Goal: Task Accomplishment & Management: Manage account settings

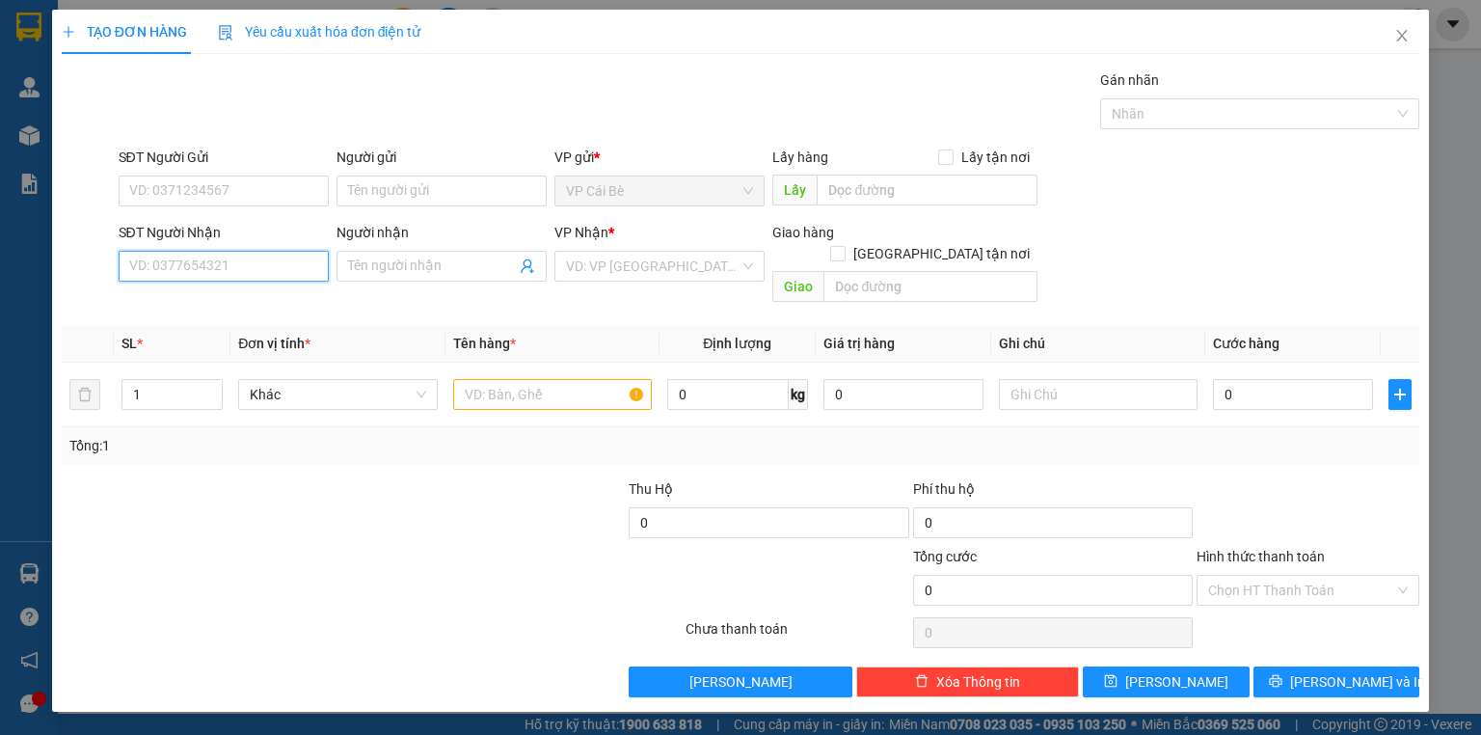
click at [248, 264] on input "SĐT Người Nhận" at bounding box center [224, 266] width 210 height 31
click at [251, 261] on input "SĐT Người Nhận" at bounding box center [224, 266] width 210 height 31
type input "0783221542"
click at [243, 297] on div "0783221542" at bounding box center [223, 303] width 187 height 21
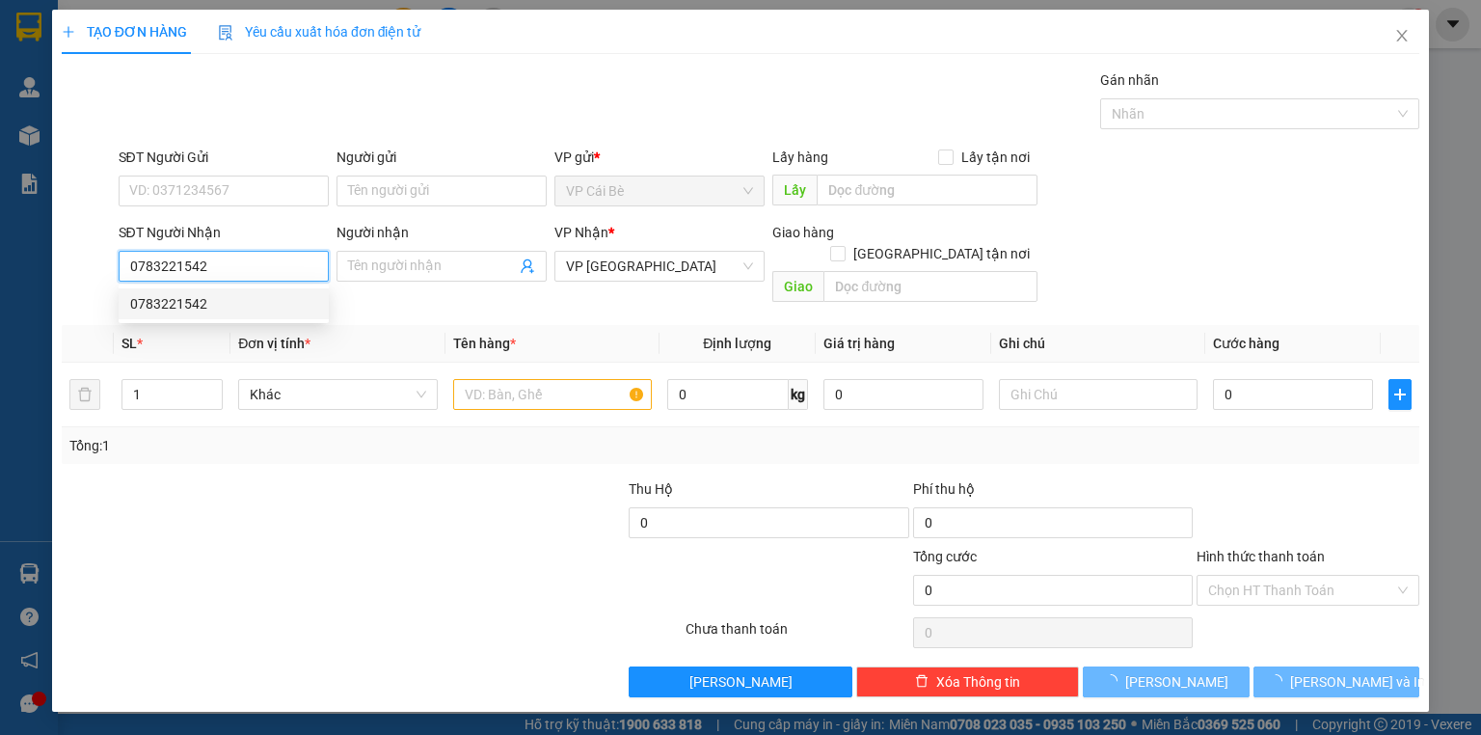
type input "20.000"
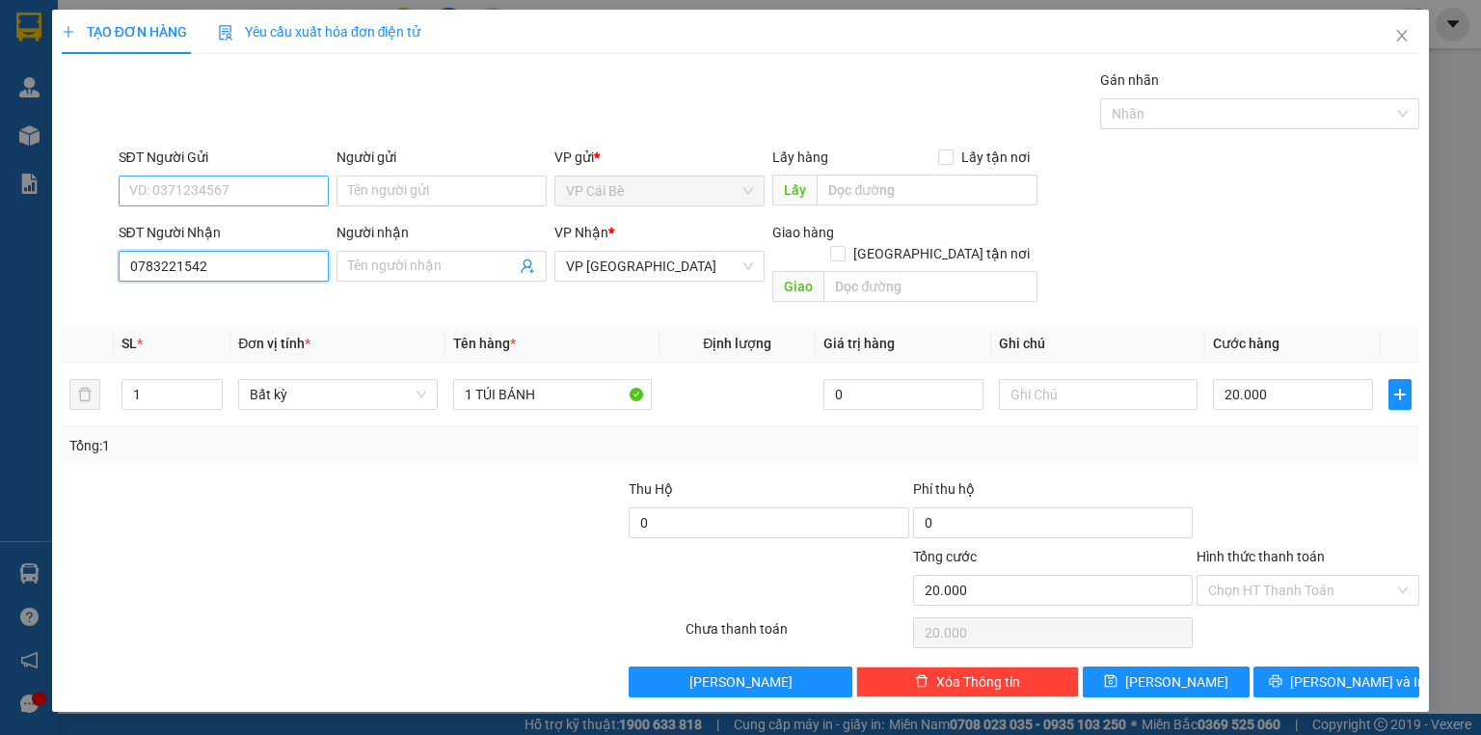
type input "0783221542"
click at [255, 187] on input "SĐT Người Gửi" at bounding box center [224, 190] width 210 height 31
click at [249, 220] on div "0975686571 - [PERSON_NAME]" at bounding box center [225, 228] width 190 height 21
type input "0975686571"
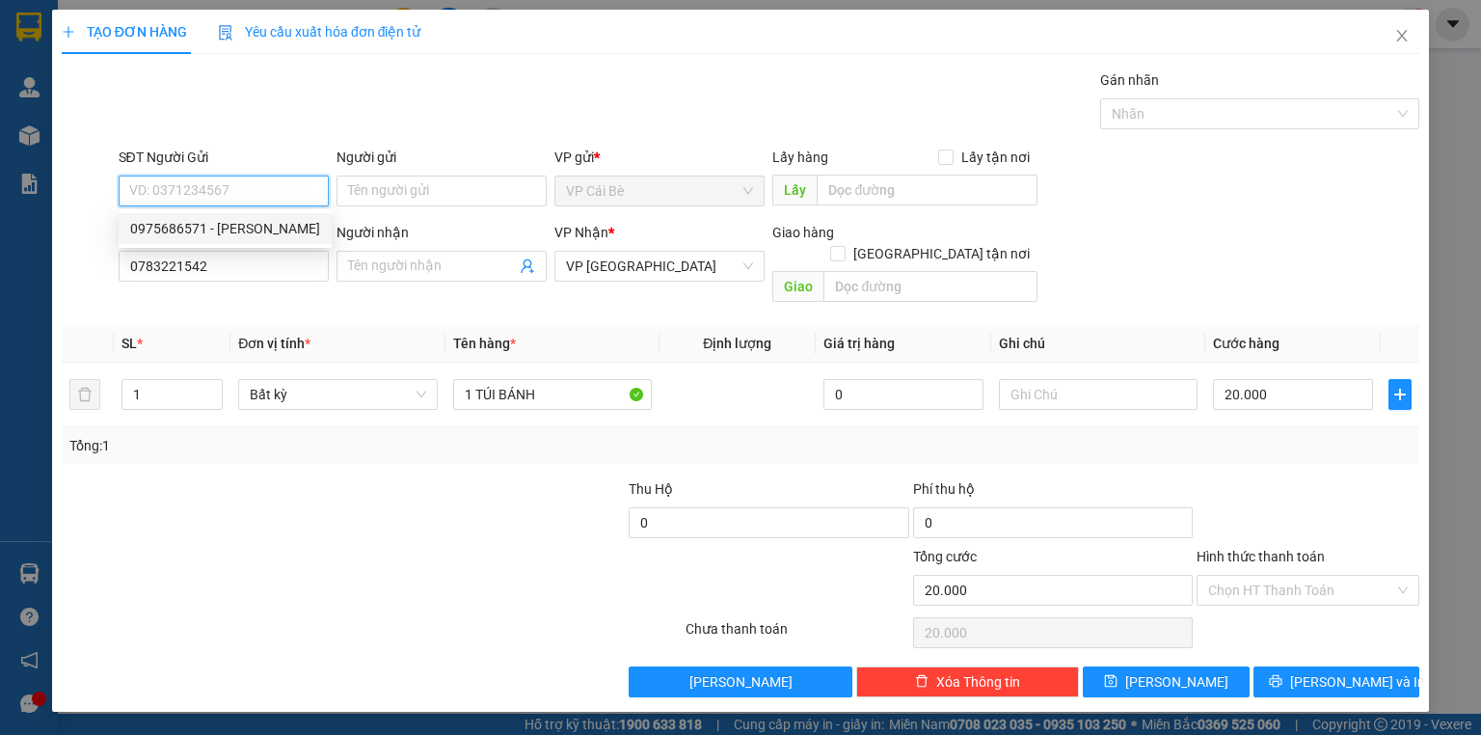
type input "[PERSON_NAME]"
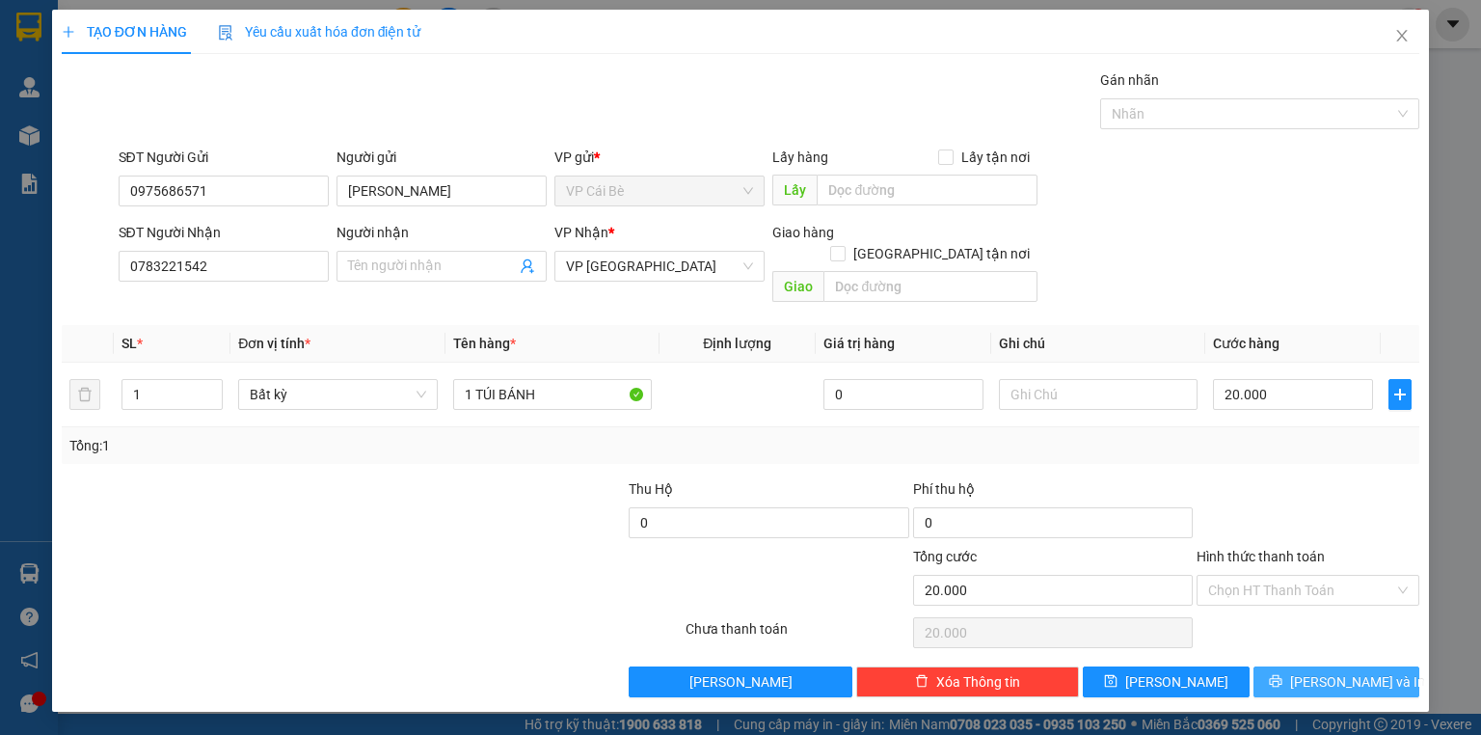
click at [1331, 666] on button "[PERSON_NAME] và In" at bounding box center [1336, 681] width 167 height 31
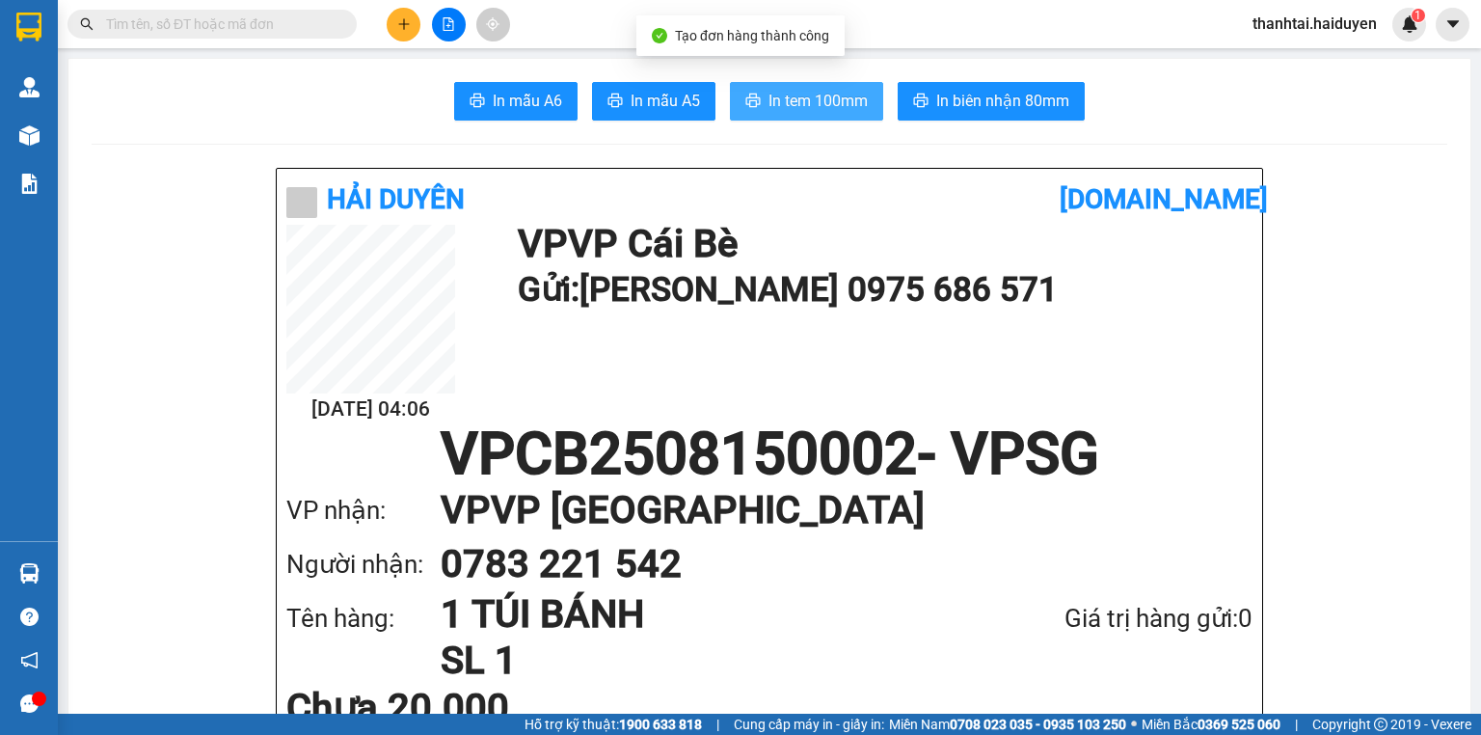
click at [801, 93] on span "In tem 100mm" at bounding box center [817, 101] width 99 height 24
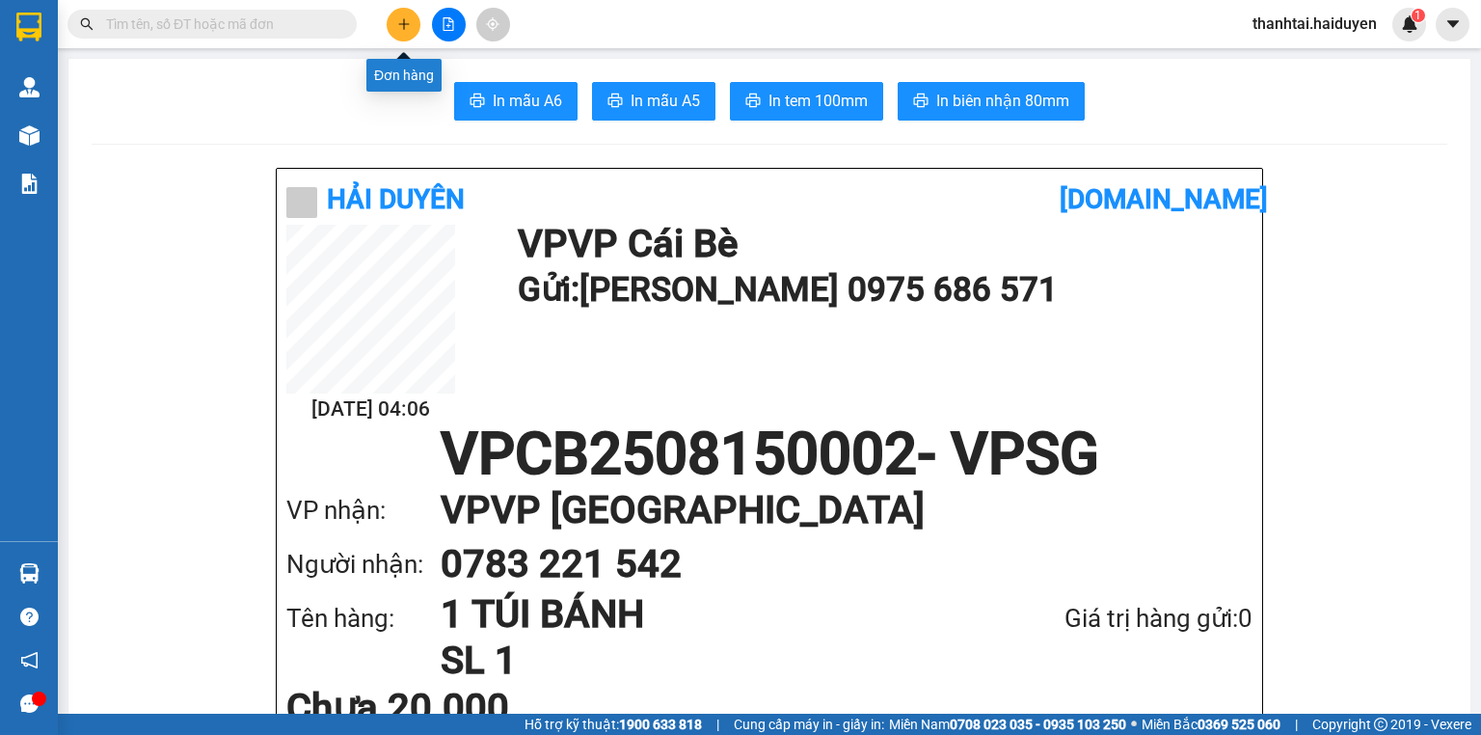
click at [402, 28] on icon "plus" at bounding box center [403, 23] width 13 height 13
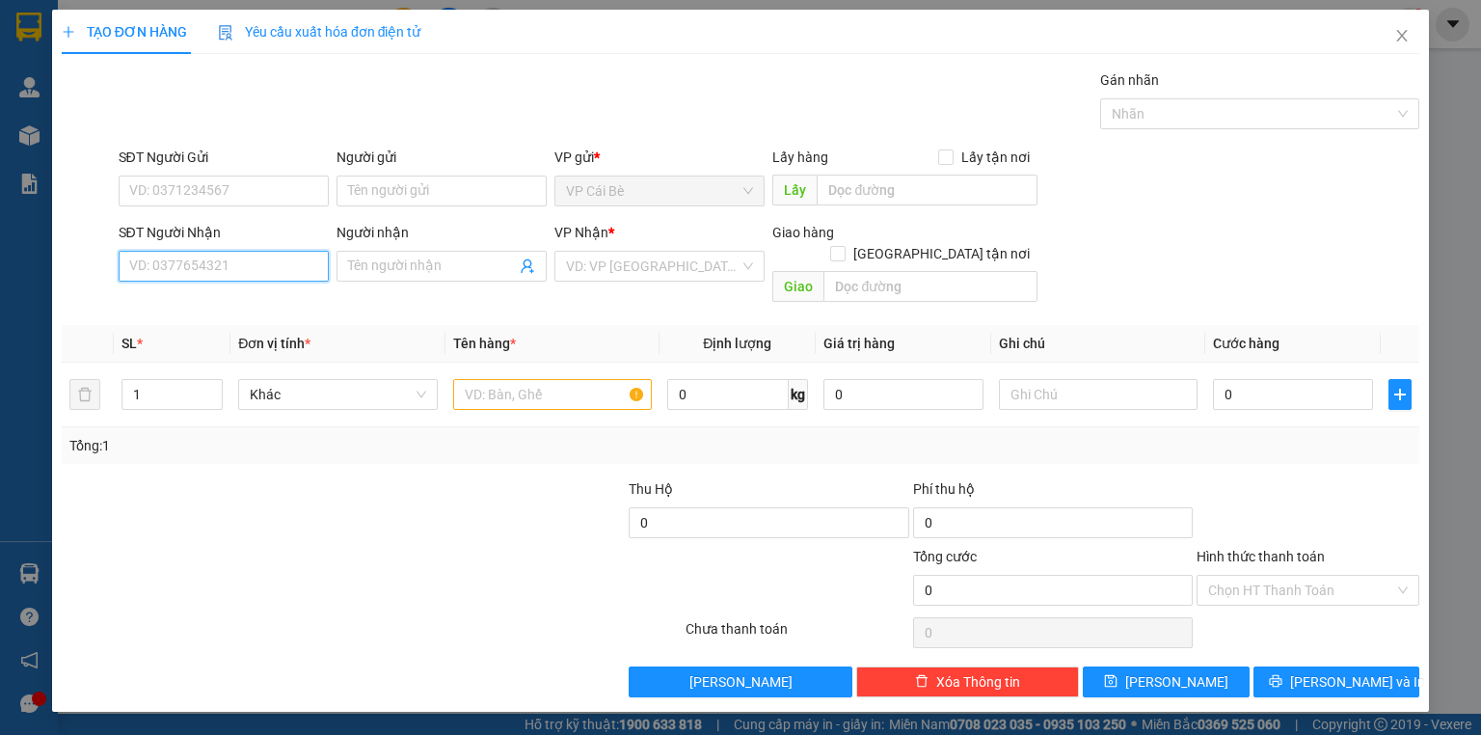
click at [274, 270] on input "SĐT Người Nhận" at bounding box center [224, 266] width 210 height 31
click at [266, 301] on div "0971060501 - NGÂN" at bounding box center [223, 303] width 187 height 21
type input "0971060501"
type input "NGÂN"
type input "20.000"
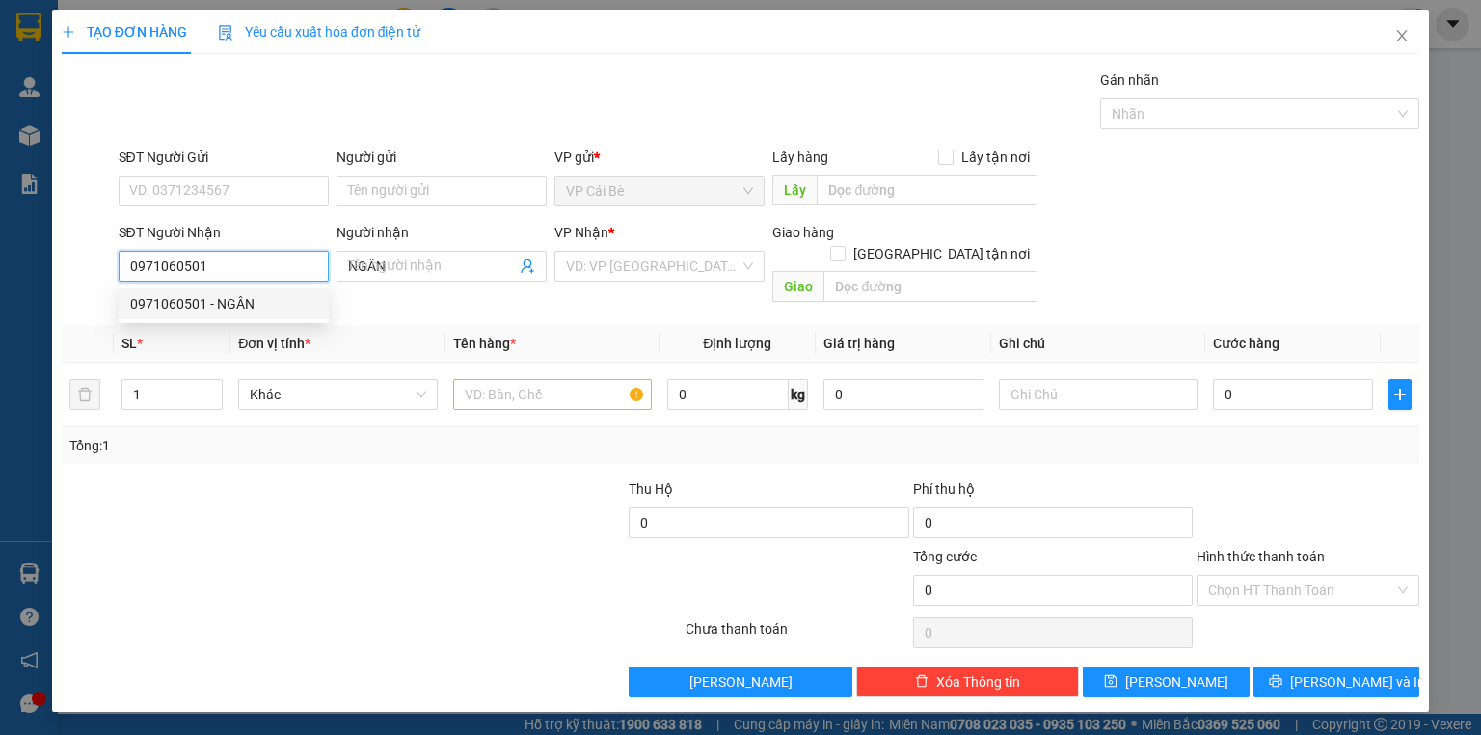
type input "20.000"
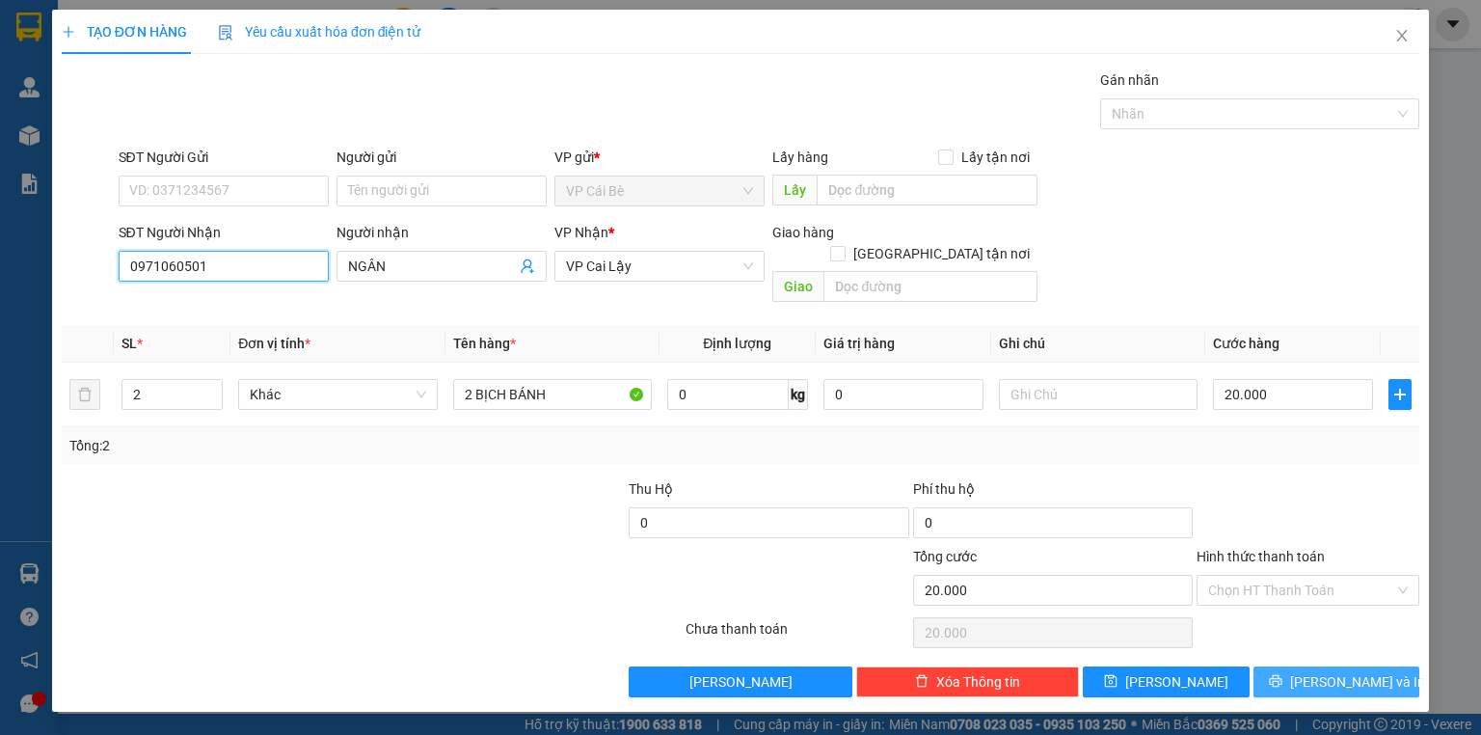
type input "0971060501"
click at [1338, 671] on span "[PERSON_NAME] và In" at bounding box center [1357, 681] width 135 height 21
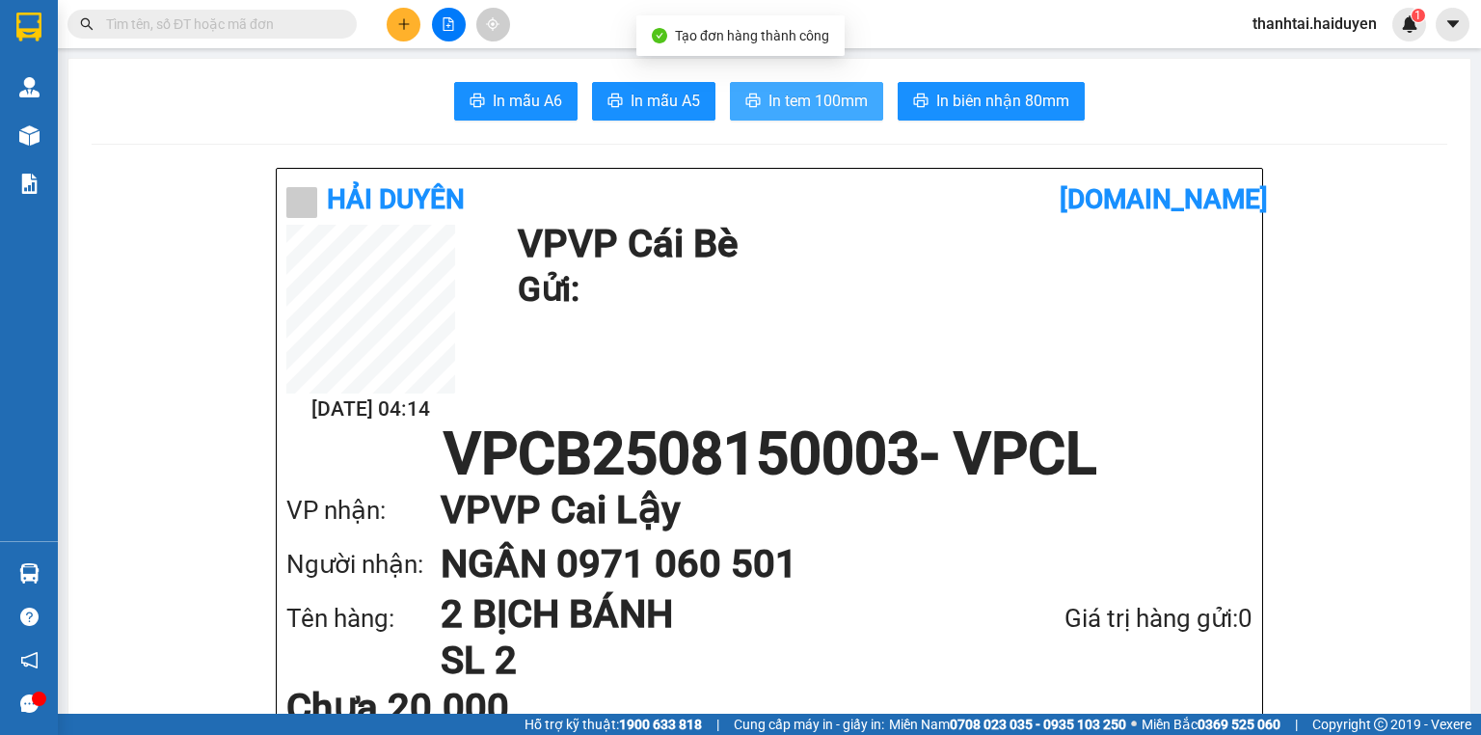
click at [773, 89] on span "In tem 100mm" at bounding box center [817, 101] width 99 height 24
click at [771, 91] on span "In tem 100mm" at bounding box center [817, 101] width 99 height 24
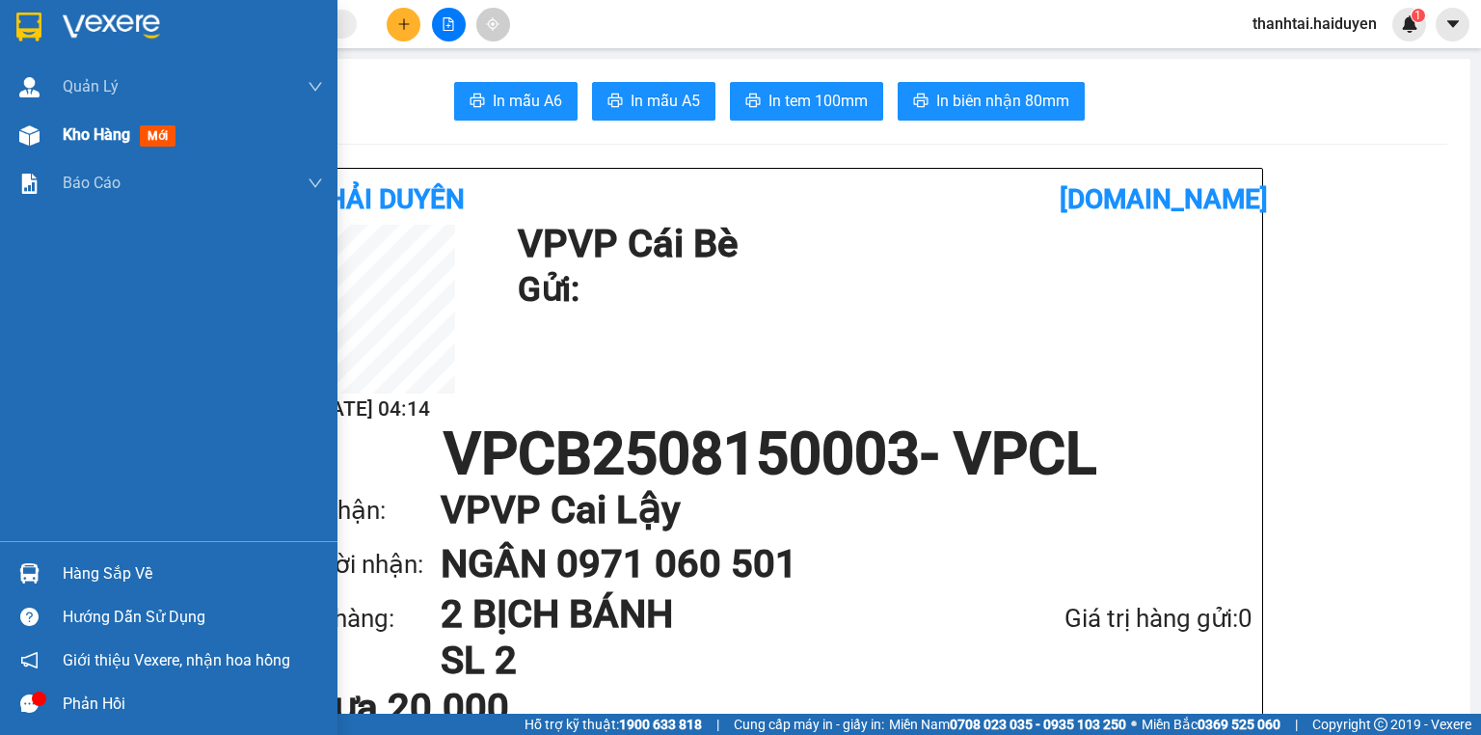
click at [86, 143] on span "Kho hàng" at bounding box center [96, 134] width 67 height 18
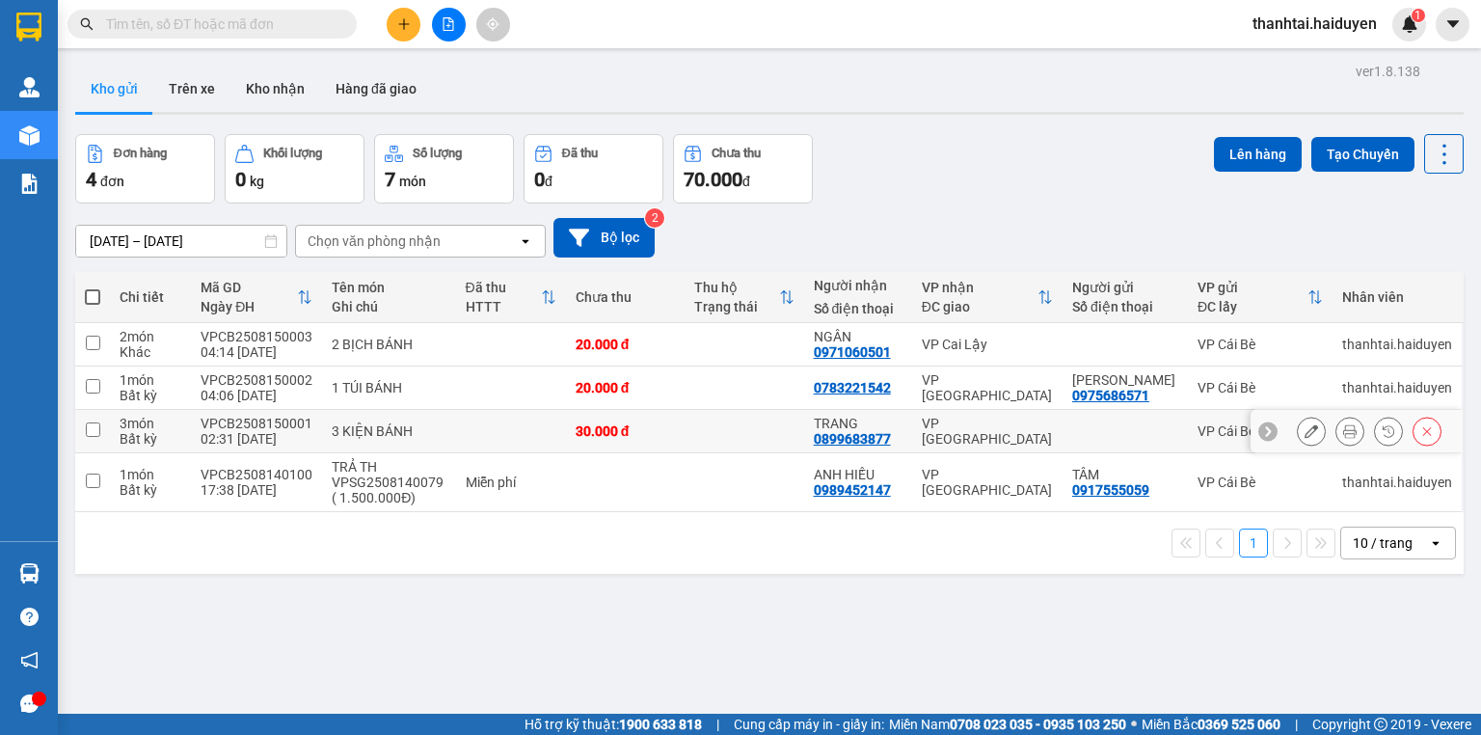
click at [93, 437] on input "checkbox" at bounding box center [93, 429] width 14 height 14
checkbox input "true"
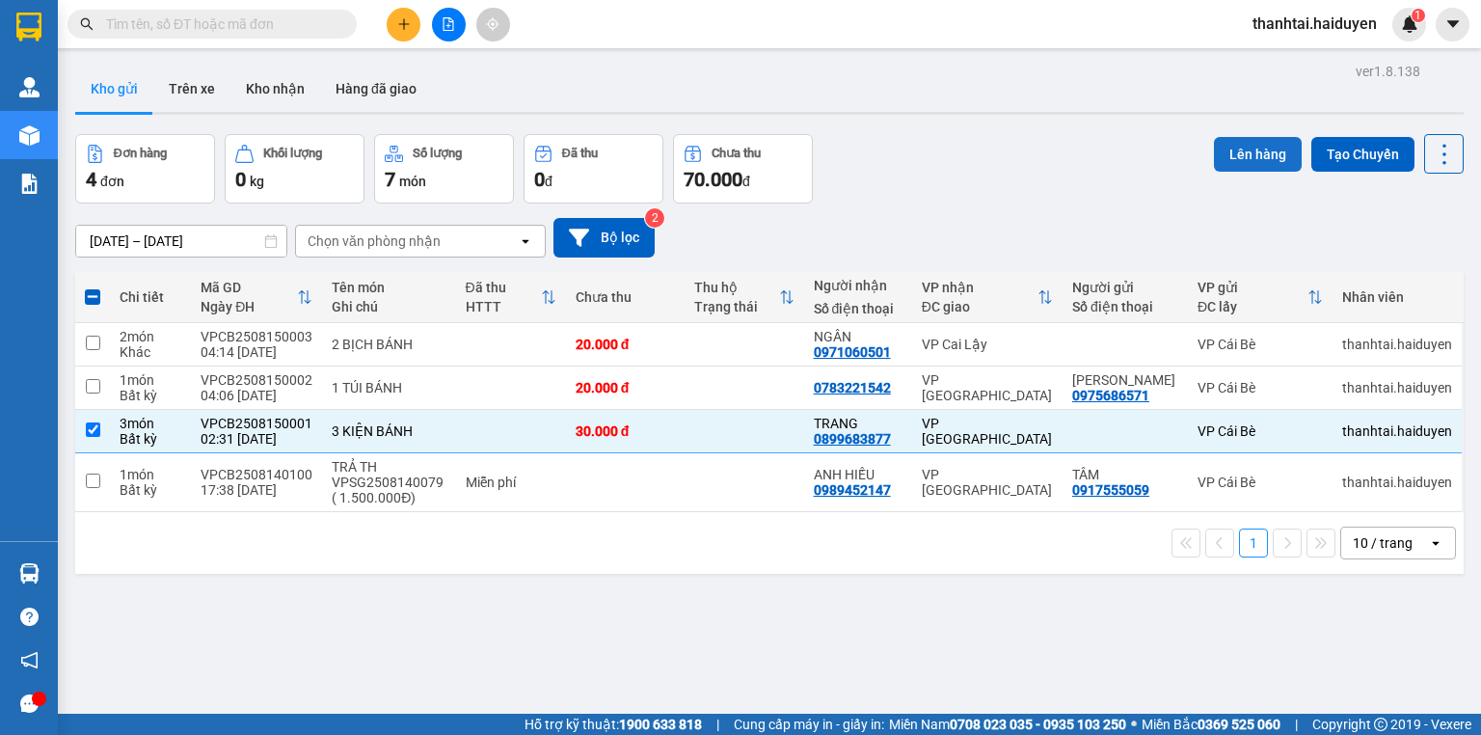
click at [1226, 145] on button "Lên hàng" at bounding box center [1258, 154] width 88 height 35
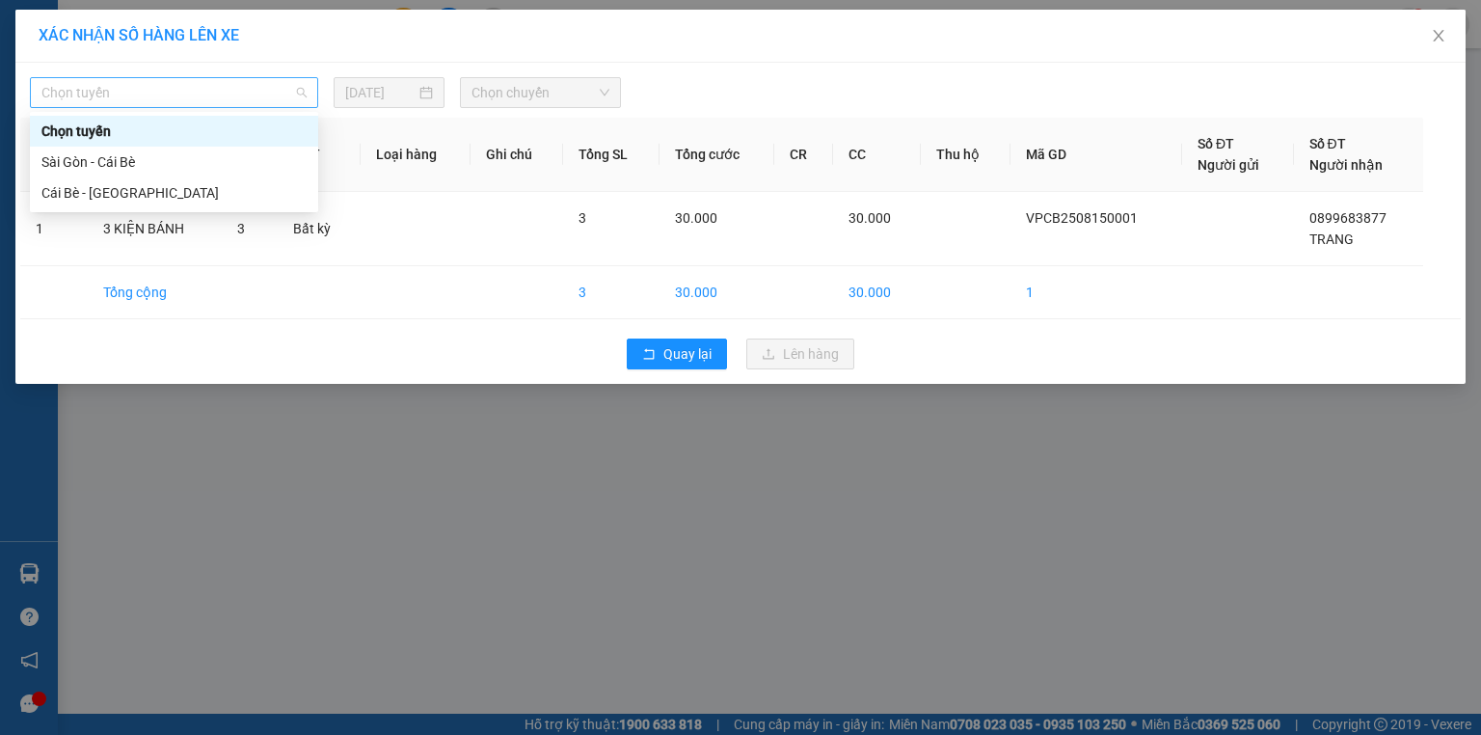
drag, startPoint x: 123, startPoint y: 86, endPoint x: 77, endPoint y: 160, distance: 87.5
click at [121, 86] on span "Chọn tuyến" at bounding box center [173, 92] width 265 height 29
click at [71, 187] on div "Cái Bè - Sài Gòn" at bounding box center [173, 192] width 265 height 21
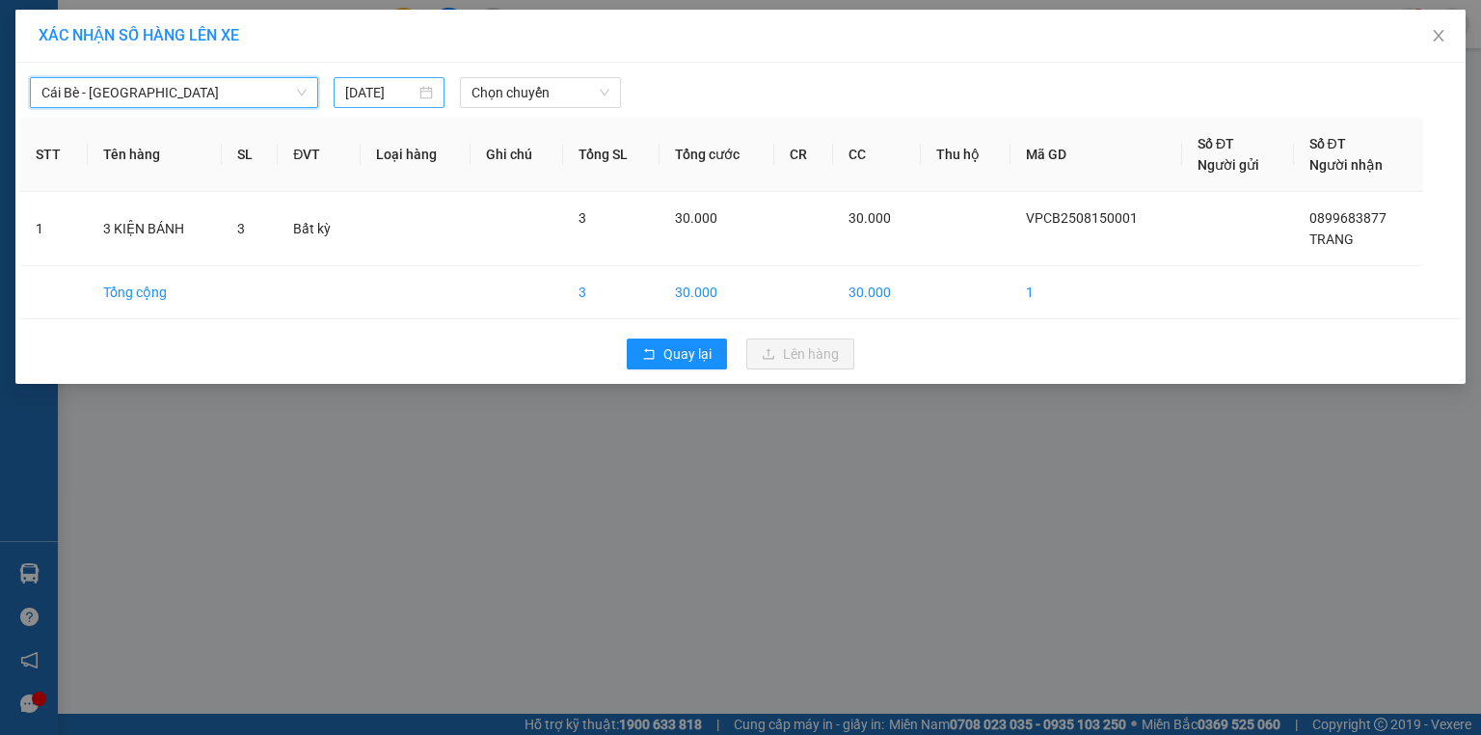
click at [379, 96] on input "14/08/2025" at bounding box center [380, 92] width 70 height 21
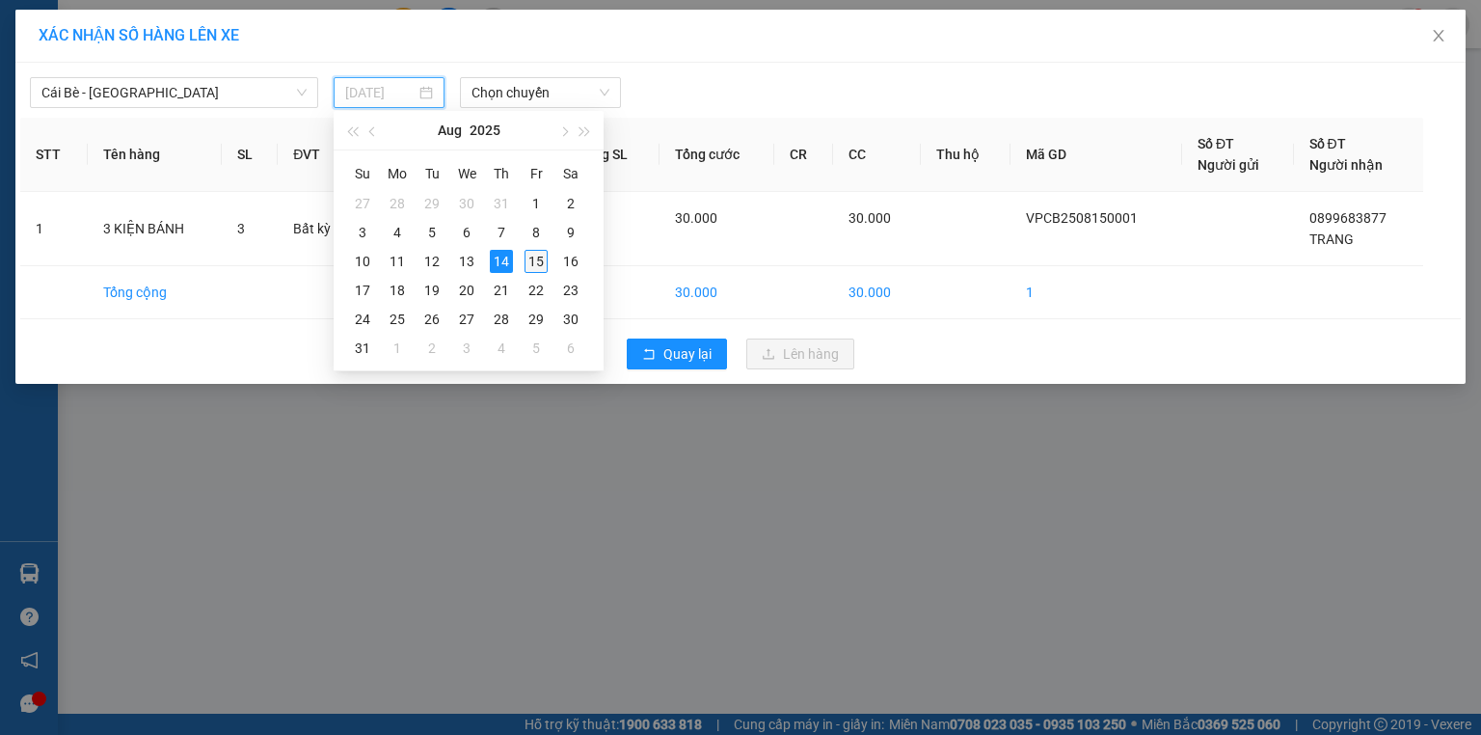
click at [536, 263] on div "15" at bounding box center [536, 261] width 23 height 23
type input "[DATE]"
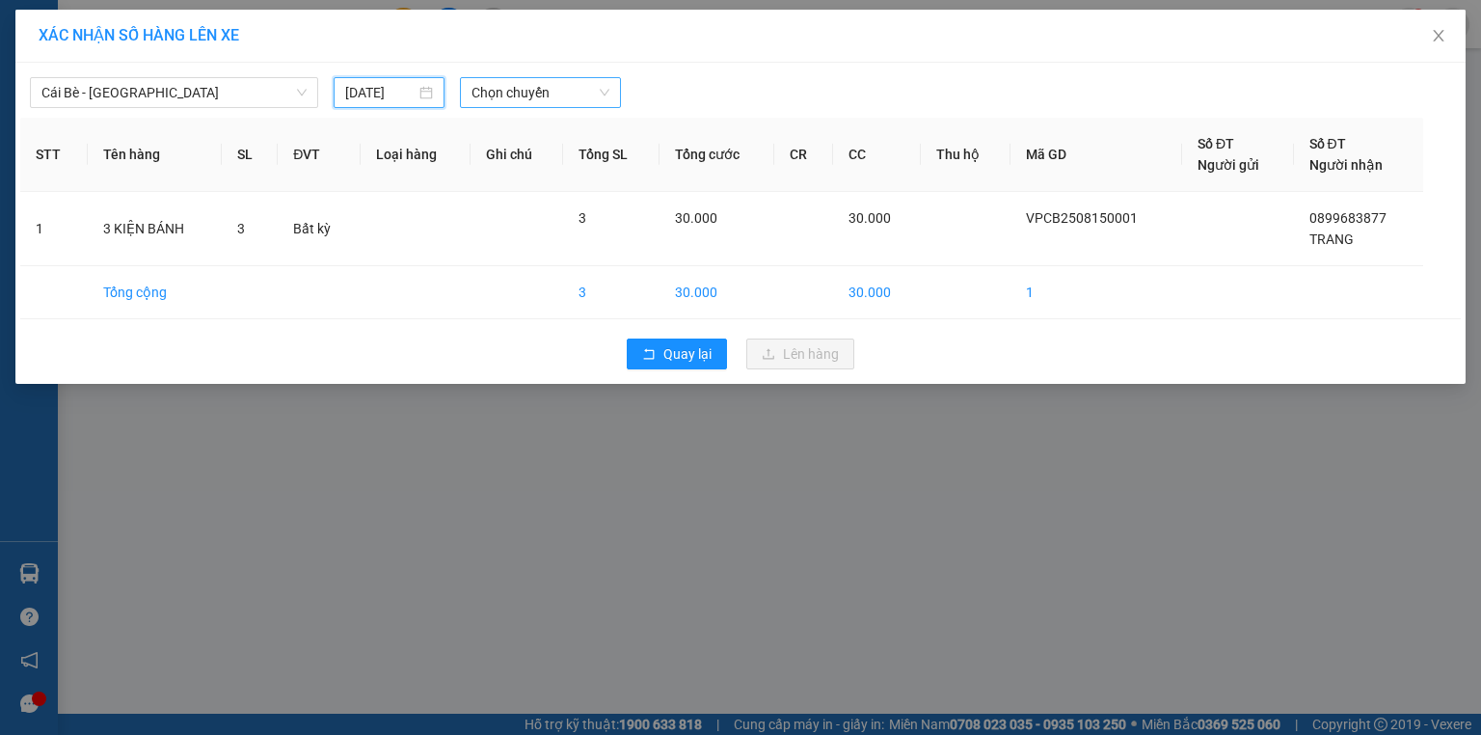
click at [513, 92] on span "Chọn chuyến" at bounding box center [540, 92] width 139 height 29
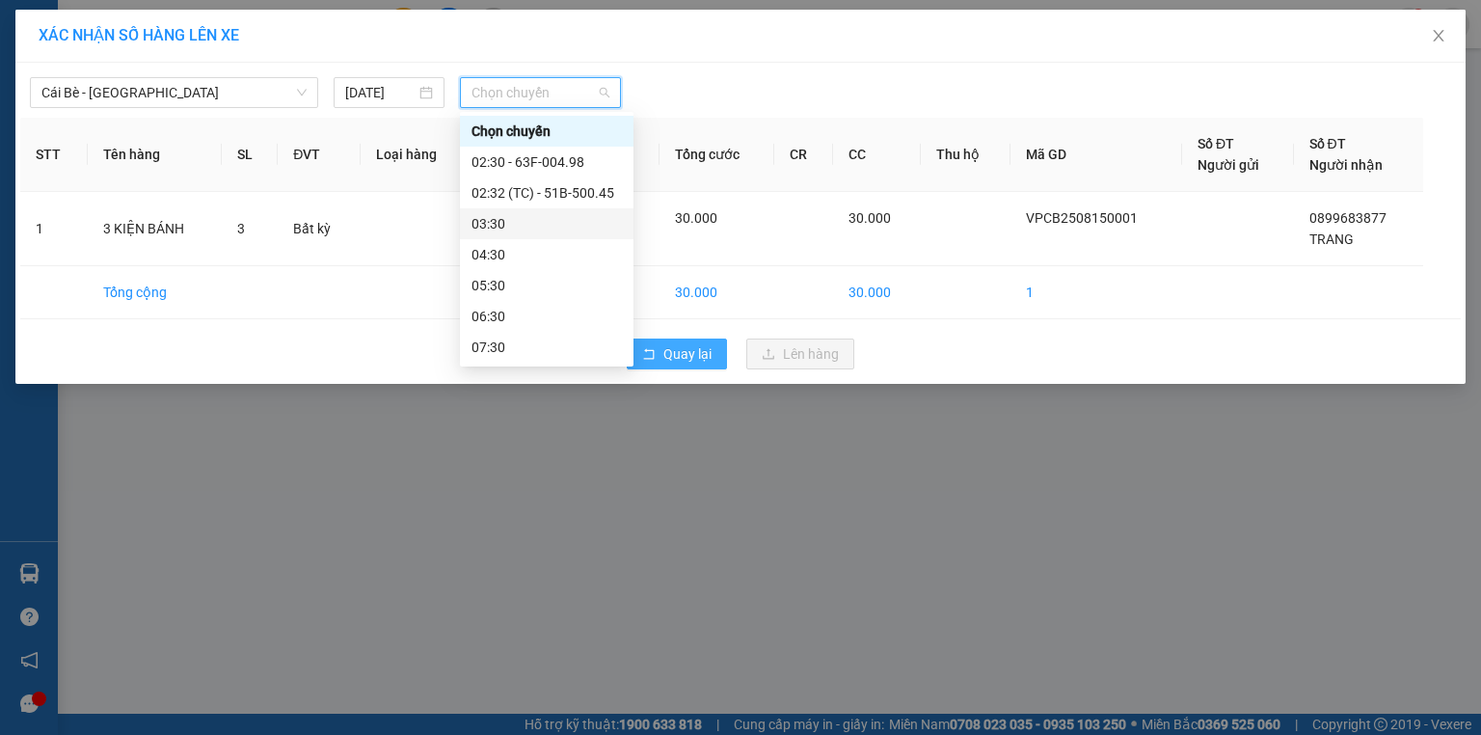
click at [682, 346] on span "Quay lại" at bounding box center [687, 353] width 48 height 21
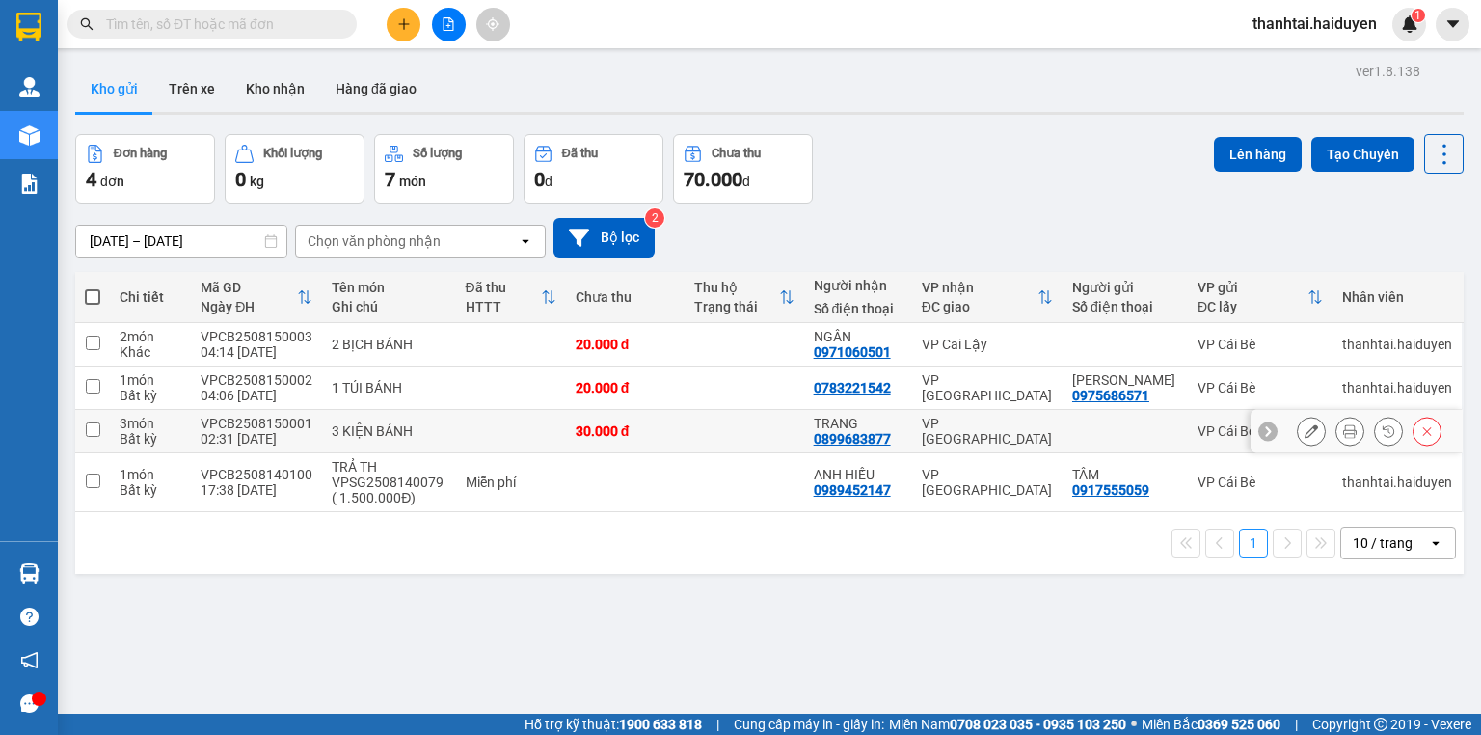
click at [94, 437] on input "checkbox" at bounding box center [93, 429] width 14 height 14
checkbox input "true"
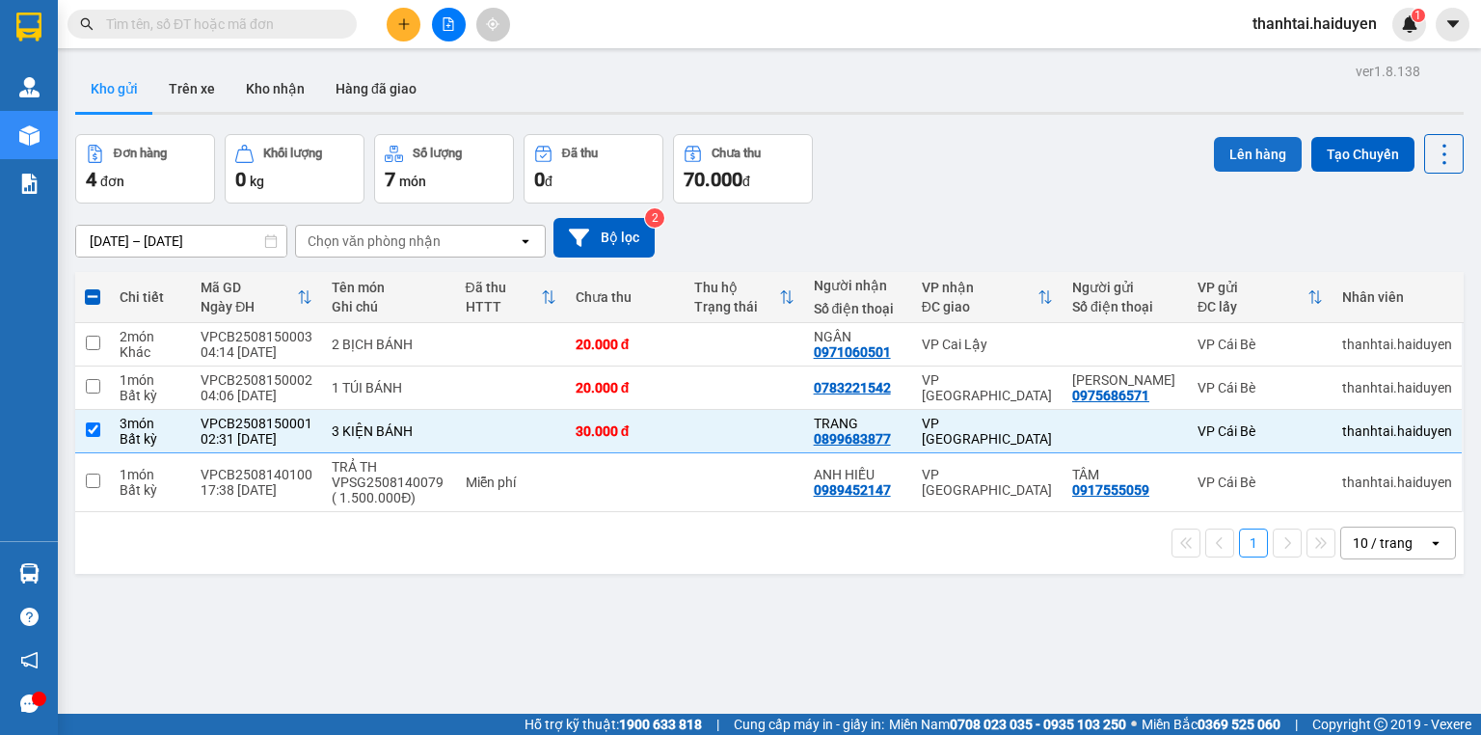
click at [1234, 145] on button "Lên hàng" at bounding box center [1258, 154] width 88 height 35
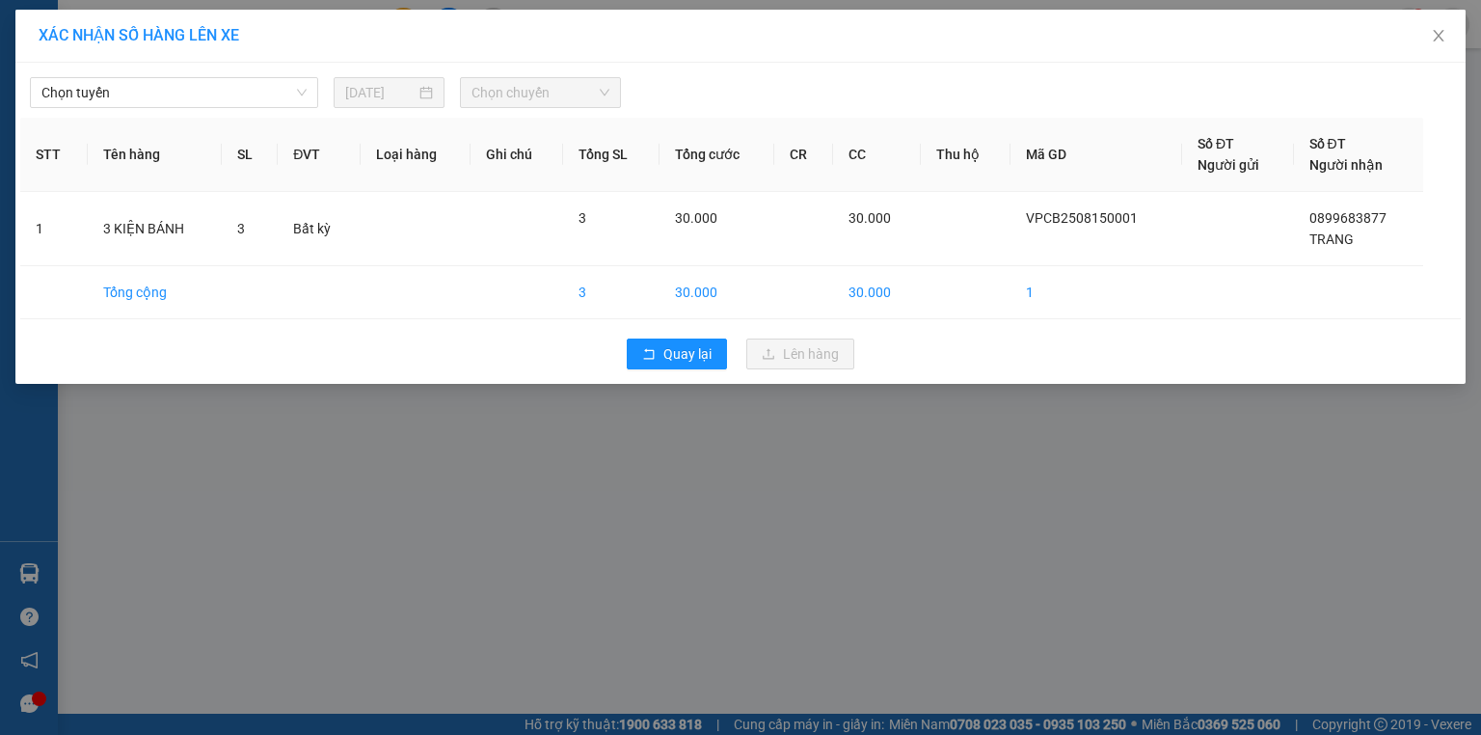
drag, startPoint x: 177, startPoint y: 99, endPoint x: 170, endPoint y: 108, distance: 11.6
click at [176, 100] on span "Chọn tuyến" at bounding box center [173, 92] width 265 height 29
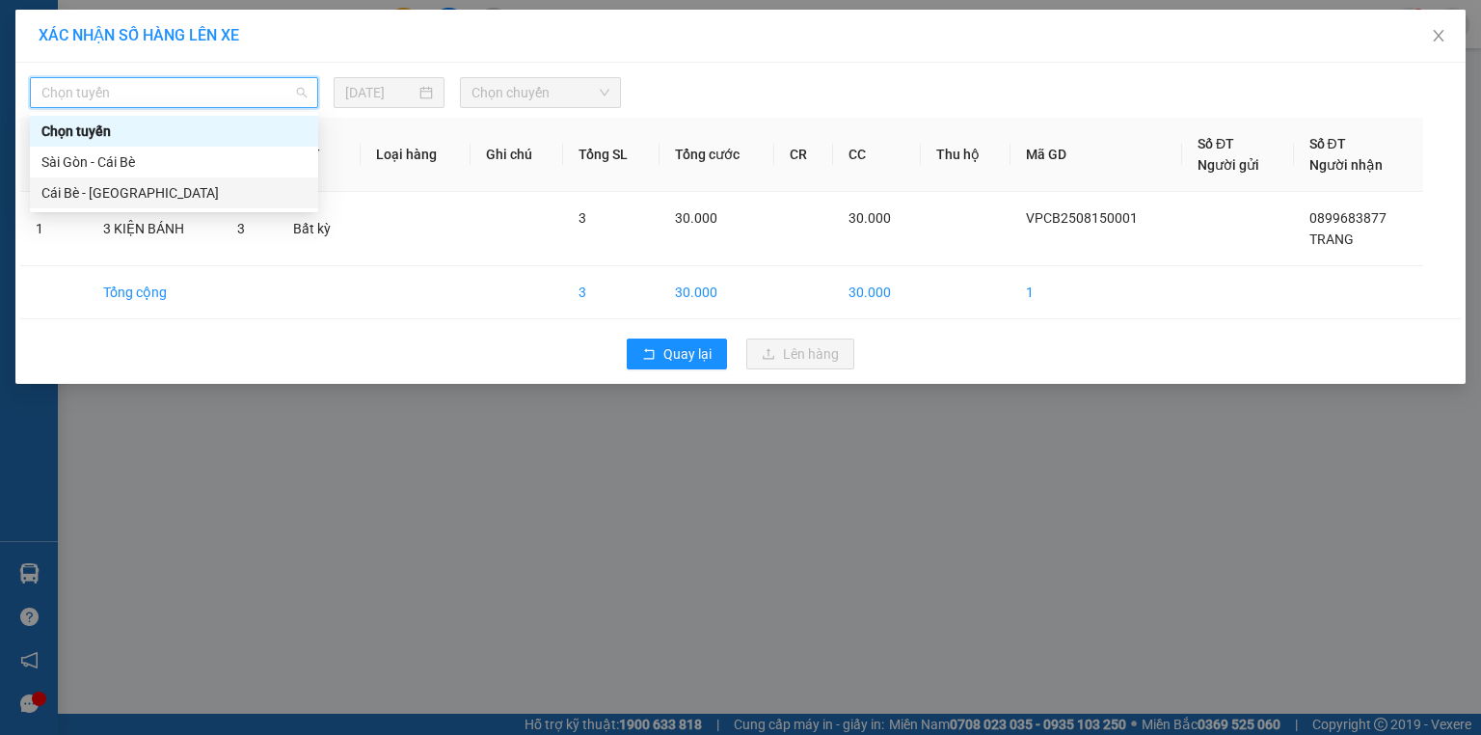
click at [134, 183] on div "Cái Bè - Sài Gòn" at bounding box center [173, 192] width 265 height 21
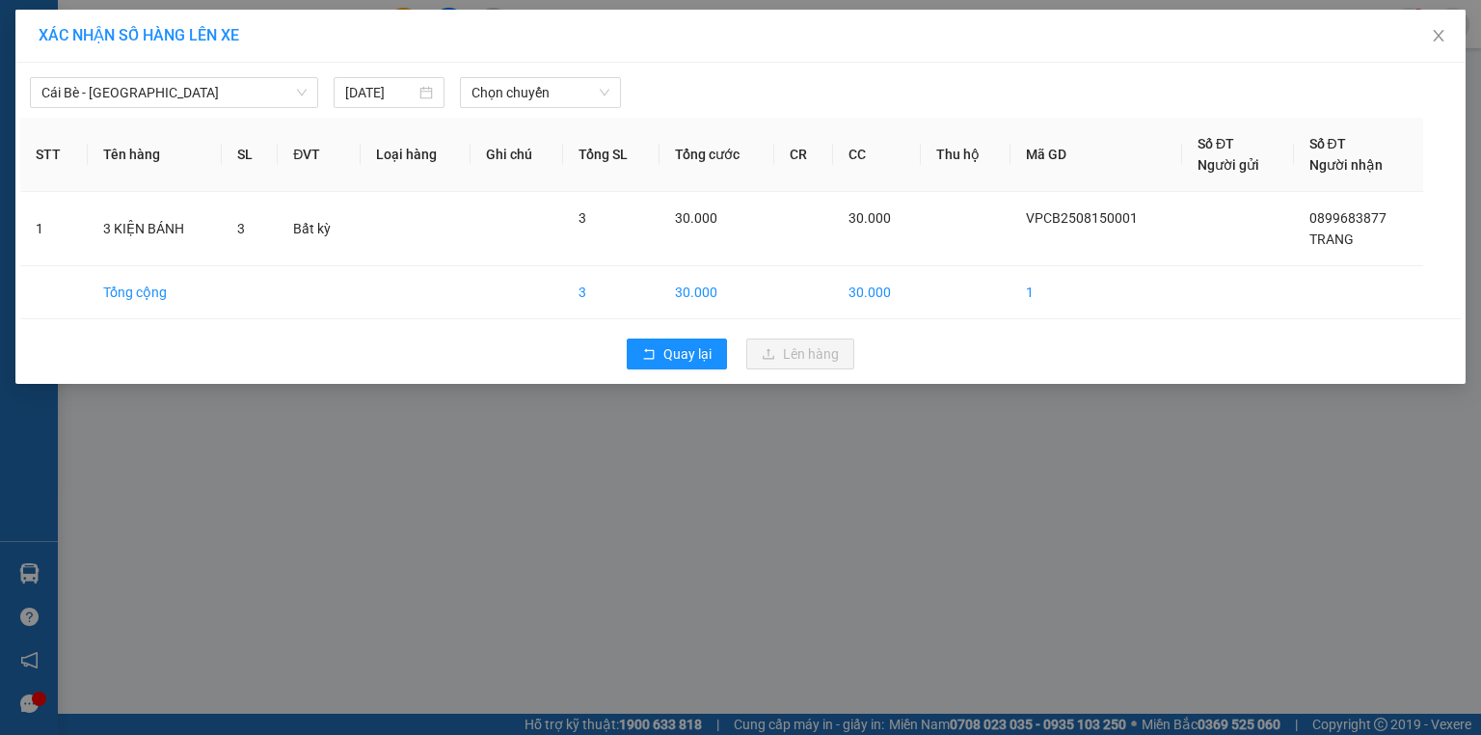
click at [411, 107] on div "14/08/2025" at bounding box center [389, 92] width 111 height 31
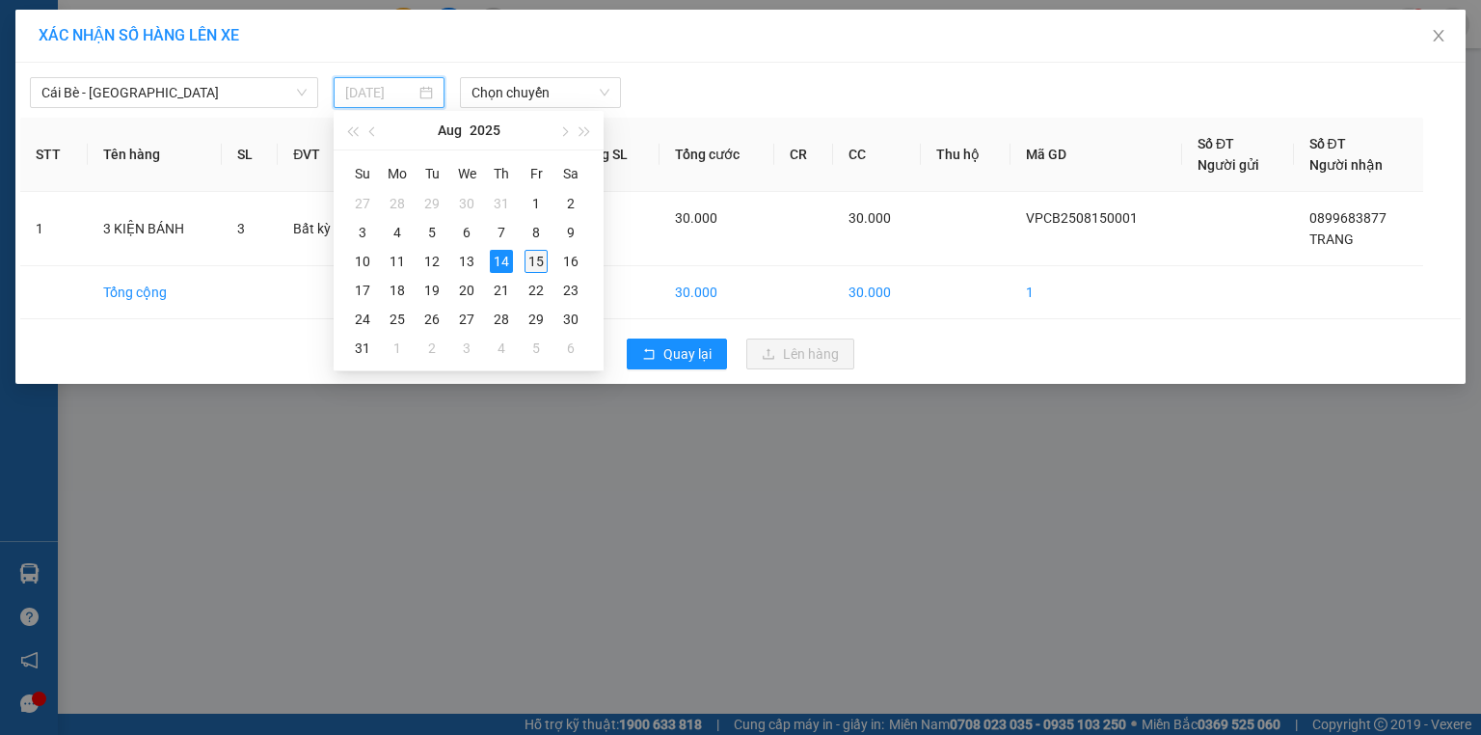
click at [536, 258] on div "15" at bounding box center [536, 261] width 23 height 23
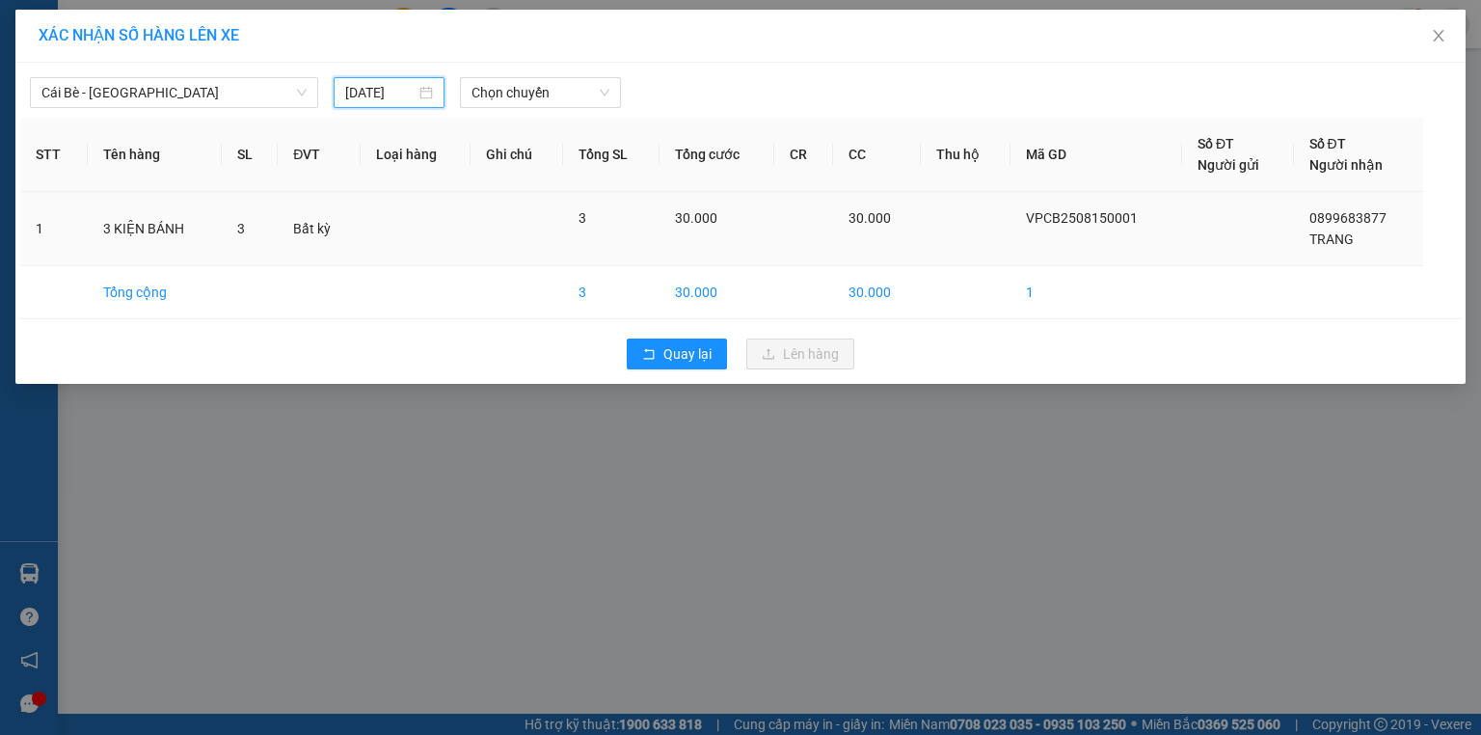
type input "[DATE]"
click at [531, 92] on span "Chọn chuyến" at bounding box center [540, 92] width 139 height 29
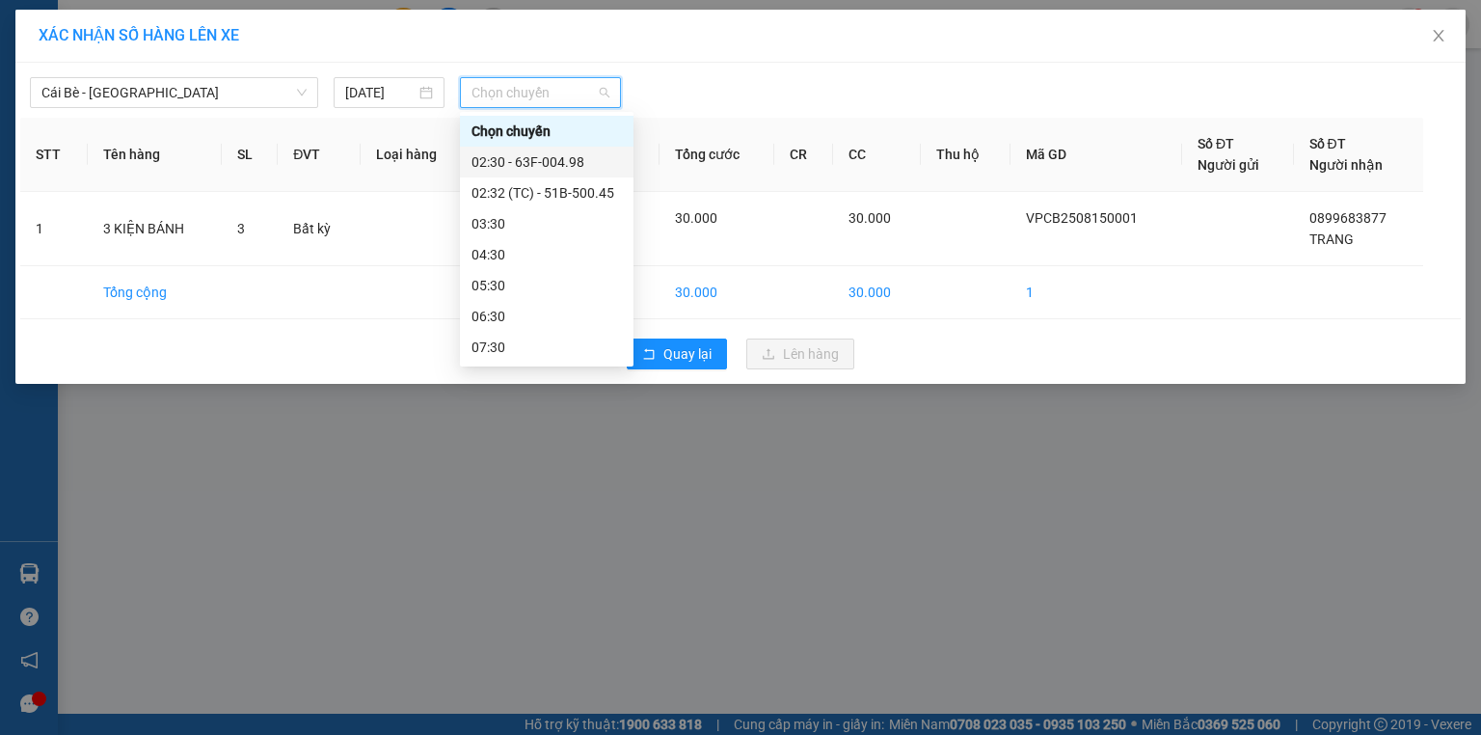
drag, startPoint x: 544, startPoint y: 152, endPoint x: 593, endPoint y: 197, distance: 66.2
click at [548, 156] on div "02:30 - 63F-004.98" at bounding box center [546, 161] width 150 height 21
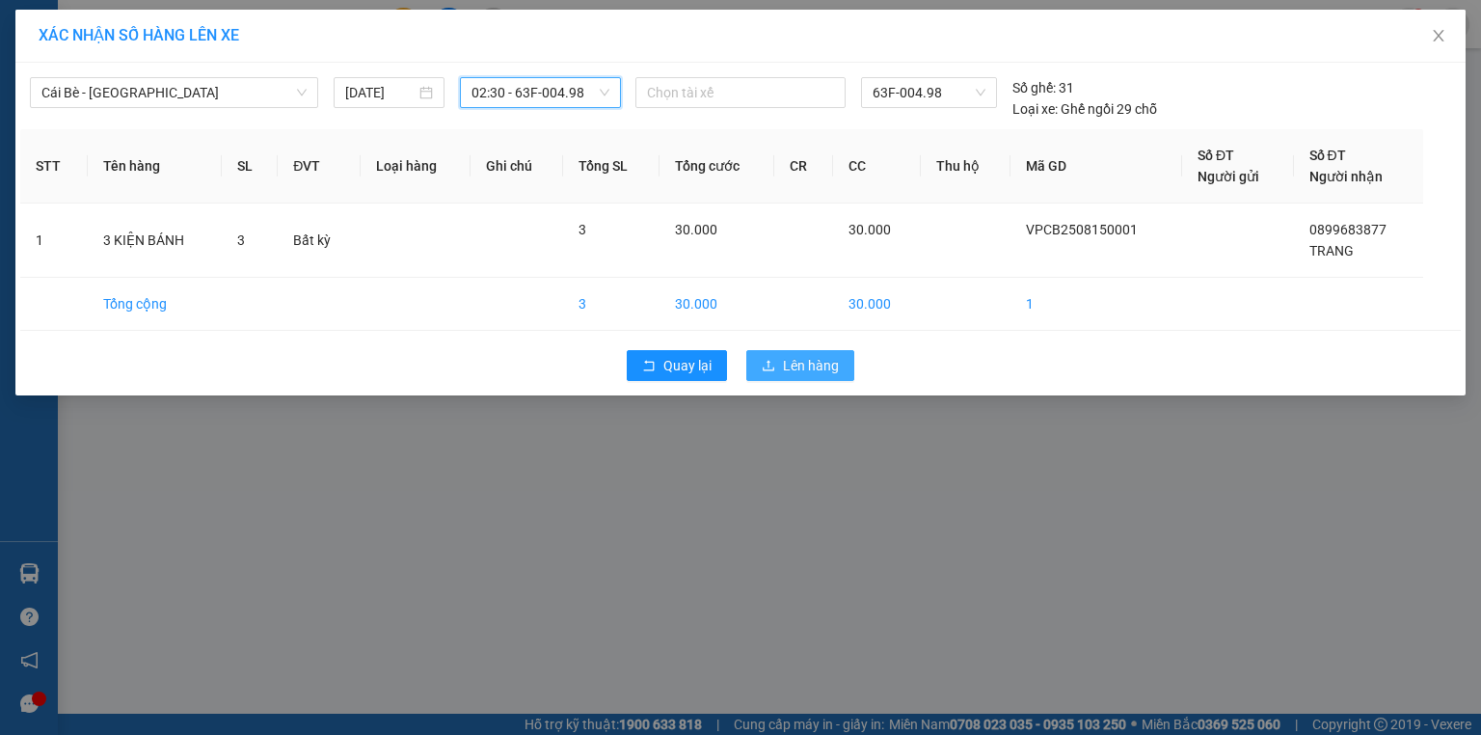
click at [809, 362] on span "Lên hàng" at bounding box center [811, 365] width 56 height 21
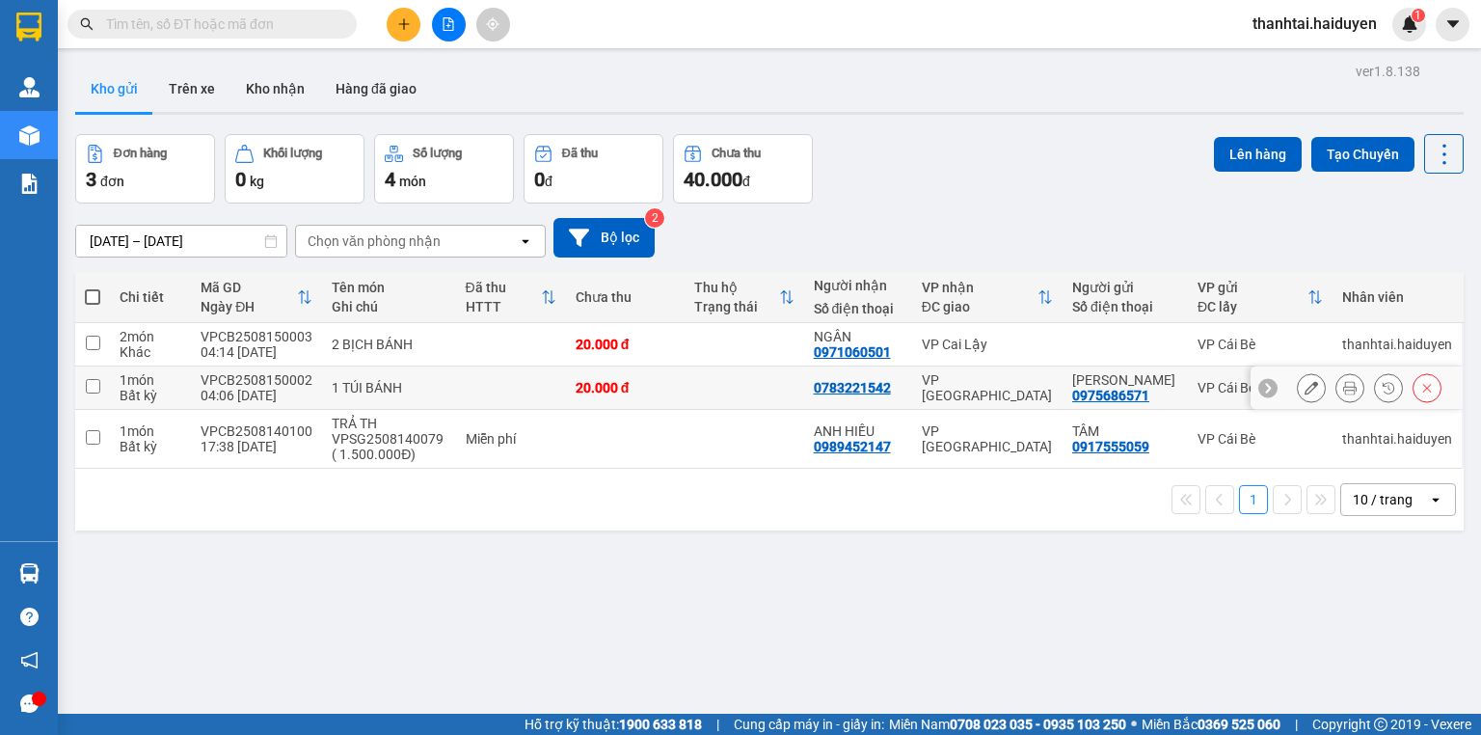
click at [92, 387] on input "checkbox" at bounding box center [93, 386] width 14 height 14
checkbox input "true"
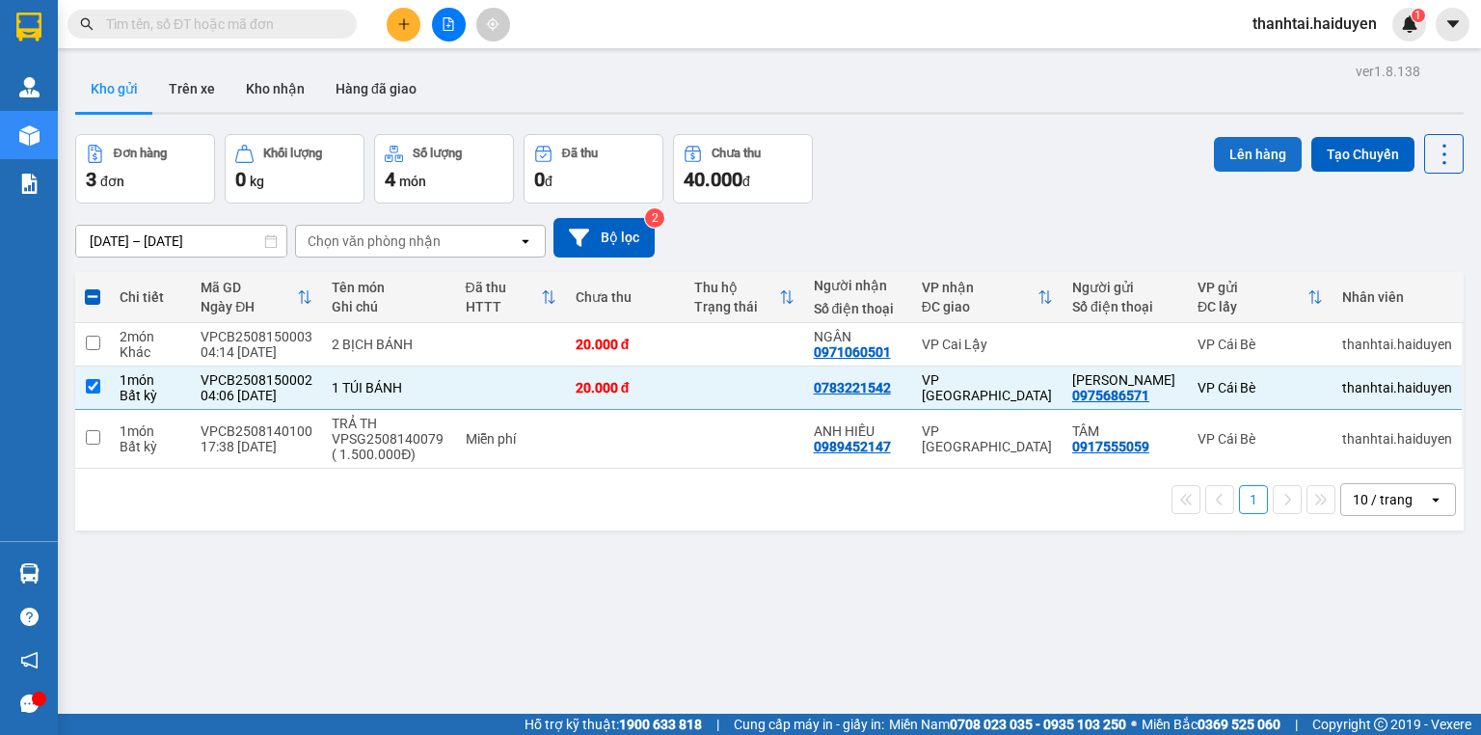
click at [1241, 149] on button "Lên hàng" at bounding box center [1258, 154] width 88 height 35
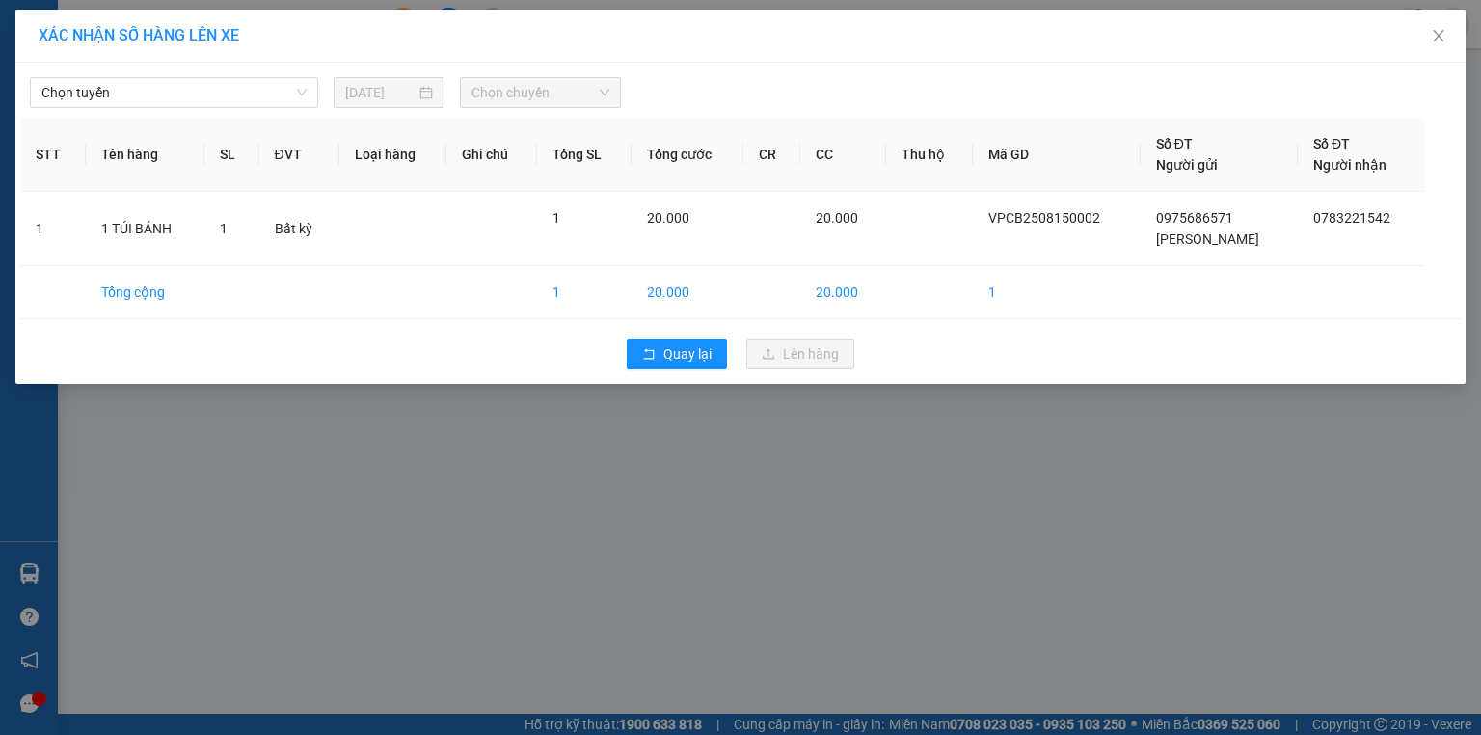
drag, startPoint x: 175, startPoint y: 101, endPoint x: 168, endPoint y: 111, distance: 12.3
click at [173, 104] on span "Chọn tuyến" at bounding box center [173, 92] width 265 height 29
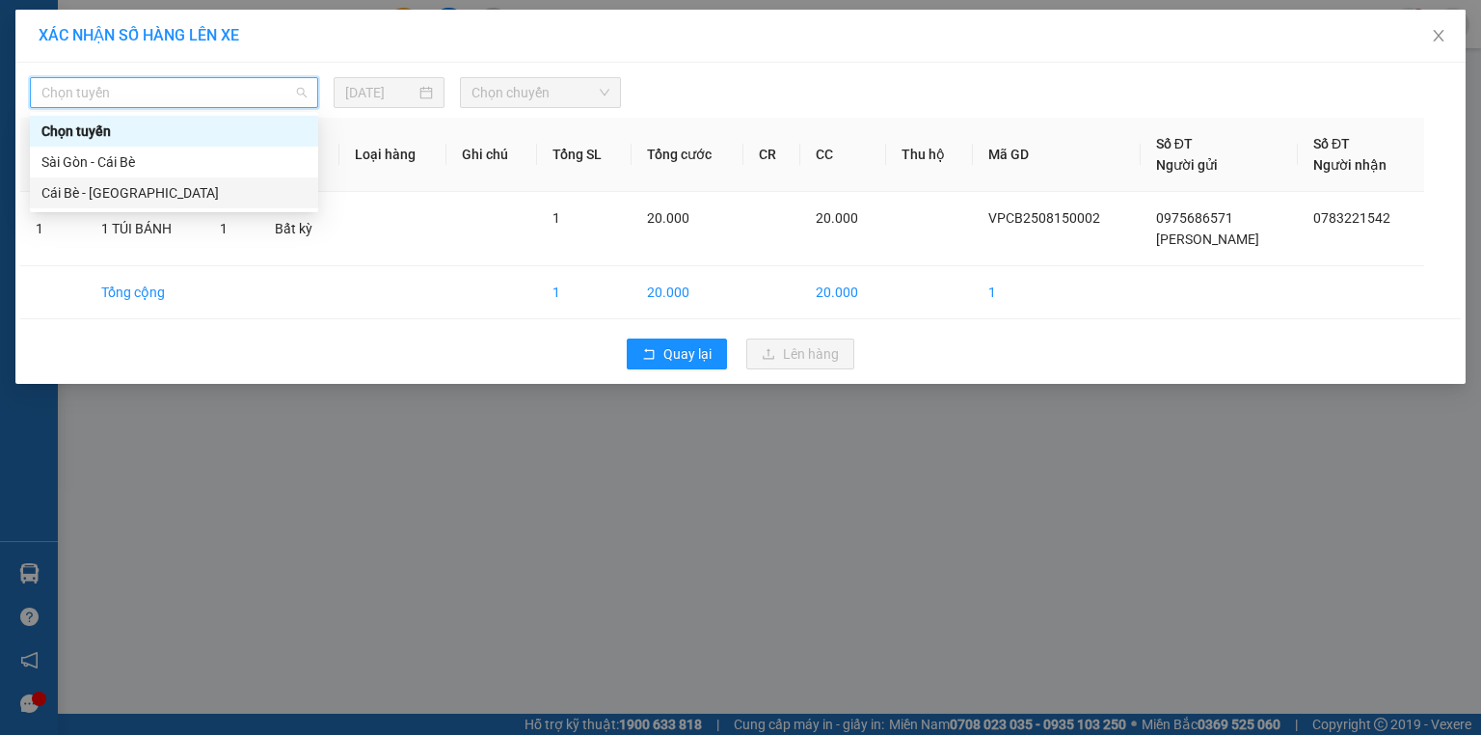
drag, startPoint x: 135, startPoint y: 193, endPoint x: 258, endPoint y: 143, distance: 133.2
click at [137, 193] on div "Cái Bè - Sài Gòn" at bounding box center [173, 192] width 265 height 21
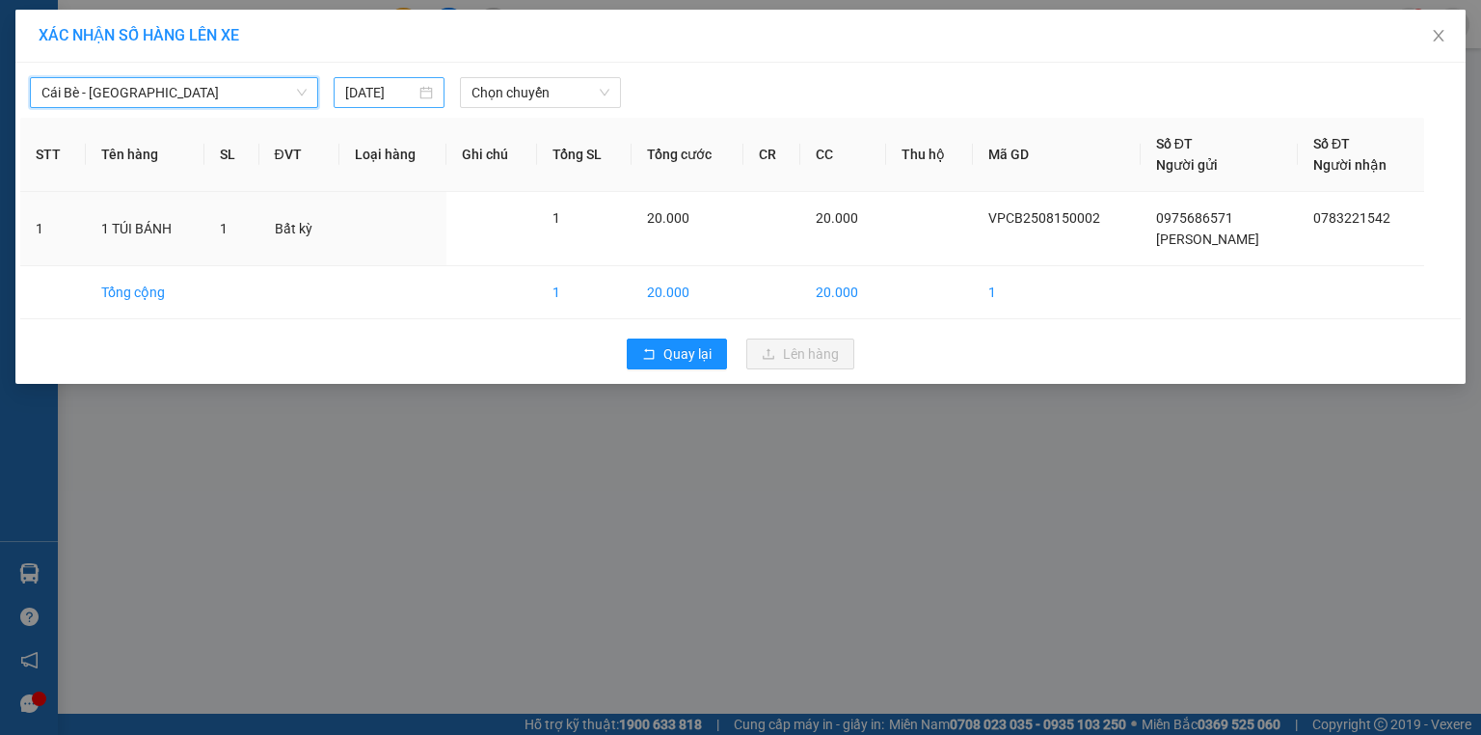
drag, startPoint x: 360, startPoint y: 88, endPoint x: 375, endPoint y: 103, distance: 21.8
click at [363, 90] on input "14/08/2025" at bounding box center [380, 92] width 70 height 21
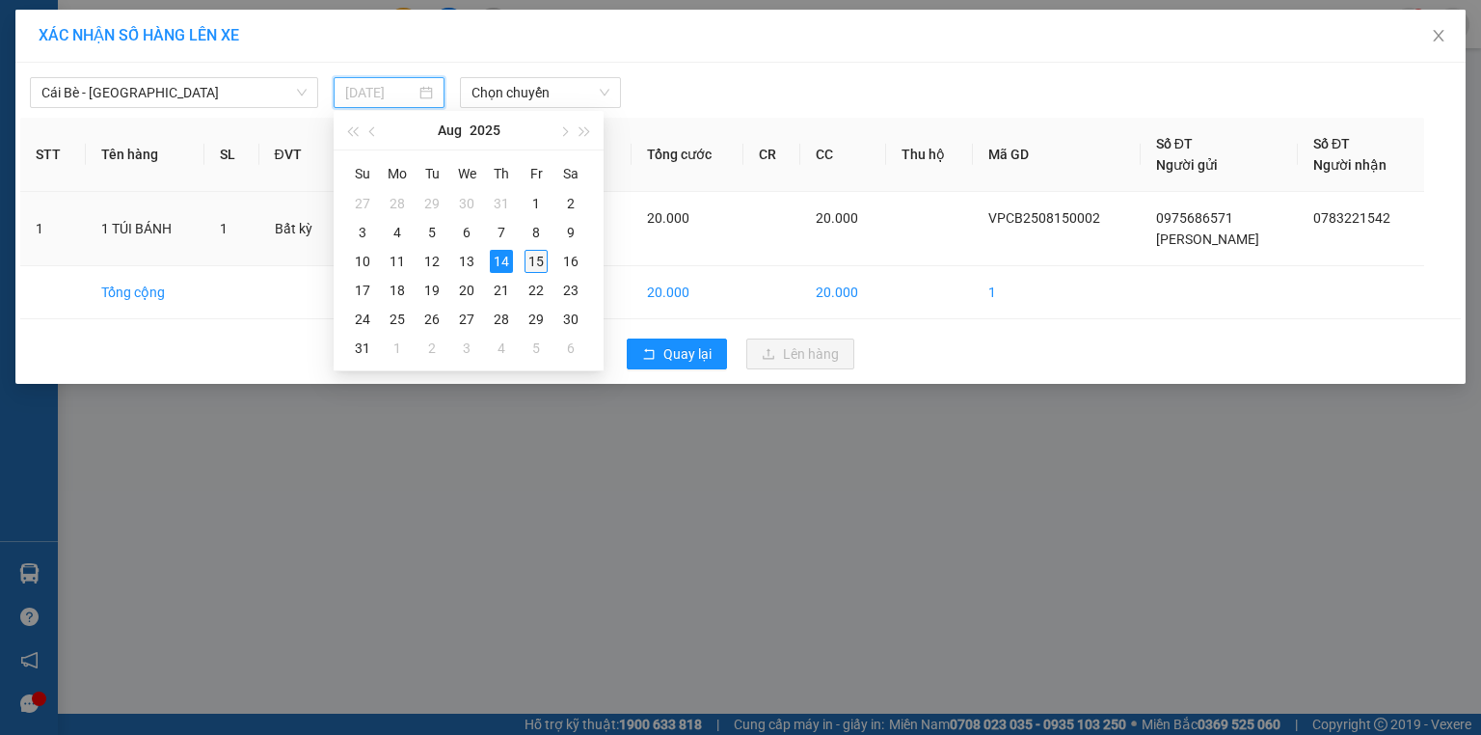
click at [533, 262] on div "15" at bounding box center [536, 261] width 23 height 23
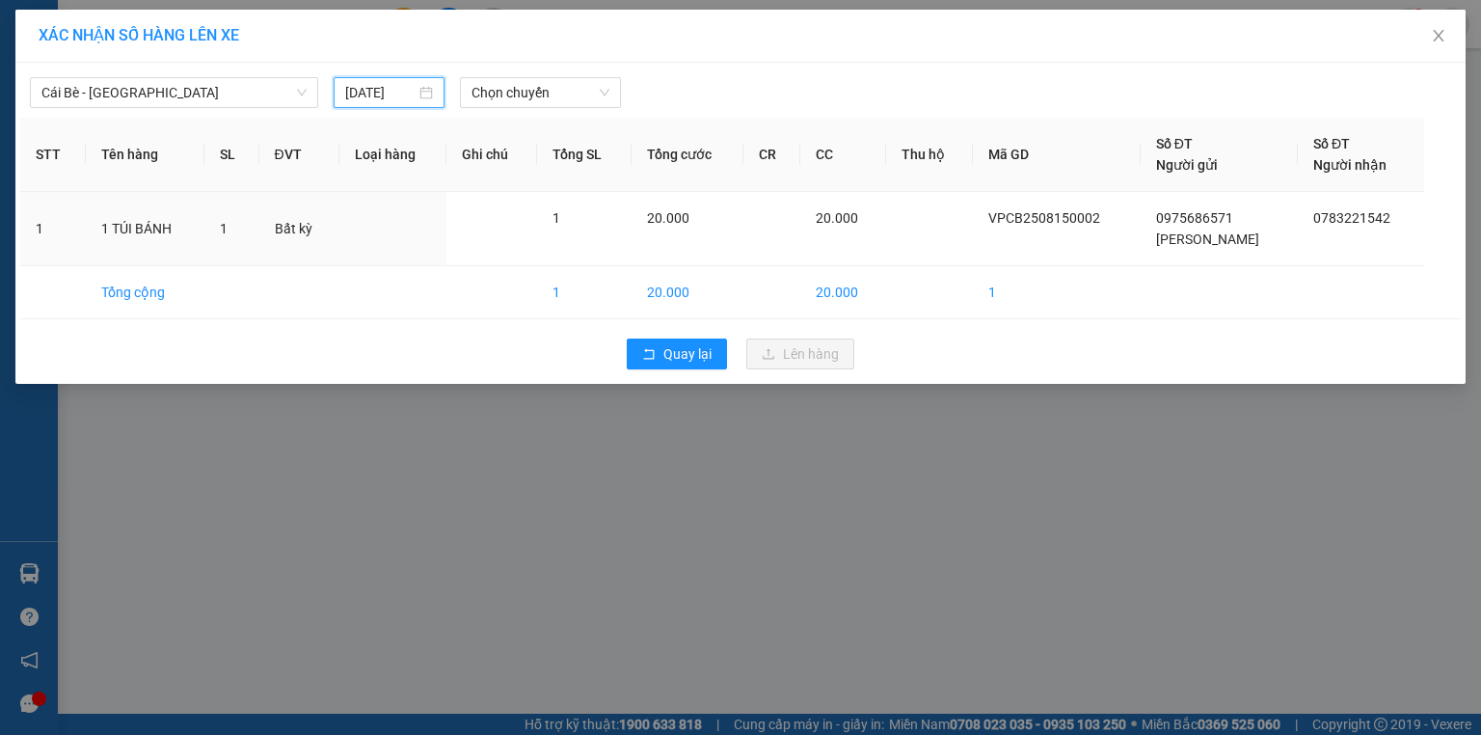
type input "[DATE]"
click at [509, 85] on span "Chọn chuyến" at bounding box center [540, 92] width 139 height 29
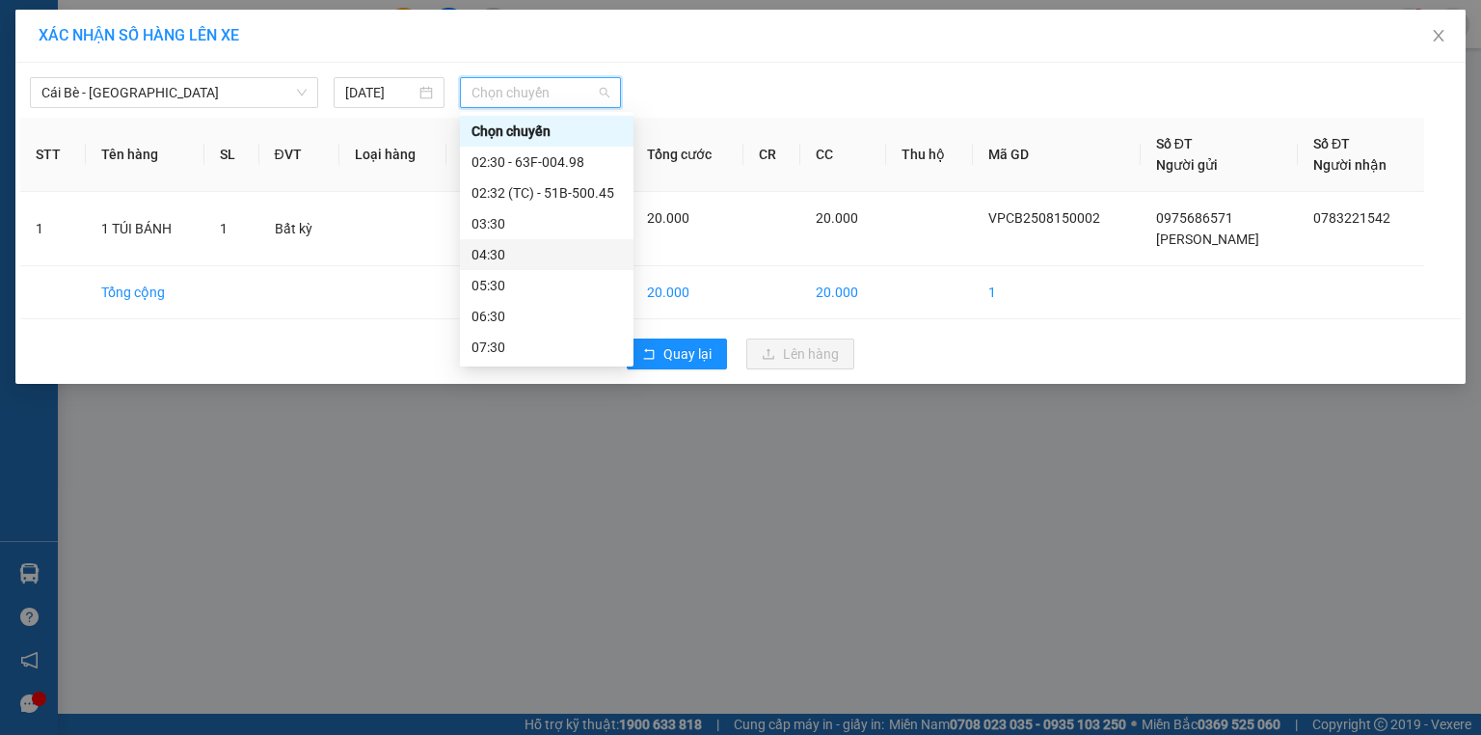
click at [514, 250] on div "04:30" at bounding box center [546, 254] width 150 height 21
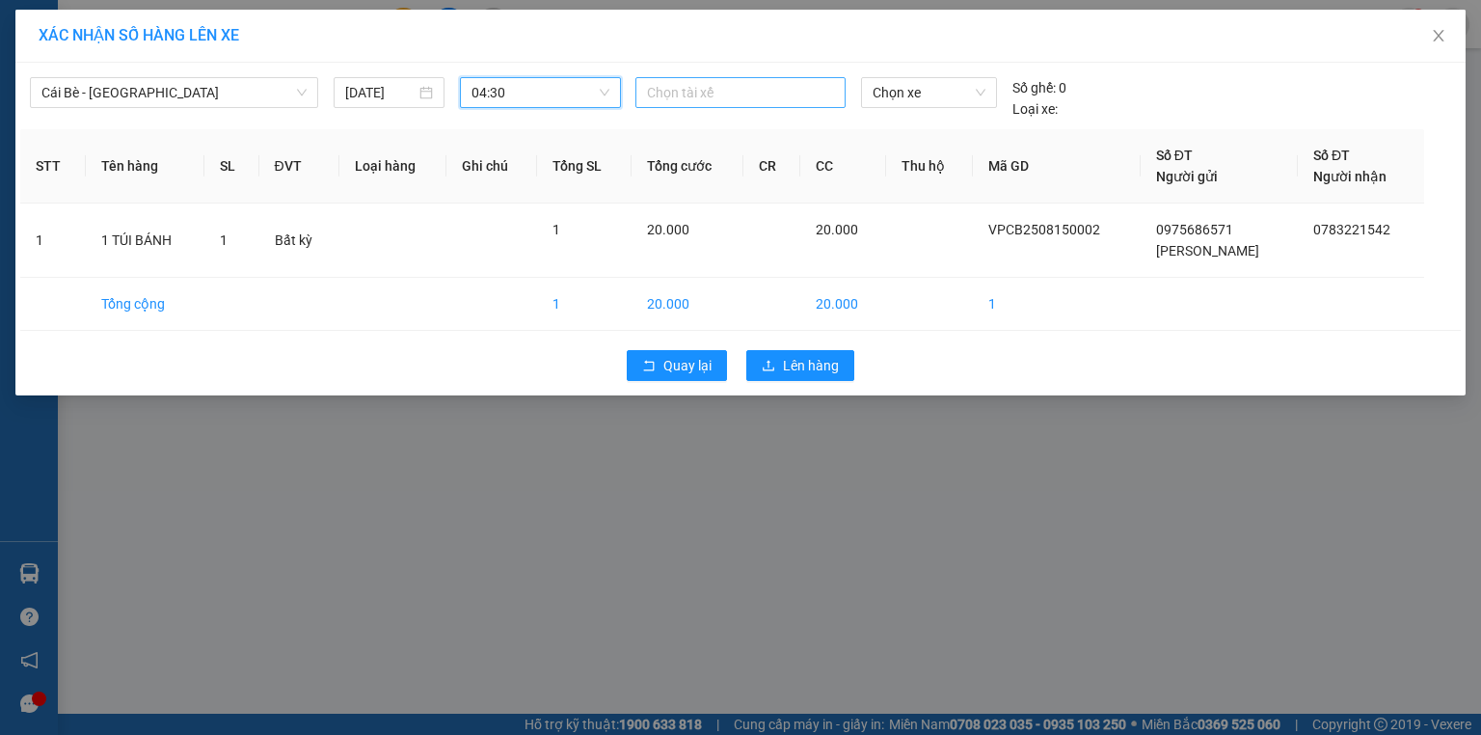
click at [679, 92] on div at bounding box center [740, 92] width 201 height 23
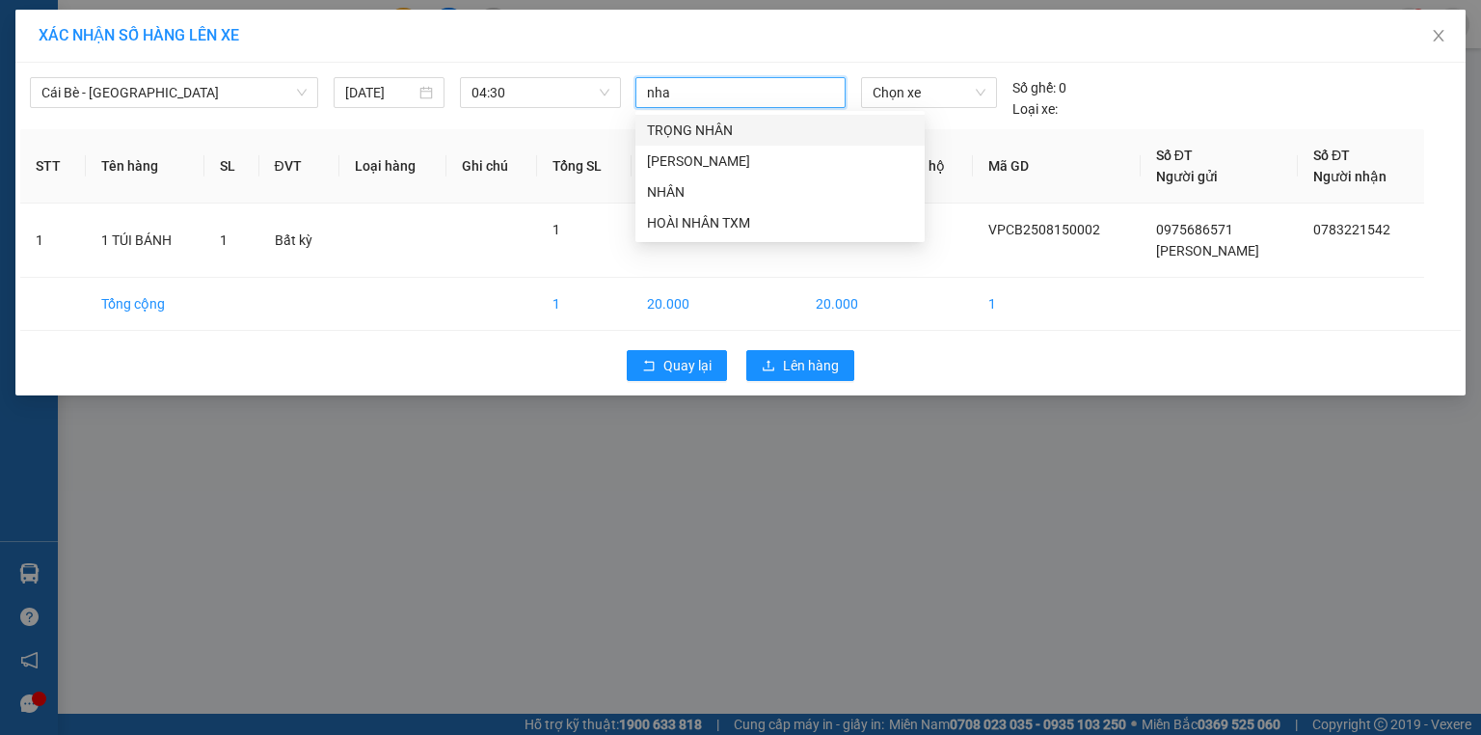
type input "nhan"
click at [718, 154] on div "NGỌC NHÂN" at bounding box center [780, 160] width 266 height 21
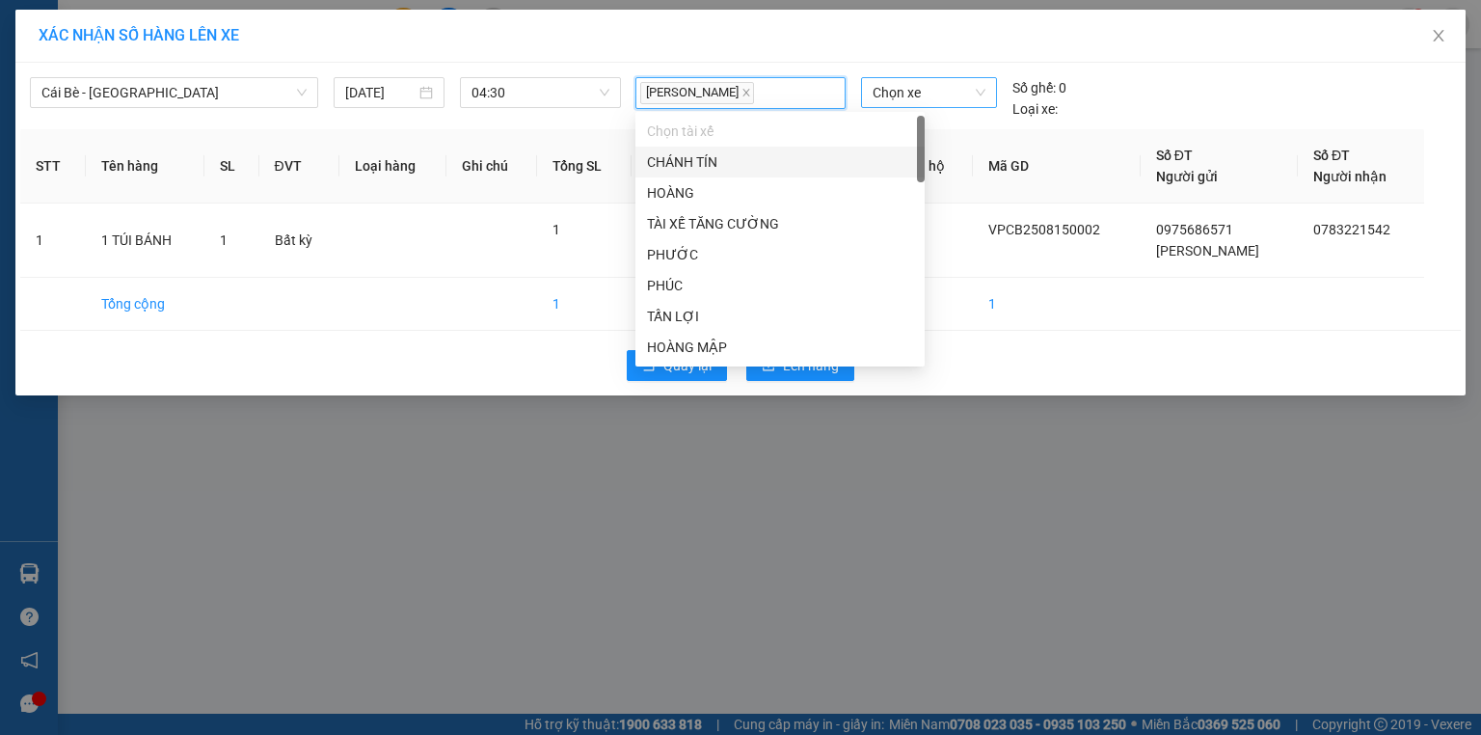
click at [947, 100] on span "Chọn xe" at bounding box center [929, 92] width 112 height 29
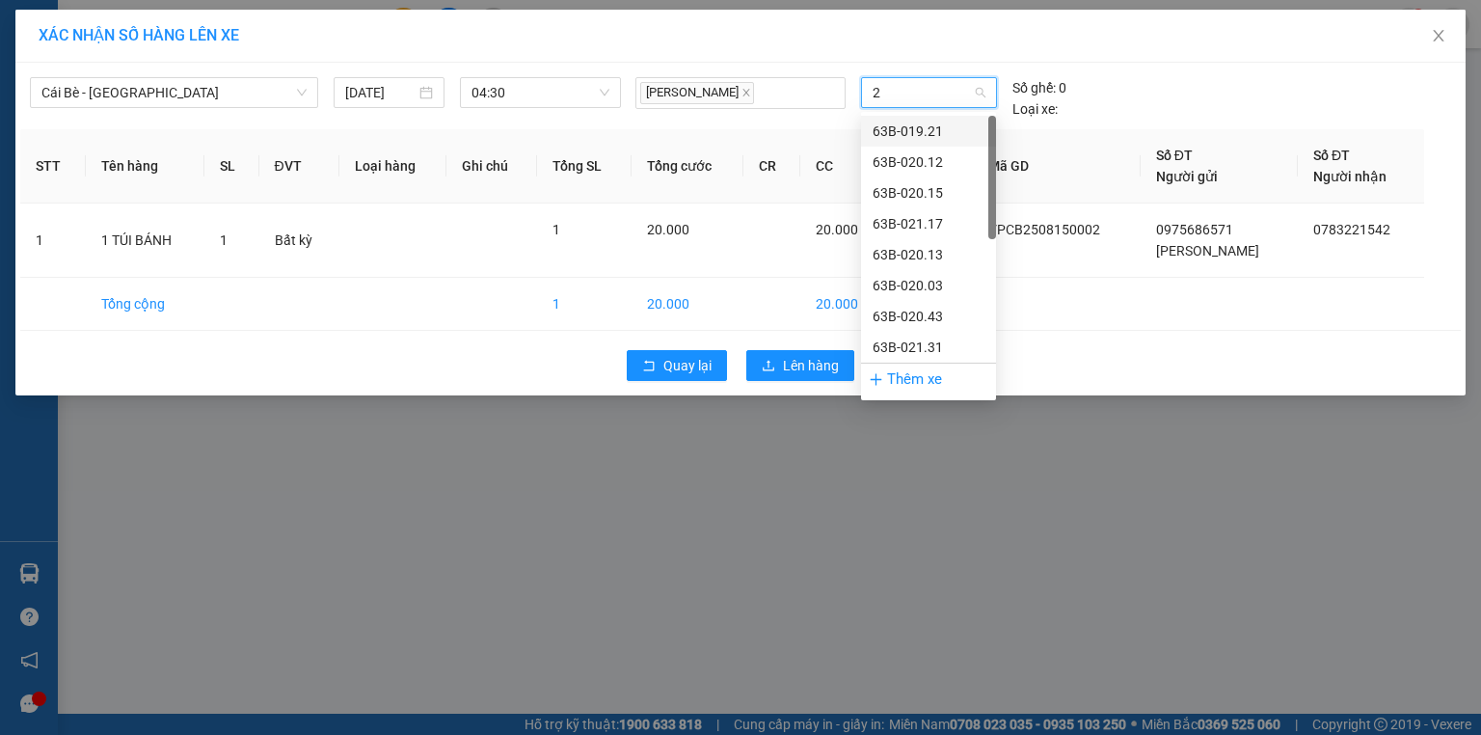
type input "28"
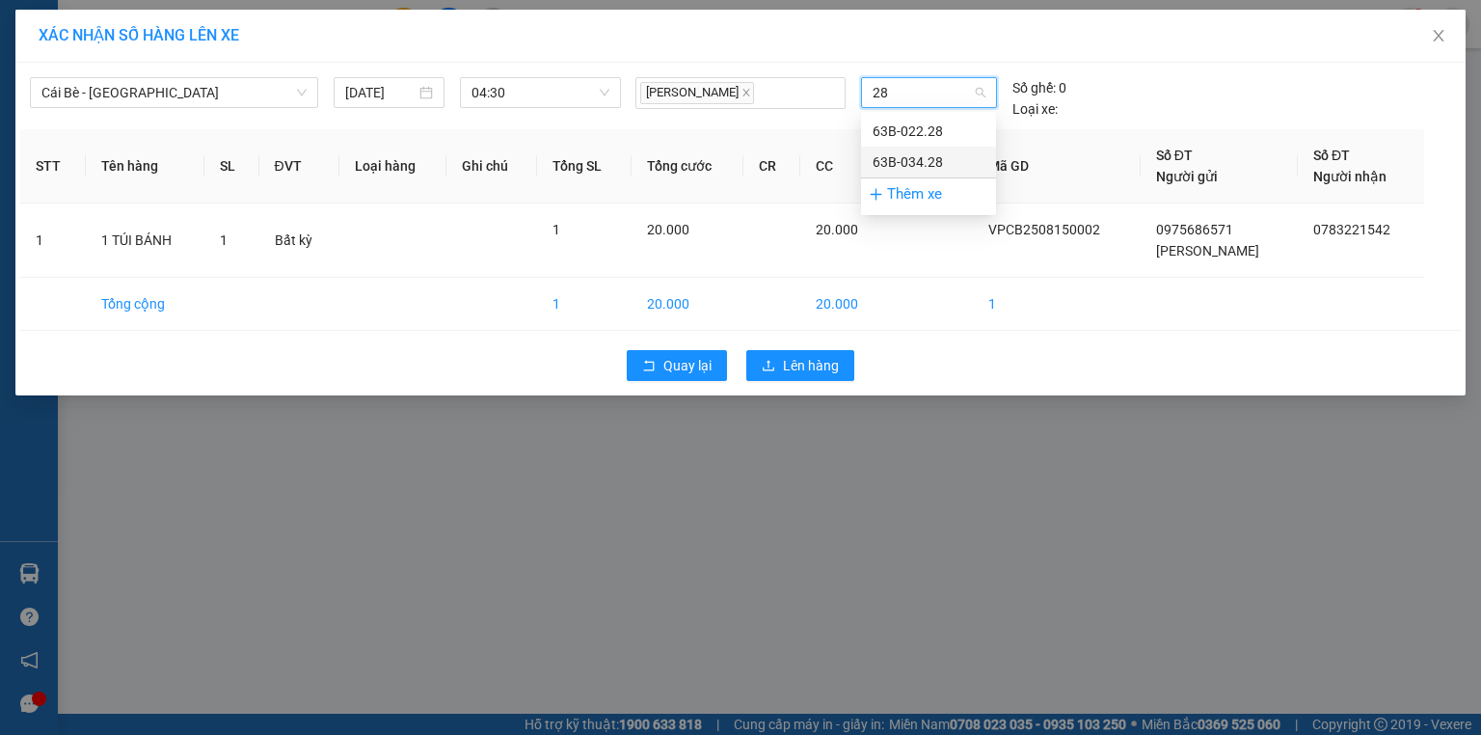
drag, startPoint x: 950, startPoint y: 155, endPoint x: 932, endPoint y: 186, distance: 35.4
click at [949, 157] on div "63B-034.28" at bounding box center [929, 161] width 112 height 21
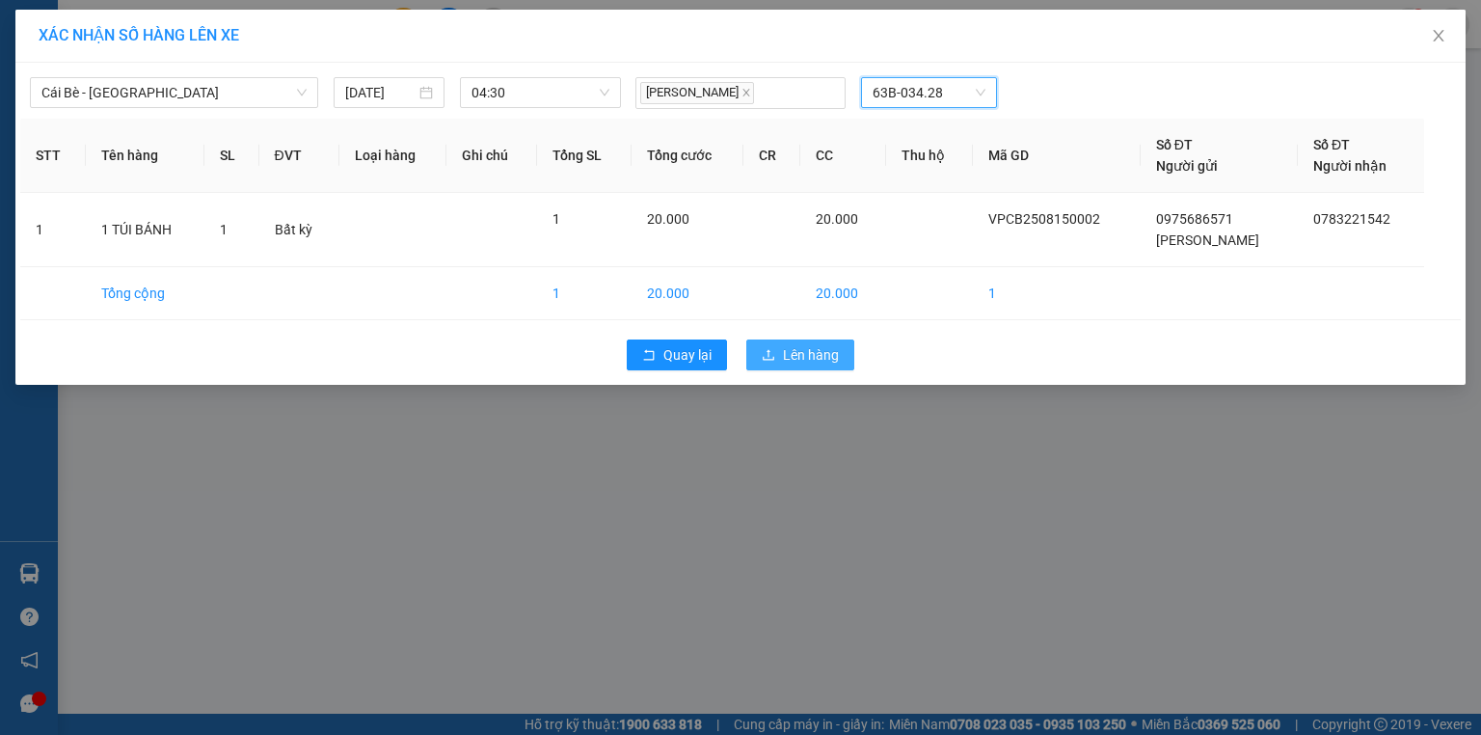
click at [816, 352] on span "Lên hàng" at bounding box center [811, 354] width 56 height 21
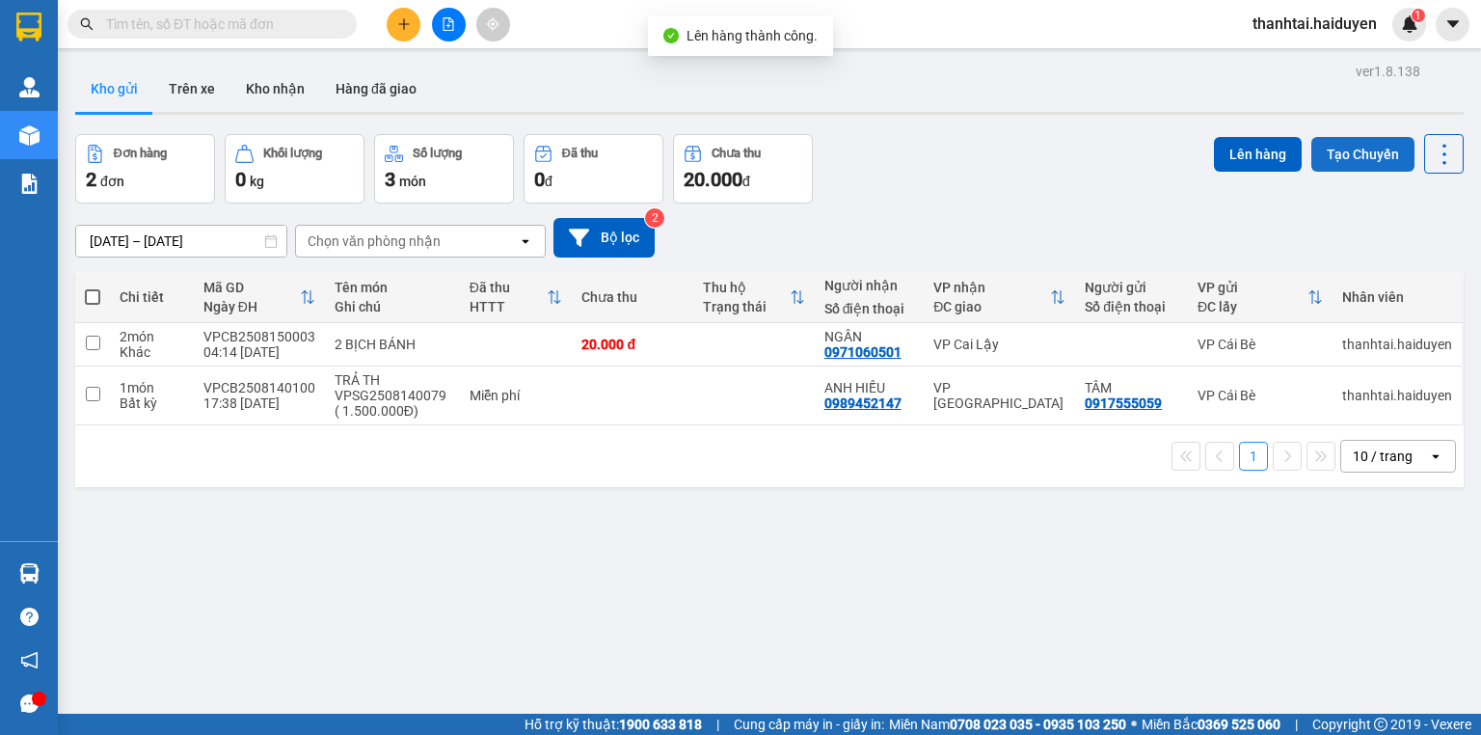
click at [1358, 157] on button "Tạo Chuyến" at bounding box center [1362, 154] width 103 height 35
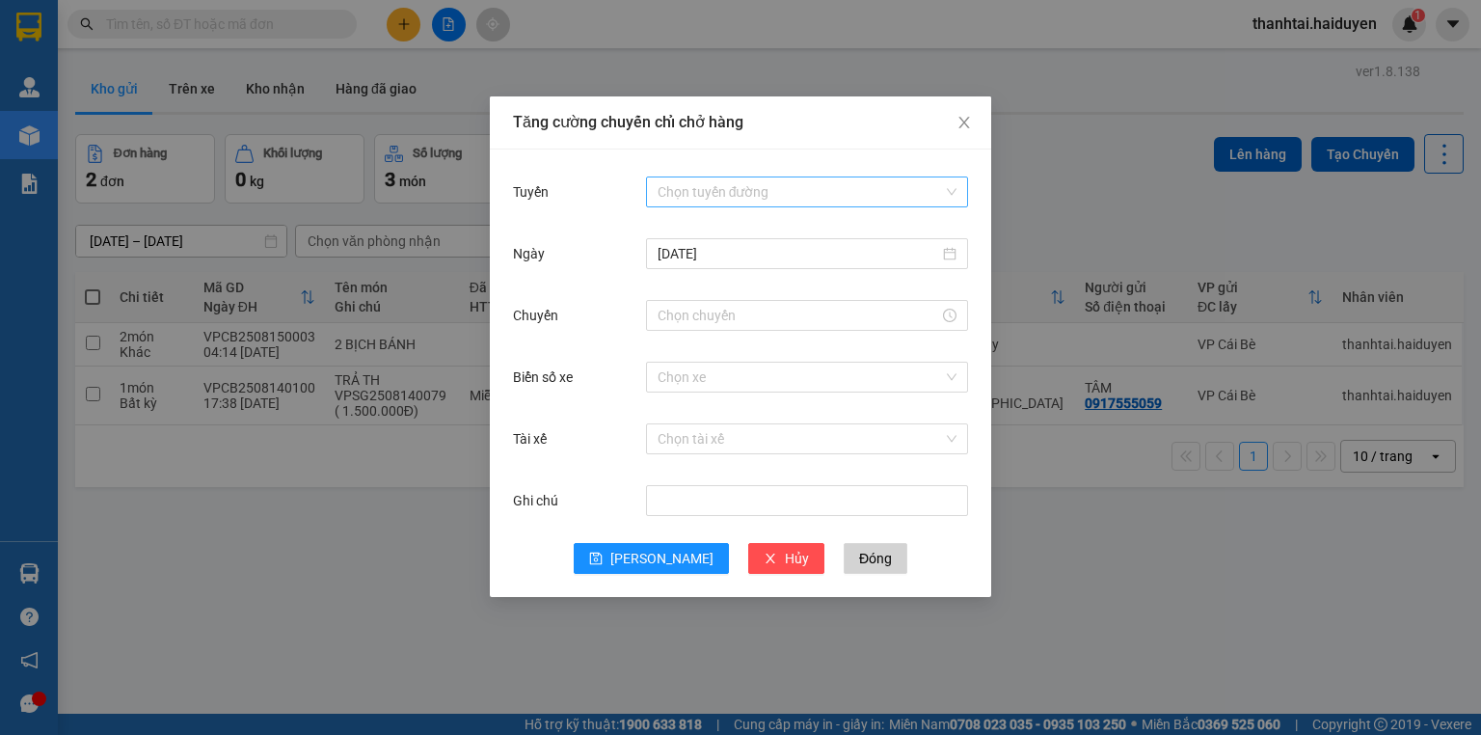
click at [710, 191] on input "Tuyến" at bounding box center [800, 191] width 285 height 29
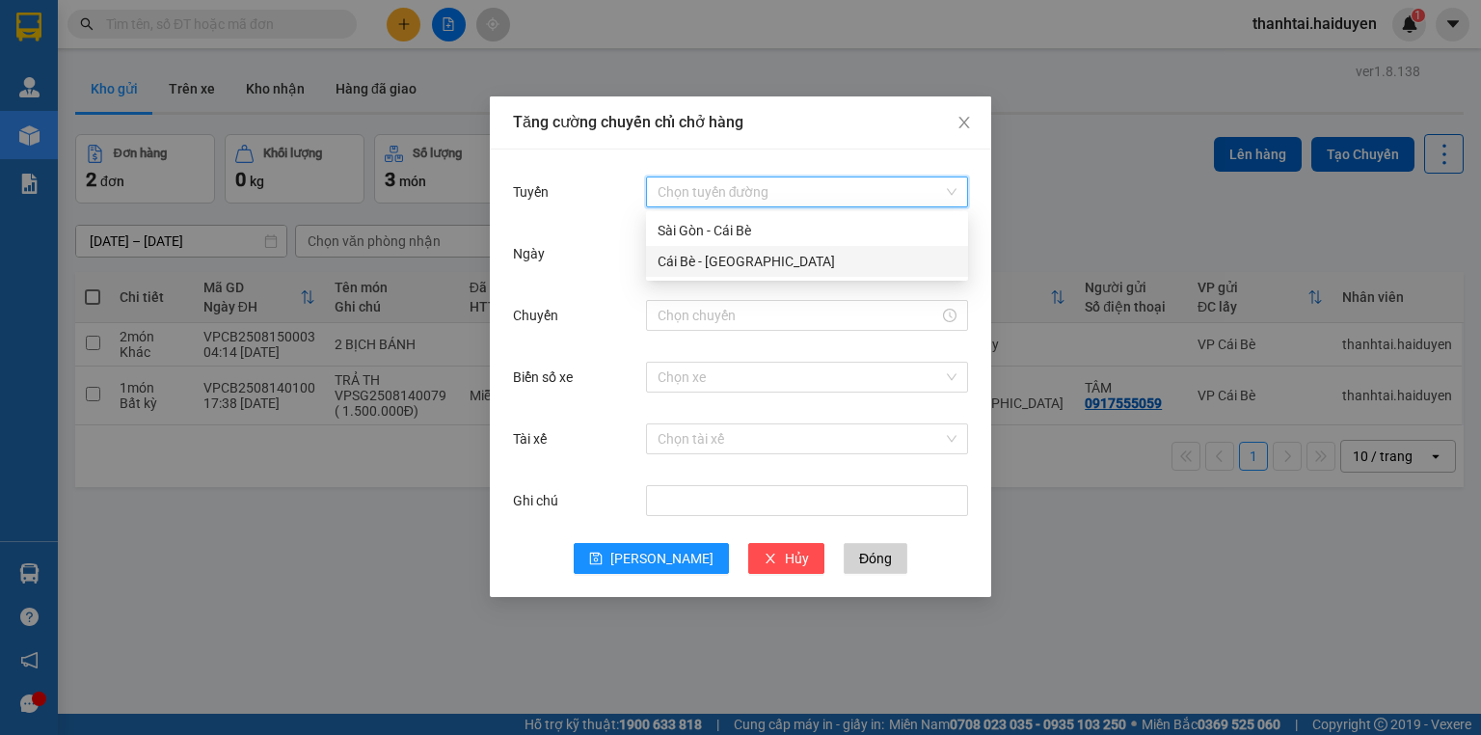
click at [717, 257] on div "Cái Bè - Sài Gòn" at bounding box center [807, 261] width 299 height 21
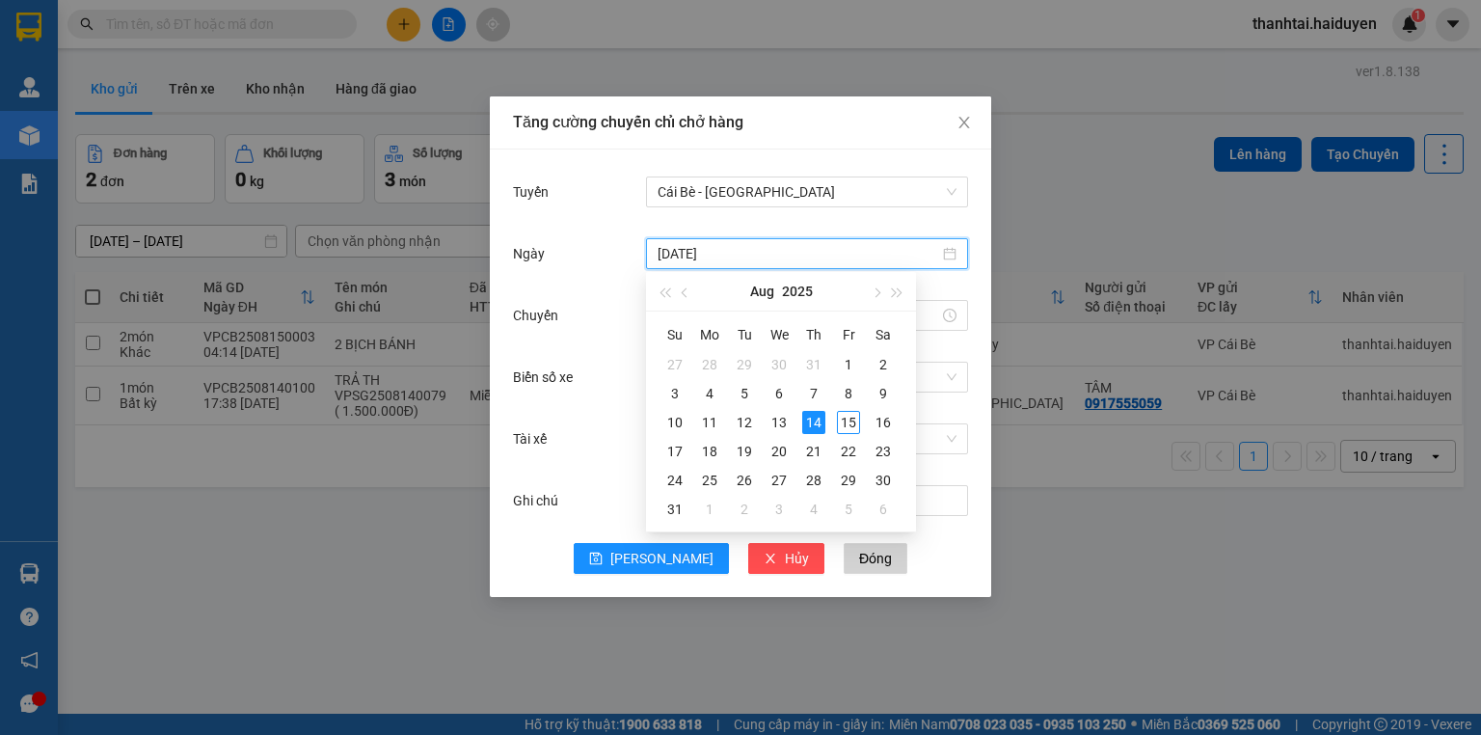
click at [707, 258] on input "14/08/2025" at bounding box center [799, 253] width 282 height 21
type input "[DATE]"
drag, startPoint x: 848, startPoint y: 423, endPoint x: 838, endPoint y: 405, distance: 21.2
click at [848, 423] on div "15" at bounding box center [848, 422] width 23 height 23
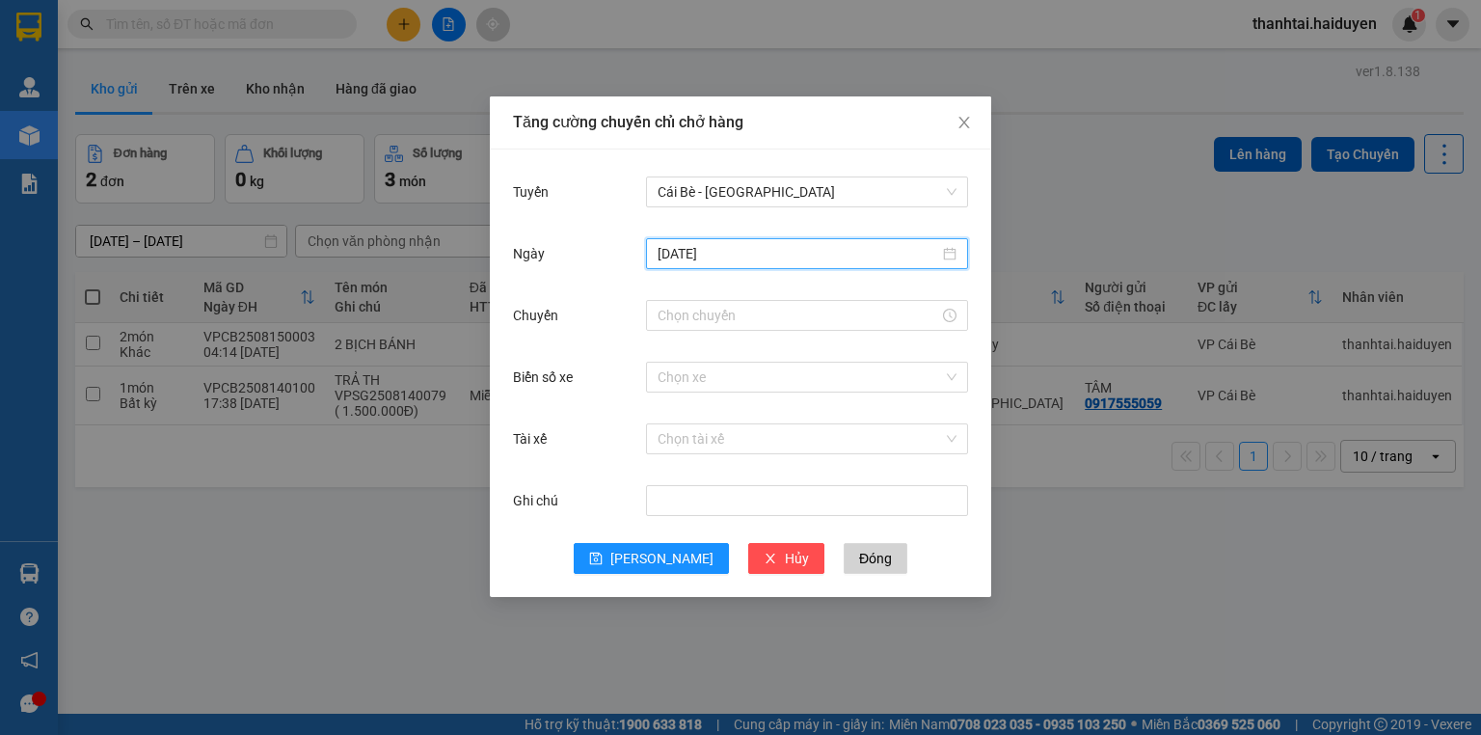
drag, startPoint x: 729, startPoint y: 311, endPoint x: 741, endPoint y: 333, distance: 24.6
click at [729, 313] on input "Chuyến" at bounding box center [799, 315] width 282 height 21
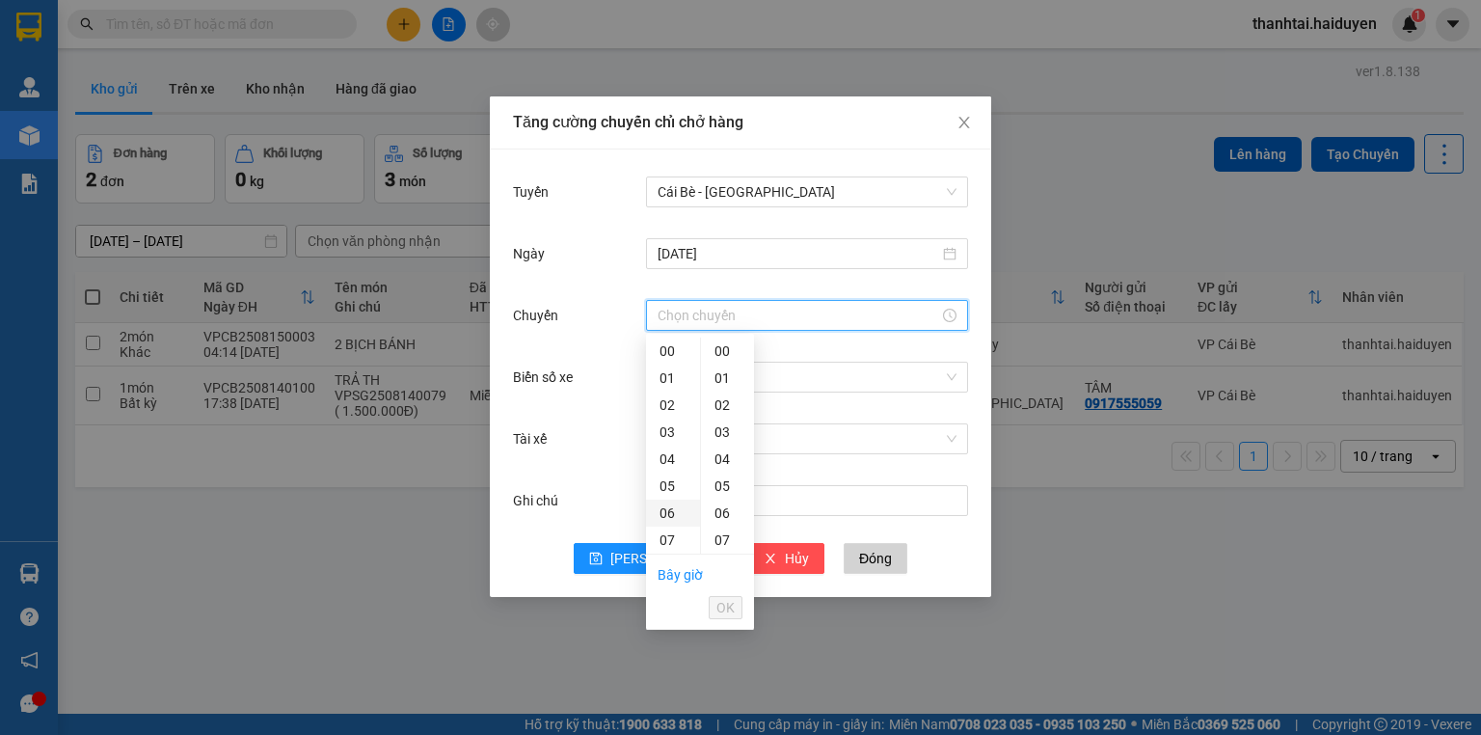
click at [665, 457] on div "04" at bounding box center [673, 458] width 54 height 27
type input "04:00"
click at [724, 601] on span "OK" at bounding box center [725, 607] width 18 height 21
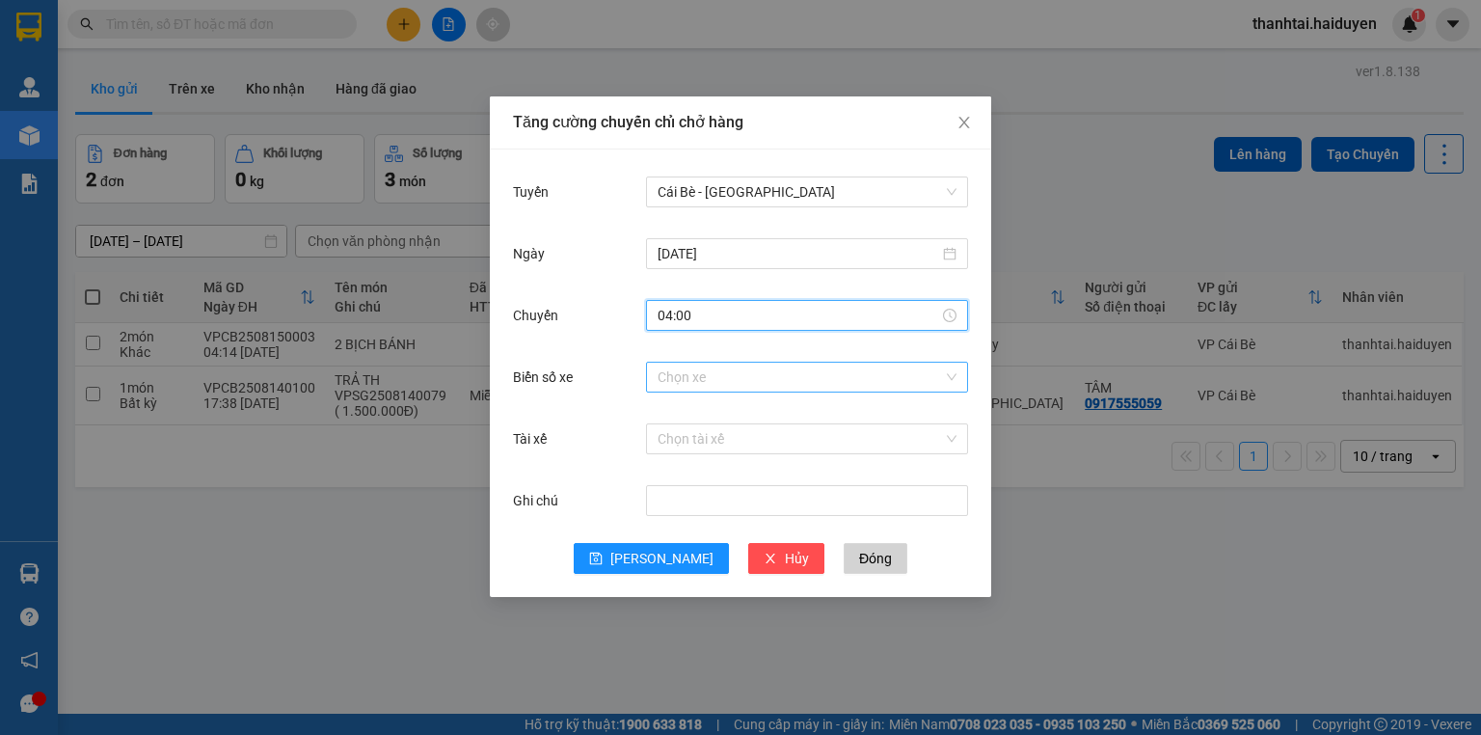
click at [683, 375] on input "Biển số xe" at bounding box center [800, 377] width 285 height 29
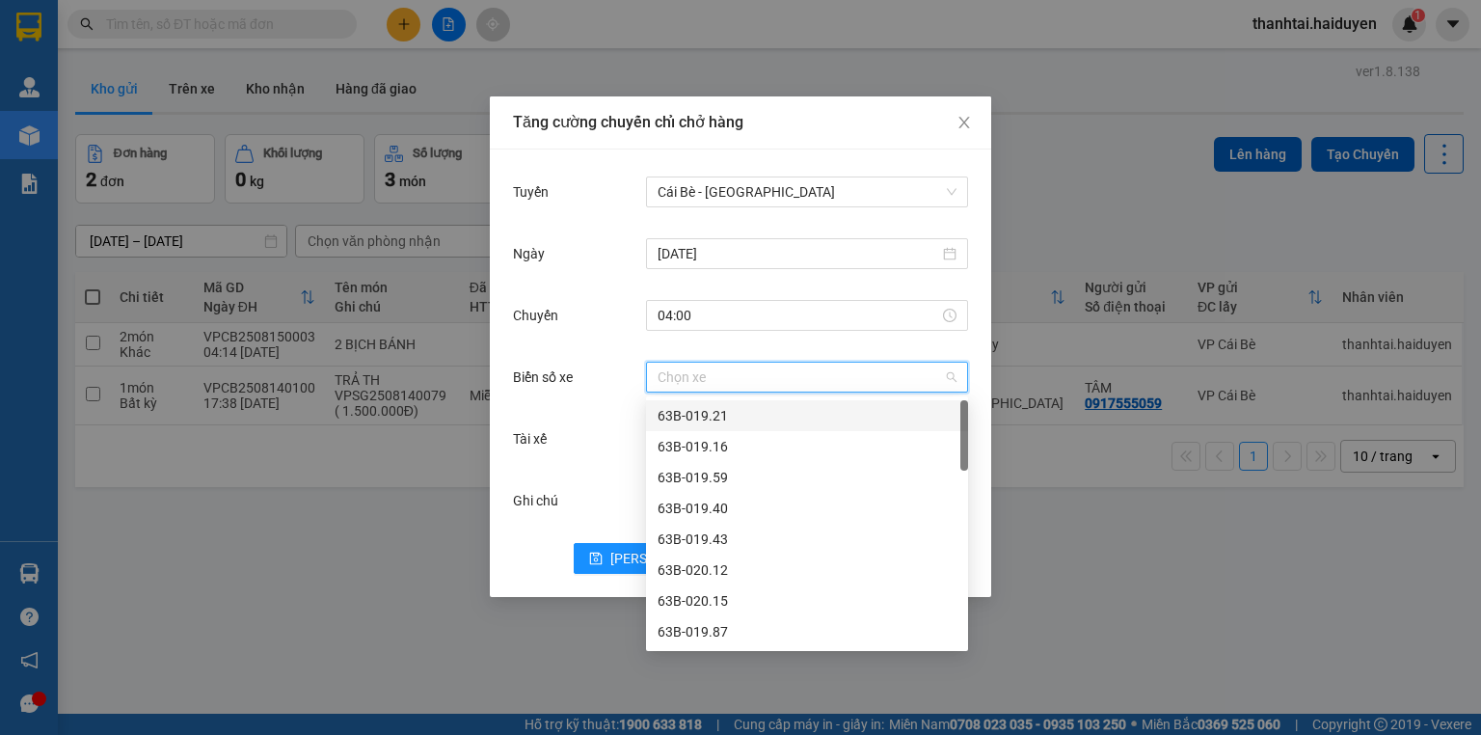
type input "t"
click at [569, 432] on div "Tài xế" at bounding box center [579, 438] width 133 height 39
click at [704, 370] on input "Biển số xe" at bounding box center [800, 377] width 285 height 29
type input "27"
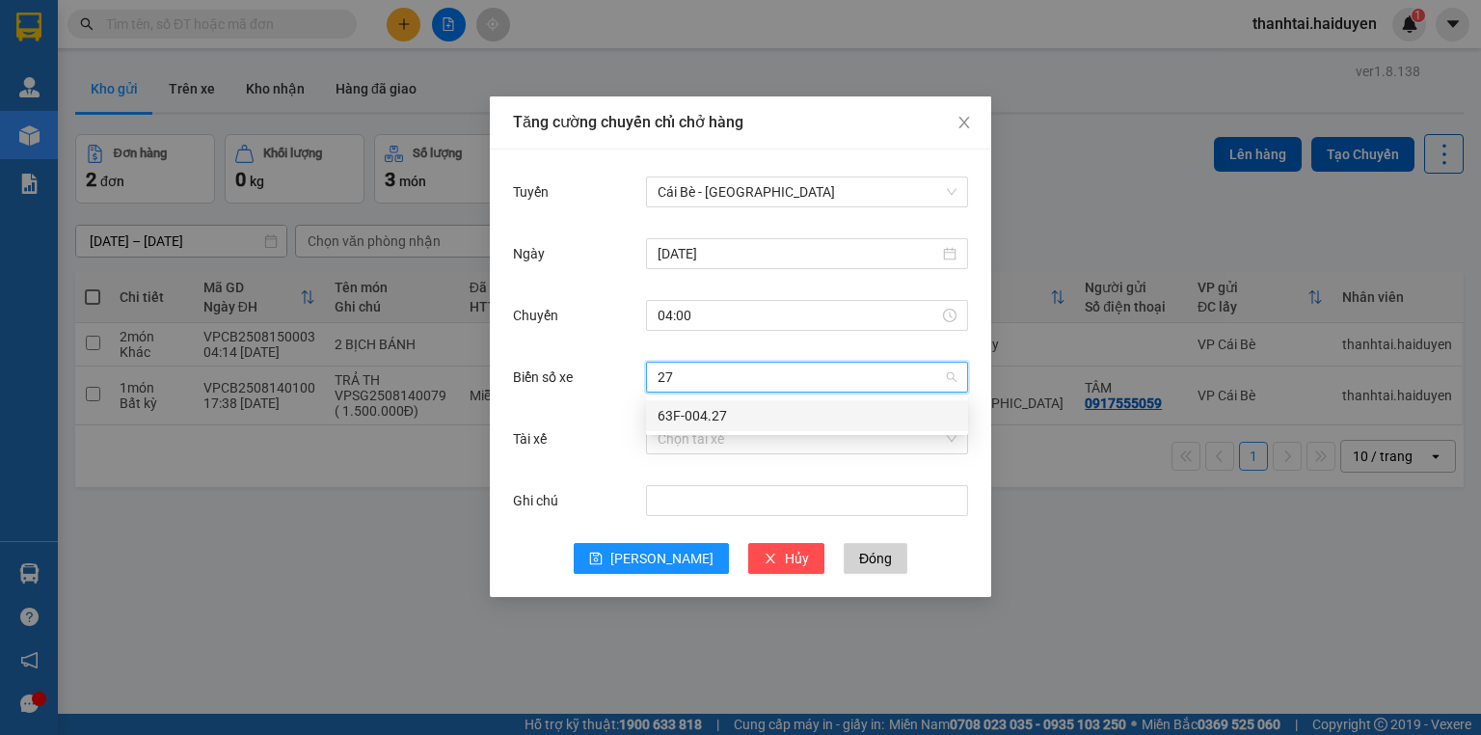
click at [686, 413] on div "63F-004.27" at bounding box center [807, 415] width 299 height 21
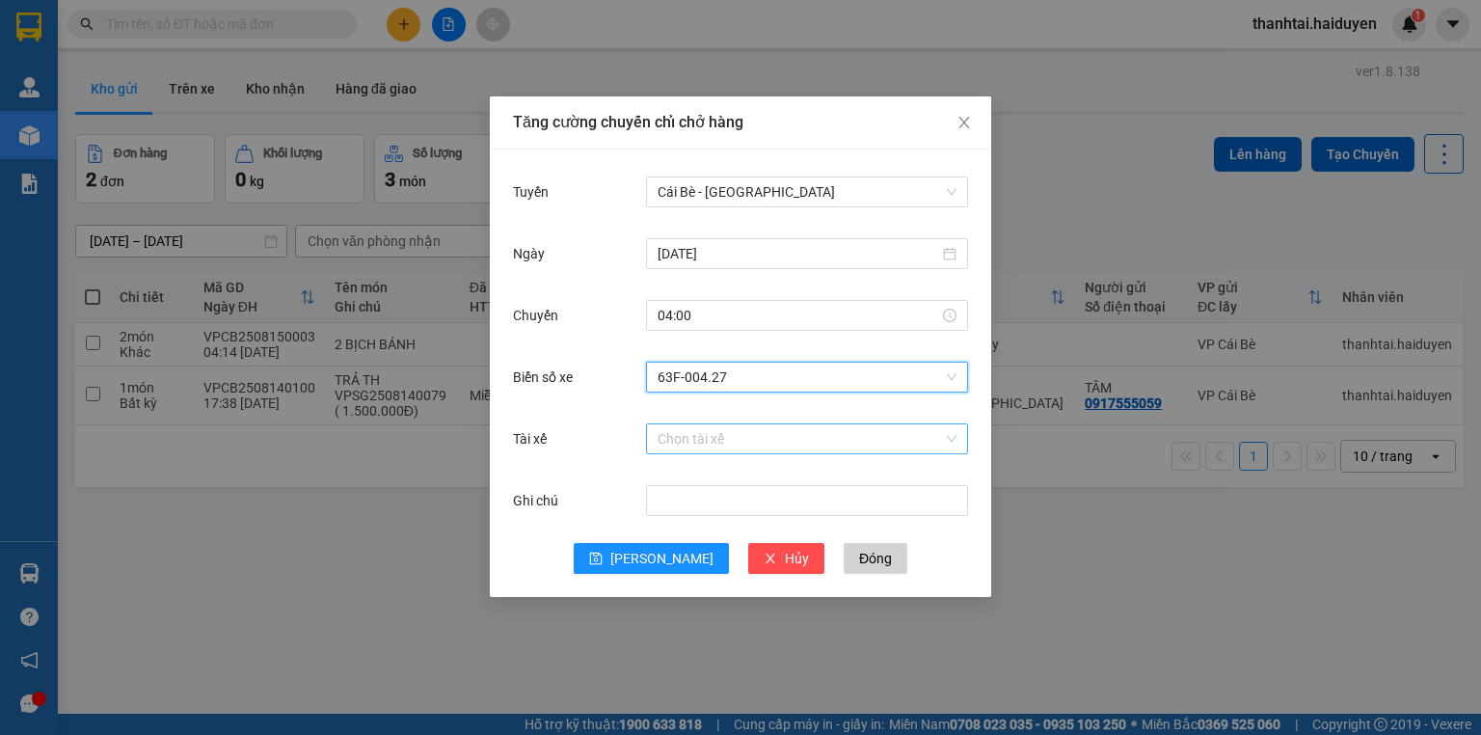
click at [682, 442] on input "Tài xế" at bounding box center [800, 438] width 285 height 29
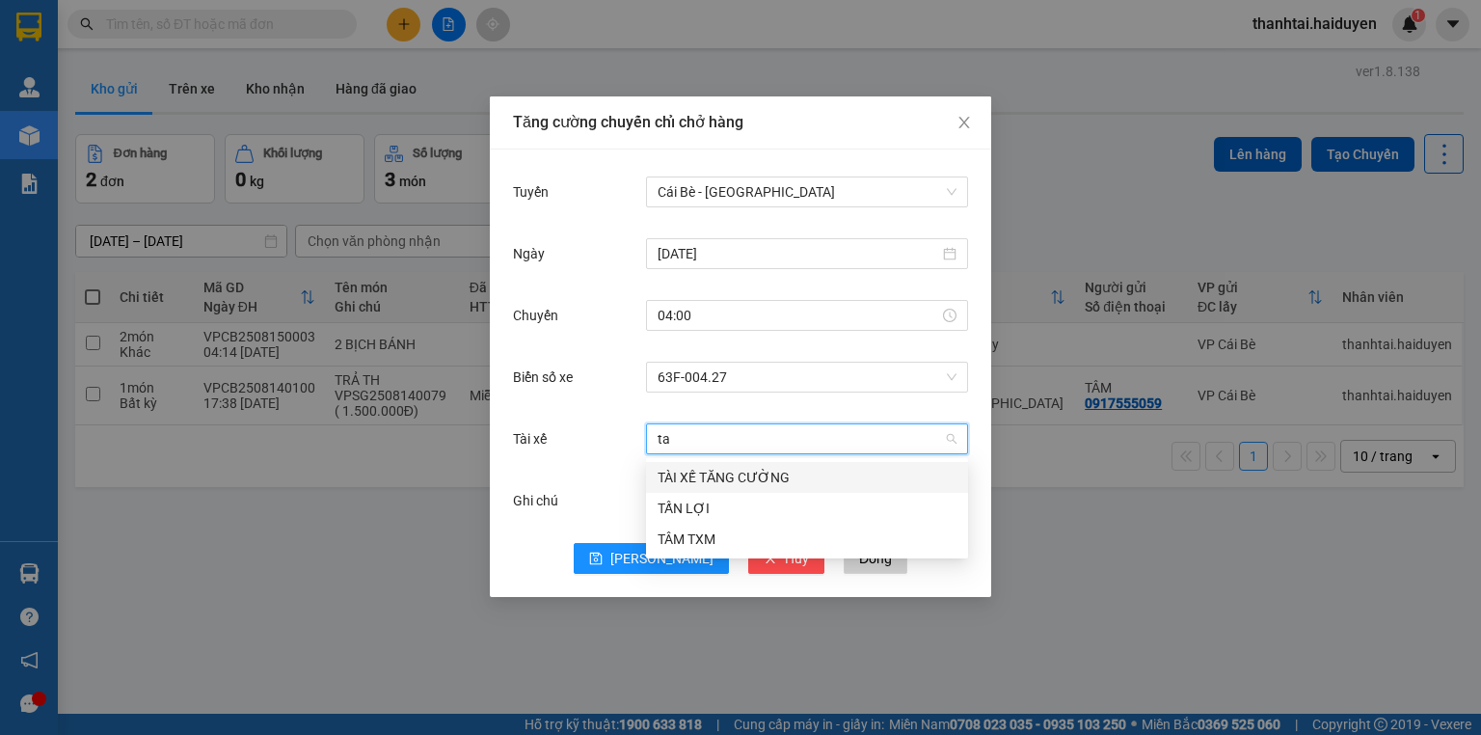
type input "t"
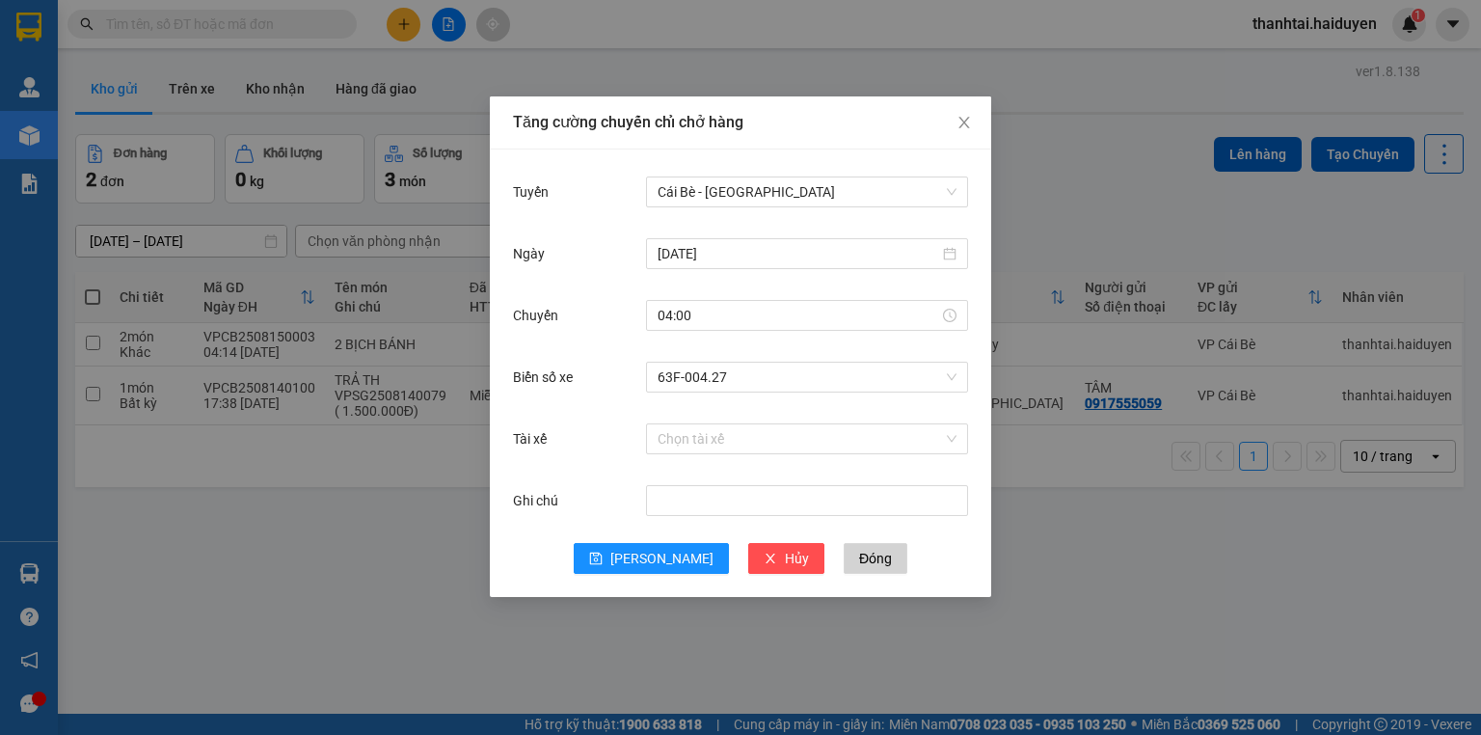
click at [305, 540] on div "Tăng cường chuyến chỉ chở hàng Tuyến Cái Bè - Sài Gòn Ngày 15/08/2025 Chuyến 04…" at bounding box center [740, 367] width 1481 height 735
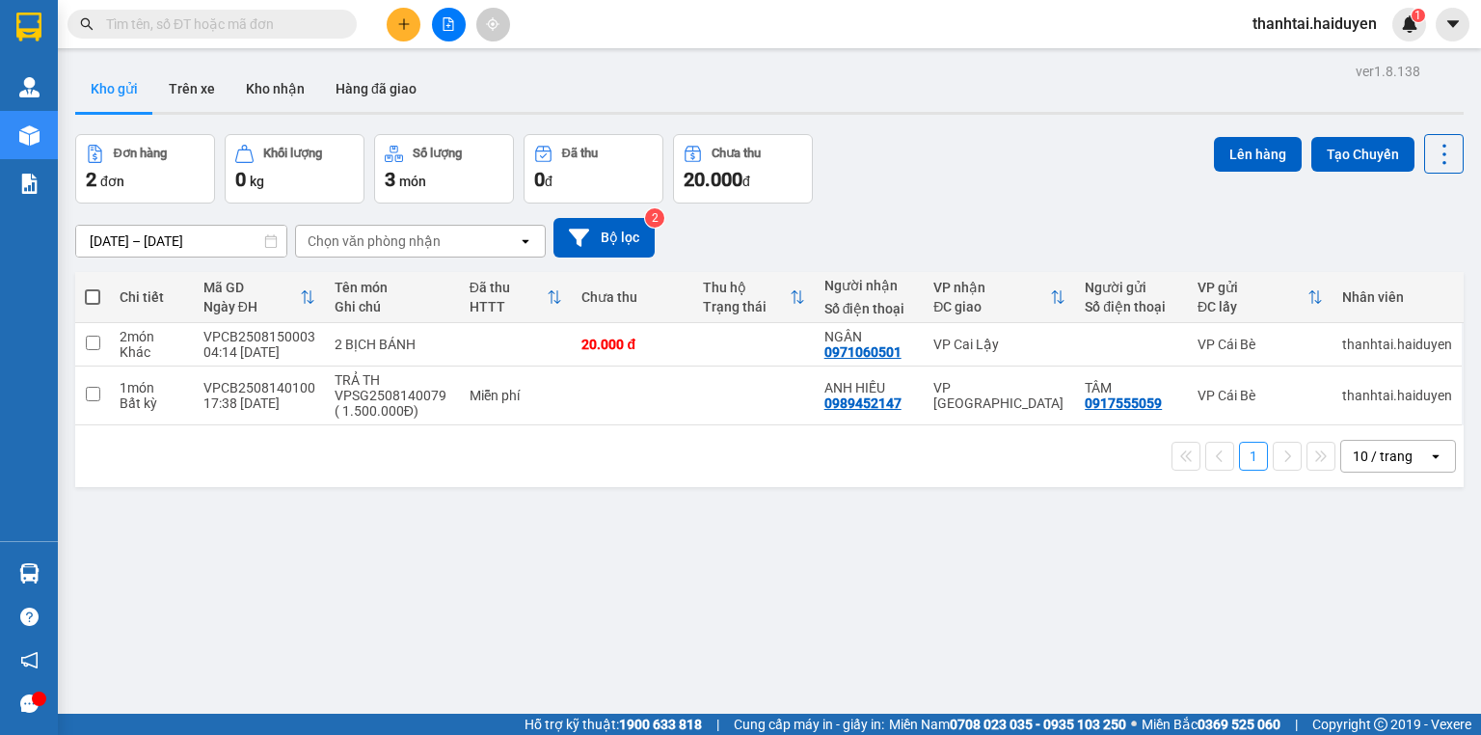
drag, startPoint x: 1359, startPoint y: 154, endPoint x: 1318, endPoint y: 168, distance: 42.7
click at [1351, 157] on button "Tạo Chuyến" at bounding box center [1362, 154] width 103 height 35
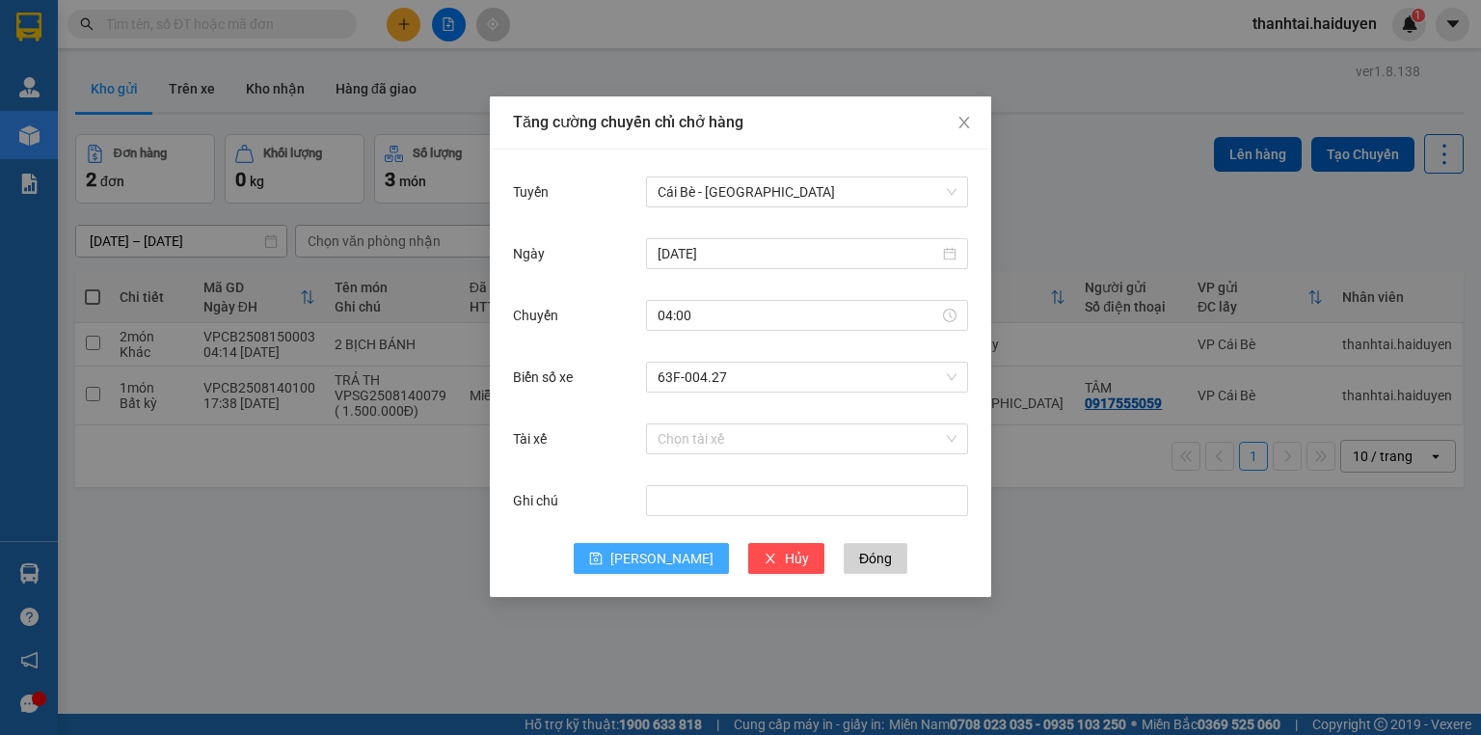
click at [668, 551] on span "Lưu" at bounding box center [661, 558] width 103 height 21
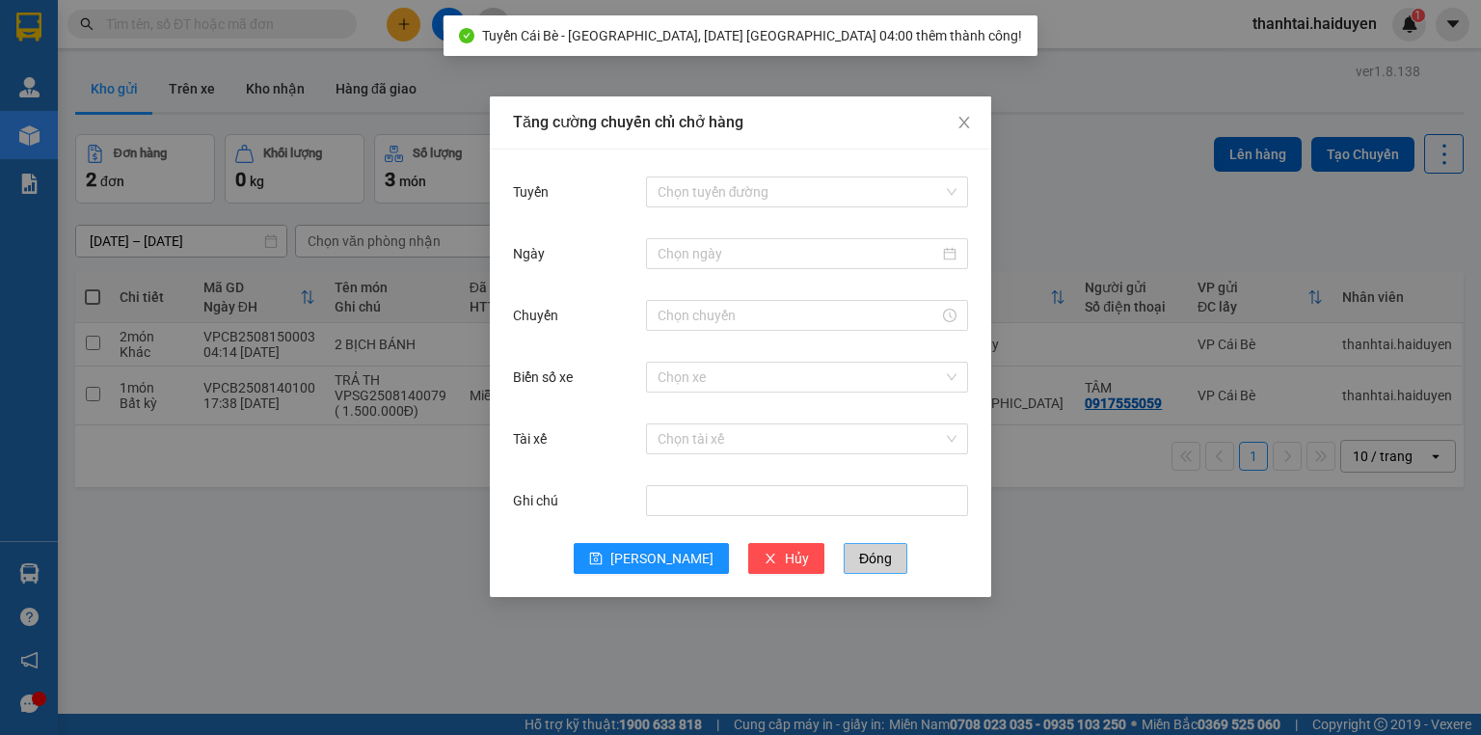
click at [859, 559] on span "Đóng" at bounding box center [875, 558] width 33 height 21
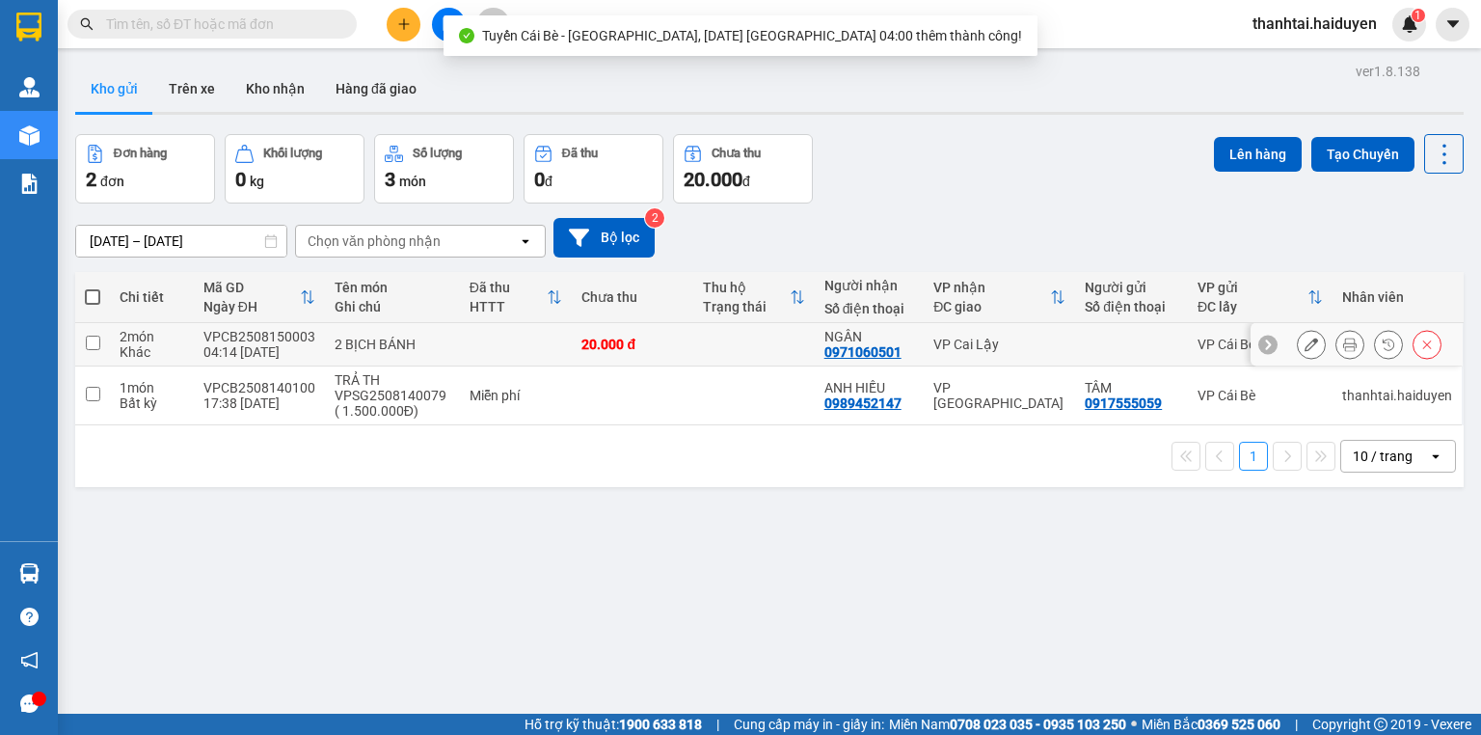
click at [95, 339] on input "checkbox" at bounding box center [93, 343] width 14 height 14
checkbox input "true"
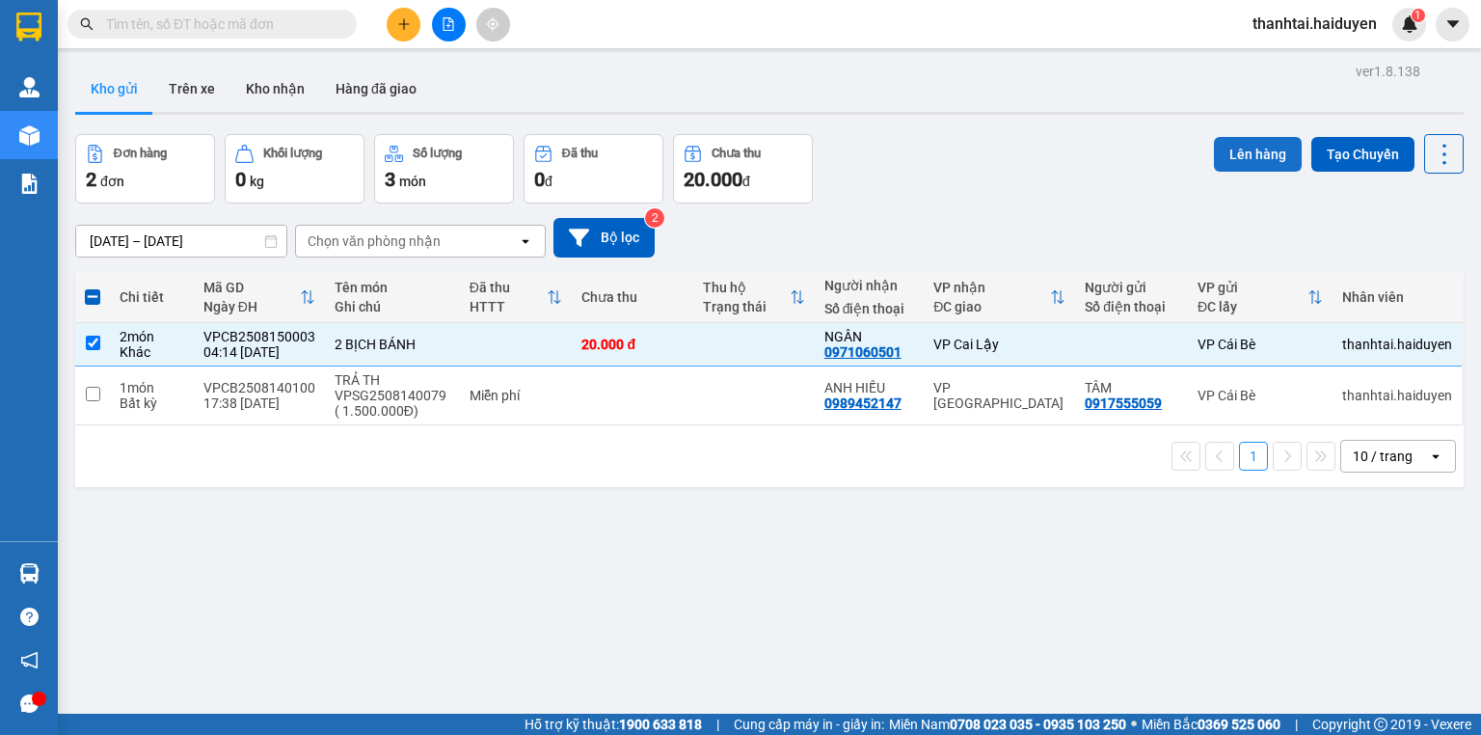
click at [1223, 158] on button "Lên hàng" at bounding box center [1258, 154] width 88 height 35
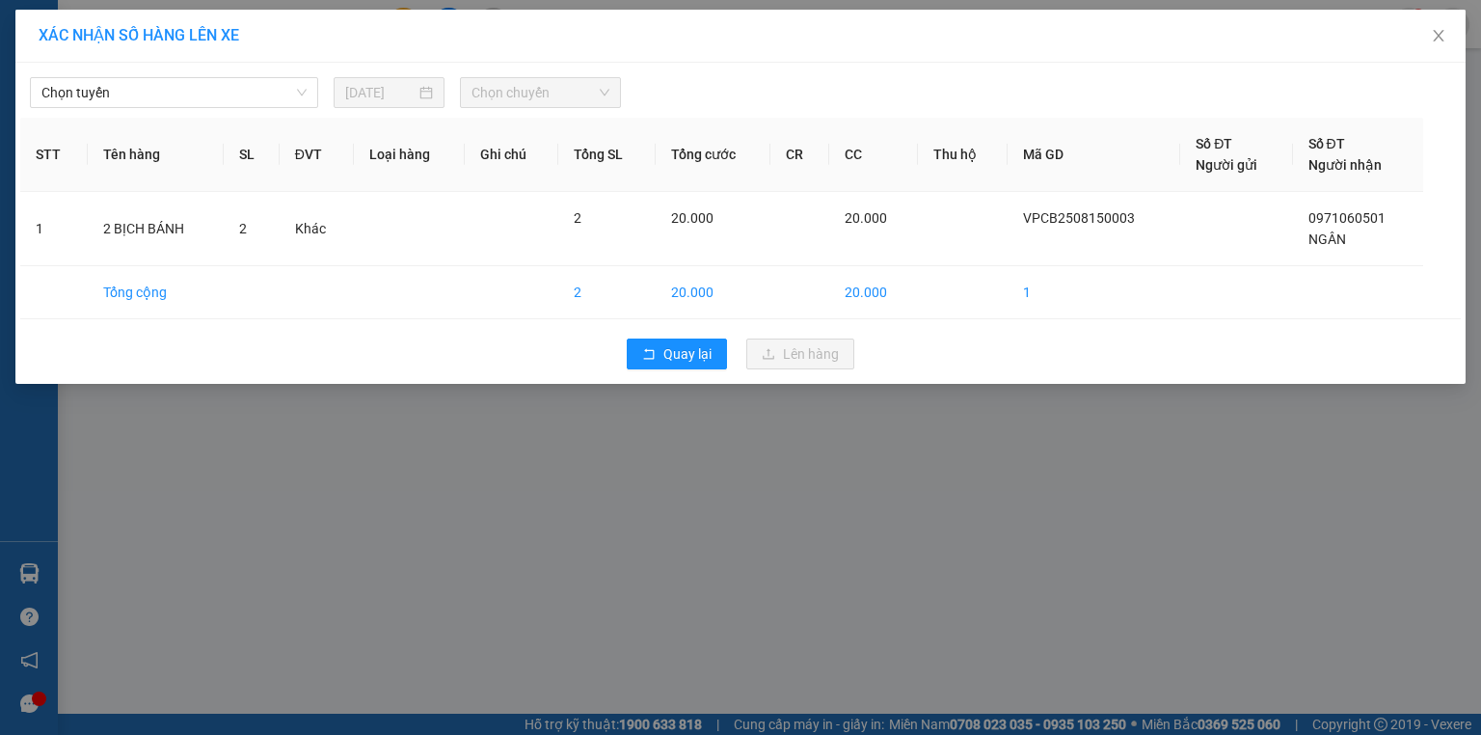
drag, startPoint x: 127, startPoint y: 89, endPoint x: 128, endPoint y: 111, distance: 22.2
click at [128, 92] on span "Chọn tuyến" at bounding box center [173, 92] width 265 height 29
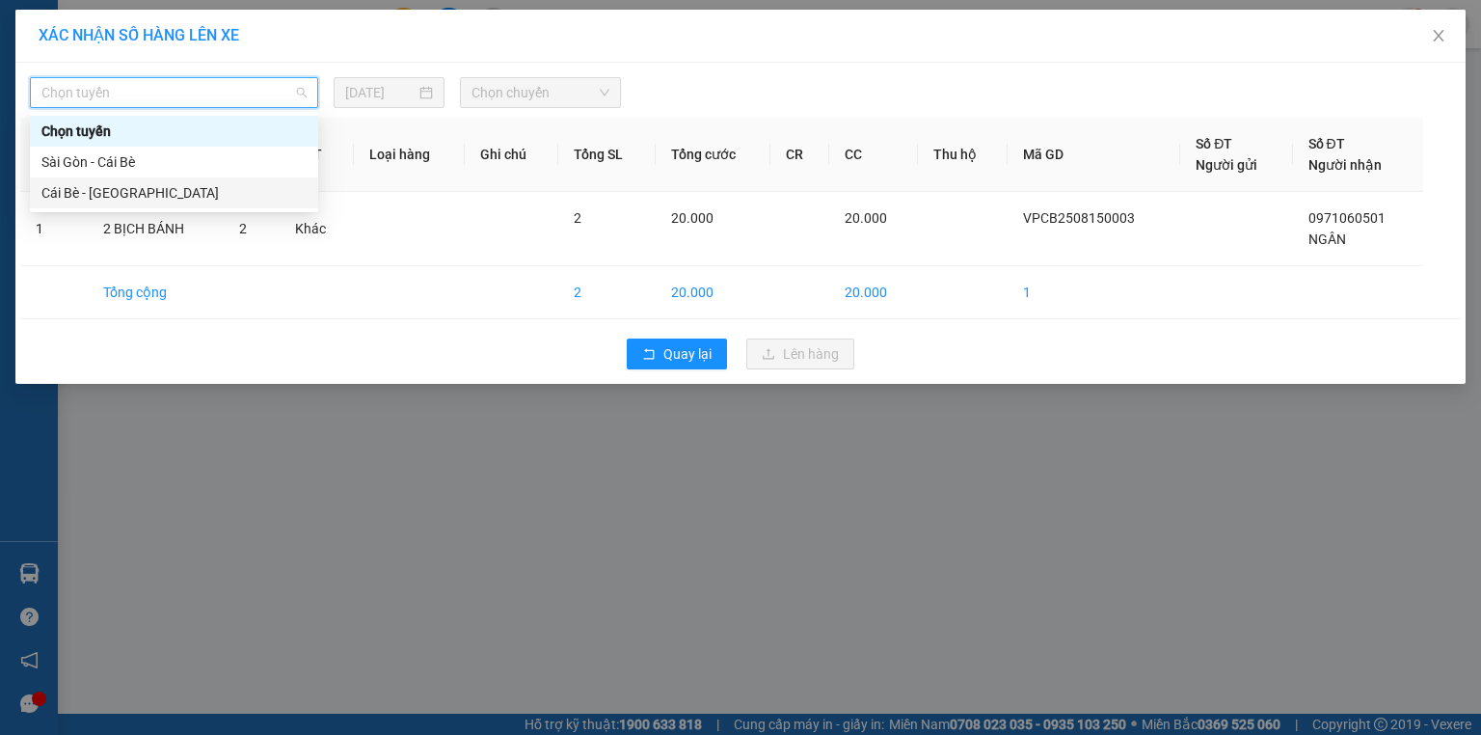
drag, startPoint x: 127, startPoint y: 196, endPoint x: 183, endPoint y: 170, distance: 61.7
click at [128, 195] on div "Cái Bè - Sài Gòn" at bounding box center [173, 192] width 265 height 21
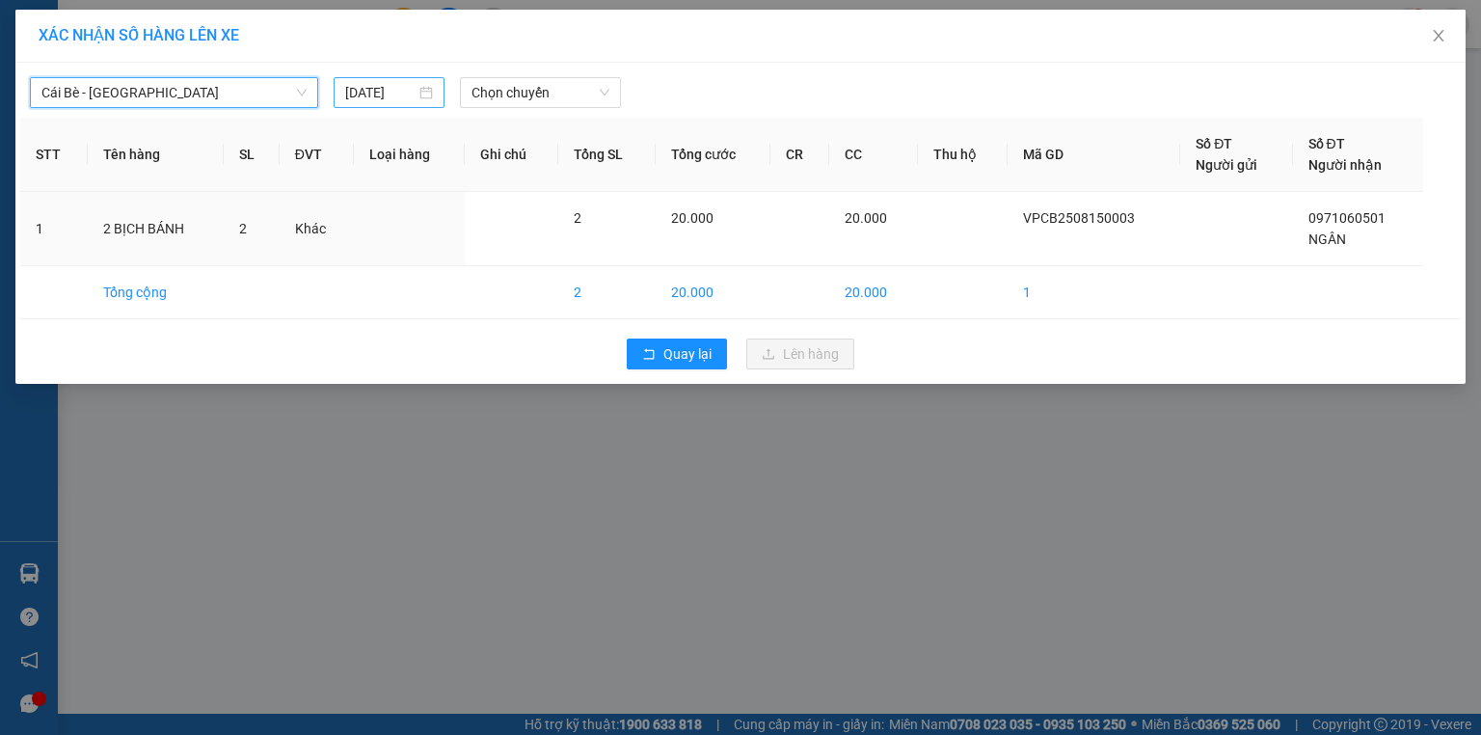
drag, startPoint x: 364, startPoint y: 97, endPoint x: 378, endPoint y: 107, distance: 16.6
click at [365, 97] on input "14/08/2025" at bounding box center [380, 92] width 70 height 21
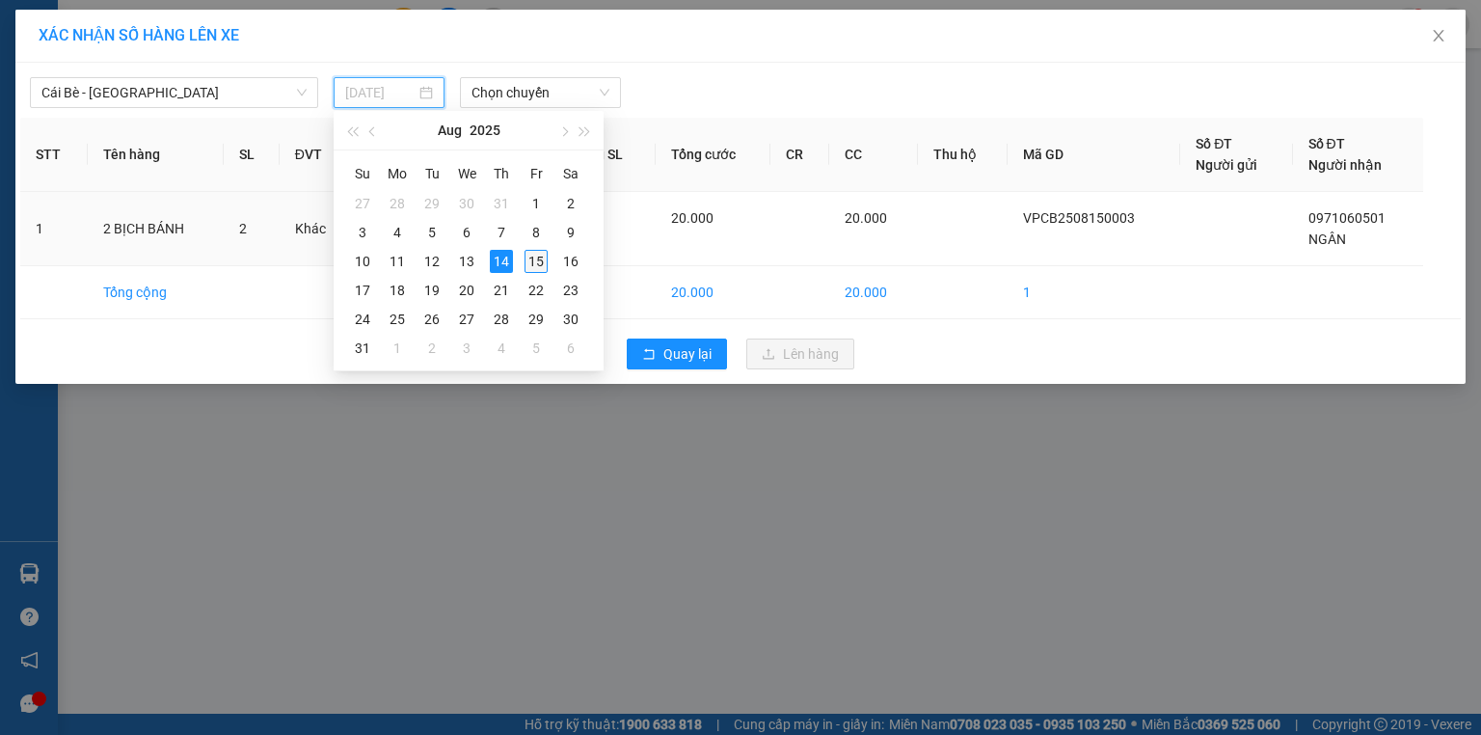
click at [531, 259] on div "15" at bounding box center [536, 261] width 23 height 23
type input "[DATE]"
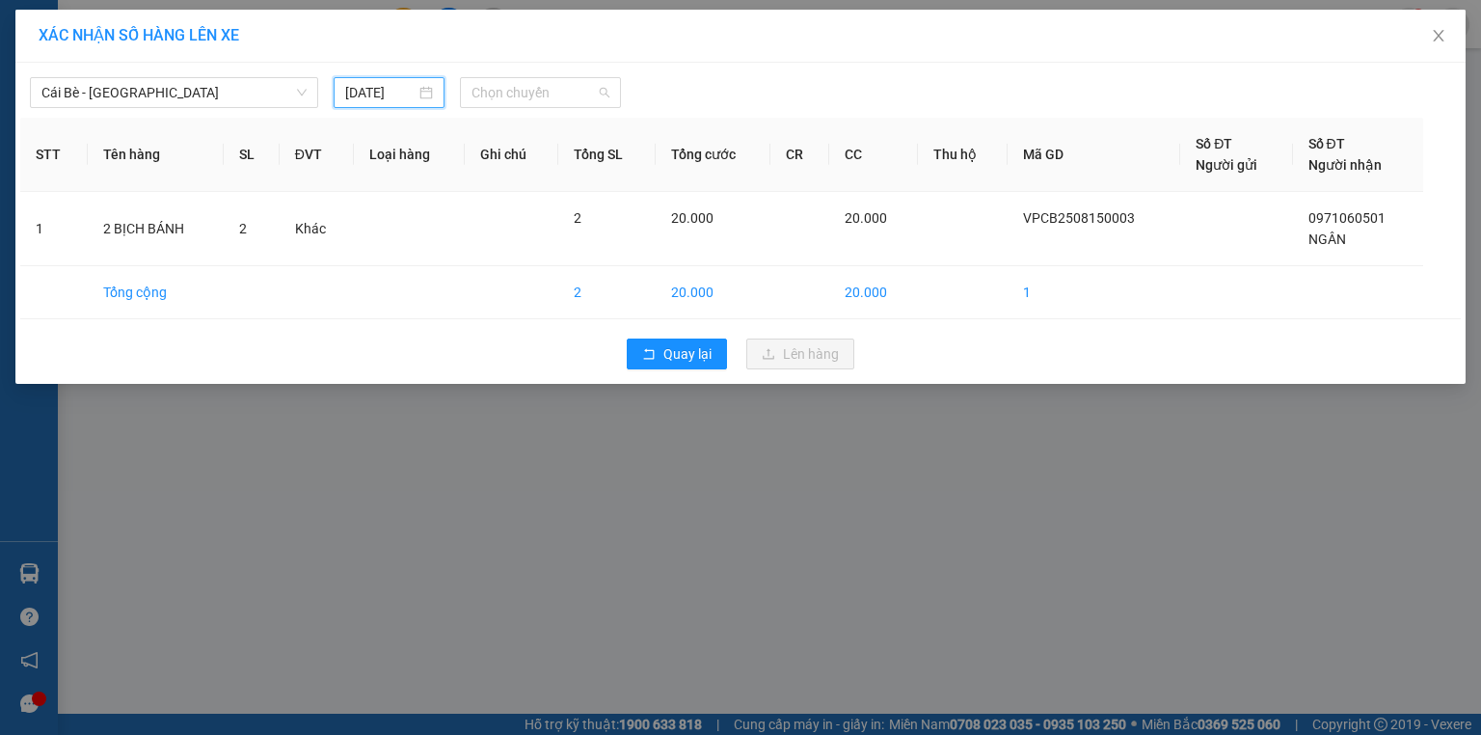
drag, startPoint x: 528, startPoint y: 91, endPoint x: 532, endPoint y: 167, distance: 76.3
click at [529, 92] on span "Chọn chuyến" at bounding box center [540, 92] width 139 height 29
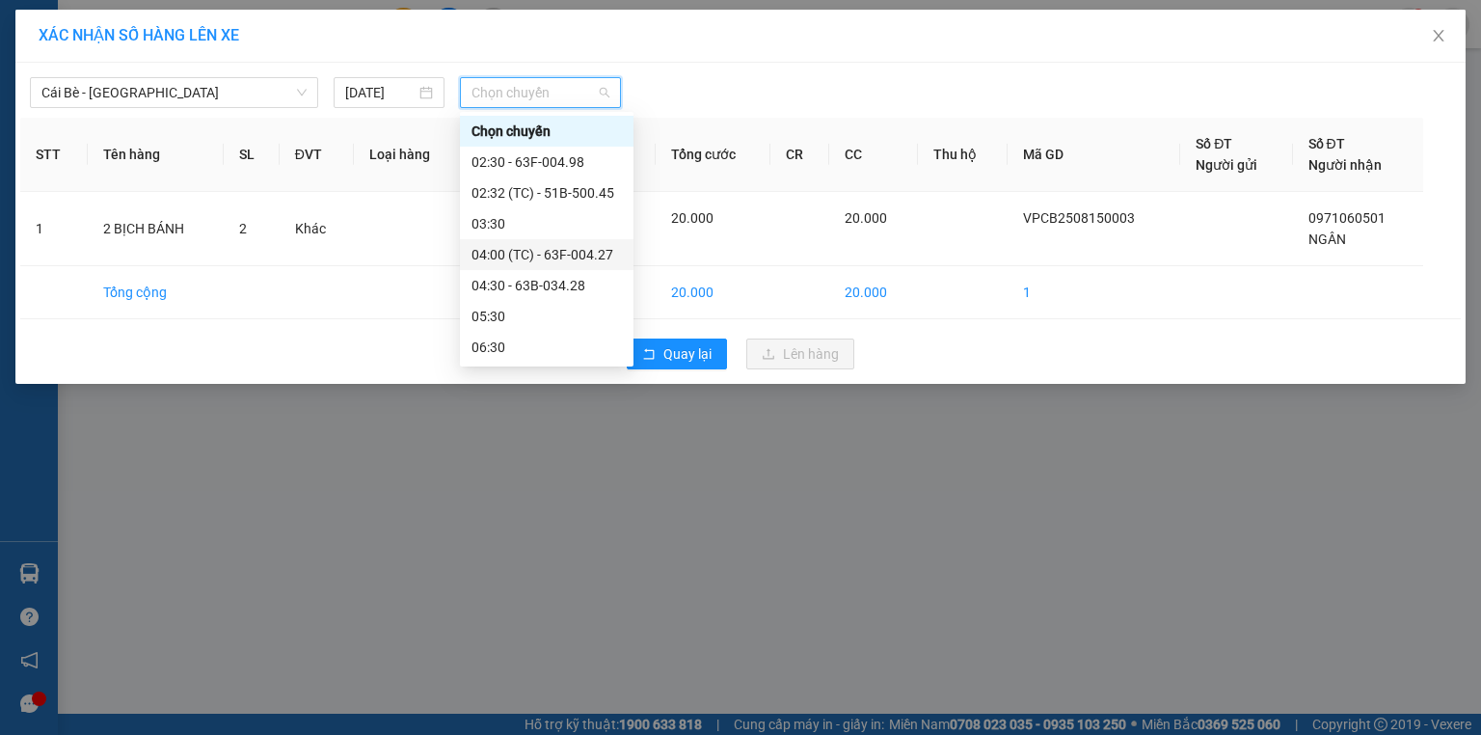
click at [532, 248] on div "04:00 (TC) - 63F-004.27" at bounding box center [546, 254] width 150 height 21
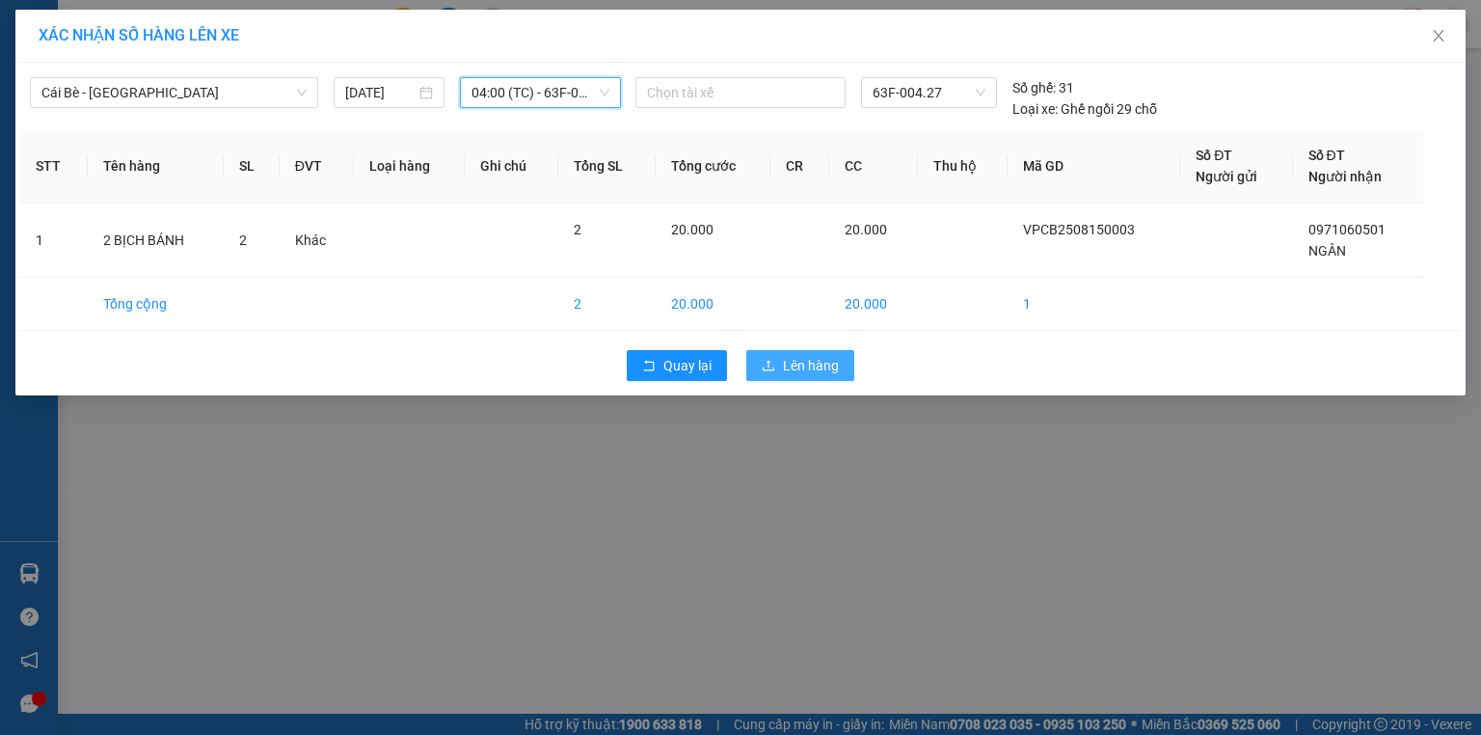
click at [787, 358] on span "Lên hàng" at bounding box center [811, 365] width 56 height 21
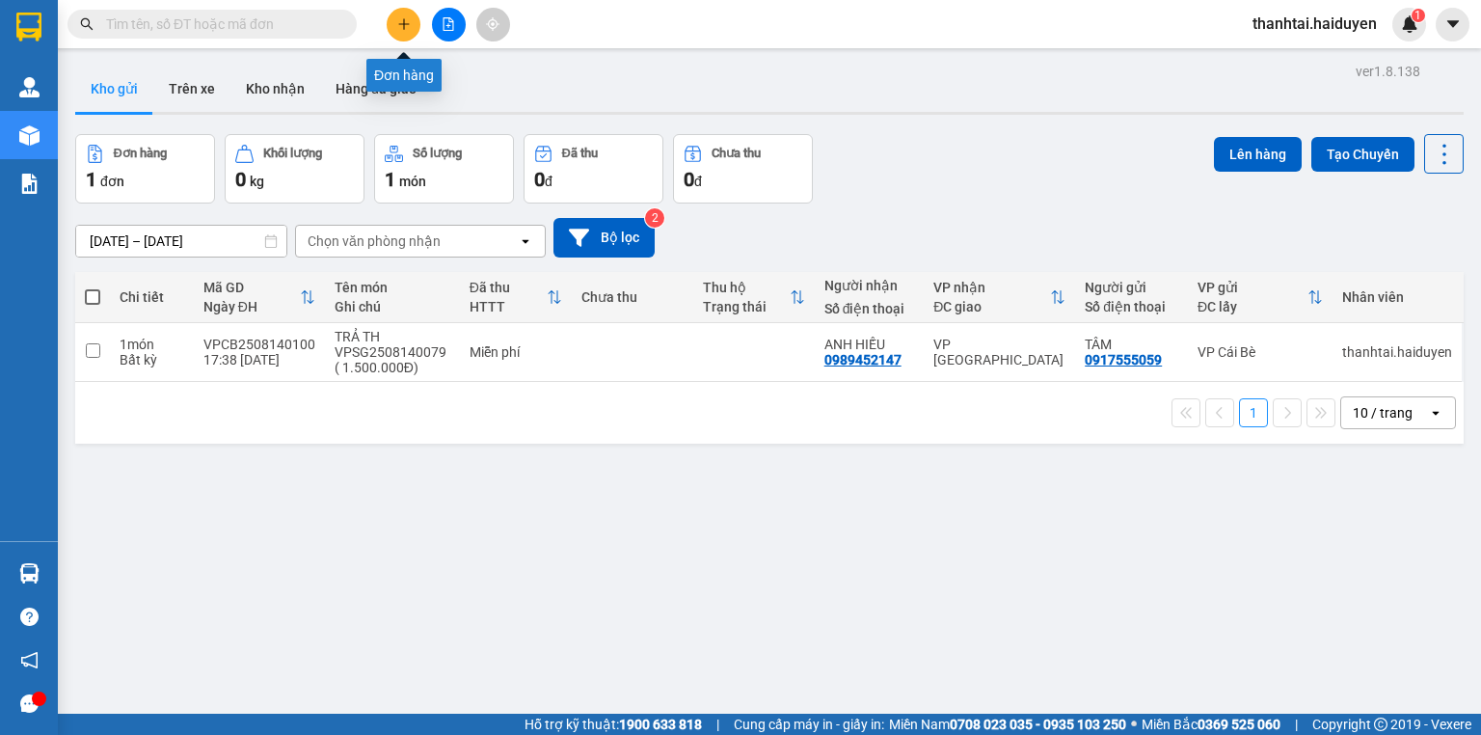
click at [400, 23] on icon "plus" at bounding box center [403, 23] width 13 height 13
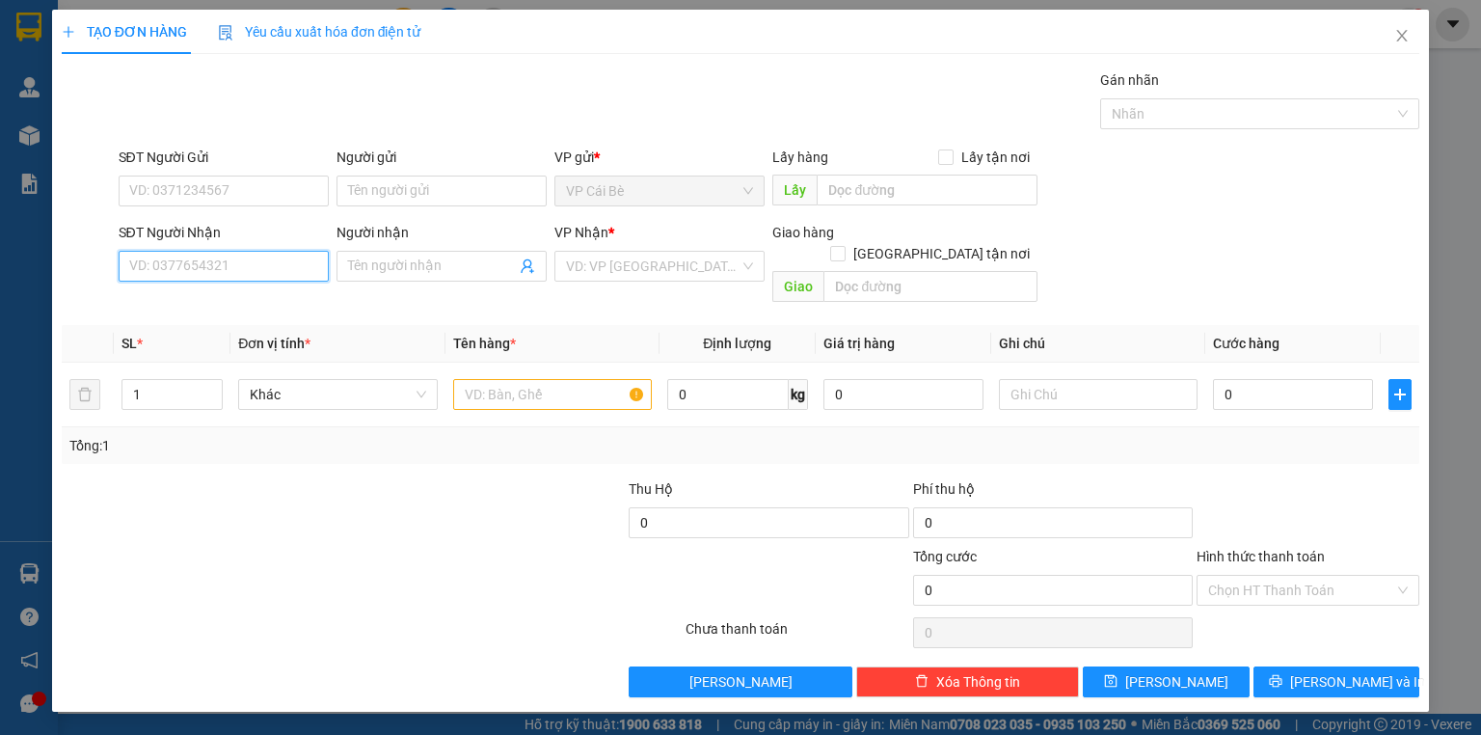
click at [285, 272] on input "SĐT Người Nhận" at bounding box center [224, 266] width 210 height 31
click at [271, 297] on div "0907454575 - ĐỒNG" at bounding box center [223, 303] width 187 height 21
type input "0907454575"
type input "ĐỒNG"
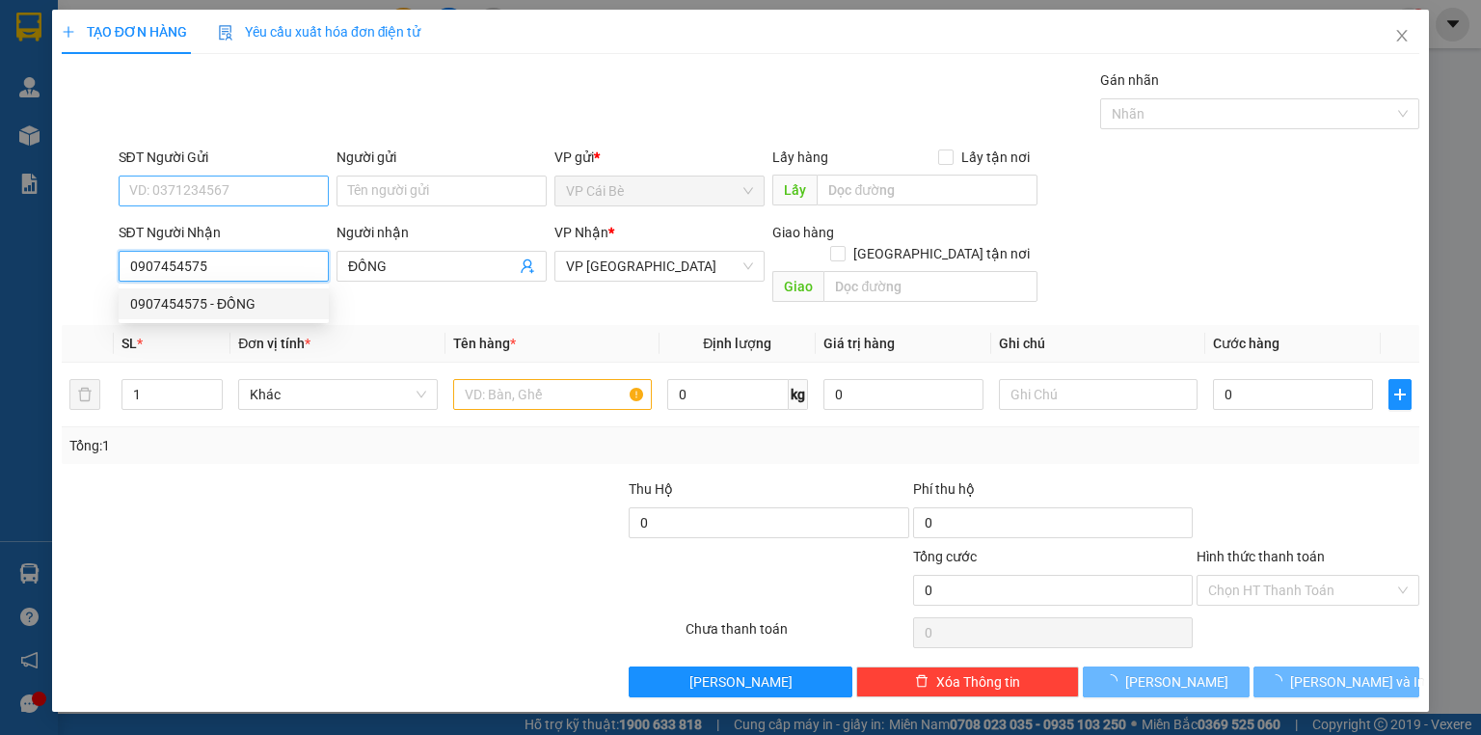
type input "20.000"
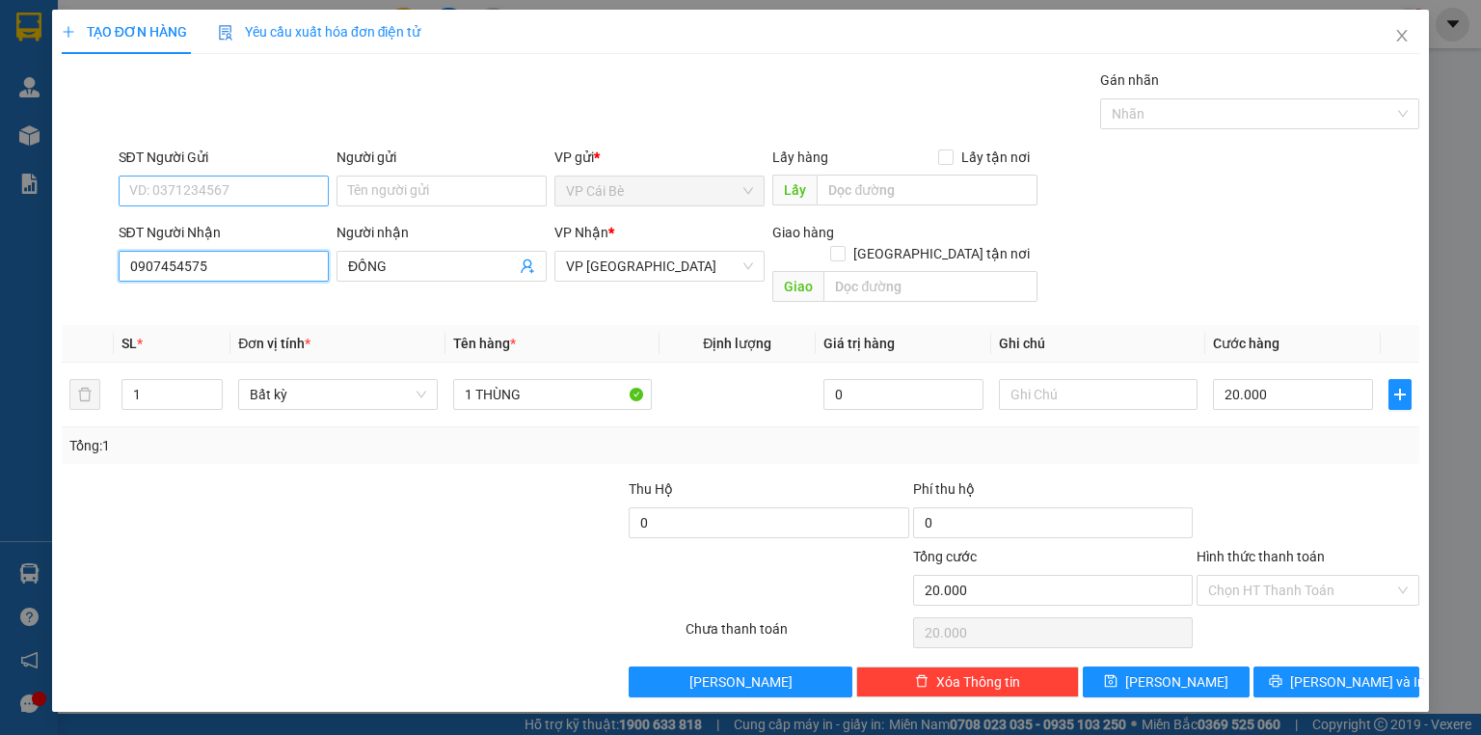
type input "0907454575"
click at [251, 191] on input "SĐT Người Gửi" at bounding box center [224, 190] width 210 height 31
click at [359, 106] on div "Gói vận chuyển * Tiêu chuẩn Gán nhãn Nhãn" at bounding box center [769, 102] width 1309 height 67
click at [1292, 576] on input "Hình thức thanh toán" at bounding box center [1301, 590] width 186 height 29
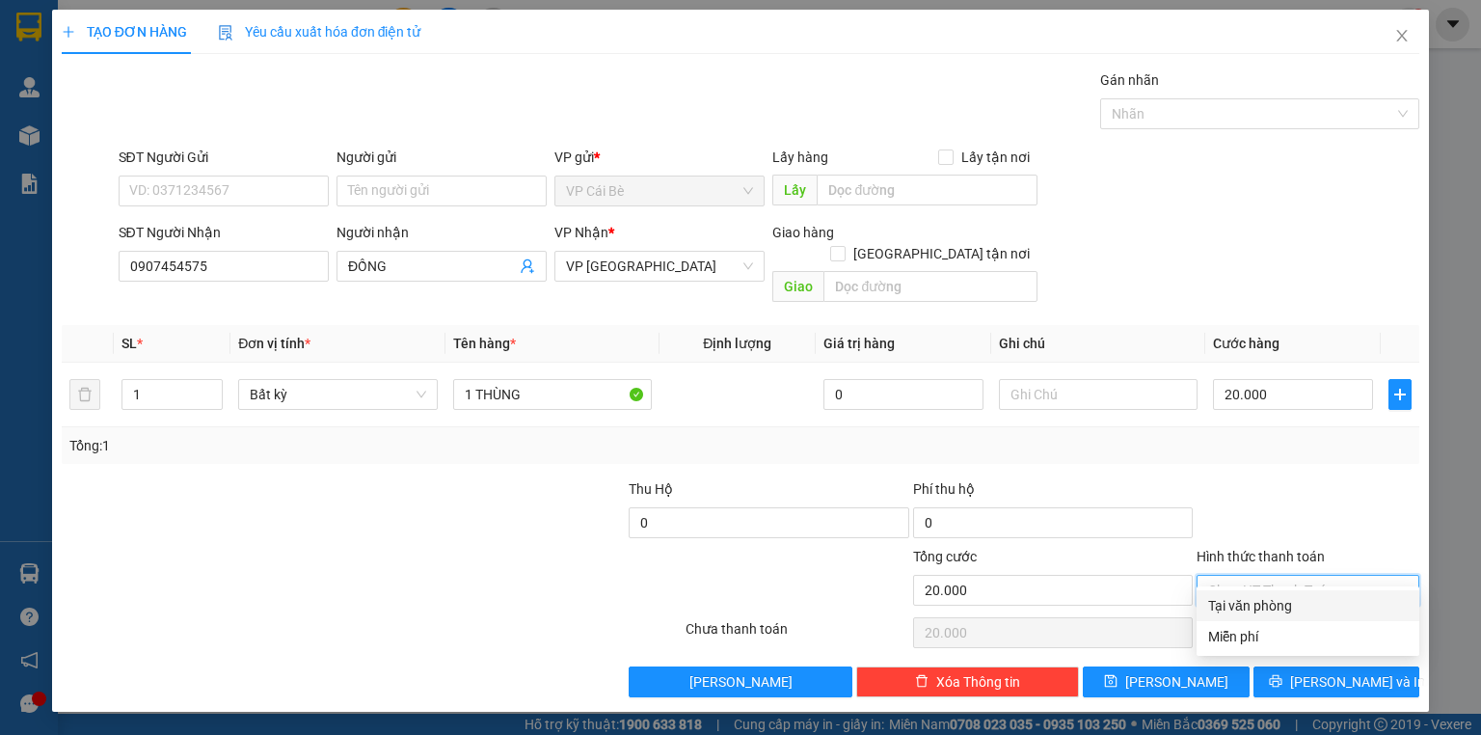
drag, startPoint x: 1278, startPoint y: 606, endPoint x: 1307, endPoint y: 636, distance: 43.0
click at [1280, 606] on div "Tại văn phòng" at bounding box center [1308, 605] width 200 height 21
type input "0"
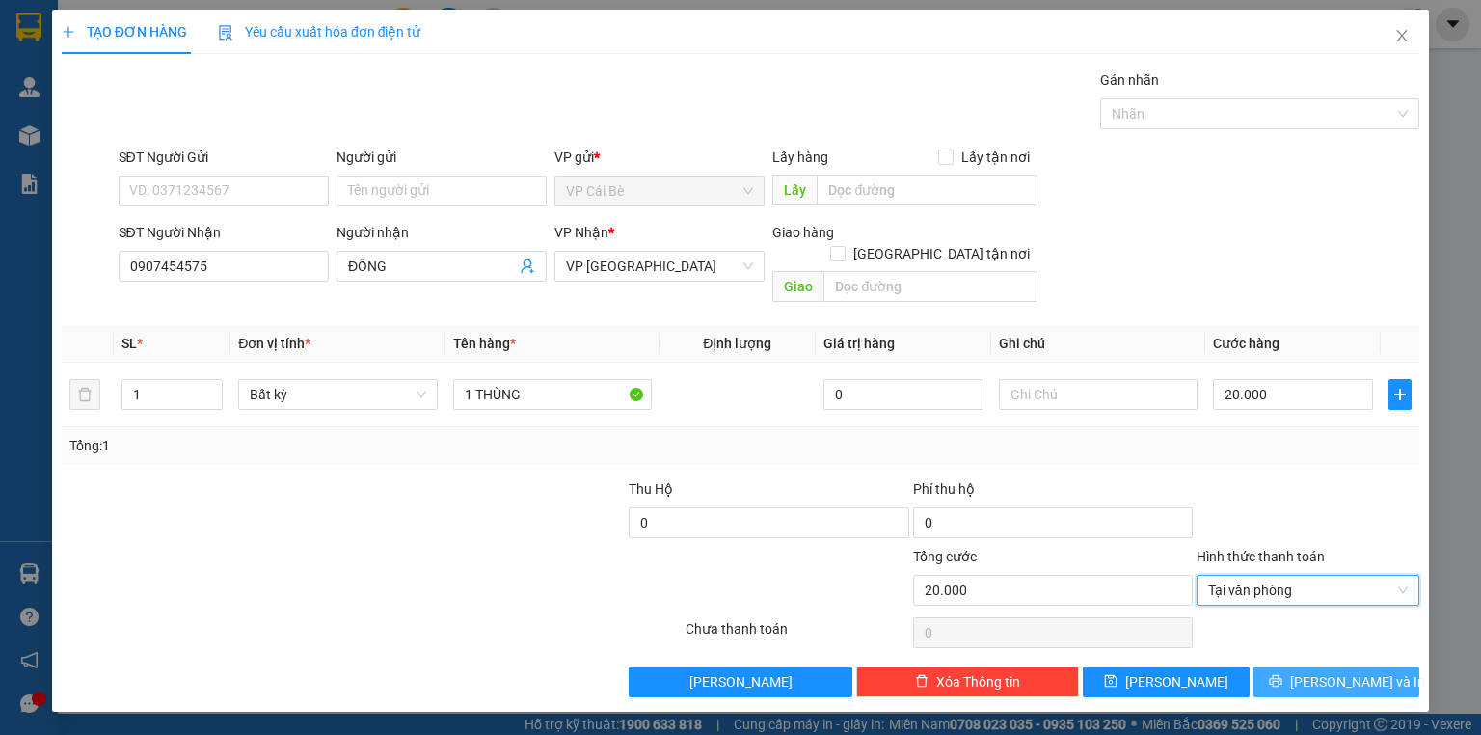
click at [1329, 671] on span "[PERSON_NAME] và In" at bounding box center [1357, 681] width 135 height 21
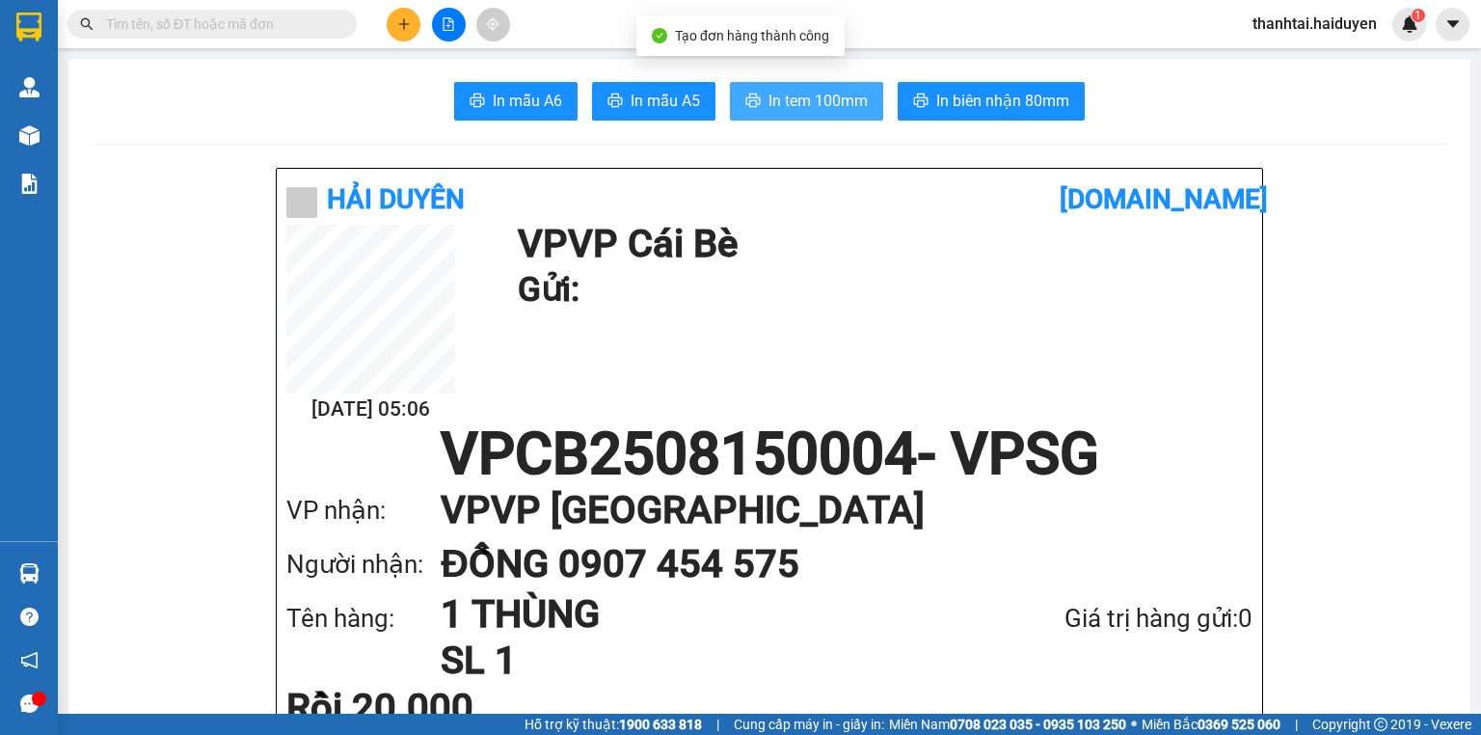
click at [800, 89] on span "In tem 100mm" at bounding box center [817, 101] width 99 height 24
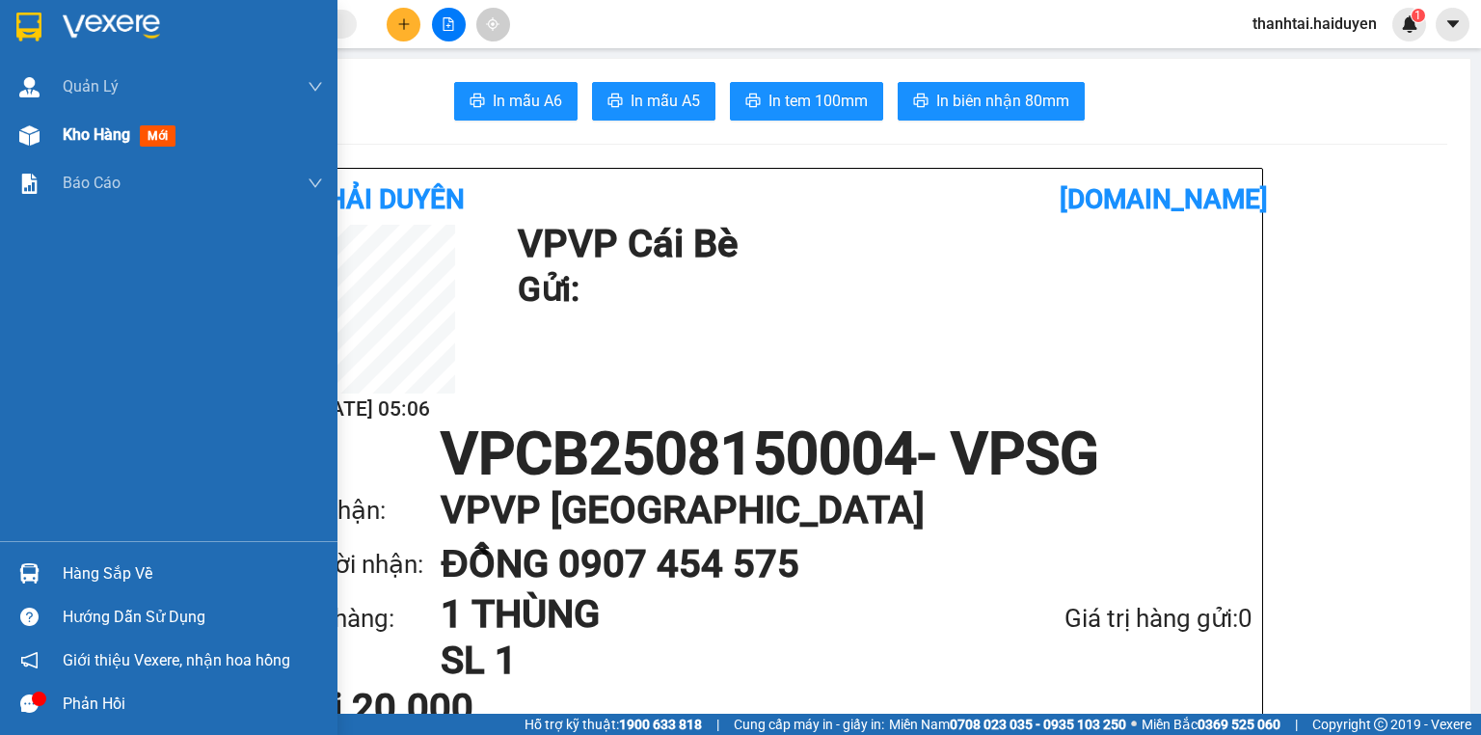
click at [147, 145] on span "mới" at bounding box center [158, 135] width 36 height 21
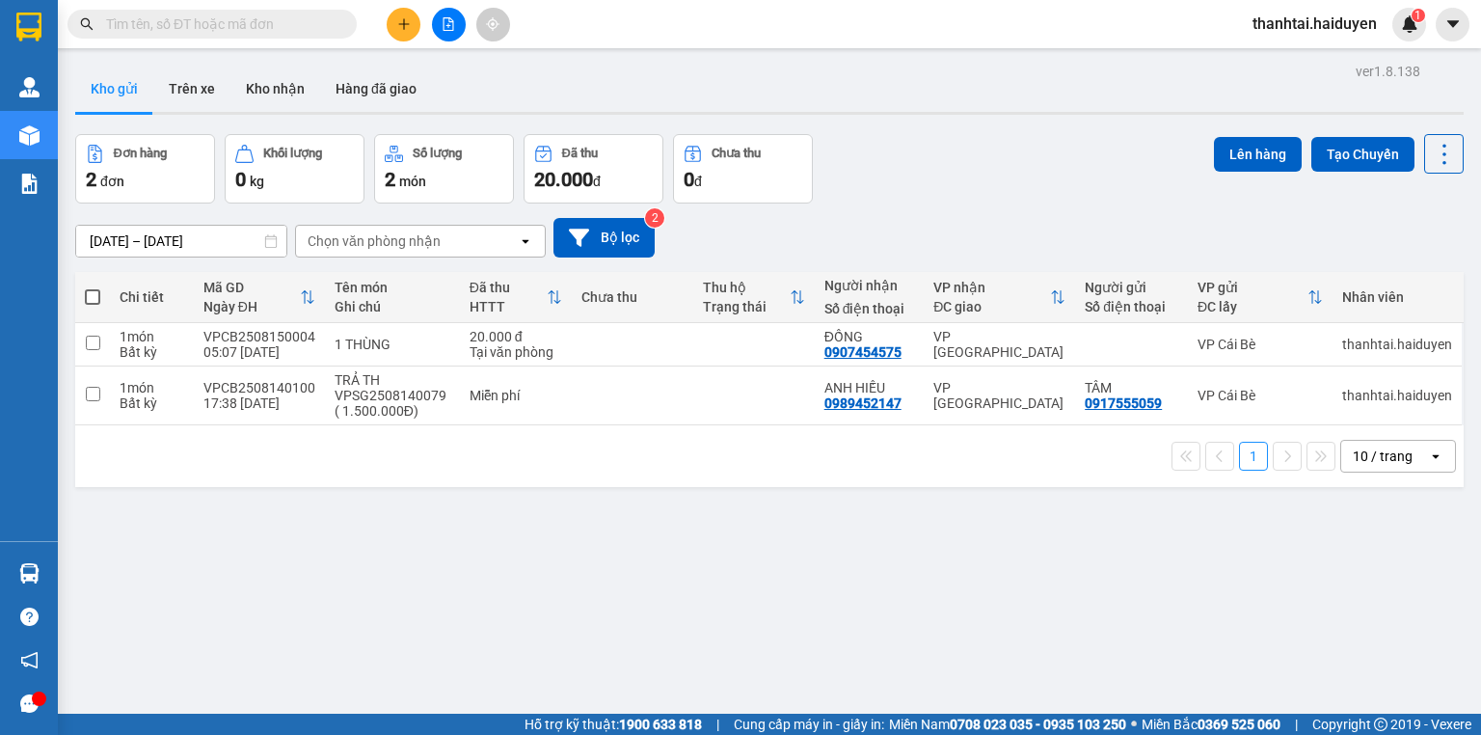
click at [90, 293] on span at bounding box center [92, 296] width 15 height 15
click at [93, 287] on input "checkbox" at bounding box center [93, 287] width 0 height 0
checkbox input "true"
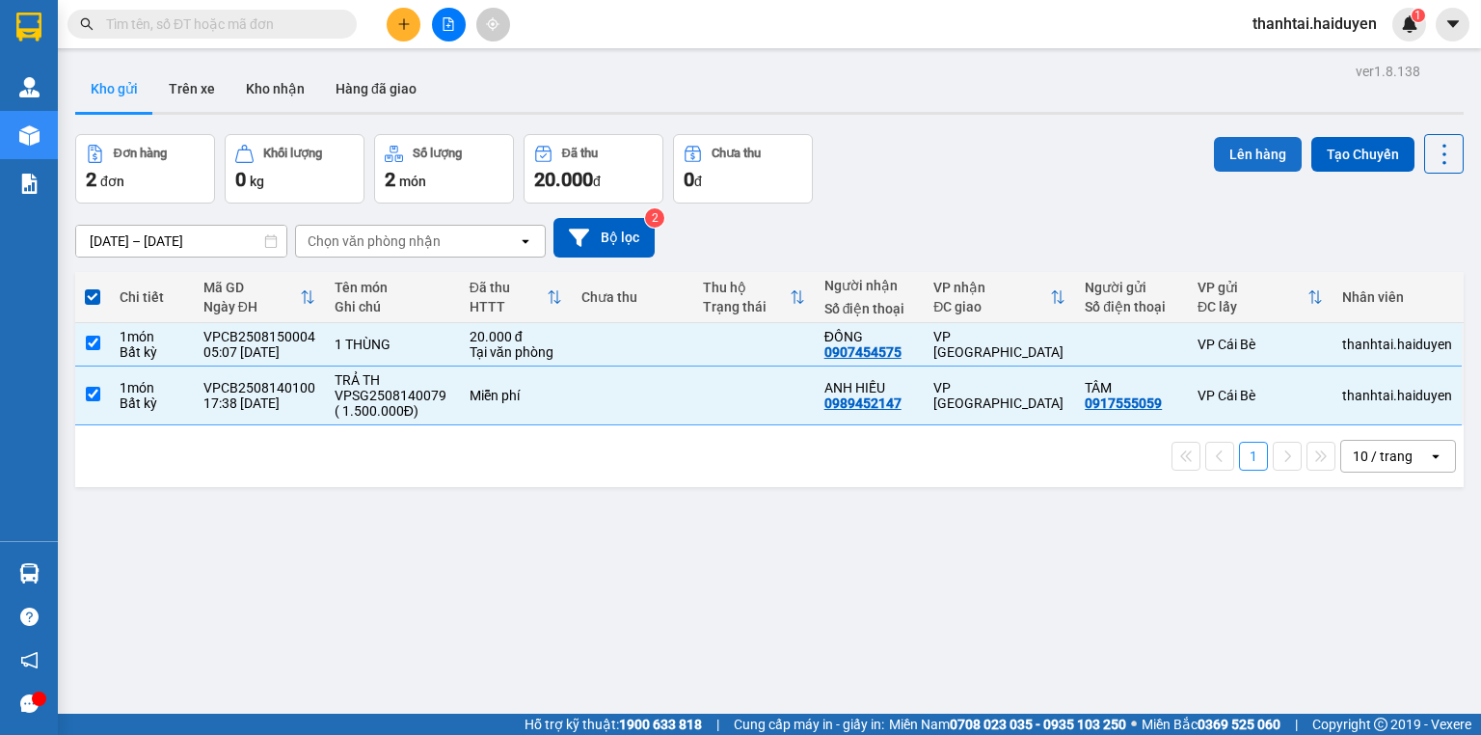
click at [1226, 152] on button "Lên hàng" at bounding box center [1258, 154] width 88 height 35
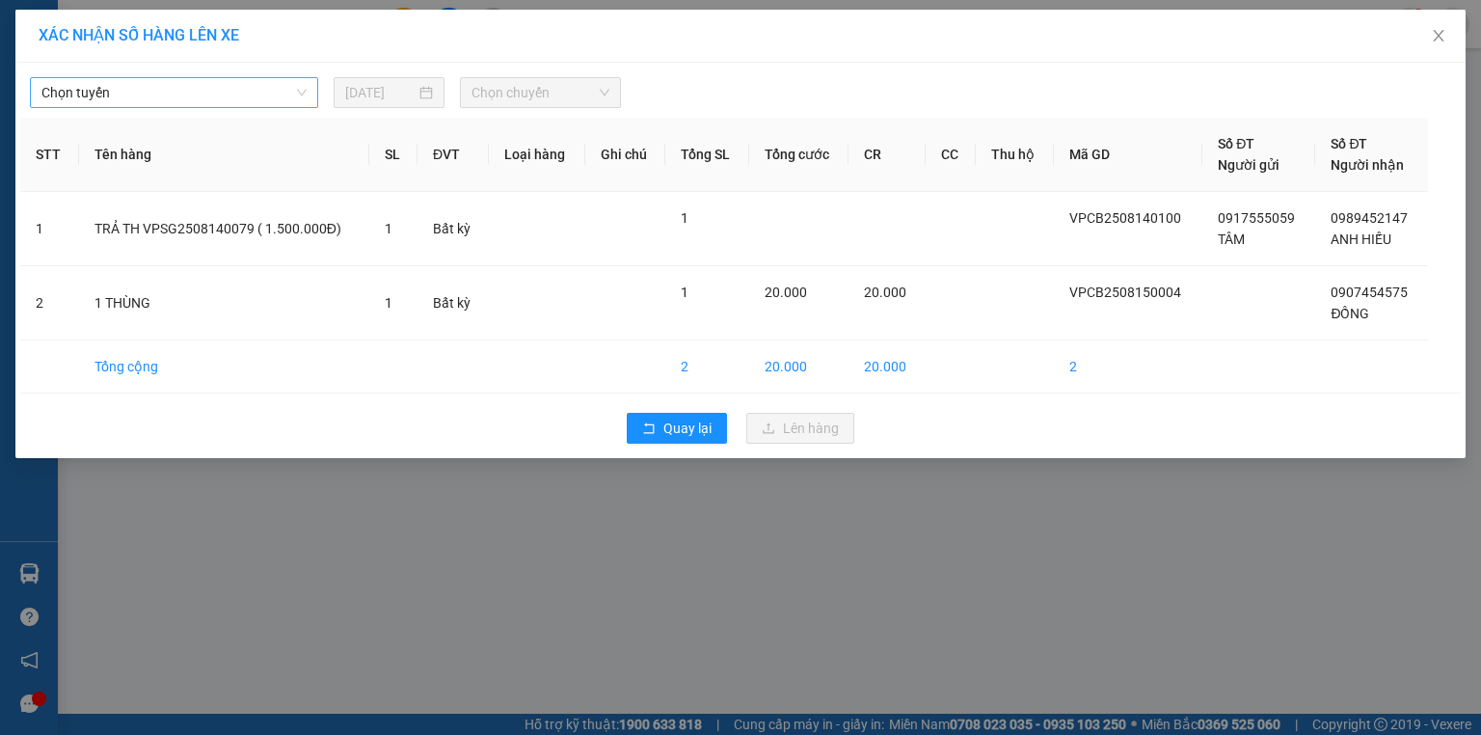
click at [225, 93] on span "Chọn tuyến" at bounding box center [173, 92] width 265 height 29
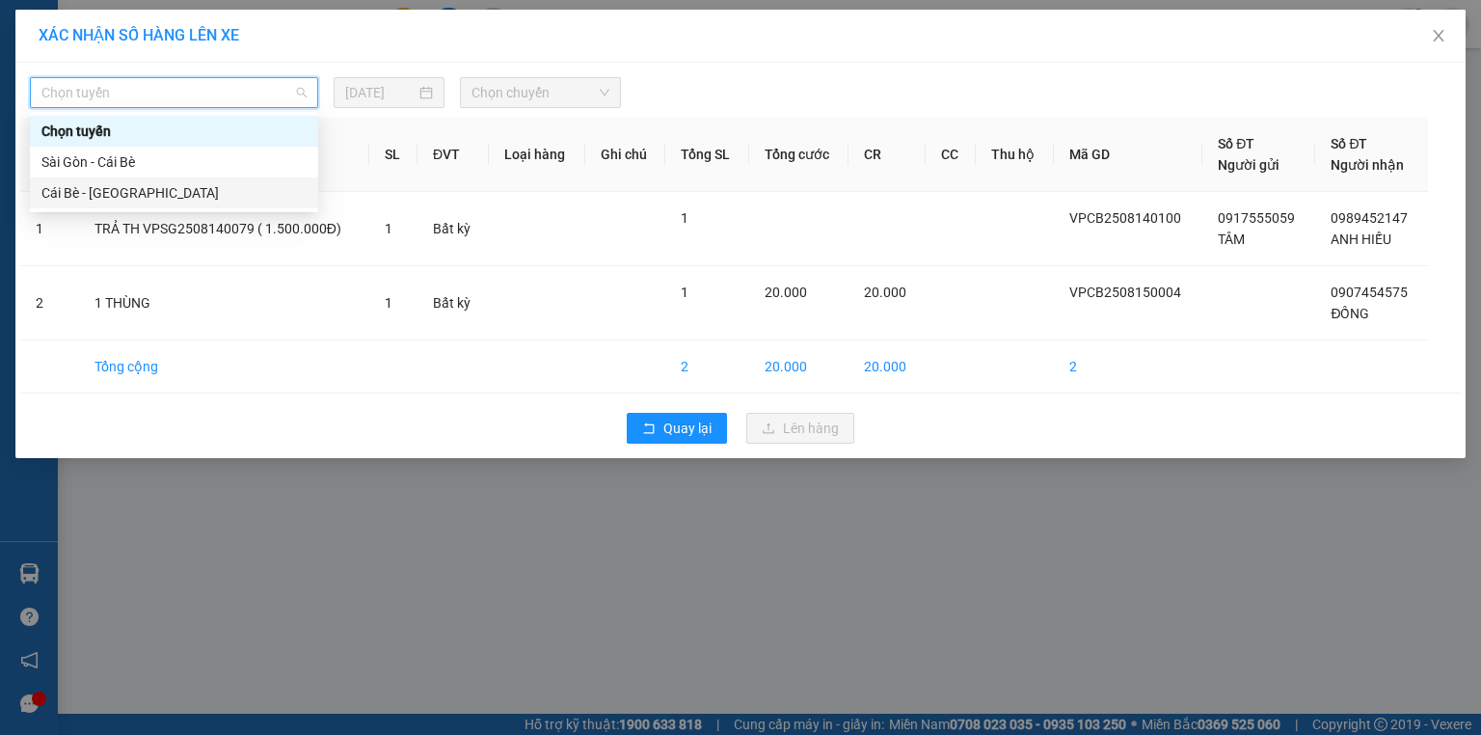
click at [164, 199] on div "Cái Bè - Sài Gòn" at bounding box center [173, 192] width 265 height 21
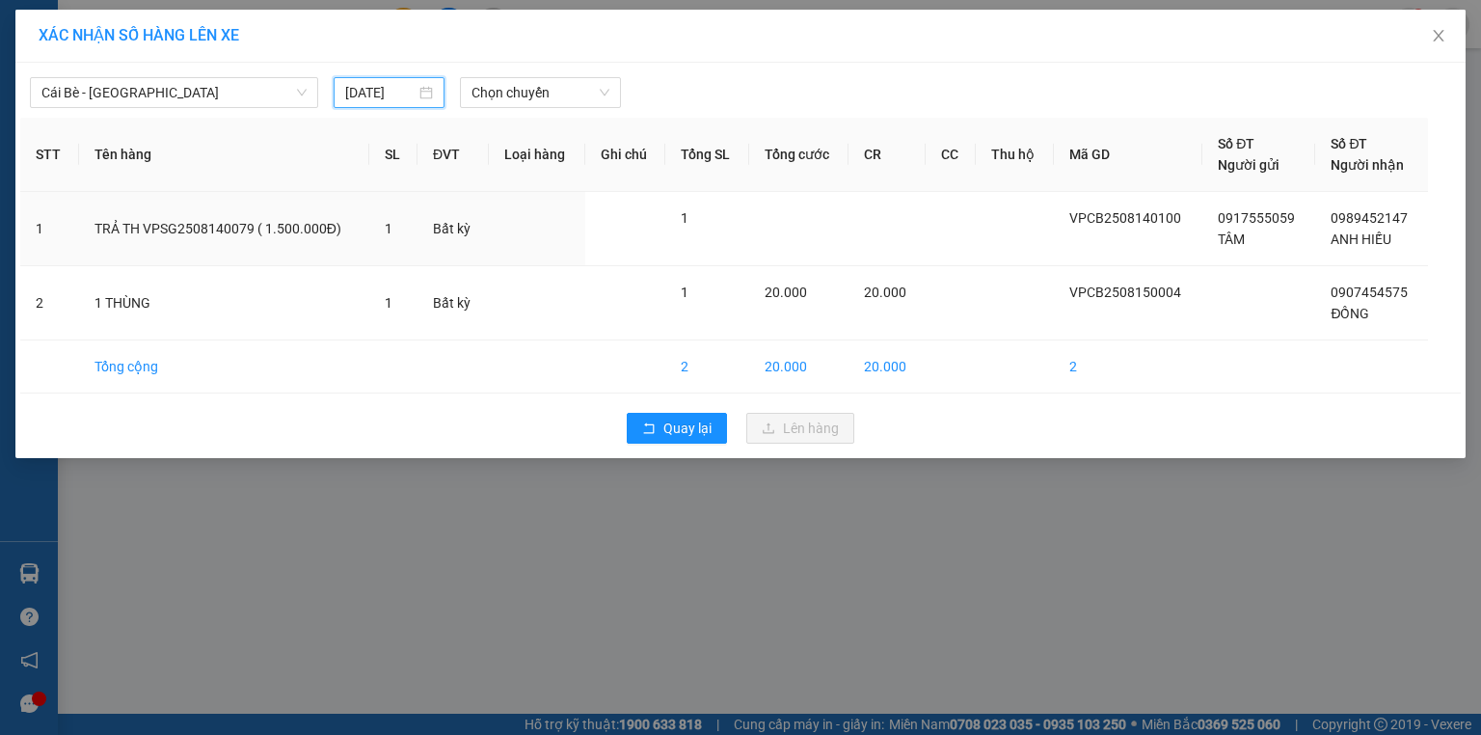
click at [396, 93] on input "14/08/2025" at bounding box center [380, 92] width 70 height 21
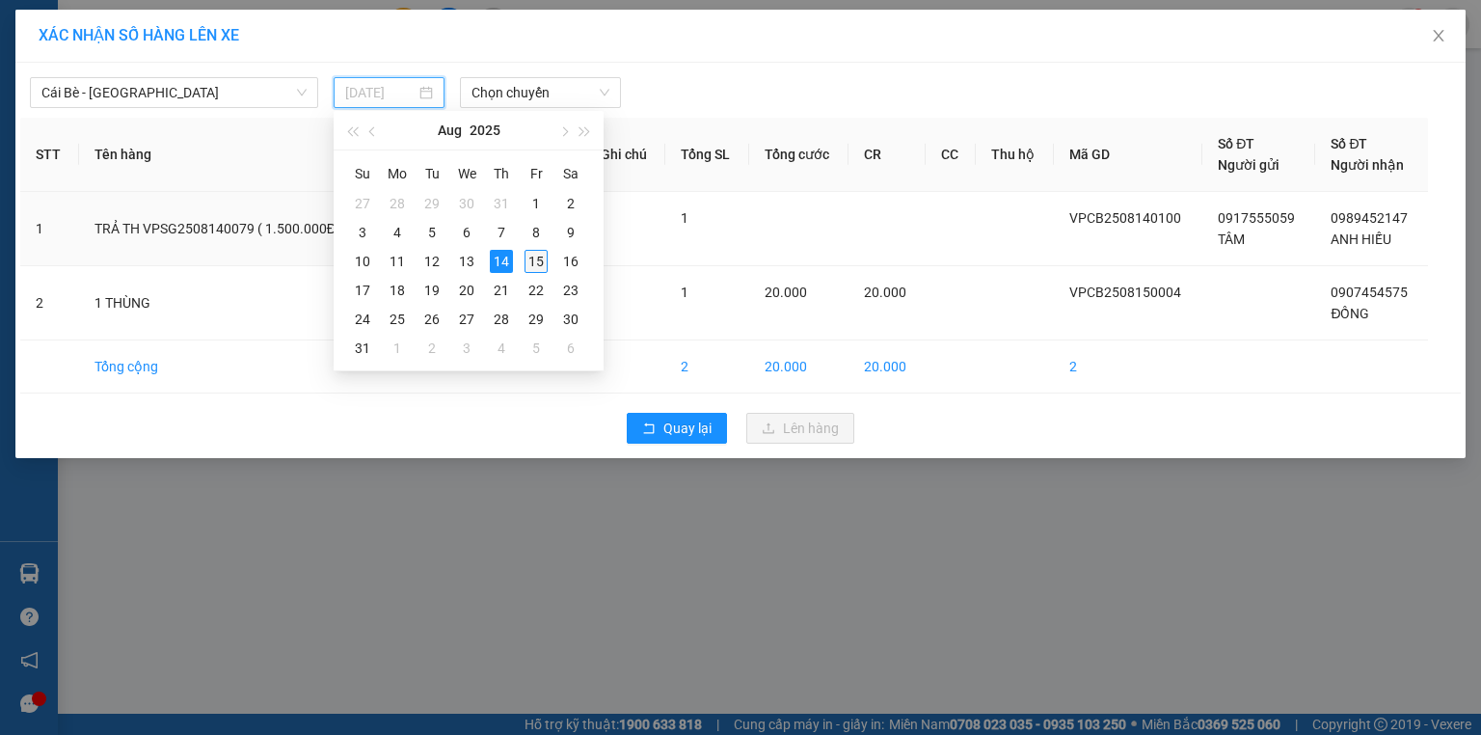
click at [537, 263] on div "15" at bounding box center [536, 261] width 23 height 23
type input "[DATE]"
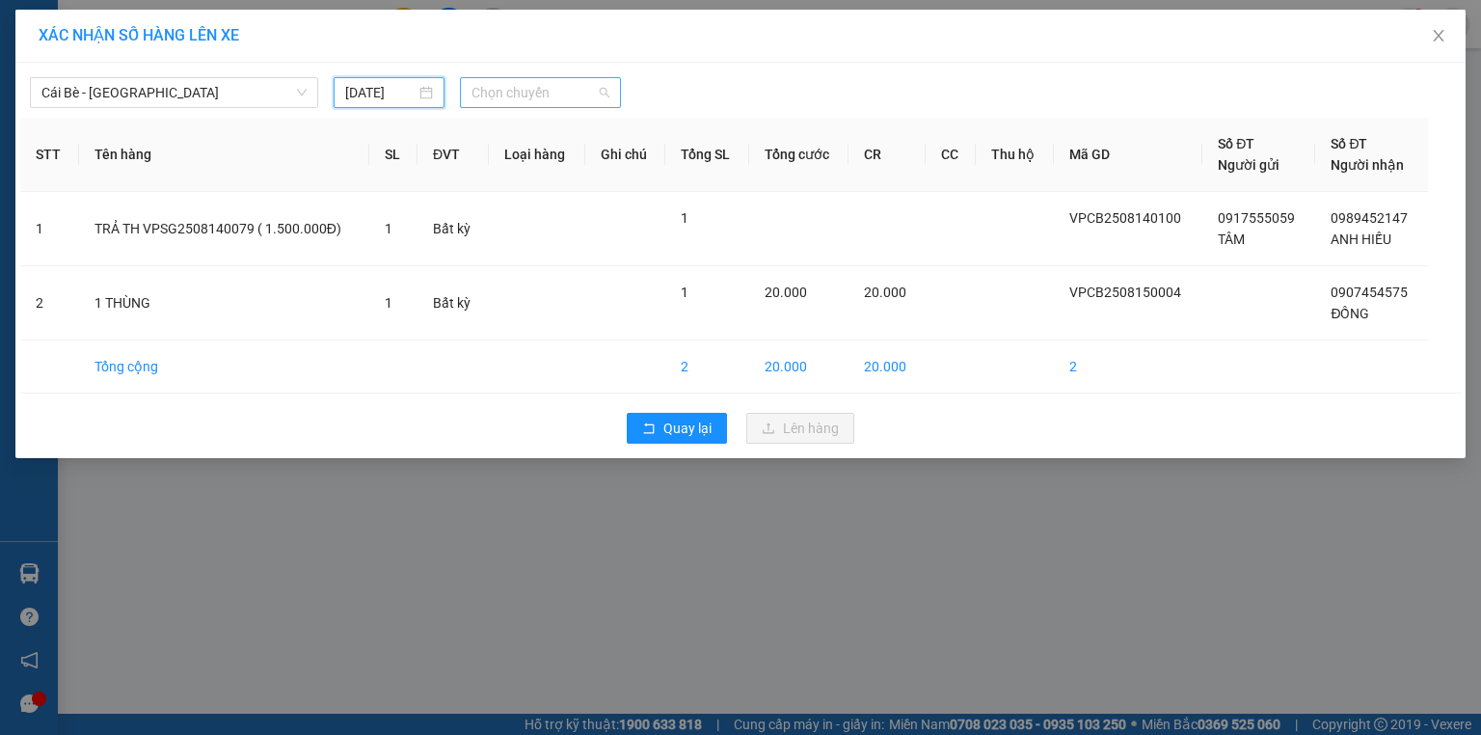
click at [513, 94] on span "Chọn chuyến" at bounding box center [540, 92] width 139 height 29
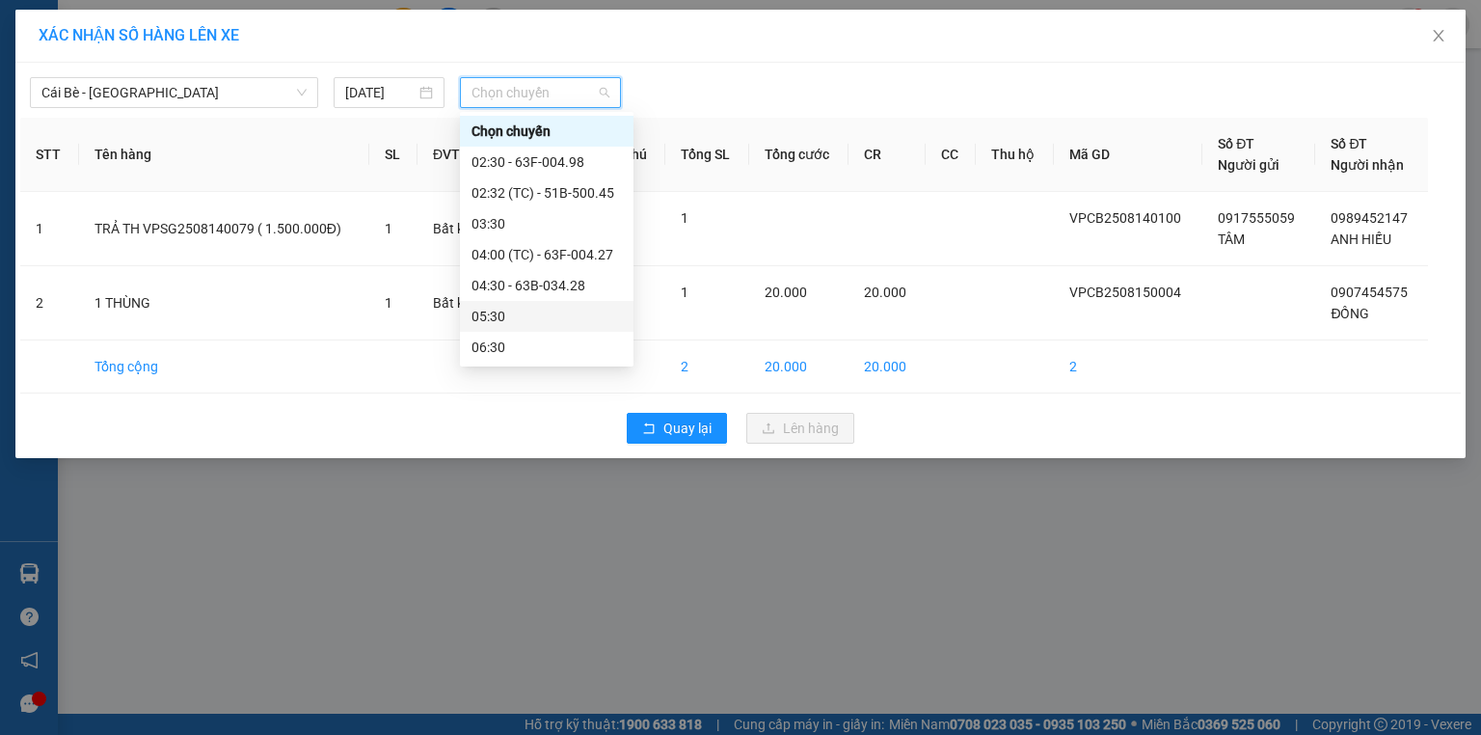
click at [532, 311] on div "05:30" at bounding box center [546, 316] width 150 height 21
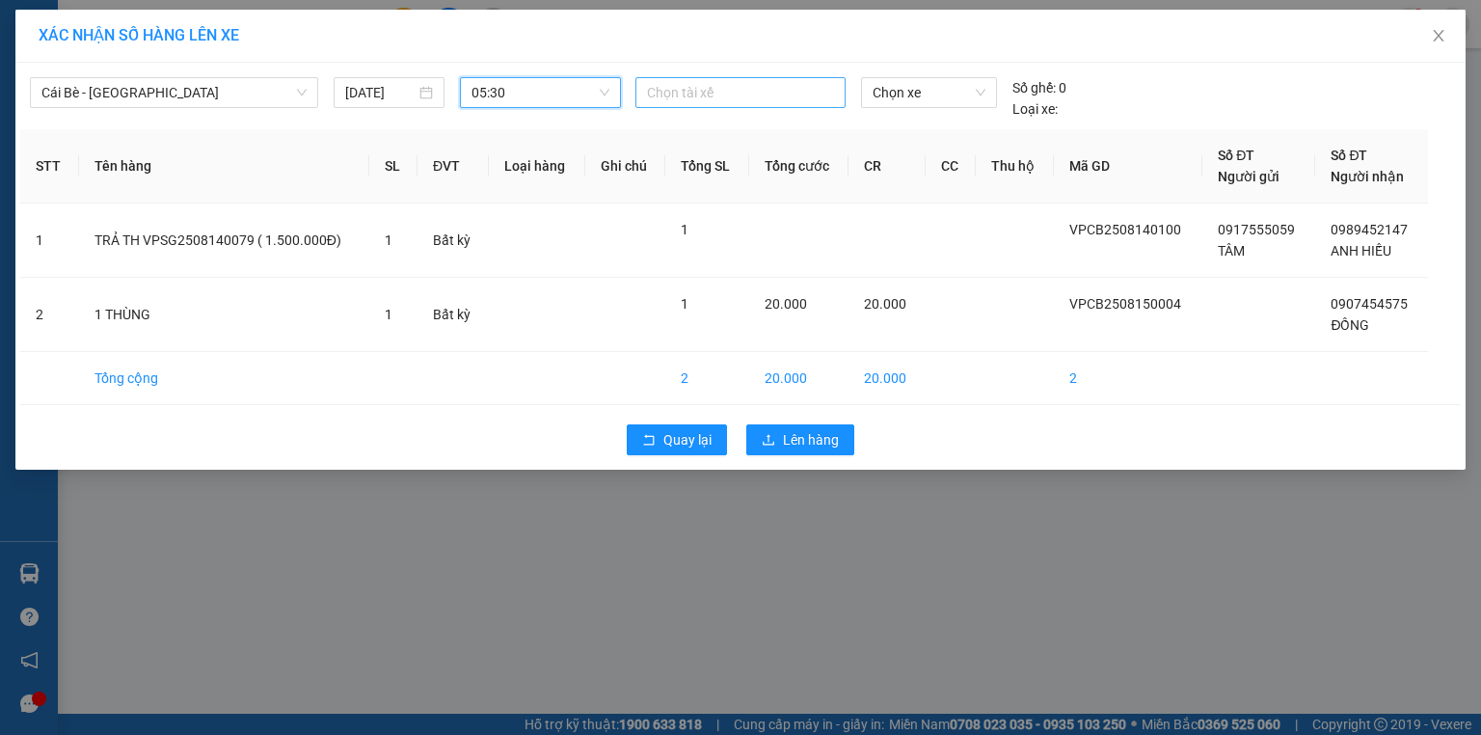
click at [694, 93] on div at bounding box center [740, 92] width 201 height 23
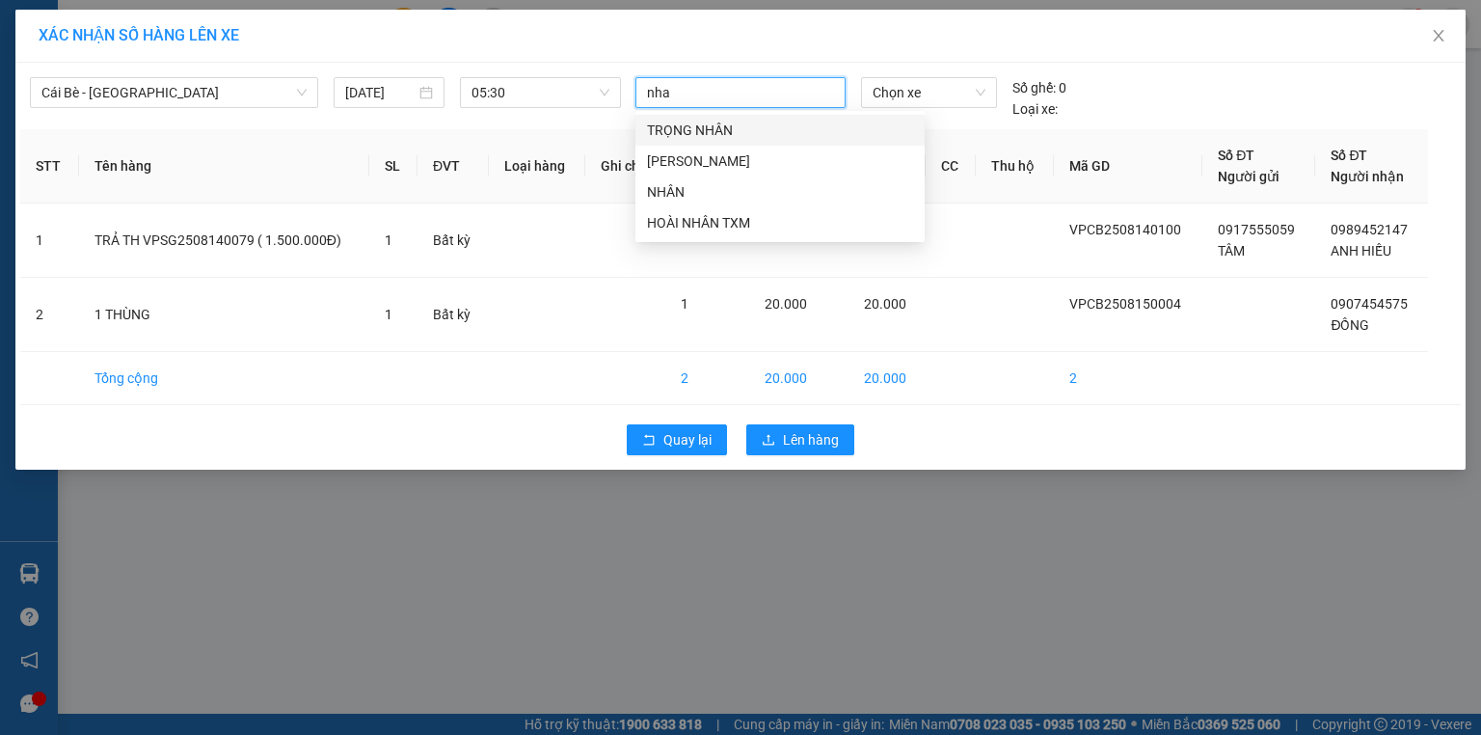
type input "nhan"
click at [727, 215] on div "HOÀI NHÂN TXM" at bounding box center [780, 222] width 266 height 21
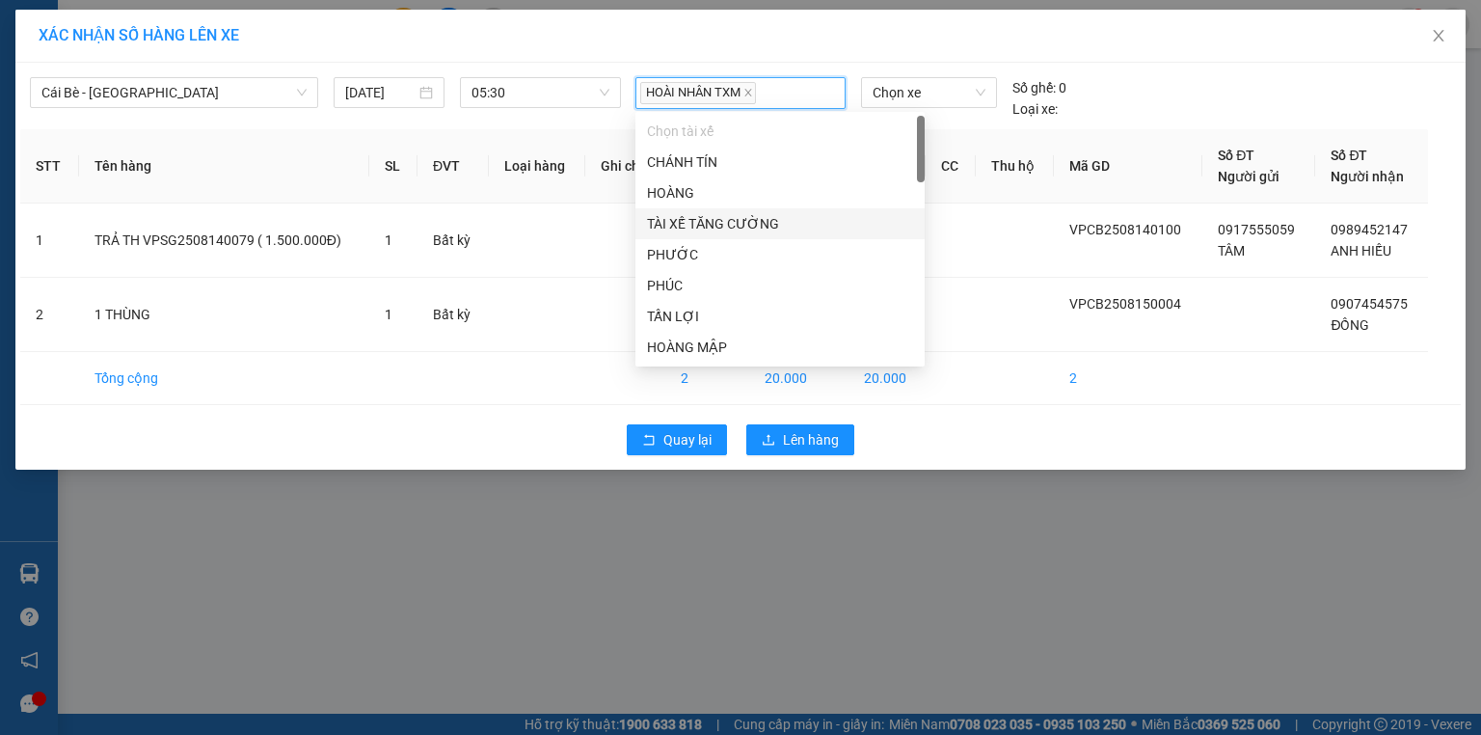
click at [727, 218] on div "TÀI XẾ TĂNG CƯỜNG" at bounding box center [780, 223] width 266 height 21
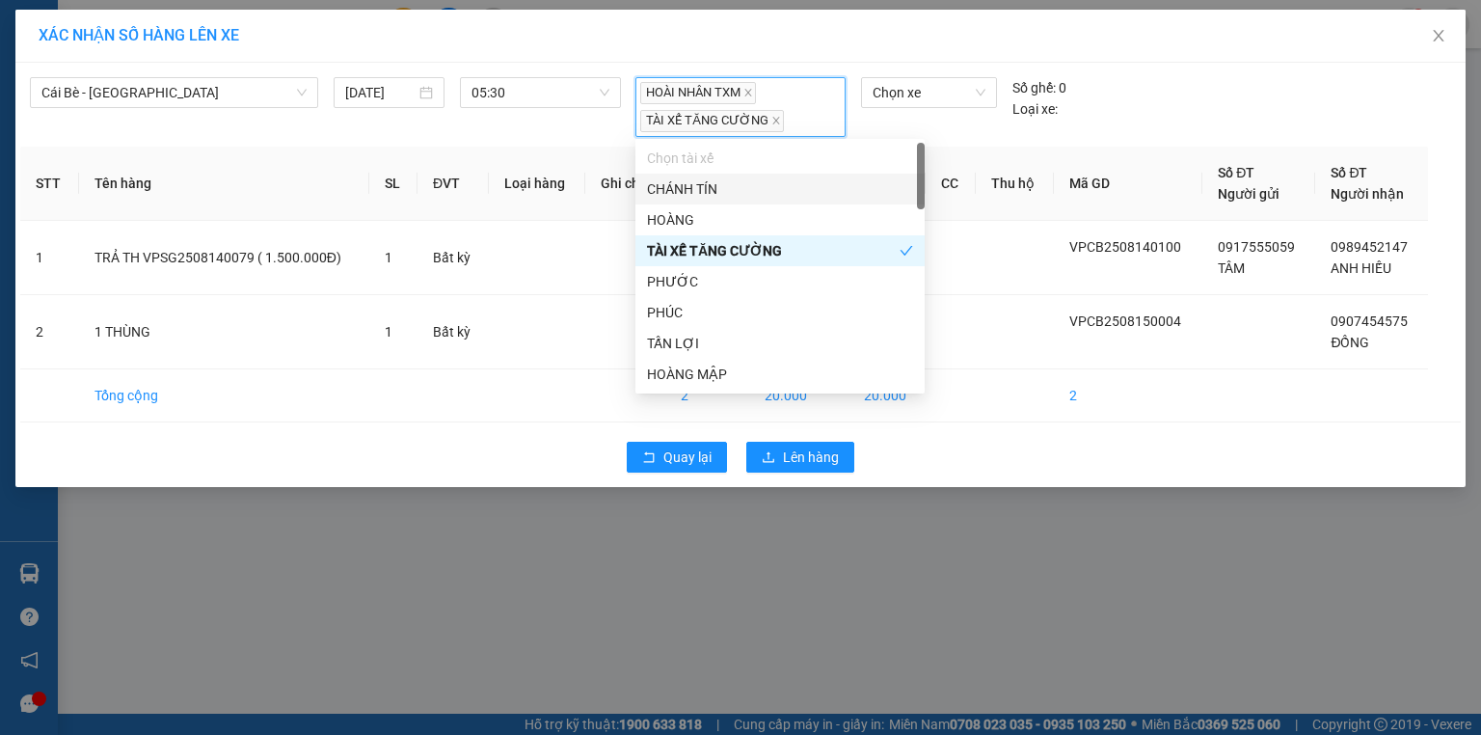
click at [708, 45] on div "XÁC NHẬN SỐ HÀNG LÊN XE" at bounding box center [741, 35] width 1404 height 21
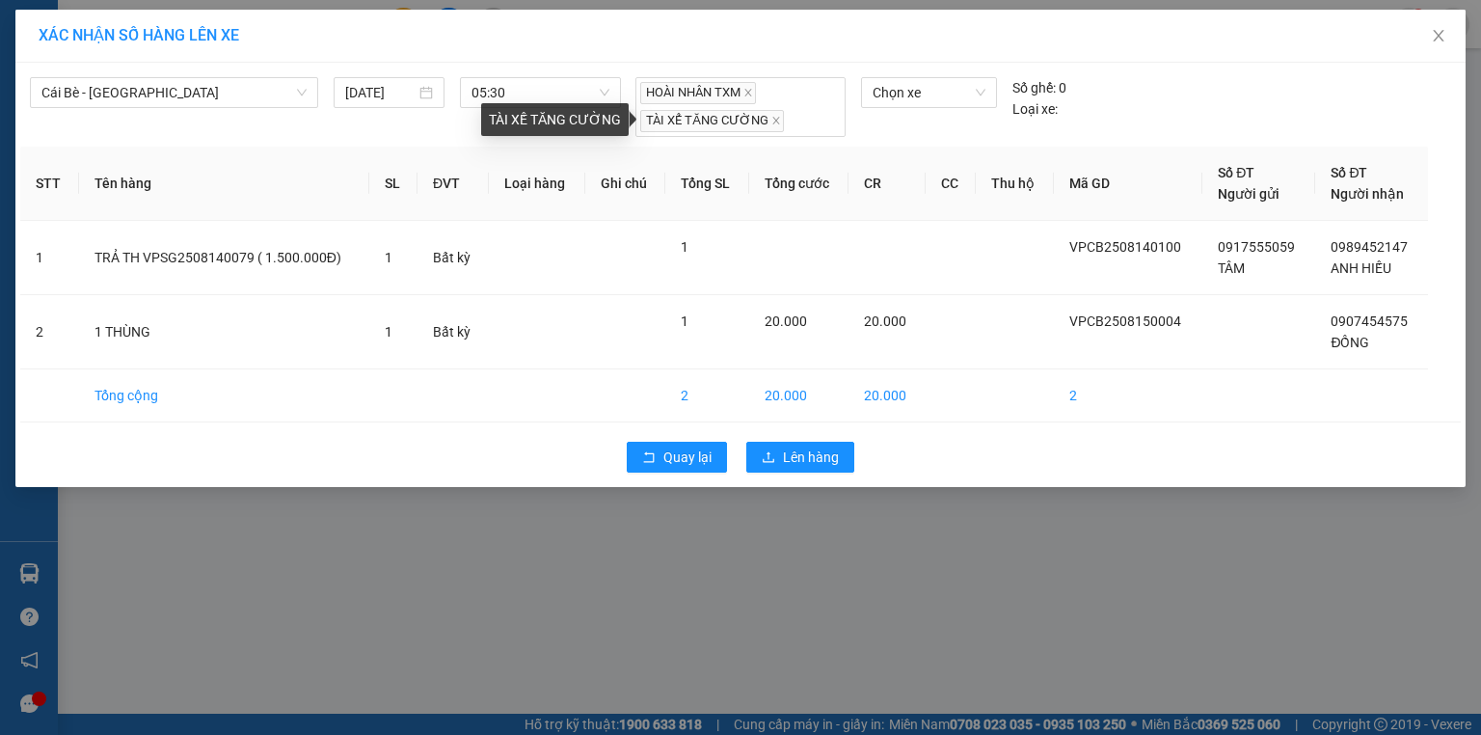
click at [772, 121] on icon "close" at bounding box center [775, 121] width 7 height 7
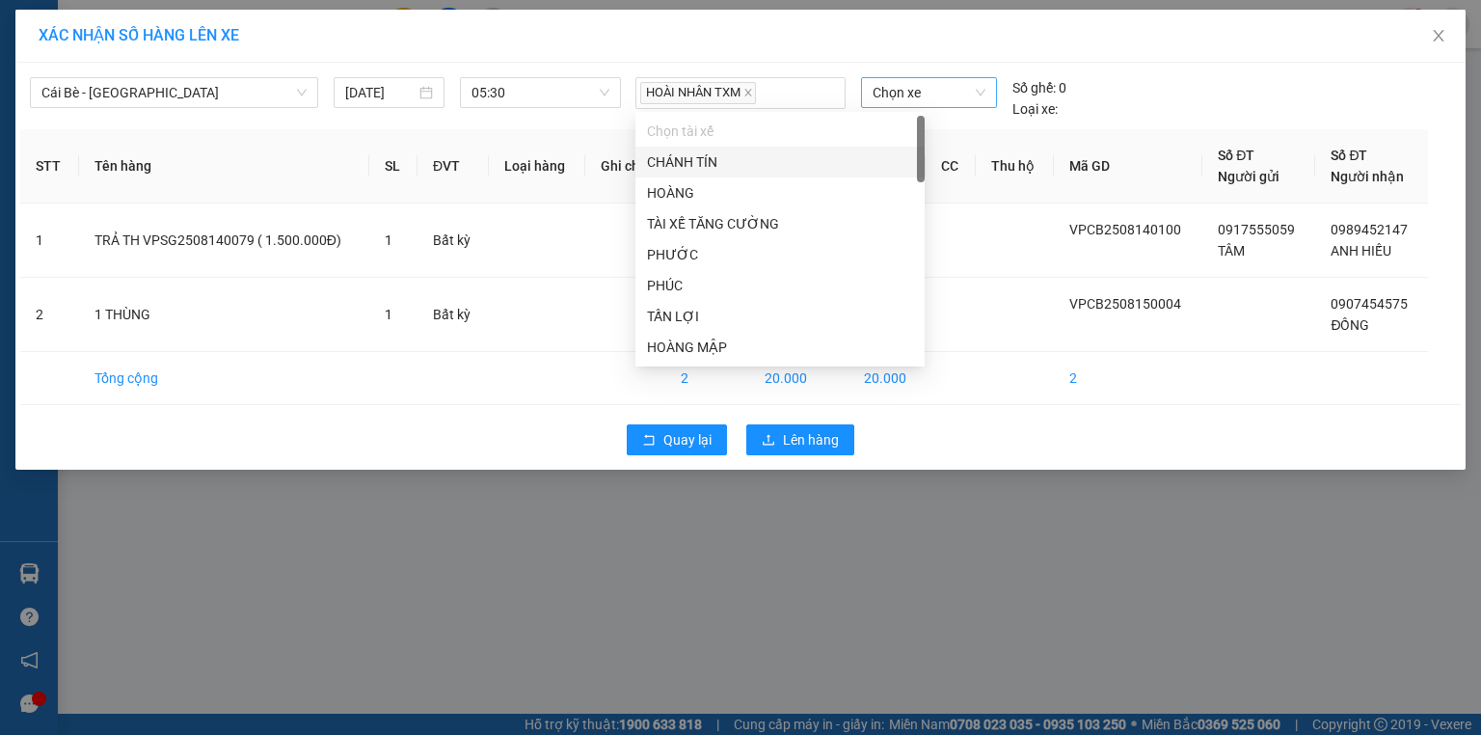
click at [908, 93] on span "Chọn xe" at bounding box center [929, 92] width 112 height 29
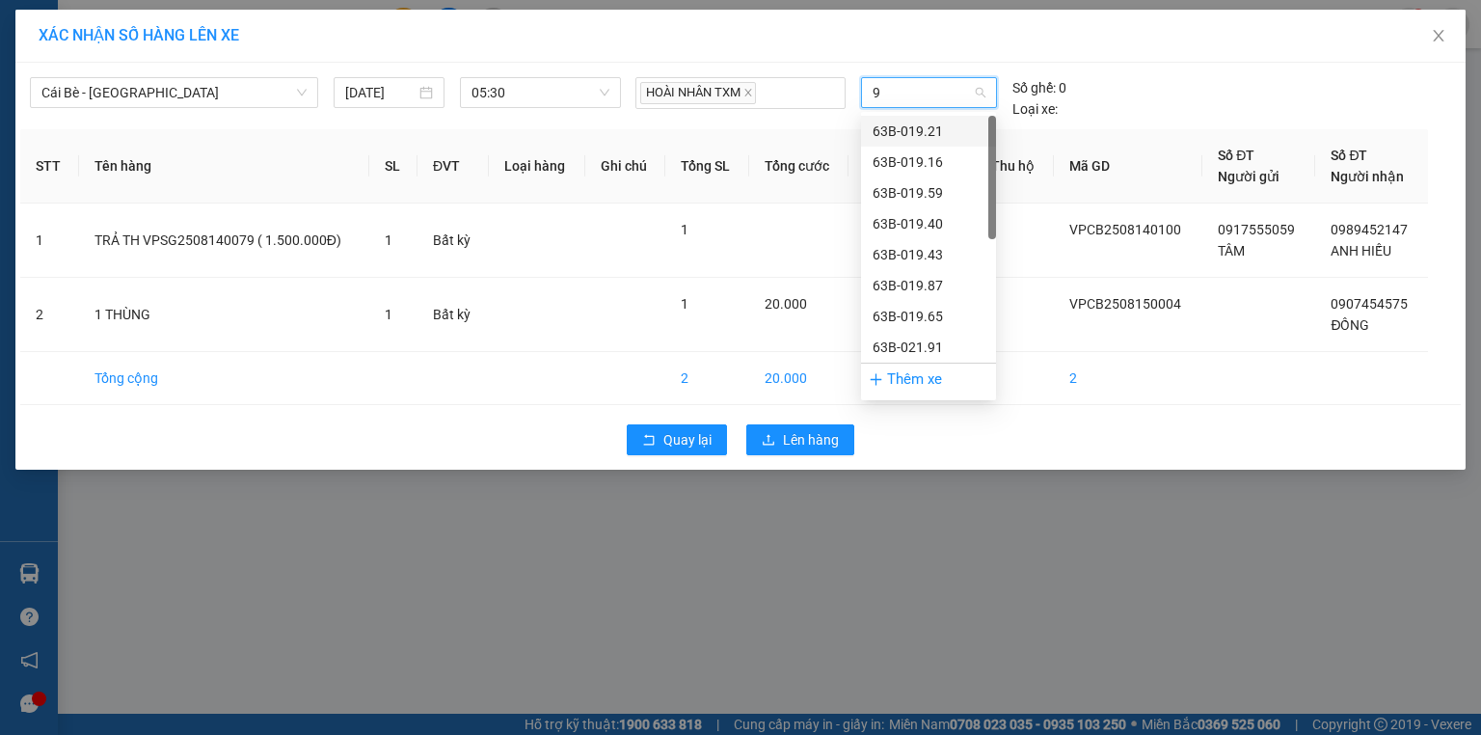
type input "91"
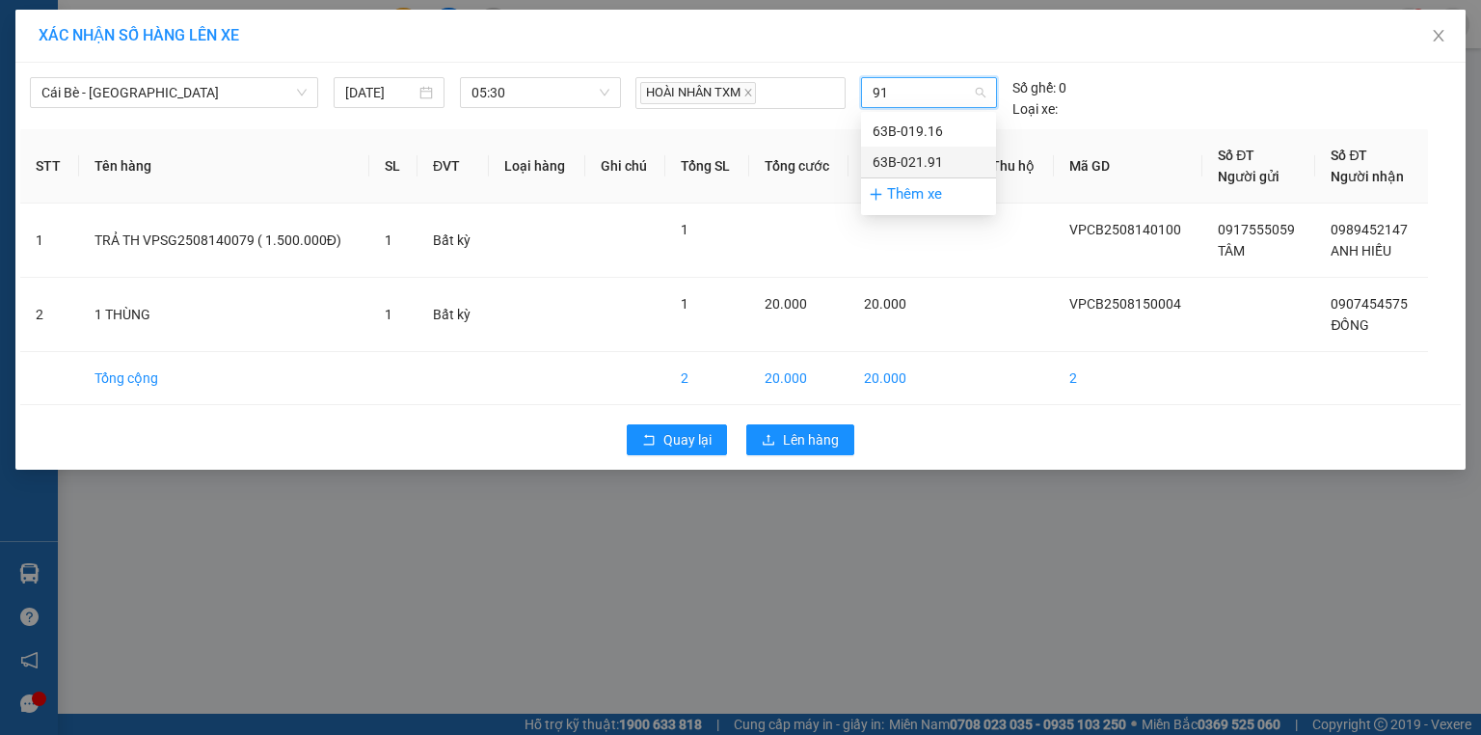
drag, startPoint x: 941, startPoint y: 158, endPoint x: 926, endPoint y: 184, distance: 30.3
click at [940, 158] on div "63B-021.91" at bounding box center [929, 161] width 112 height 21
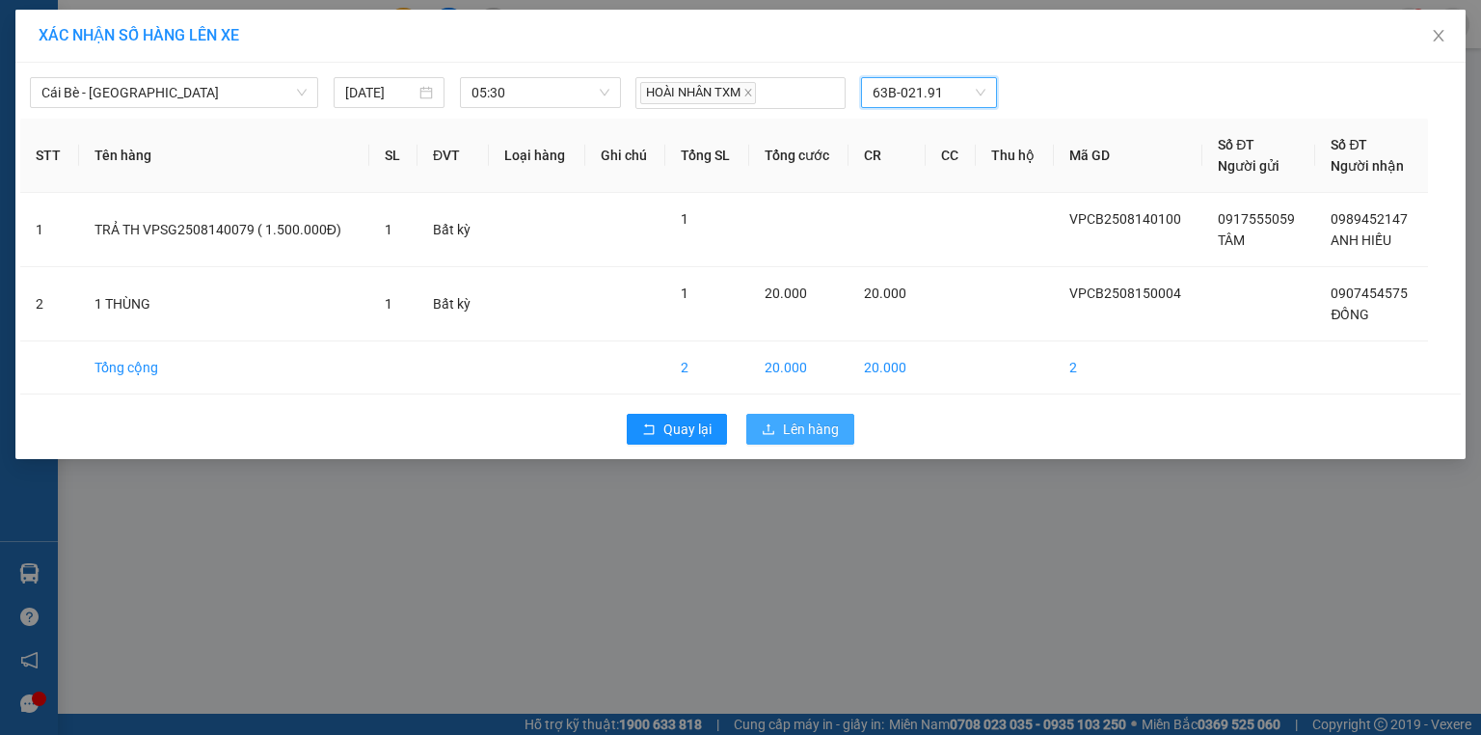
click at [818, 426] on span "Lên hàng" at bounding box center [811, 428] width 56 height 21
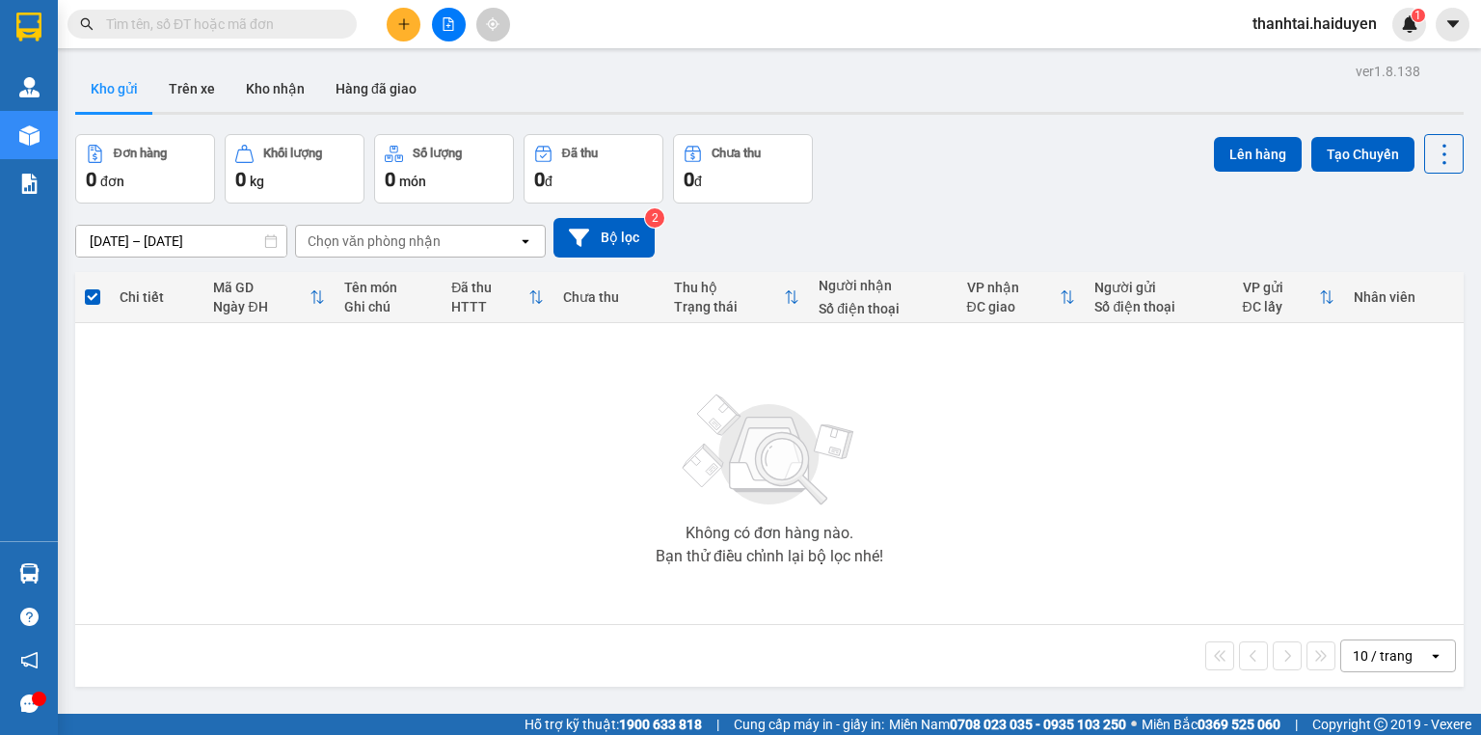
click at [62, 575] on main "ver 1.8.138 Kho gửi Trên xe Kho nhận Hàng đã giao Đơn hàng 0 đơn Khối lượng 0 k…" at bounding box center [740, 356] width 1481 height 713
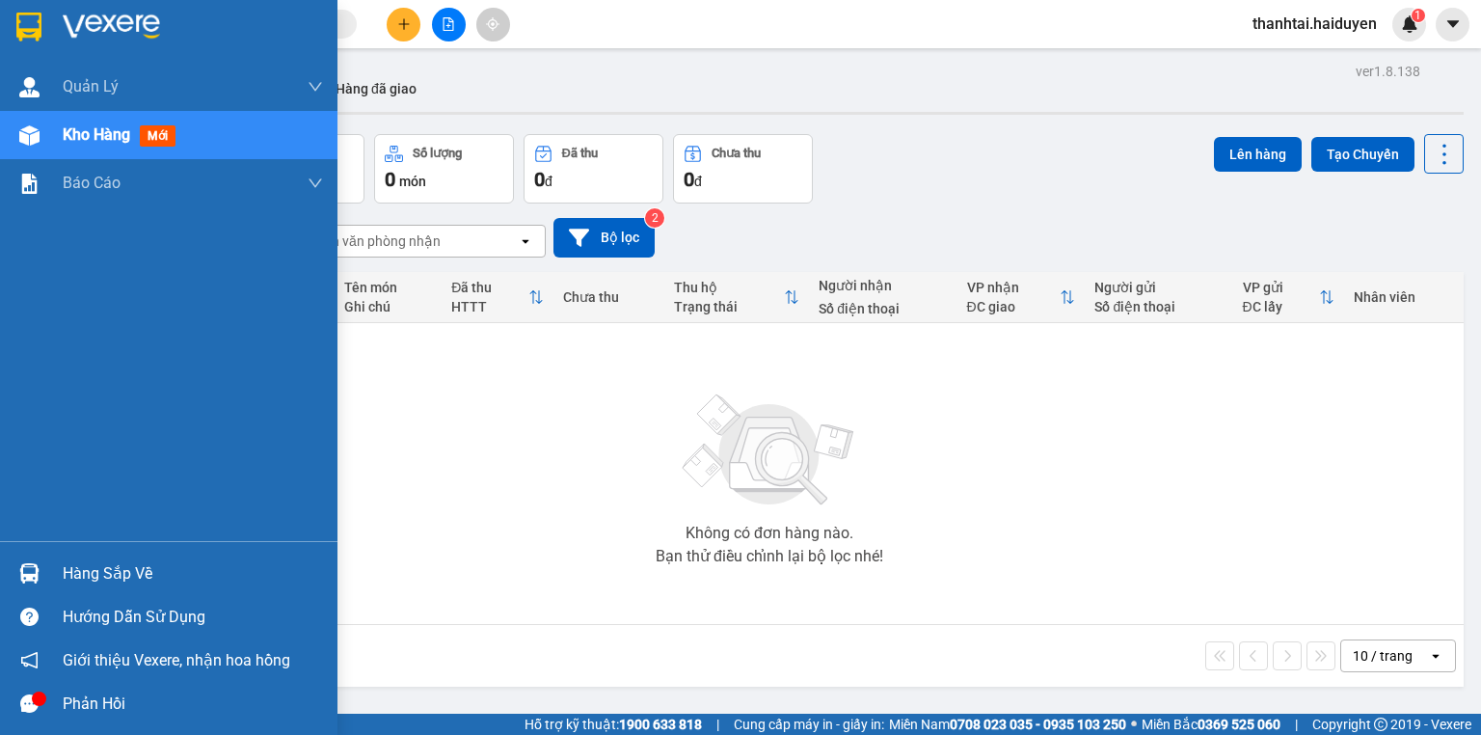
click at [40, 574] on div at bounding box center [30, 573] width 34 height 34
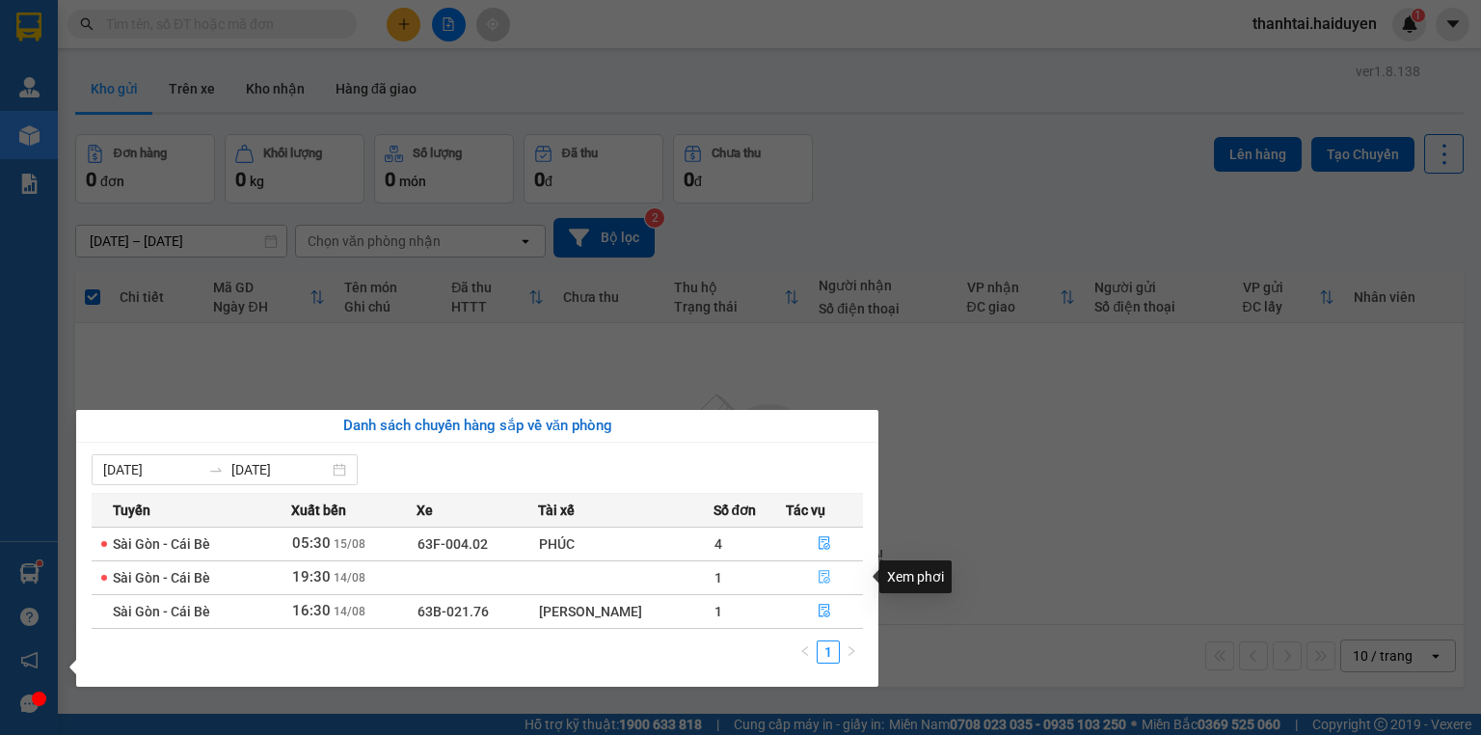
click at [821, 575] on icon "file-done" at bounding box center [825, 577] width 12 height 13
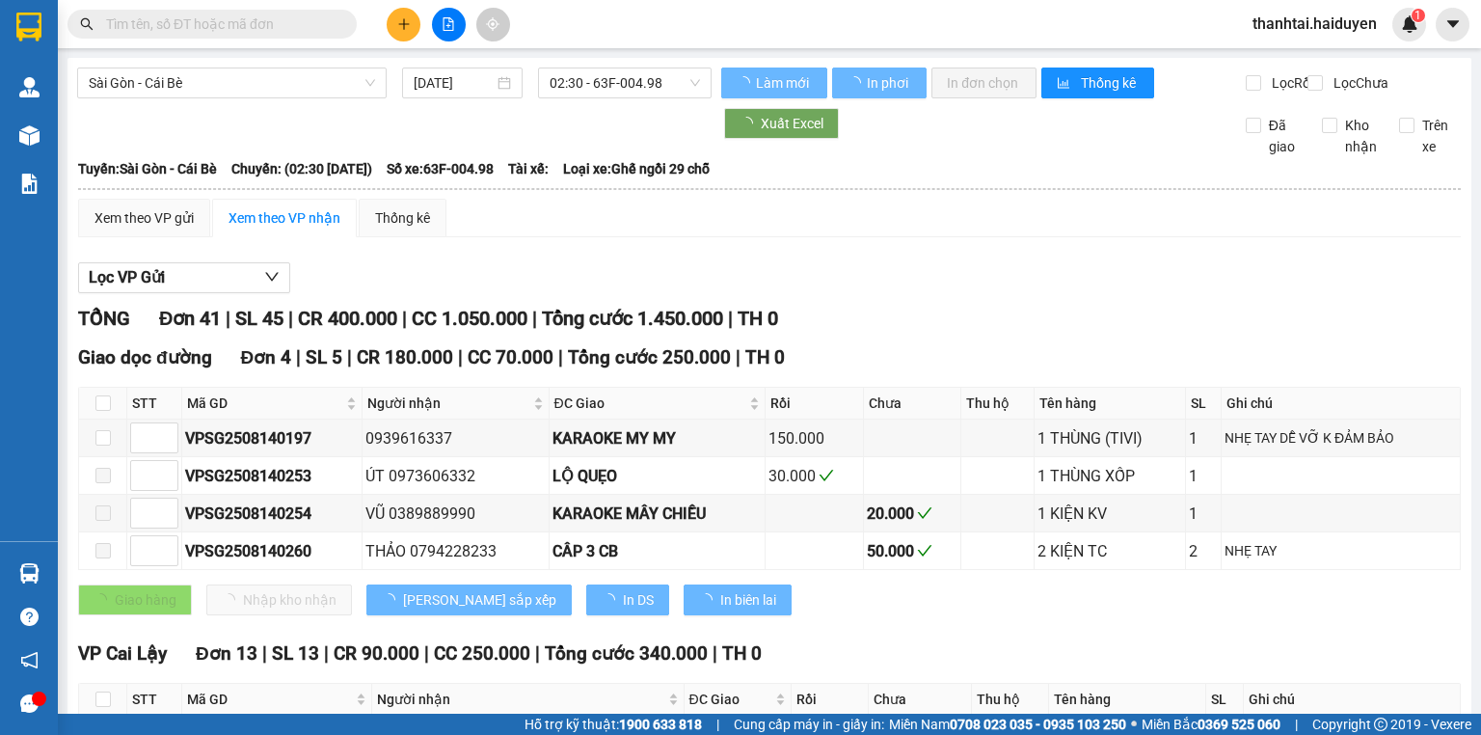
type input "14/08/2025"
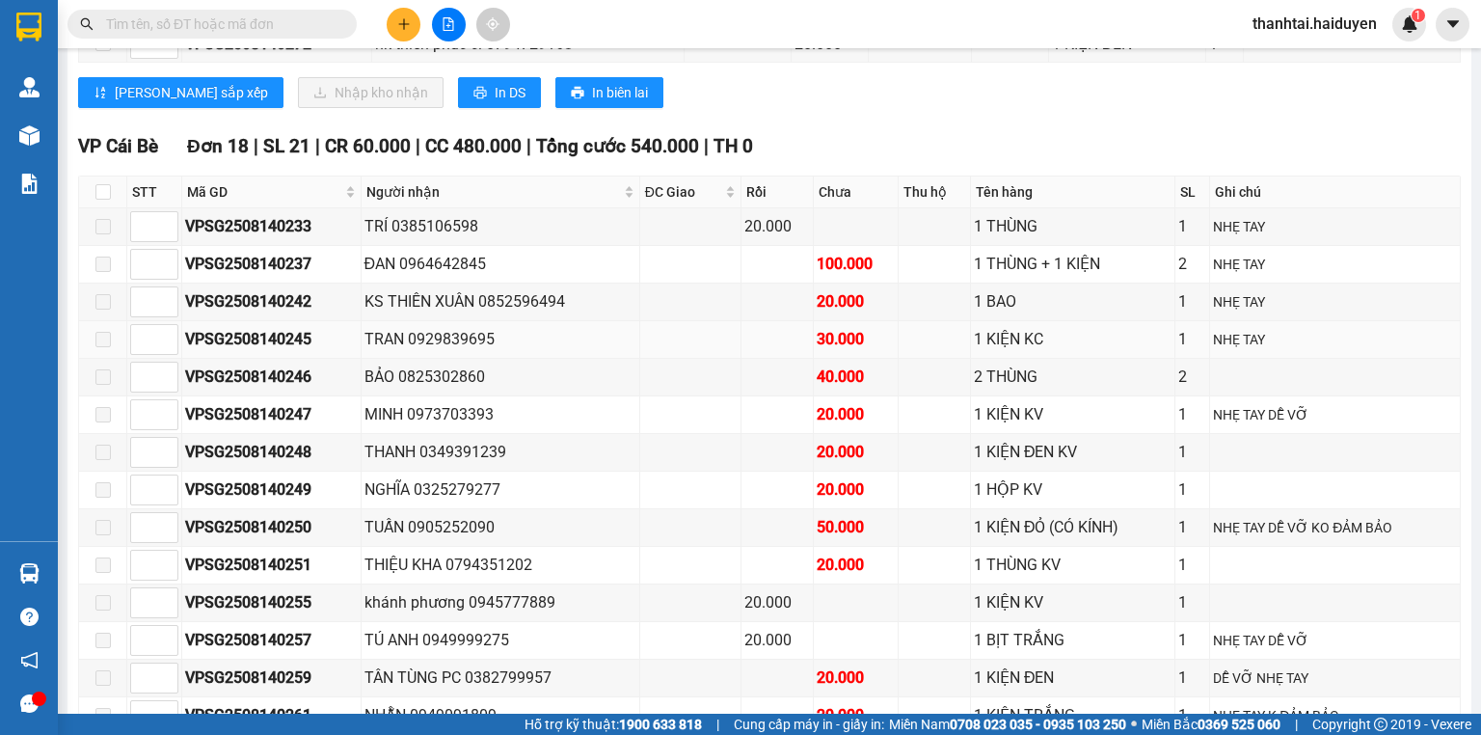
scroll to position [1149, 0]
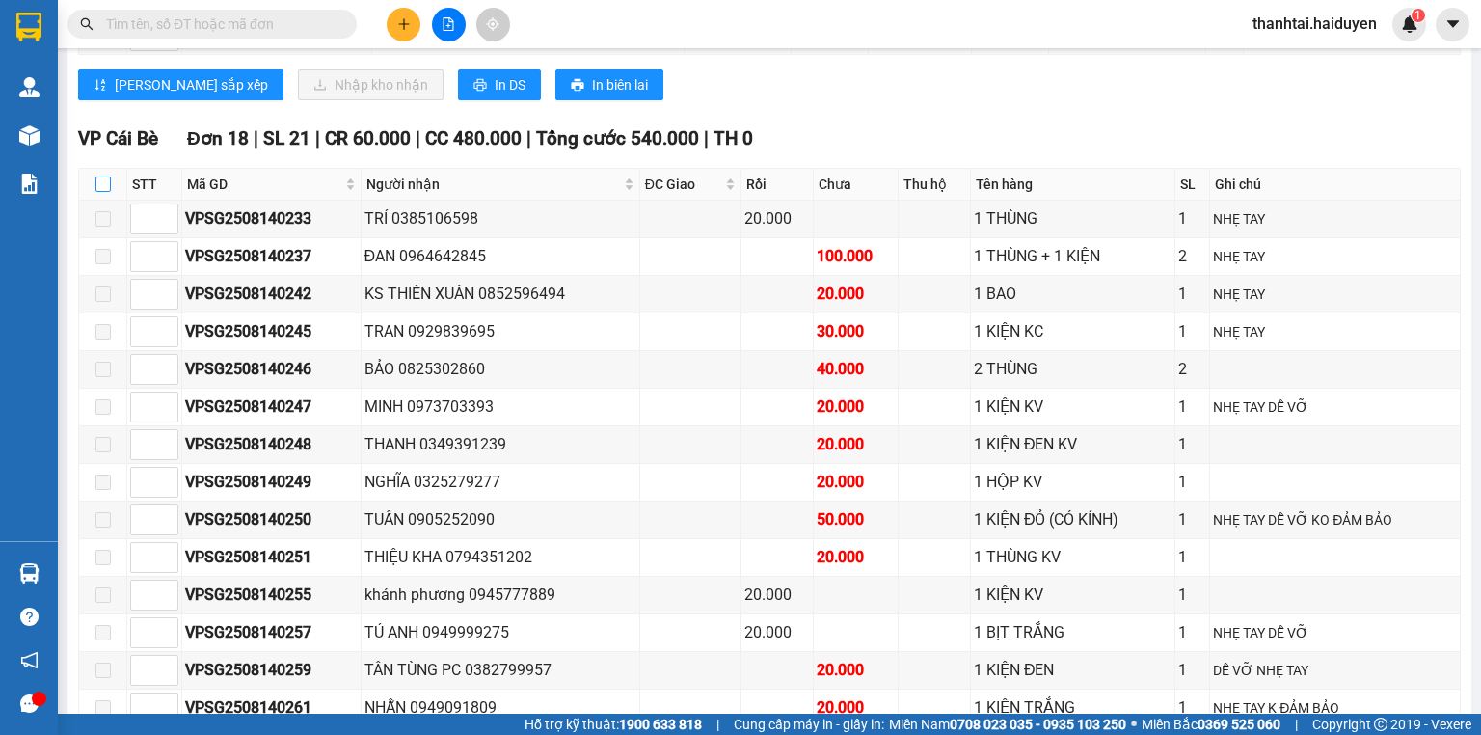
drag, startPoint x: 101, startPoint y: 189, endPoint x: 112, endPoint y: 194, distance: 11.7
click at [102, 189] on input "checkbox" at bounding box center [102, 183] width 15 height 15
checkbox input "true"
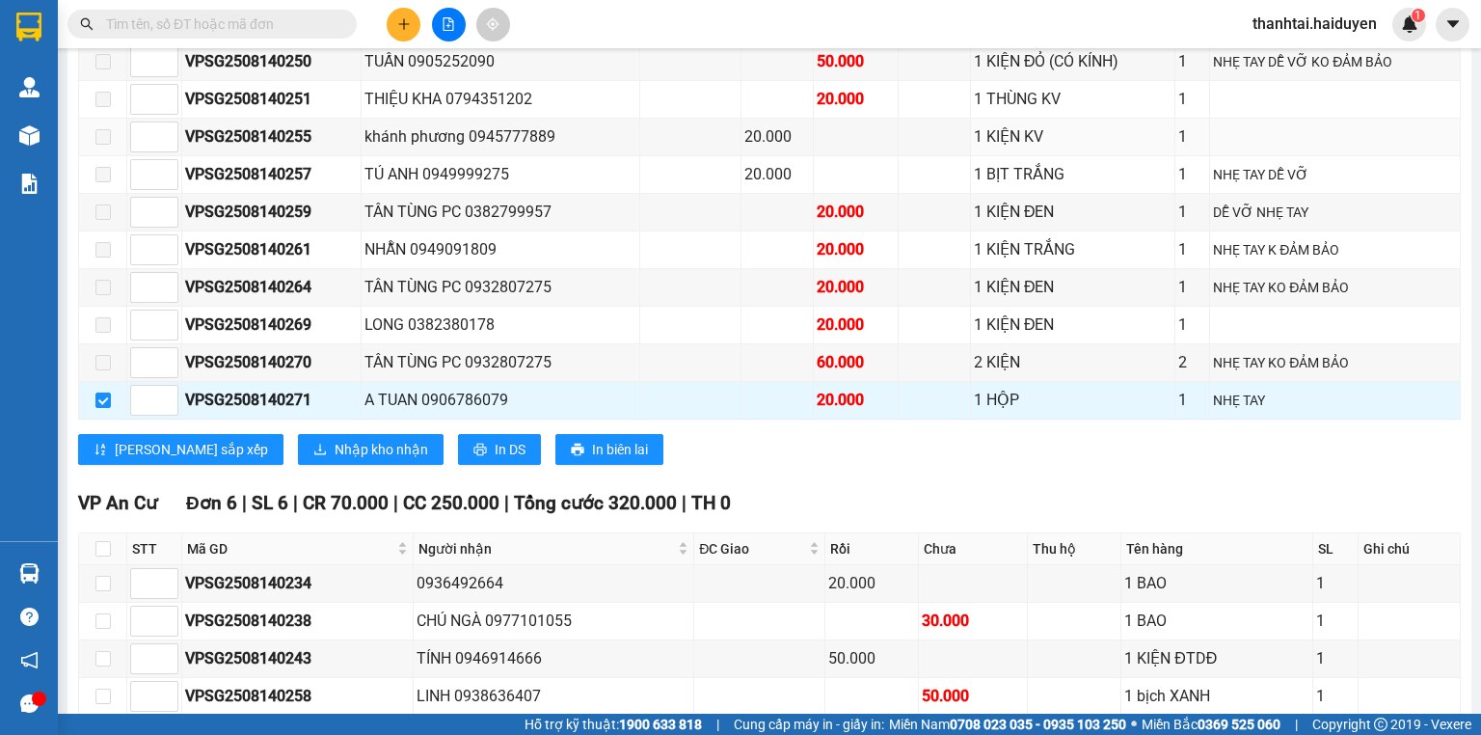
scroll to position [1612, 0]
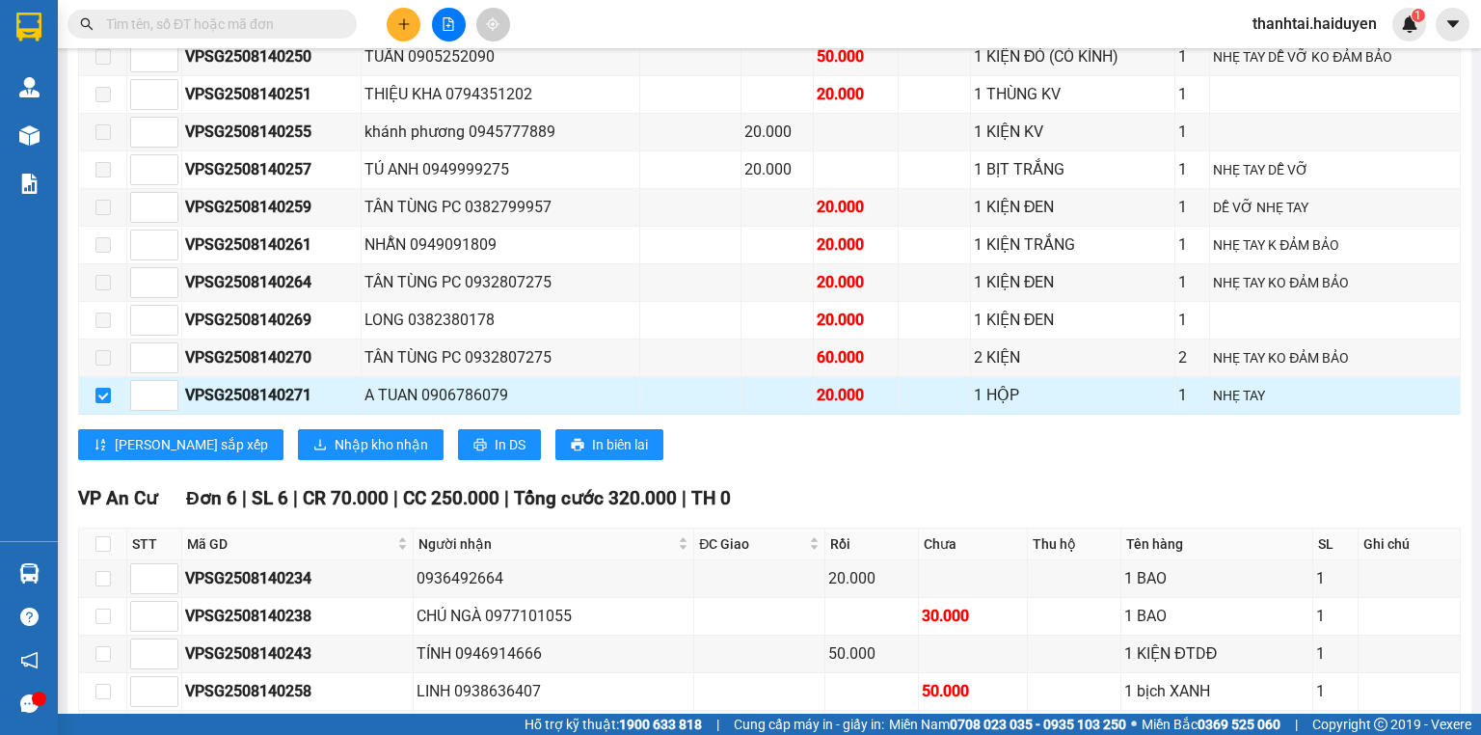
click at [289, 388] on div "VPSG2508140271" at bounding box center [271, 395] width 173 height 24
copy div "VPSG2508140271"
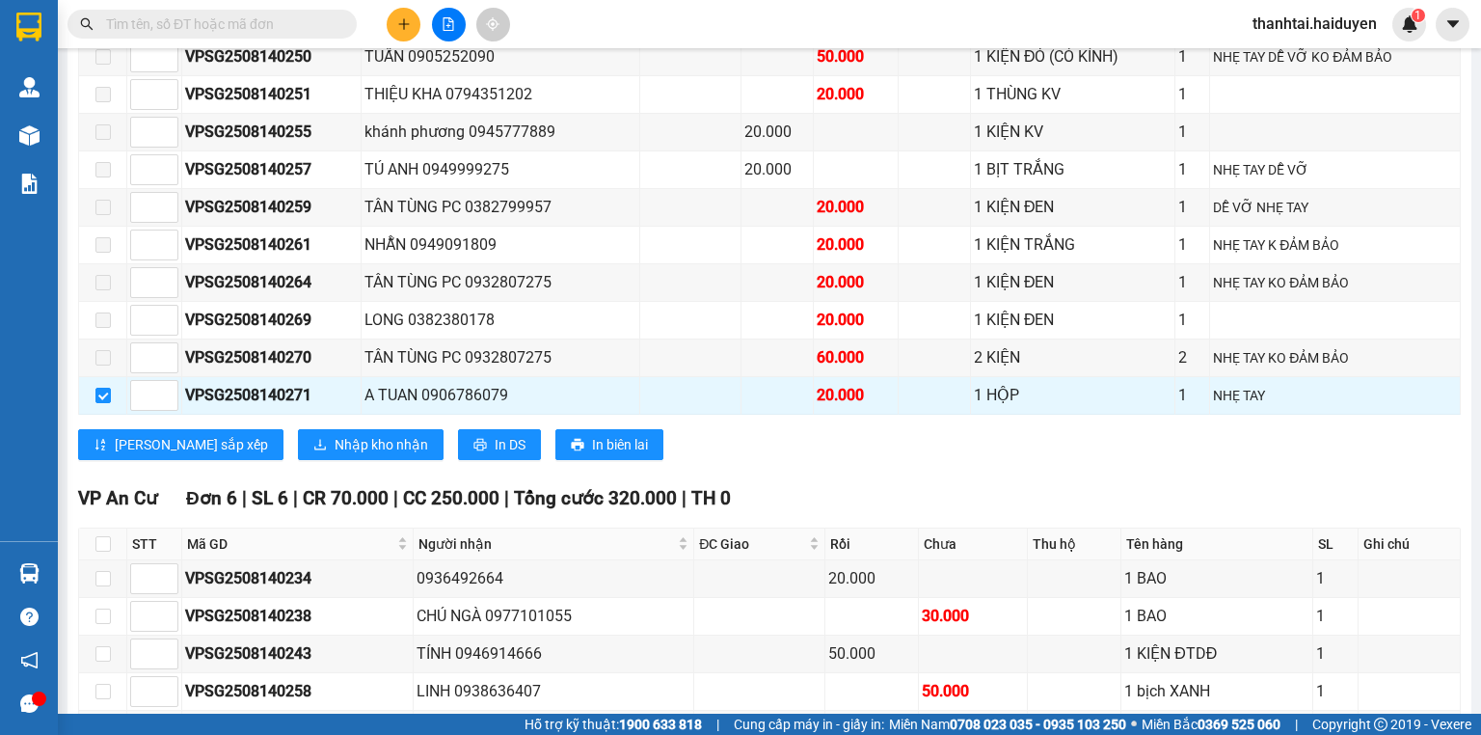
click at [301, 13] on input "text" at bounding box center [220, 23] width 228 height 21
paste input "VPSG2508140271"
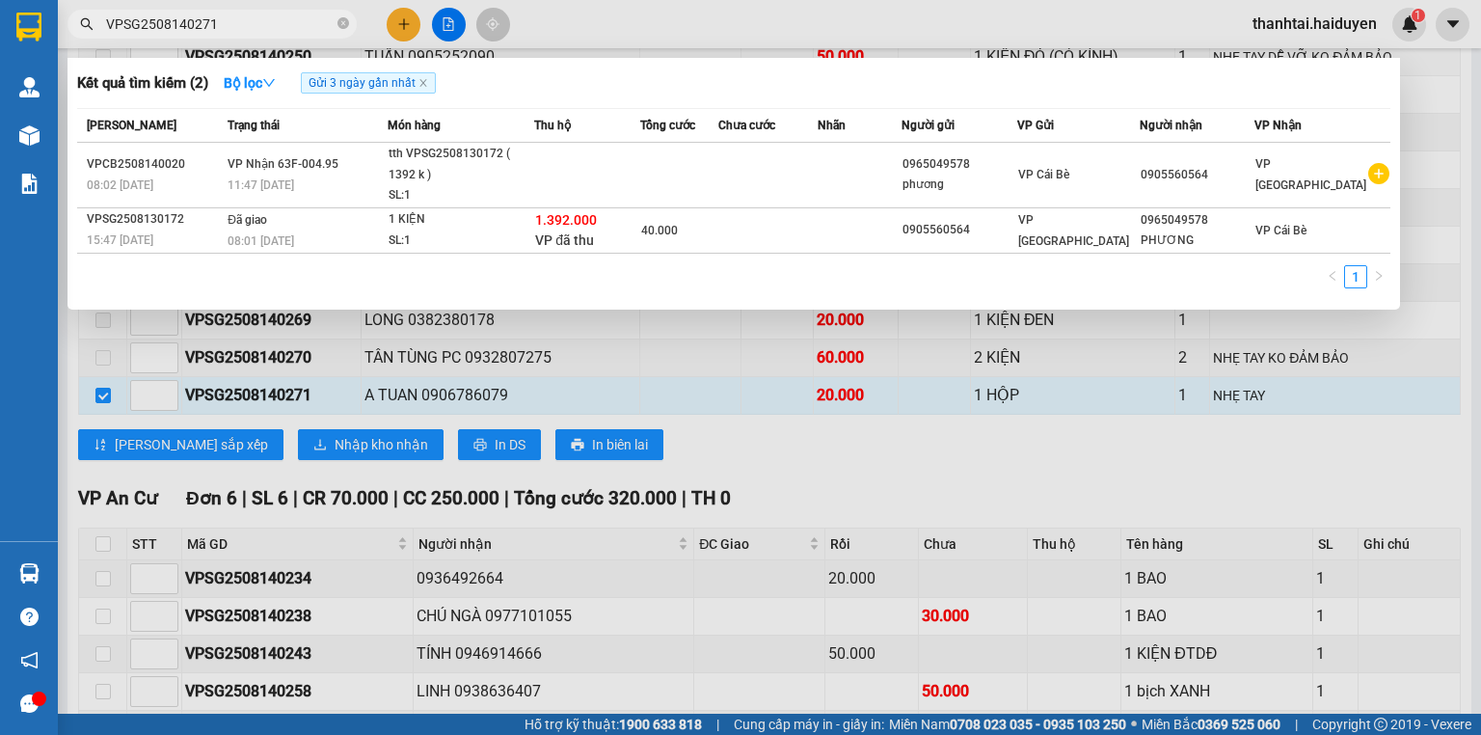
type input "VPSG2508140271"
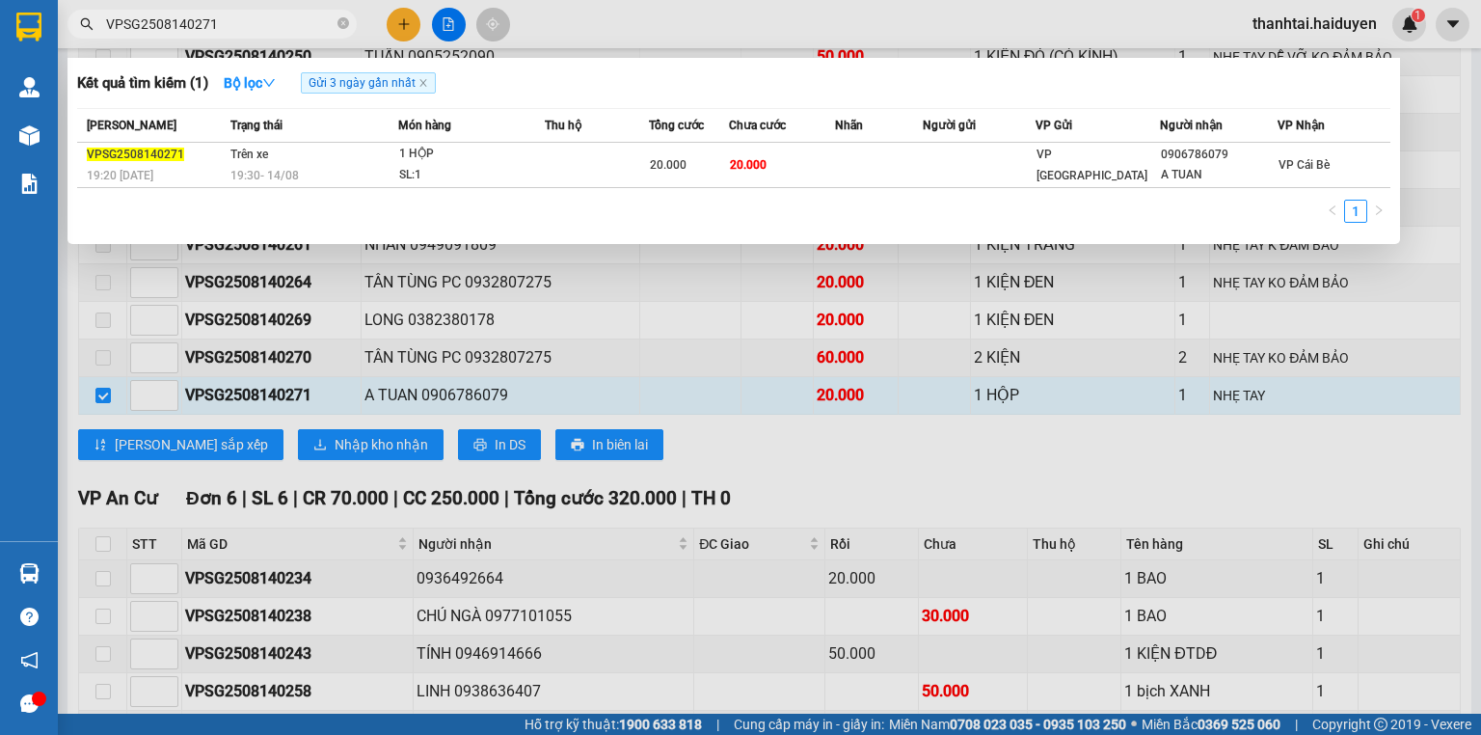
click at [346, 18] on icon "close-circle" at bounding box center [343, 23] width 12 height 12
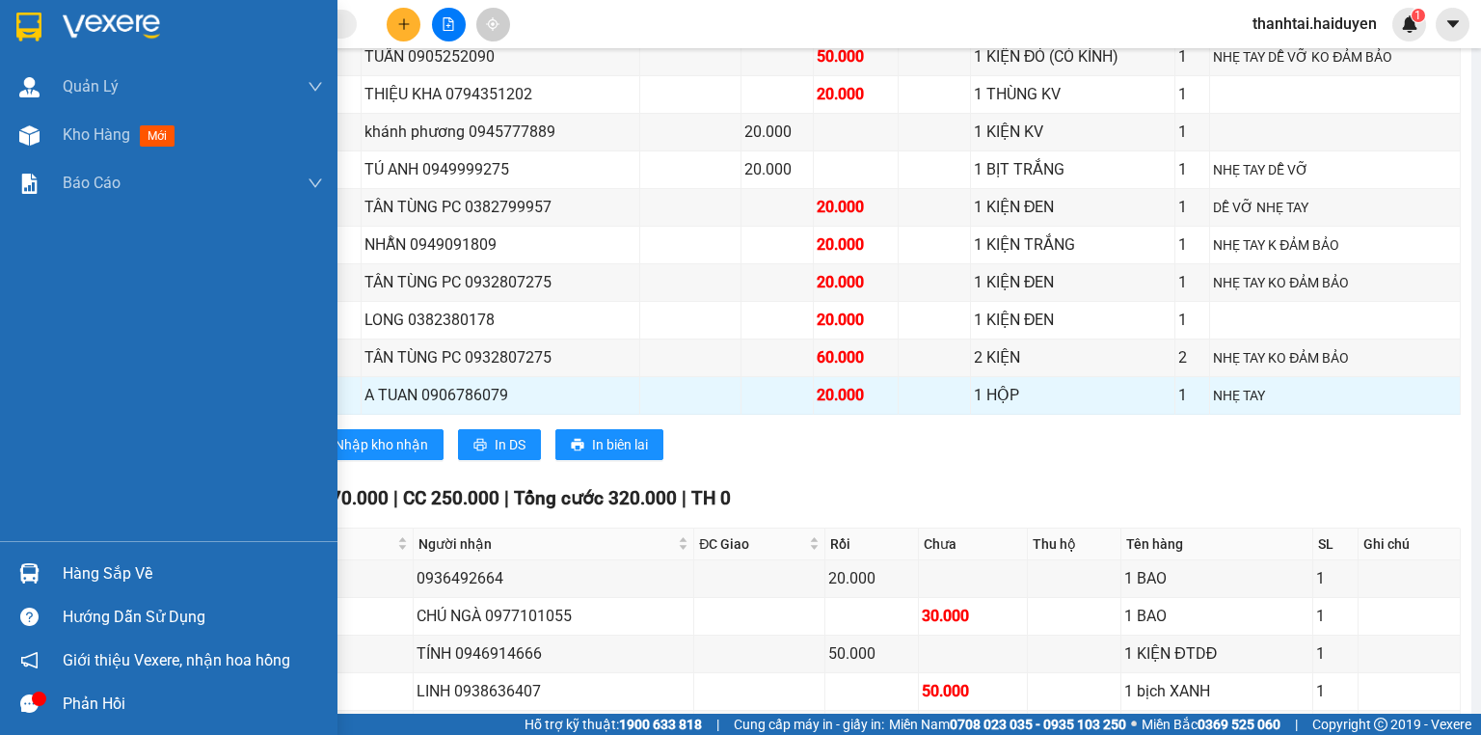
click at [104, 570] on div "Hàng sắp về" at bounding box center [193, 573] width 260 height 29
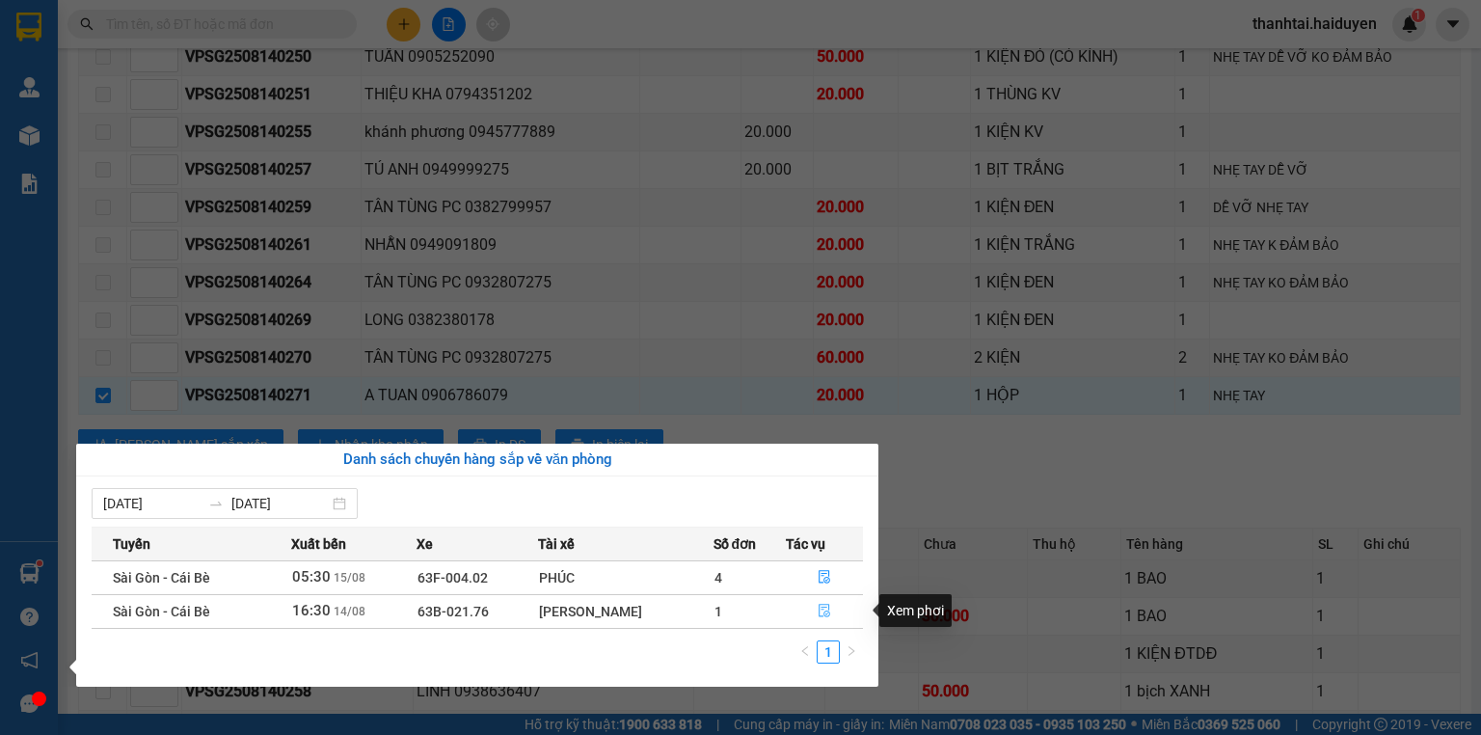
click at [818, 607] on icon "file-done" at bounding box center [824, 610] width 13 height 13
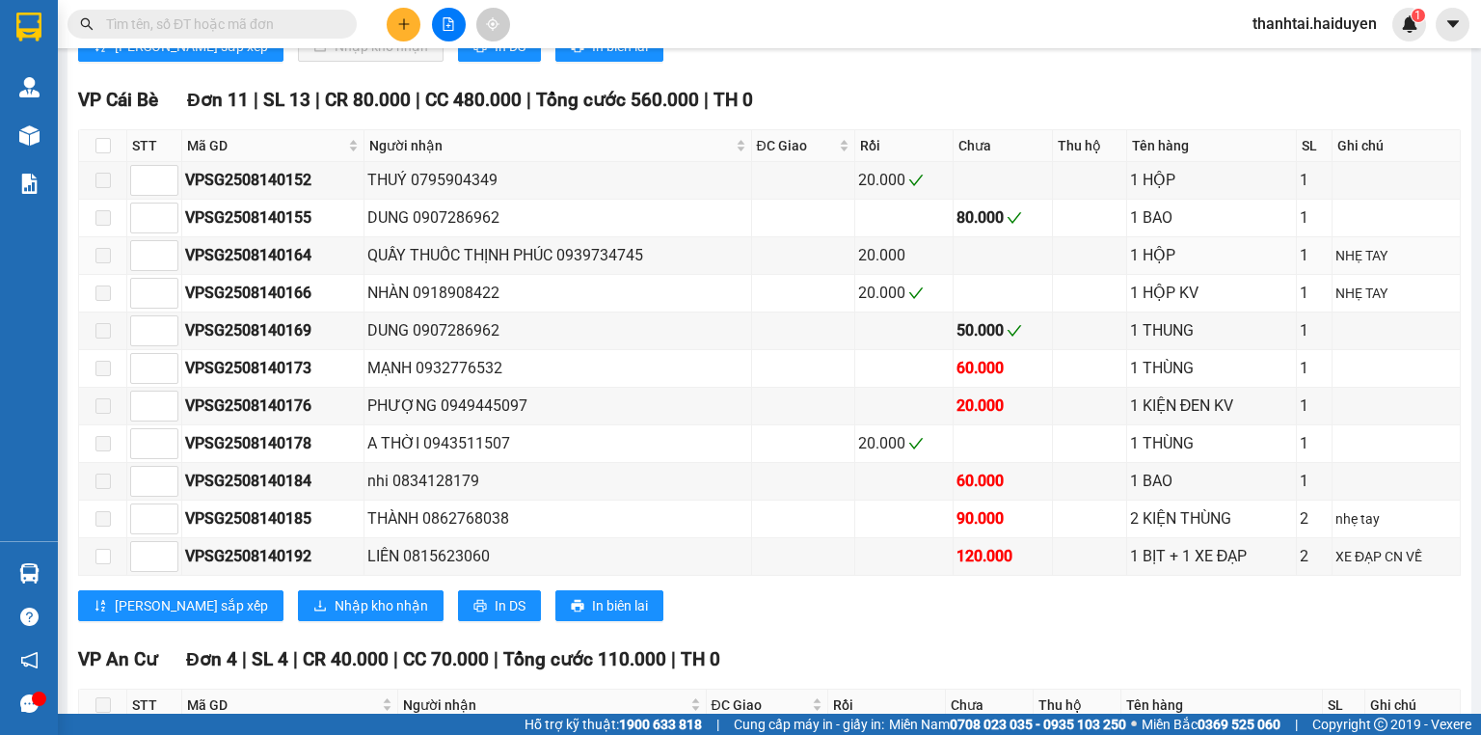
scroll to position [1125, 0]
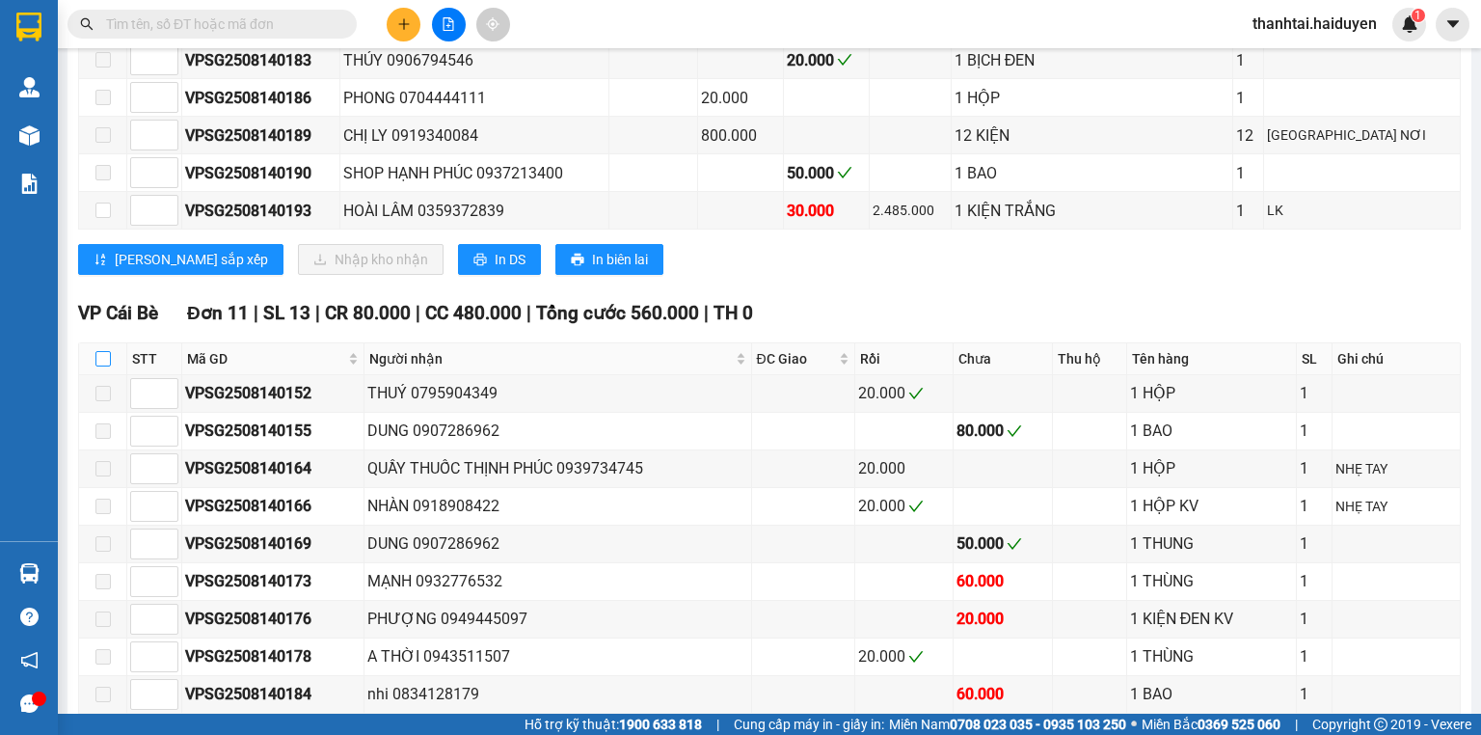
click at [102, 366] on input "checkbox" at bounding box center [102, 358] width 15 height 15
checkbox input "true"
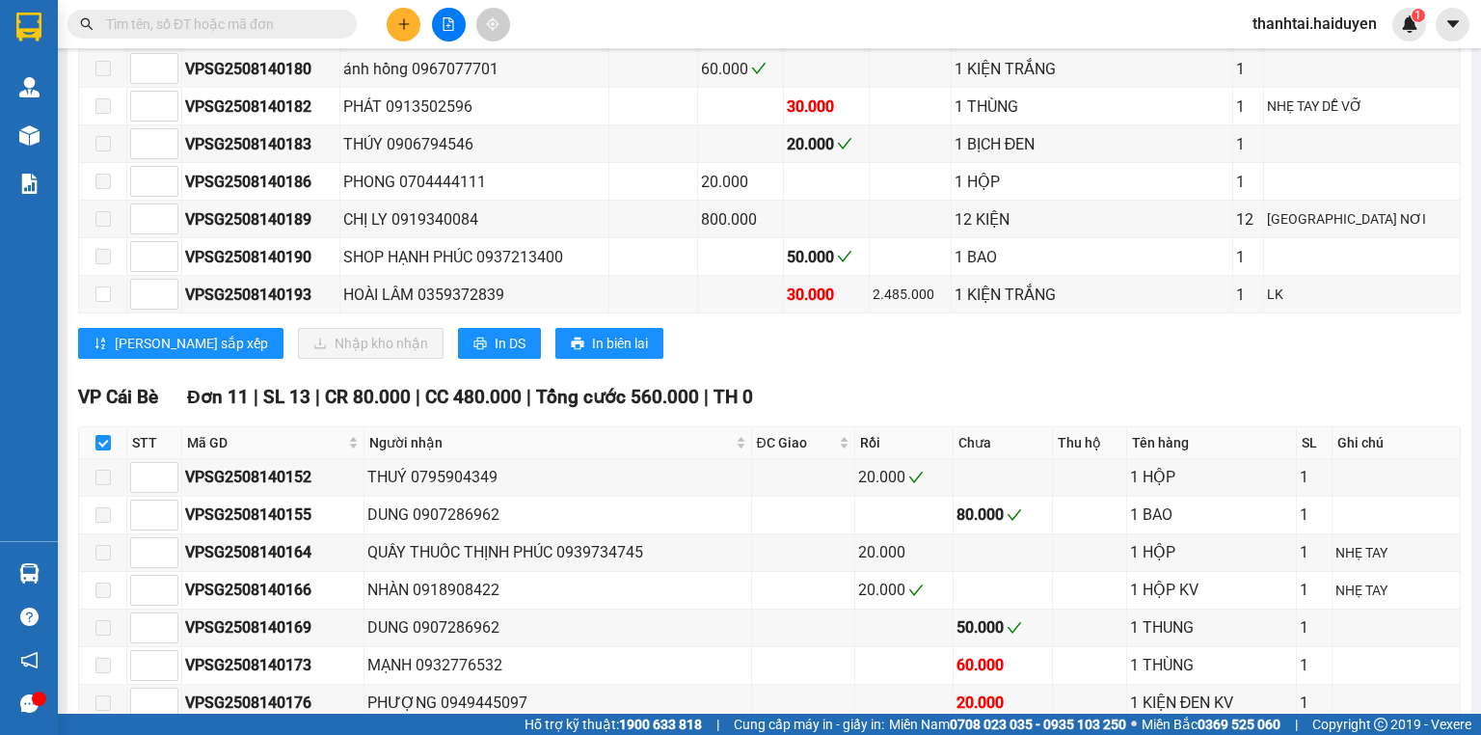
scroll to position [971, 0]
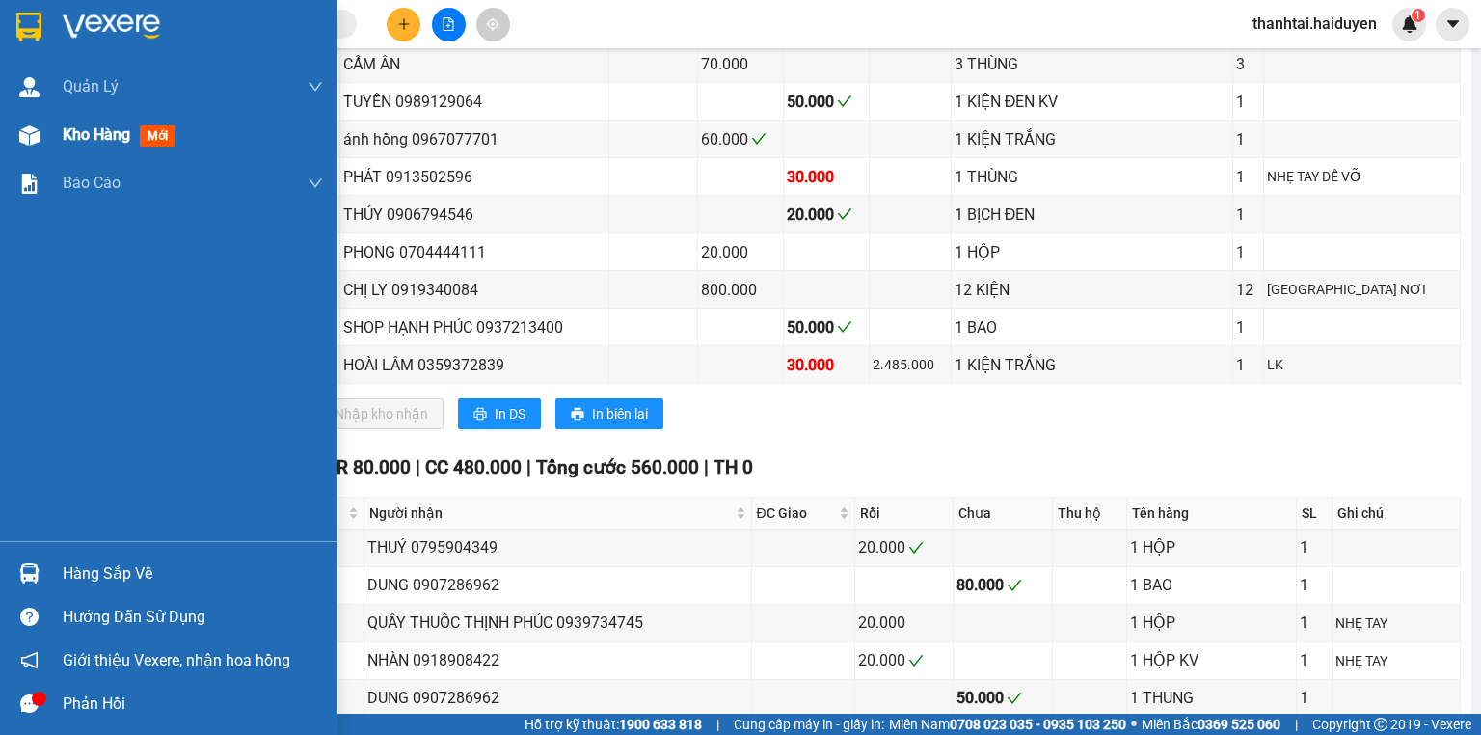
click at [99, 135] on span "Kho hàng" at bounding box center [96, 134] width 67 height 18
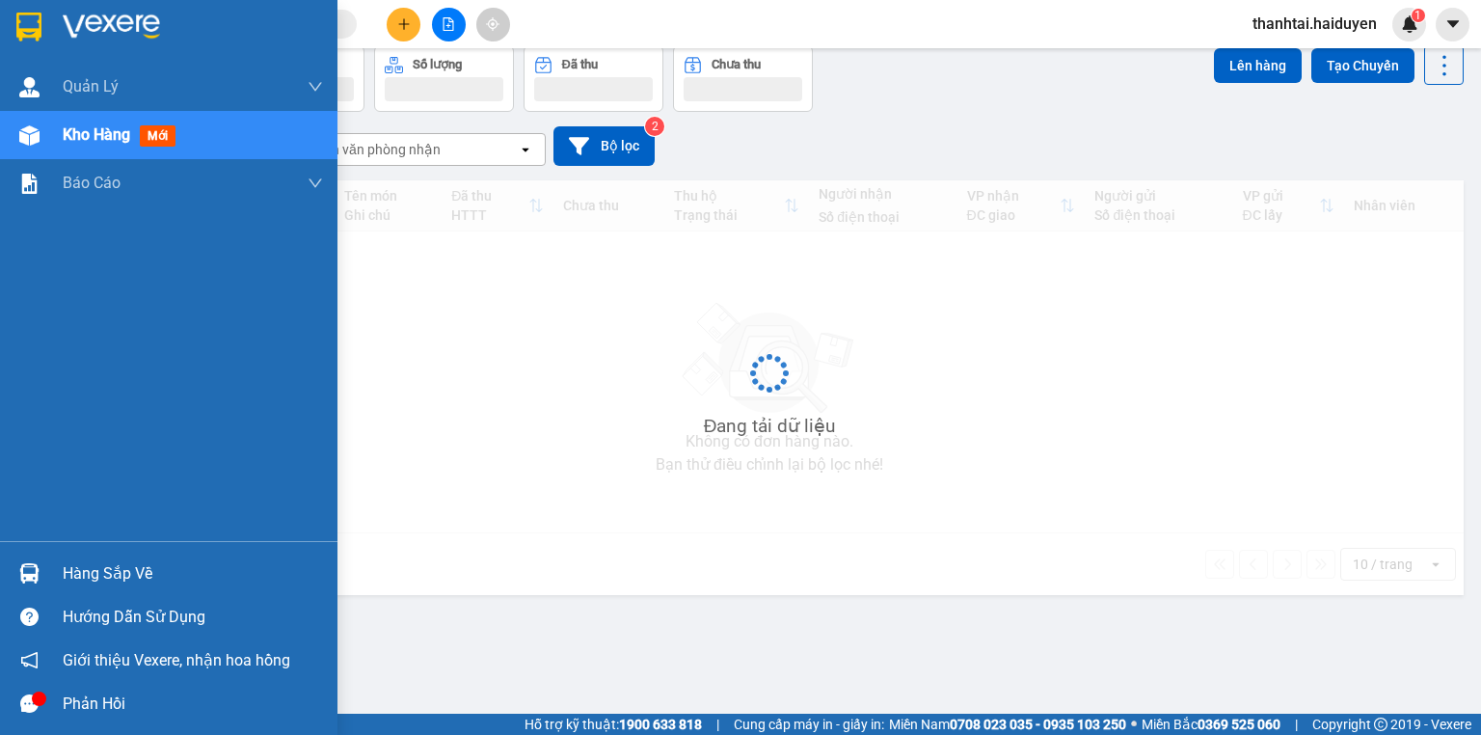
scroll to position [89, 0]
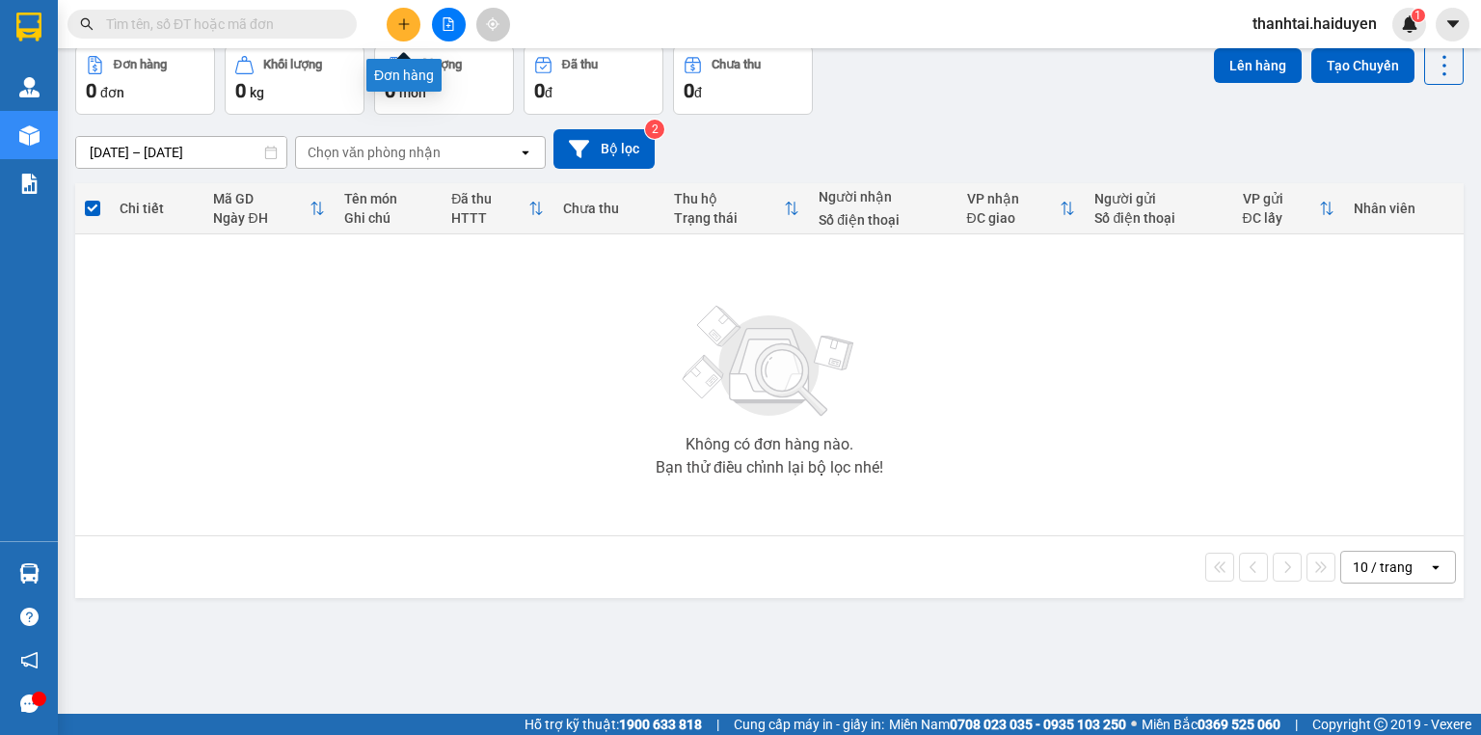
click at [407, 37] on button at bounding box center [404, 25] width 34 height 34
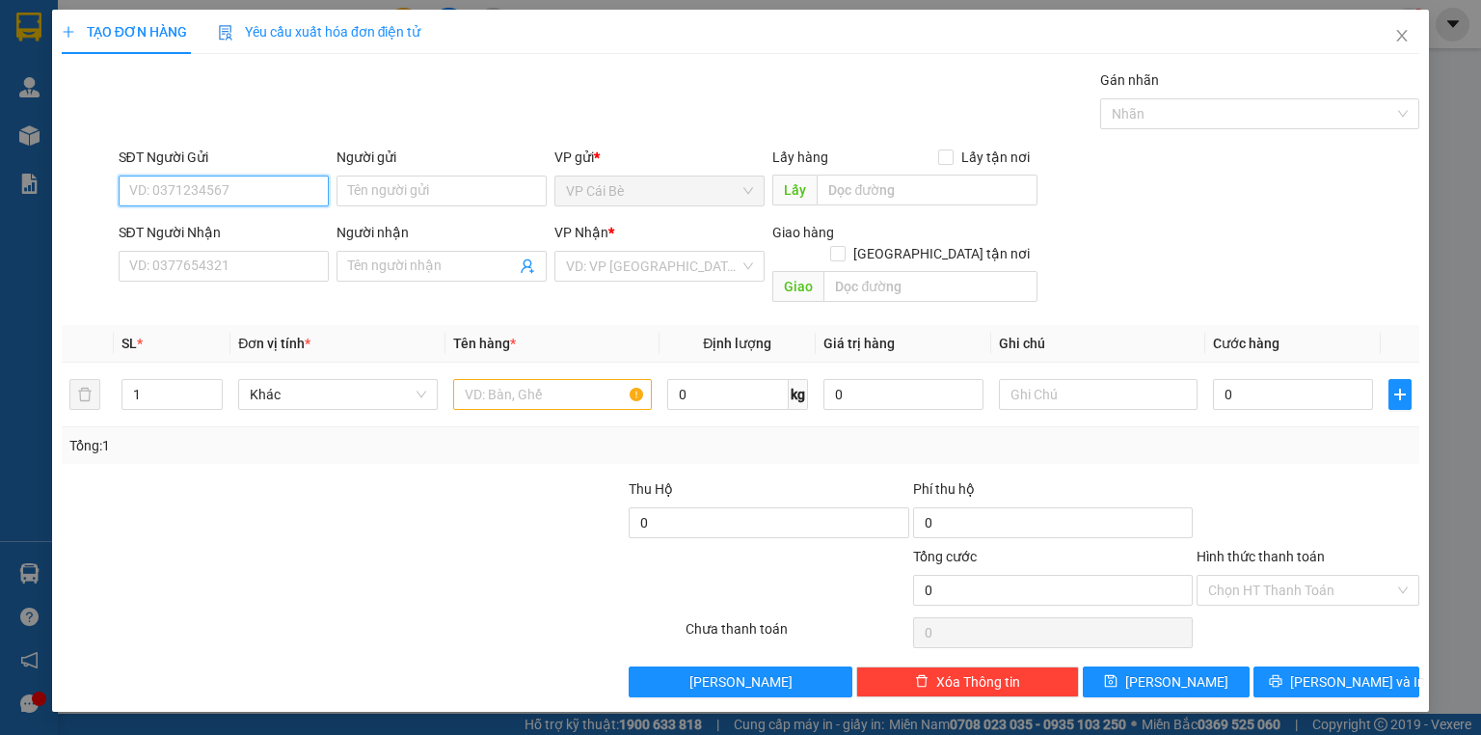
click at [273, 194] on input "SĐT Người Gửi" at bounding box center [224, 190] width 210 height 31
click at [265, 253] on div "0866059859 - CÔ HÒA" at bounding box center [223, 259] width 187 height 21
type input "0866059859"
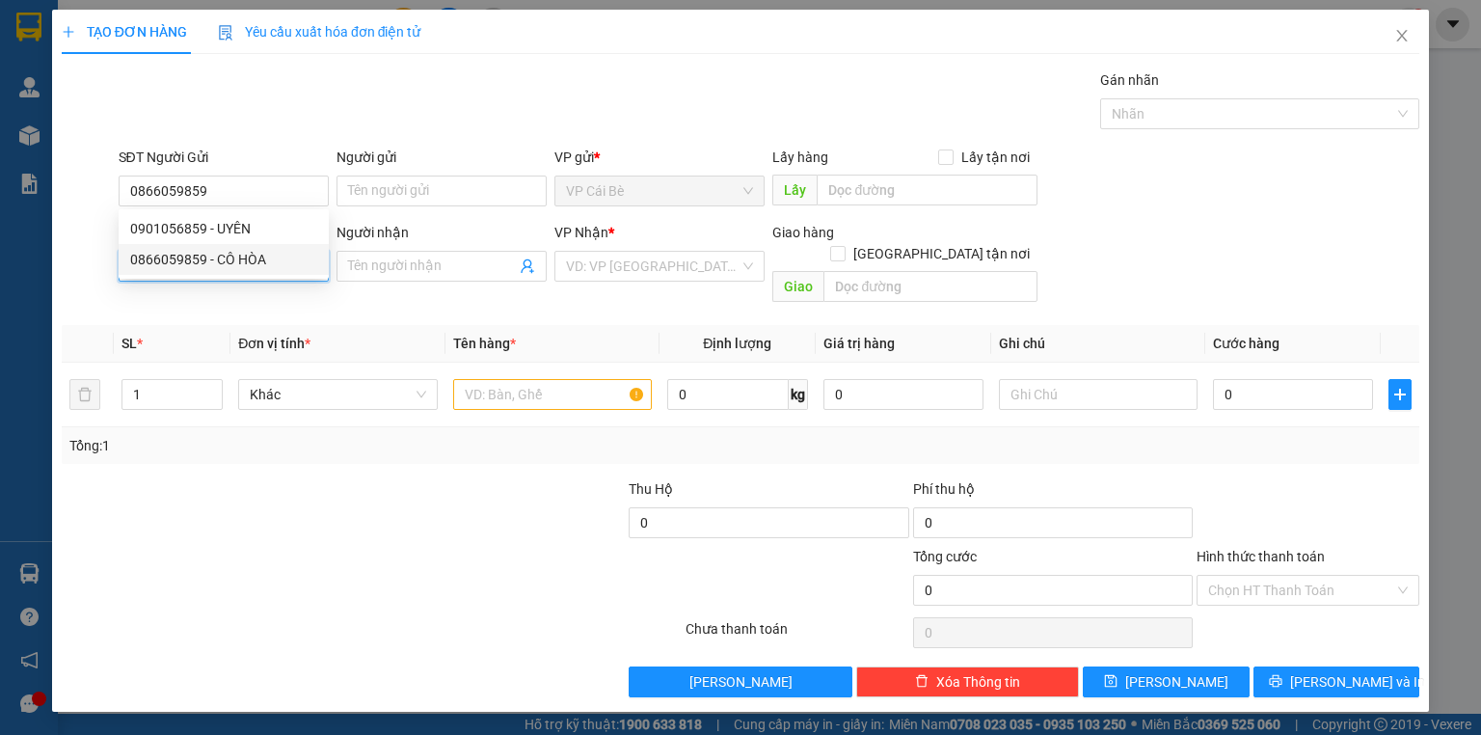
type input "CÔ HÒA"
type input "CẦU PHÚ NHUẬN"
type input "0902823202"
type input "PHA"
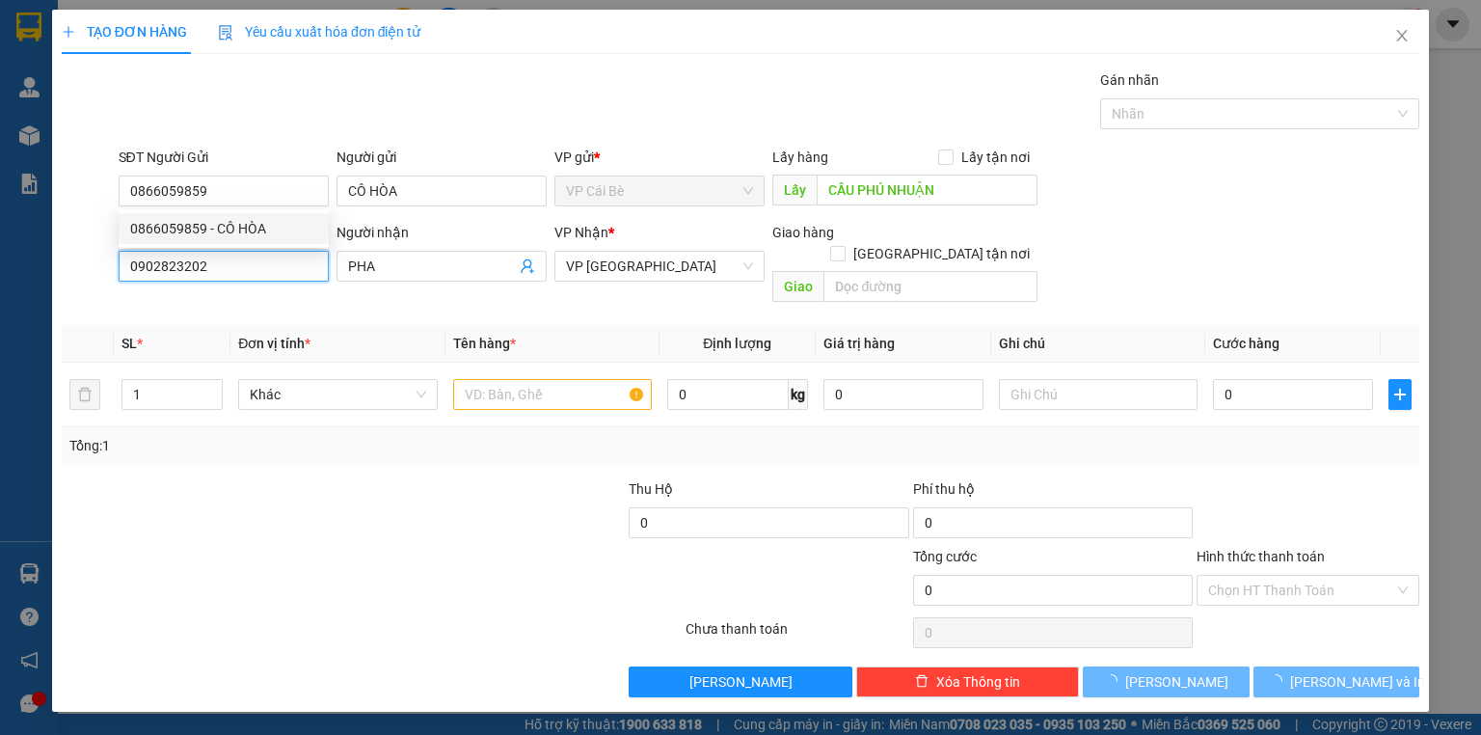
click at [266, 251] on input "0902823202" at bounding box center [224, 266] width 210 height 31
type input "20.000"
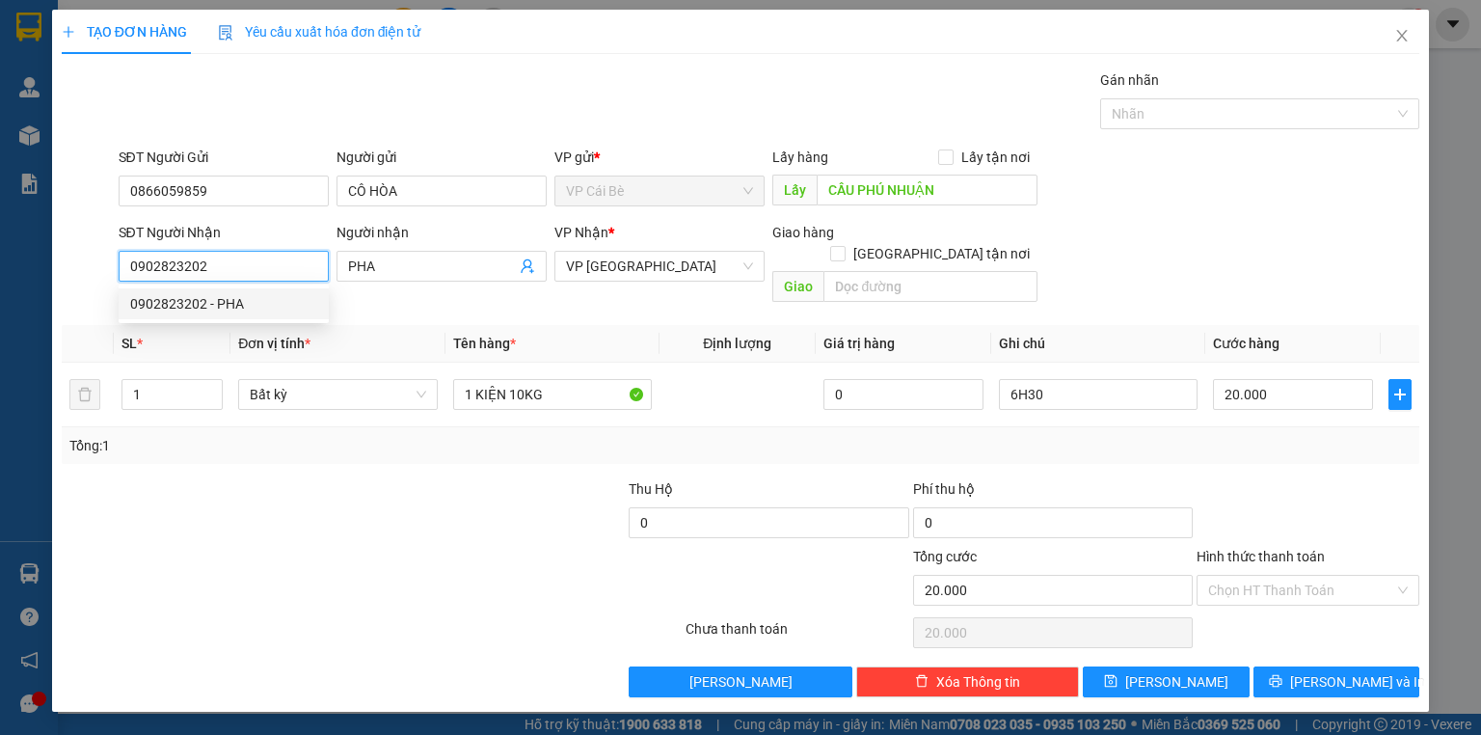
drag, startPoint x: 230, startPoint y: 267, endPoint x: 253, endPoint y: 262, distance: 22.7
click at [231, 267] on input "0902823202" at bounding box center [224, 266] width 210 height 31
click at [566, 81] on div "Gói vận chuyển * Tiêu chuẩn Gán nhãn Nhãn" at bounding box center [769, 102] width 1309 height 67
drag, startPoint x: 224, startPoint y: 267, endPoint x: 0, endPoint y: 320, distance: 229.9
click at [0, 320] on div "TẠO ĐƠN HÀNG Yêu cầu xuất hóa đơn điện tử Transit Pickup Surcharge Ids Transit …" at bounding box center [740, 367] width 1481 height 735
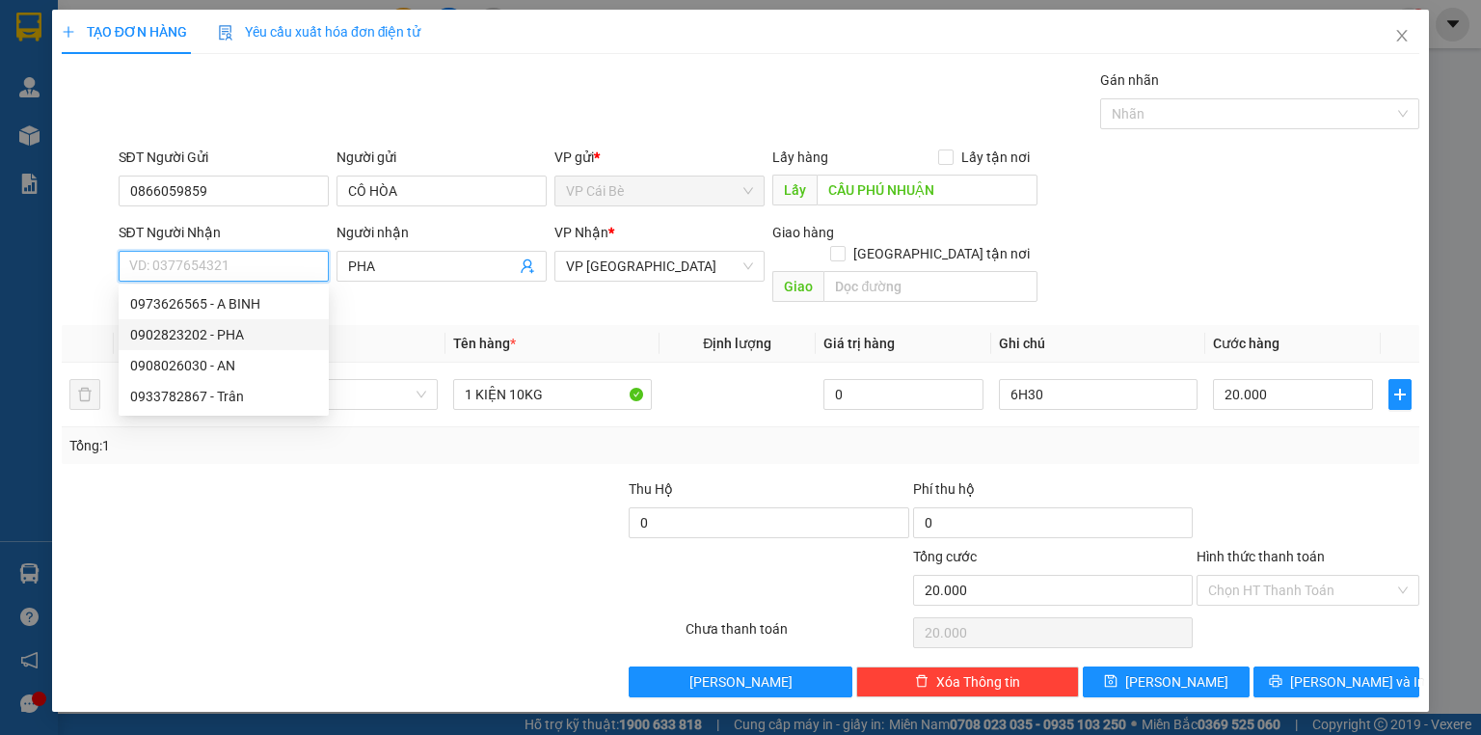
click at [229, 331] on div "0902823202 - PHA" at bounding box center [223, 334] width 187 height 21
type input "0902823202"
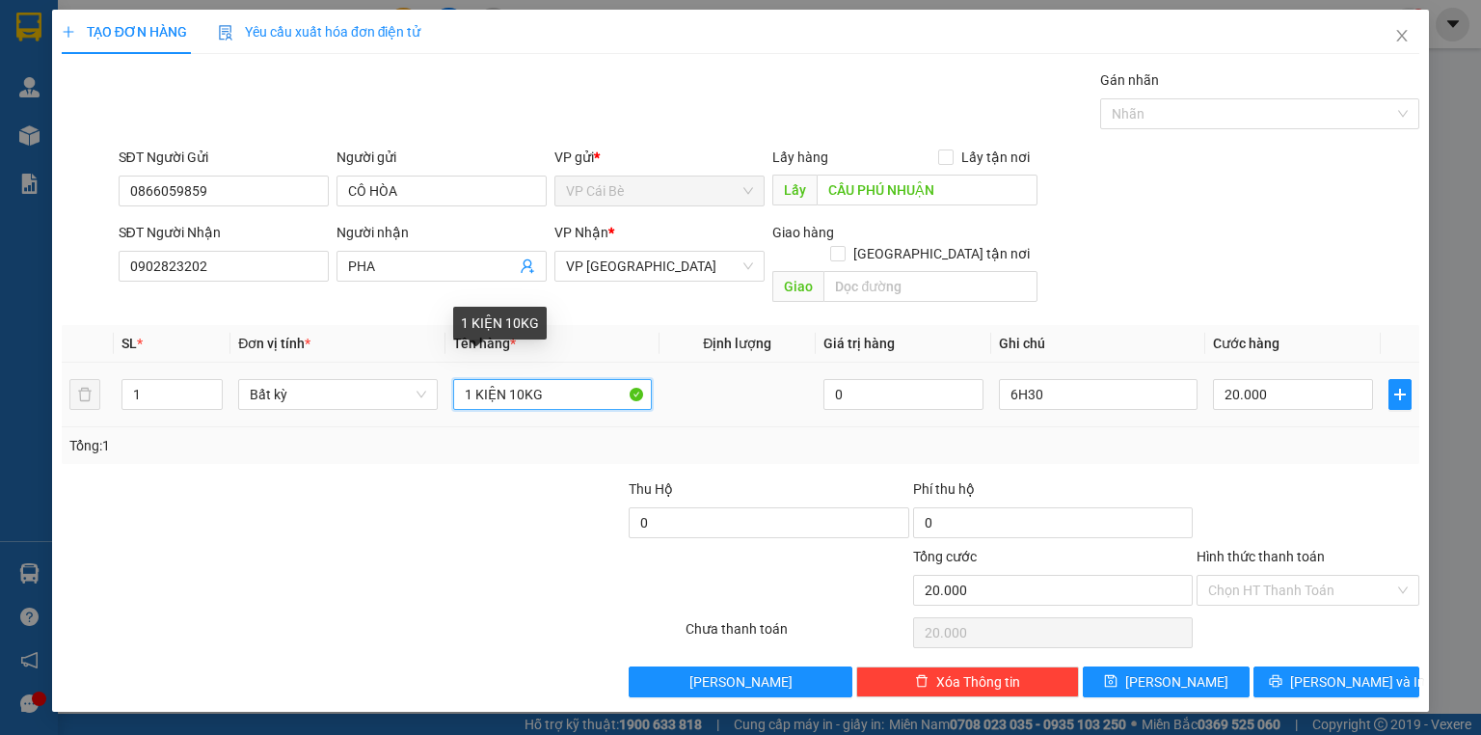
click at [523, 379] on input "1 KIỆN 10KG" at bounding box center [552, 394] width 199 height 31
type input "1 KIỆN 30KG"
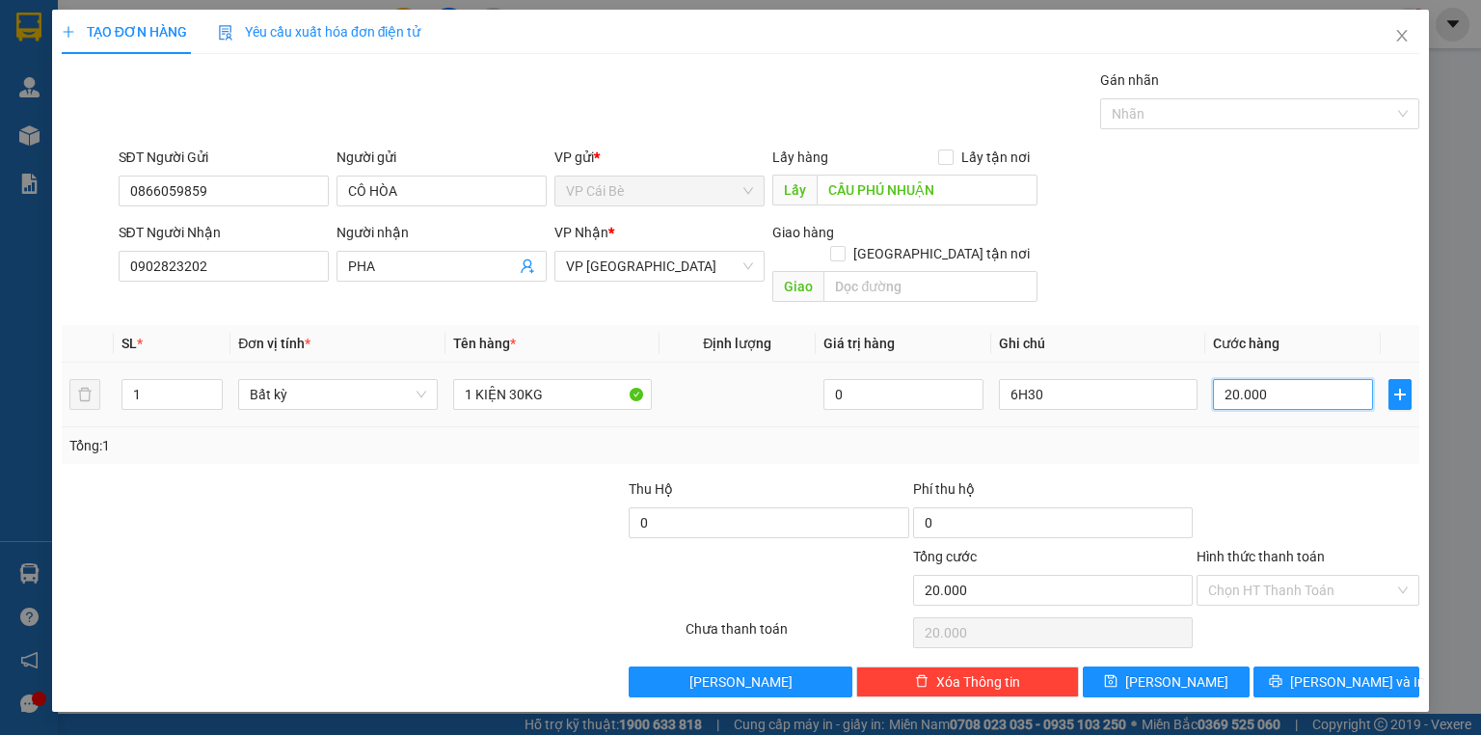
click at [1253, 379] on input "20.000" at bounding box center [1293, 394] width 160 height 31
type input "0"
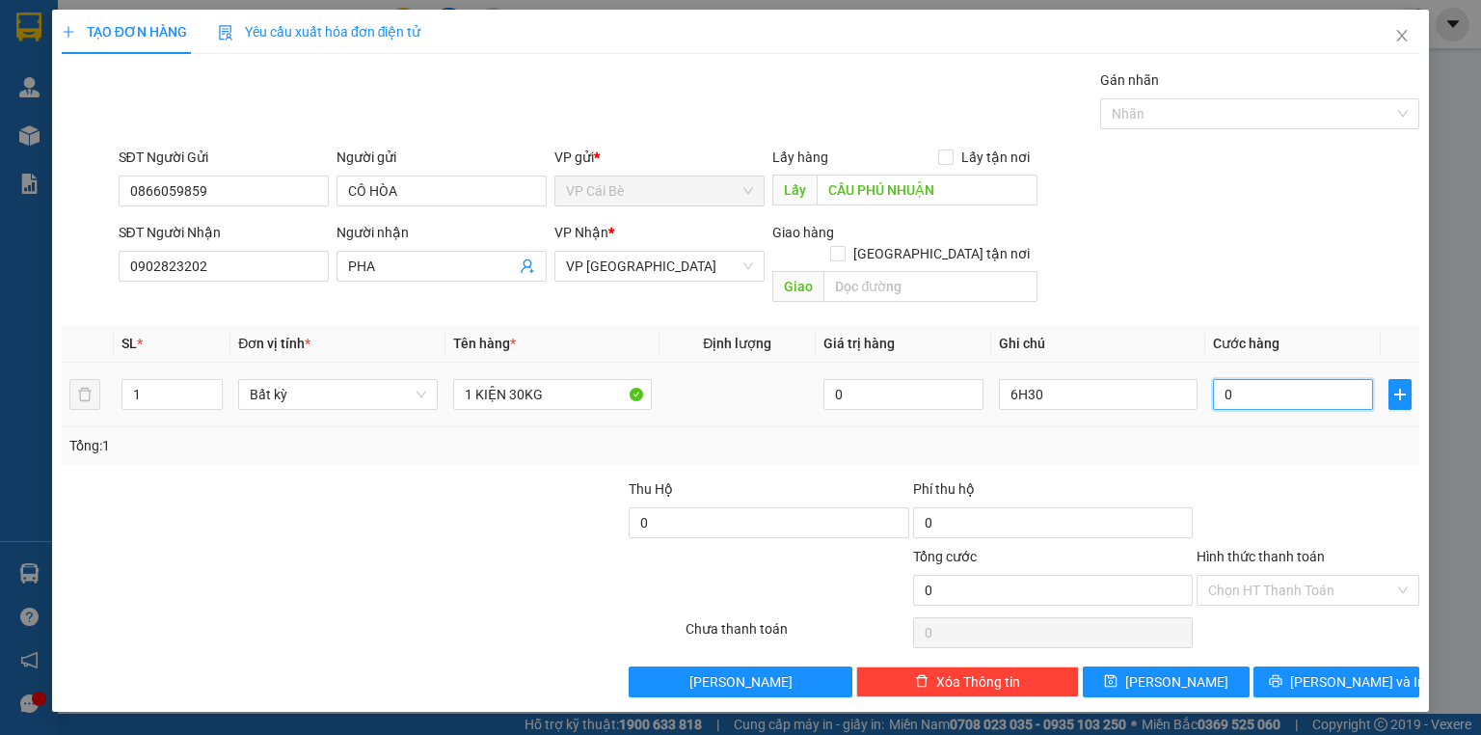
type input "6"
type input "06"
type input "60"
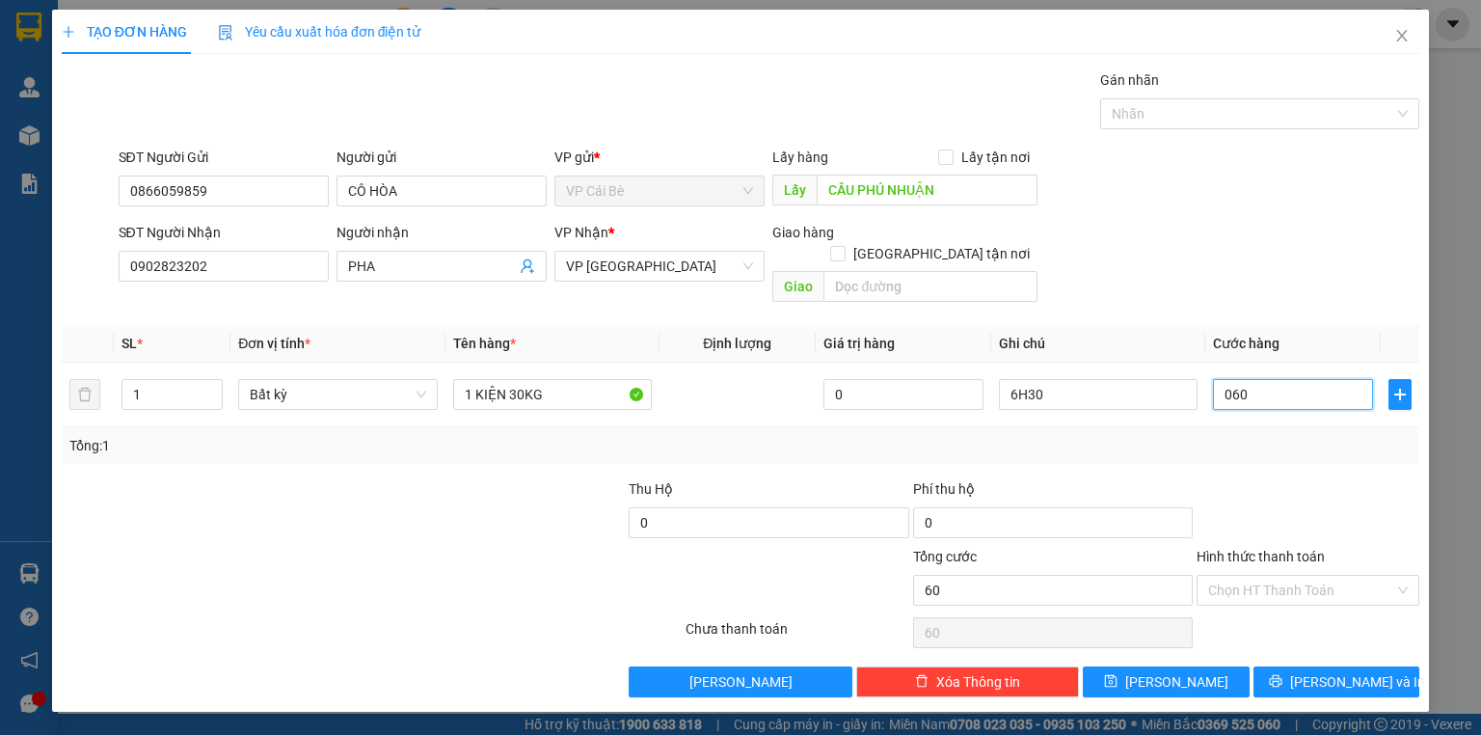
type input "060"
type input "60.000"
click at [1191, 297] on div "Transit Pickup Surcharge Ids Transit Deliver Surcharge Ids Transit Deliver Surc…" at bounding box center [741, 383] width 1358 height 628
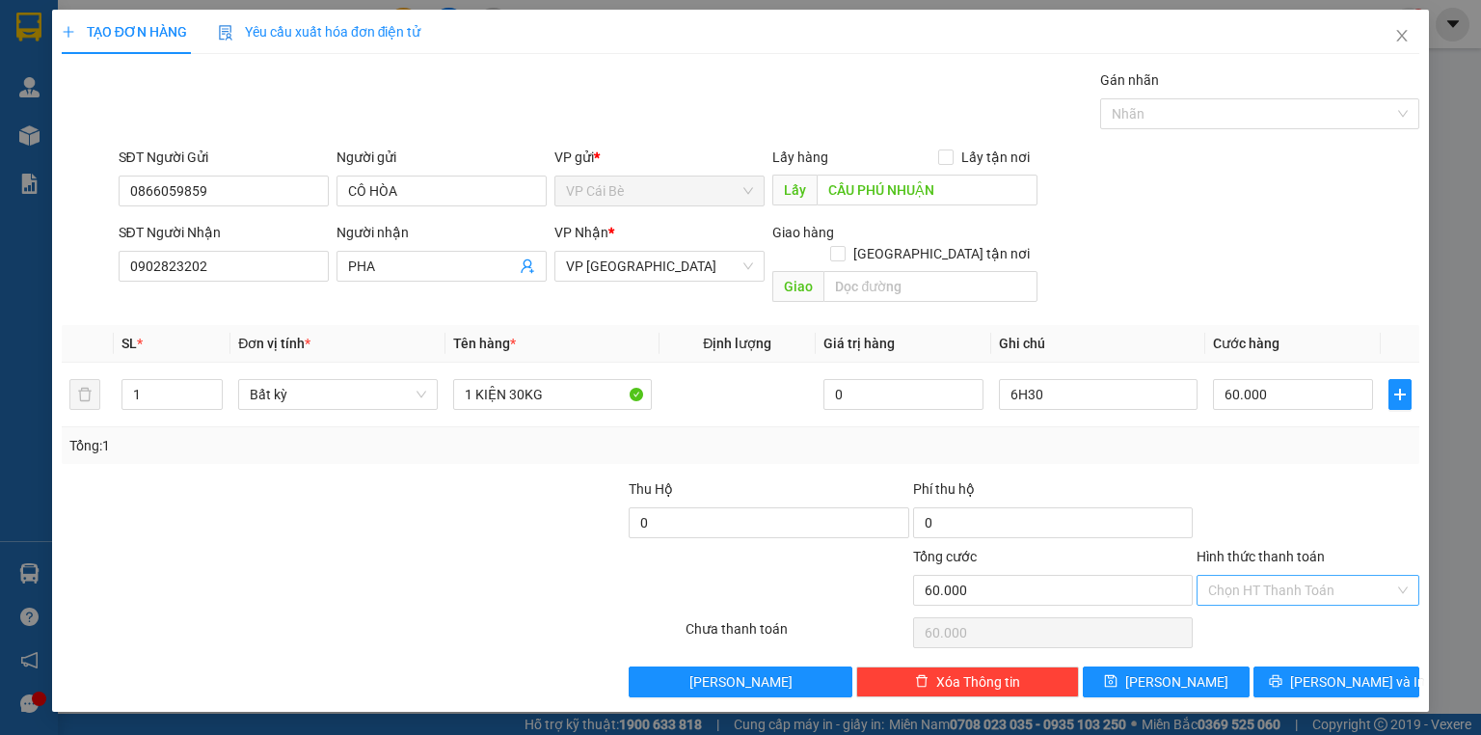
click at [1256, 576] on input "Hình thức thanh toán" at bounding box center [1301, 590] width 186 height 29
drag, startPoint x: 1250, startPoint y: 599, endPoint x: 1307, endPoint y: 633, distance: 67.0
click at [1252, 602] on div "Tại văn phòng" at bounding box center [1308, 605] width 200 height 21
type input "0"
click at [1282, 674] on icon "printer" at bounding box center [1275, 680] width 13 height 13
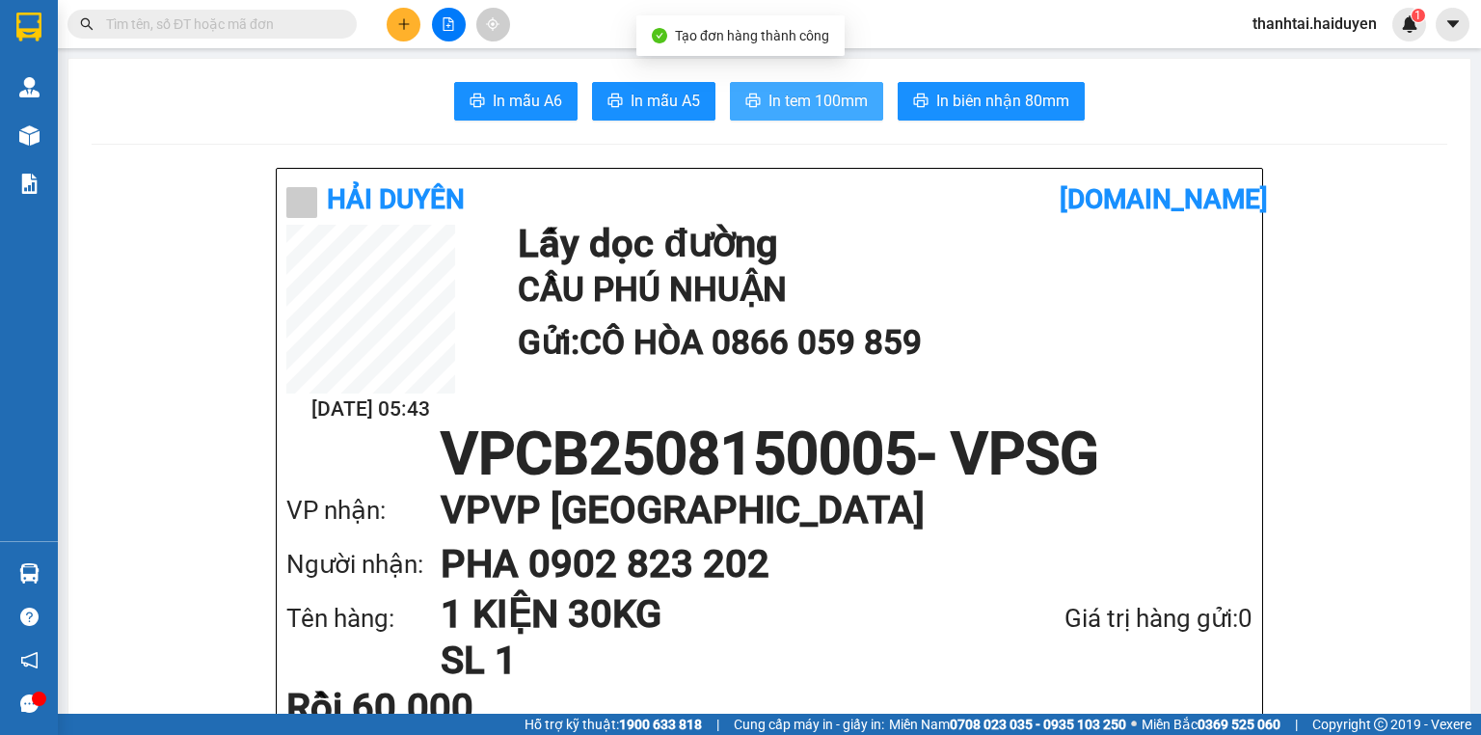
click at [779, 104] on span "In tem 100mm" at bounding box center [817, 101] width 99 height 24
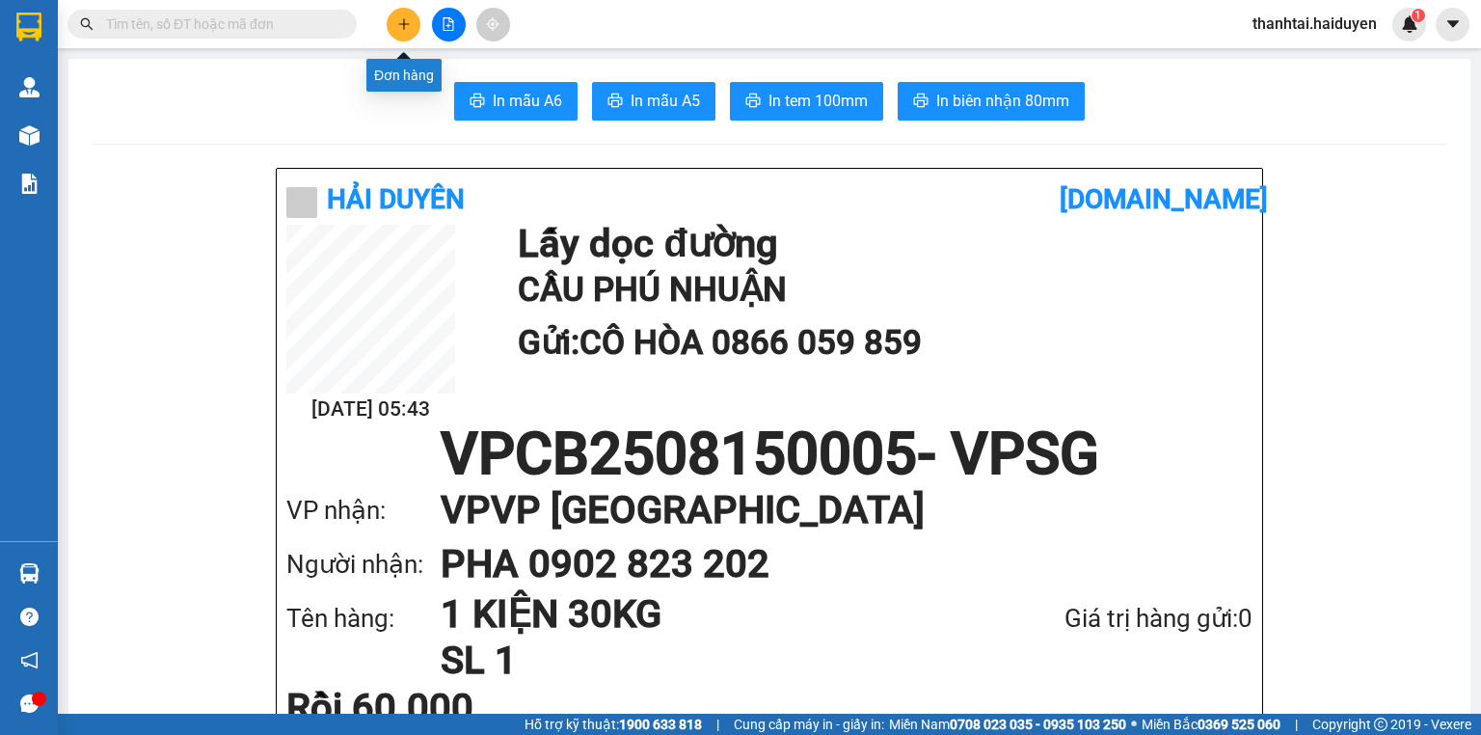
click at [404, 21] on icon "plus" at bounding box center [403, 23] width 1 height 11
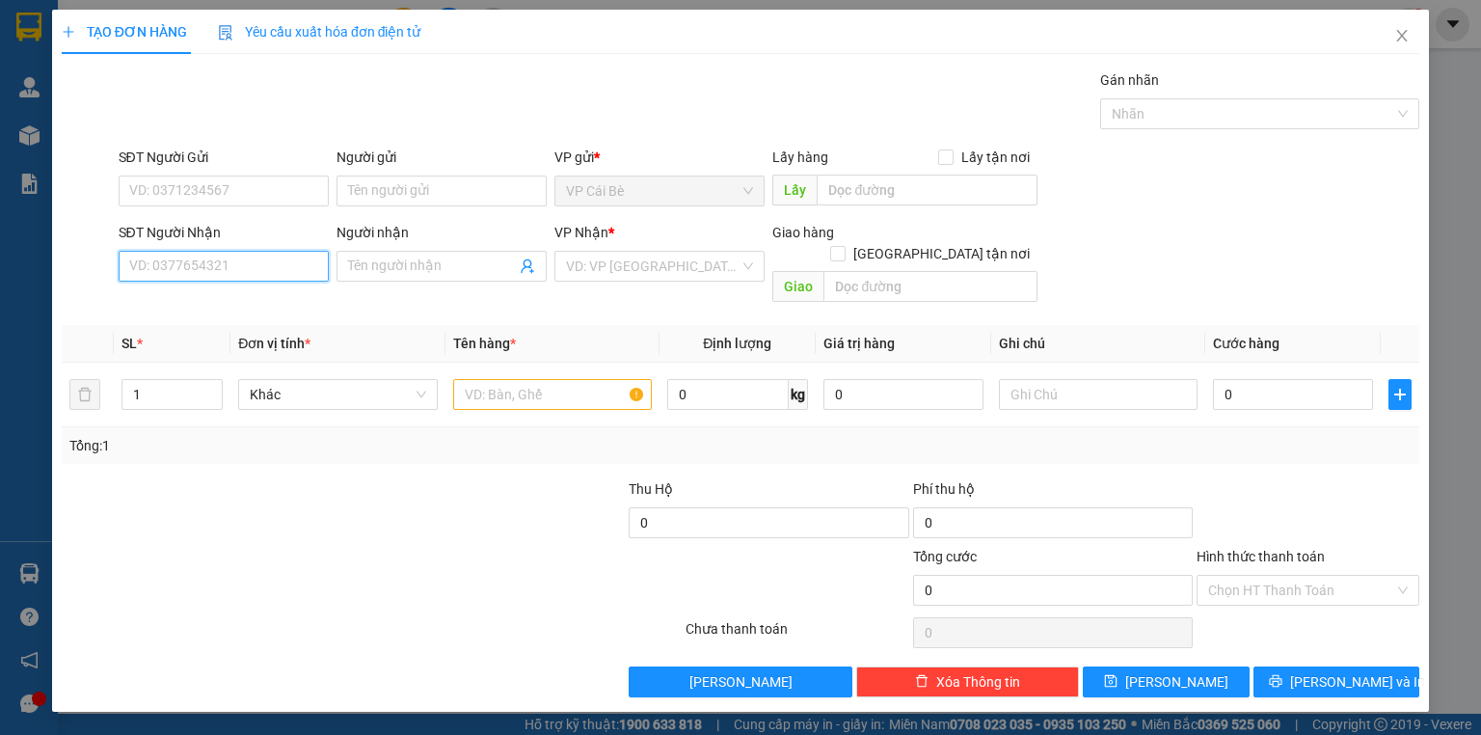
click at [291, 274] on input "SĐT Người Nhận" at bounding box center [224, 266] width 210 height 31
click at [235, 263] on input "SĐT Người Nhận" at bounding box center [224, 266] width 210 height 31
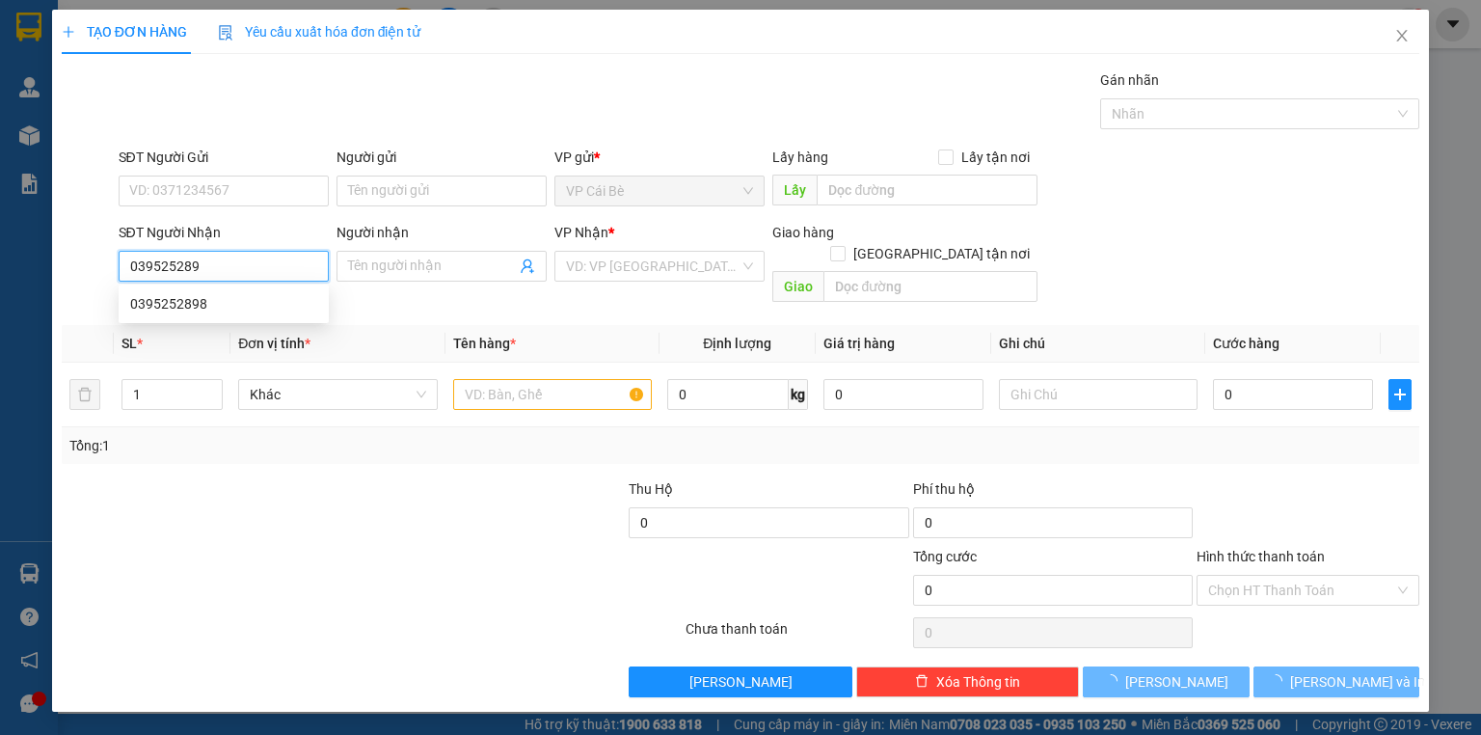
type input "0395252898"
click at [207, 309] on div "0395252898" at bounding box center [223, 303] width 187 height 21
type input "20.000"
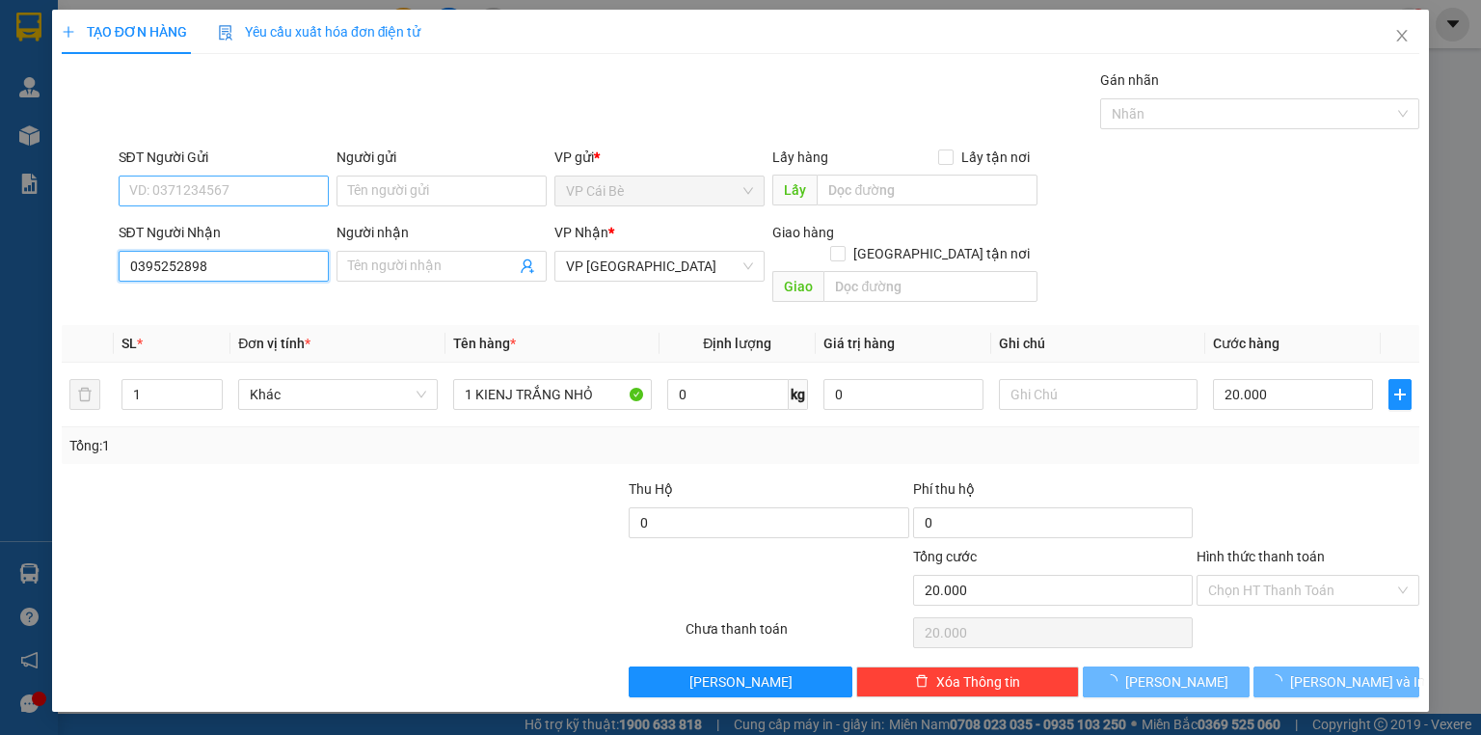
type input "0395252898"
click at [213, 183] on input "SĐT Người Gửi" at bounding box center [224, 190] width 210 height 31
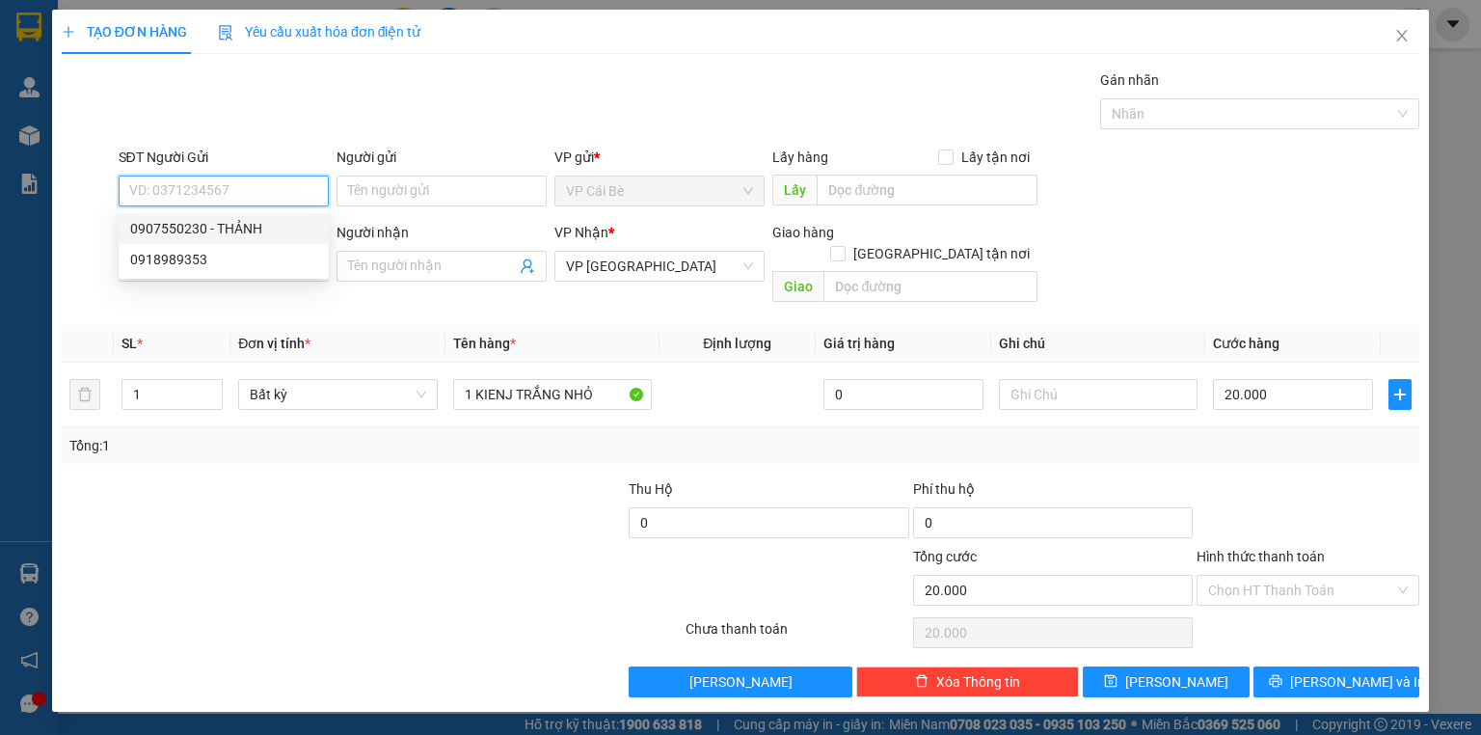
drag, startPoint x: 257, startPoint y: 189, endPoint x: 233, endPoint y: 174, distance: 28.6
click at [252, 189] on input "SĐT Người Gửi" at bounding box center [224, 190] width 210 height 31
click at [248, 224] on div "0918989353" at bounding box center [223, 228] width 187 height 21
type input "0918989353"
type input "40.000"
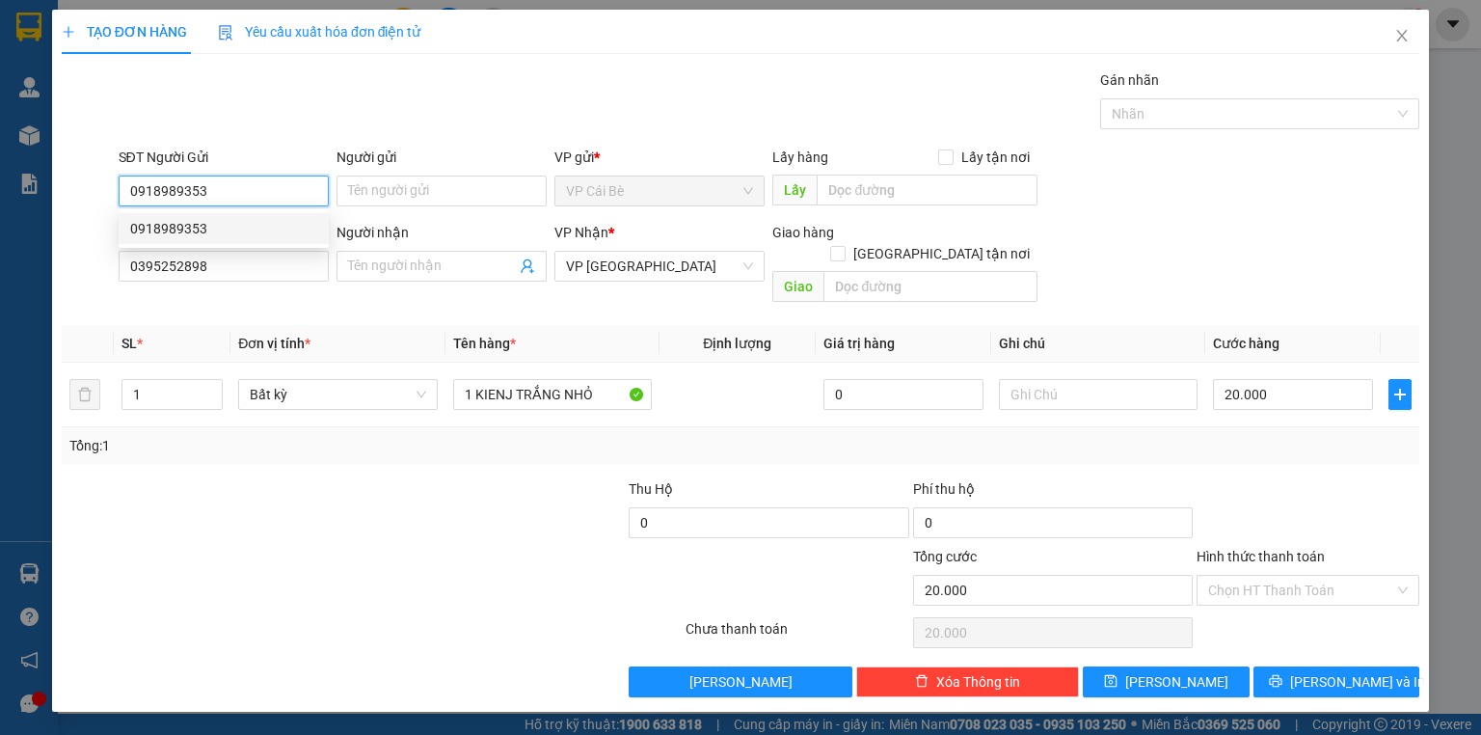
type input "40.000"
type input "0918989353"
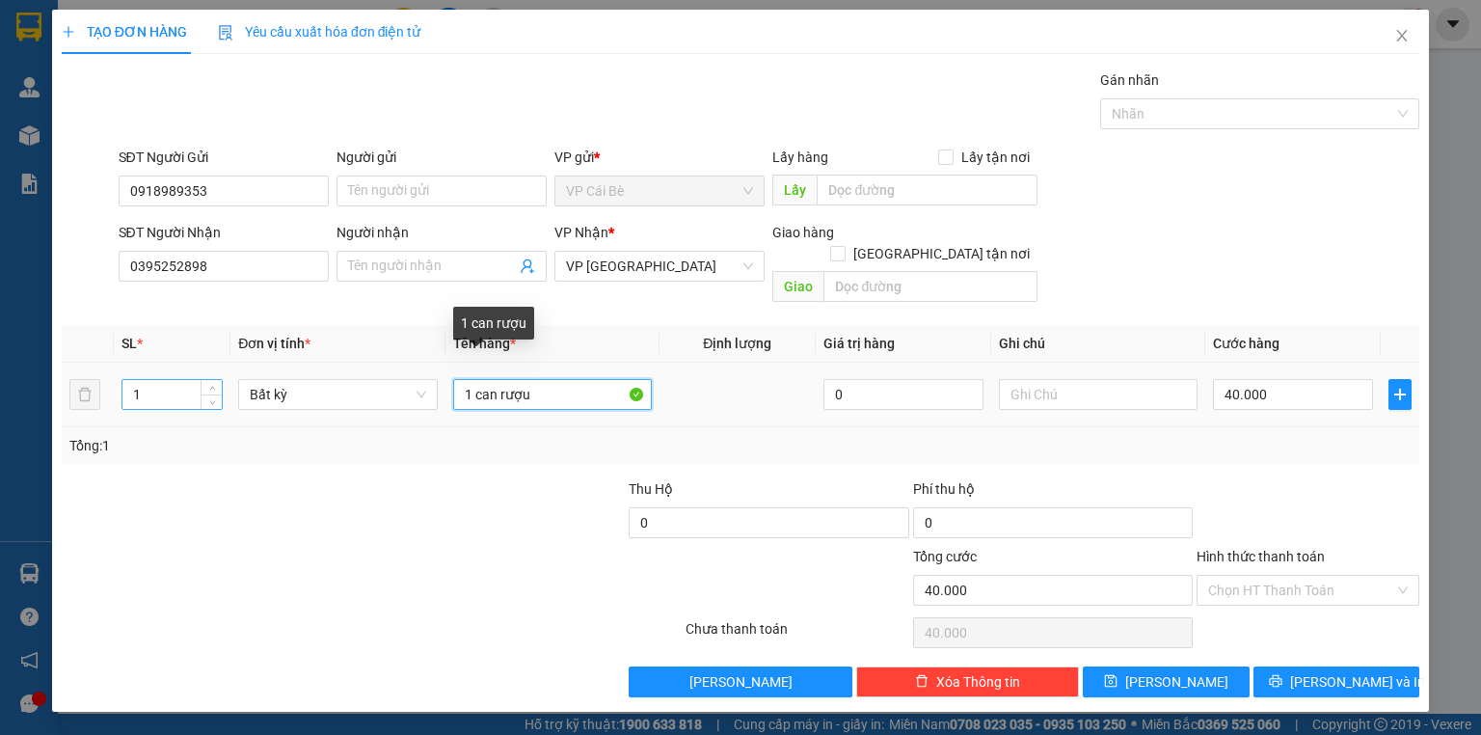
drag, startPoint x: 557, startPoint y: 370, endPoint x: 151, endPoint y: 383, distance: 406.1
click at [158, 382] on tr "1 Bất kỳ 1 can rượu 0 40.000" at bounding box center [741, 395] width 1358 height 65
click at [478, 379] on input "14 BAO VANG" at bounding box center [552, 394] width 199 height 31
type input "1 BAO VANG"
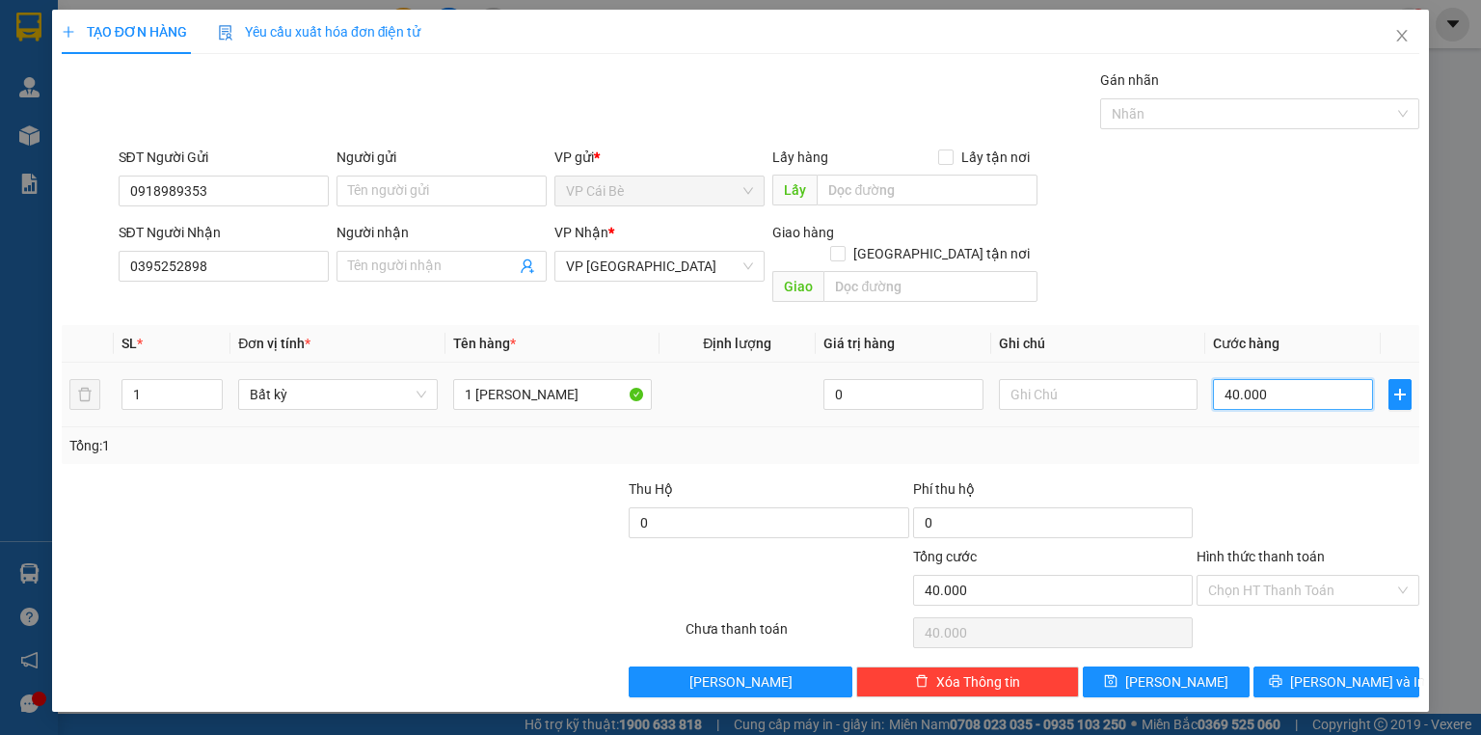
click at [1265, 379] on input "40.000" at bounding box center [1293, 394] width 160 height 31
click at [1118, 271] on div "SĐT Người Nhận 0395252898 Người nhận Tên người nhận VP Nhận * VP Sài Gòn Giao h…" at bounding box center [769, 266] width 1309 height 89
click at [1338, 671] on span "[PERSON_NAME] và In" at bounding box center [1357, 681] width 135 height 21
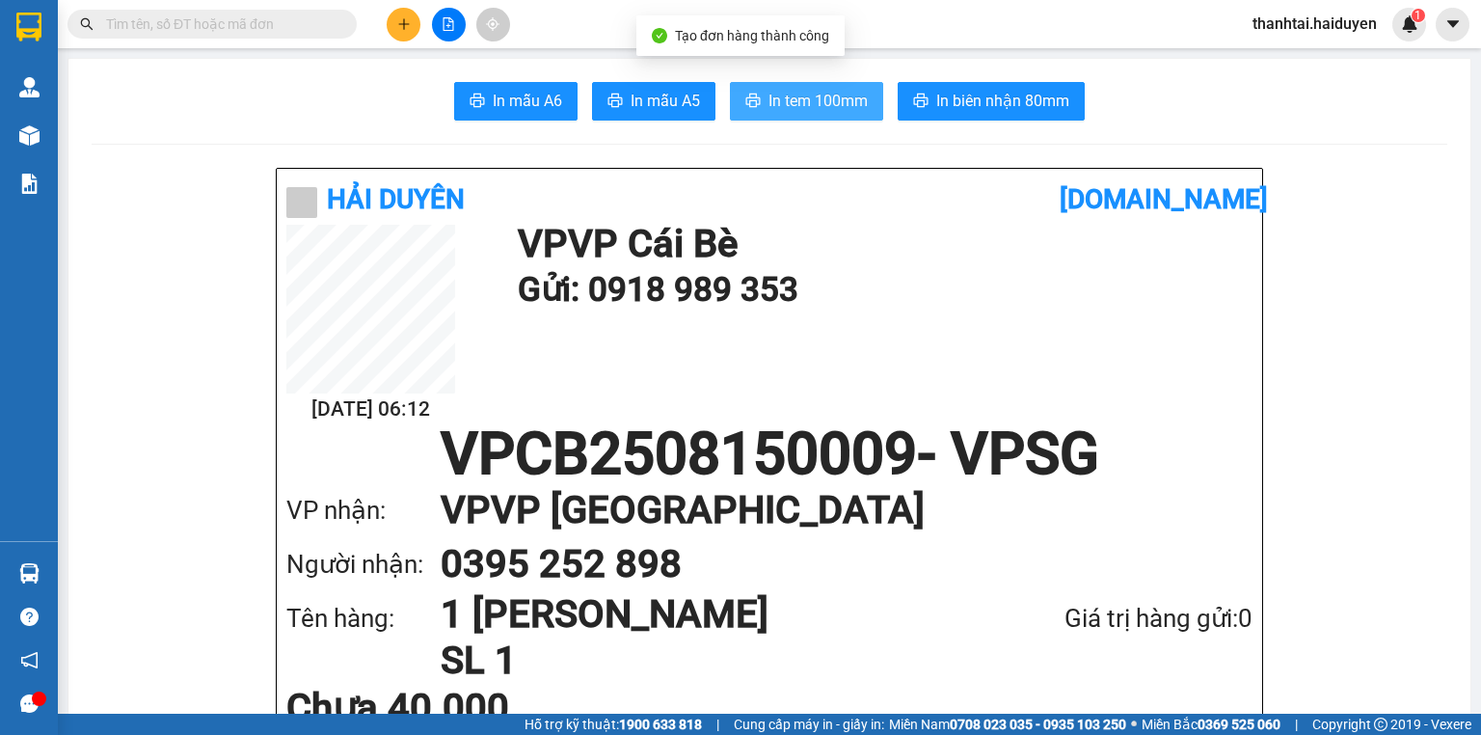
click at [787, 107] on span "In tem 100mm" at bounding box center [817, 101] width 99 height 24
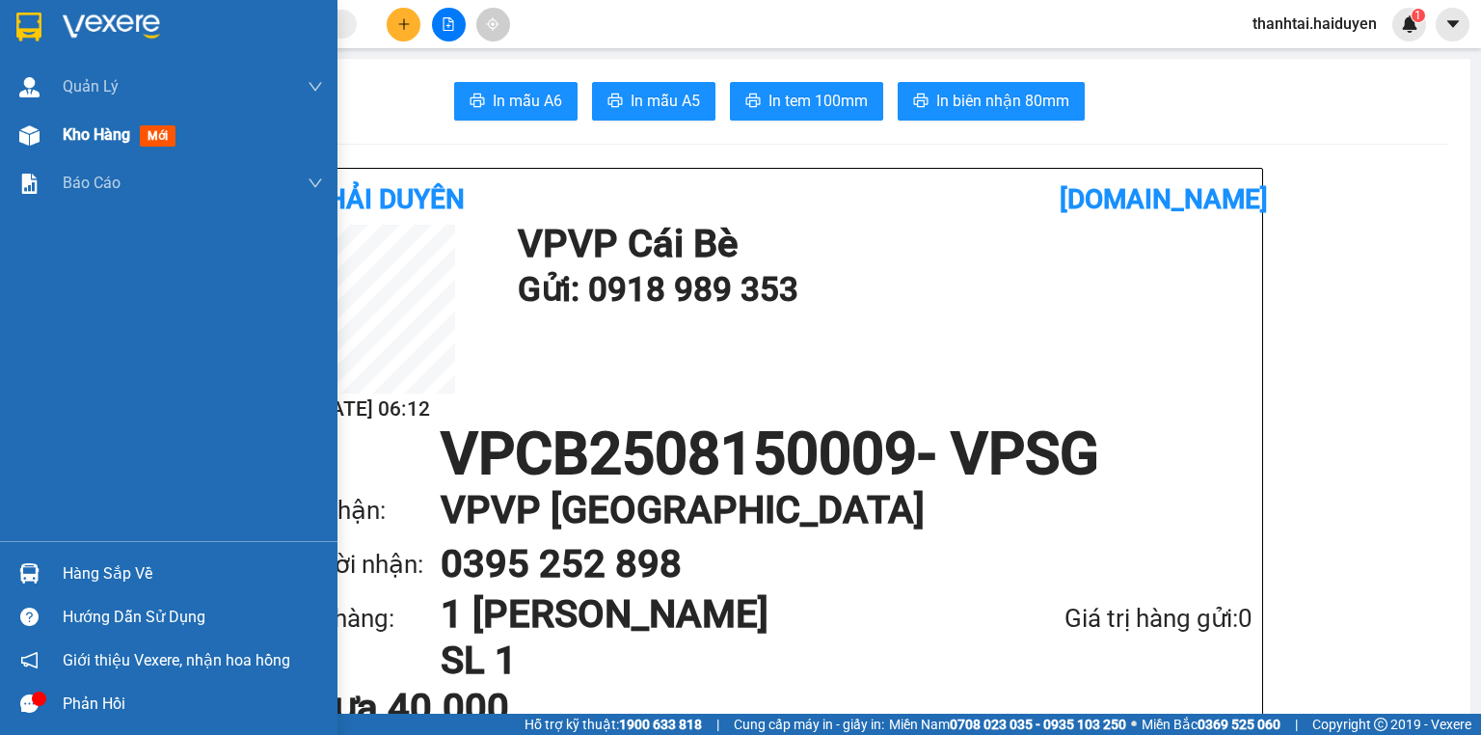
drag, startPoint x: 89, startPoint y: 141, endPoint x: 251, endPoint y: 157, distance: 162.8
click at [89, 141] on span "Kho hàng" at bounding box center [96, 134] width 67 height 18
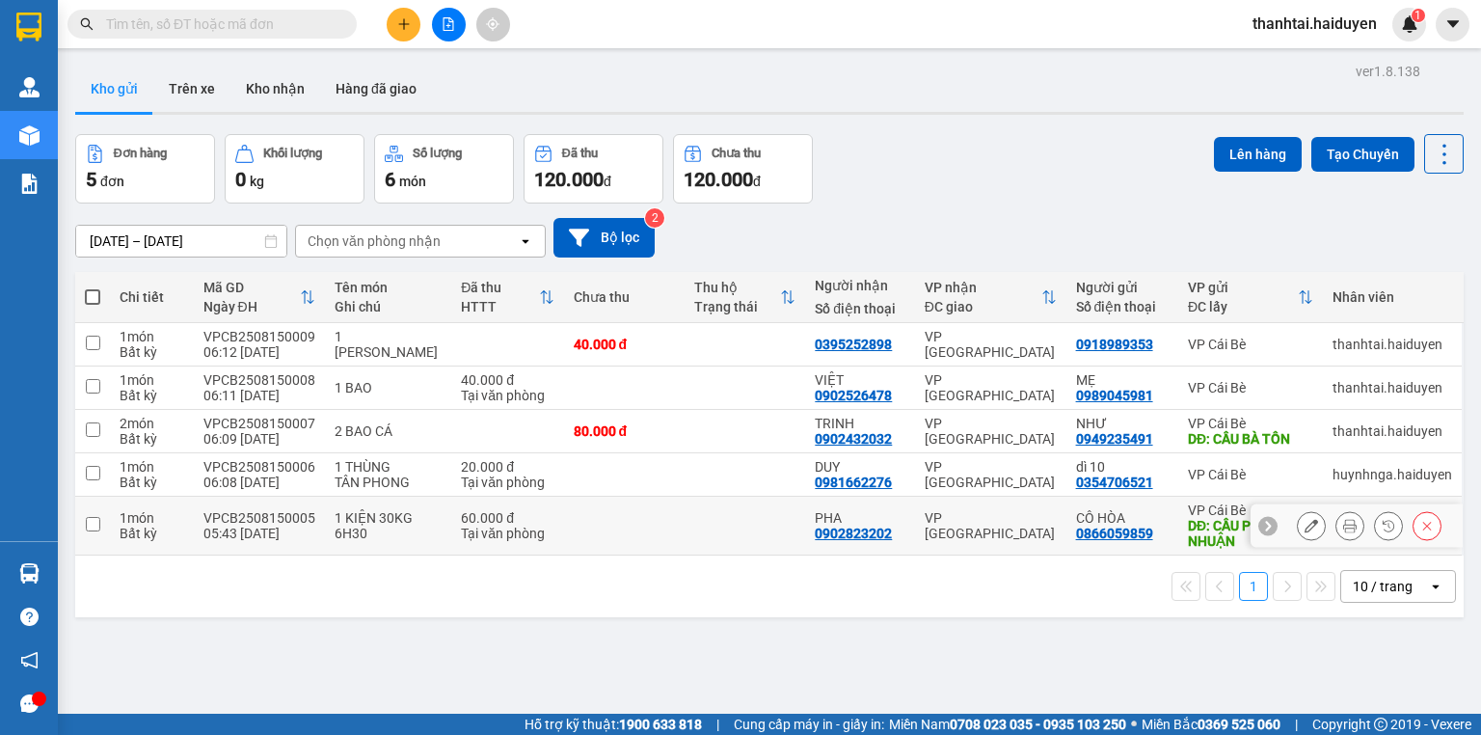
click at [96, 521] on input "checkbox" at bounding box center [93, 524] width 14 height 14
checkbox input "true"
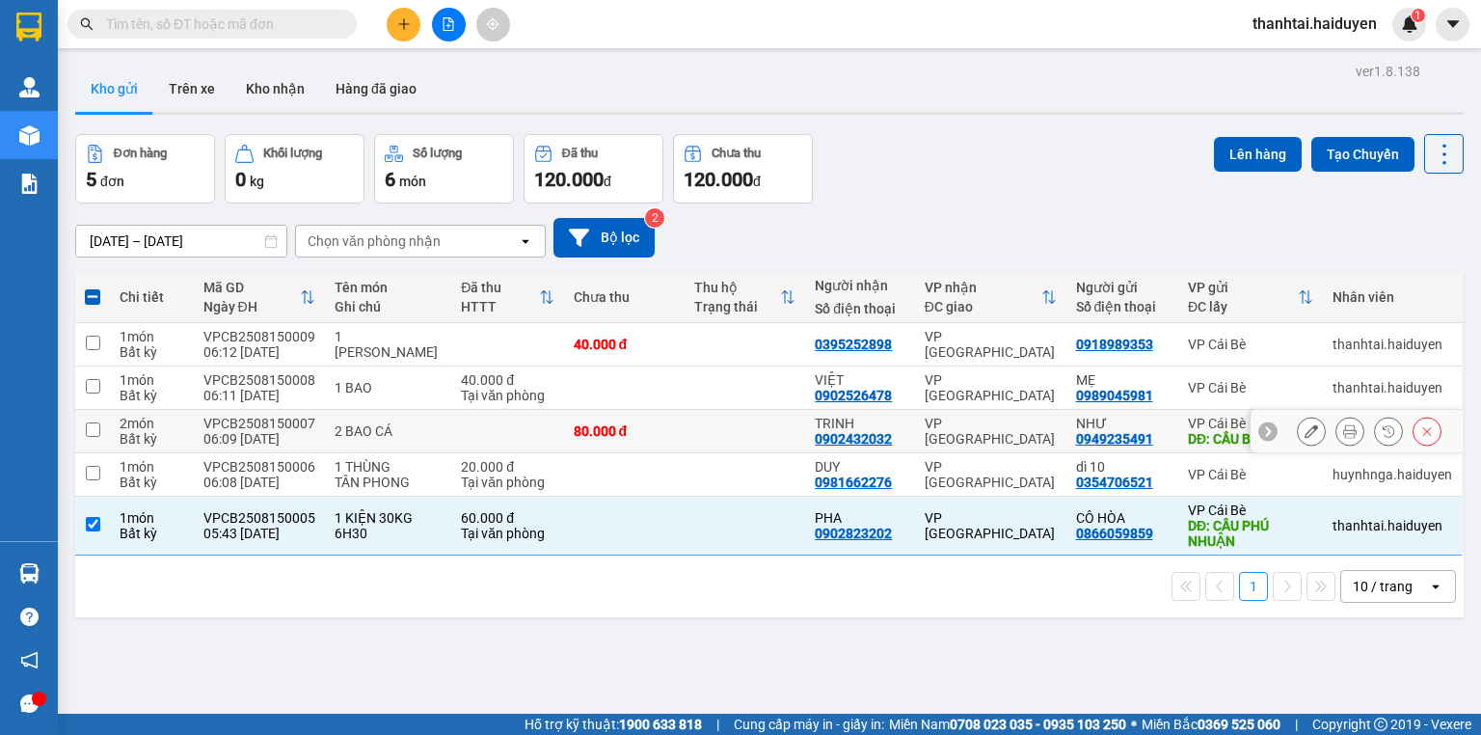
click at [94, 424] on input "checkbox" at bounding box center [93, 429] width 14 height 14
checkbox input "true"
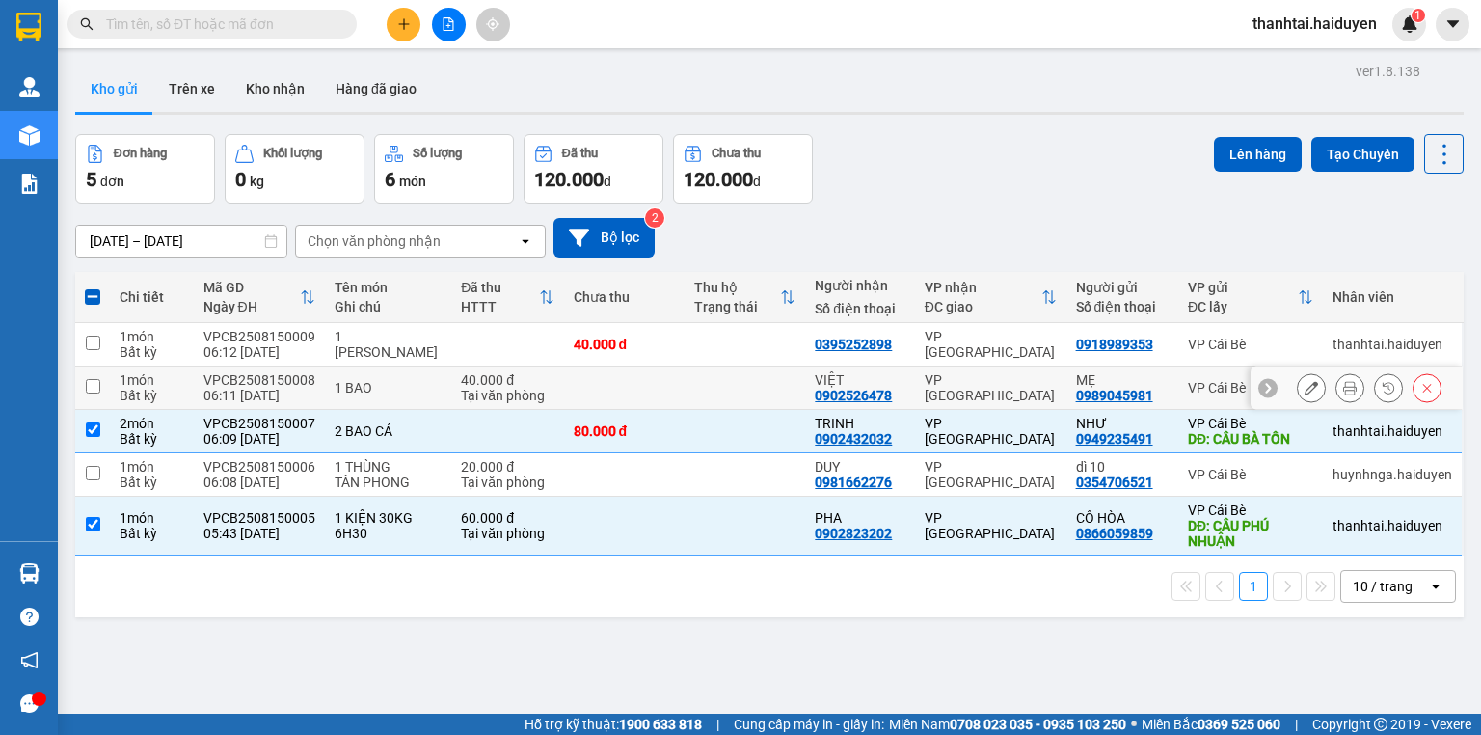
click at [93, 386] on input "checkbox" at bounding box center [93, 386] width 14 height 14
checkbox input "true"
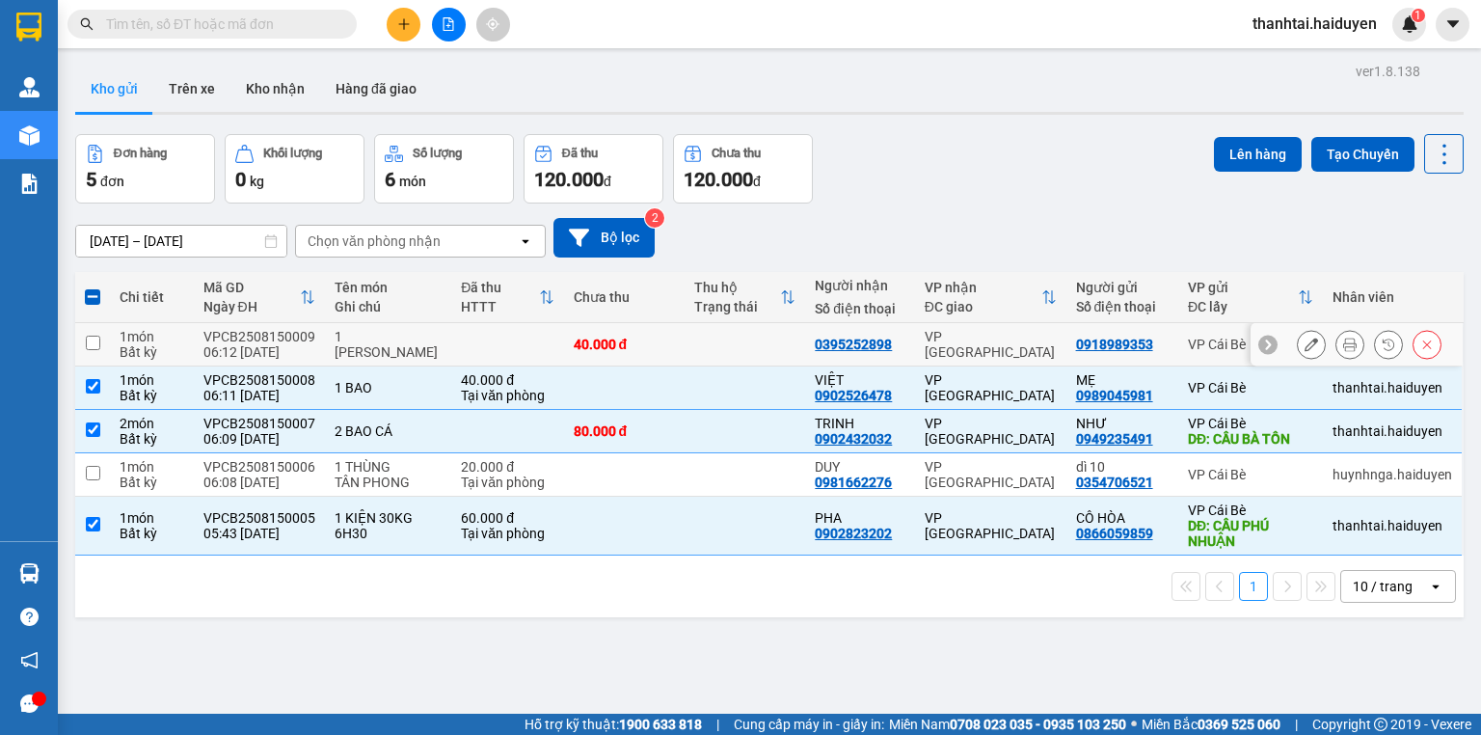
click at [94, 336] on input "checkbox" at bounding box center [93, 343] width 14 height 14
checkbox input "true"
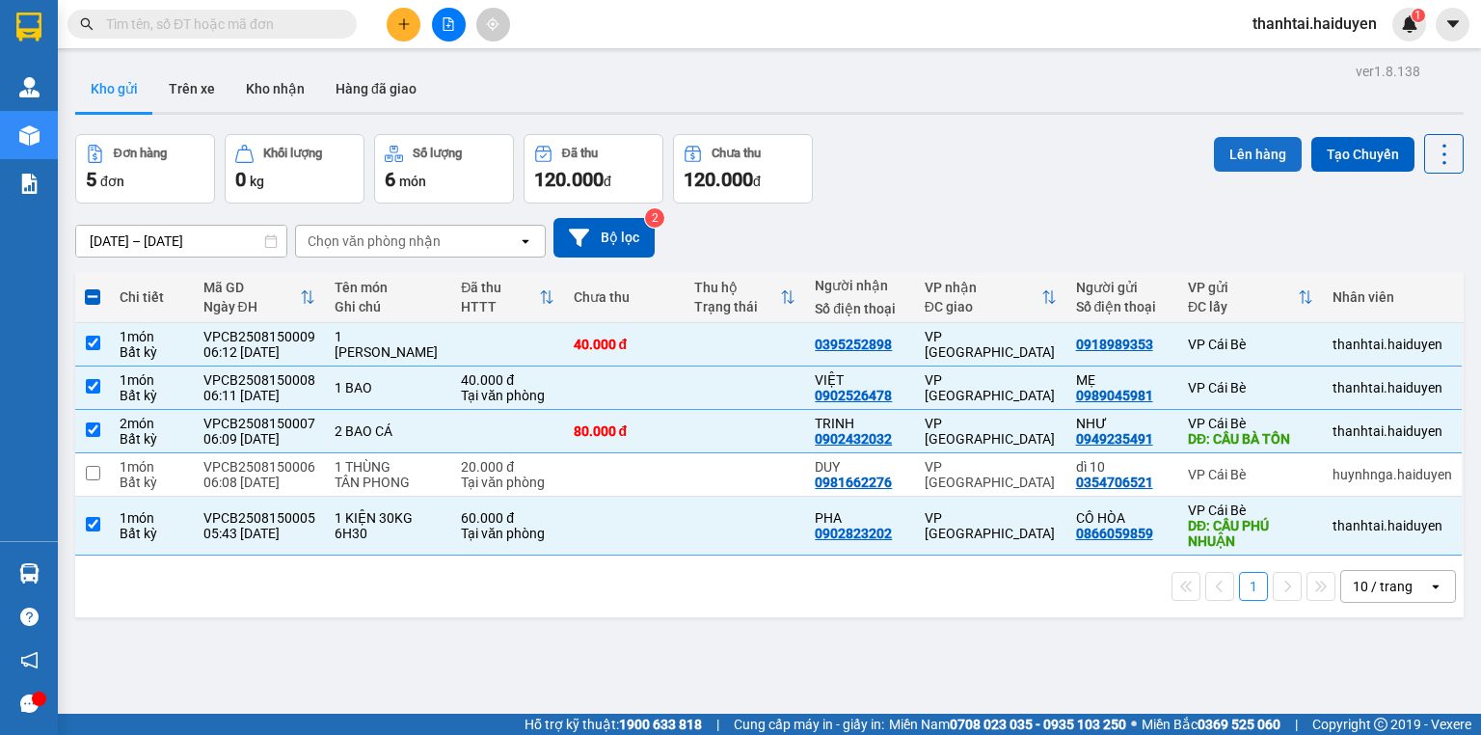
click at [1266, 154] on button "Lên hàng" at bounding box center [1258, 154] width 88 height 35
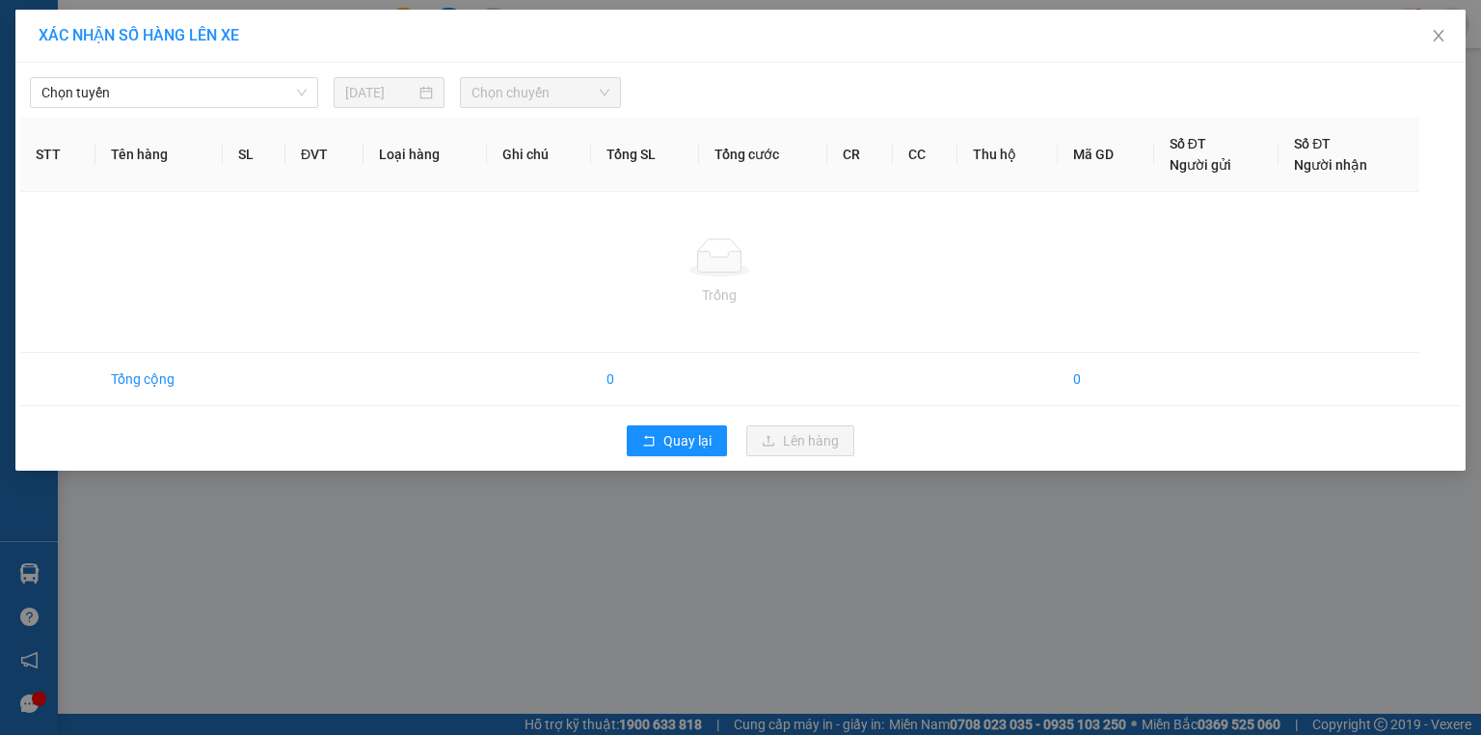
drag, startPoint x: 135, startPoint y: 96, endPoint x: 143, endPoint y: 110, distance: 15.5
click at [137, 98] on span "Chọn tuyến" at bounding box center [173, 92] width 265 height 29
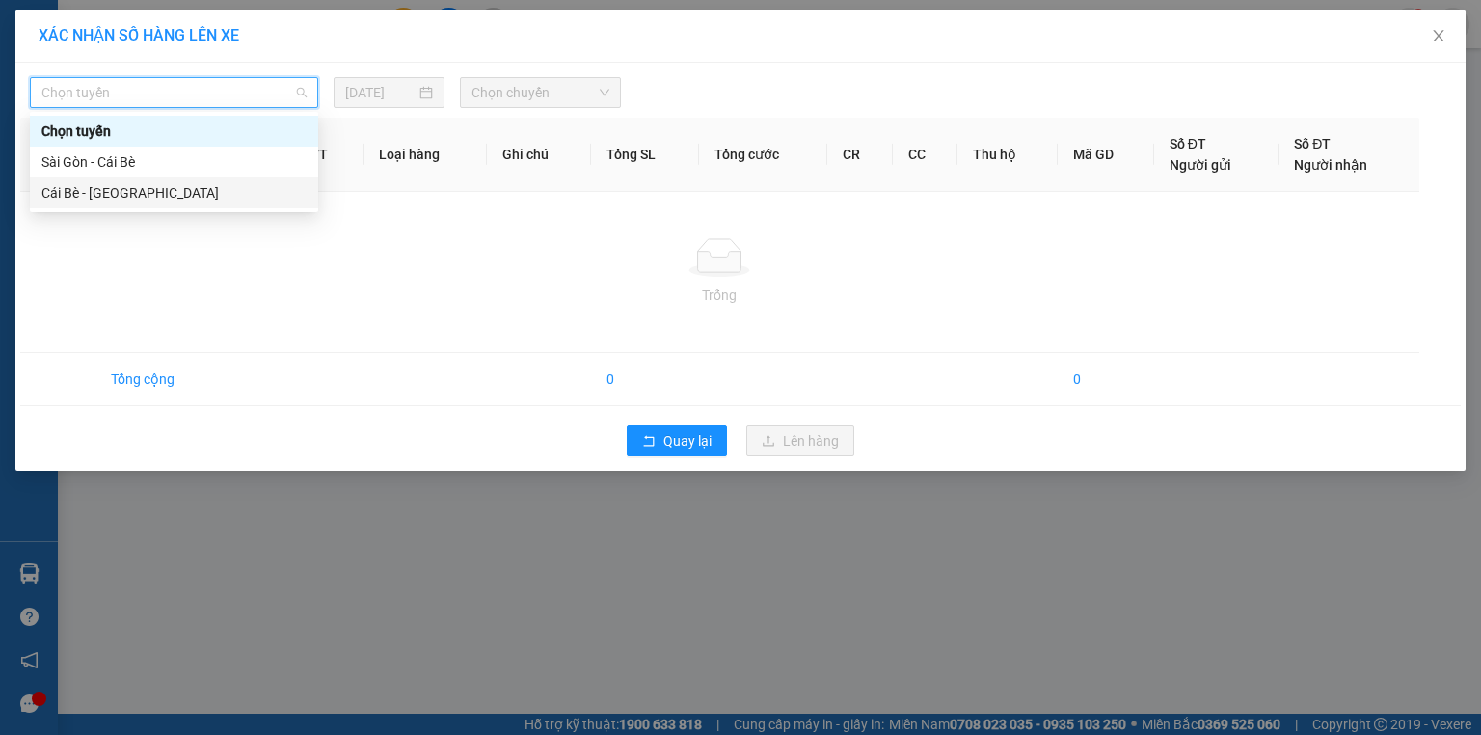
click at [168, 199] on div "Cái Bè - Sài Gòn" at bounding box center [173, 192] width 265 height 21
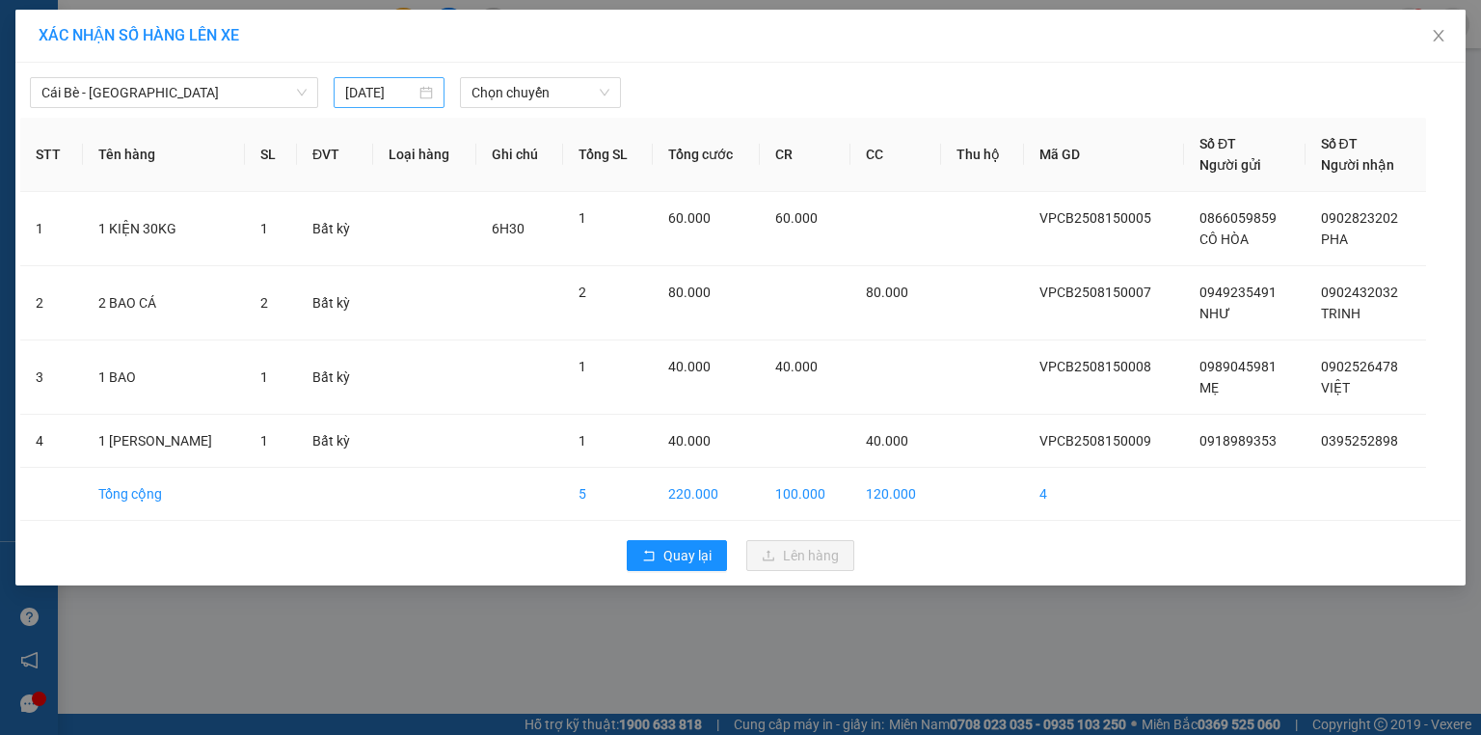
click at [404, 89] on input "14/08/2025" at bounding box center [380, 92] width 70 height 21
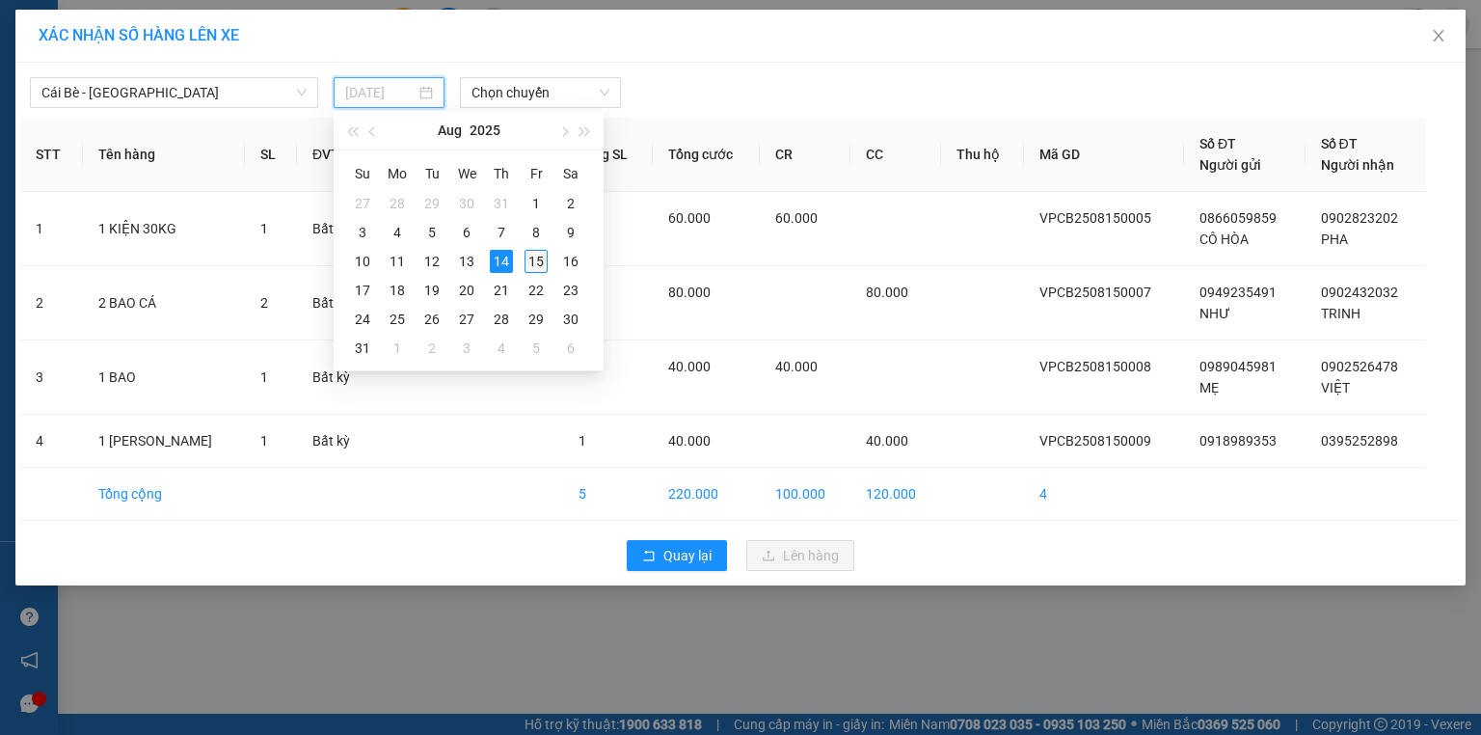
click at [533, 256] on div "15" at bounding box center [536, 261] width 23 height 23
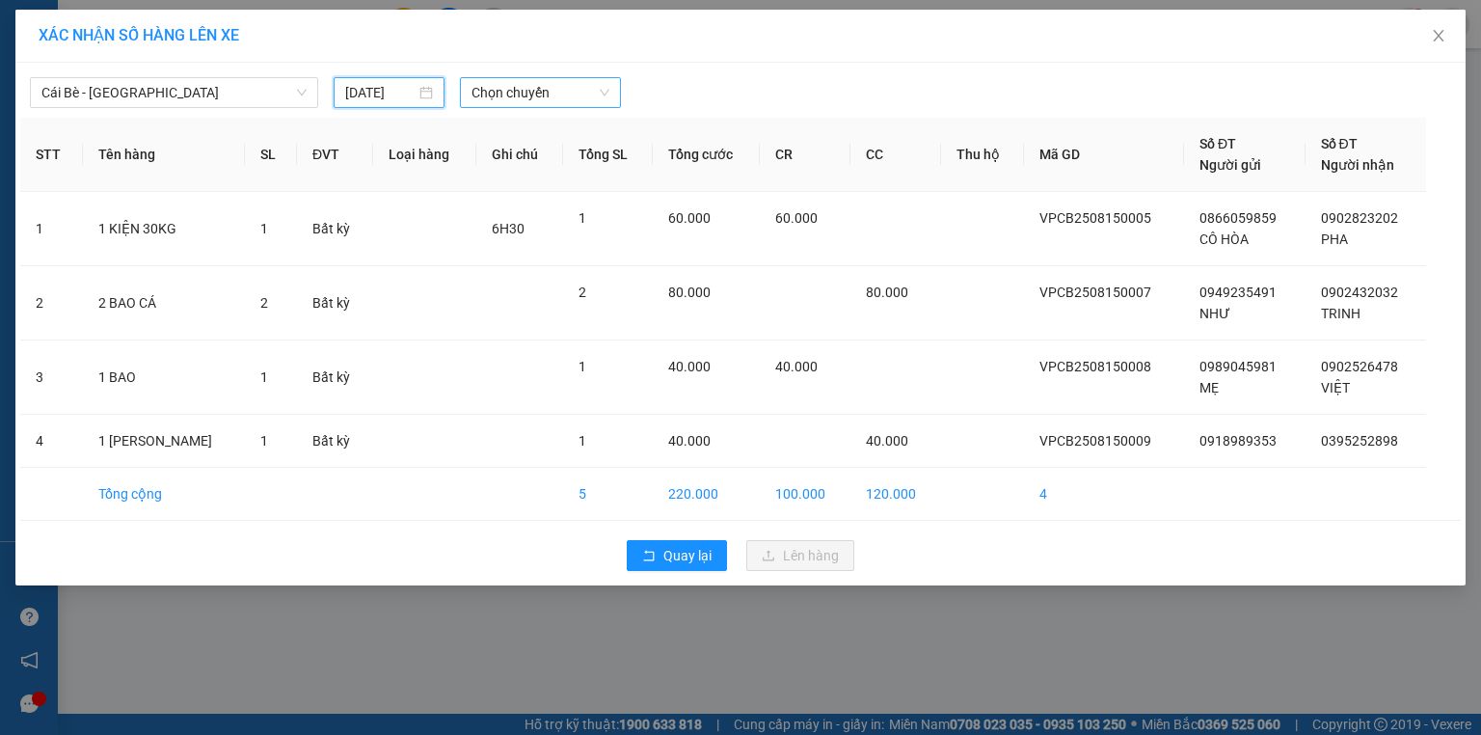
type input "[DATE]"
click at [516, 89] on span "Chọn chuyến" at bounding box center [540, 92] width 139 height 29
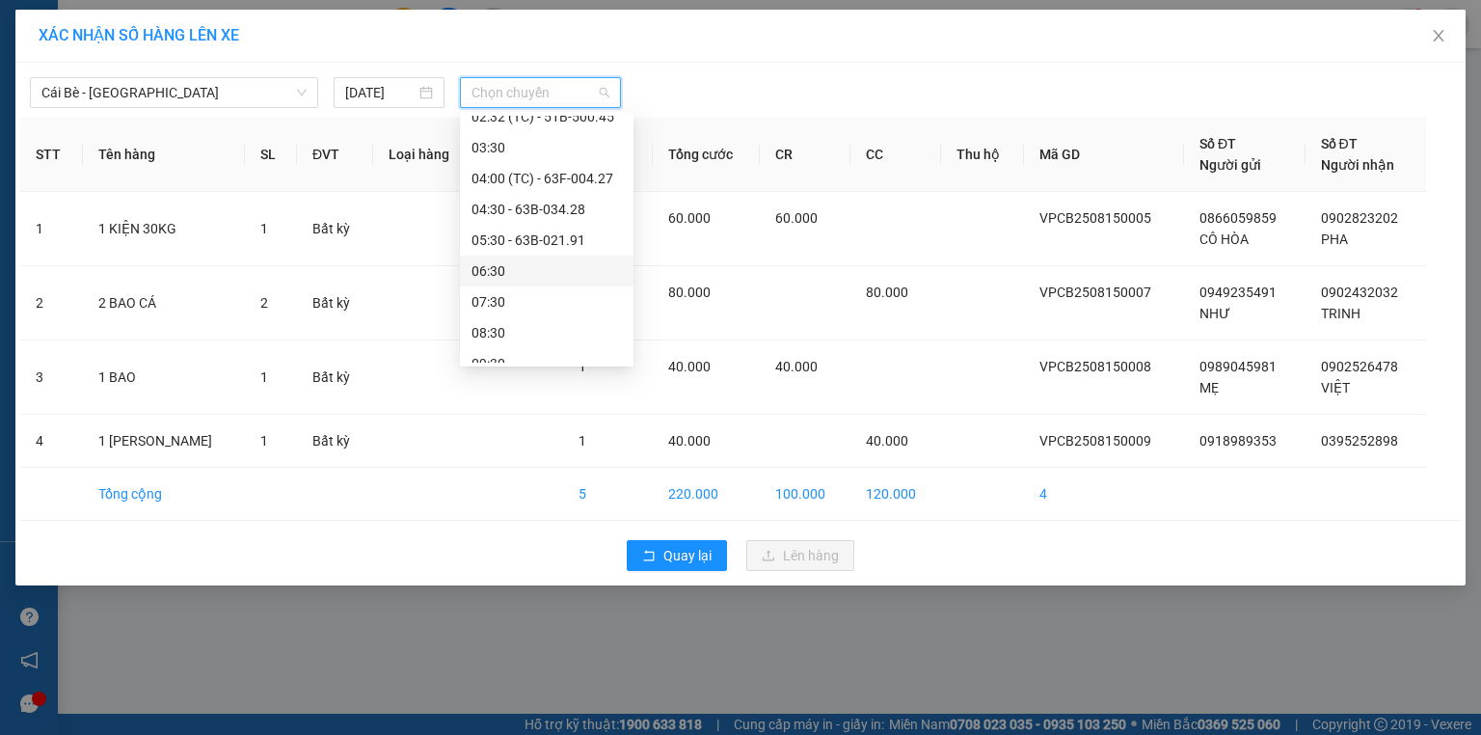
scroll to position [77, 0]
click at [526, 268] on div "06:30" at bounding box center [546, 269] width 150 height 21
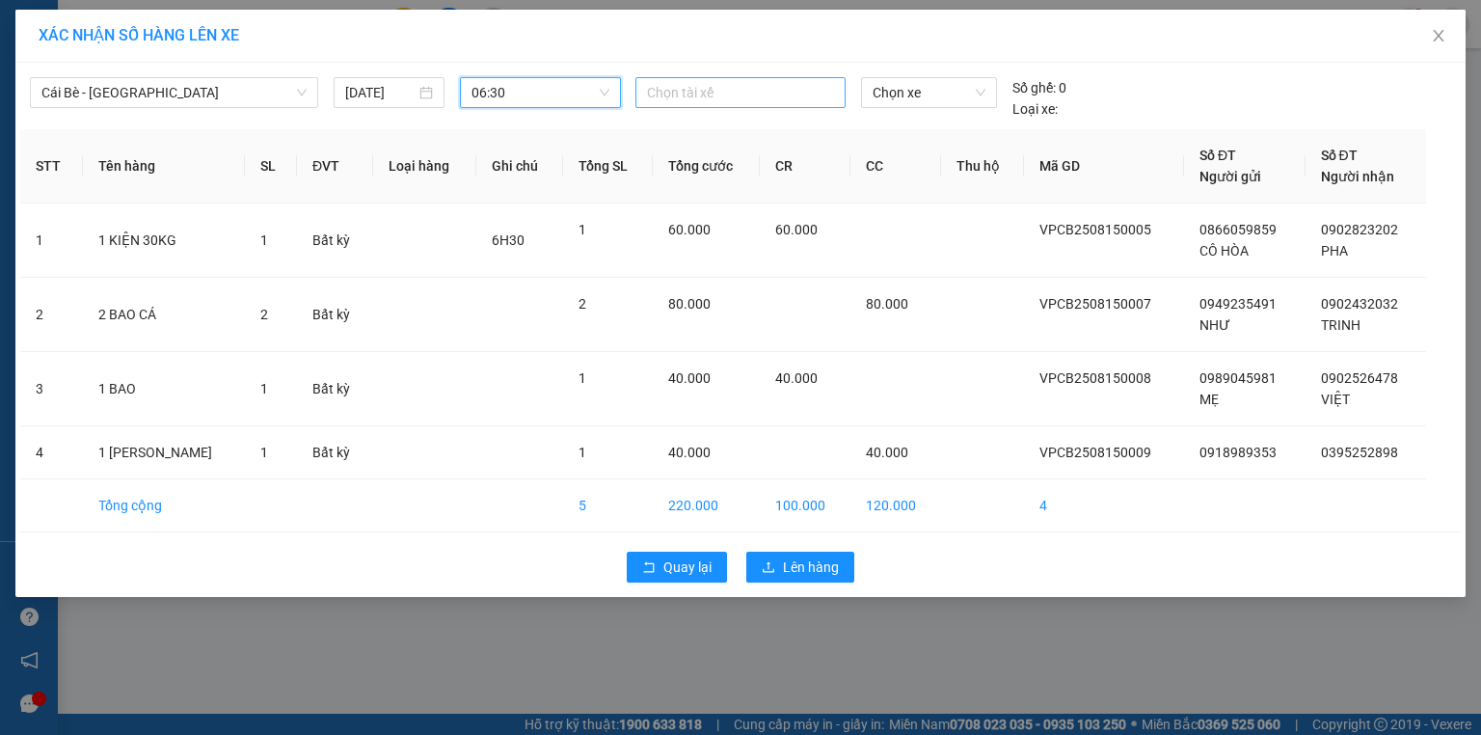
click at [688, 87] on div at bounding box center [740, 92] width 201 height 23
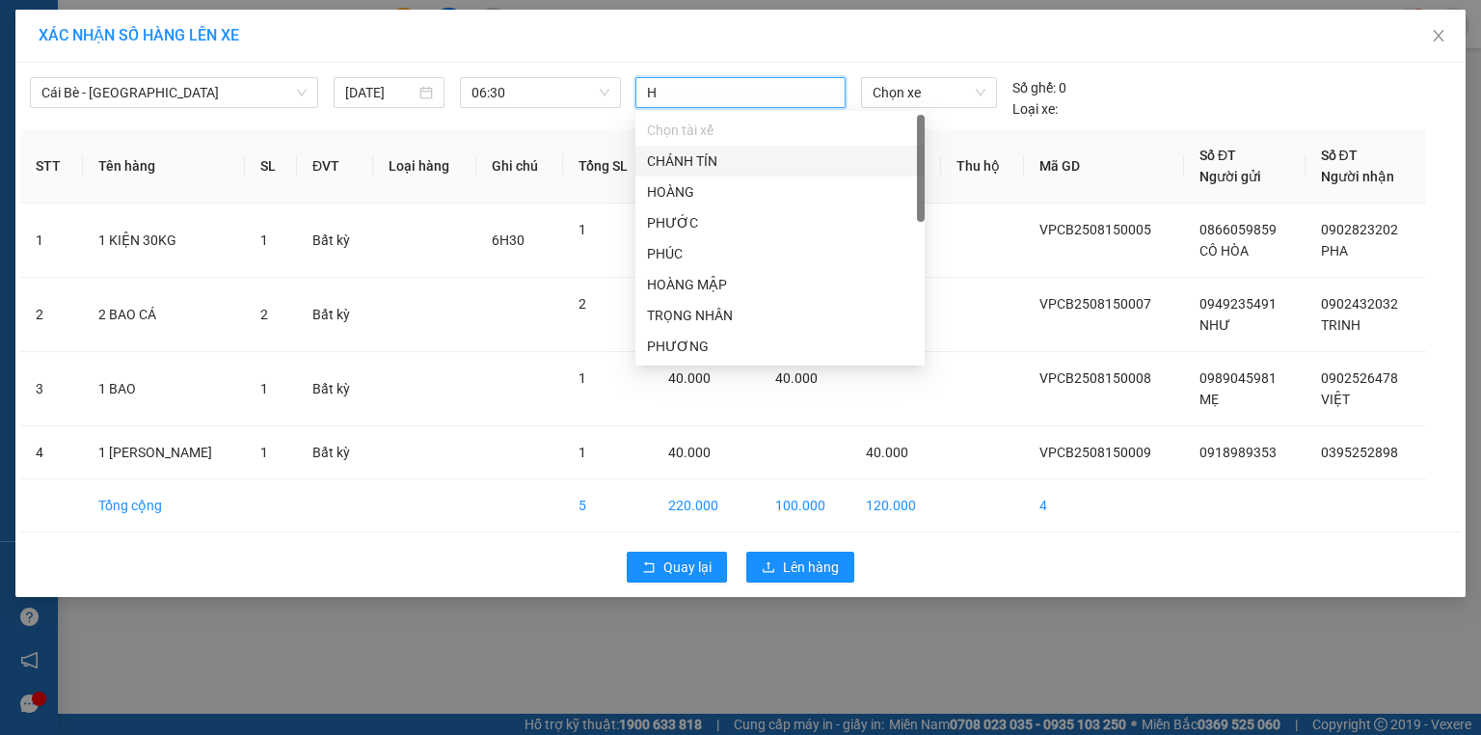
type input "HO"
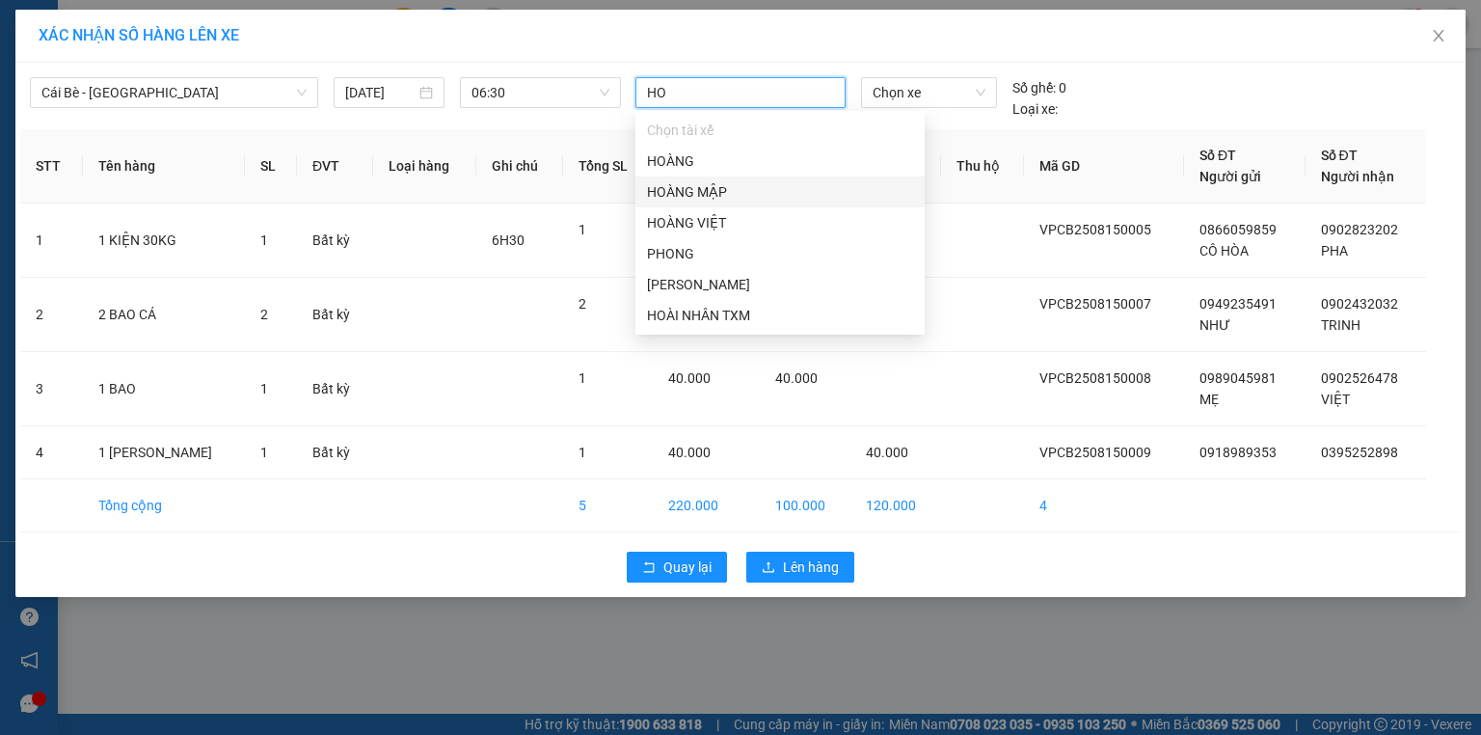
drag, startPoint x: 724, startPoint y: 189, endPoint x: 793, endPoint y: 143, distance: 82.6
click at [725, 189] on div "HOÀNG MẬP" at bounding box center [780, 191] width 266 height 21
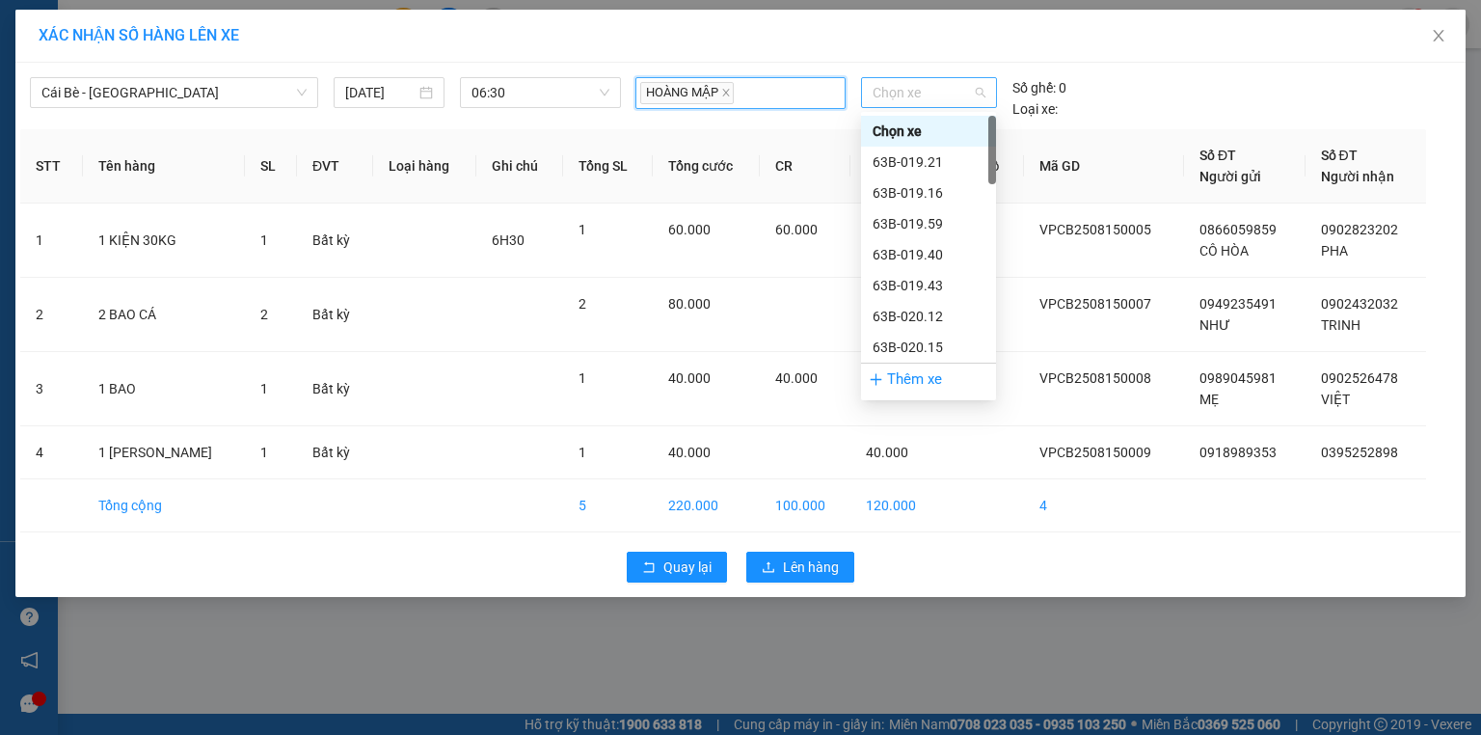
click at [887, 91] on span "Chọn xe" at bounding box center [929, 92] width 112 height 29
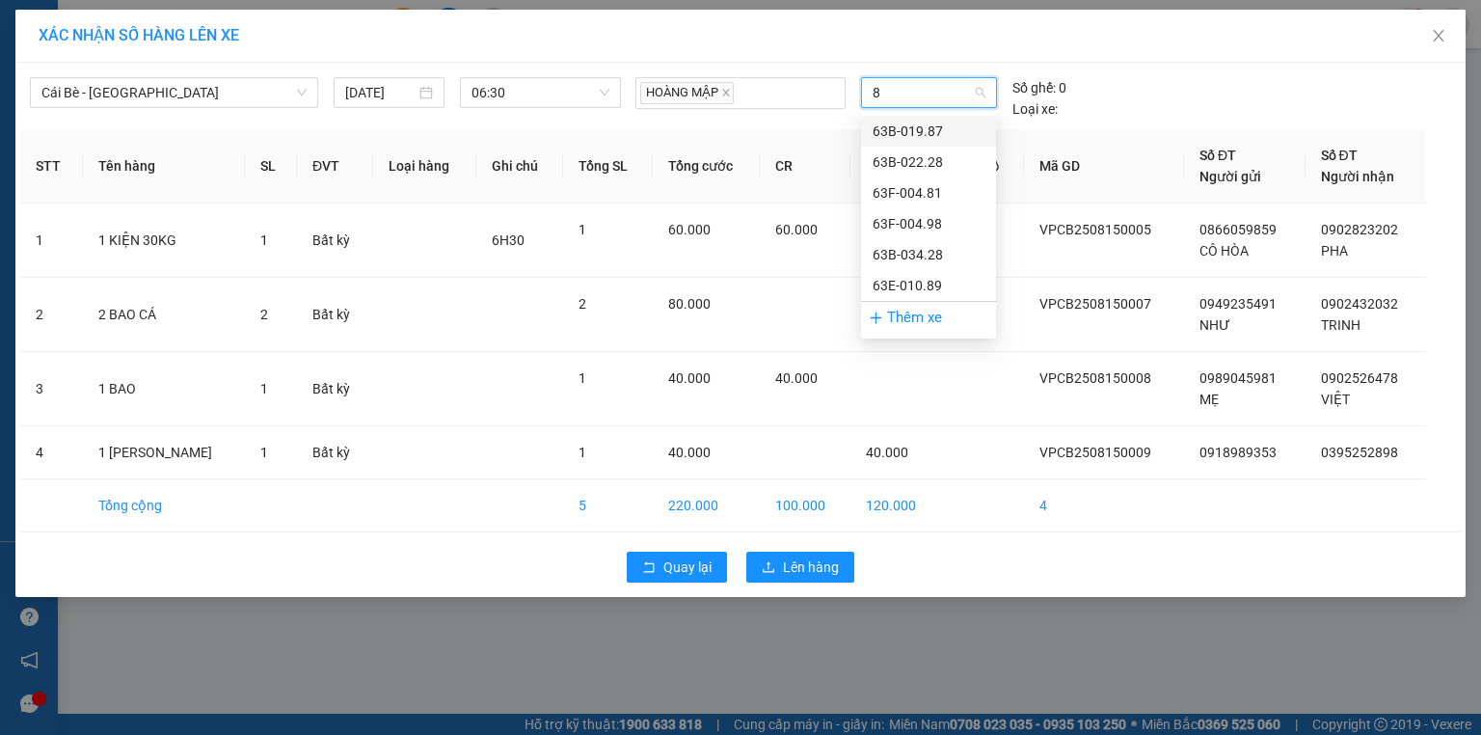
type input "89"
click at [933, 131] on div "63E-010.89" at bounding box center [929, 131] width 112 height 21
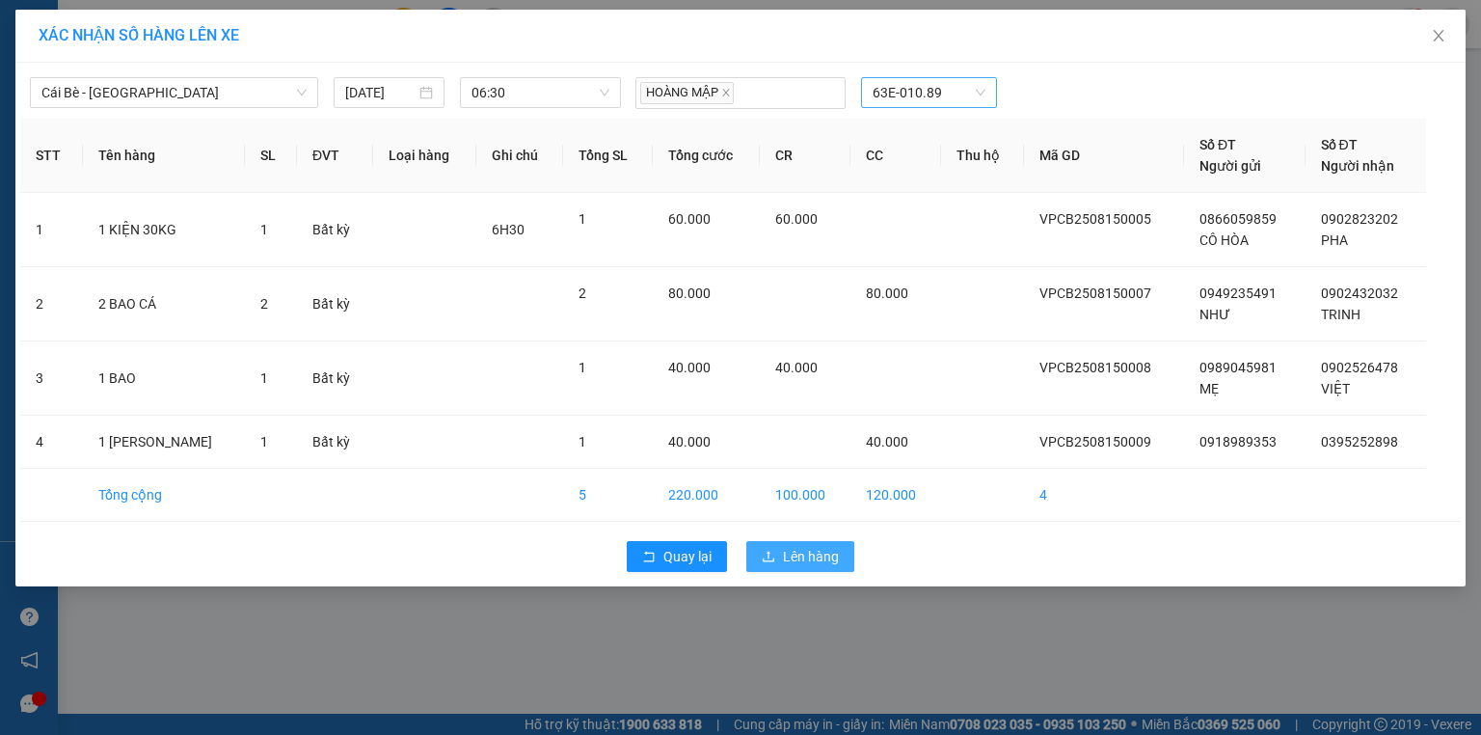
click at [802, 548] on span "Lên hàng" at bounding box center [811, 556] width 56 height 21
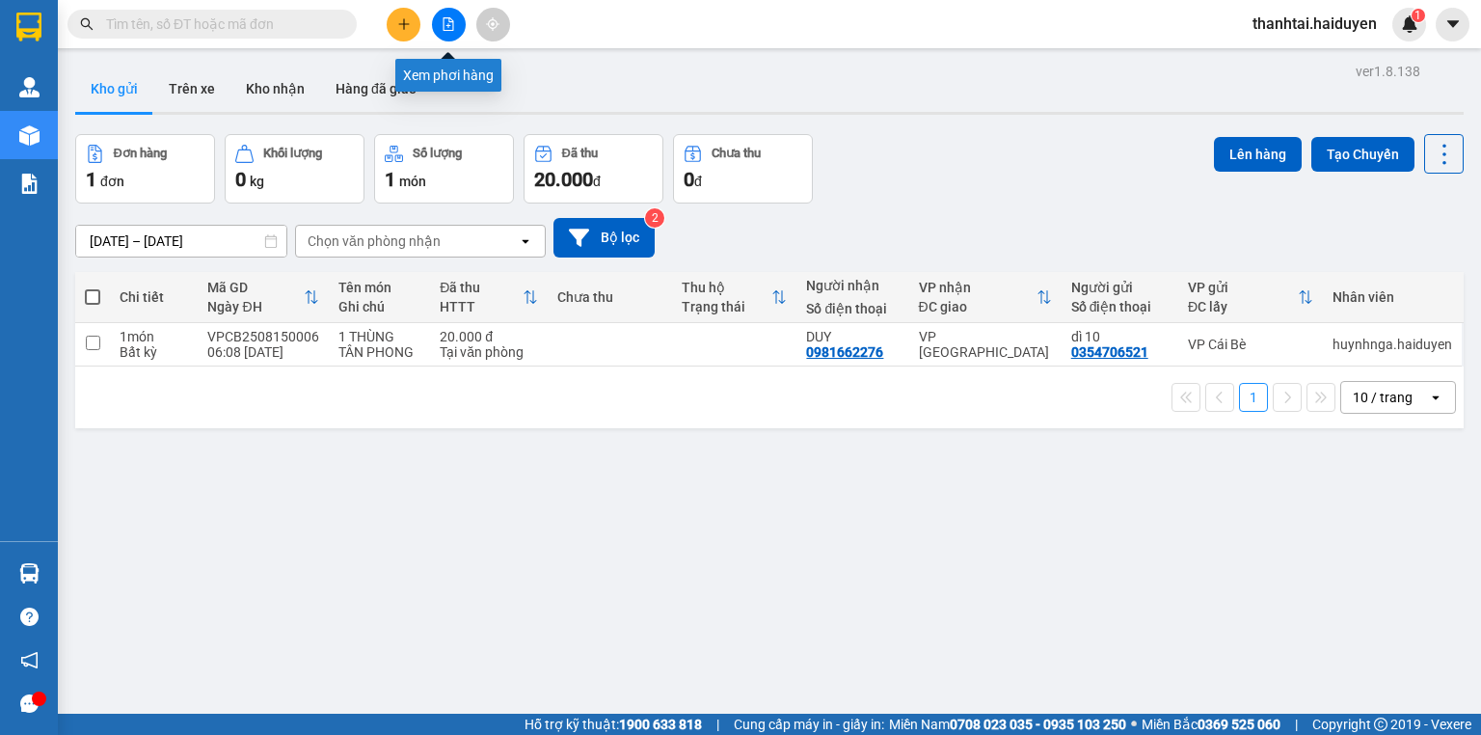
click at [445, 29] on icon "file-add" at bounding box center [448, 23] width 13 height 13
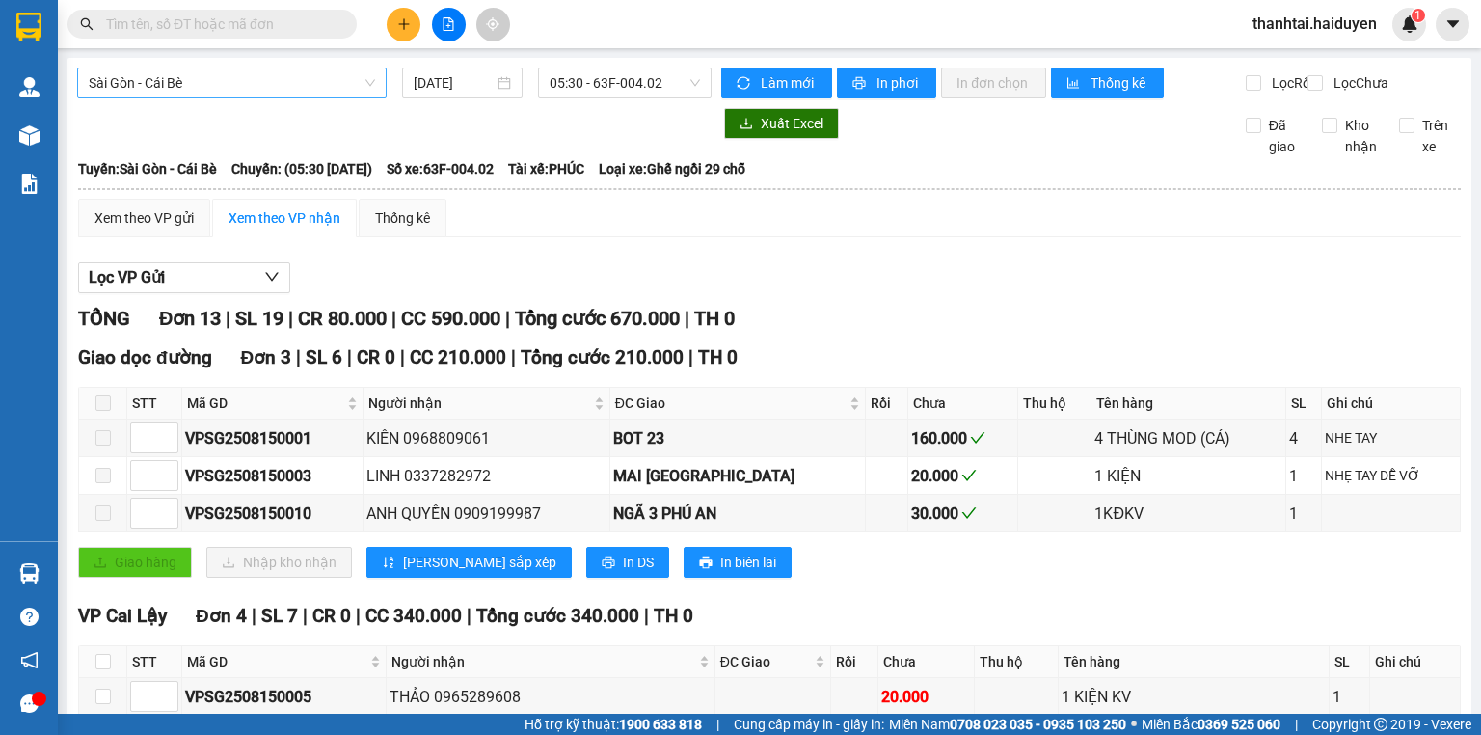
click at [192, 91] on span "Sài Gòn - Cái Bè" at bounding box center [232, 82] width 286 height 29
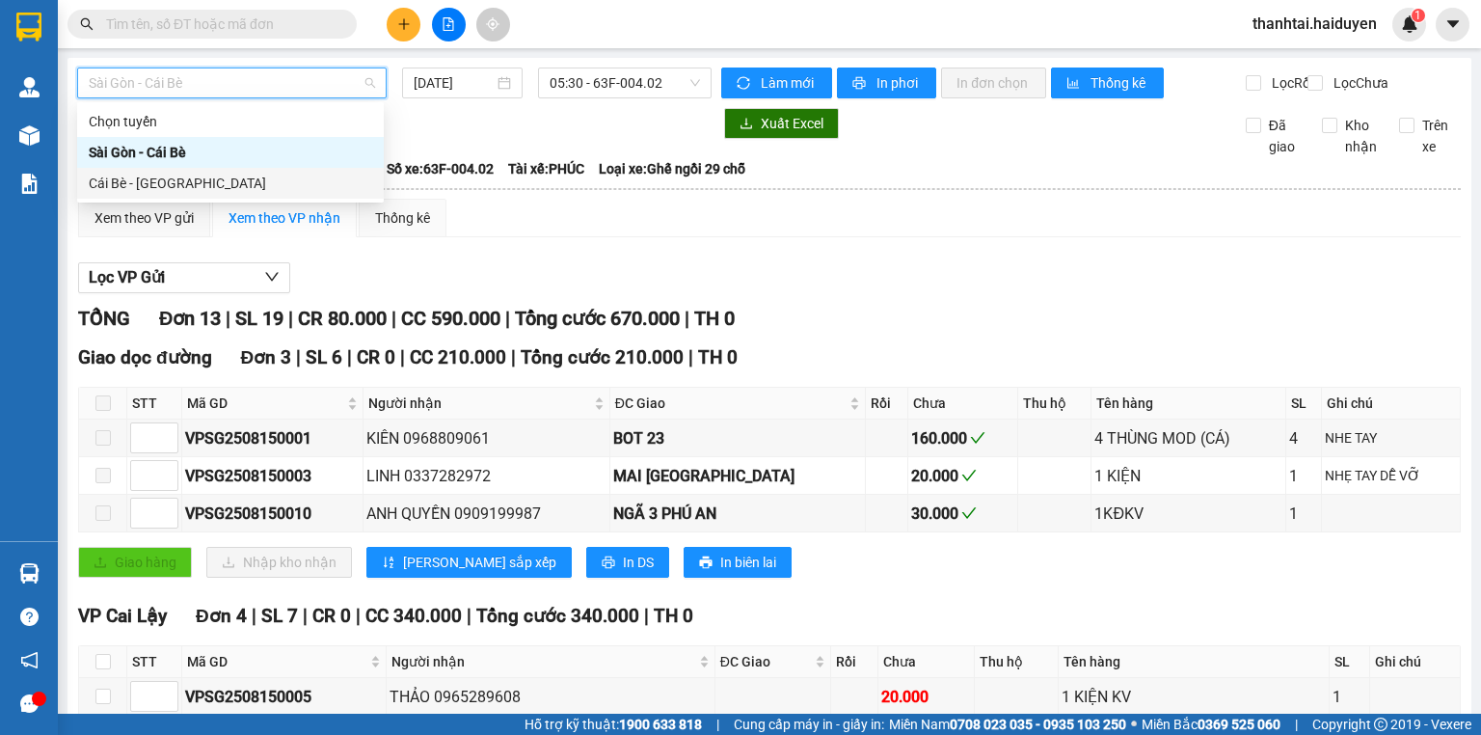
click at [204, 185] on div "Cái Bè - Sài Gòn" at bounding box center [230, 183] width 283 height 21
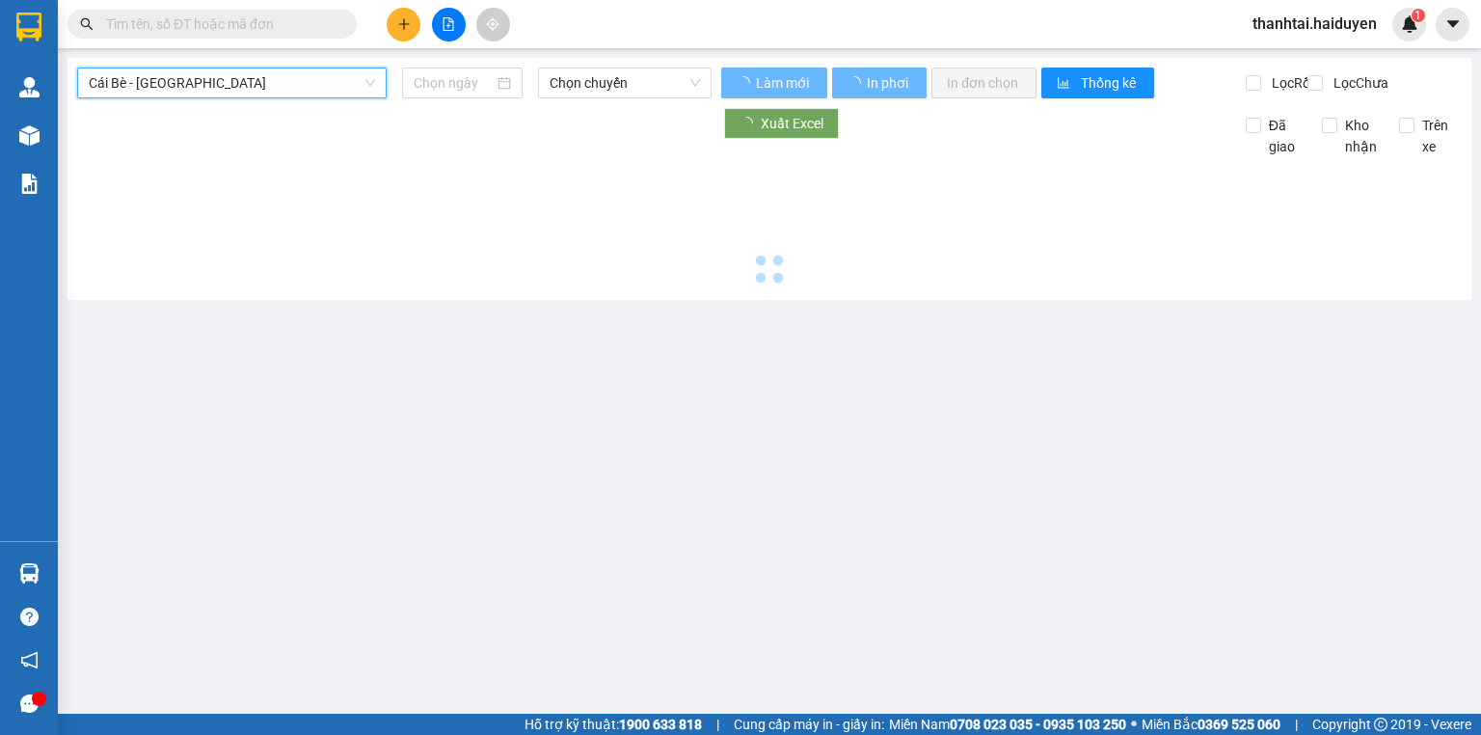
type input "[DATE]"
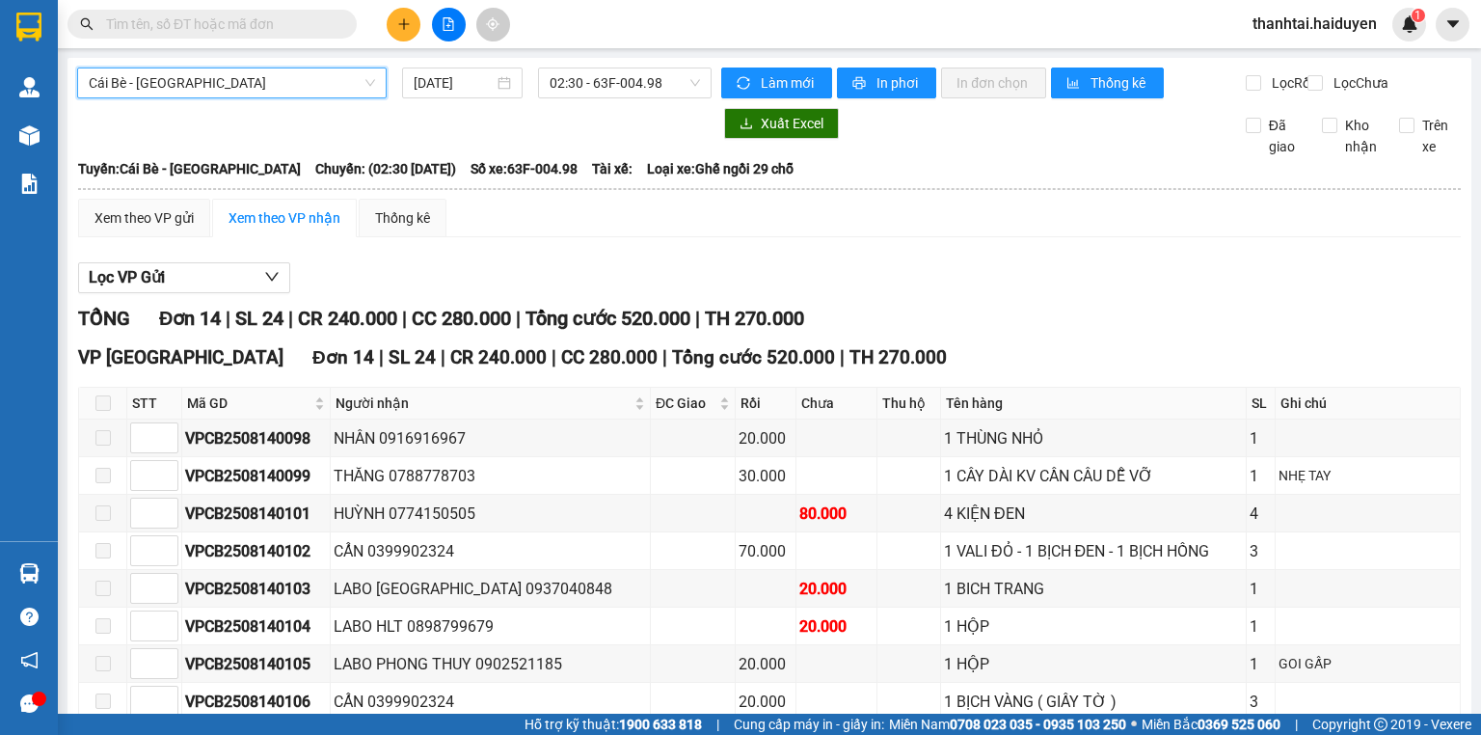
drag, startPoint x: 575, startPoint y: 79, endPoint x: 583, endPoint y: 100, distance: 22.9
click at [576, 81] on span "02:30 - 63F-004.98" at bounding box center [625, 82] width 151 height 29
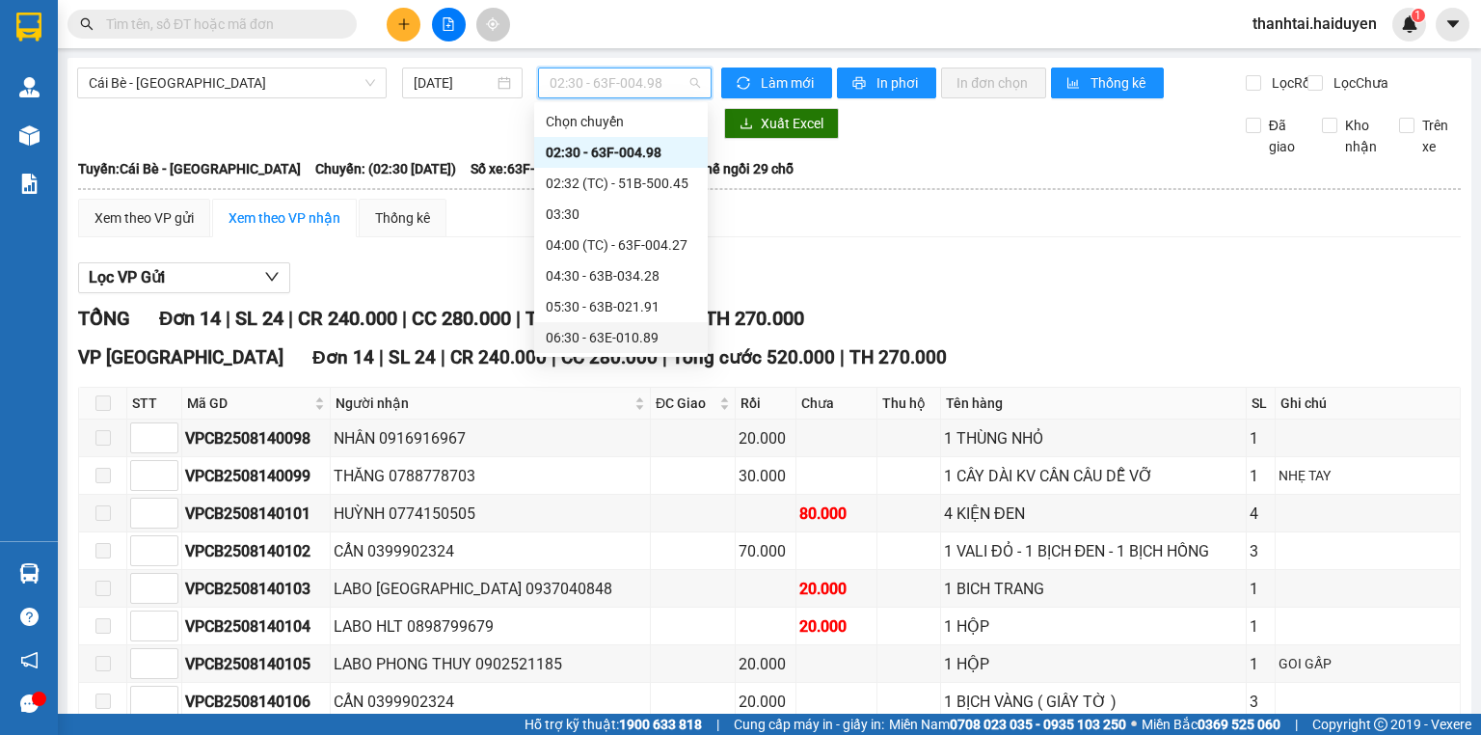
click at [623, 327] on div "06:30 - 63E-010.89" at bounding box center [621, 337] width 150 height 21
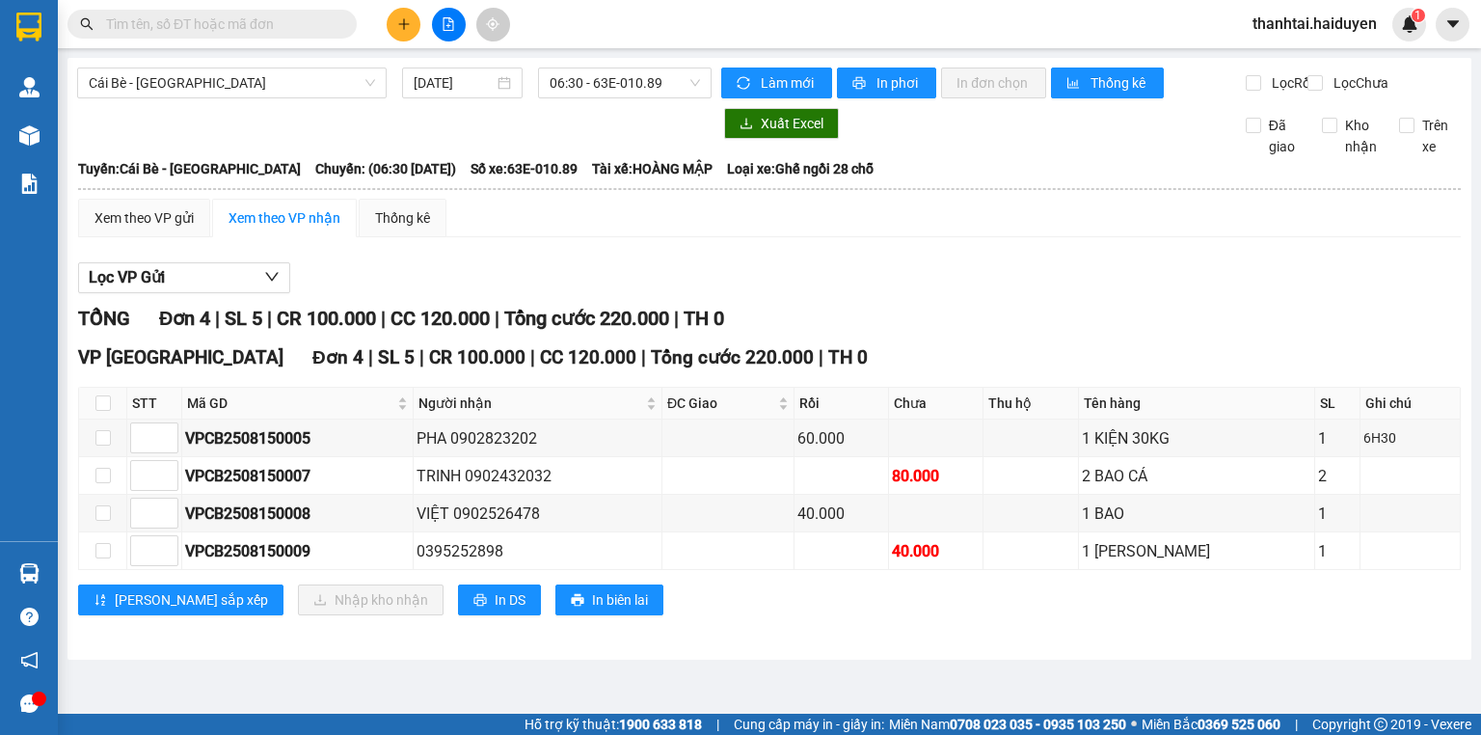
click at [148, 198] on th at bounding box center [769, 188] width 1385 height 17
click at [153, 227] on div "Xem theo VP gửi" at bounding box center [143, 217] width 99 height 21
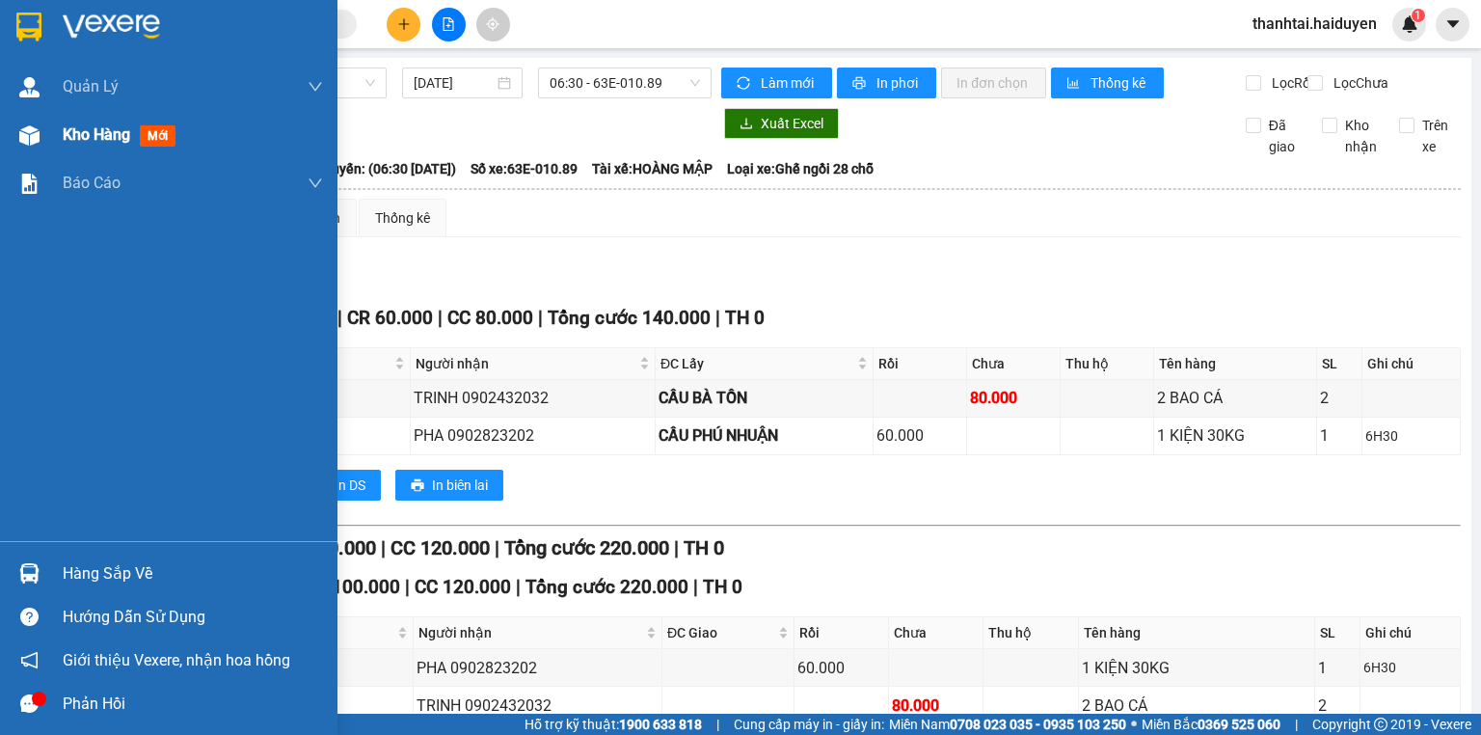
click at [143, 125] on div "Kho hàng mới" at bounding box center [123, 134] width 121 height 24
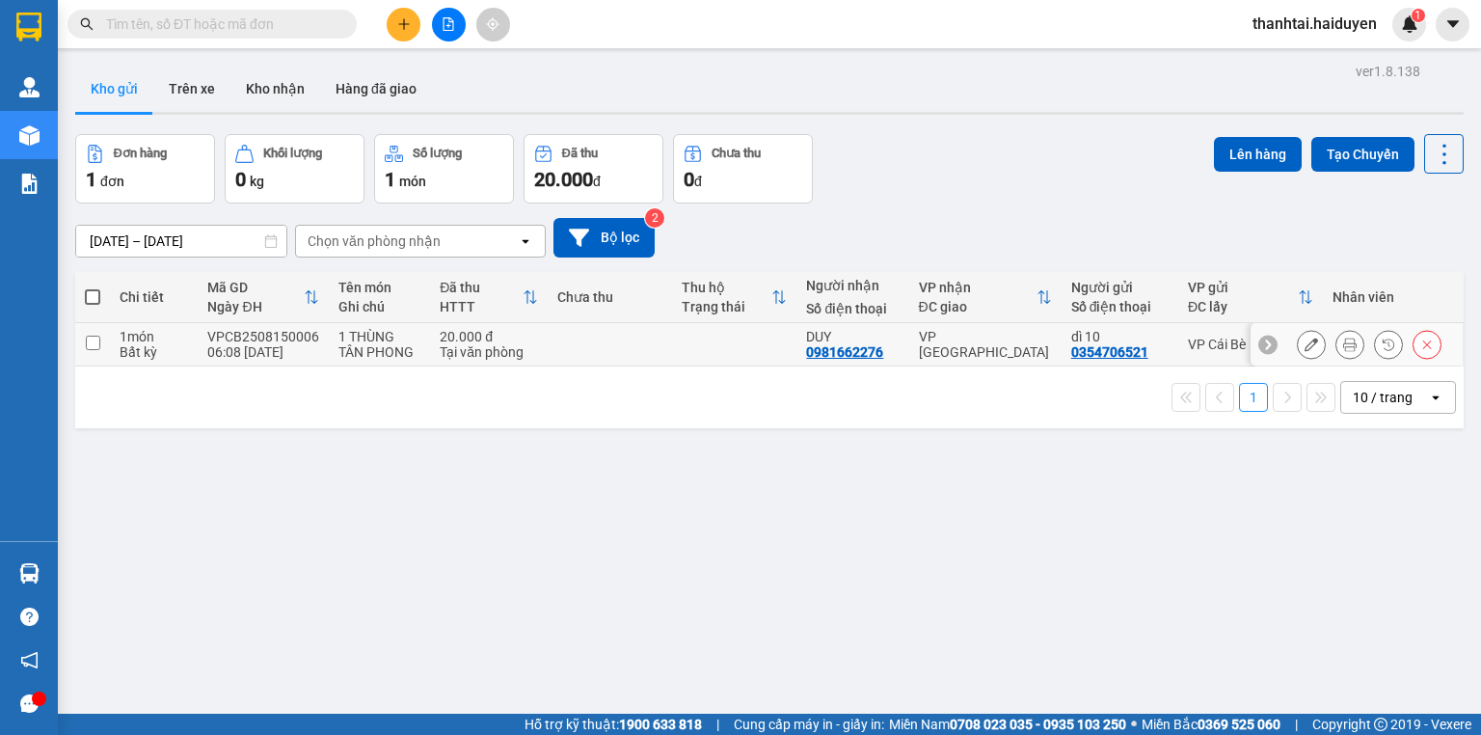
click at [1343, 339] on icon at bounding box center [1349, 343] width 13 height 13
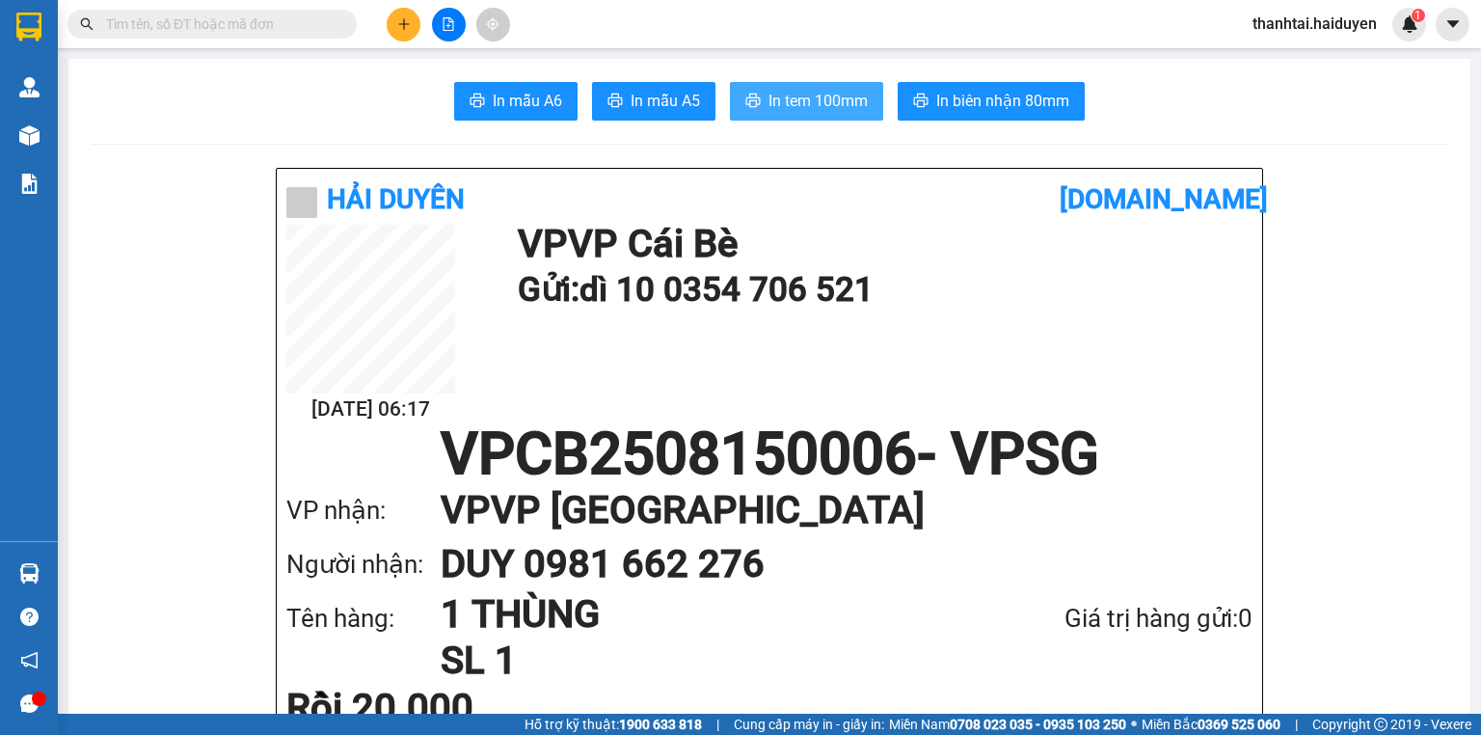
click at [814, 104] on span "In tem 100mm" at bounding box center [817, 101] width 99 height 24
click at [59, 131] on main "In mẫu A6 In mẫu A5 In tem 100mm In biên nhận 80mm Hải Duyên vexere.com 15/08 0…" at bounding box center [740, 356] width 1481 height 713
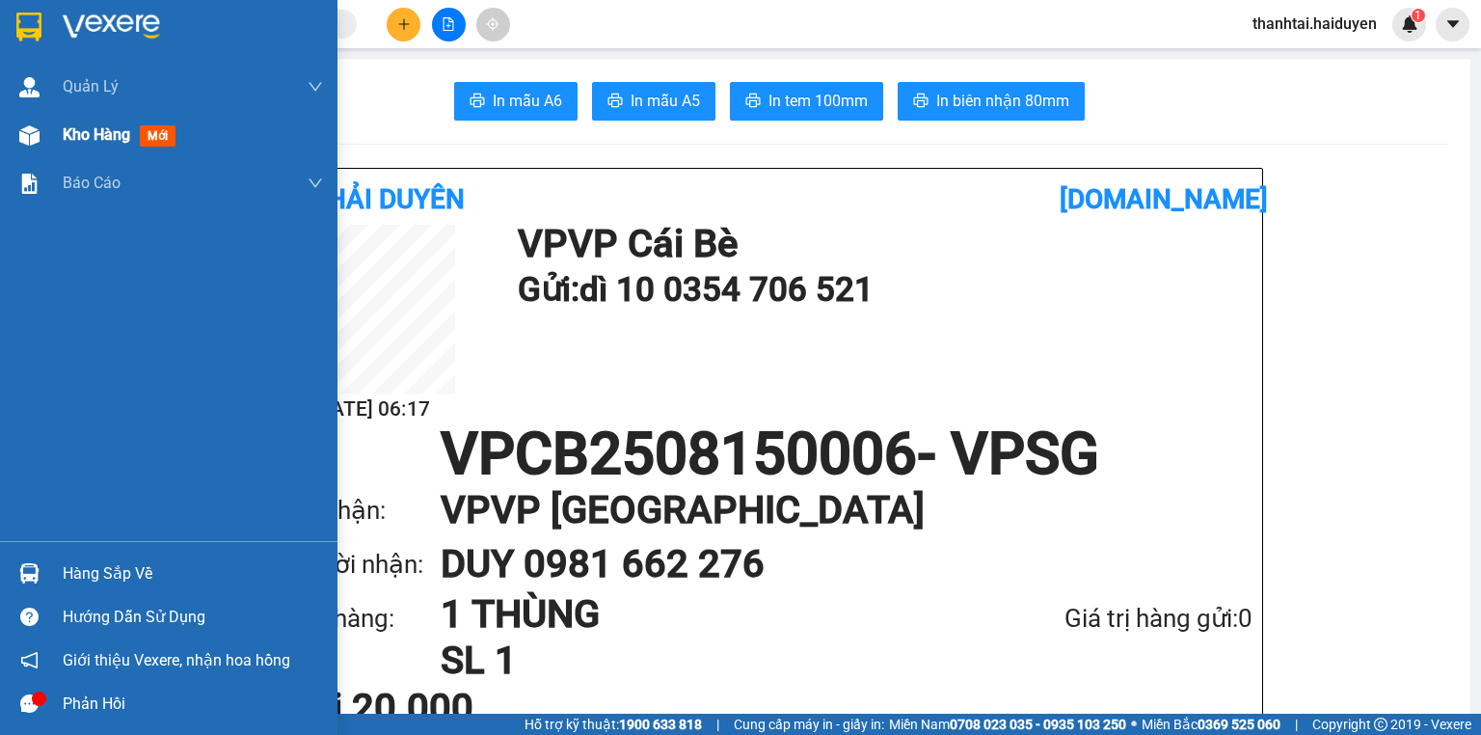
click at [47, 134] on div "Kho hàng mới" at bounding box center [168, 135] width 337 height 48
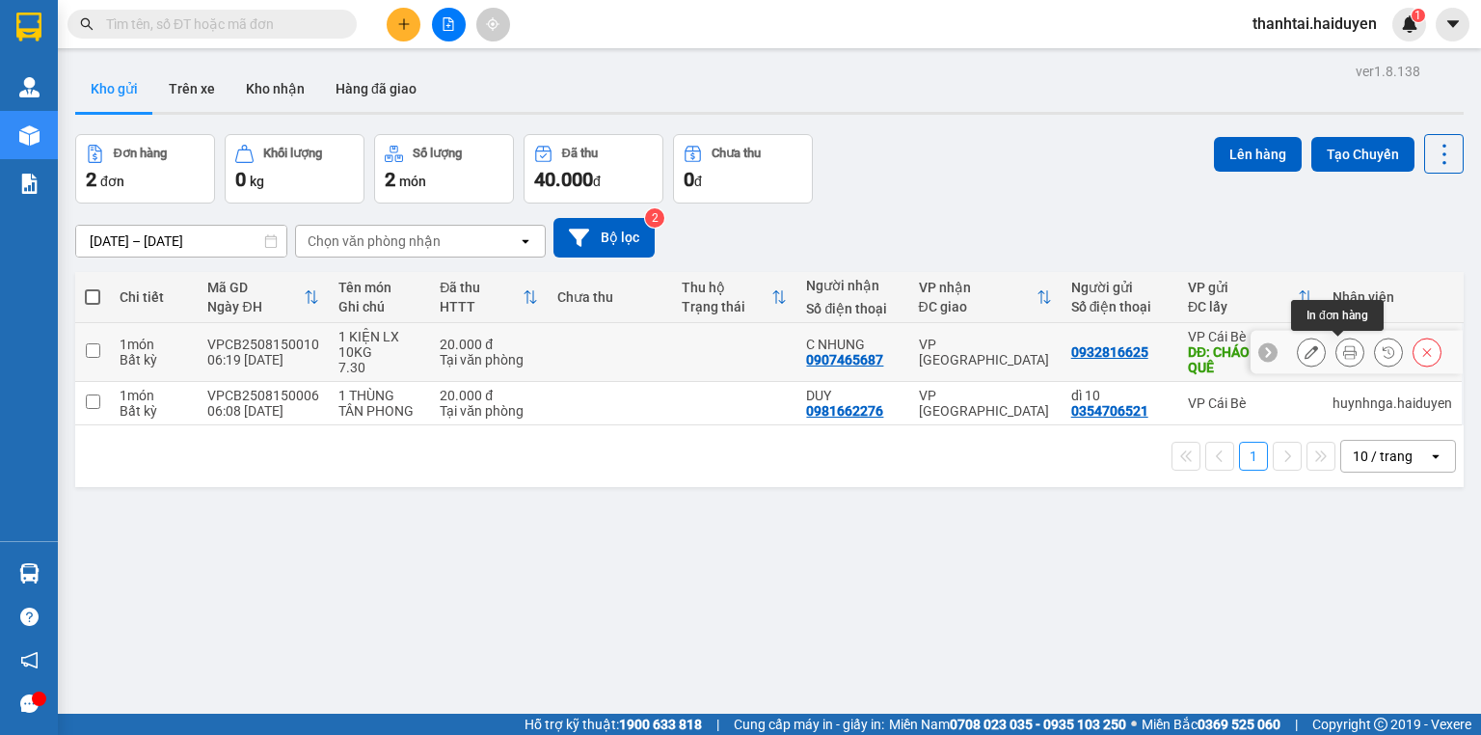
click at [1343, 351] on icon at bounding box center [1349, 351] width 13 height 13
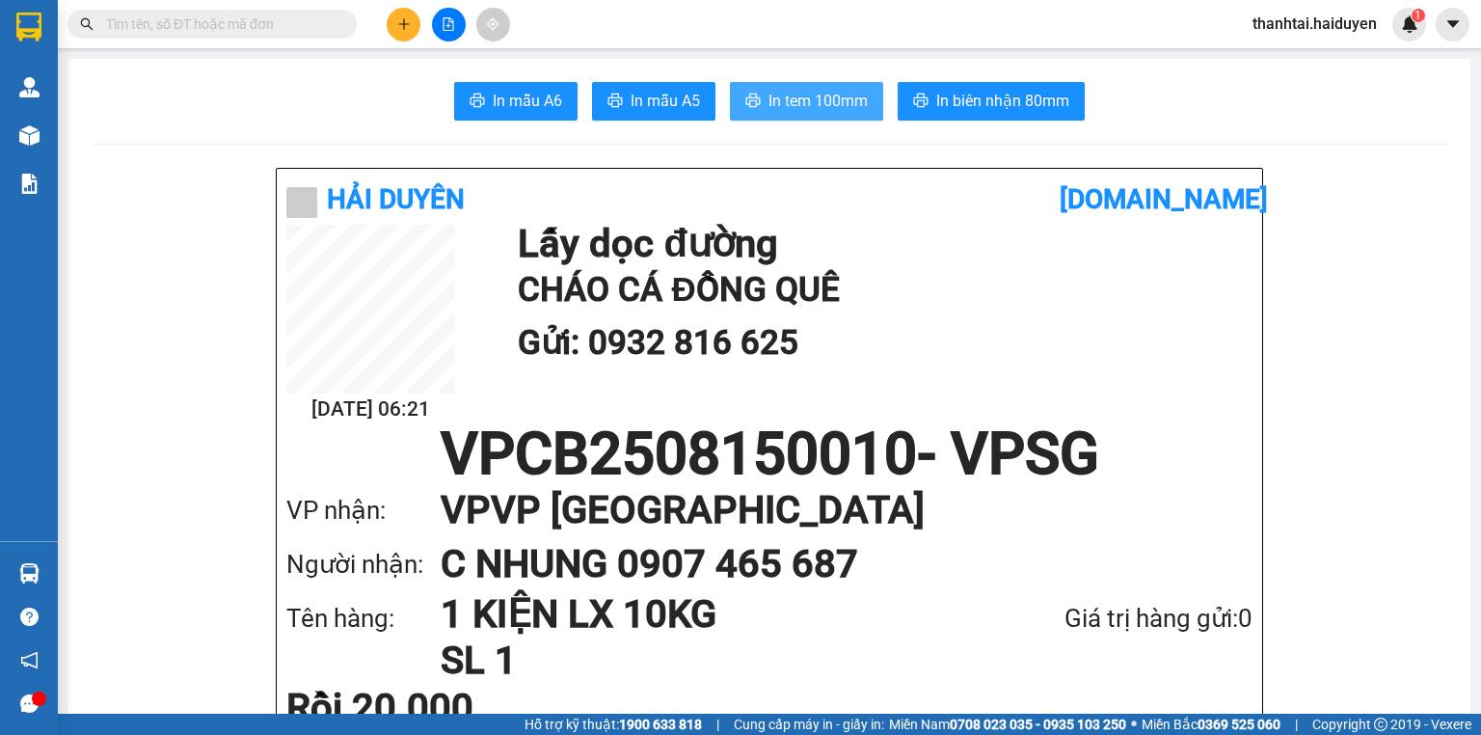
click at [816, 94] on span "In tem 100mm" at bounding box center [817, 101] width 99 height 24
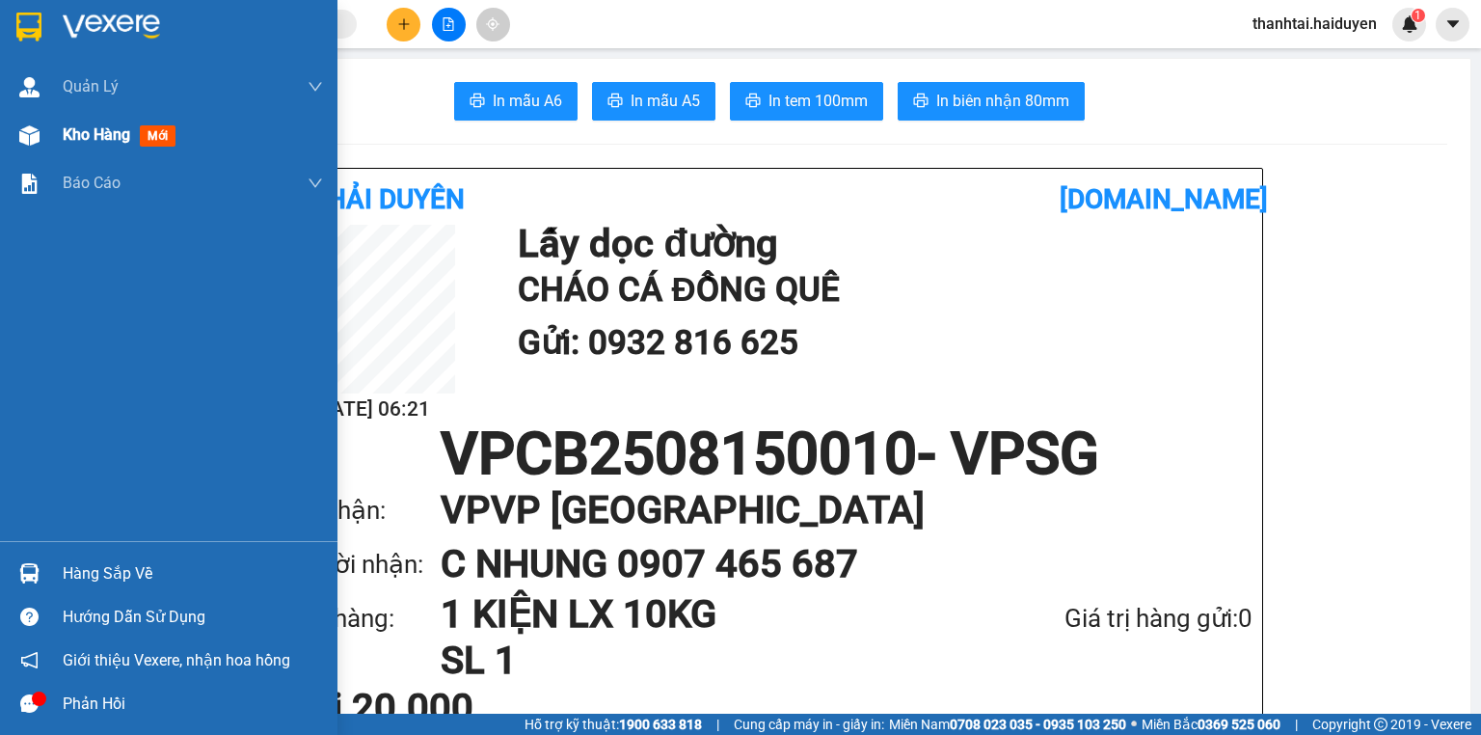
click at [98, 135] on span "Kho hàng" at bounding box center [96, 134] width 67 height 18
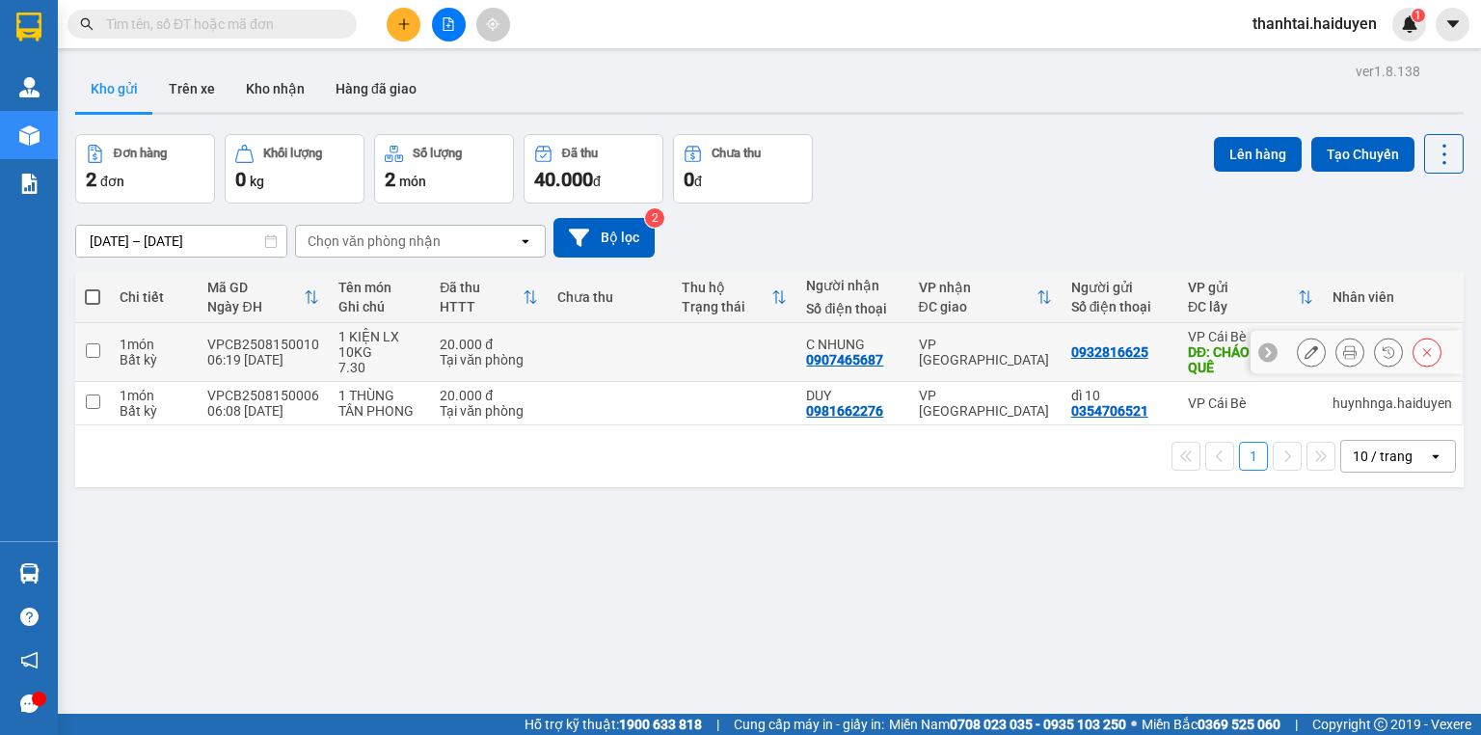
click at [92, 347] on input "checkbox" at bounding box center [93, 350] width 14 height 14
checkbox input "true"
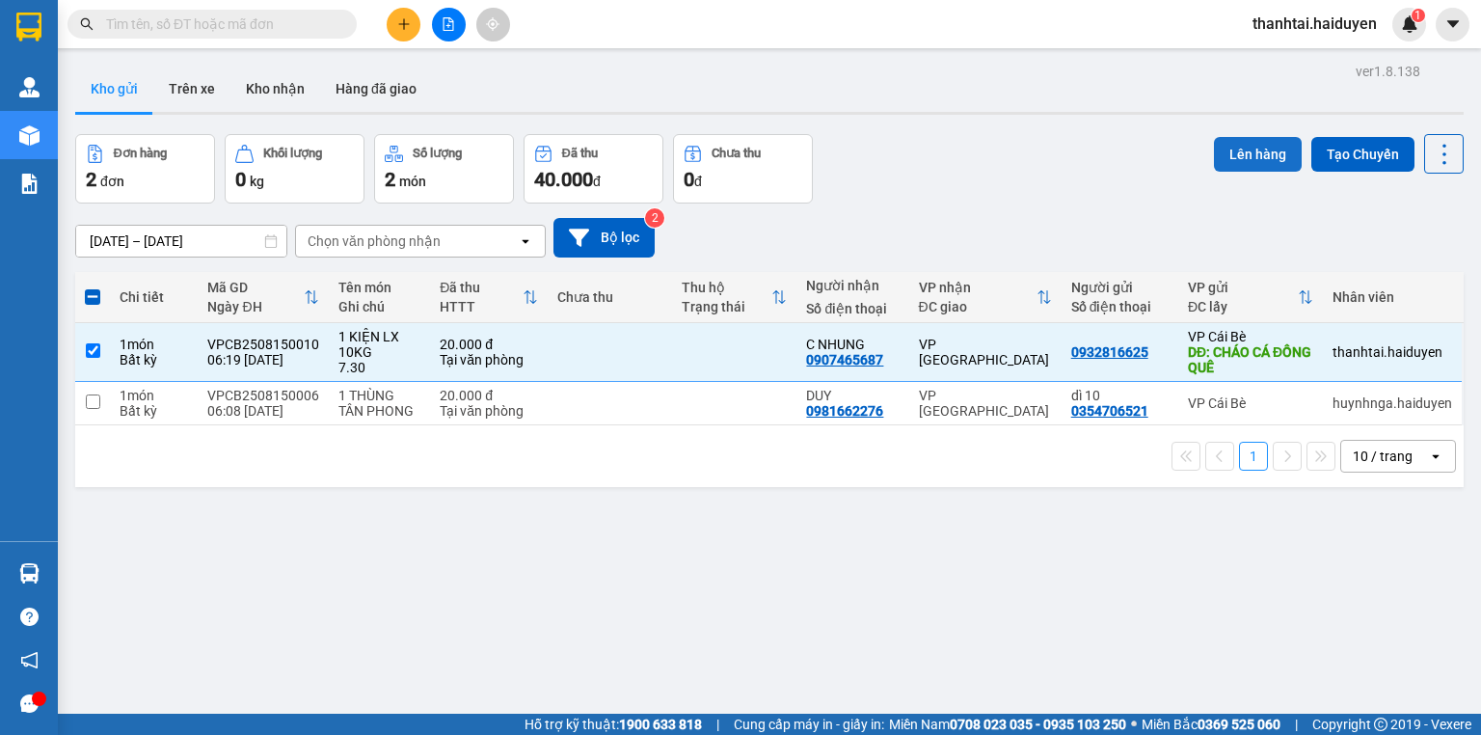
click at [1240, 147] on button "Lên hàng" at bounding box center [1258, 154] width 88 height 35
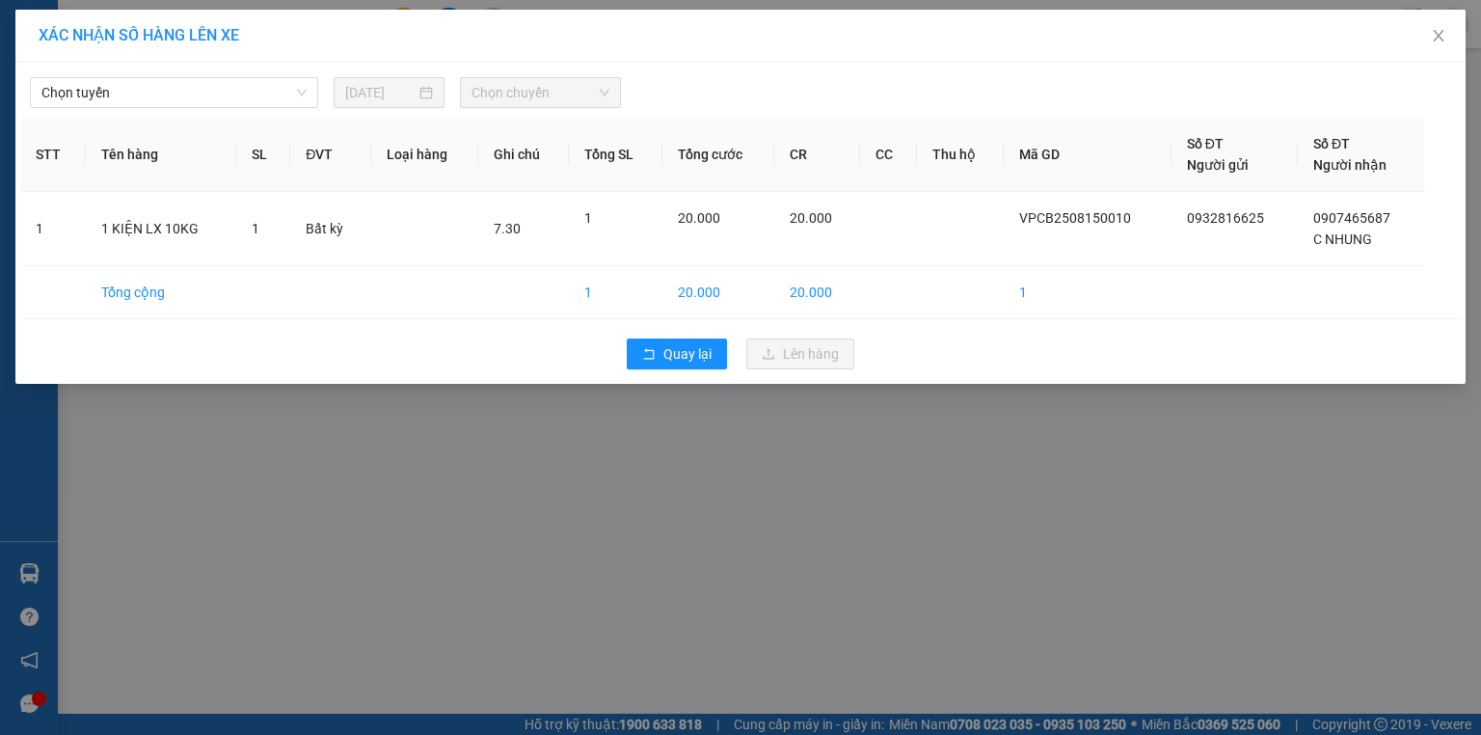
drag, startPoint x: 95, startPoint y: 87, endPoint x: 117, endPoint y: 110, distance: 31.4
click at [98, 94] on span "Chọn tuyến" at bounding box center [173, 92] width 265 height 29
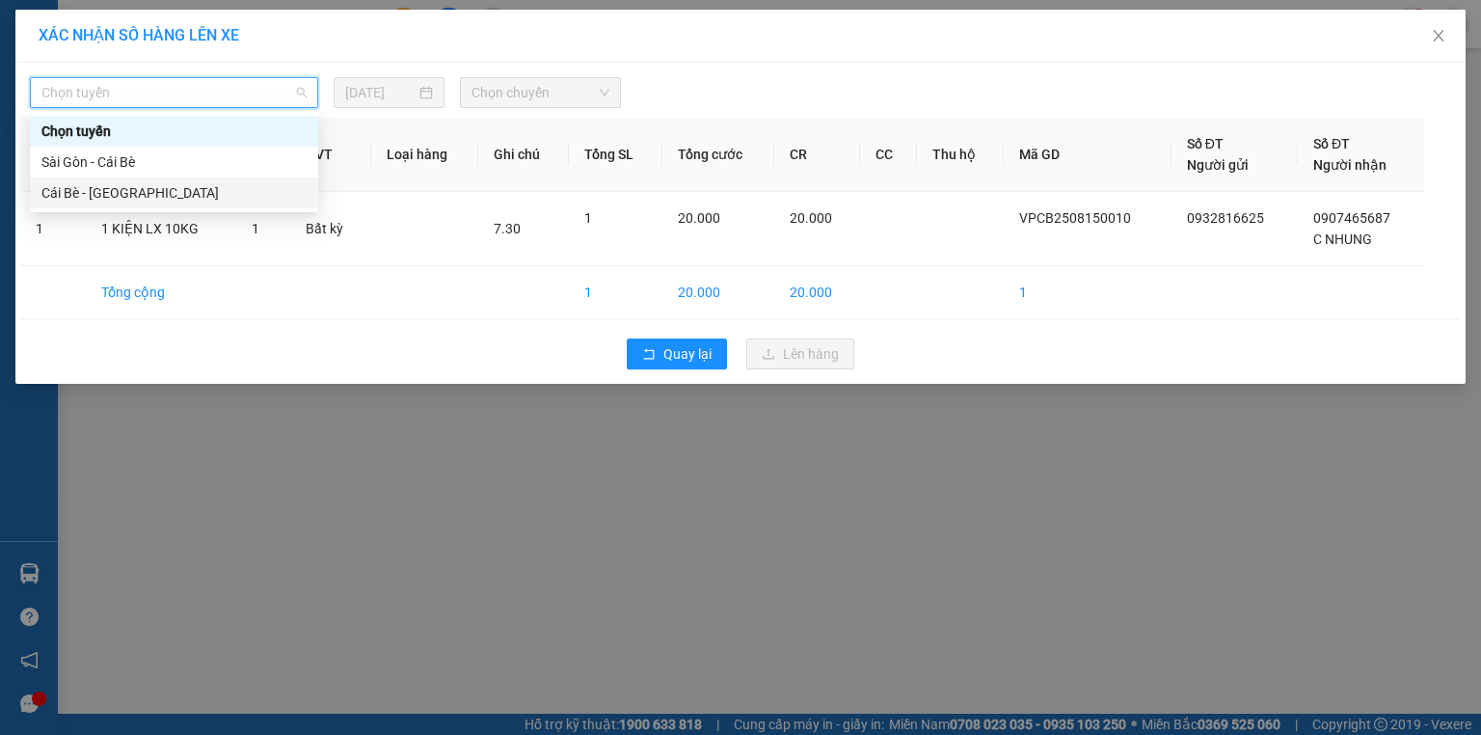
click at [124, 184] on div "Cái Bè - [GEOGRAPHIC_DATA]" at bounding box center [173, 192] width 265 height 21
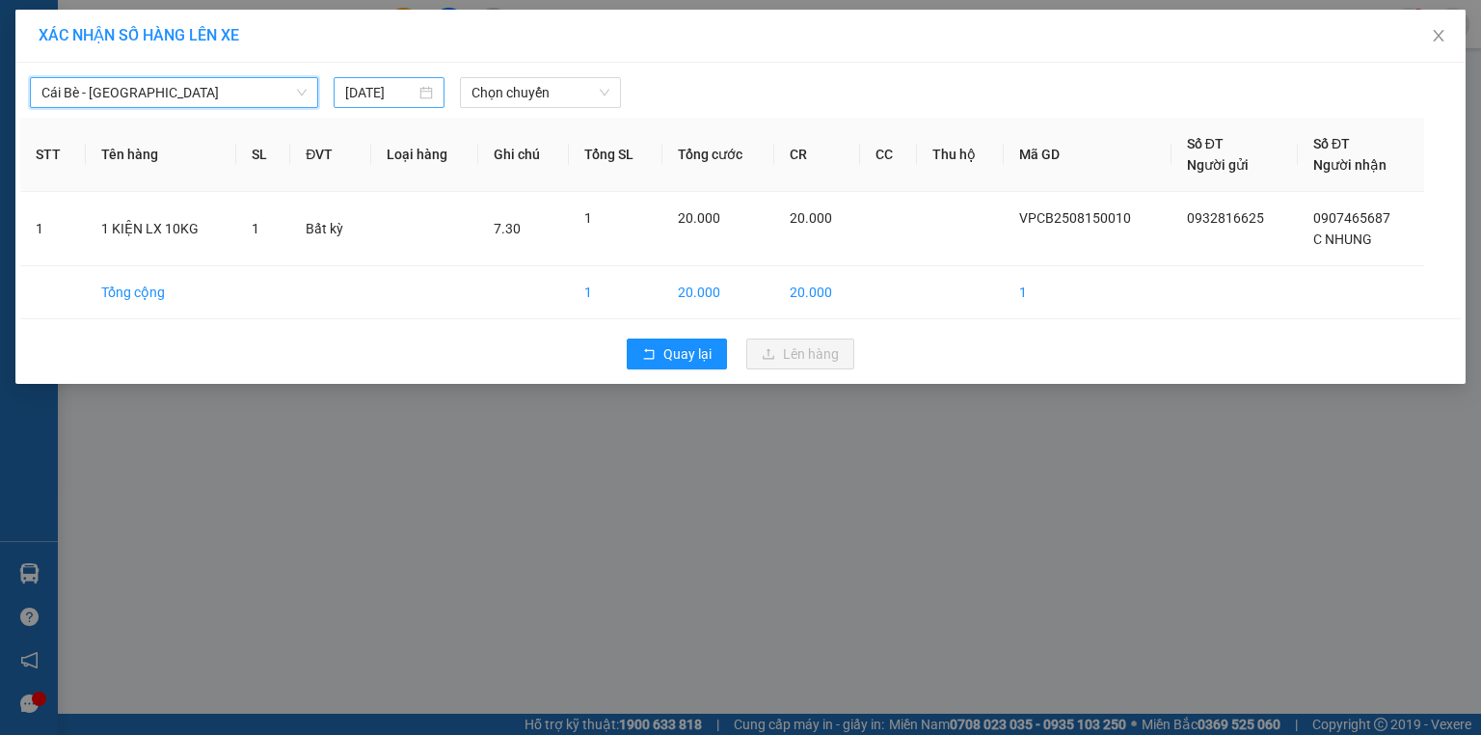
drag, startPoint x: 409, startPoint y: 84, endPoint x: 436, endPoint y: 107, distance: 35.6
click at [408, 89] on input "[DATE]" at bounding box center [380, 92] width 70 height 21
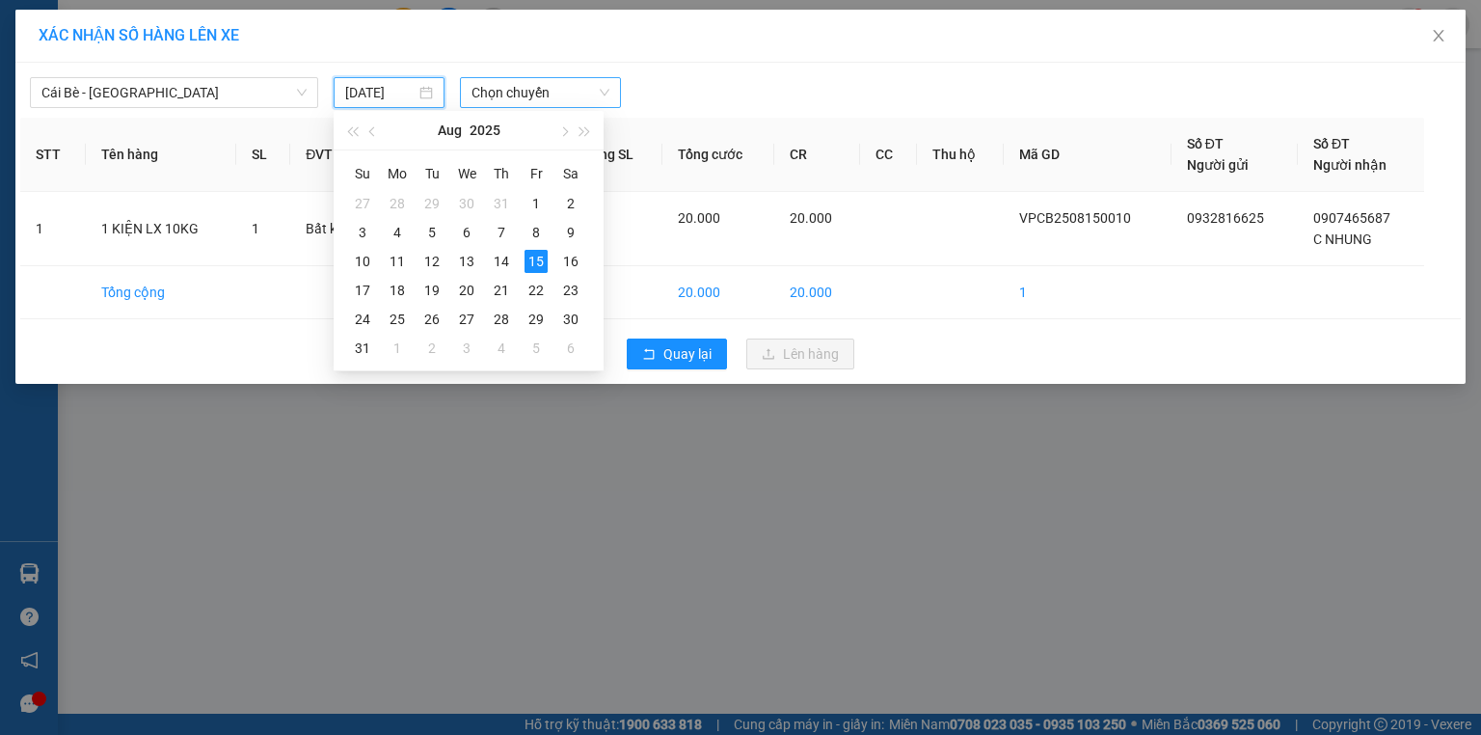
click at [548, 95] on span "Chọn chuyến" at bounding box center [540, 92] width 139 height 29
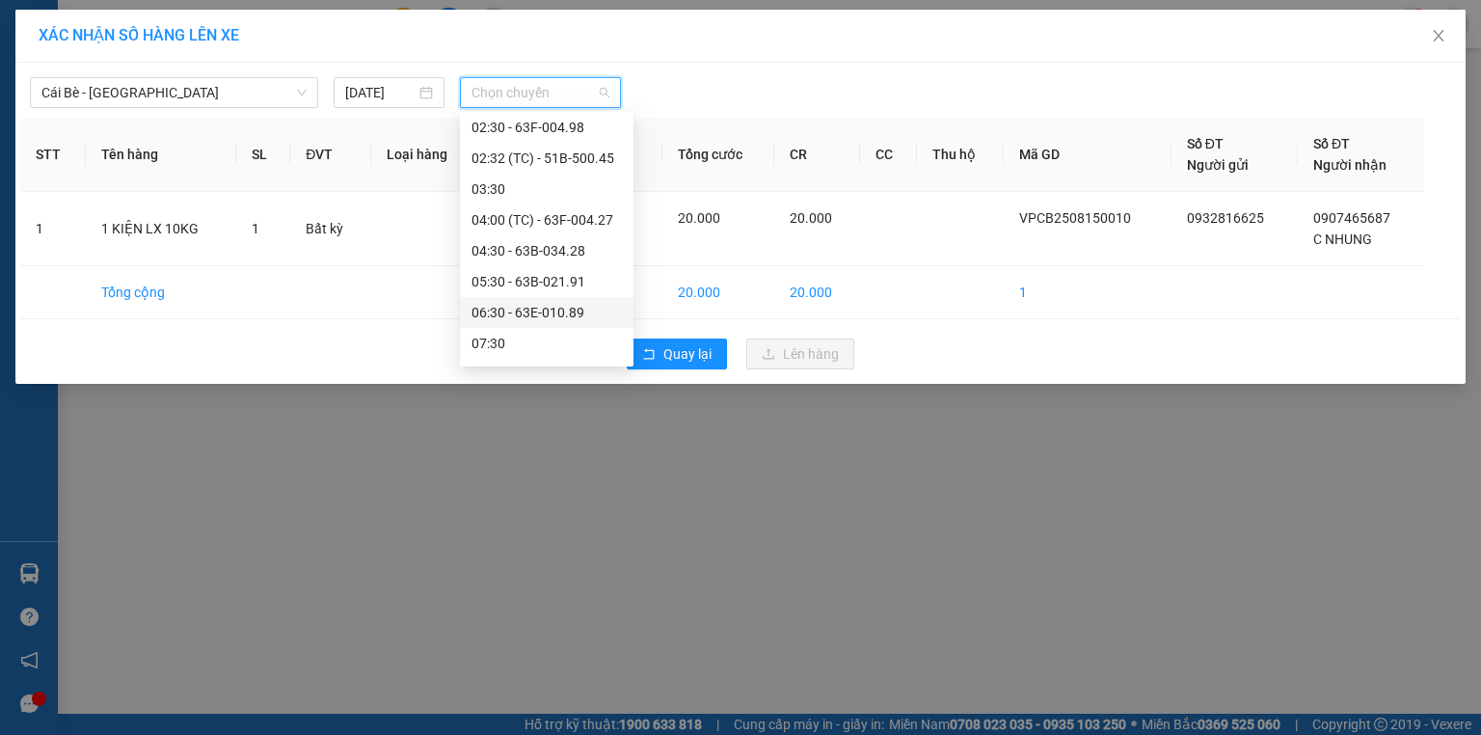
scroll to position [154, 0]
click at [536, 230] on div "07:30" at bounding box center [546, 223] width 150 height 21
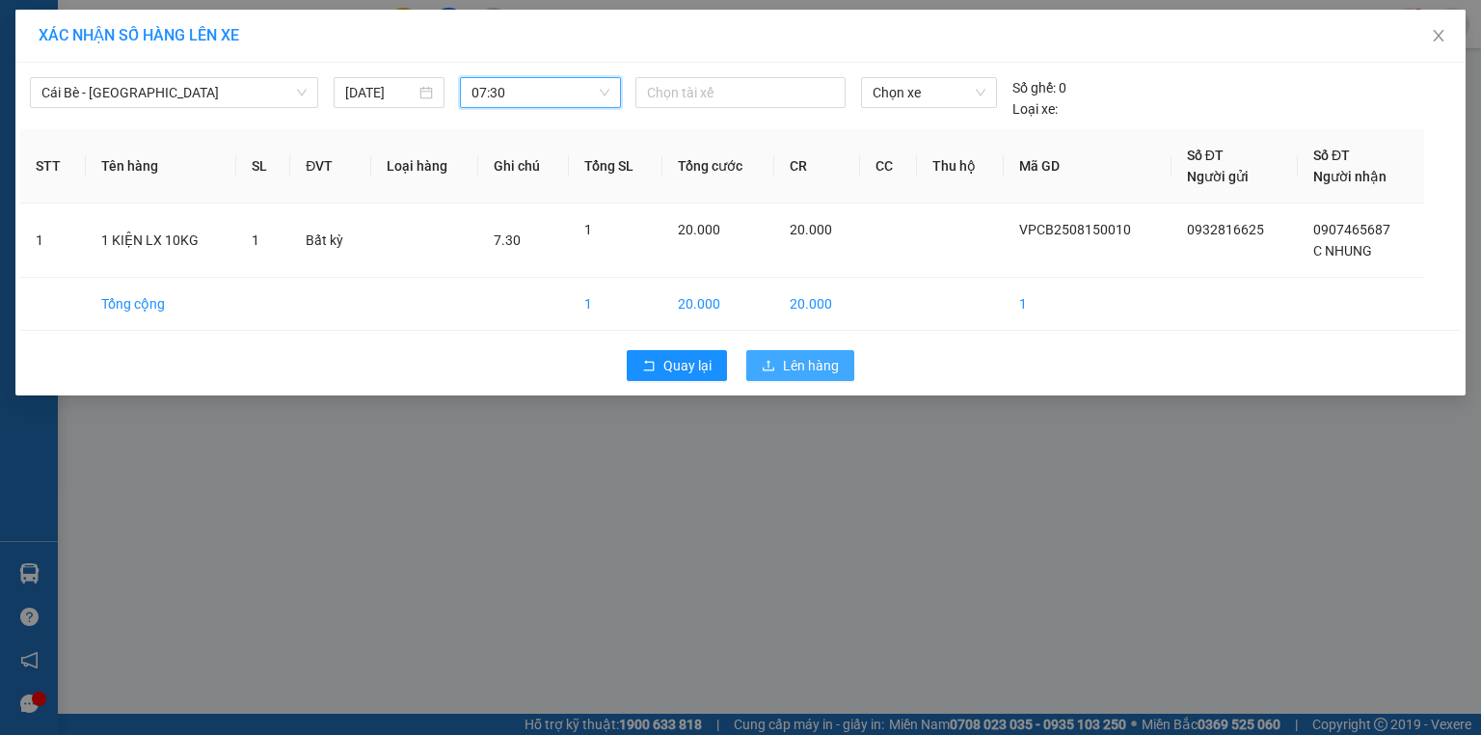
click at [798, 356] on span "Lên hàng" at bounding box center [811, 365] width 56 height 21
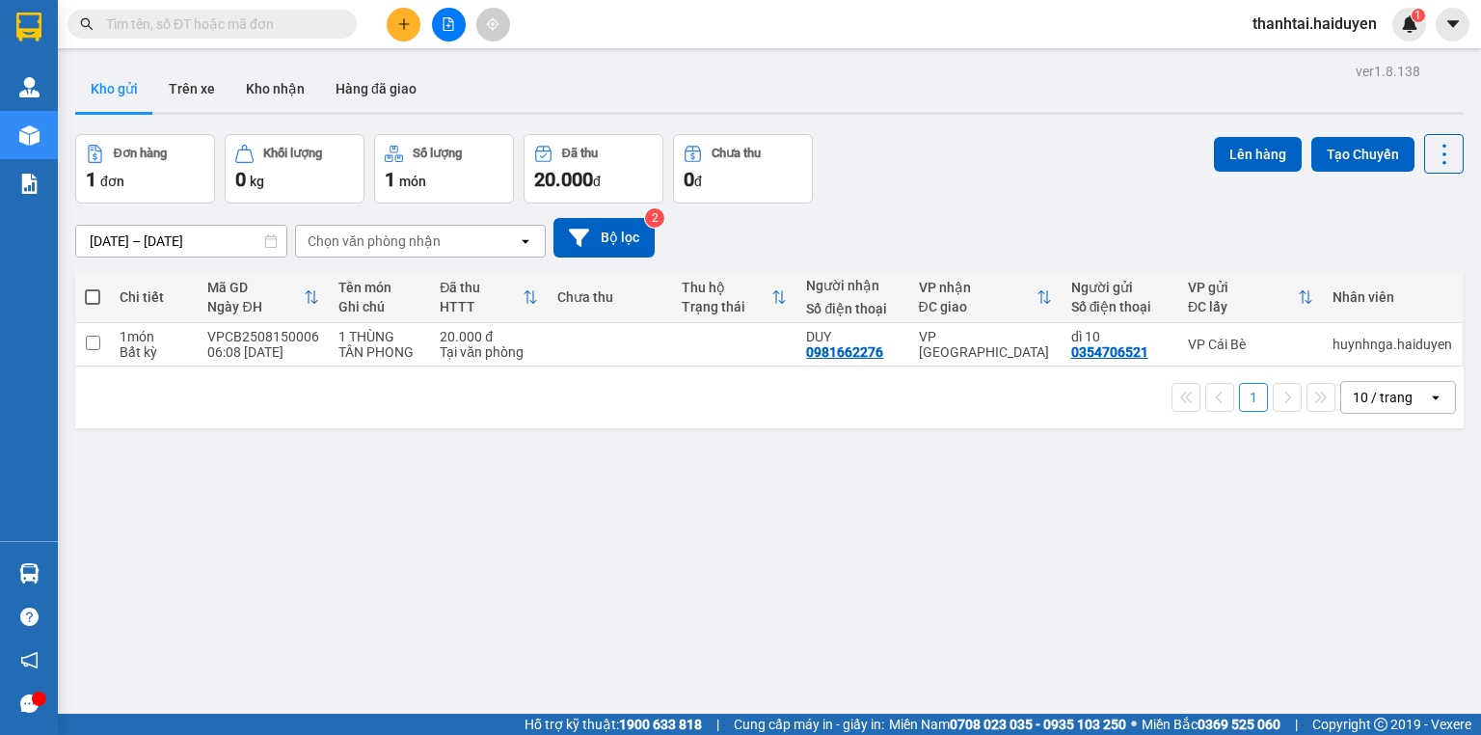
click at [410, 20] on icon "plus" at bounding box center [403, 23] width 13 height 13
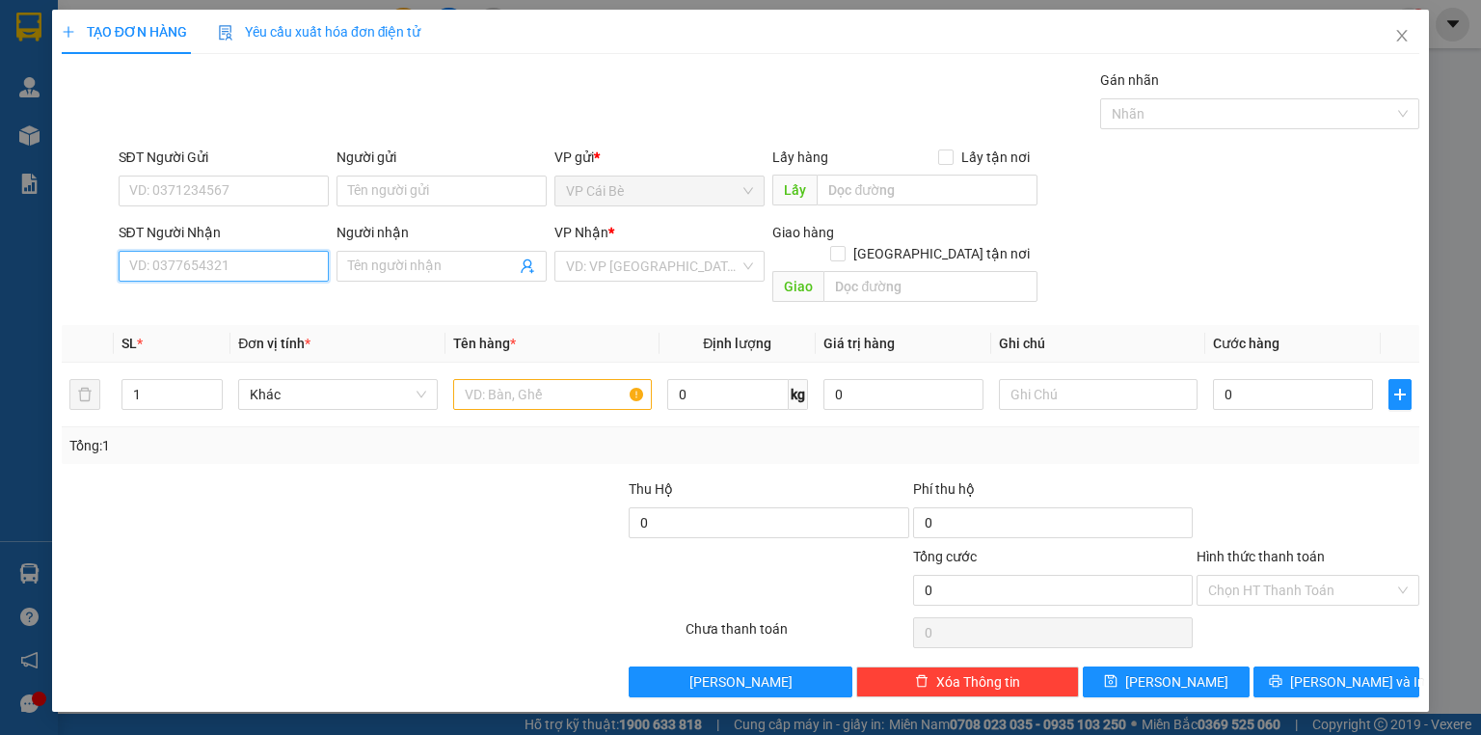
click at [285, 258] on input "SĐT Người Nhận" at bounding box center [224, 266] width 210 height 31
click at [266, 309] on div "0932763236 - ĐIỆP" at bounding box center [223, 303] width 187 height 21
type input "0932763236"
type input "ĐIỆP"
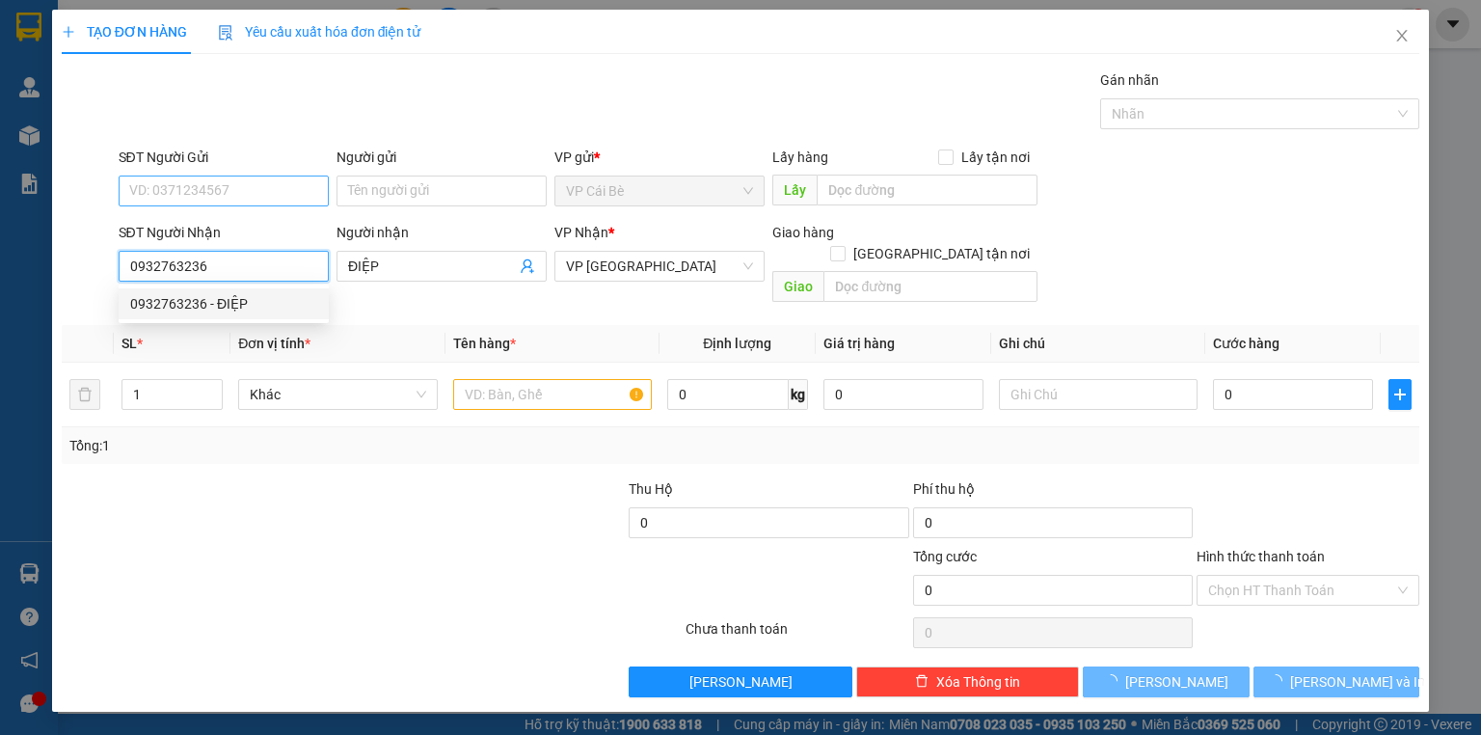
type input "50.000"
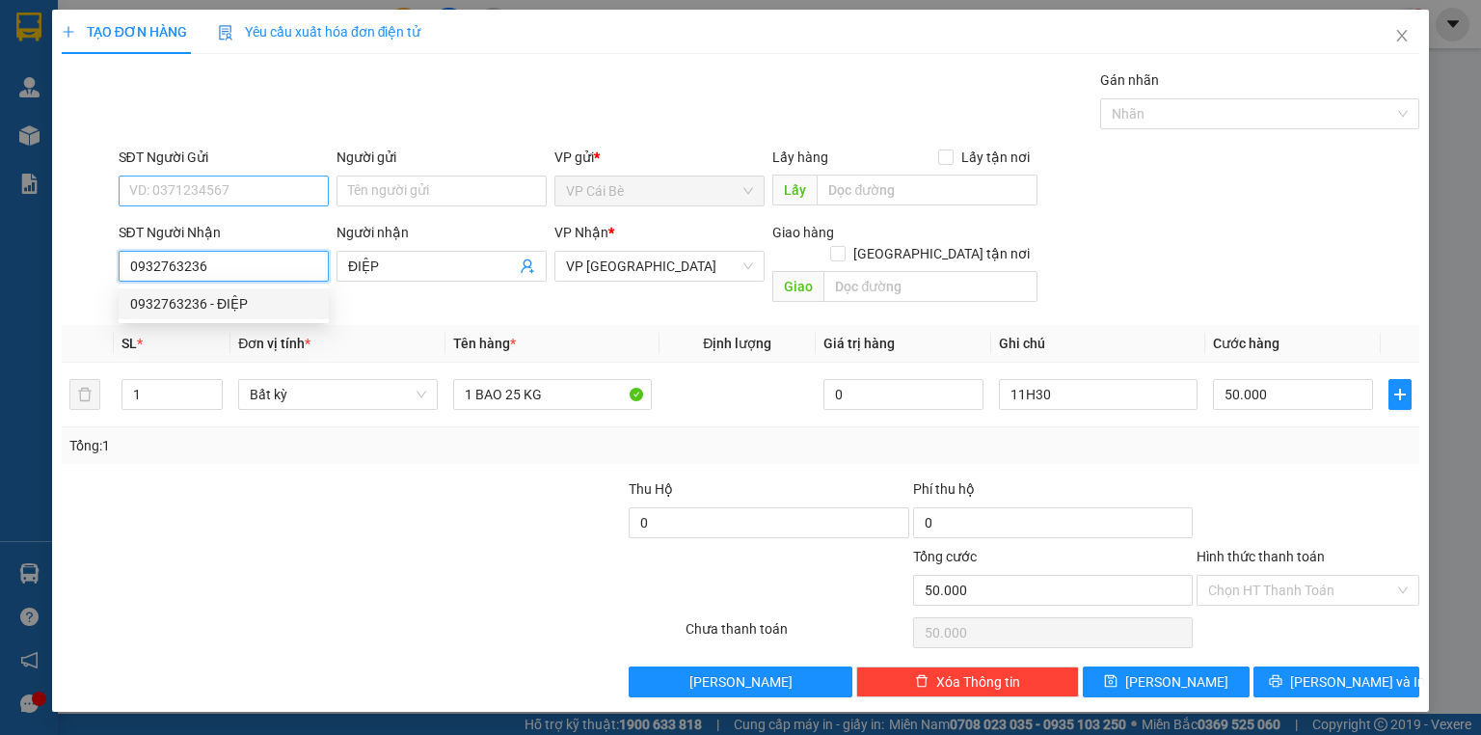
type input "0932763236"
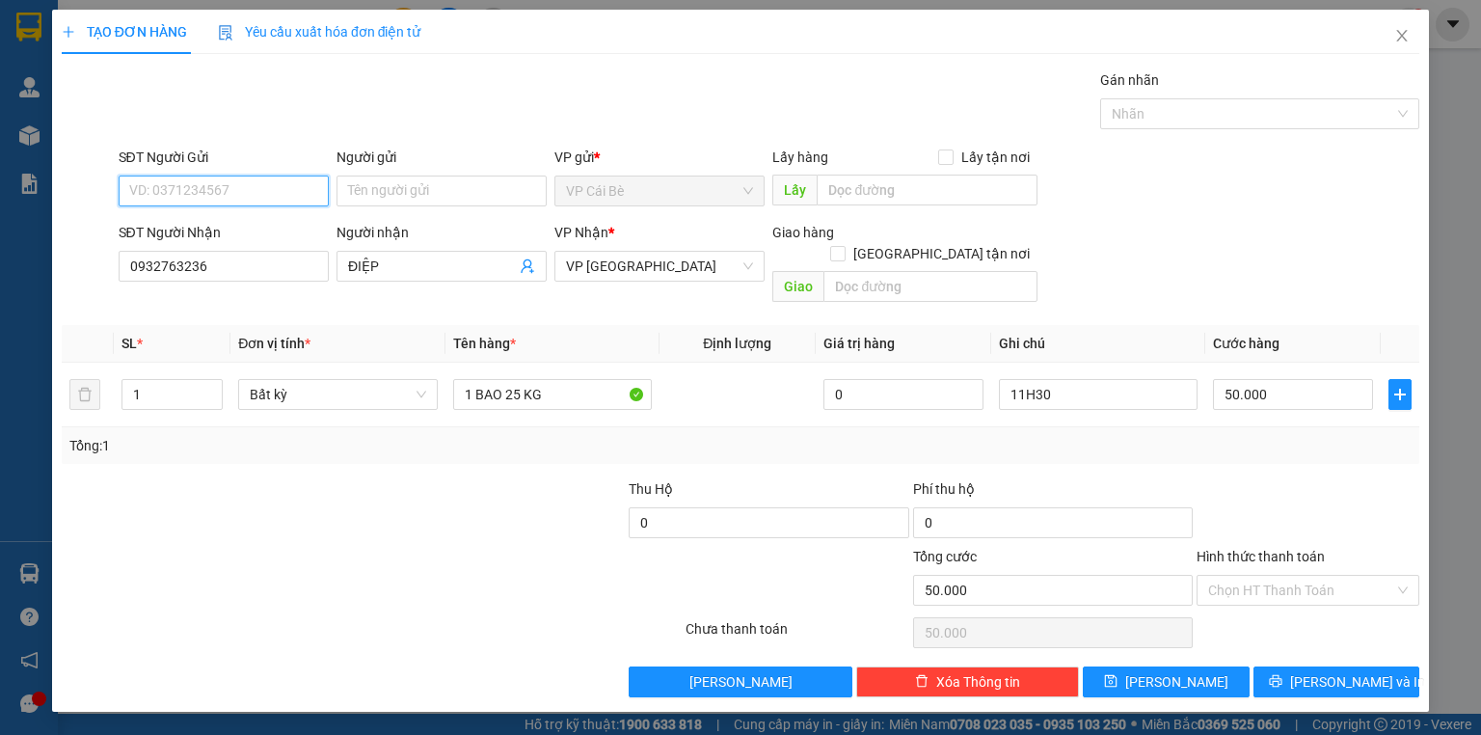
click at [253, 190] on input "SĐT Người Gửi" at bounding box center [224, 190] width 210 height 31
click at [247, 225] on div "0704823689" at bounding box center [223, 228] width 187 height 21
type input "0704823689"
type input "HỦ TIẾU CHAY THANH TÚ"
click at [247, 225] on div "0704823689" at bounding box center [223, 228] width 187 height 21
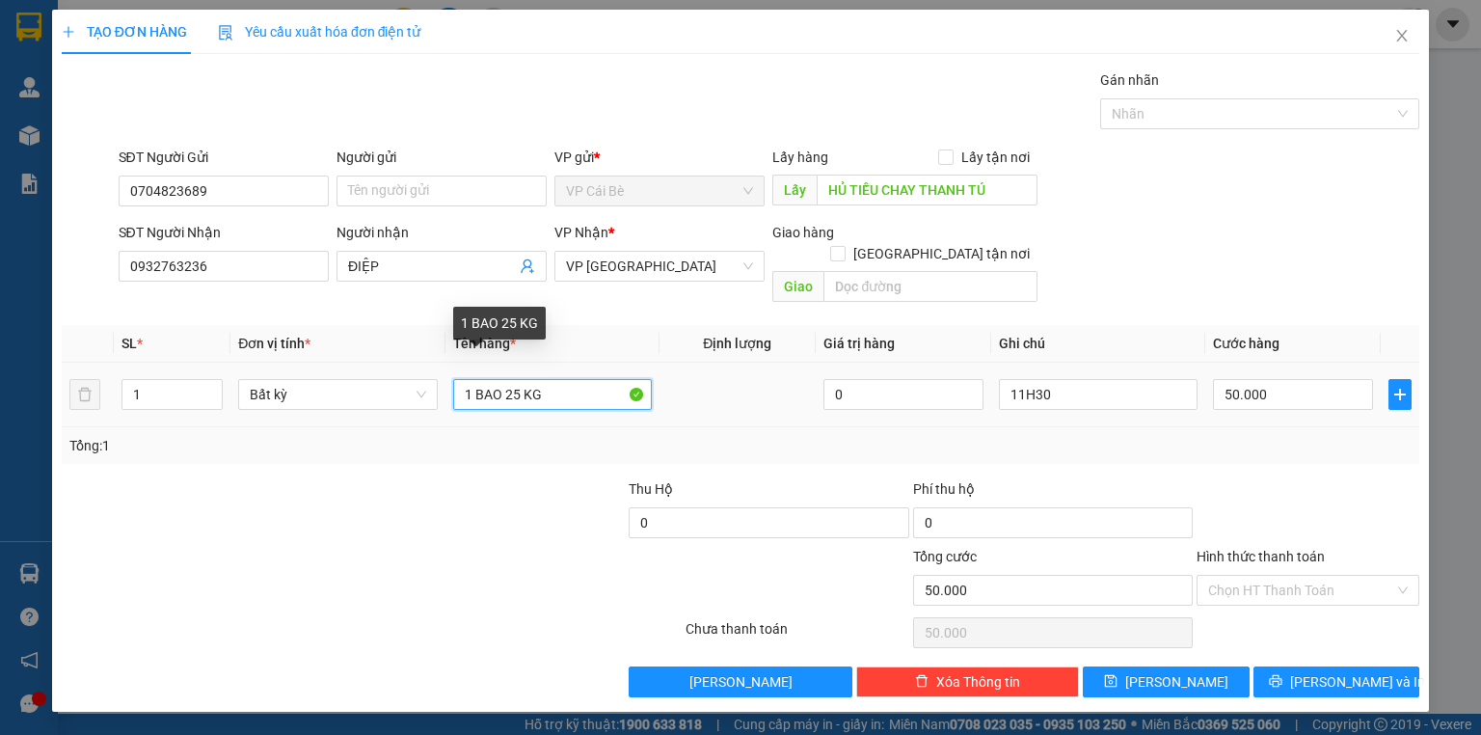
click at [517, 379] on input "1 BAO 25 KG" at bounding box center [552, 394] width 199 height 31
type input "1 BAO 25 KG"
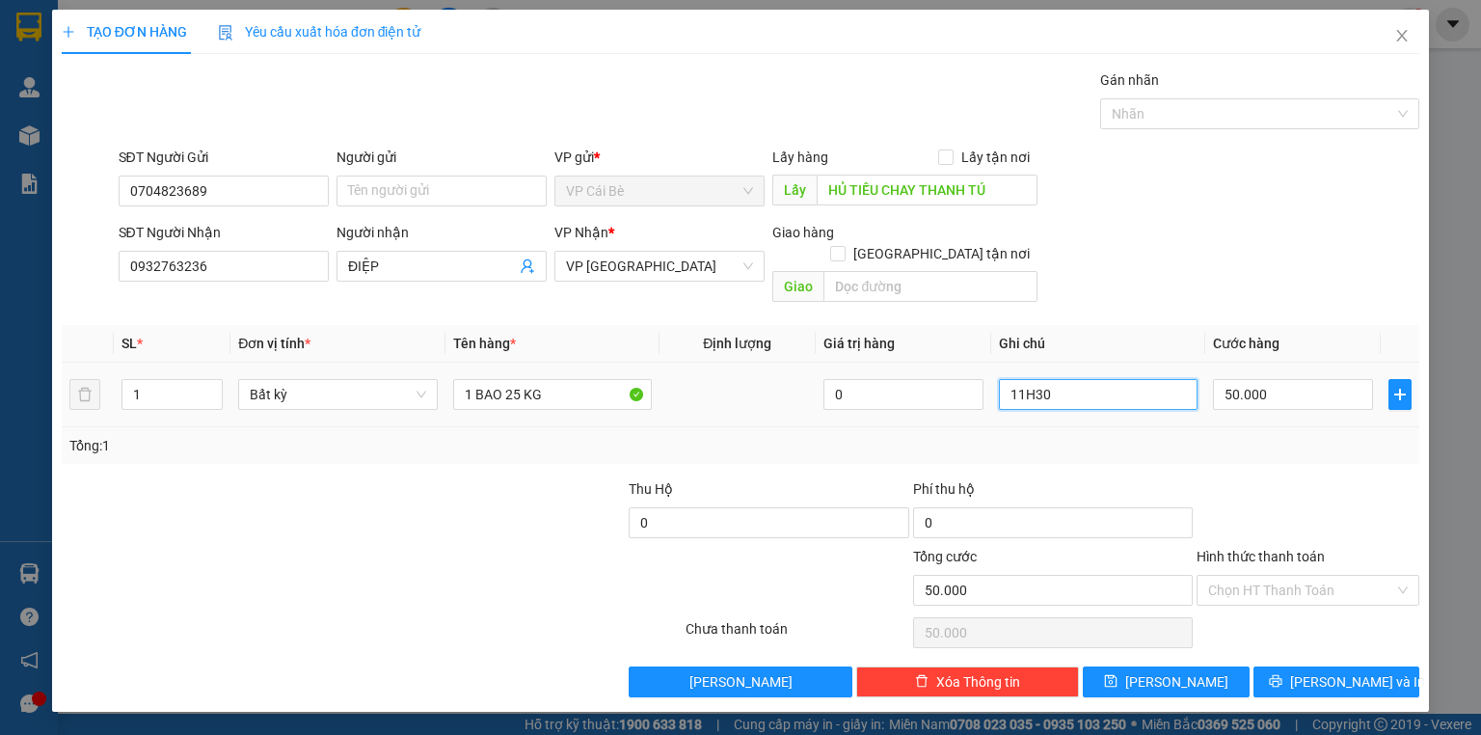
drag, startPoint x: 1061, startPoint y: 370, endPoint x: 848, endPoint y: 401, distance: 215.3
click at [850, 403] on tr "1 Bất kỳ 1 BAO 25 KG 0 11H30 50.000" at bounding box center [741, 395] width 1358 height 65
type input "7.30"
click at [1228, 193] on div "SĐT Người Gửi 0704823689 Người gửi Tên người gửi VP gửi * VP Cái Bè Lấy hàng Lấ…" at bounding box center [769, 180] width 1309 height 67
click at [1363, 666] on button "[PERSON_NAME] và In" at bounding box center [1336, 681] width 167 height 31
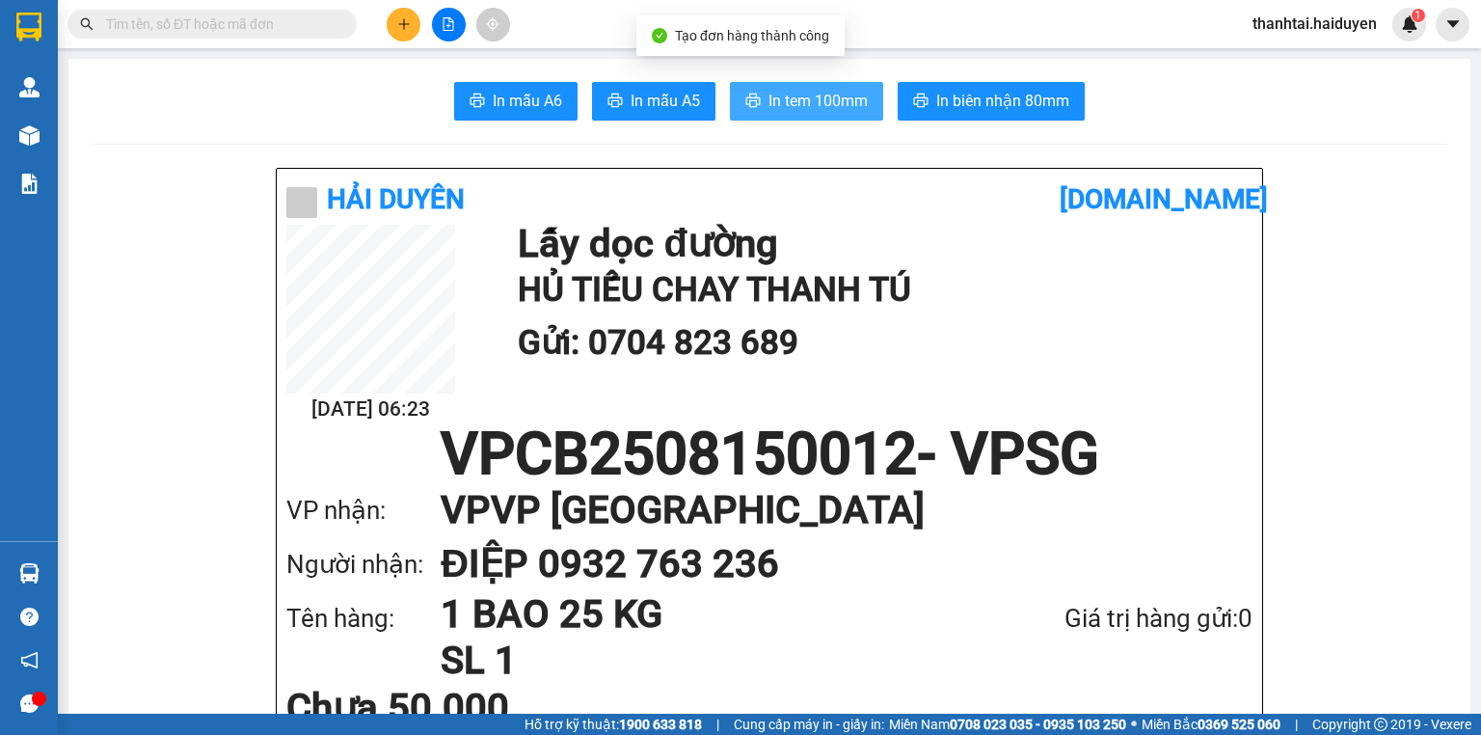
click at [787, 100] on span "In tem 100mm" at bounding box center [817, 101] width 99 height 24
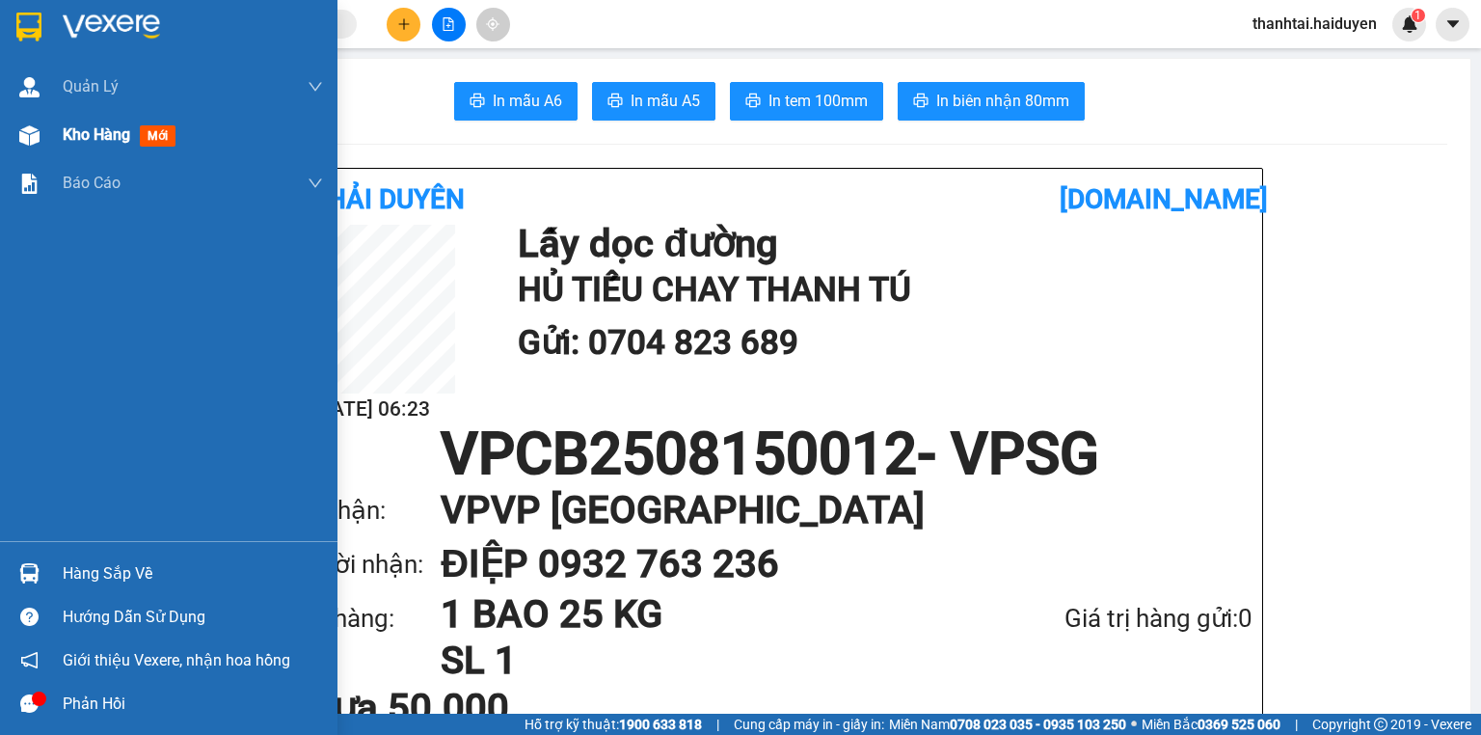
drag, startPoint x: 76, startPoint y: 130, endPoint x: 103, endPoint y: 129, distance: 27.0
click at [78, 130] on span "Kho hàng" at bounding box center [96, 134] width 67 height 18
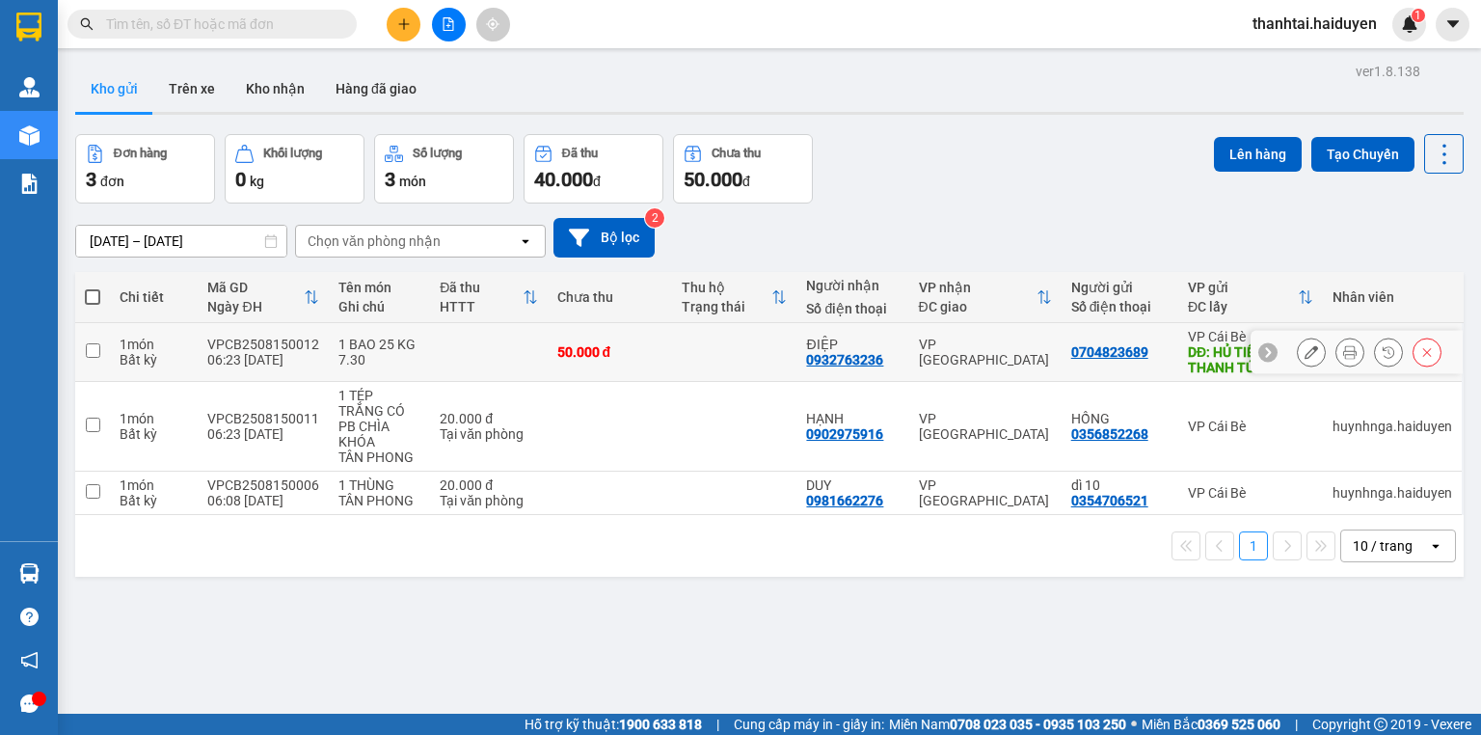
click at [99, 350] on input "checkbox" at bounding box center [93, 350] width 14 height 14
checkbox input "true"
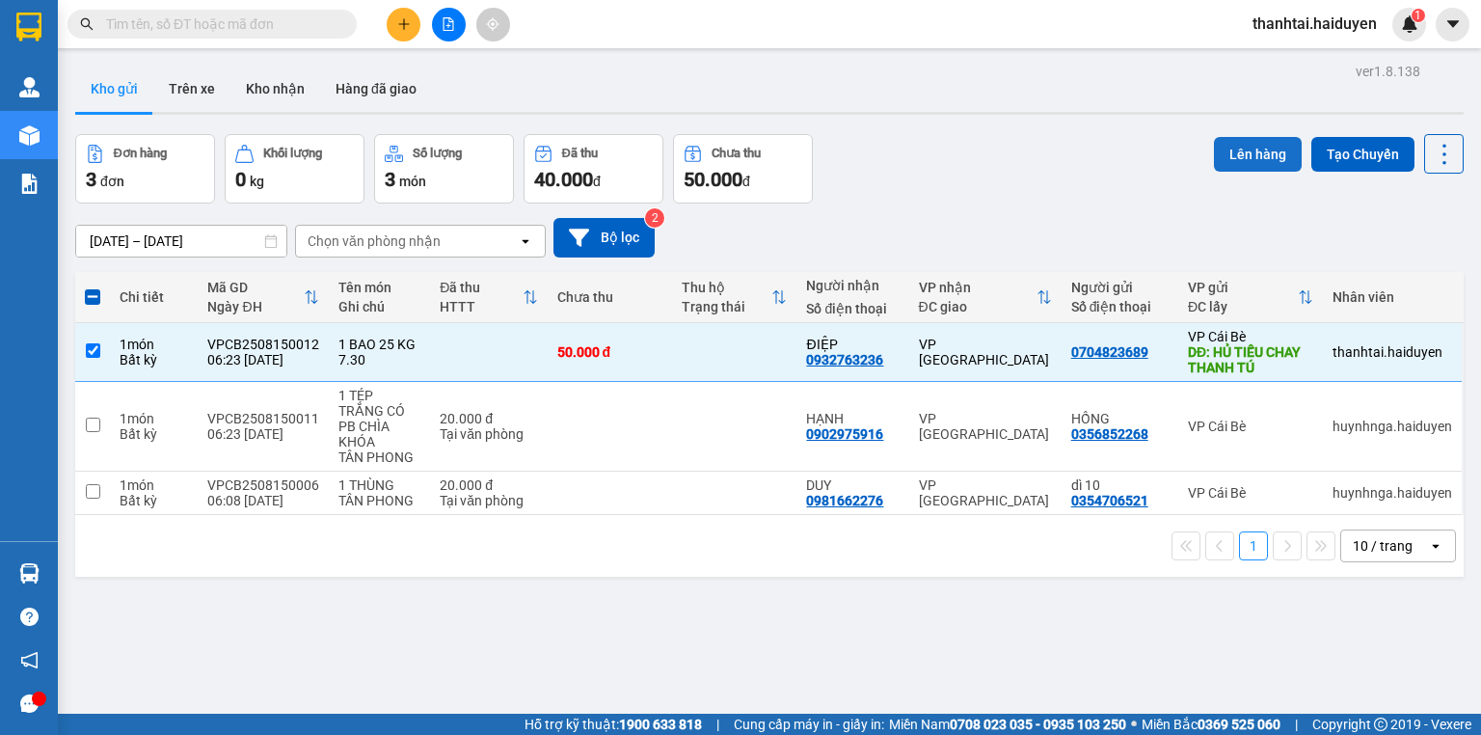
click at [1252, 160] on button "Lên hàng" at bounding box center [1258, 154] width 88 height 35
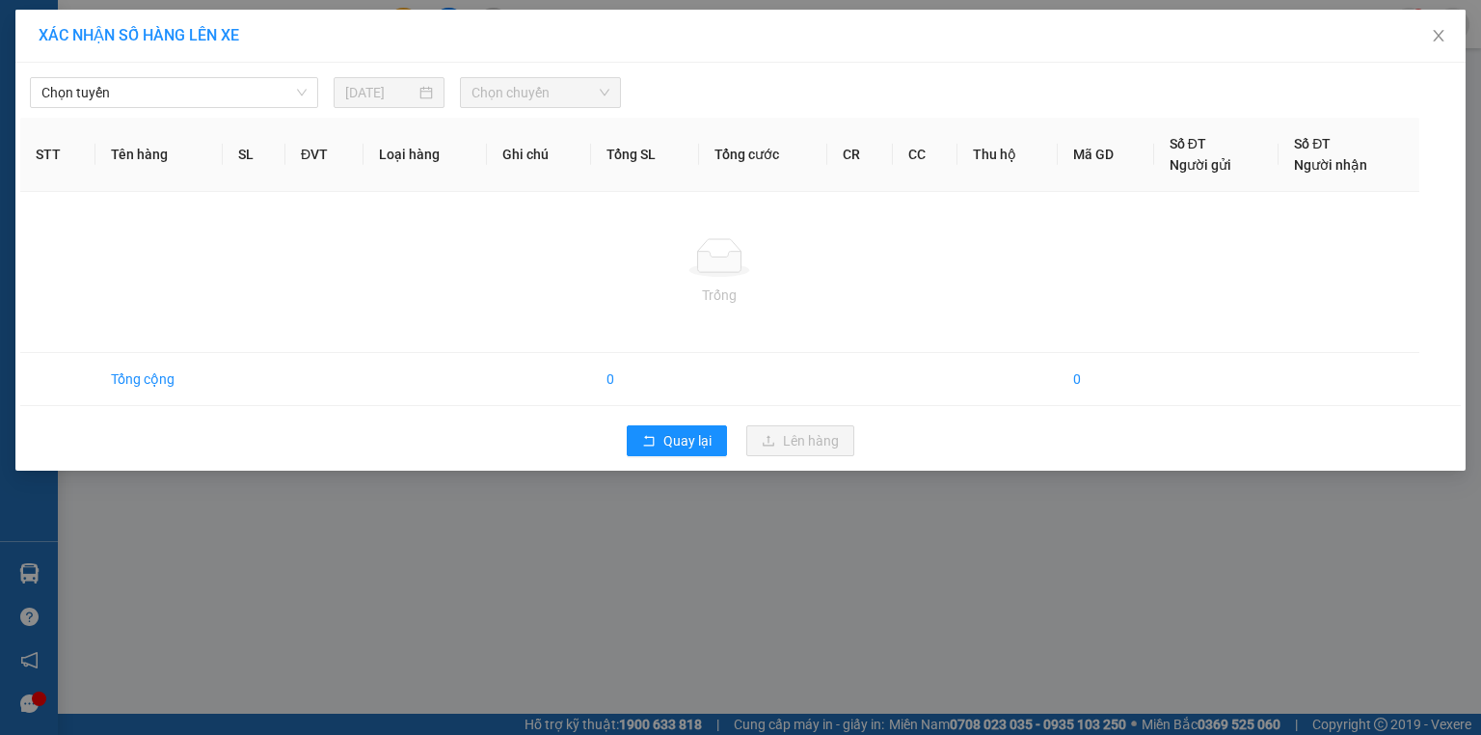
drag, startPoint x: 236, startPoint y: 89, endPoint x: 229, endPoint y: 109, distance: 21.7
click at [233, 94] on span "Chọn tuyến" at bounding box center [173, 92] width 265 height 29
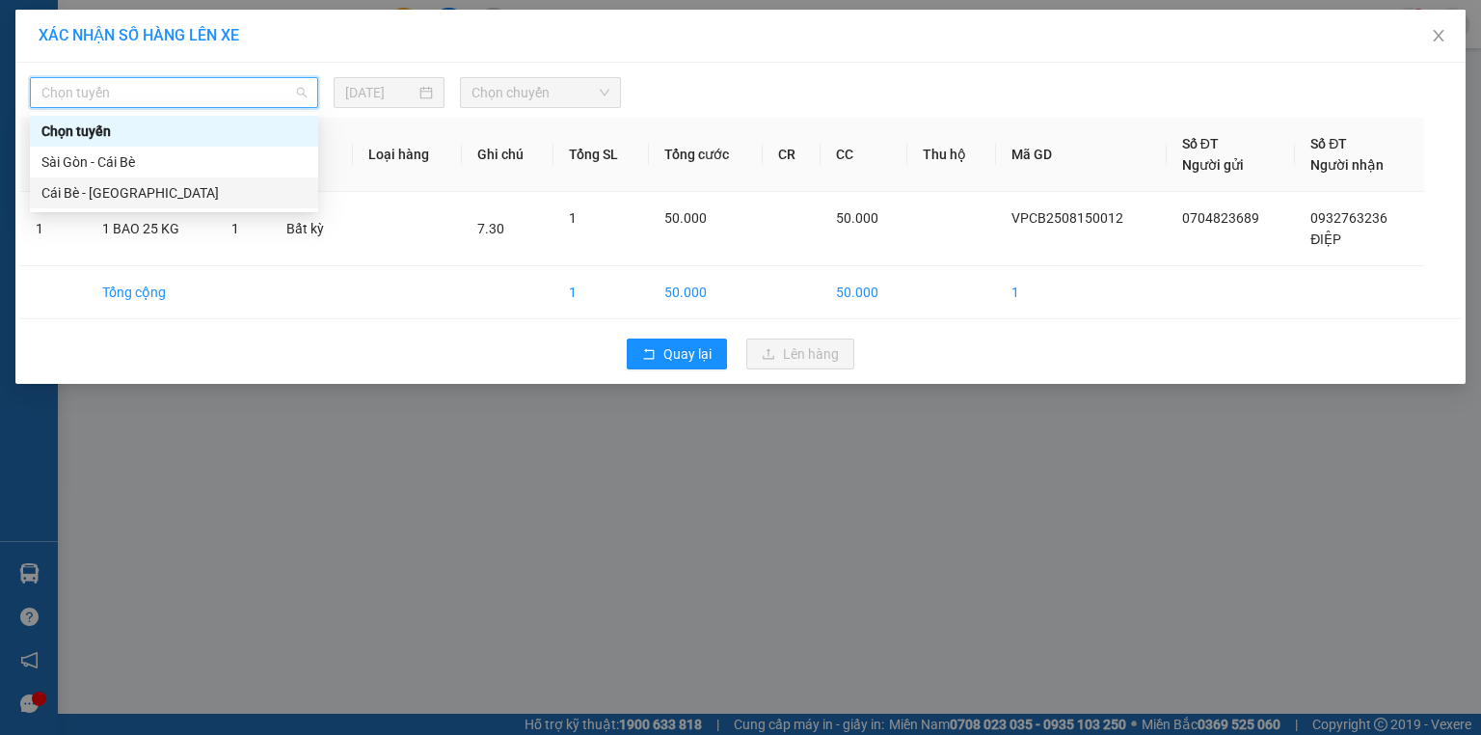
click at [130, 198] on div "Cái Bè - [GEOGRAPHIC_DATA]" at bounding box center [173, 192] width 265 height 21
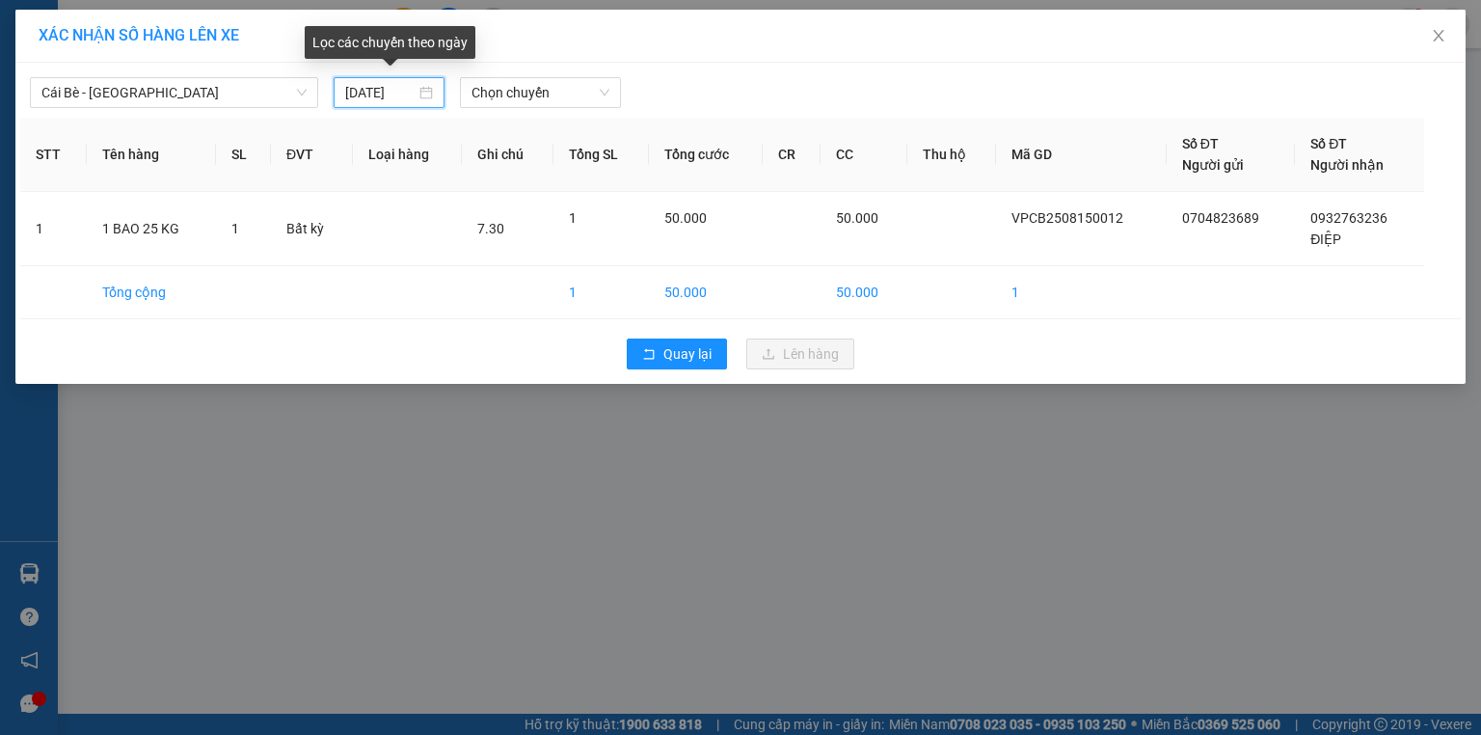
click at [373, 97] on input "[DATE]" at bounding box center [380, 92] width 70 height 21
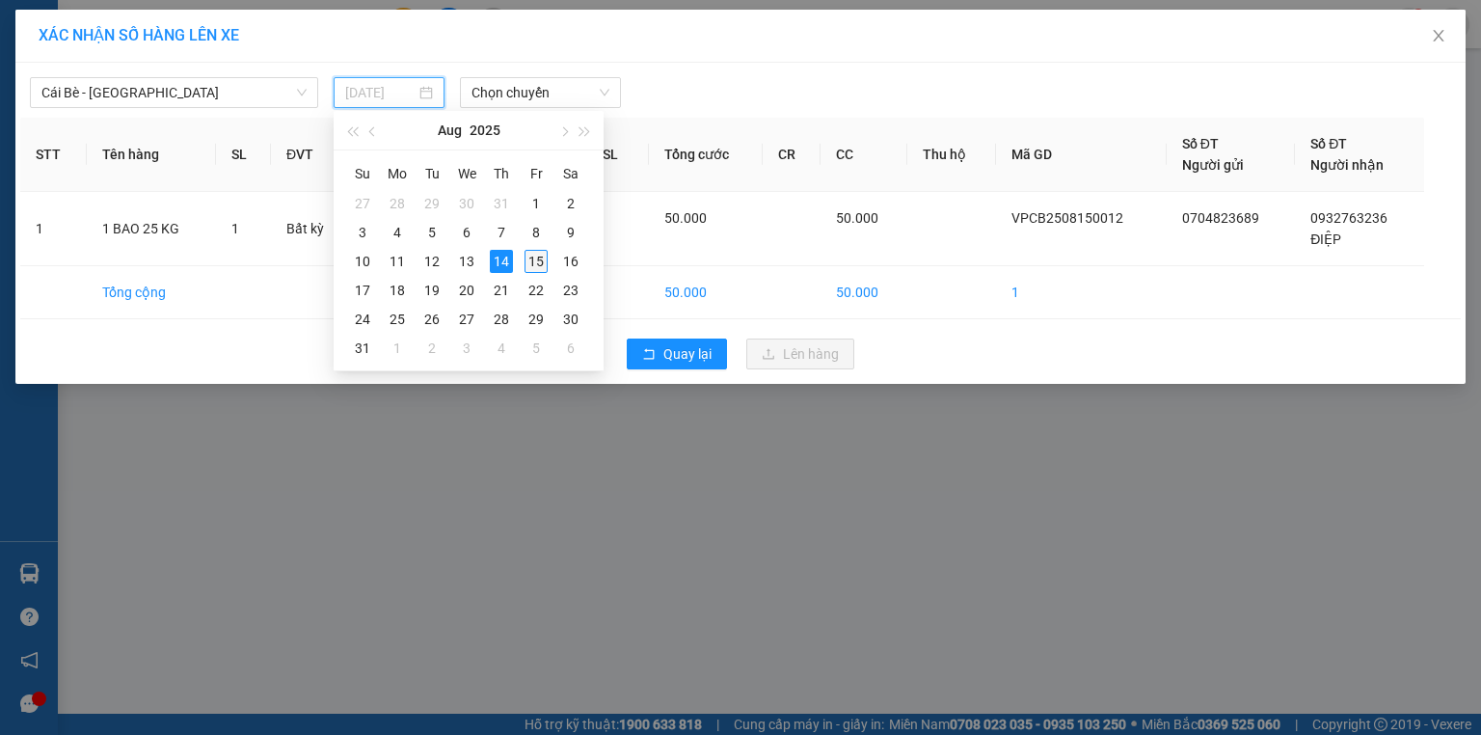
click at [536, 259] on div "15" at bounding box center [536, 261] width 23 height 23
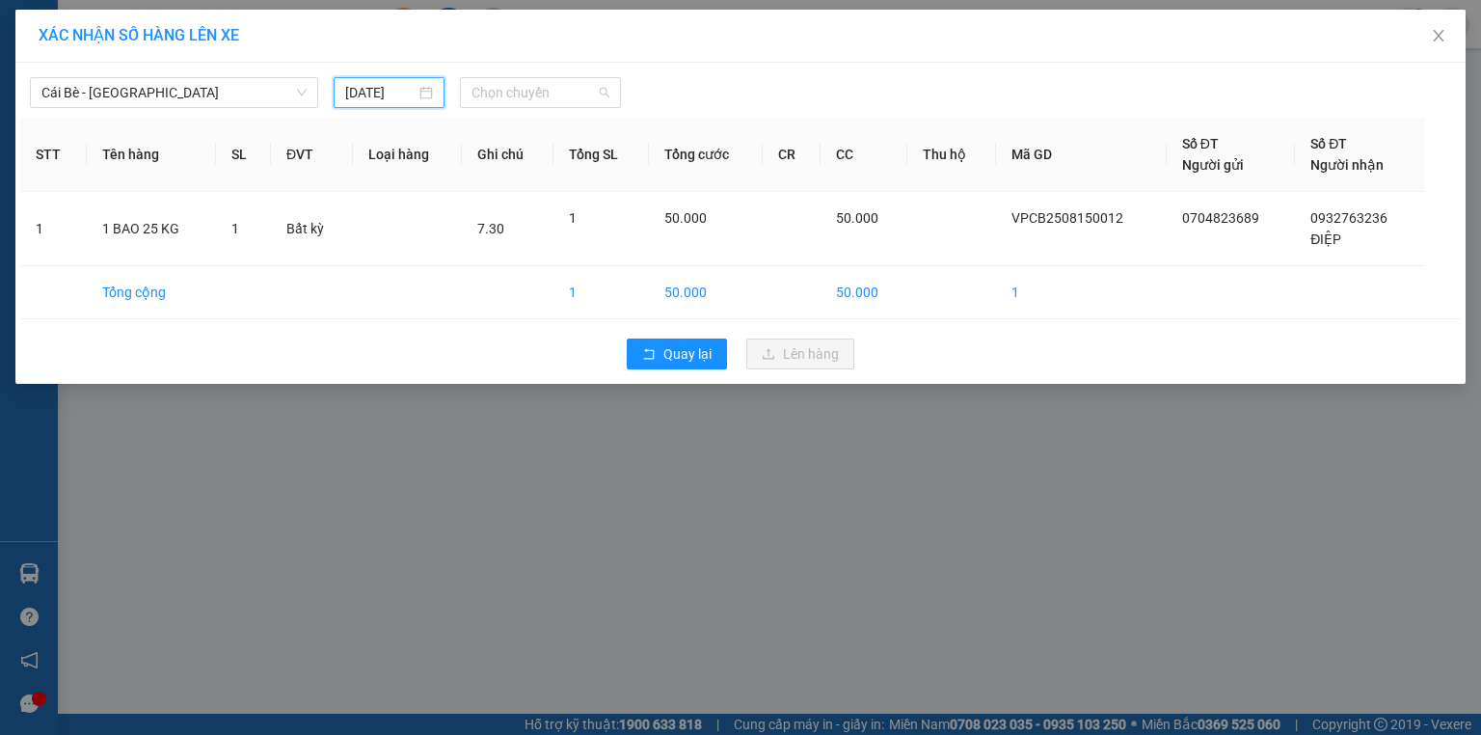
drag, startPoint x: 527, startPoint y: 95, endPoint x: 551, endPoint y: 146, distance: 55.2
click at [532, 96] on span "Chọn chuyến" at bounding box center [540, 92] width 139 height 29
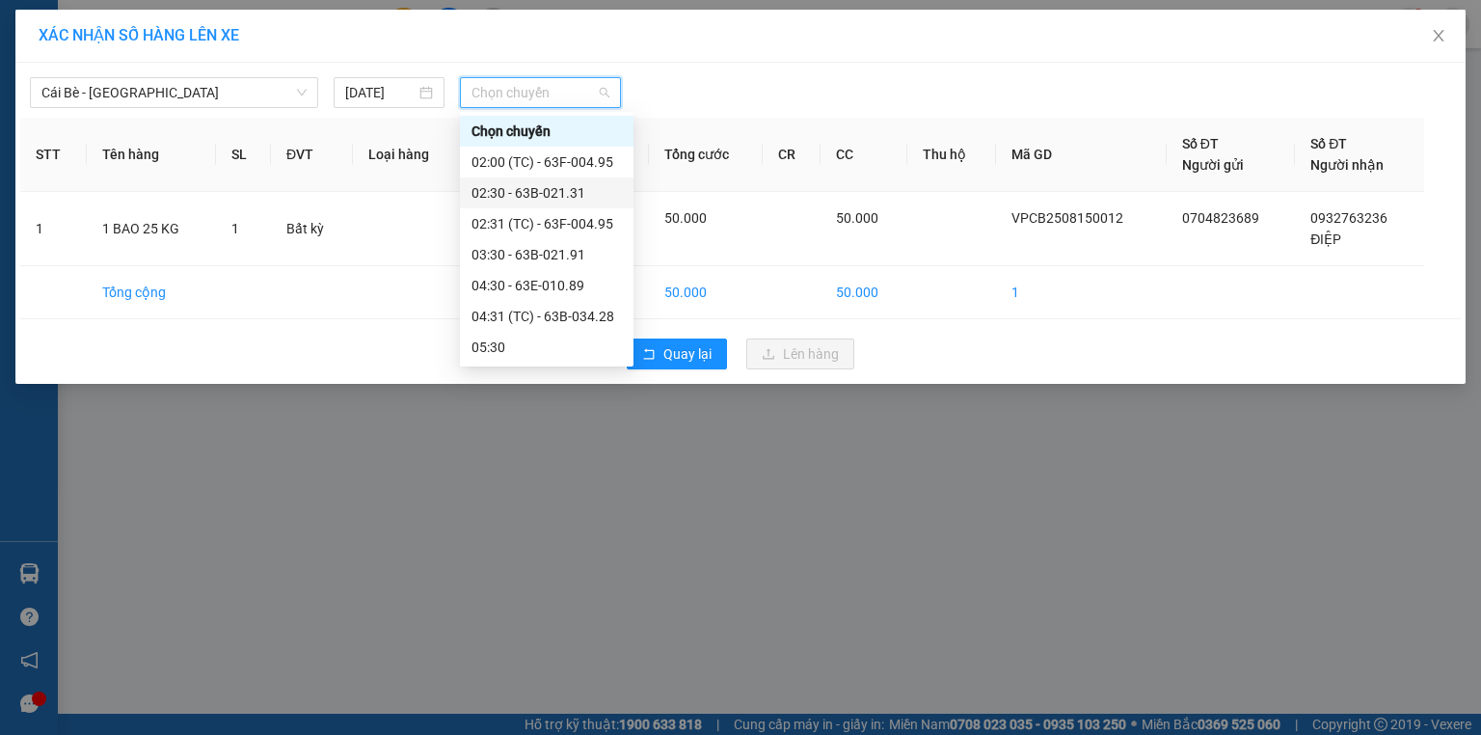
type input "[DATE]"
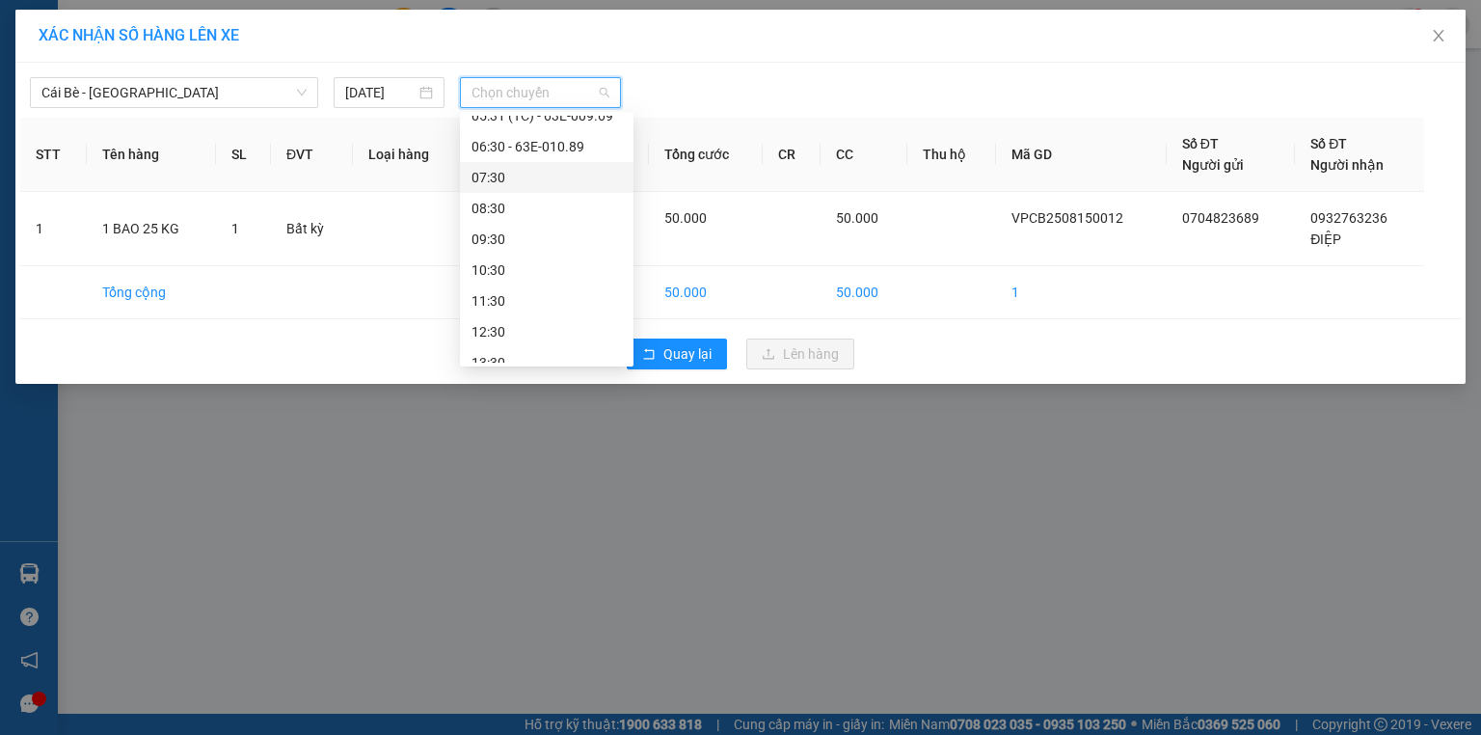
scroll to position [231, 0]
click at [521, 175] on div "07:30" at bounding box center [546, 177] width 150 height 21
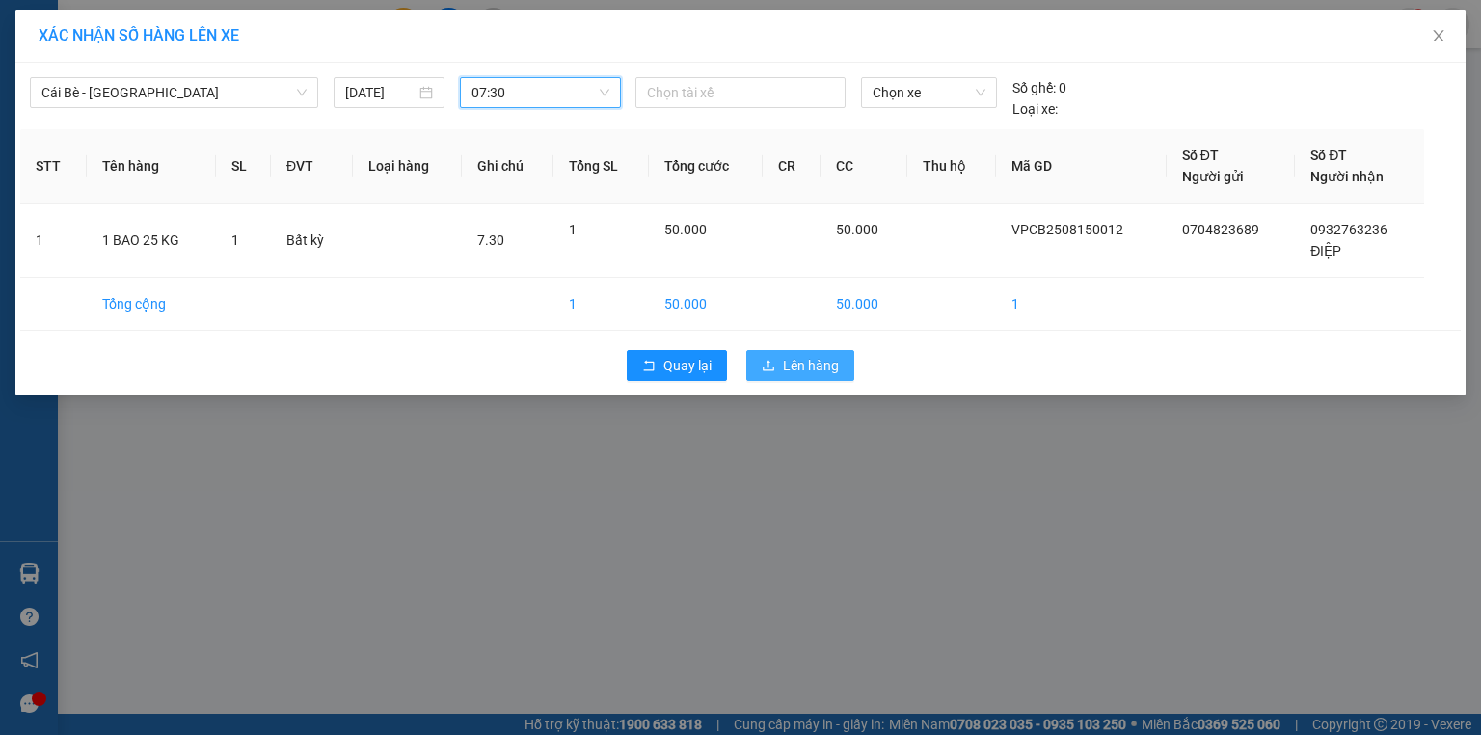
click at [794, 359] on span "Lên hàng" at bounding box center [811, 365] width 56 height 21
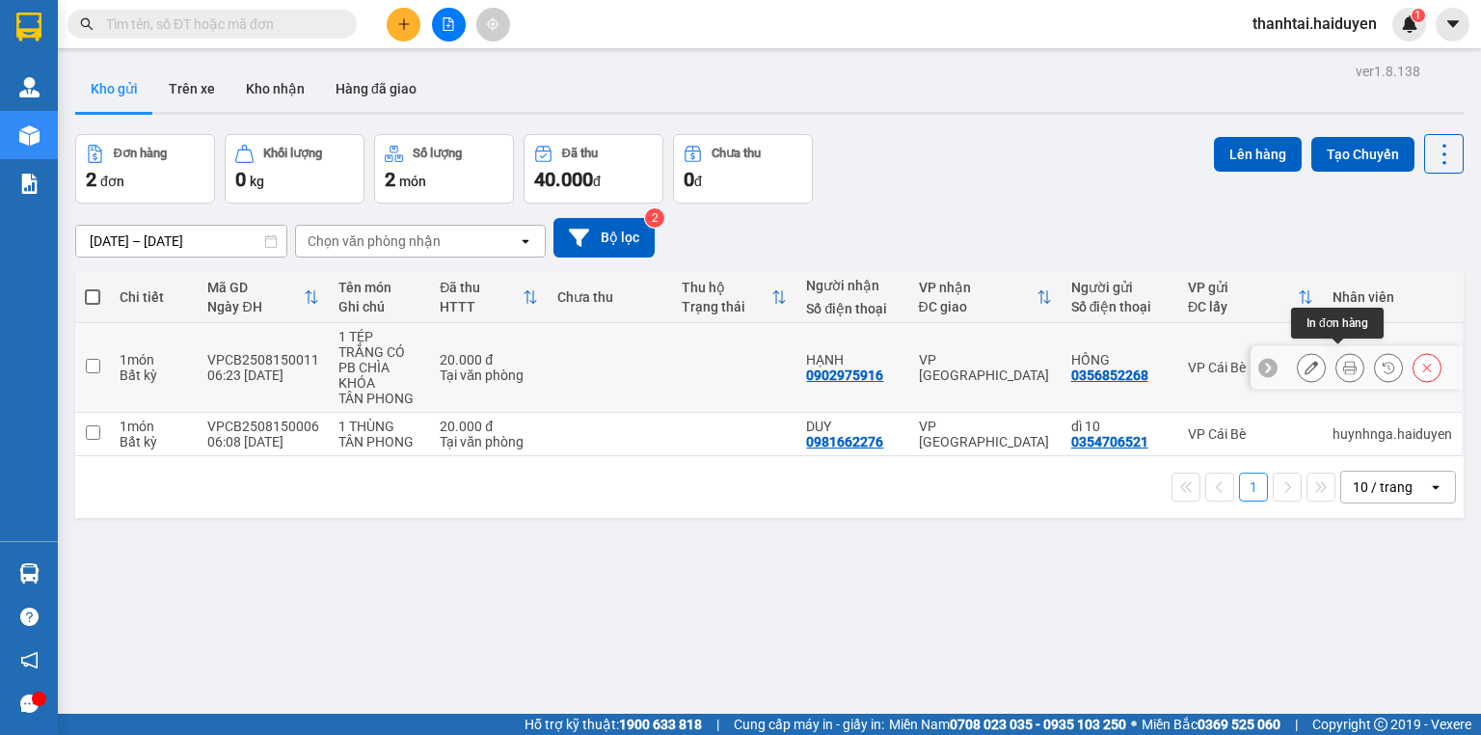
click at [1343, 361] on icon at bounding box center [1349, 367] width 13 height 13
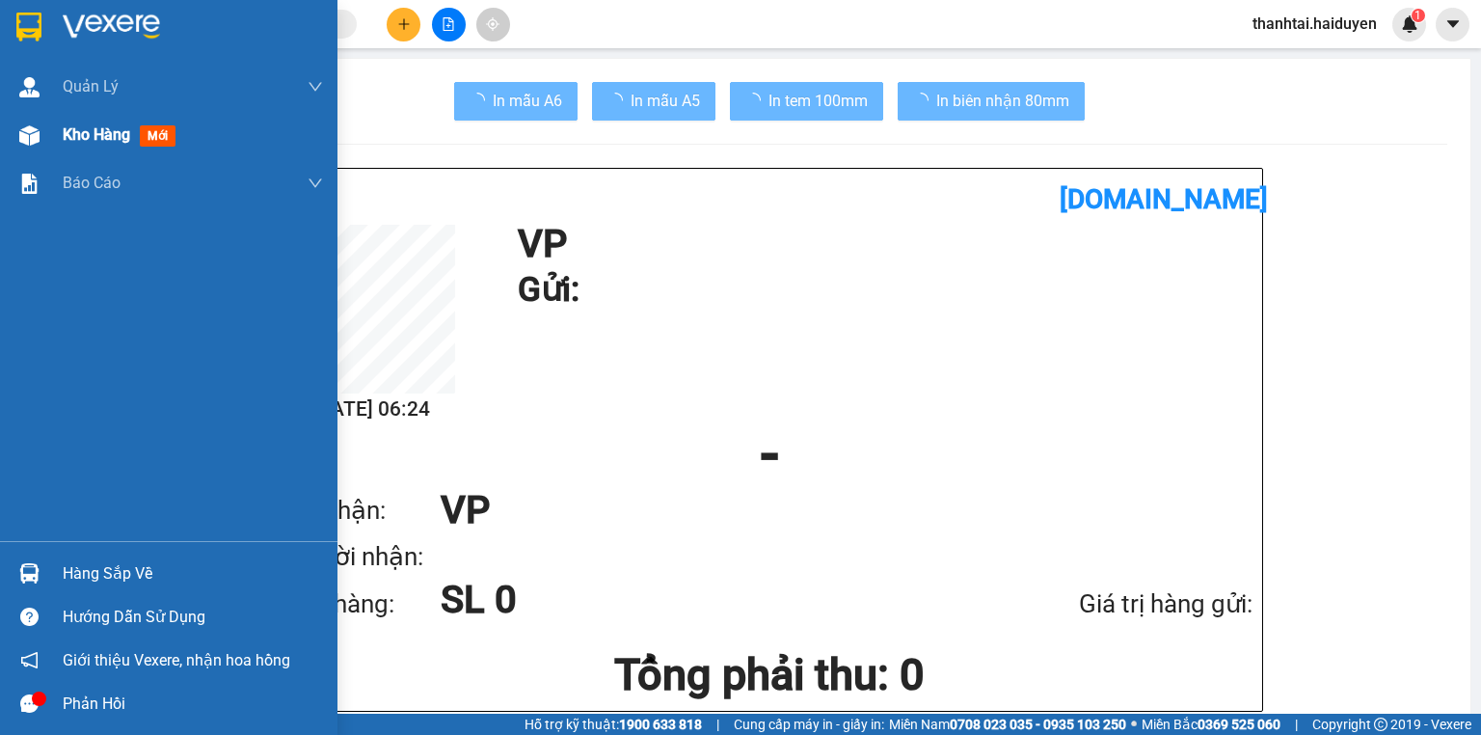
click at [50, 131] on div "Kho hàng mới" at bounding box center [168, 135] width 337 height 48
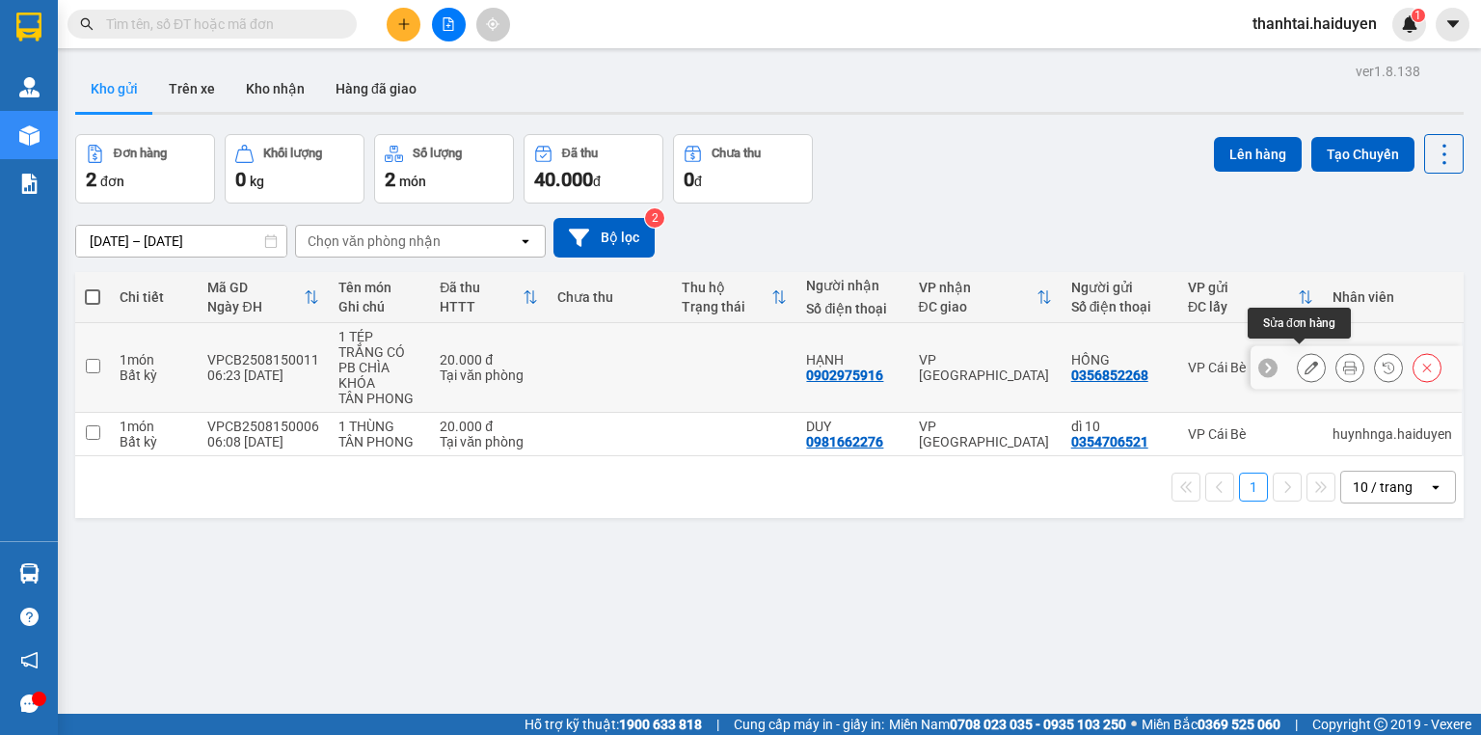
click at [1305, 363] on icon at bounding box center [1311, 367] width 13 height 13
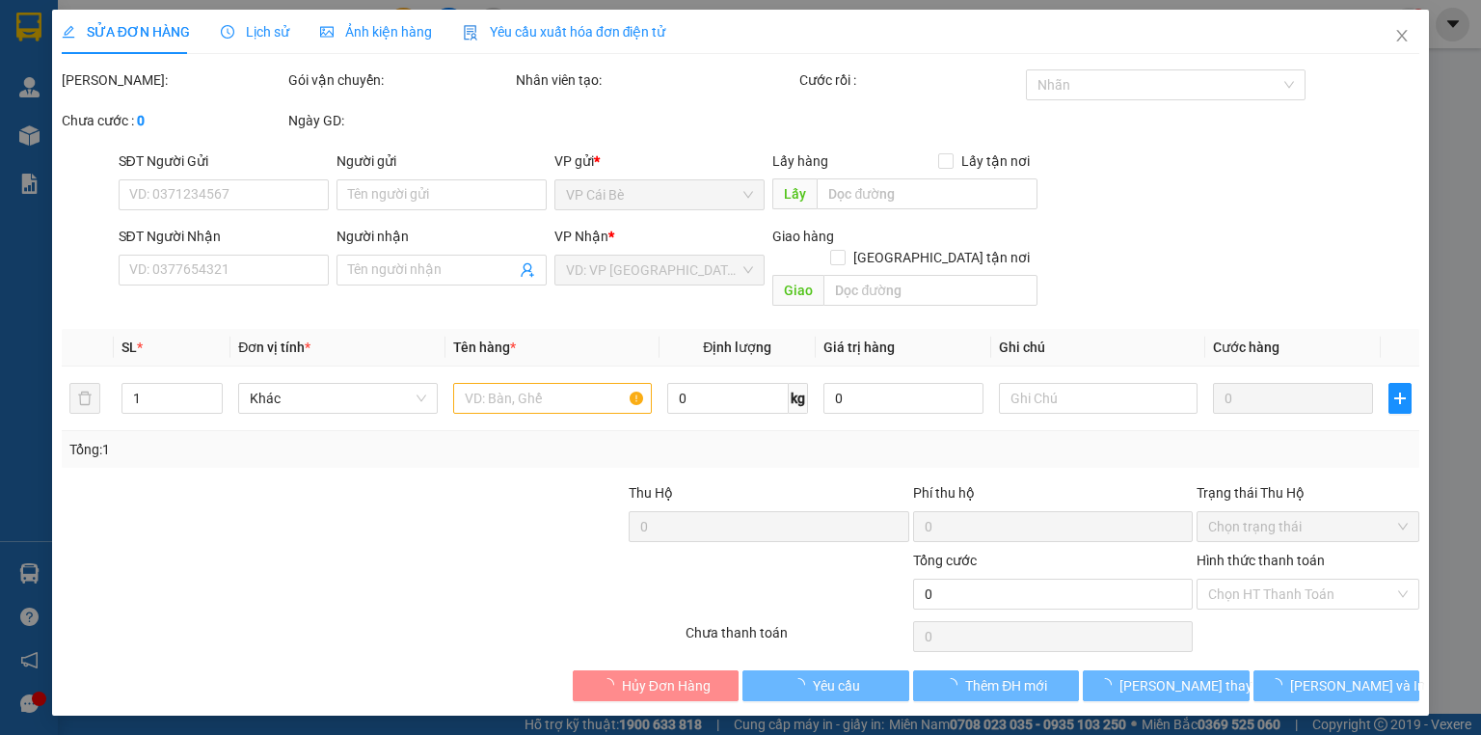
click at [270, 30] on span "Lịch sử" at bounding box center [255, 31] width 68 height 15
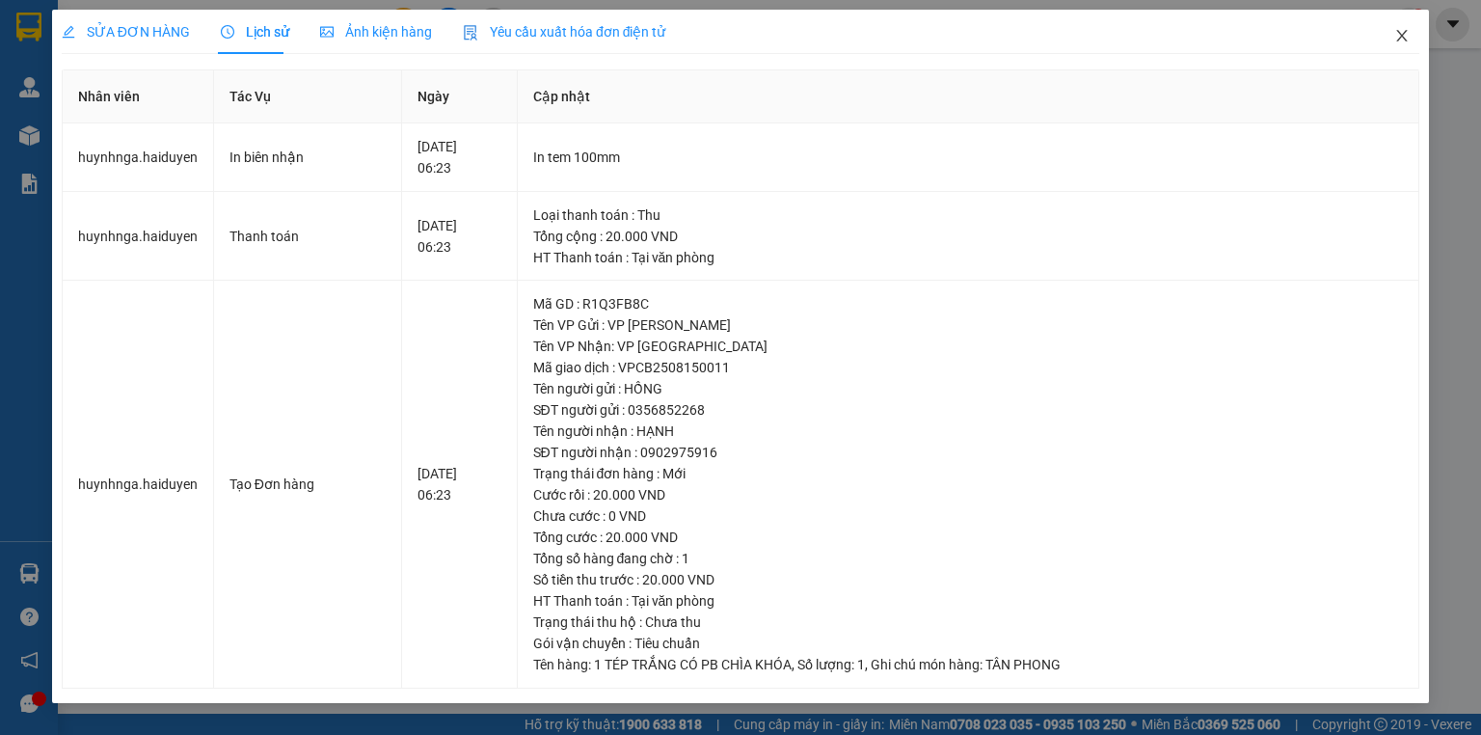
click at [1398, 31] on icon "close" at bounding box center [1401, 35] width 15 height 15
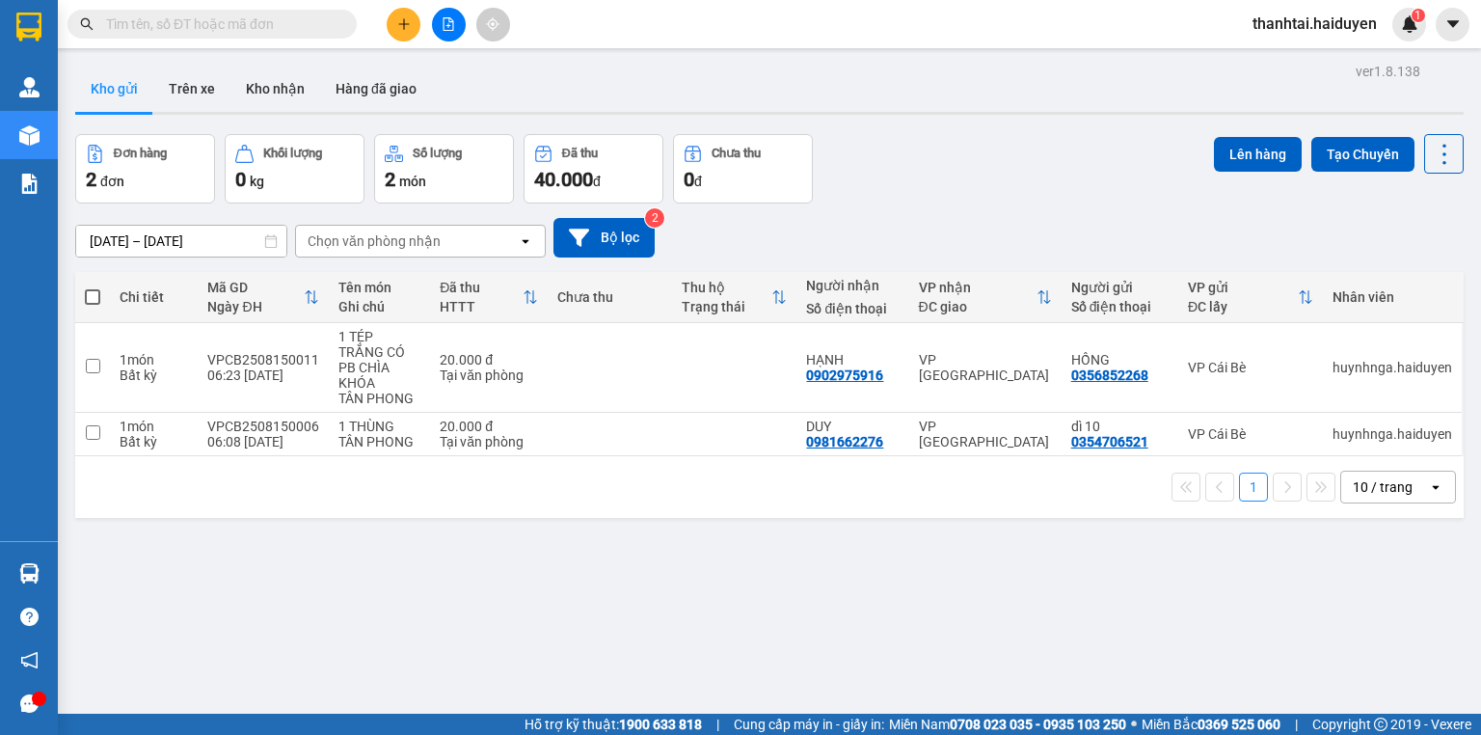
click at [320, 20] on input "text" at bounding box center [220, 23] width 228 height 21
click at [319, 20] on input "text" at bounding box center [220, 23] width 228 height 21
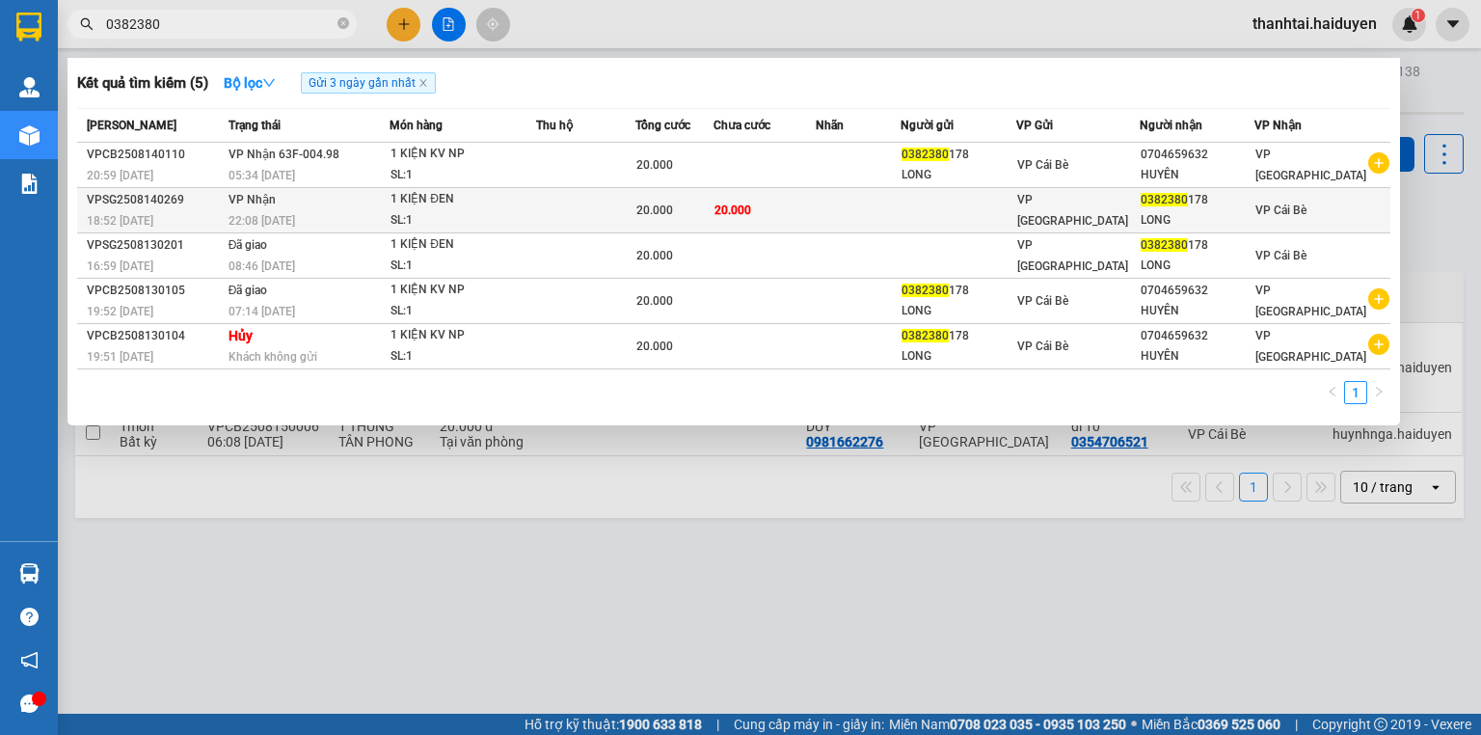
type input "0382380"
click at [1016, 194] on td at bounding box center [959, 210] width 116 height 45
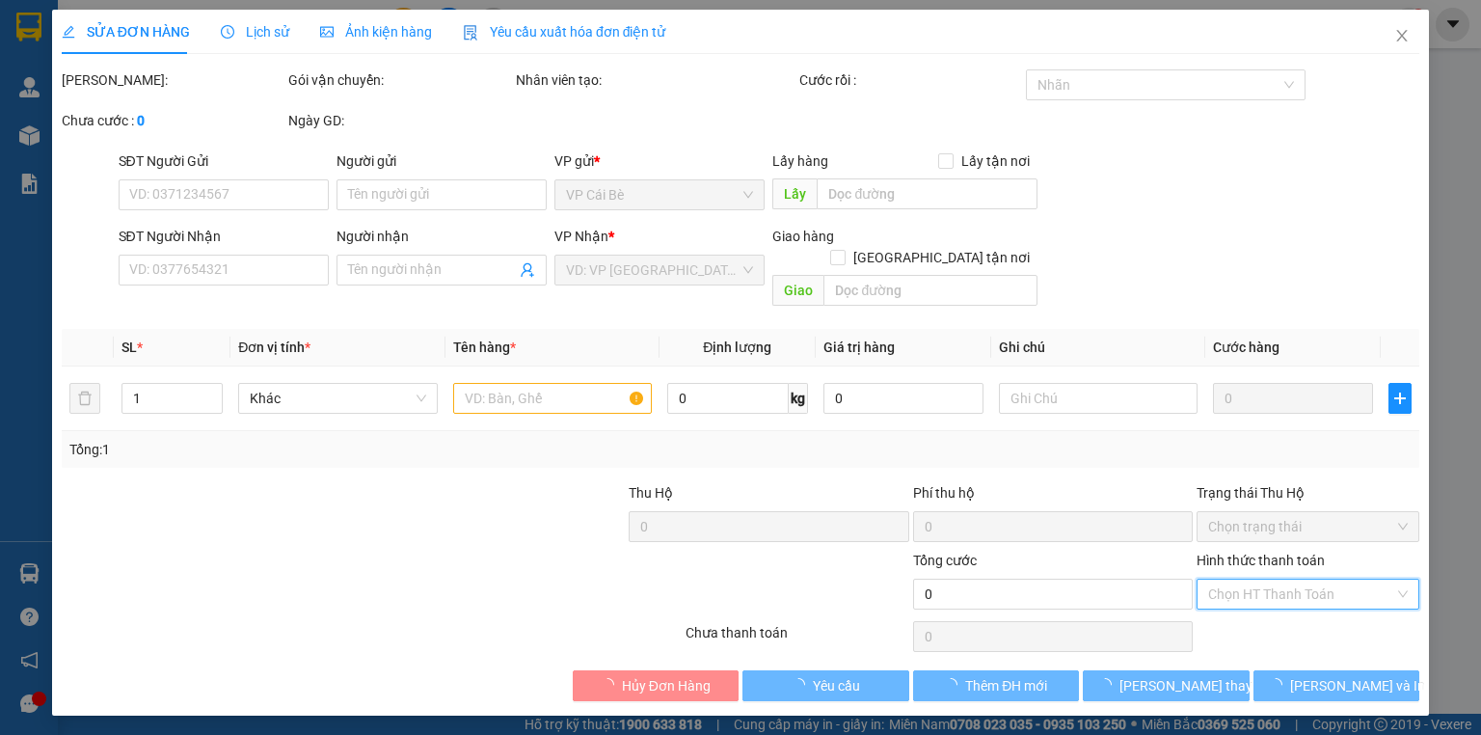
drag, startPoint x: 1275, startPoint y: 563, endPoint x: 1277, endPoint y: 605, distance: 41.5
click at [1275, 579] on input "Hình thức thanh toán" at bounding box center [1301, 593] width 186 height 29
click at [1274, 606] on div "Tại văn phòng" at bounding box center [1308, 610] width 200 height 21
type input "0"
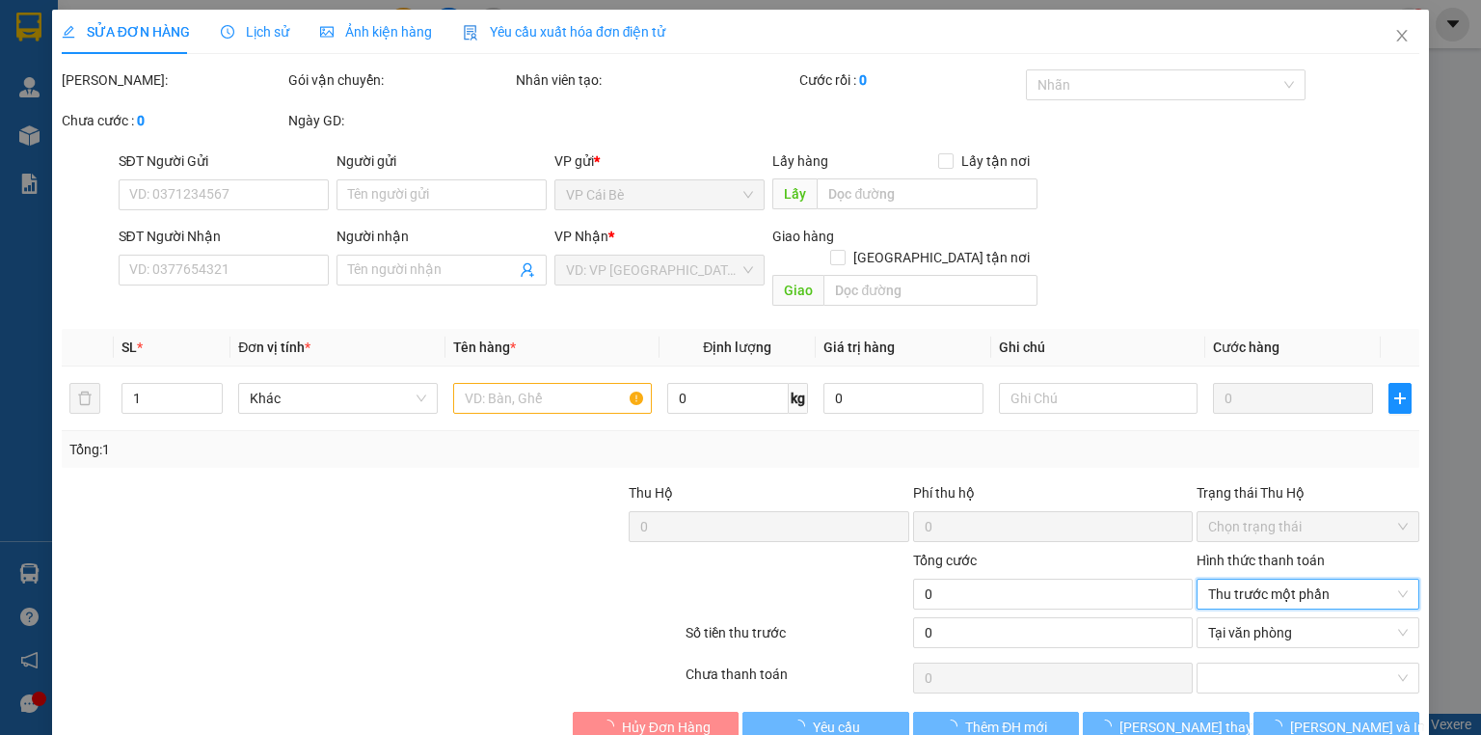
type input "0382380178"
type input "LONG"
type input "20.000"
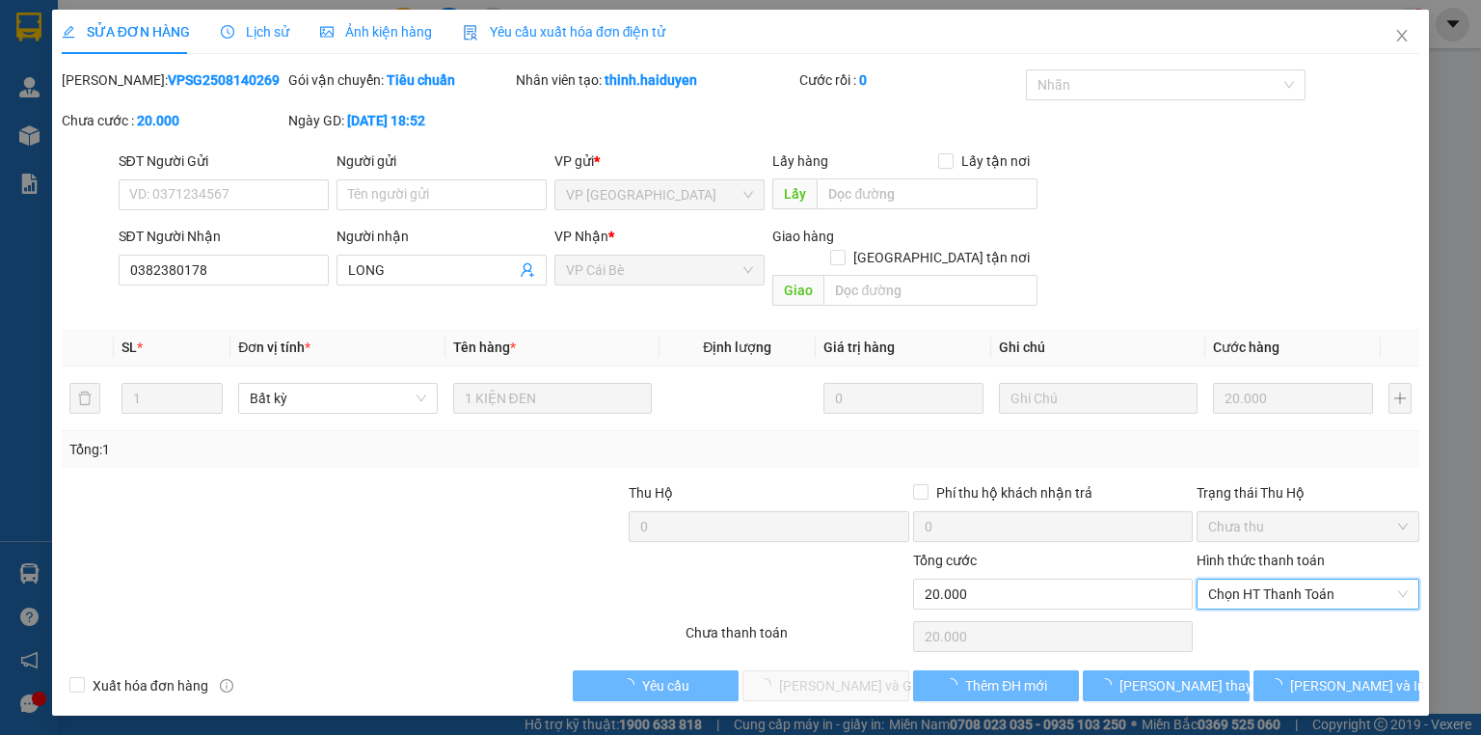
drag, startPoint x: 1251, startPoint y: 575, endPoint x: 1234, endPoint y: 602, distance: 31.6
click at [1246, 582] on span "Chọn HT Thanh Toán" at bounding box center [1308, 593] width 200 height 29
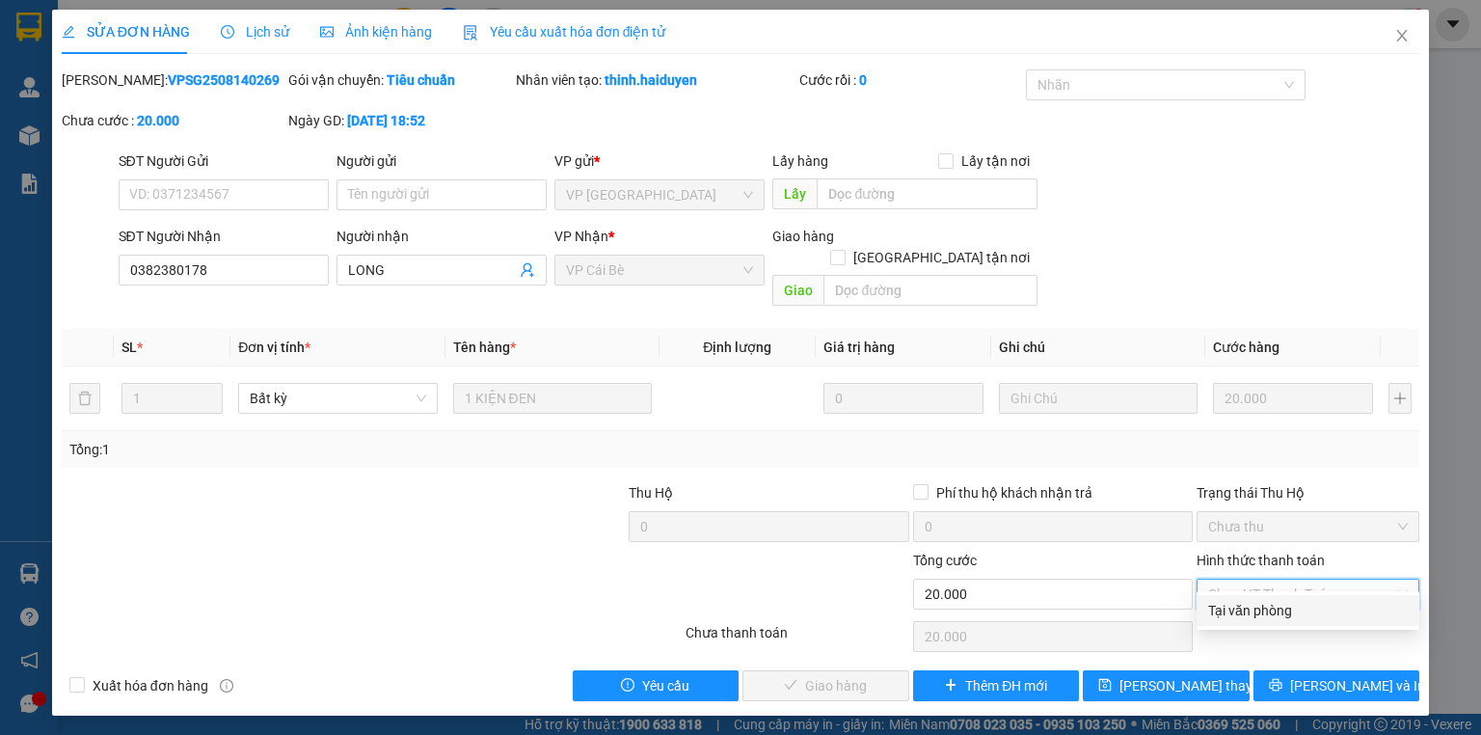
click at [1238, 609] on div "Tại văn phòng" at bounding box center [1308, 610] width 200 height 21
type input "0"
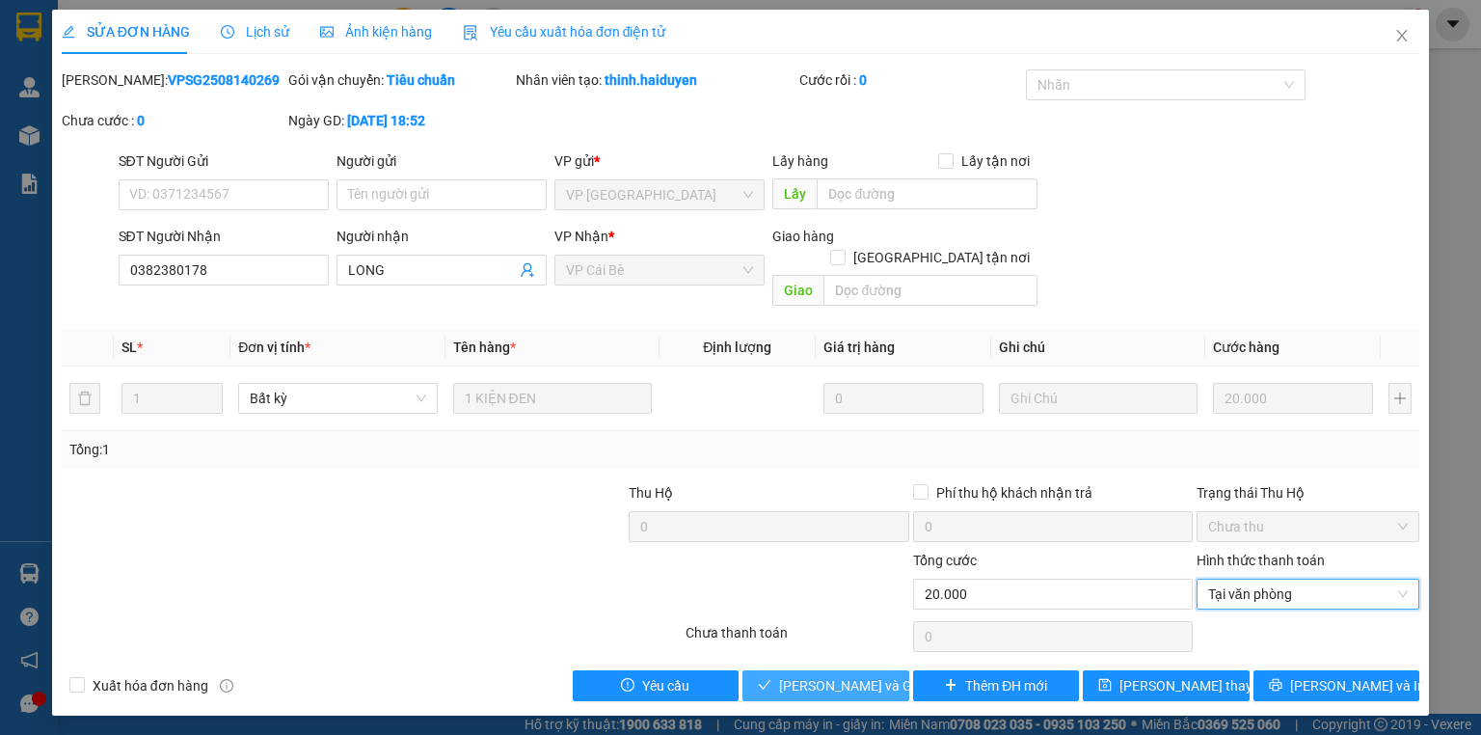
click at [818, 675] on span "Lưu và Giao hàng" at bounding box center [871, 685] width 185 height 21
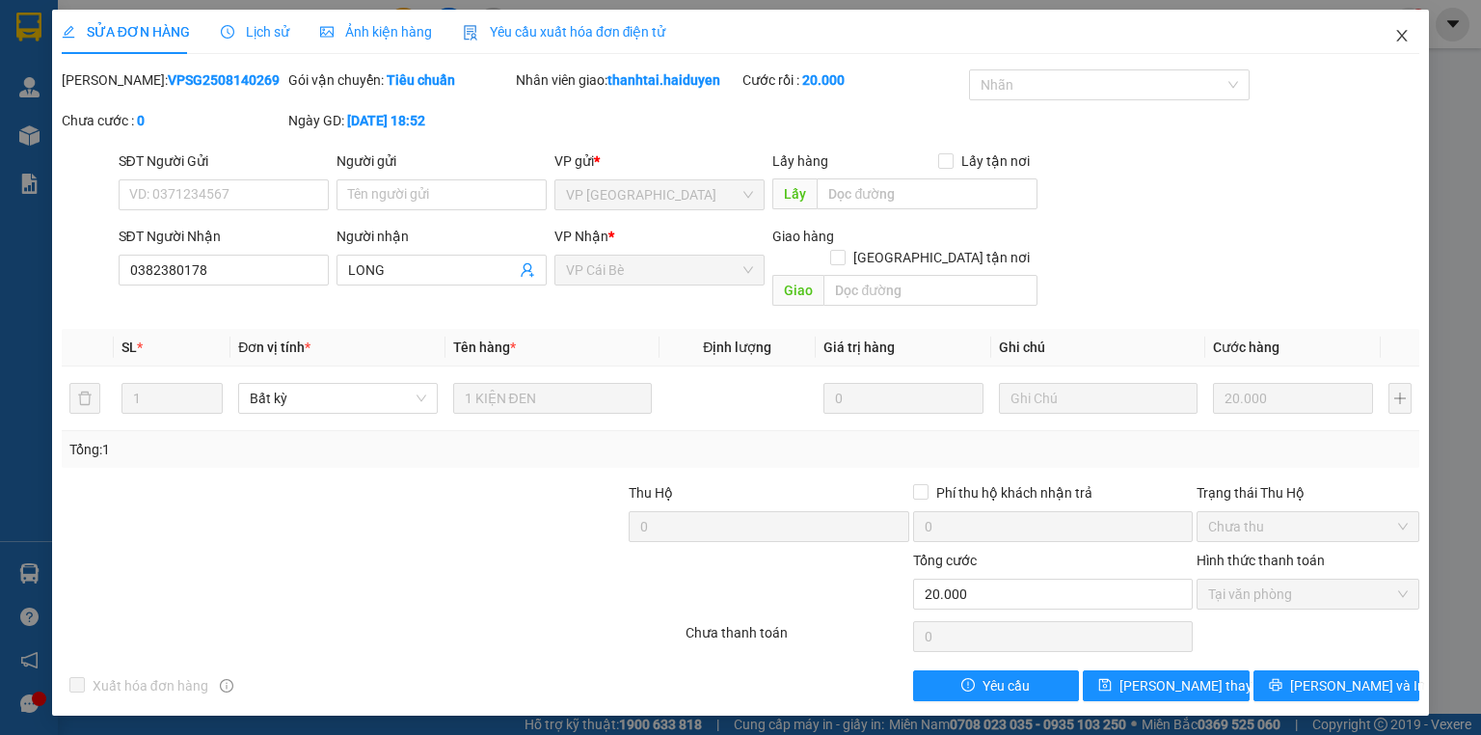
click at [1399, 32] on icon "close" at bounding box center [1401, 35] width 15 height 15
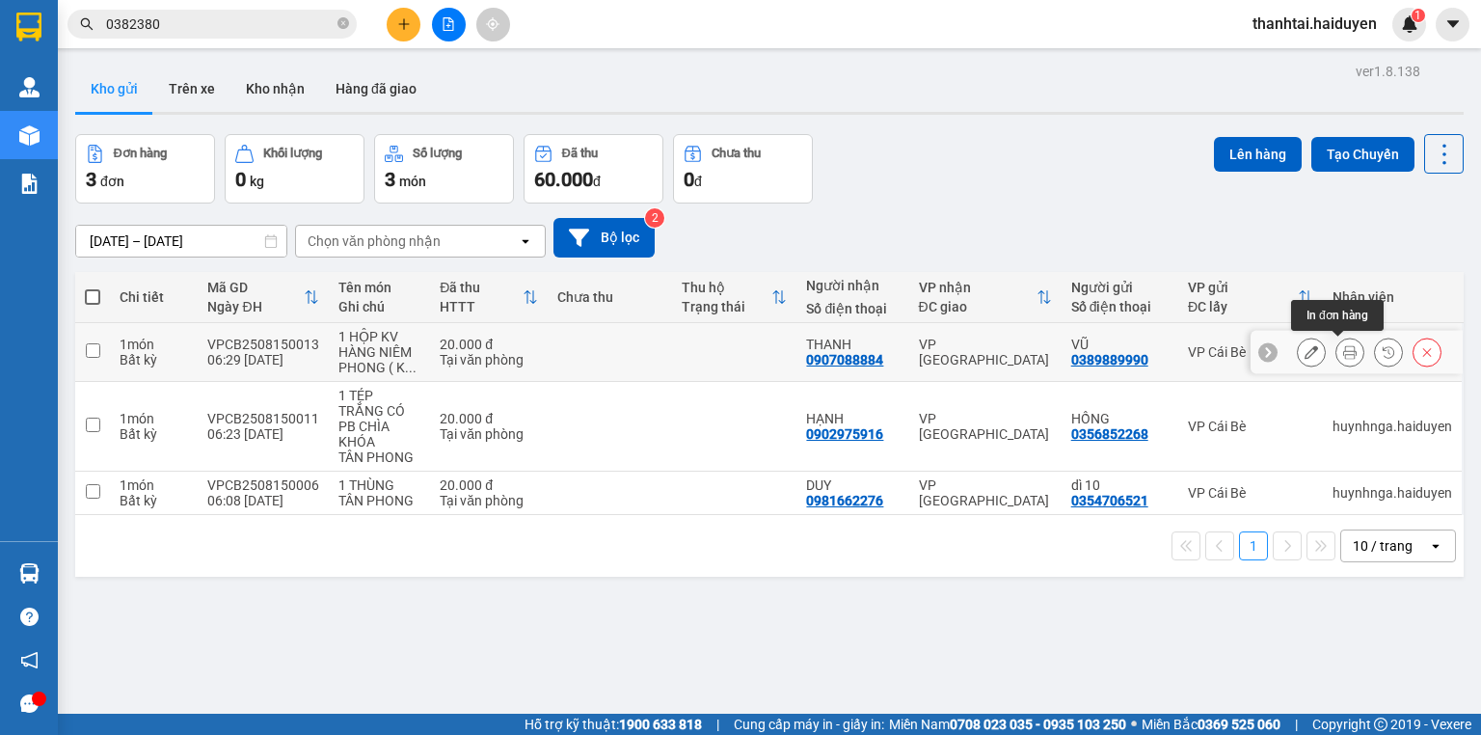
click at [1343, 350] on icon at bounding box center [1349, 351] width 13 height 13
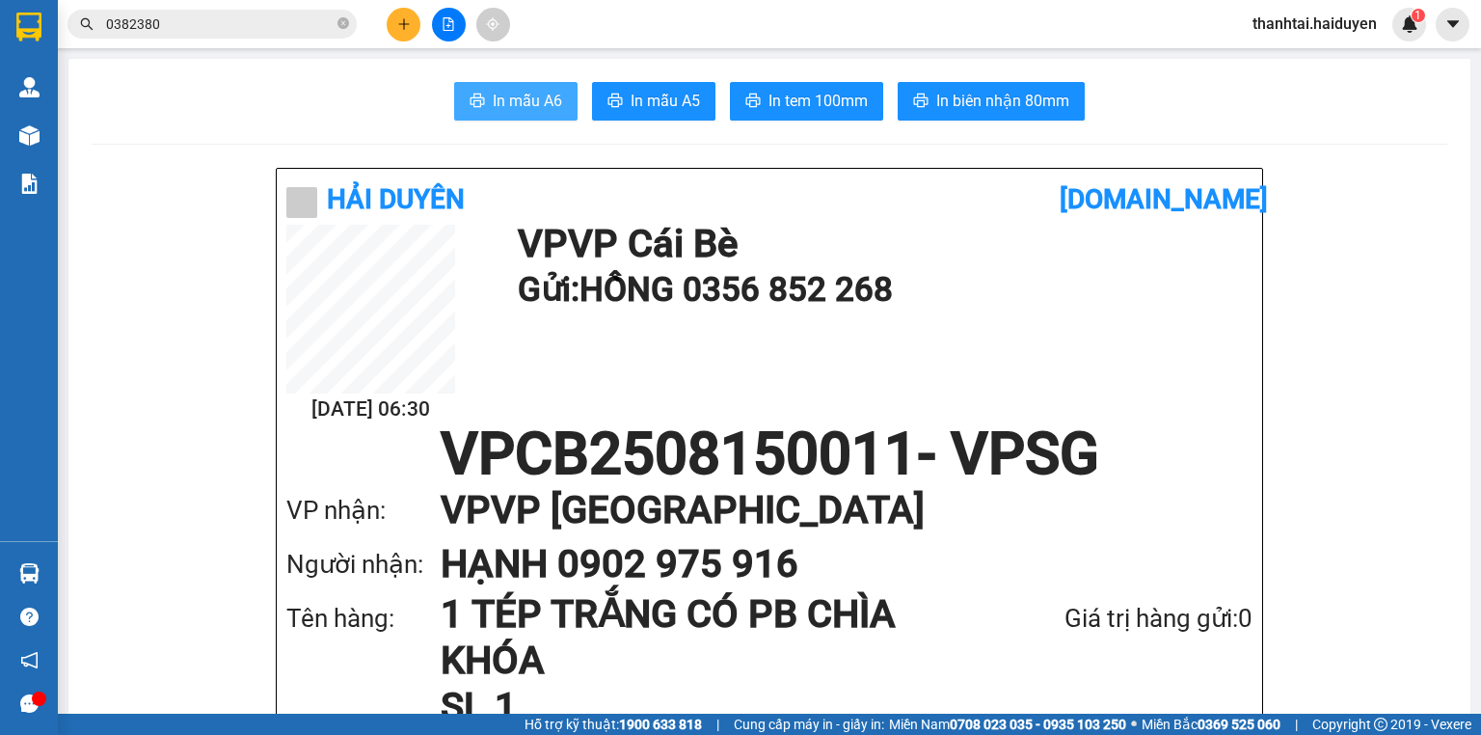
click at [522, 95] on span "In mẫu A6" at bounding box center [527, 101] width 69 height 24
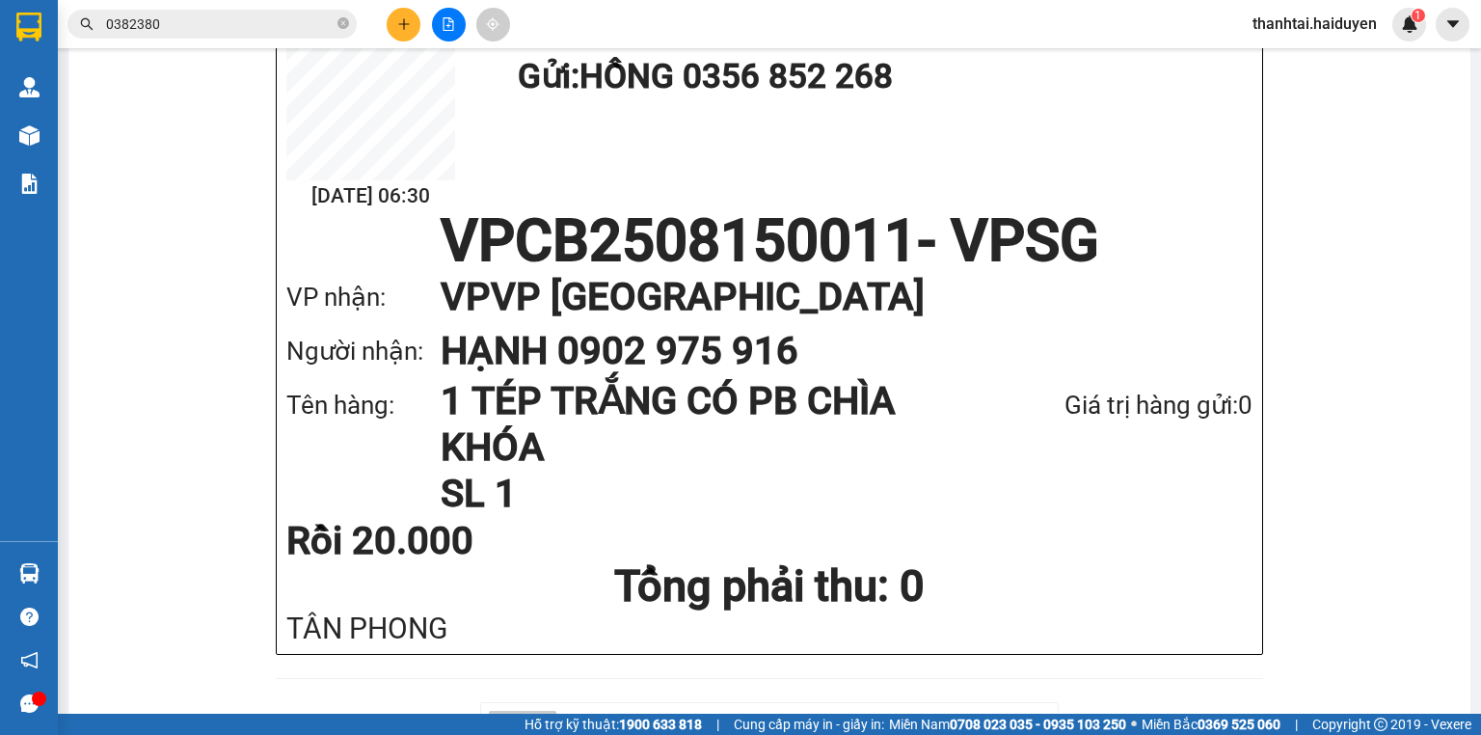
scroll to position [231, 0]
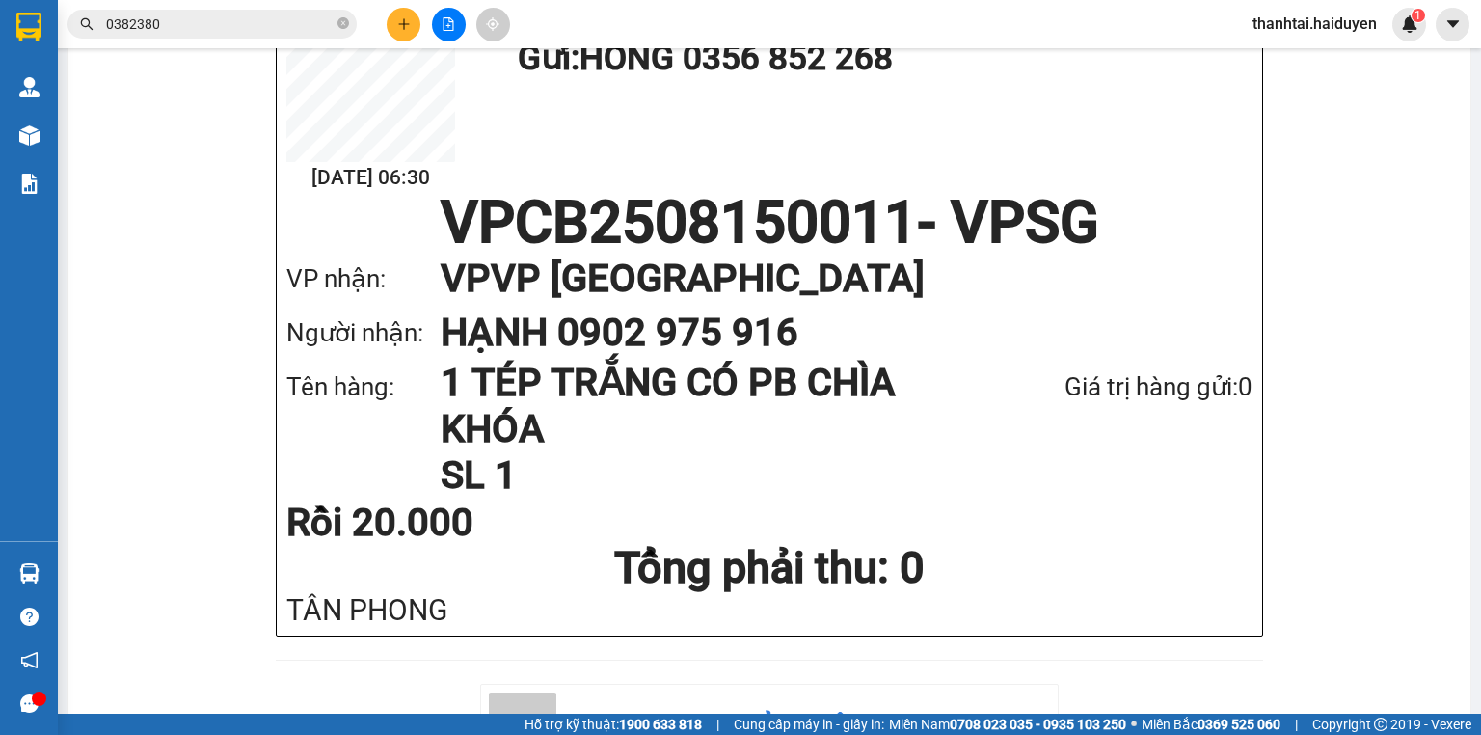
click at [1030, 336] on h1 "HẠNH 0902 975 916" at bounding box center [827, 333] width 773 height 54
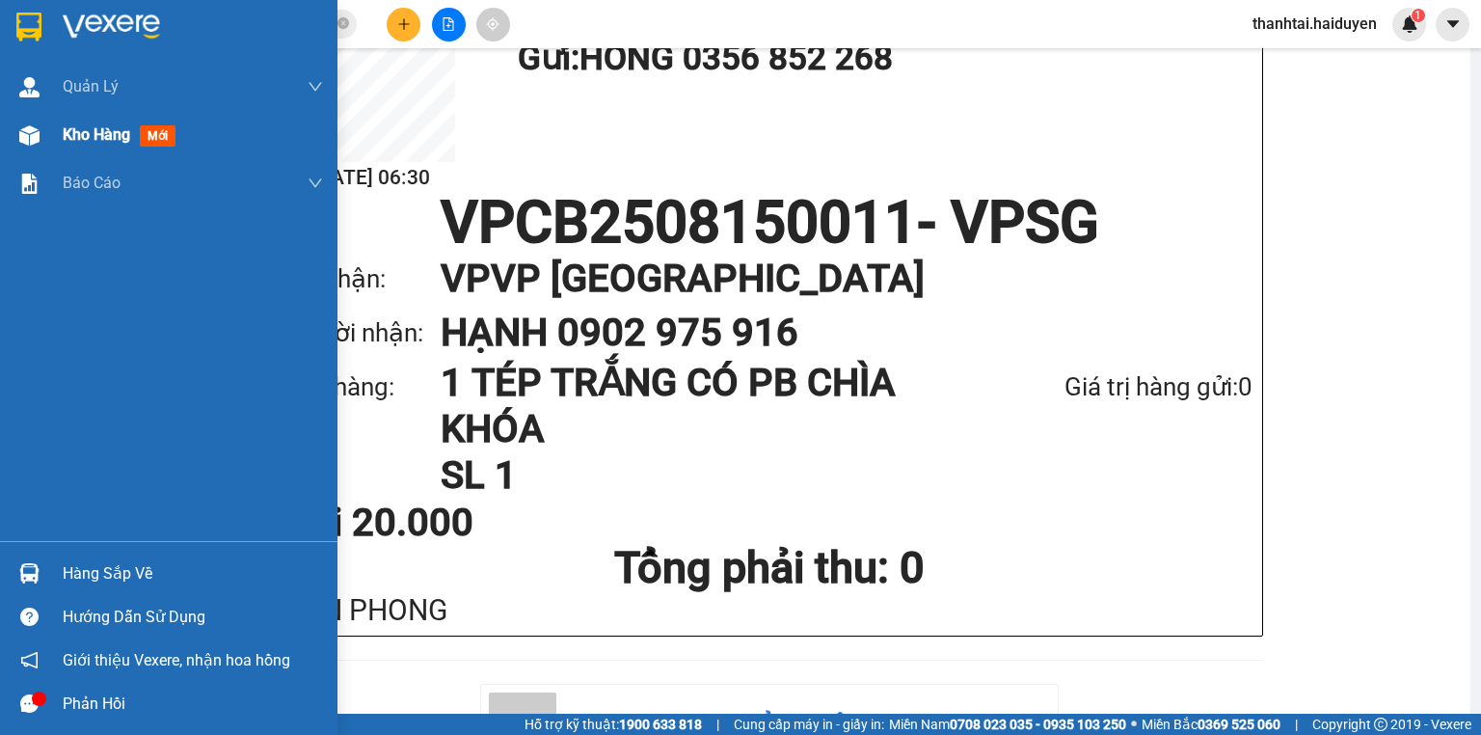
drag, startPoint x: 94, startPoint y: 134, endPoint x: 212, endPoint y: 155, distance: 120.5
click at [95, 133] on span "Kho hàng" at bounding box center [96, 134] width 67 height 18
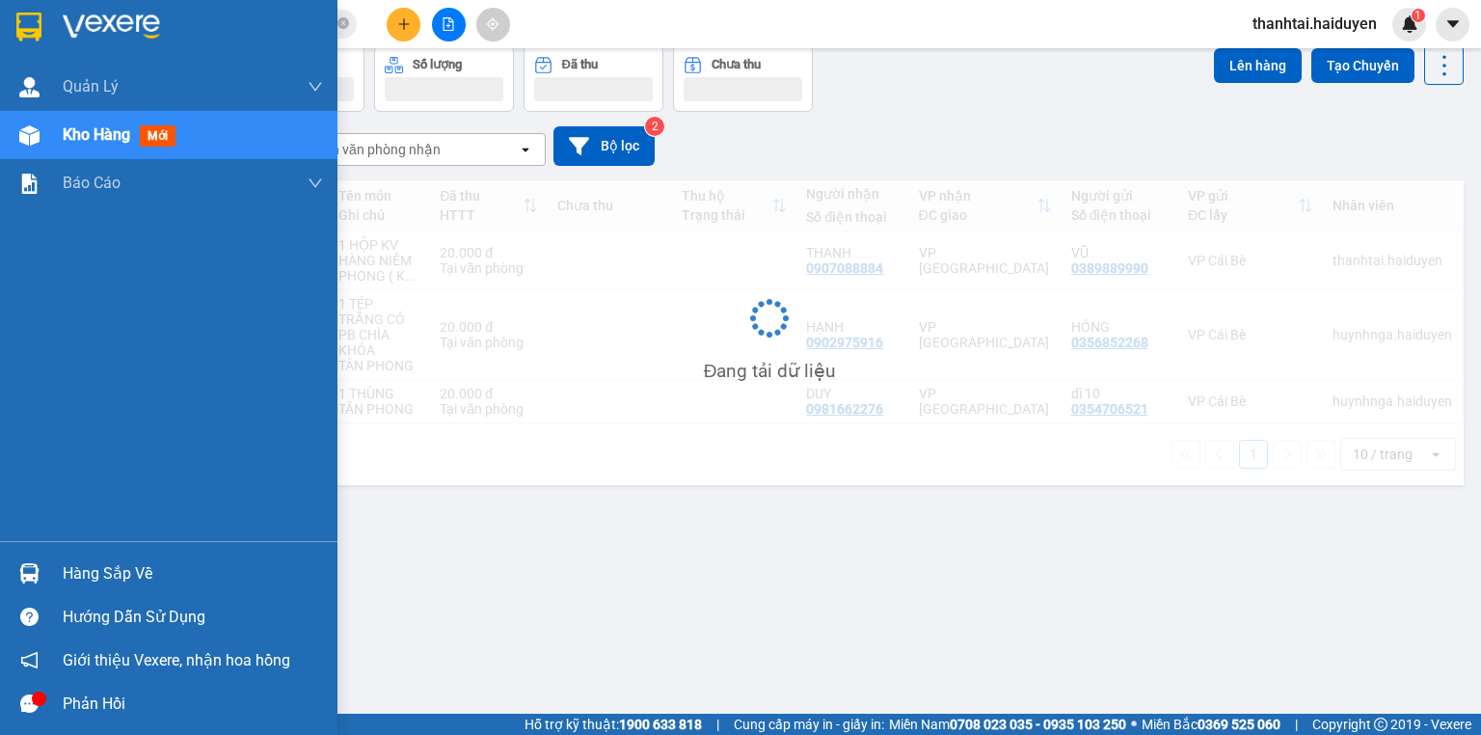
scroll to position [89, 0]
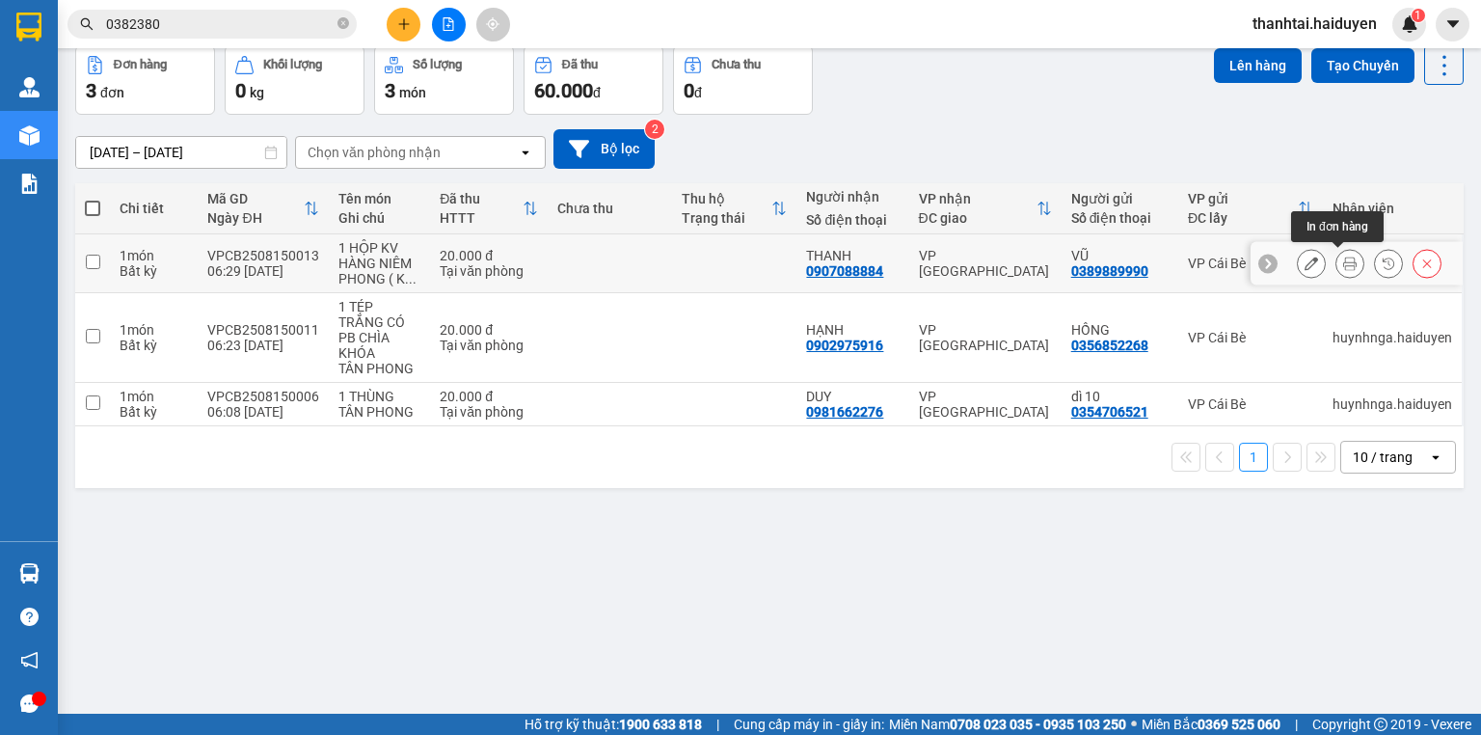
click at [1343, 259] on icon at bounding box center [1349, 262] width 13 height 13
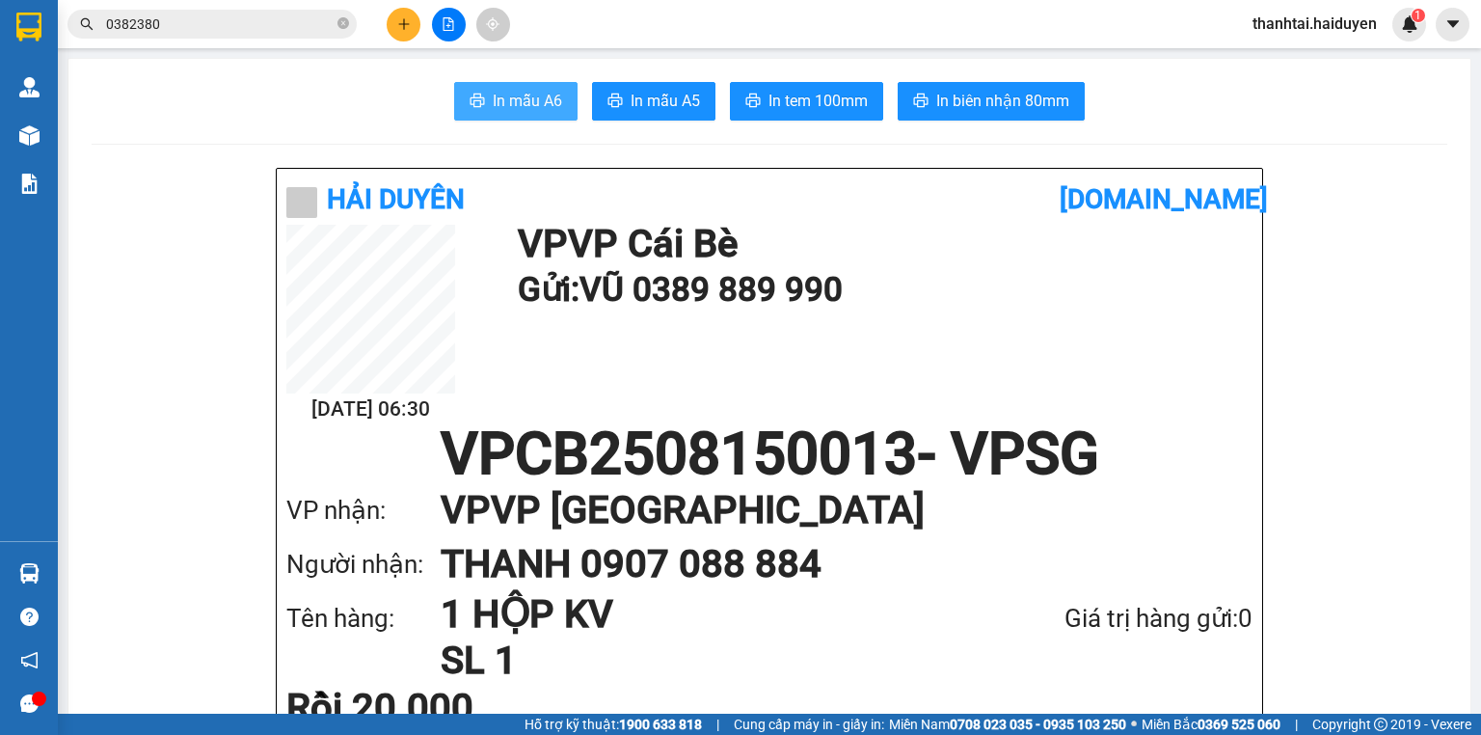
drag, startPoint x: 523, startPoint y: 100, endPoint x: 498, endPoint y: 106, distance: 25.7
click at [524, 100] on span "In mẫu A6" at bounding box center [527, 101] width 69 height 24
drag, startPoint x: 220, startPoint y: 142, endPoint x: 130, endPoint y: 33, distance: 141.1
click at [402, 29] on icon "plus" at bounding box center [403, 23] width 13 height 13
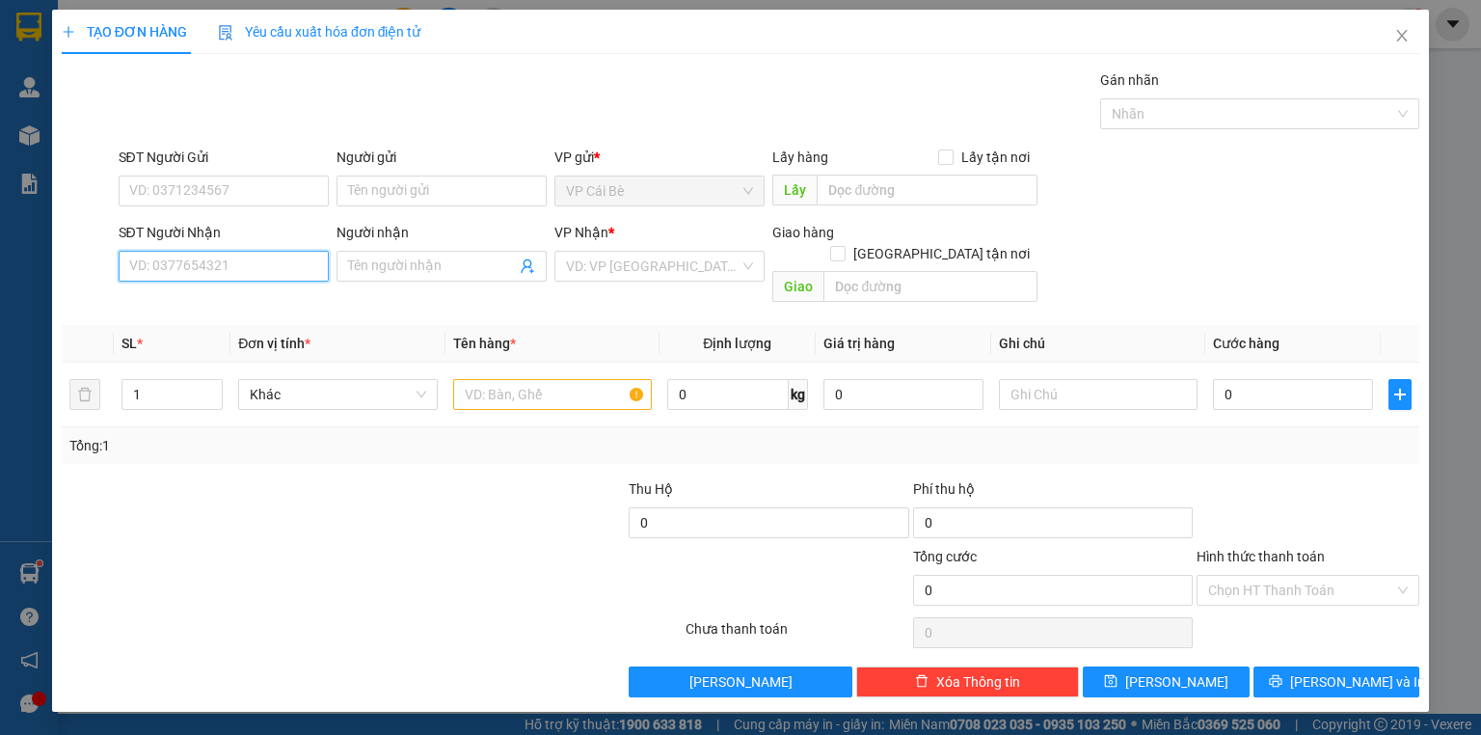
click at [270, 273] on input "SĐT Người Nhận" at bounding box center [224, 266] width 210 height 31
type input "0932729991"
click at [166, 301] on div "0932729991 - TRANG" at bounding box center [223, 303] width 187 height 21
type input "TRANG"
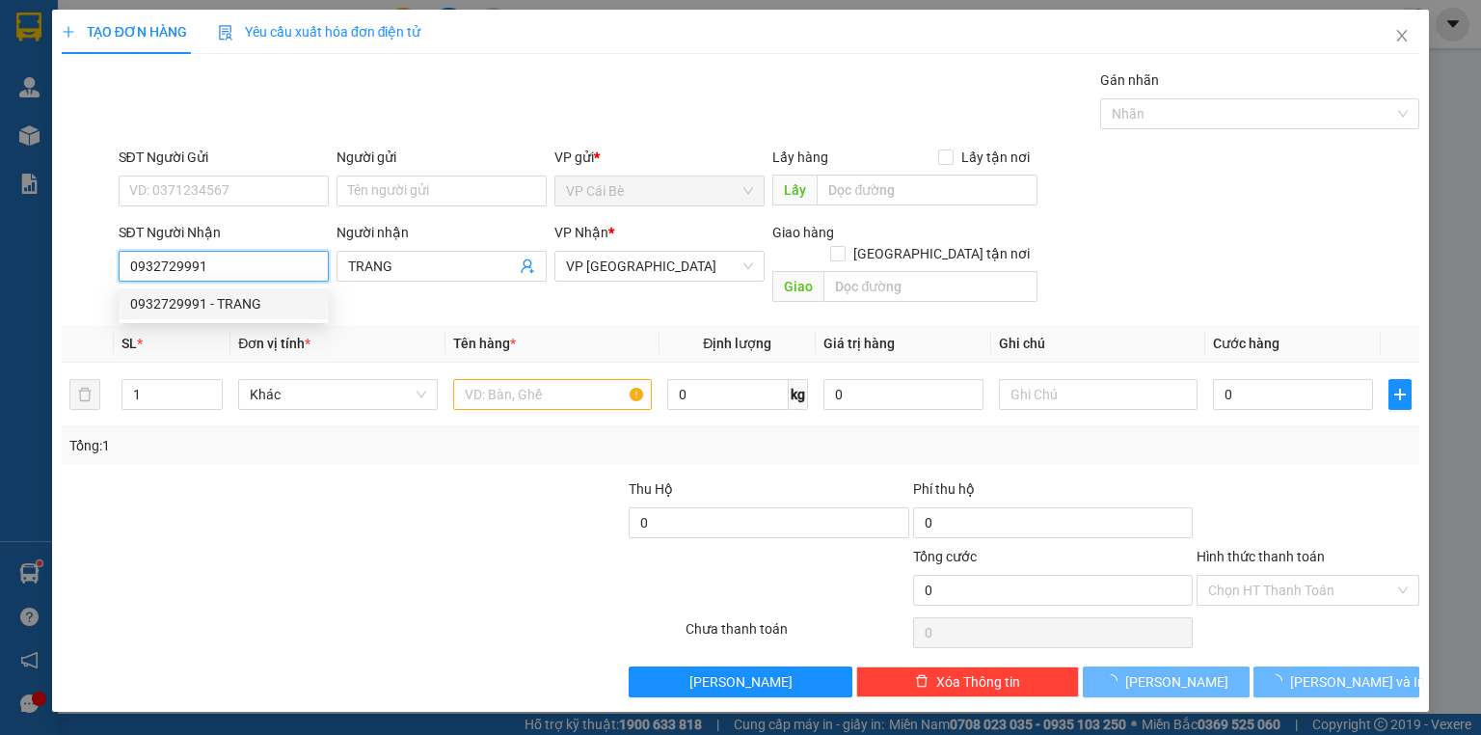
type input "70.000"
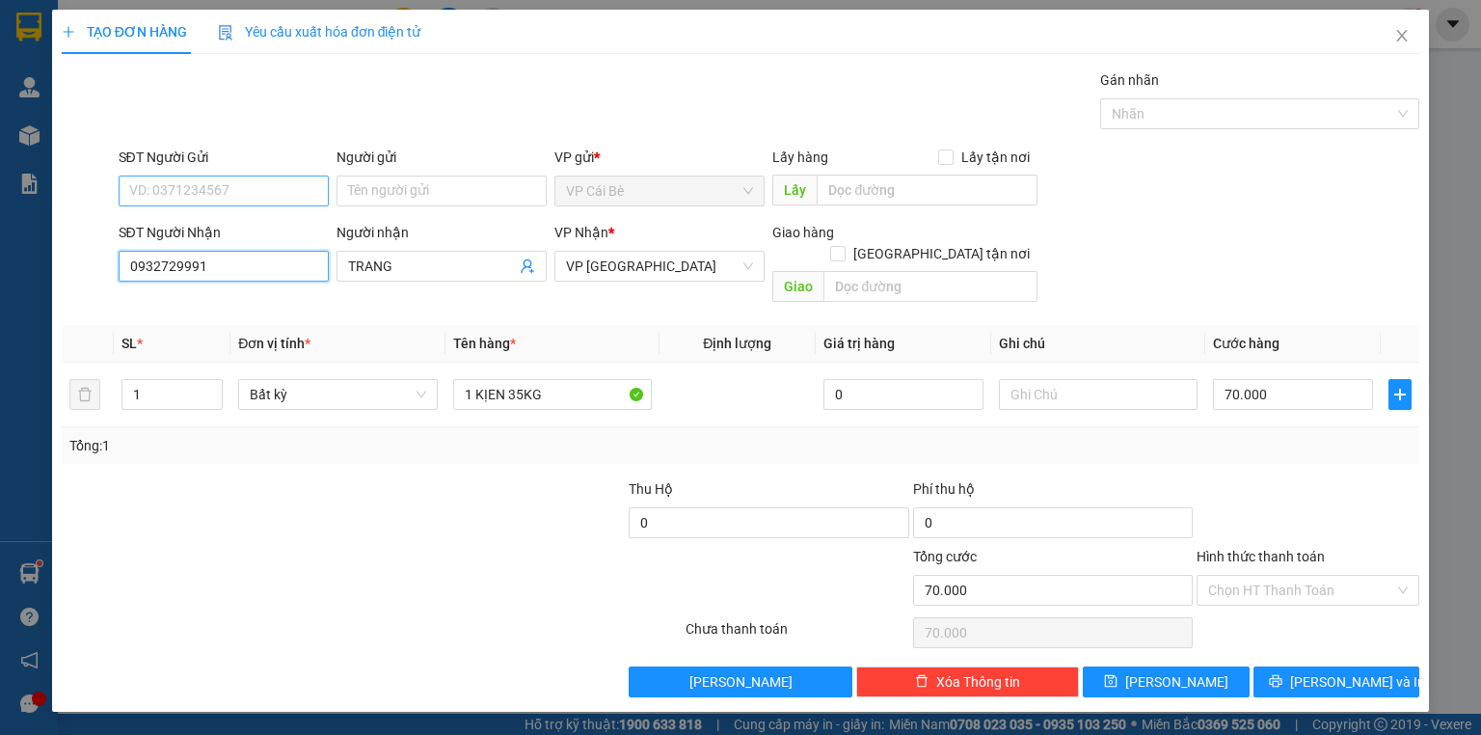
type input "0932729991"
click at [188, 197] on input "SĐT Người Gửi" at bounding box center [224, 190] width 210 height 31
click at [200, 223] on div "0985992269" at bounding box center [223, 228] width 187 height 21
type input "0985992269"
type input "BẾN LÚA"
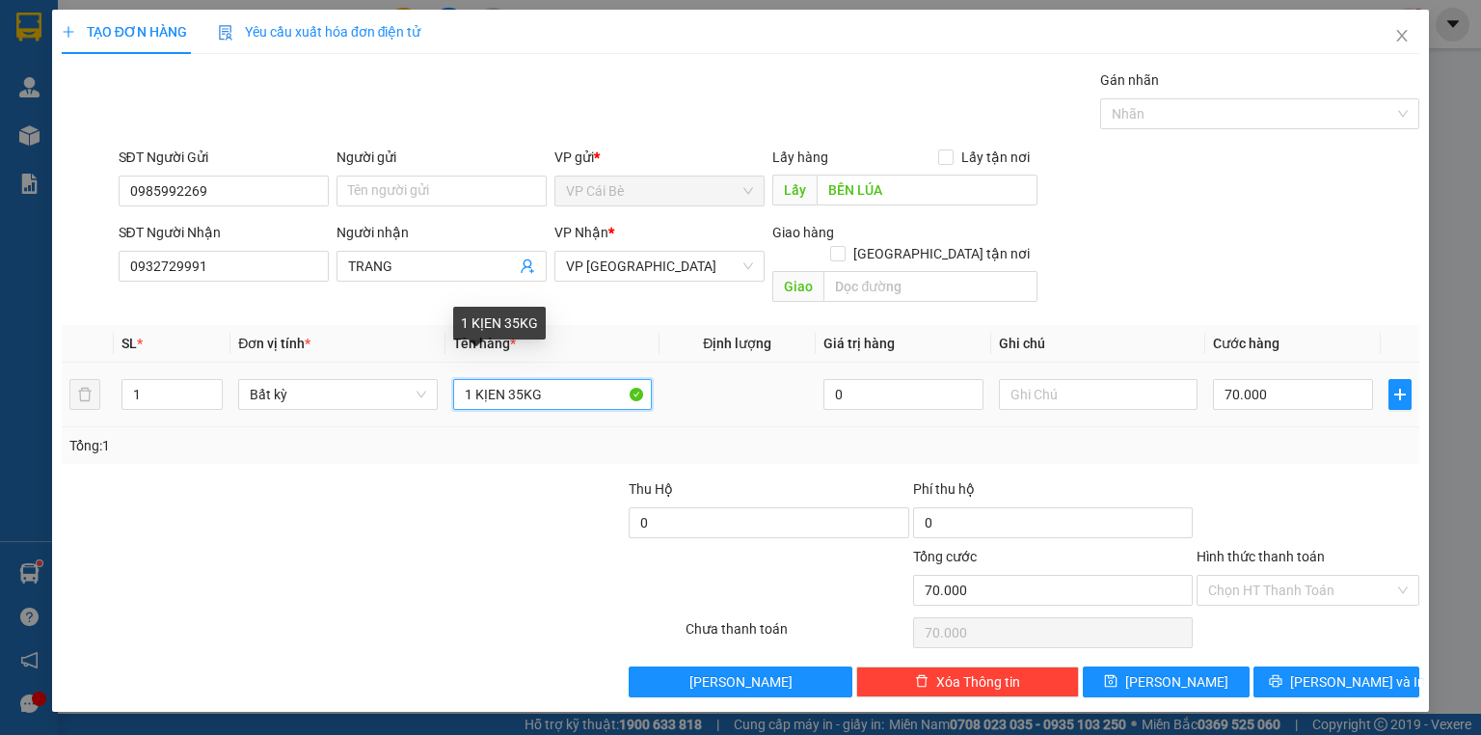
click at [521, 379] on input "1 KỊEN 35KG" at bounding box center [552, 394] width 199 height 31
type input "1 KỊEN 10KG"
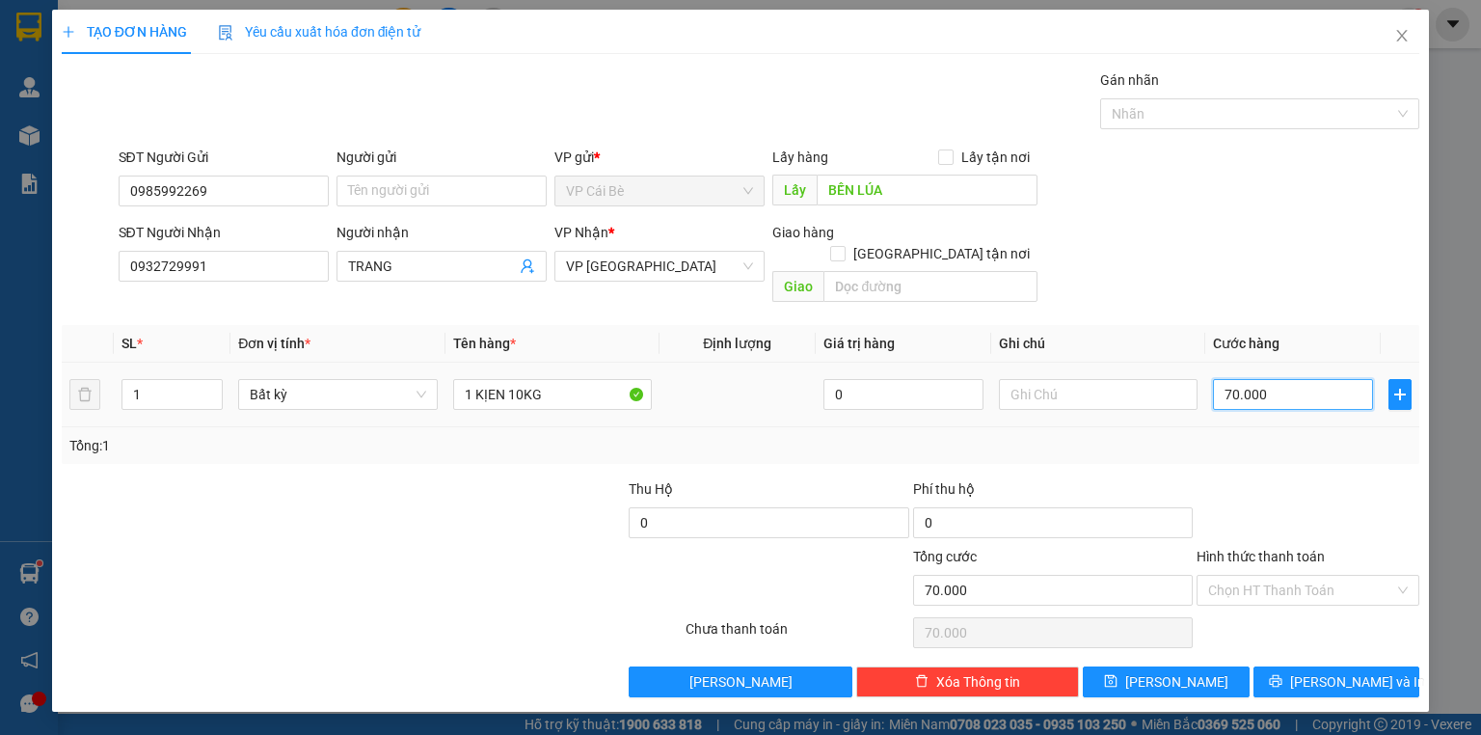
click at [1250, 379] on input "70.000" at bounding box center [1293, 394] width 160 height 31
type input "2"
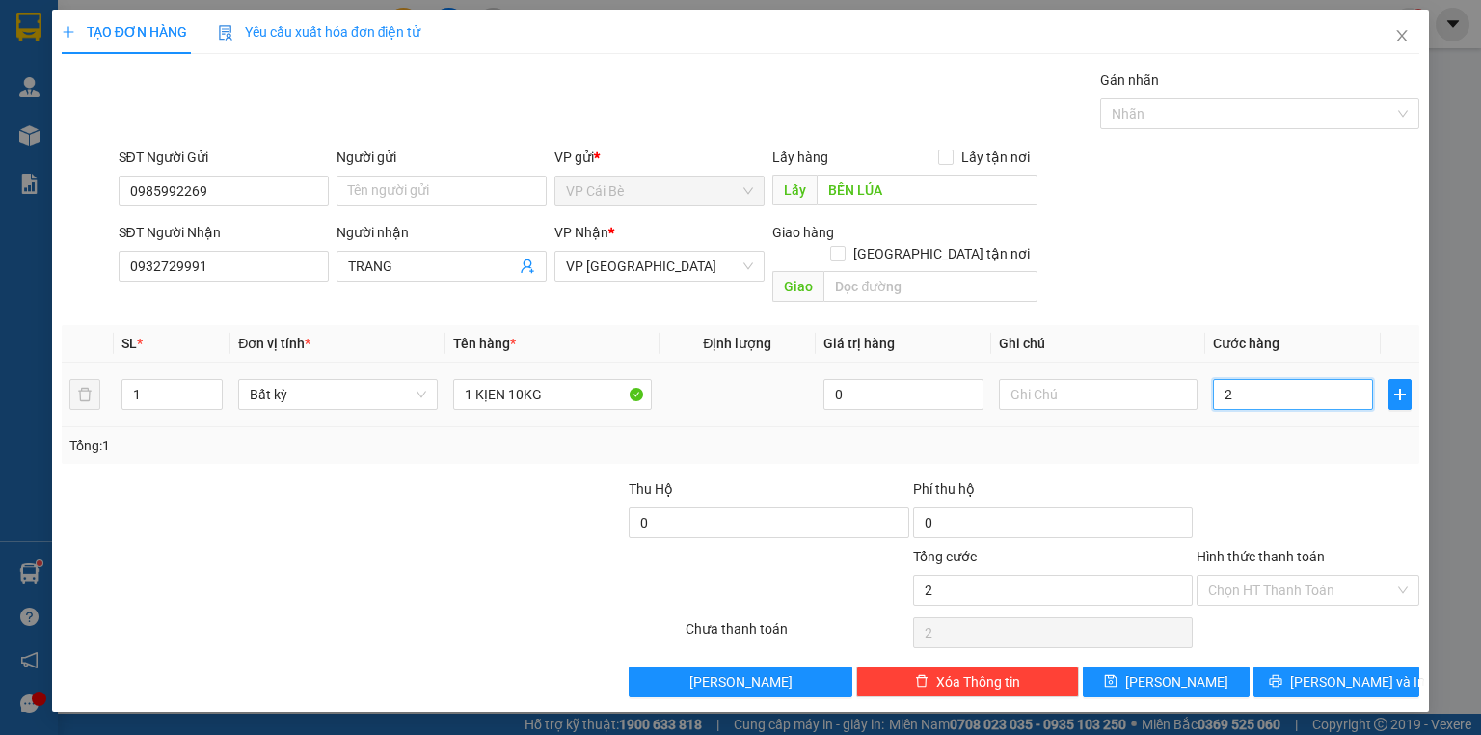
type input "20"
type input "20.000"
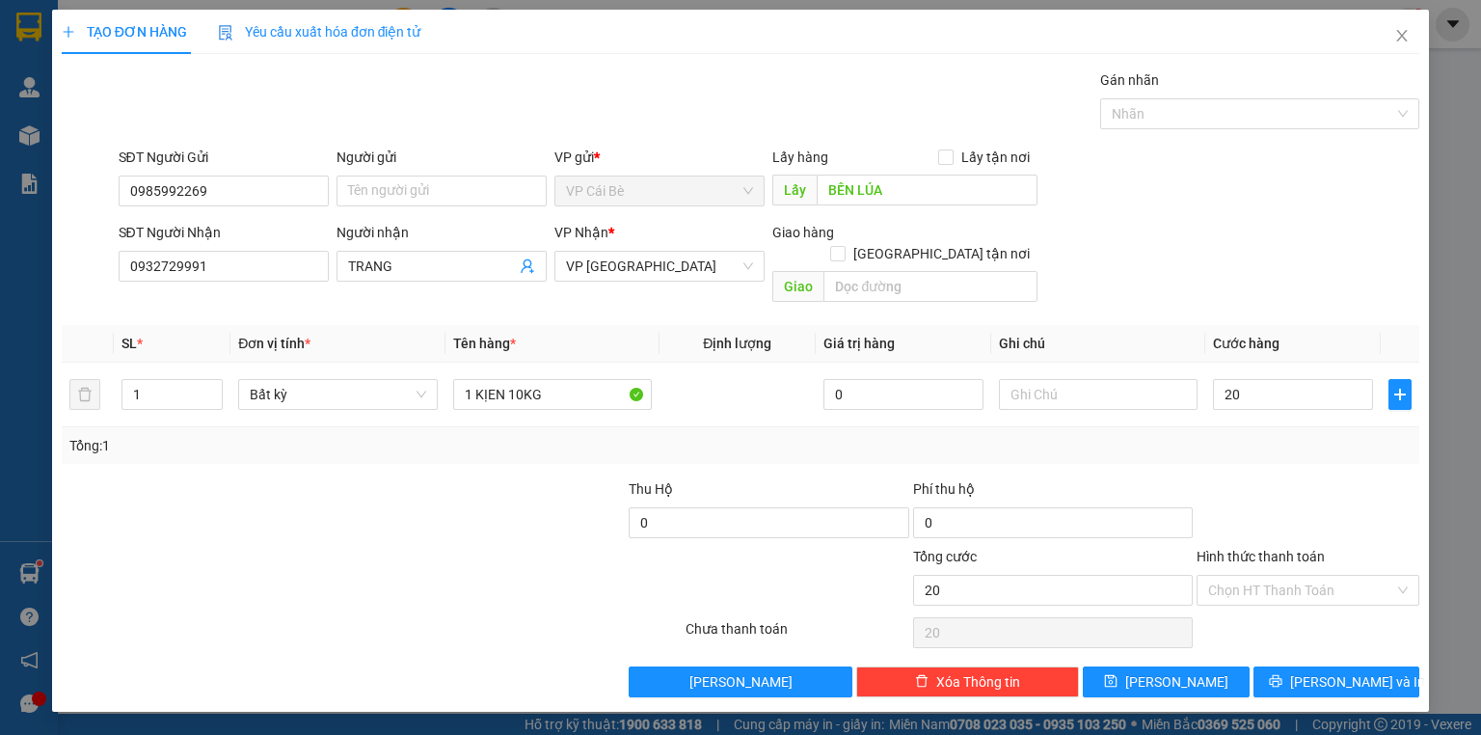
type input "20.000"
click at [1303, 508] on div at bounding box center [1308, 511] width 227 height 67
click at [1322, 671] on span "[PERSON_NAME] và In" at bounding box center [1357, 681] width 135 height 21
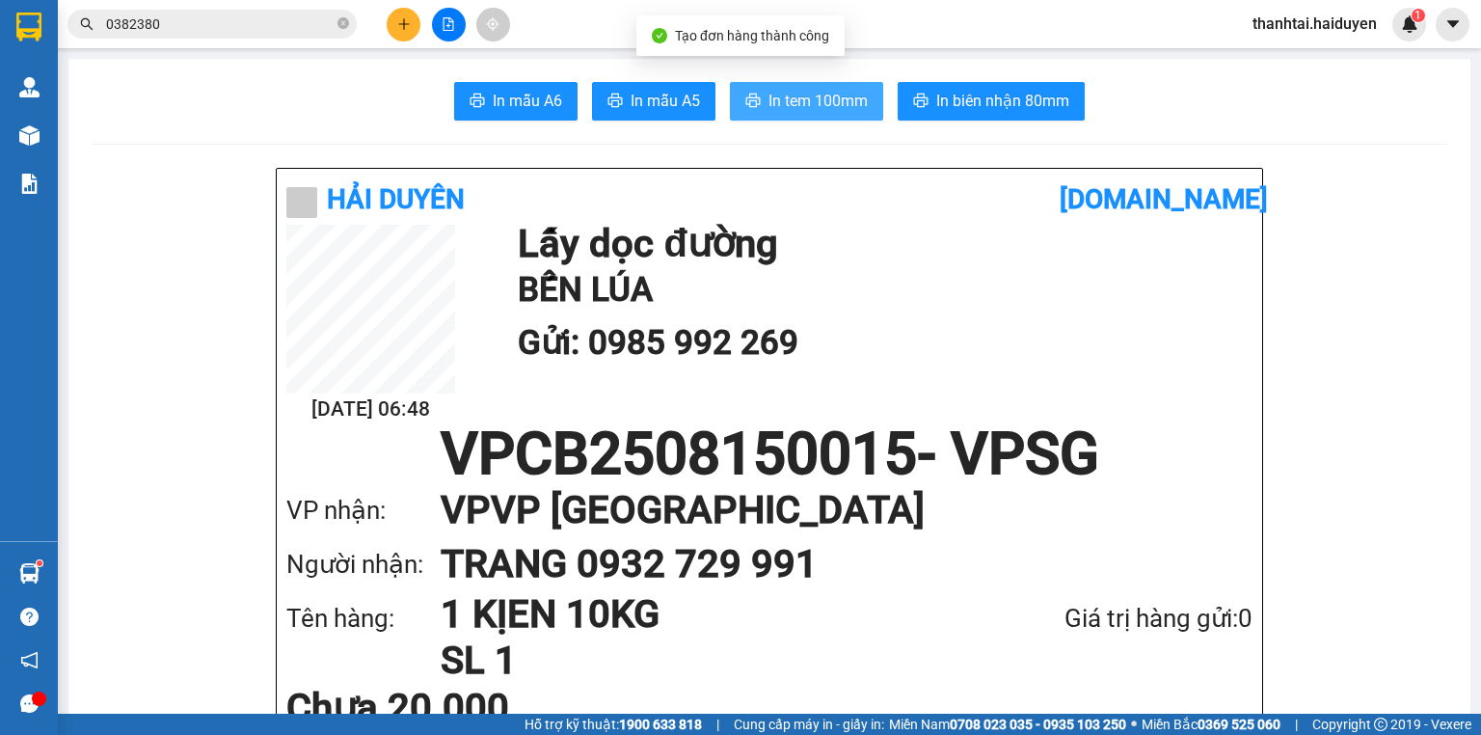
click at [771, 108] on span "In tem 100mm" at bounding box center [817, 101] width 99 height 24
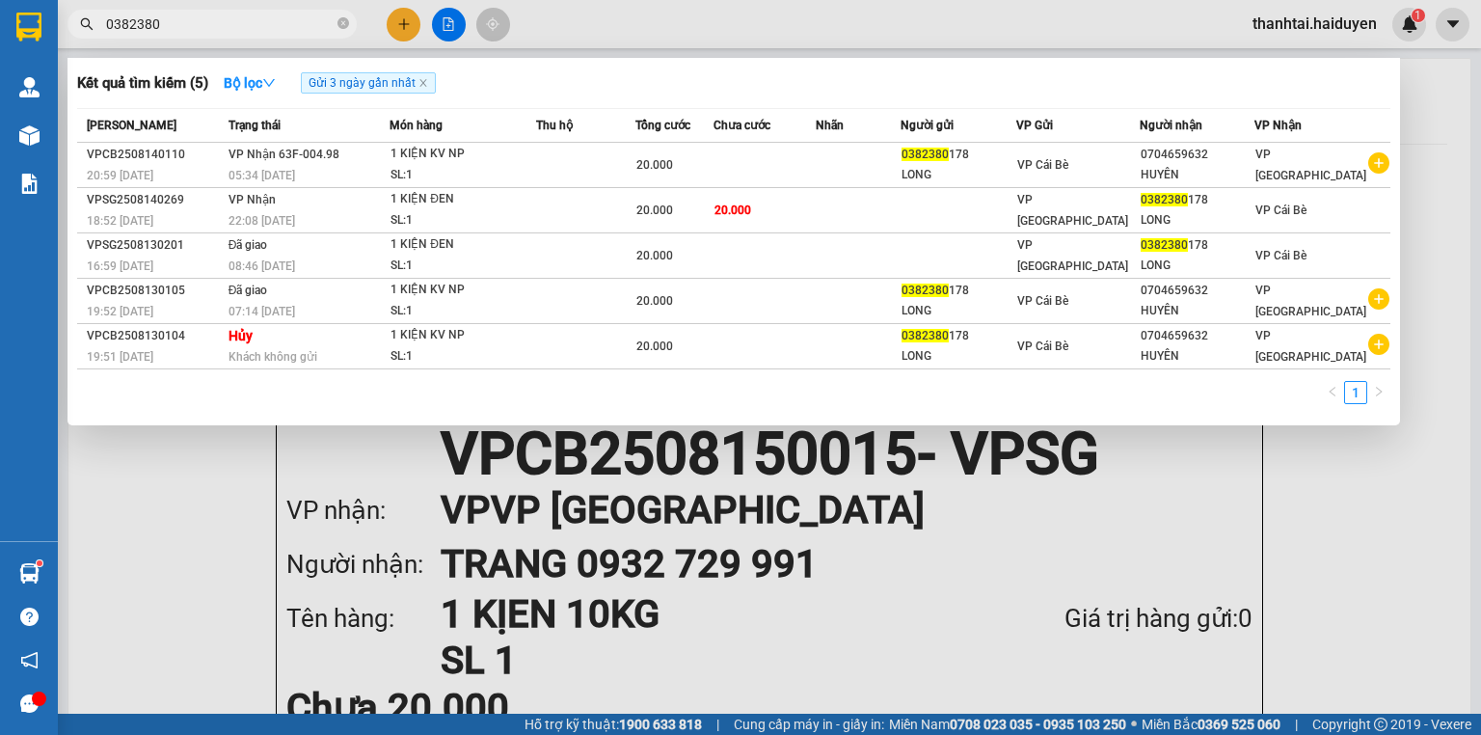
click at [345, 19] on icon "close-circle" at bounding box center [343, 23] width 12 height 12
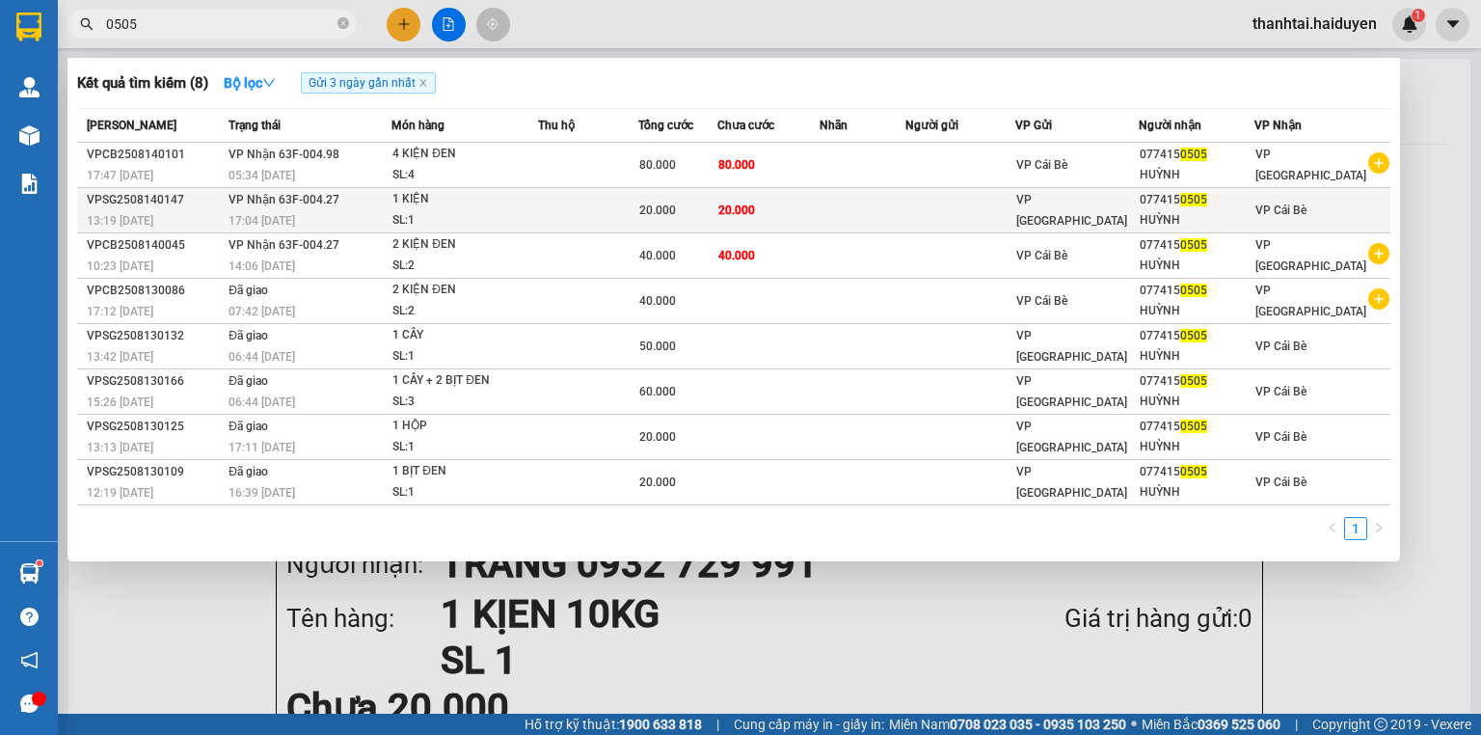
type input "0505"
click at [694, 204] on div "20.000" at bounding box center [677, 210] width 77 height 21
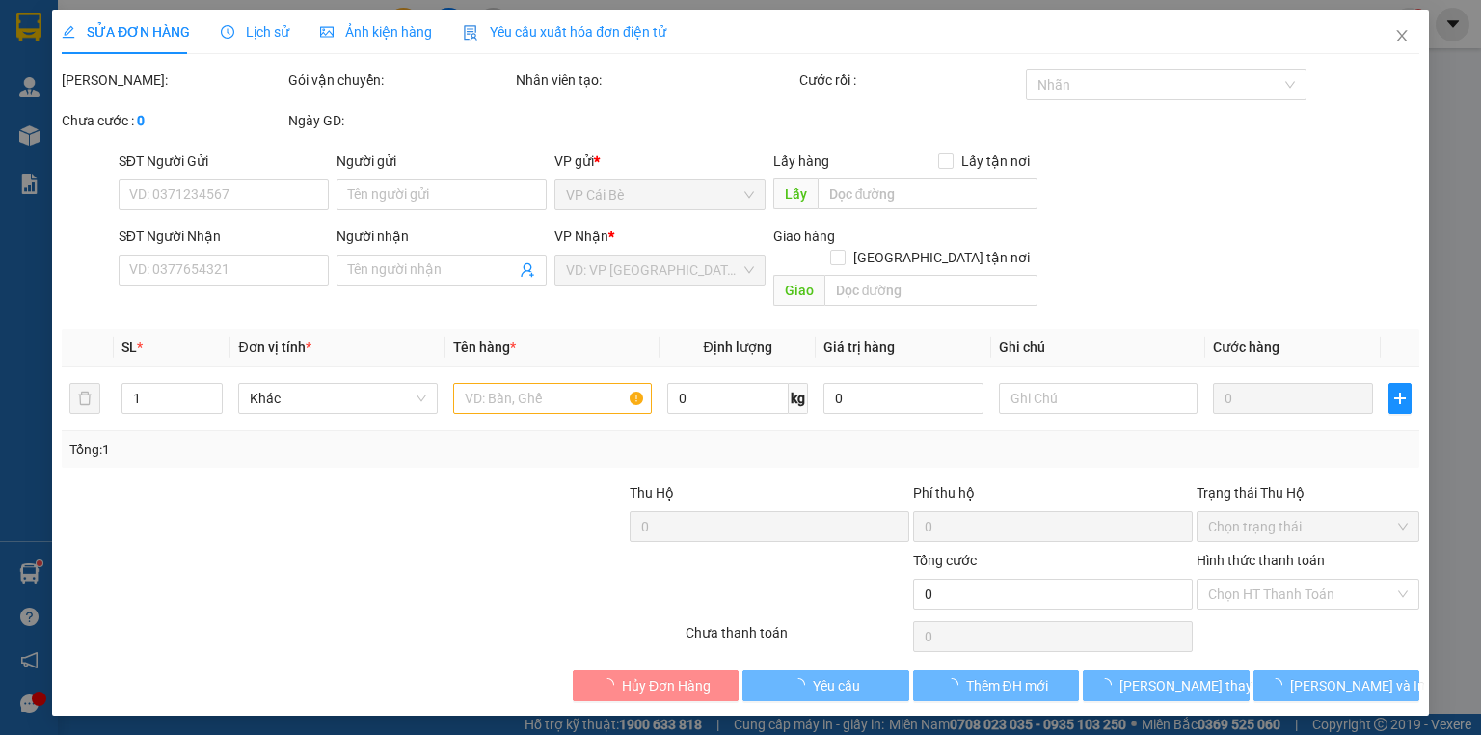
type input "0774150505"
type input "HUỲNH"
type input "20.000"
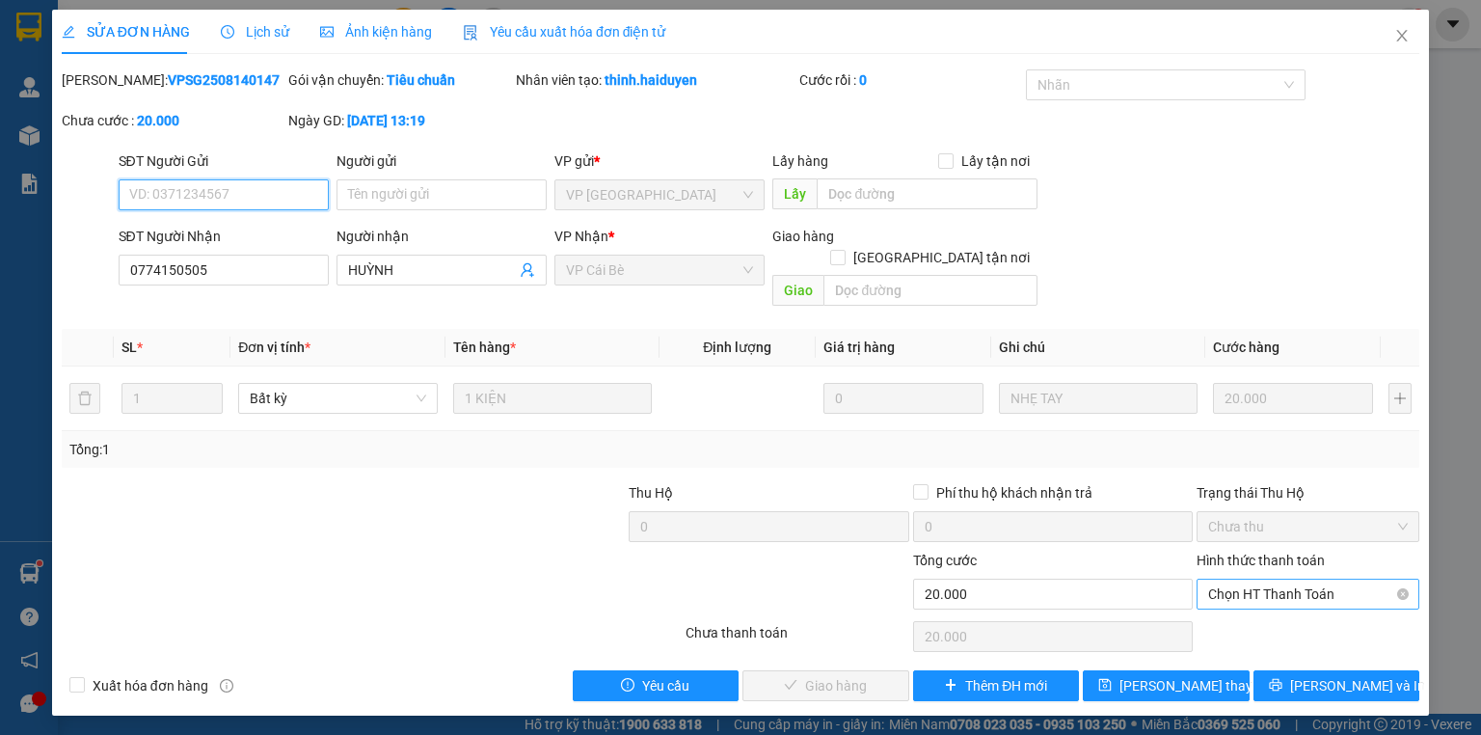
click at [1353, 579] on span "Chọn HT Thanh Toán" at bounding box center [1308, 593] width 200 height 29
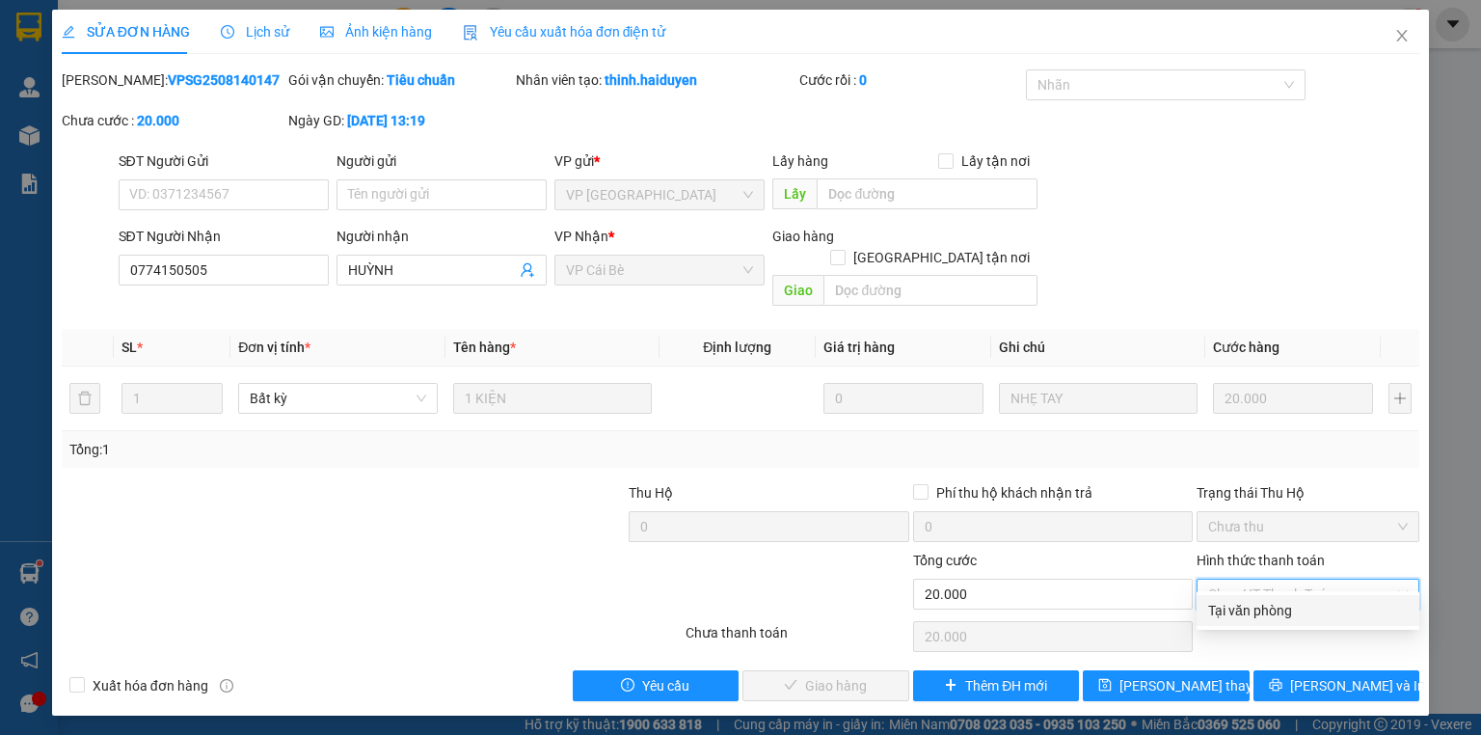
click at [1285, 621] on div "Tại văn phòng" at bounding box center [1308, 610] width 223 height 31
type input "0"
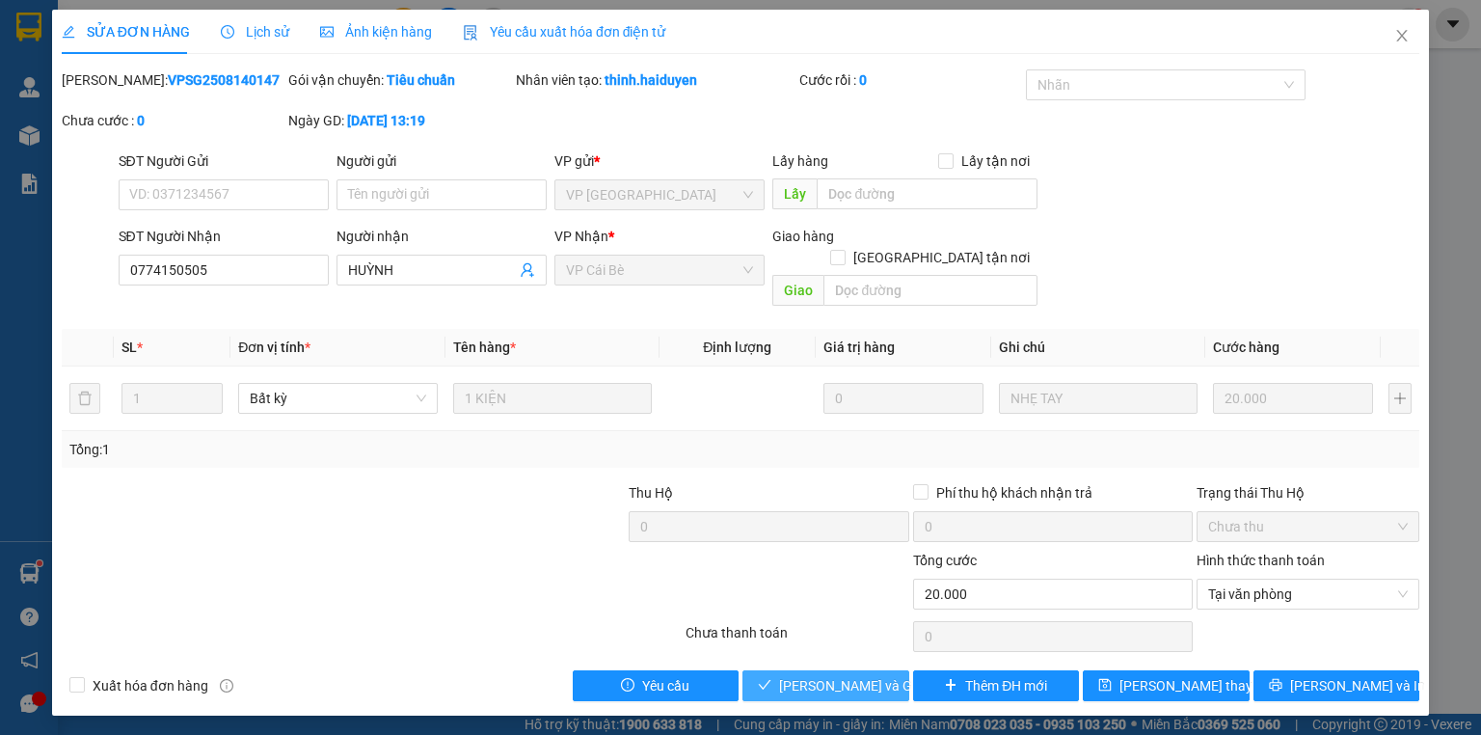
click at [804, 675] on span "[PERSON_NAME] và Giao hàng" at bounding box center [871, 685] width 185 height 21
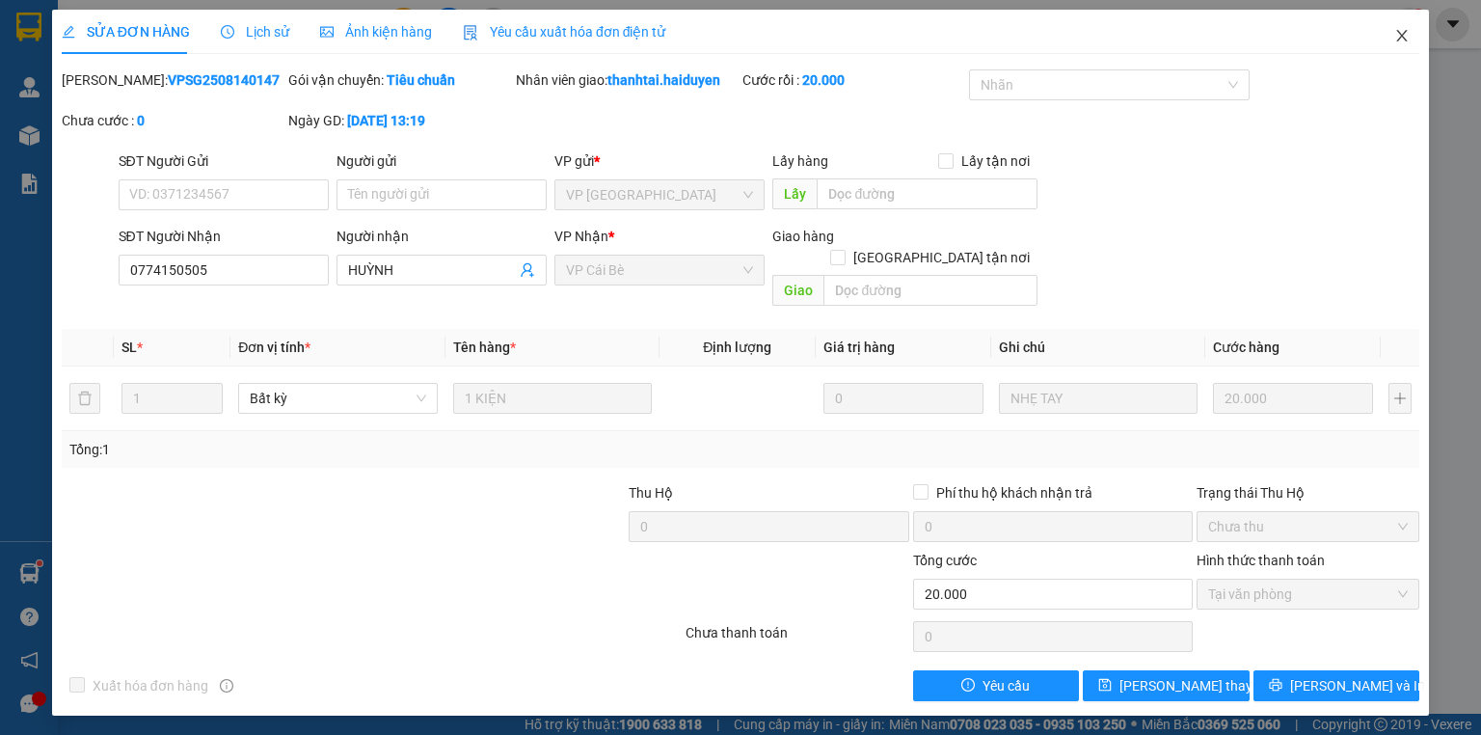
drag, startPoint x: 1400, startPoint y: 34, endPoint x: 1373, endPoint y: 19, distance: 30.6
click at [1397, 34] on icon "close" at bounding box center [1401, 35] width 15 height 15
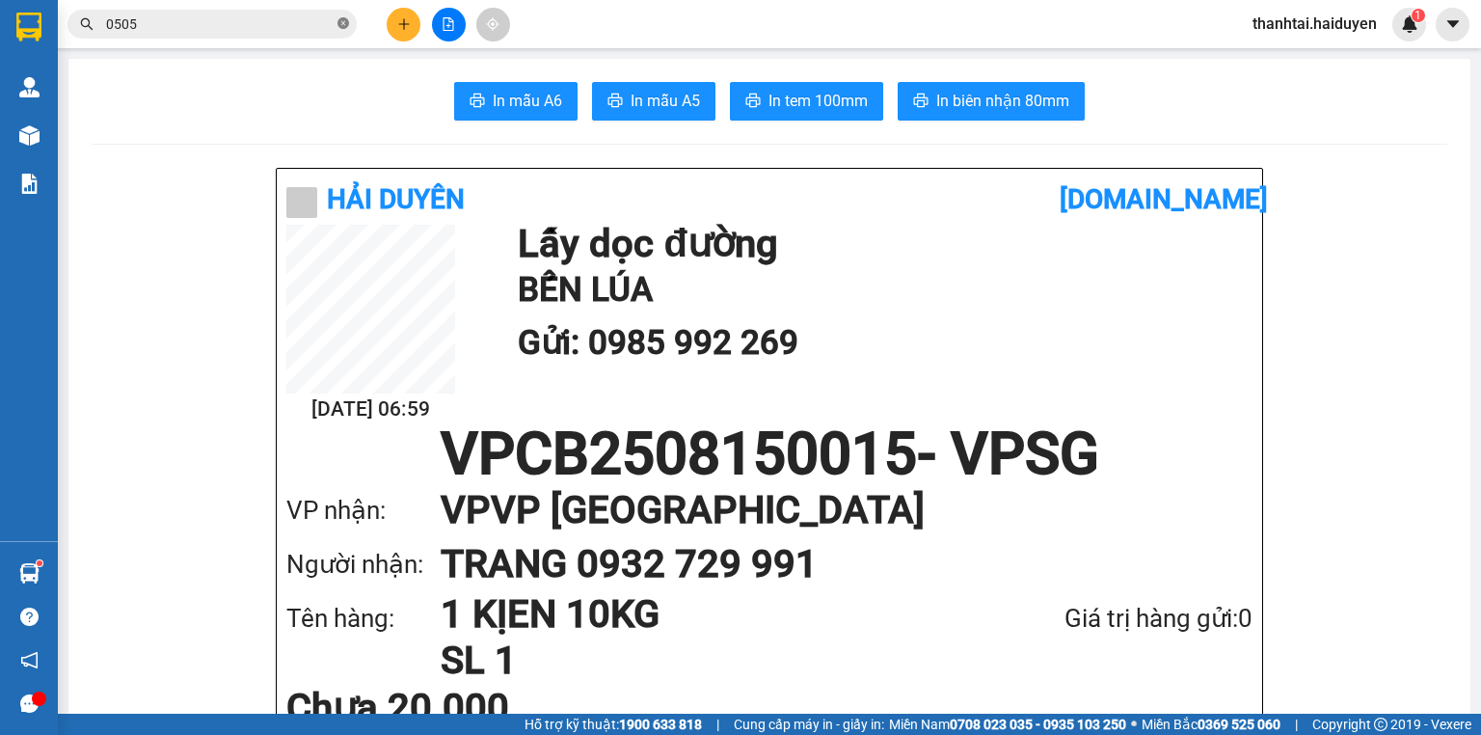
click at [347, 26] on icon "close-circle" at bounding box center [343, 23] width 12 height 12
click at [347, 26] on span at bounding box center [343, 23] width 12 height 21
click at [314, 27] on input "text" at bounding box center [220, 23] width 228 height 21
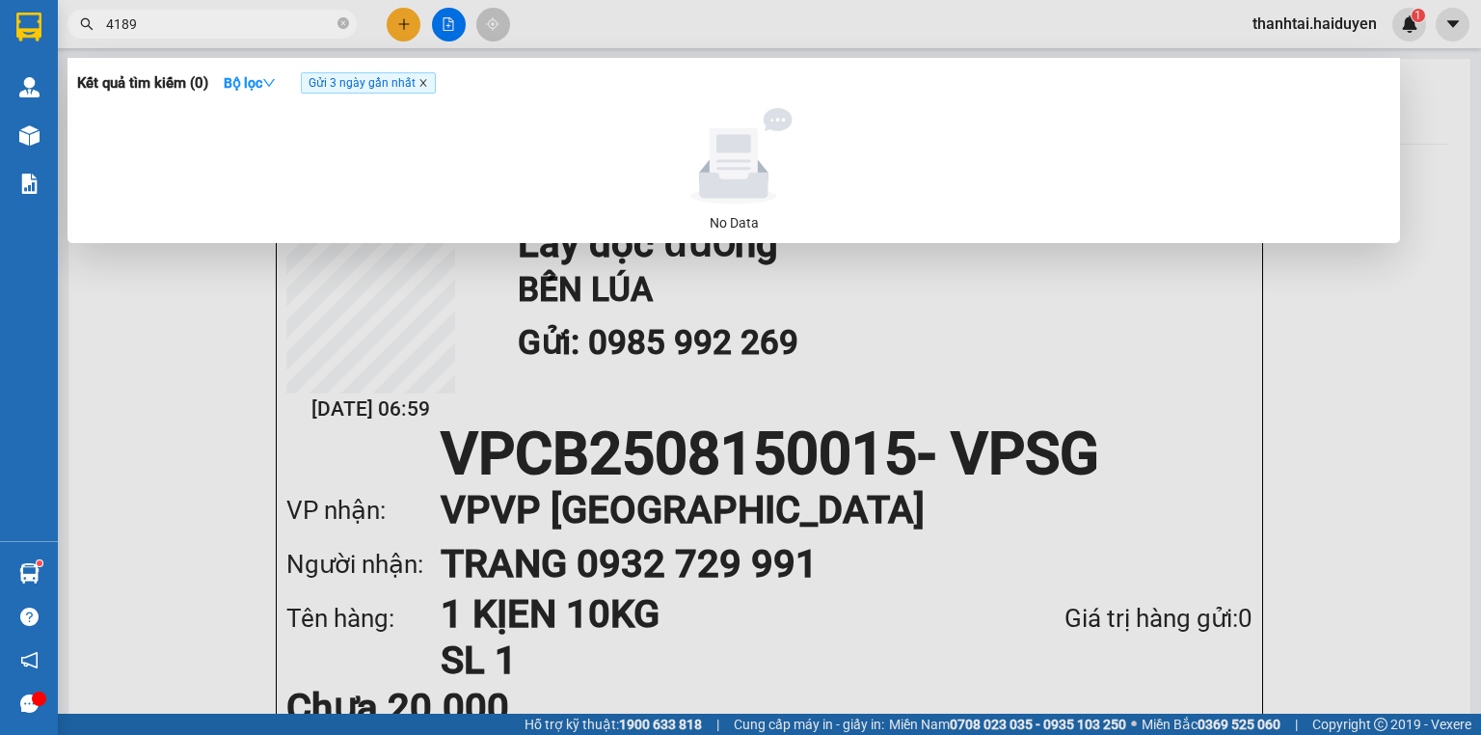
type input "4189"
click at [428, 84] on icon "close" at bounding box center [423, 83] width 10 height 10
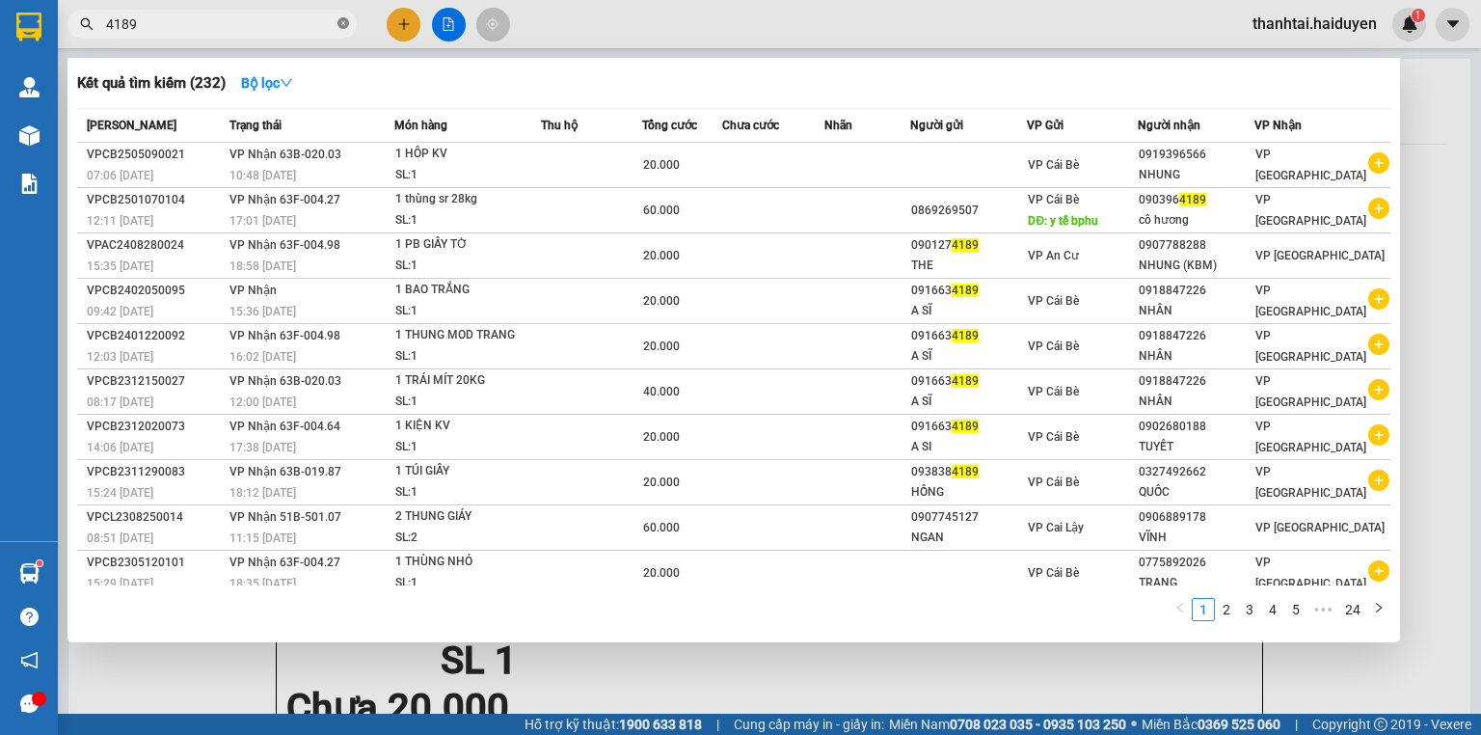
click at [345, 19] on icon "close-circle" at bounding box center [343, 23] width 12 height 12
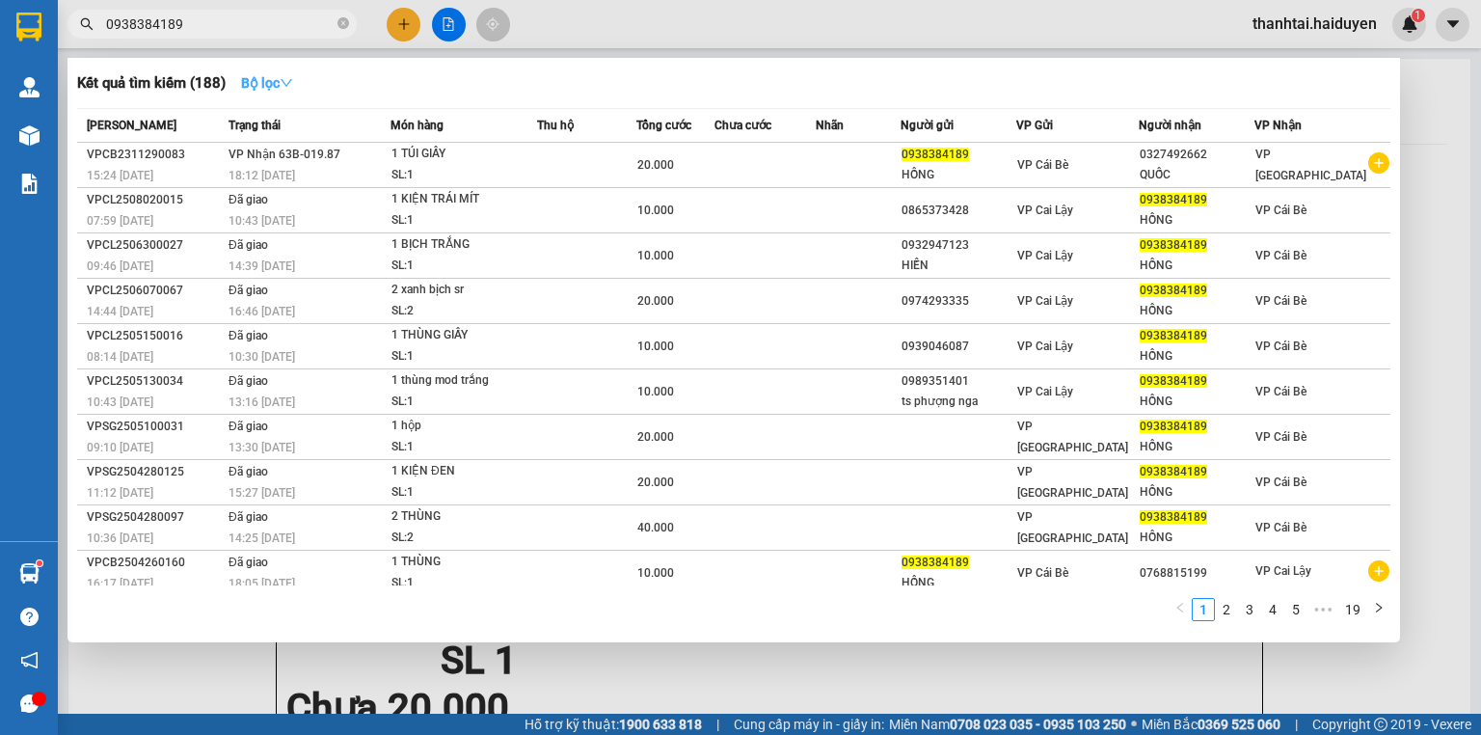
type input "0938384189"
click at [266, 69] on button "Bộ lọc" at bounding box center [267, 82] width 83 height 31
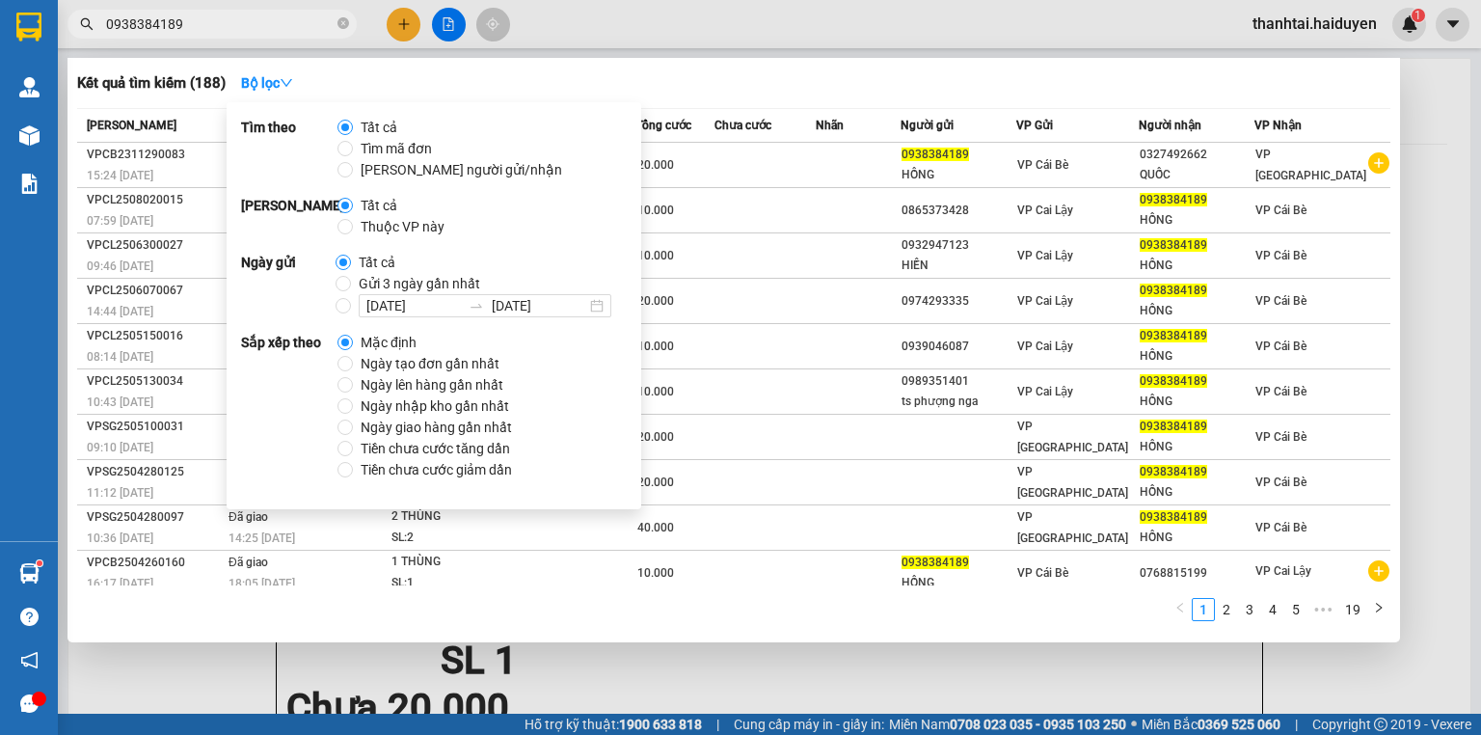
click at [331, 282] on strong "Ngày gửi" at bounding box center [288, 285] width 94 height 66
click at [342, 283] on input "Gửi 3 ngày gần nhất" at bounding box center [343, 283] width 15 height 15
radio input "true"
radio input "false"
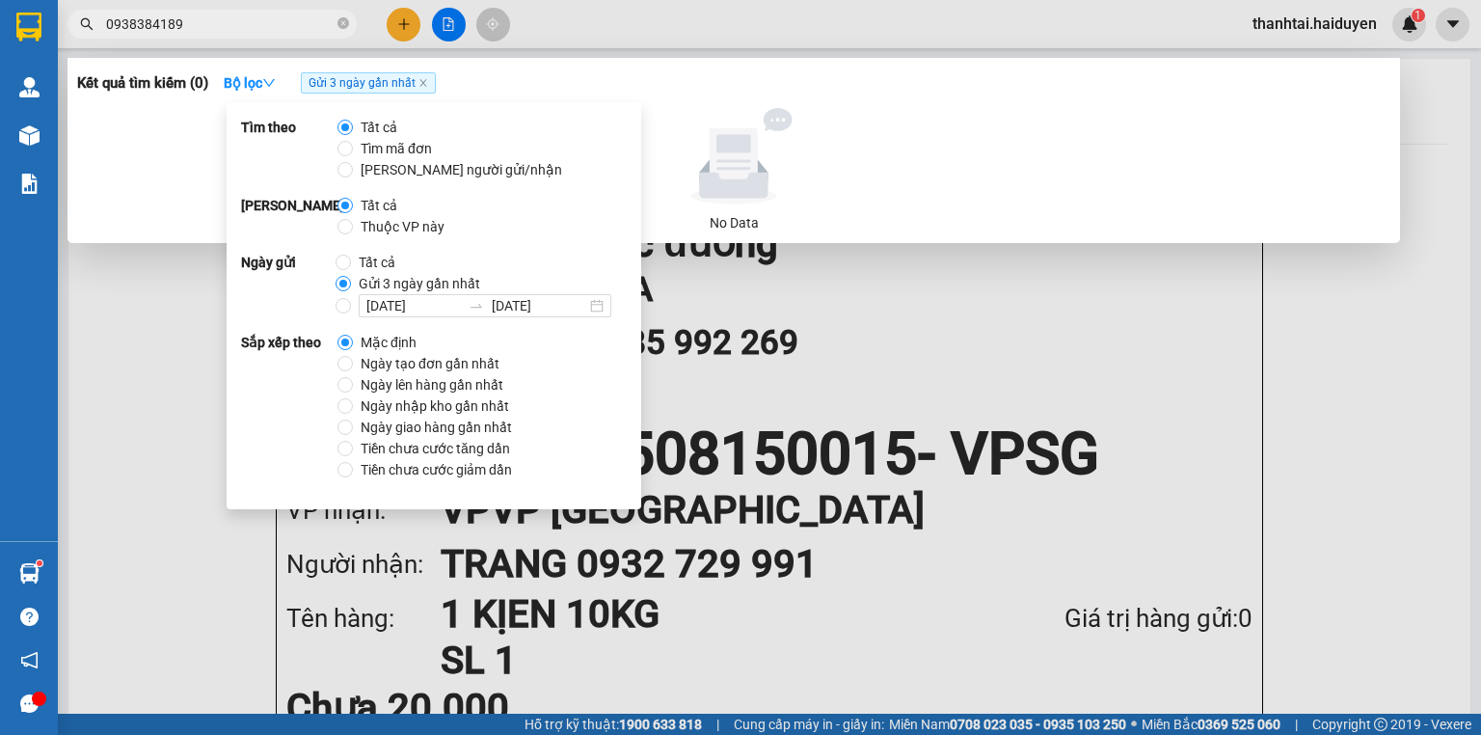
click at [627, 31] on div at bounding box center [740, 367] width 1481 height 735
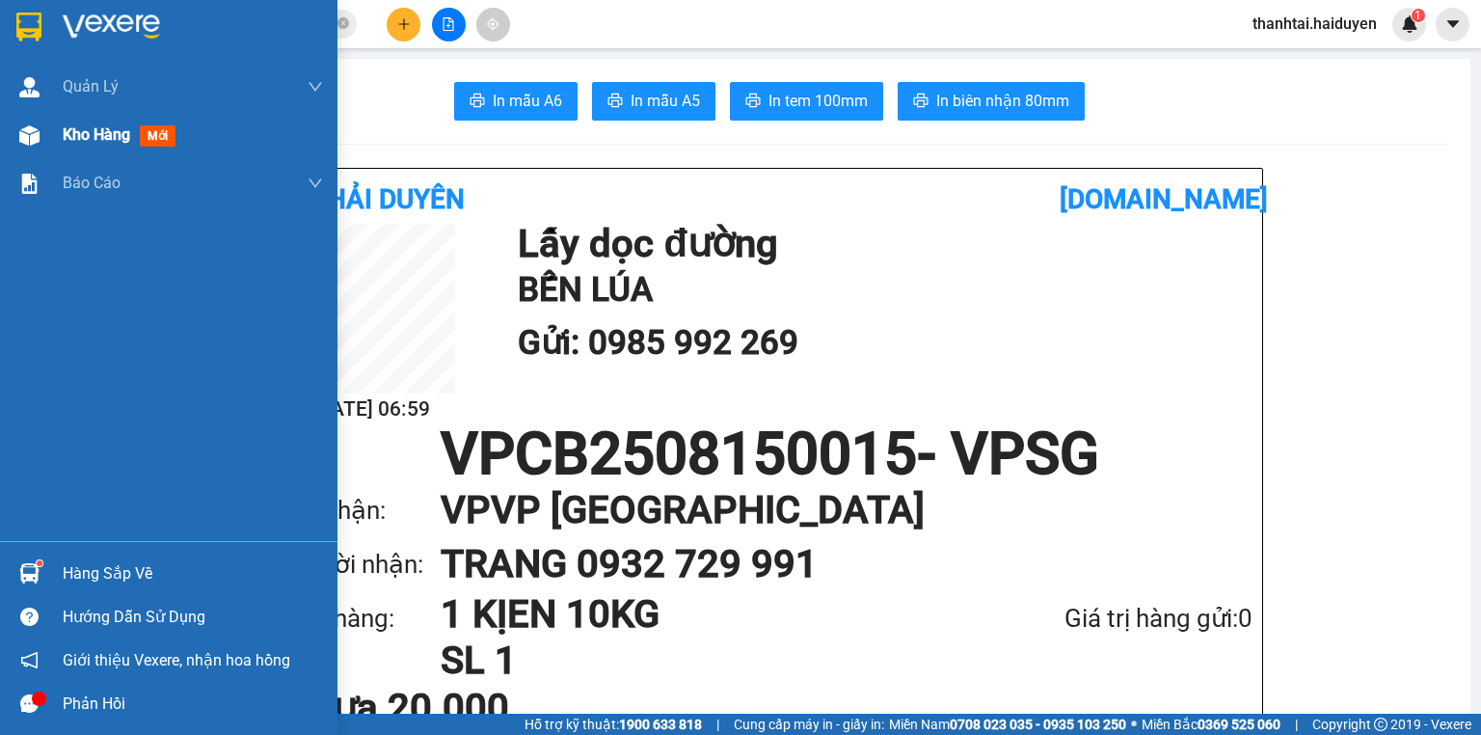
click at [46, 142] on div "Kho hàng mới" at bounding box center [168, 135] width 337 height 48
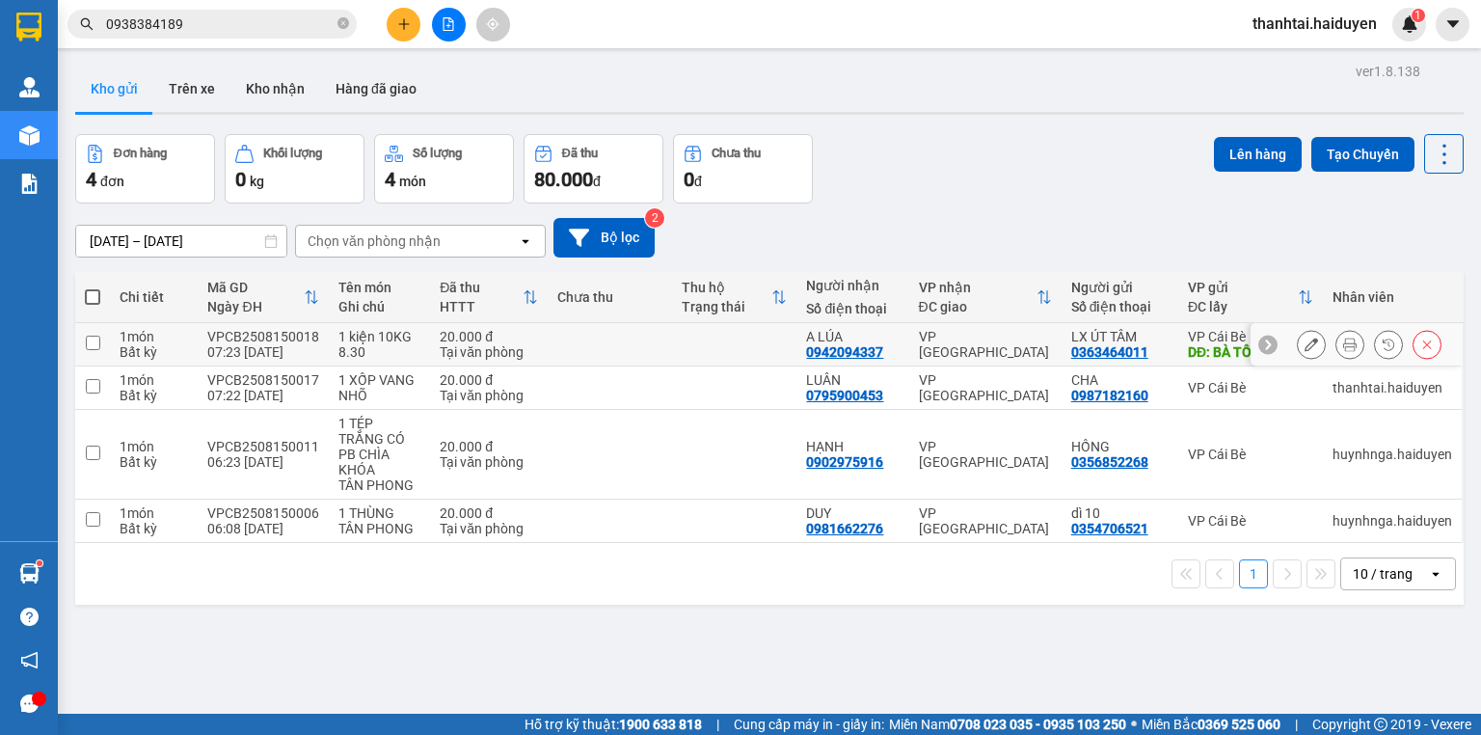
click at [1343, 344] on icon at bounding box center [1349, 343] width 13 height 13
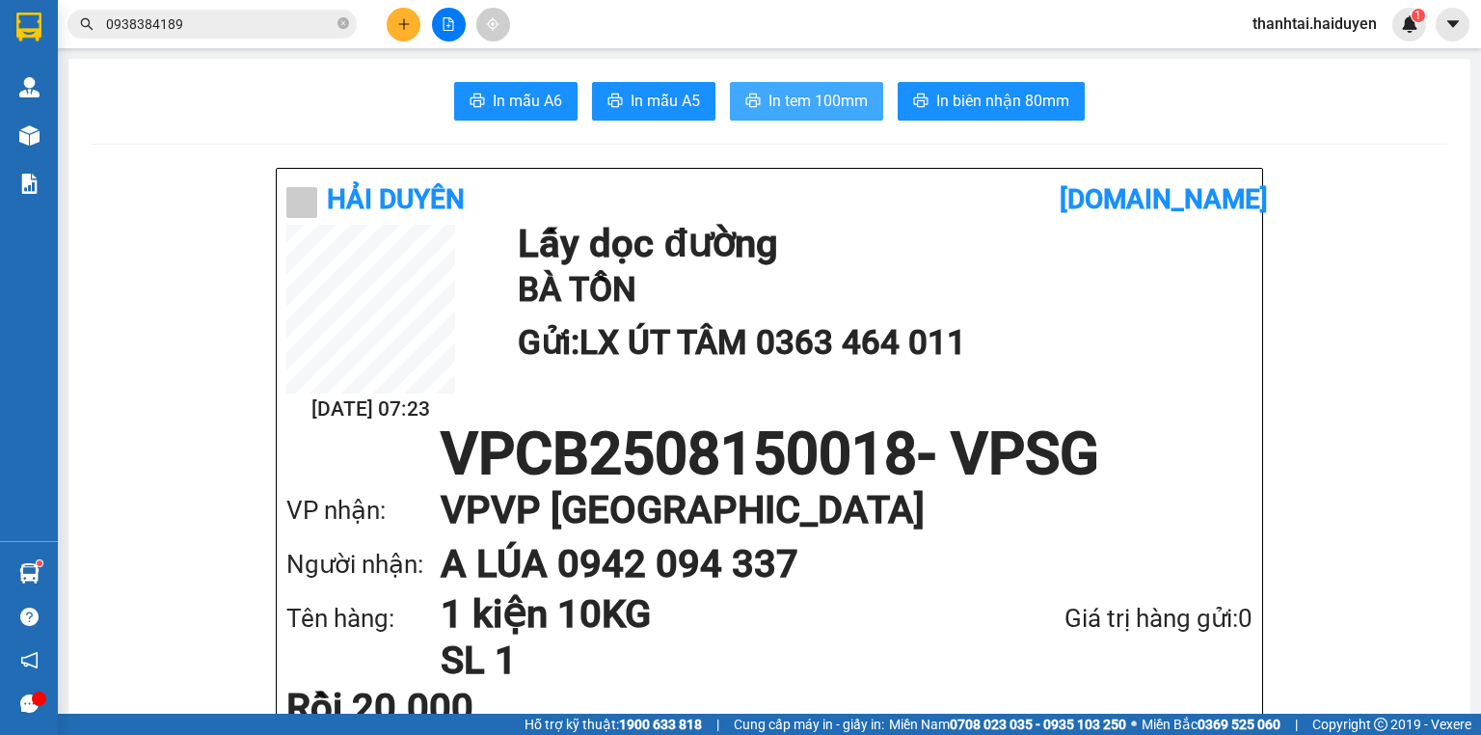
click at [827, 90] on span "In tem 100mm" at bounding box center [817, 101] width 99 height 24
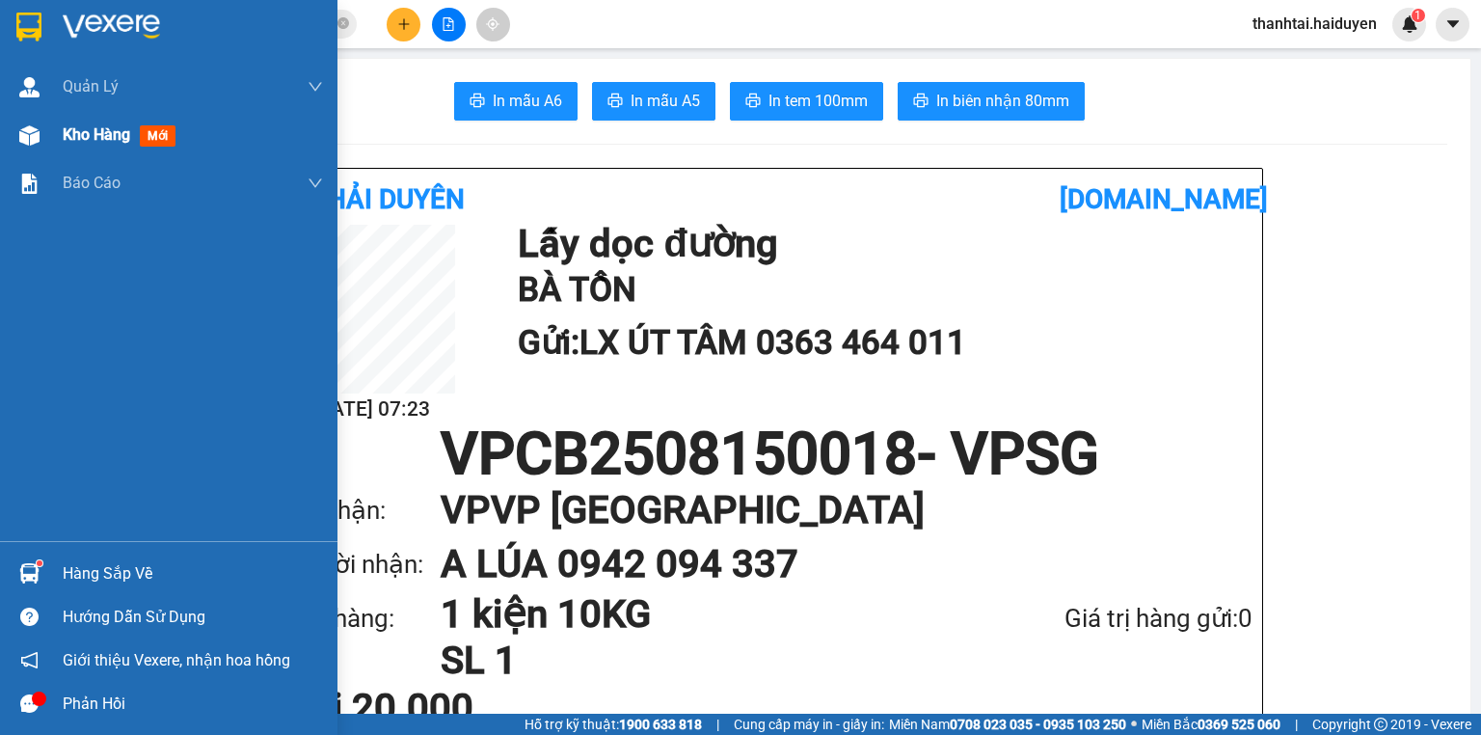
click at [79, 139] on span "Kho hàng" at bounding box center [96, 134] width 67 height 18
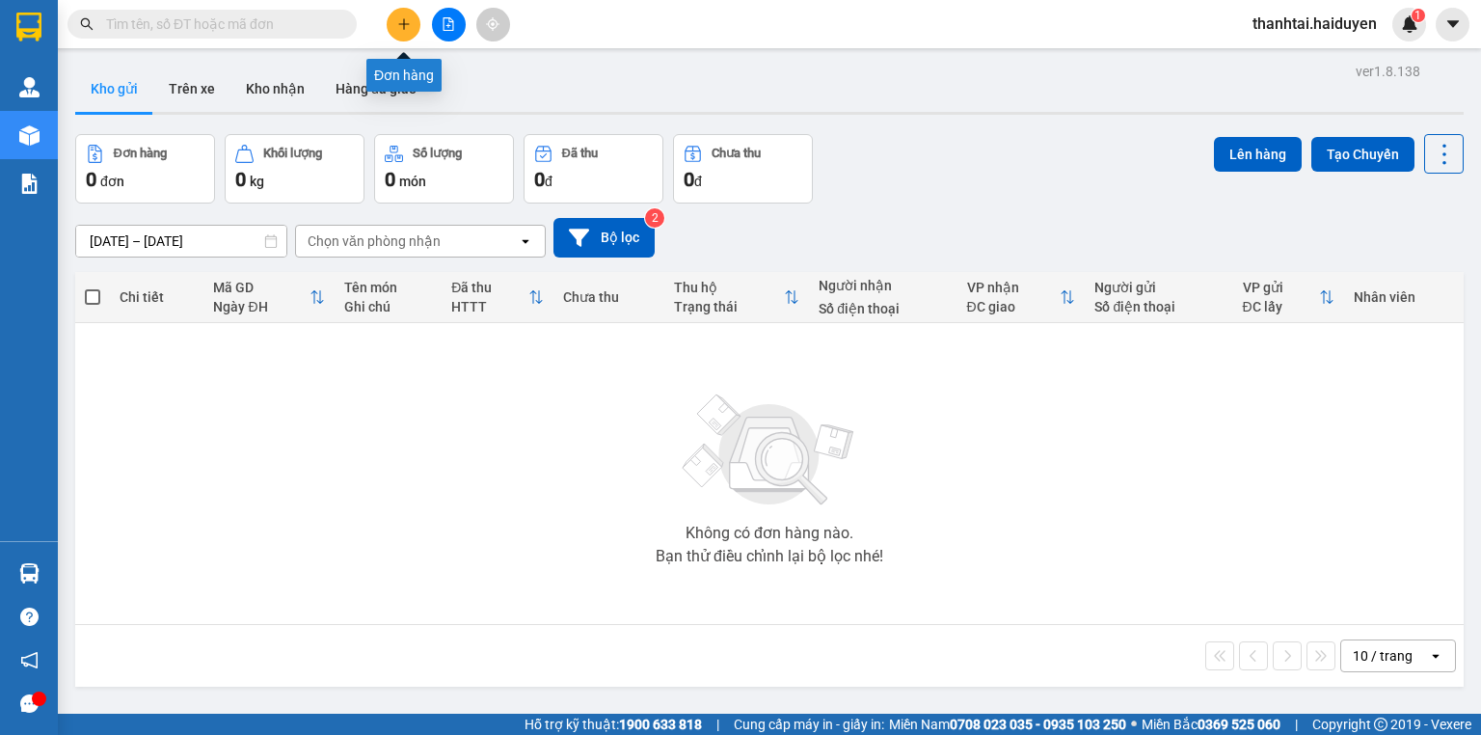
click at [405, 23] on icon "plus" at bounding box center [403, 23] width 11 height 1
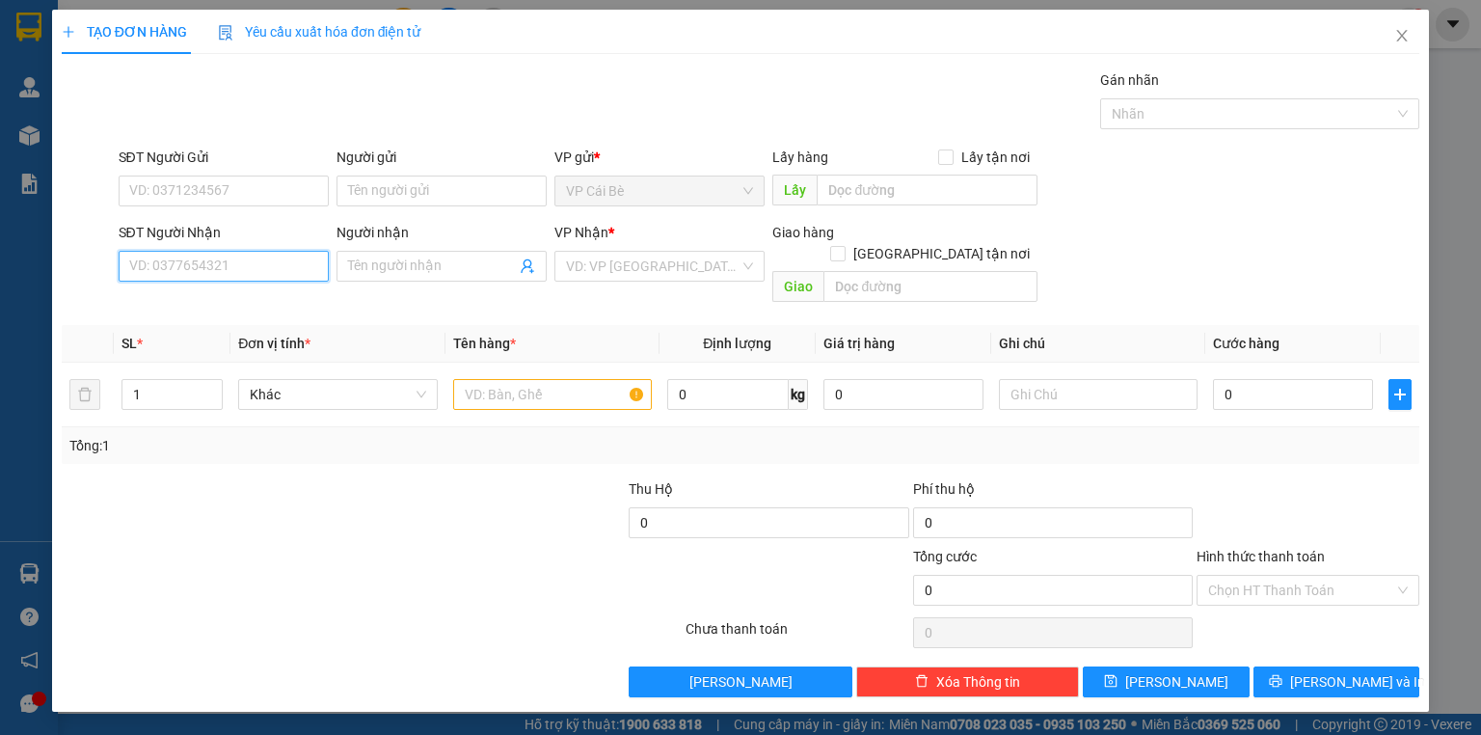
click at [268, 263] on input "SĐT Người Nhận" at bounding box center [224, 266] width 210 height 31
type input "0357246446"
click at [367, 263] on input "Người nhận" at bounding box center [432, 266] width 168 height 21
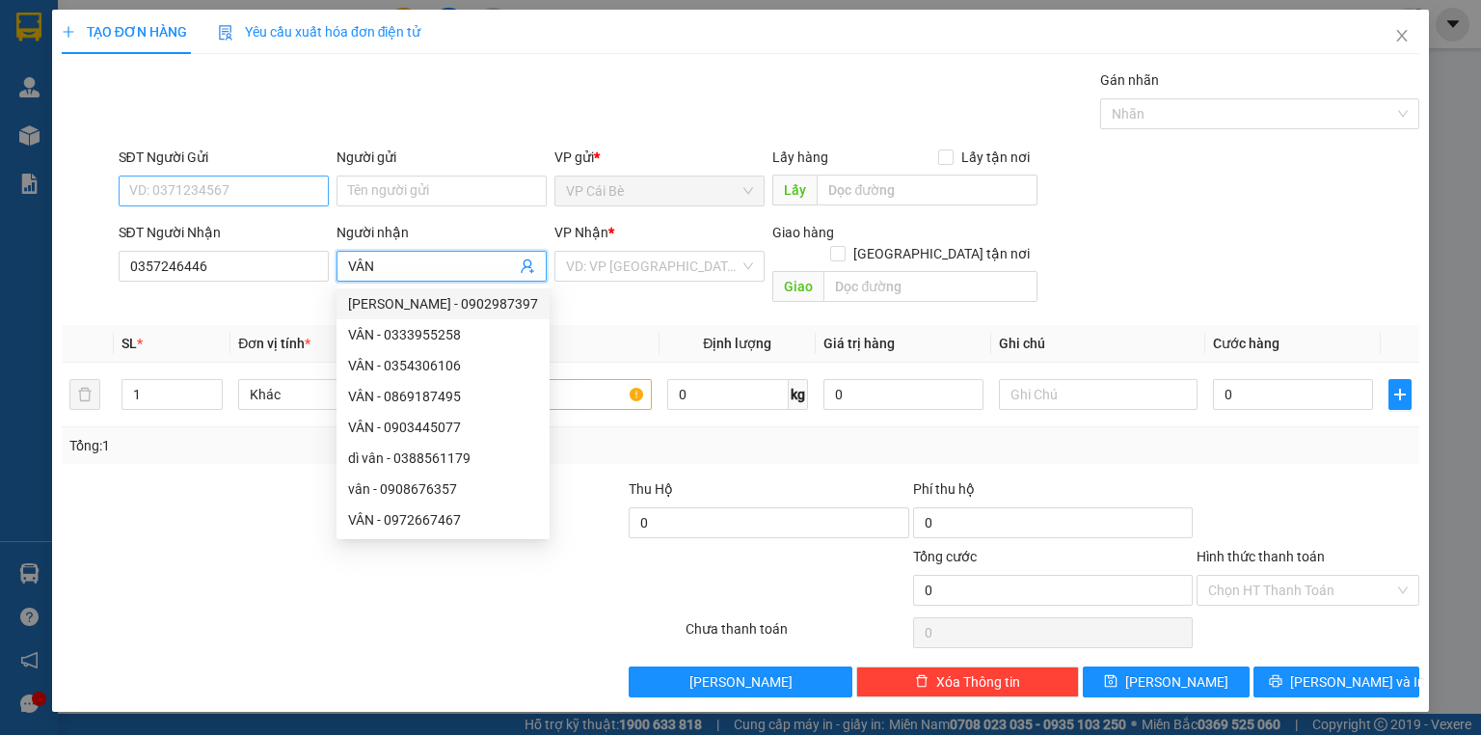
type input "VÂN"
click at [217, 193] on input "SĐT Người Gửi" at bounding box center [224, 190] width 210 height 31
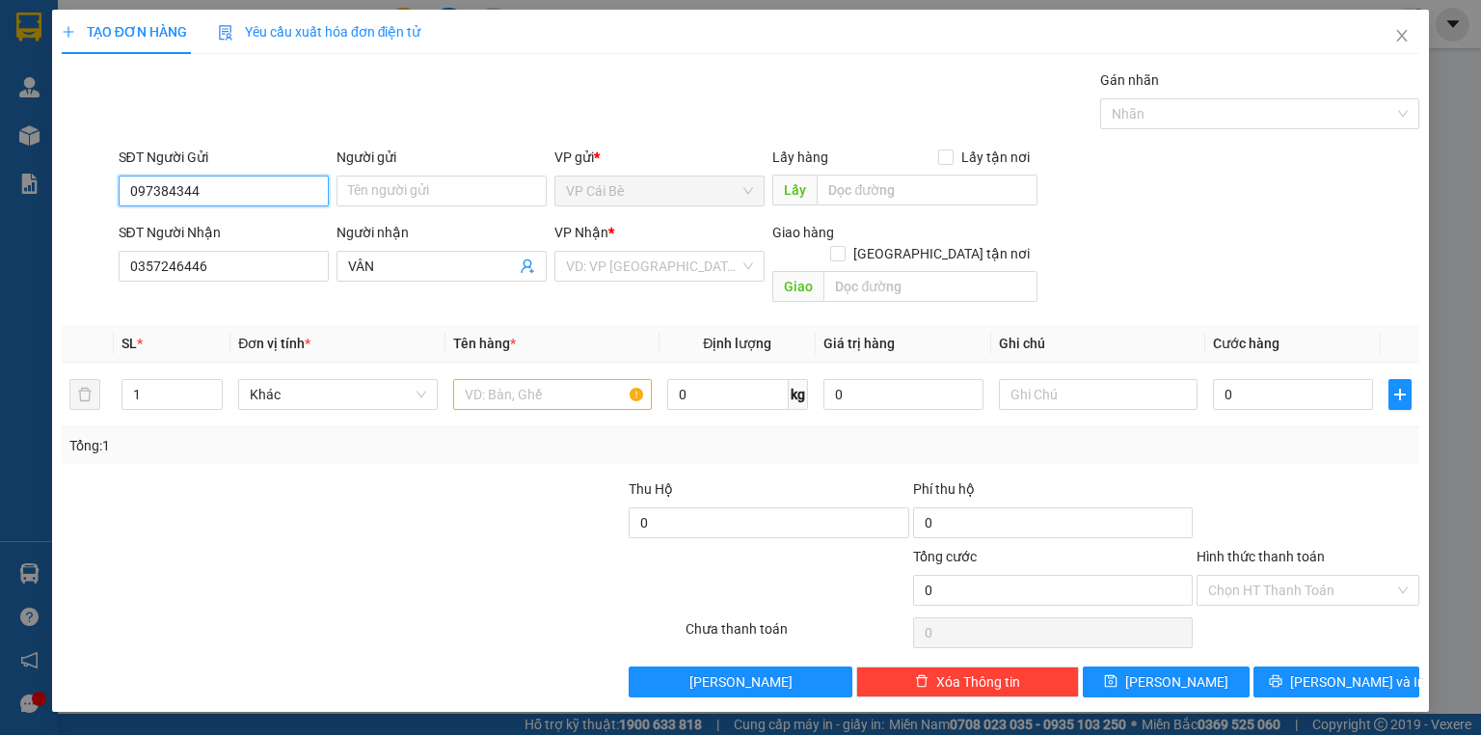
type input "0973843443"
click at [257, 223] on div "0973843443 - TUẤN" at bounding box center [223, 228] width 187 height 21
type input "TUẤN"
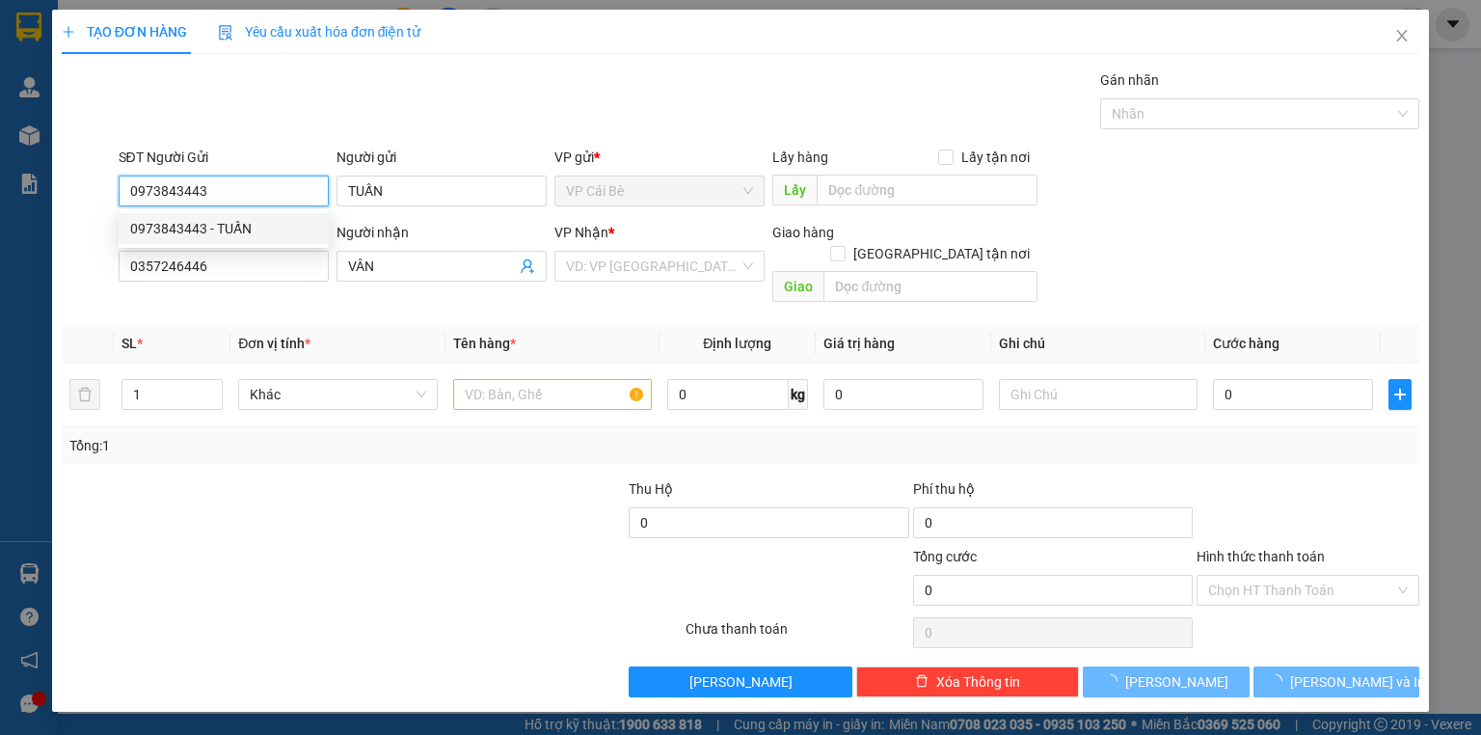
type input "50.000"
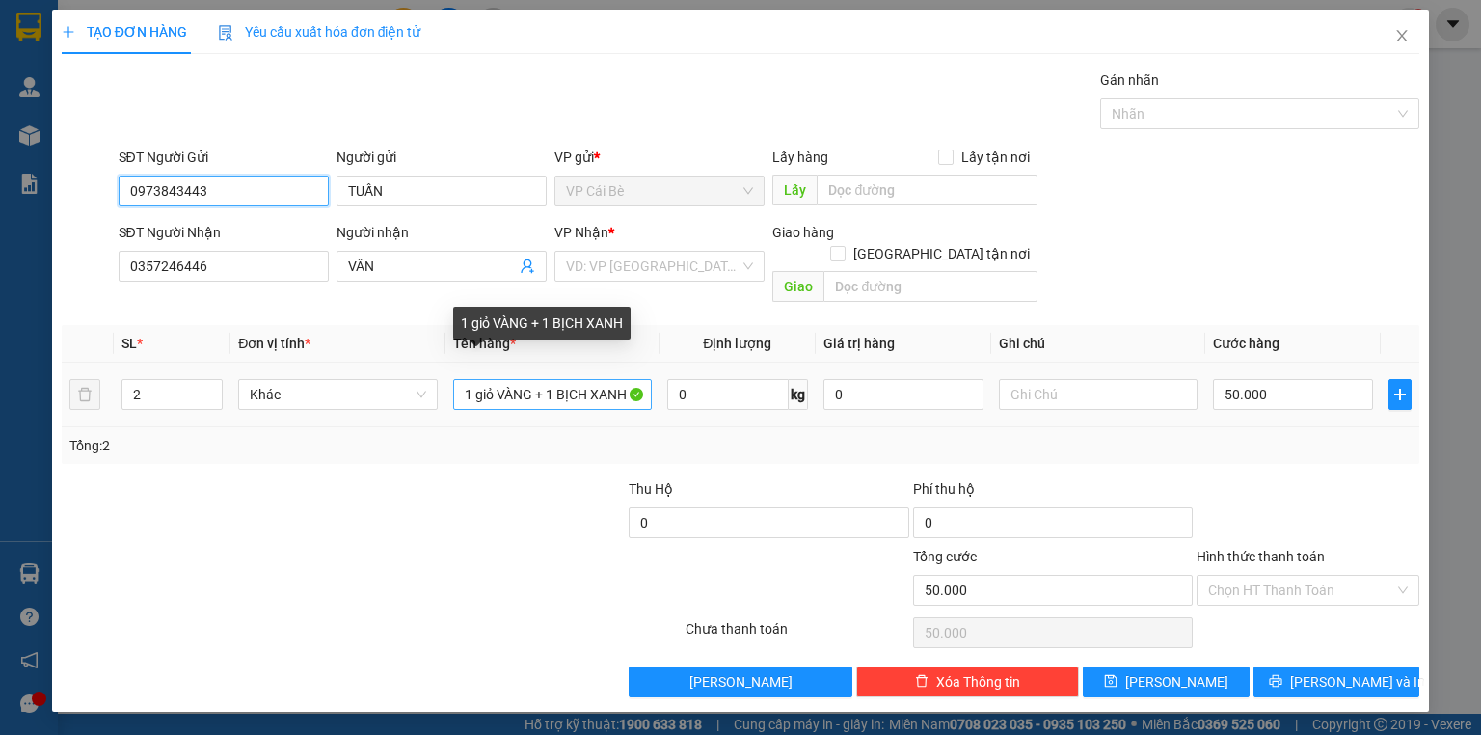
type input "0973843443"
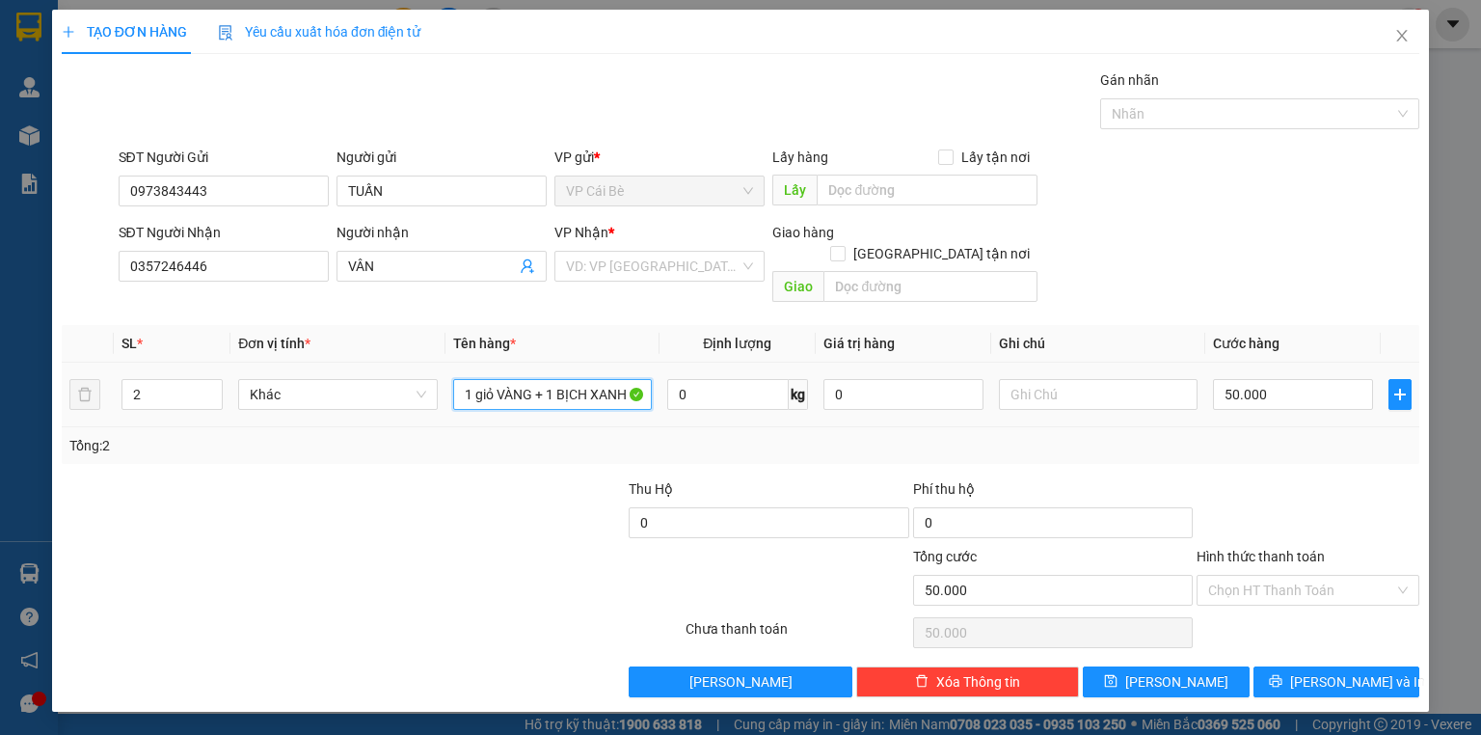
drag, startPoint x: 463, startPoint y: 382, endPoint x: 652, endPoint y: 398, distance: 189.7
click at [652, 397] on td "1 giỏ VÀNG + 1 BỊCH XANH" at bounding box center [552, 395] width 214 height 65
type input "1 TÚI TRẮNG + 1 BỊCH XANH"
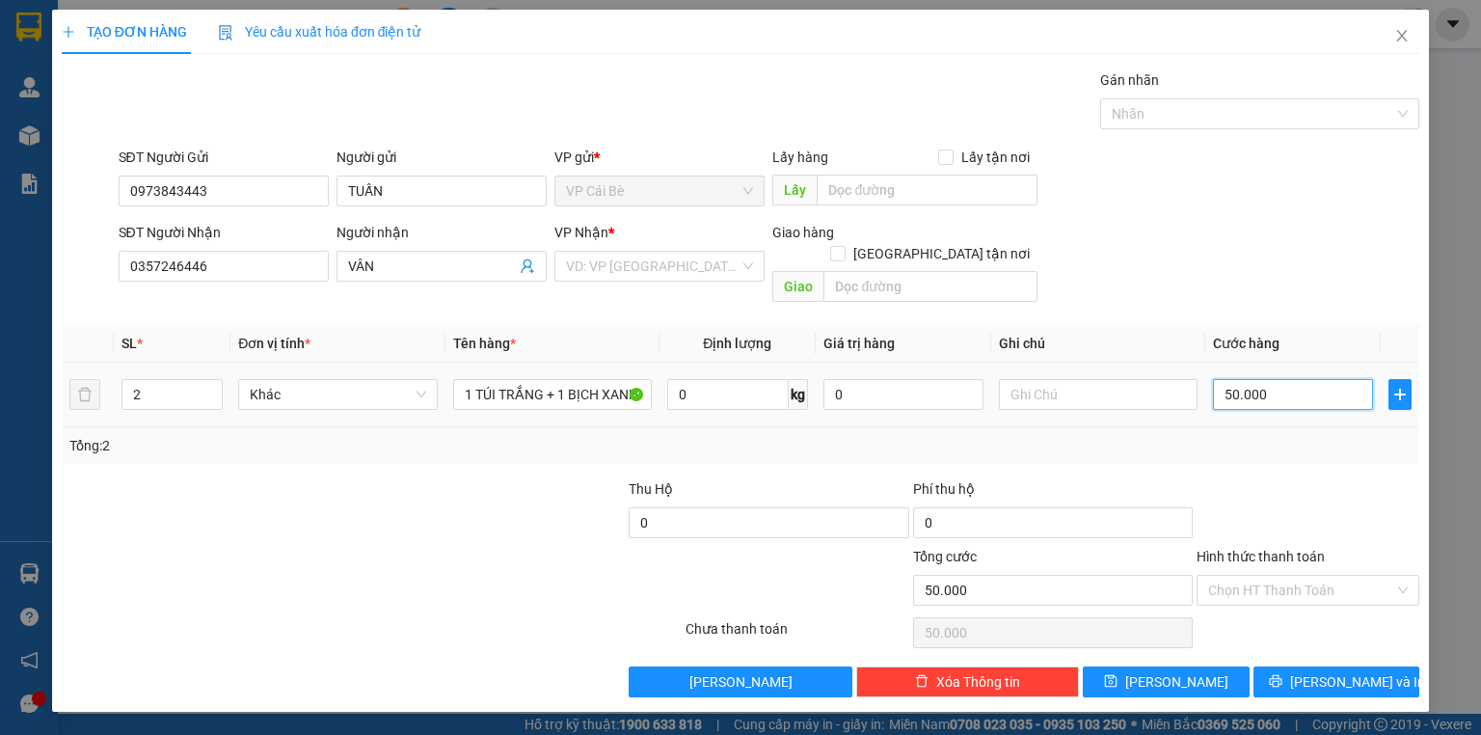
click at [1294, 379] on input "50.000" at bounding box center [1293, 394] width 160 height 31
type input "4"
type input "40"
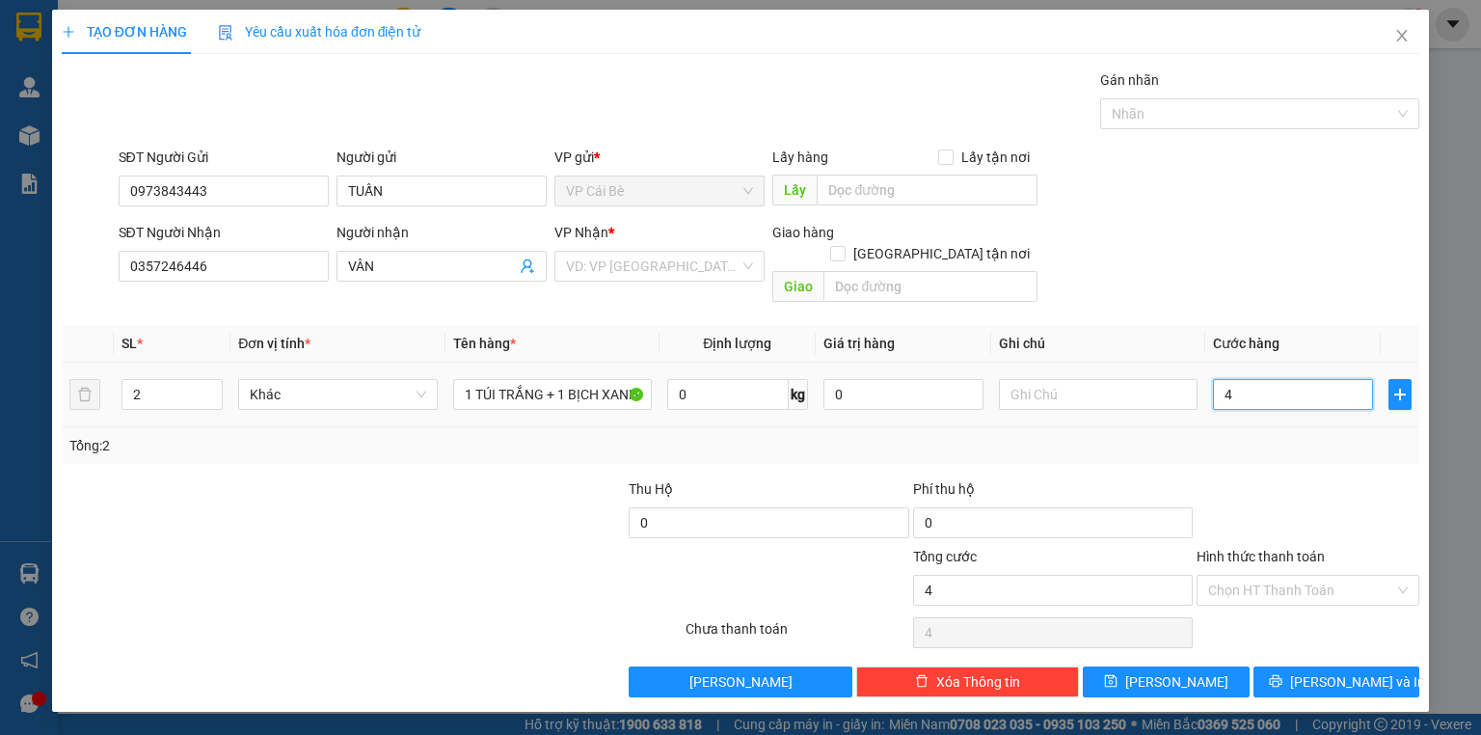
type input "40"
type input "40.000"
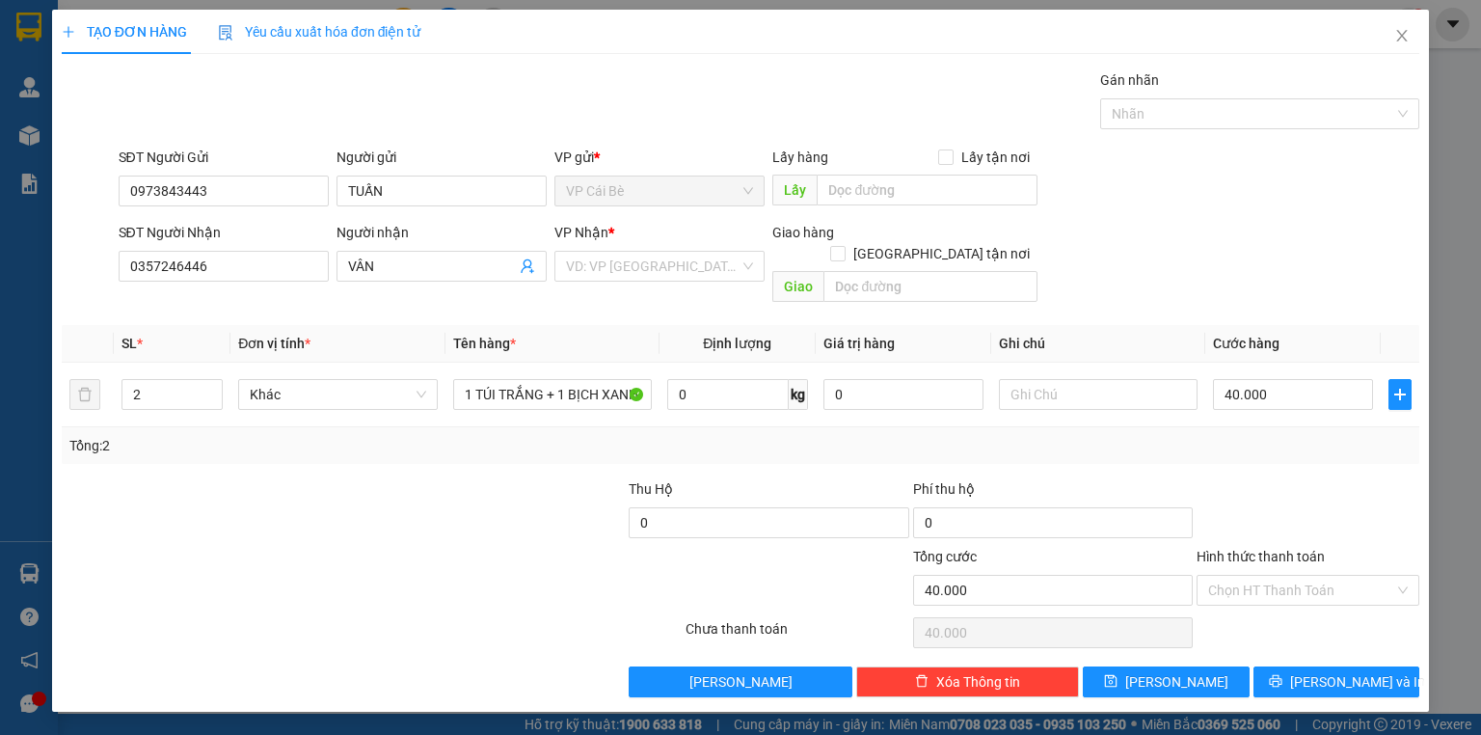
drag, startPoint x: 1336, startPoint y: 464, endPoint x: 847, endPoint y: 364, distance: 499.8
click at [1334, 478] on div at bounding box center [1308, 511] width 227 height 67
click at [589, 255] on input "search" at bounding box center [653, 266] width 174 height 29
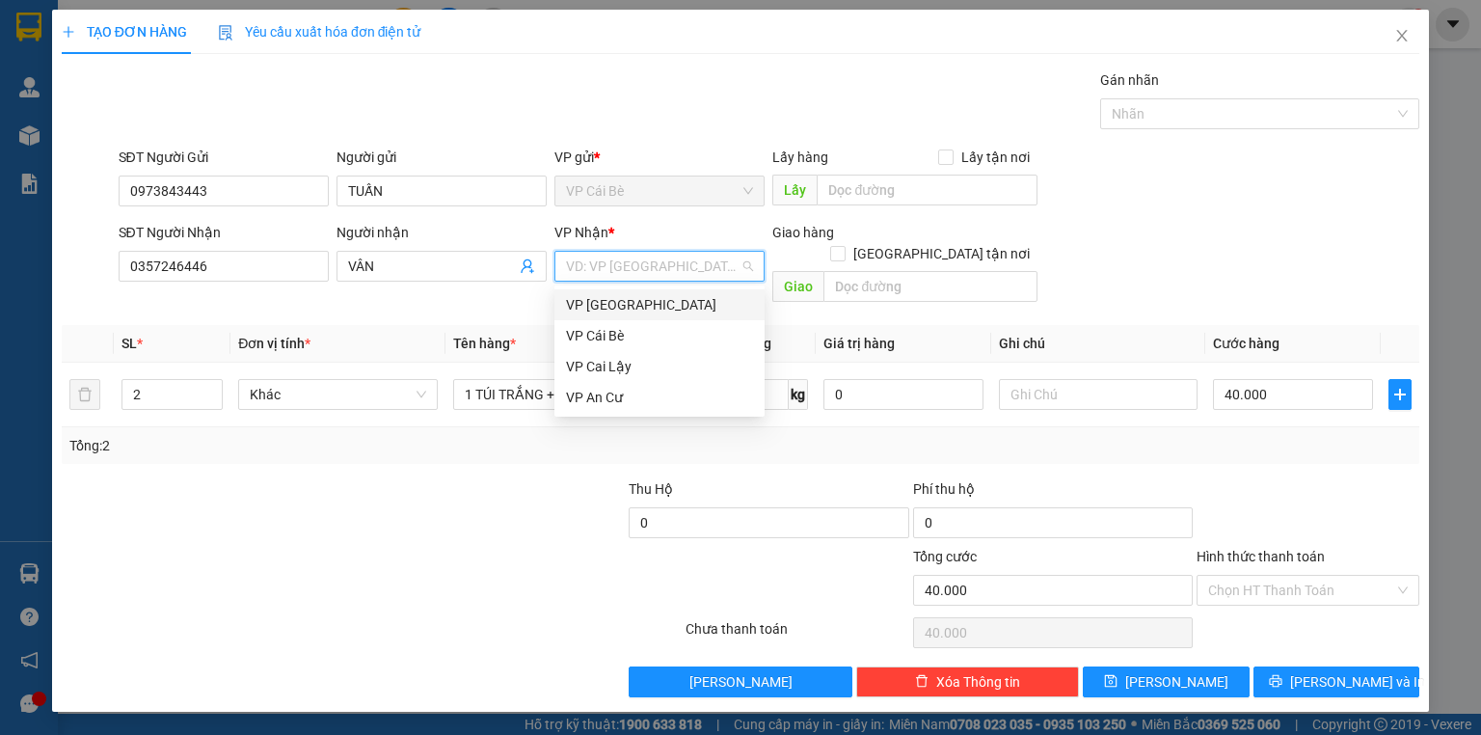
click at [612, 310] on div "VP [GEOGRAPHIC_DATA]" at bounding box center [659, 304] width 187 height 21
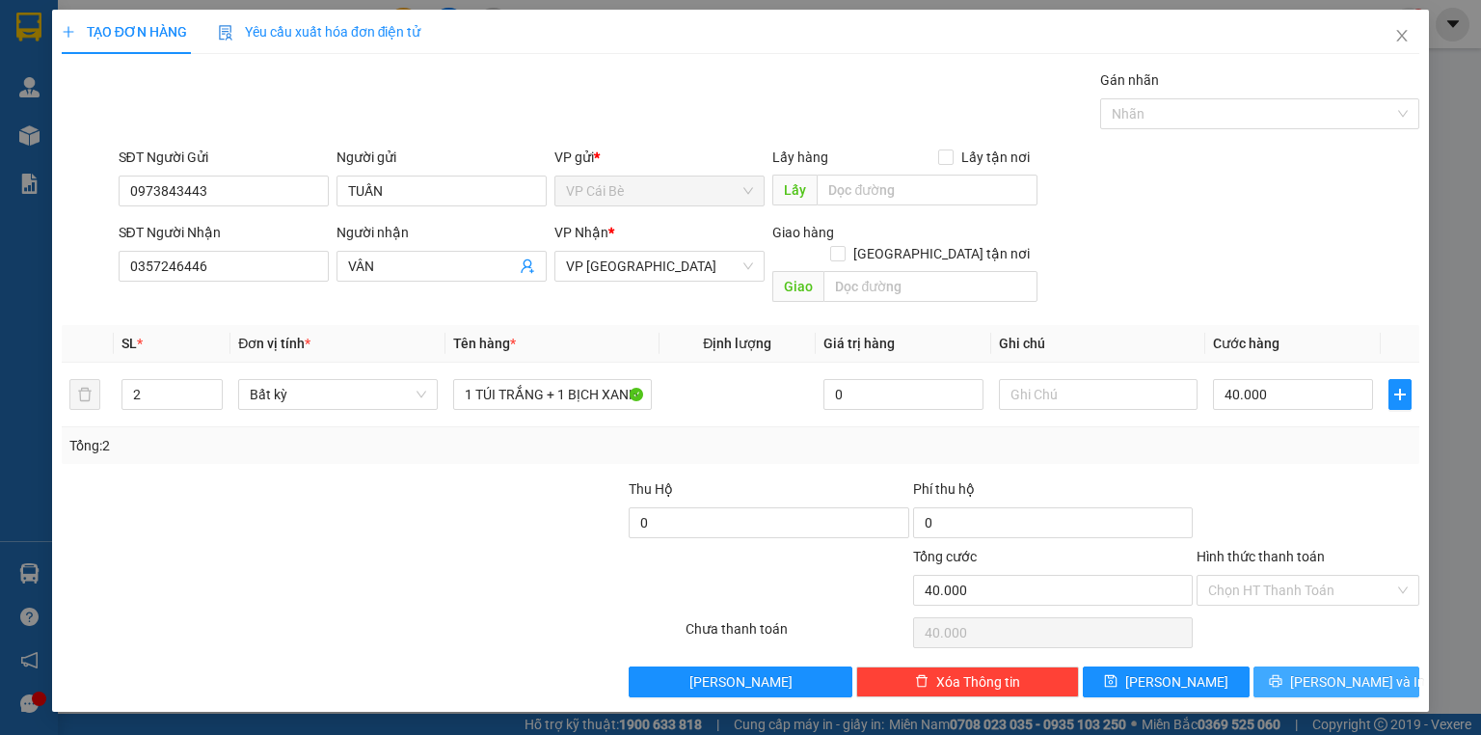
drag, startPoint x: 1339, startPoint y: 668, endPoint x: 1339, endPoint y: 656, distance: 12.5
click at [1339, 671] on span "[PERSON_NAME] và In" at bounding box center [1357, 681] width 135 height 21
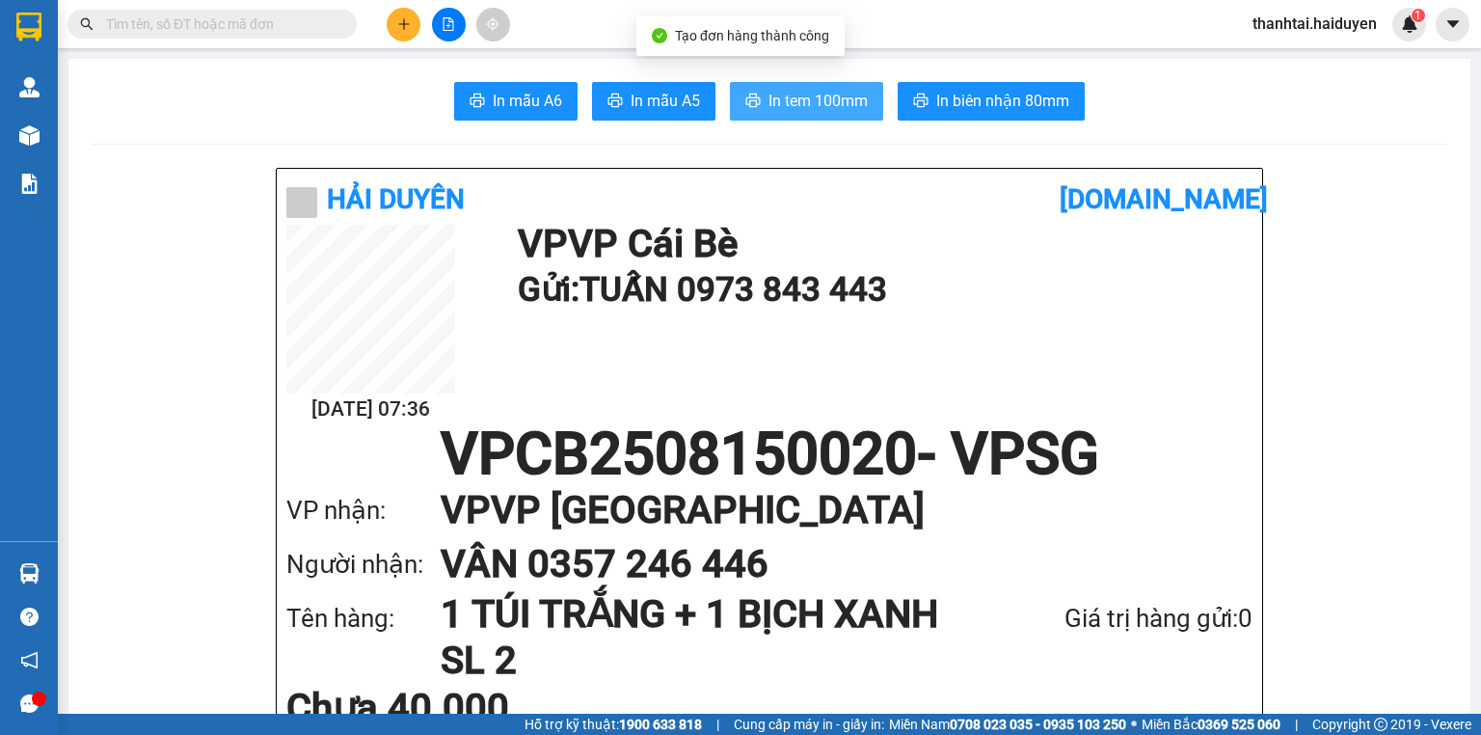
click at [818, 93] on span "In tem 100mm" at bounding box center [817, 101] width 99 height 24
click at [224, 27] on input "text" at bounding box center [220, 23] width 228 height 21
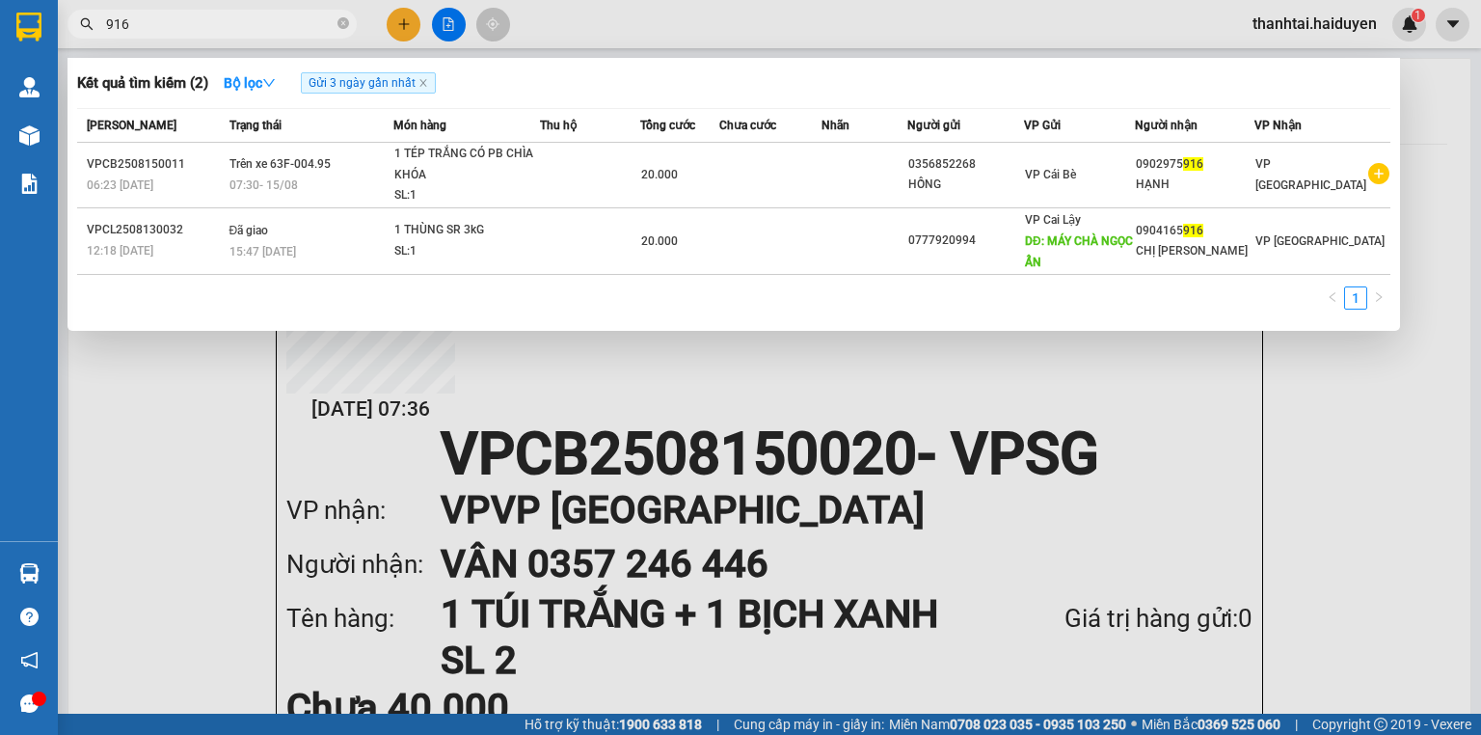
click at [230, 19] on input "916" at bounding box center [220, 23] width 228 height 21
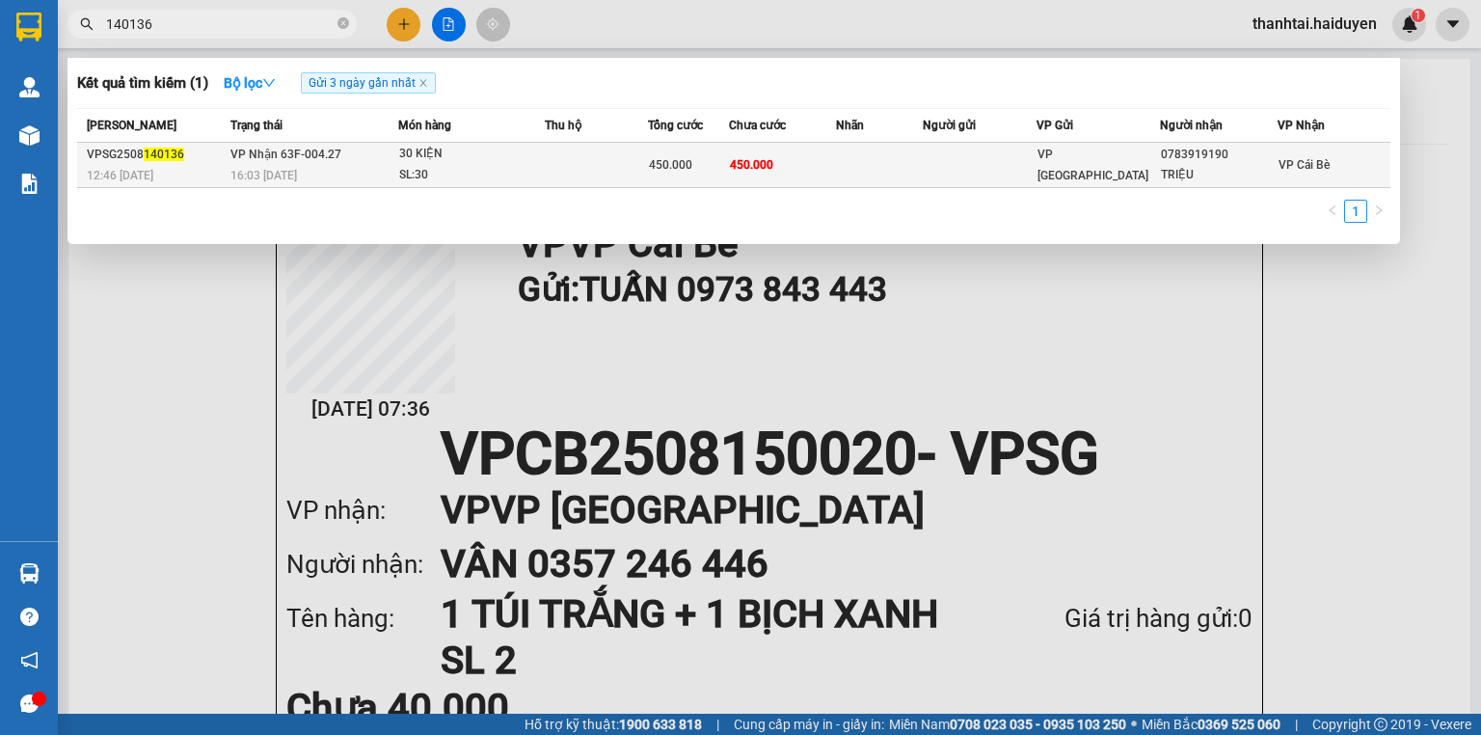
type input "140136"
click at [614, 157] on td at bounding box center [596, 165] width 103 height 45
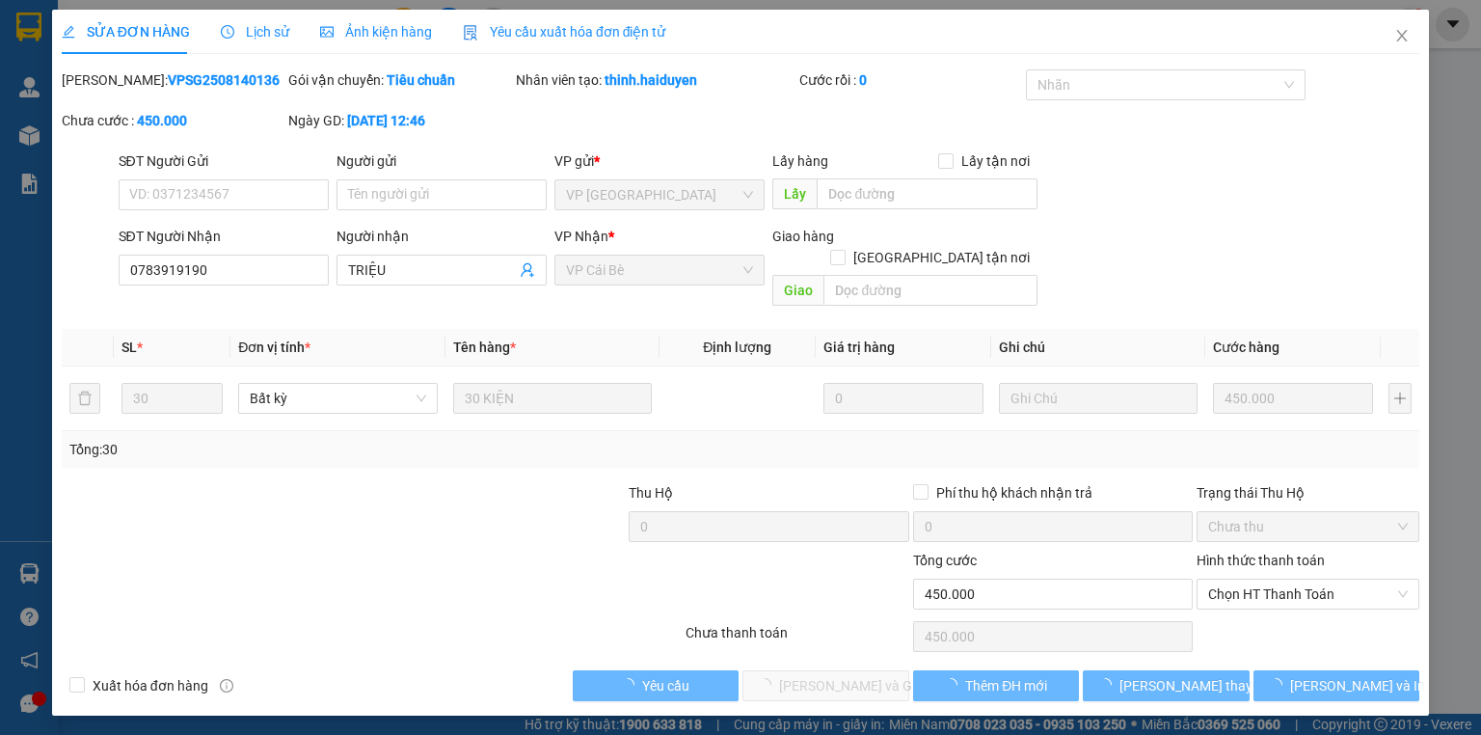
type input "0783919190"
type input "TRIỆU"
type input "450.000"
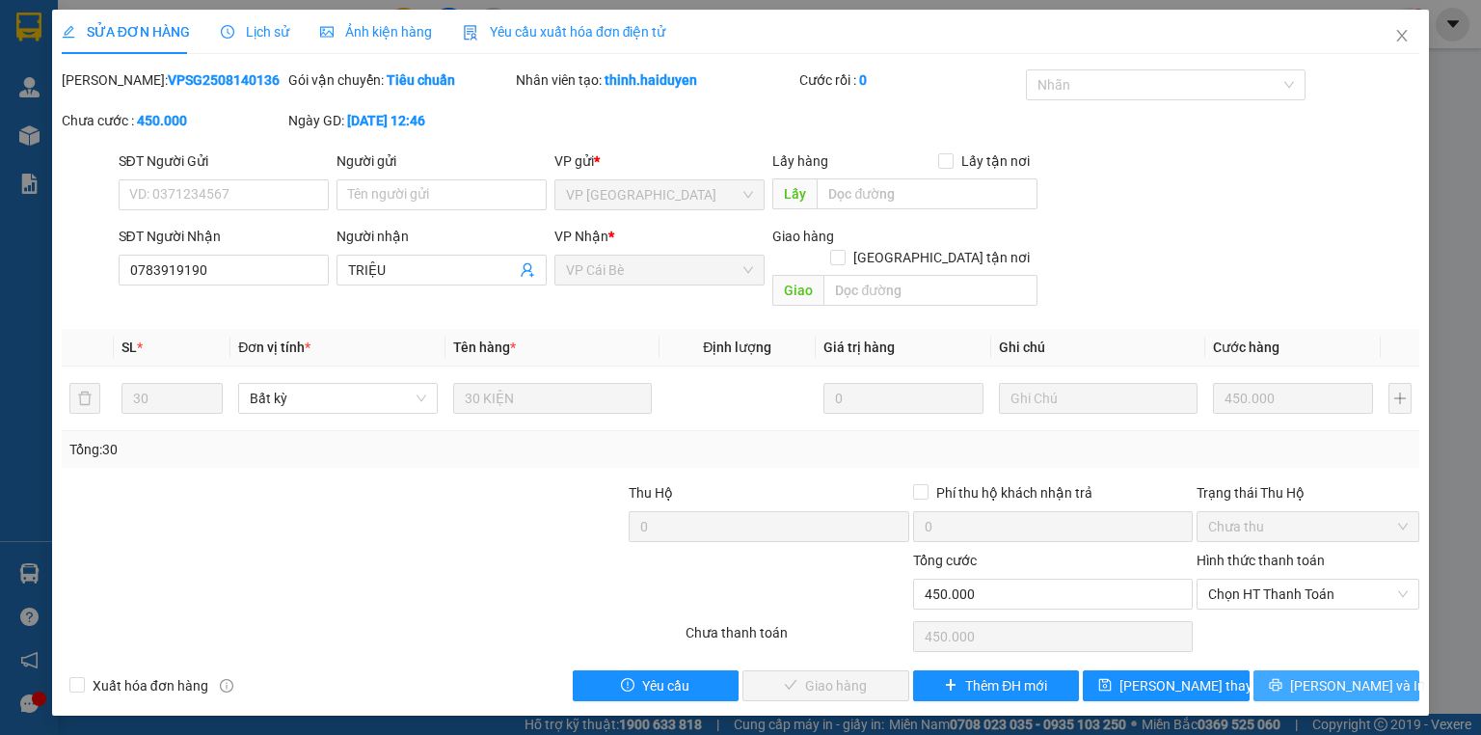
click at [1329, 675] on span "Lưu và In" at bounding box center [1357, 685] width 135 height 21
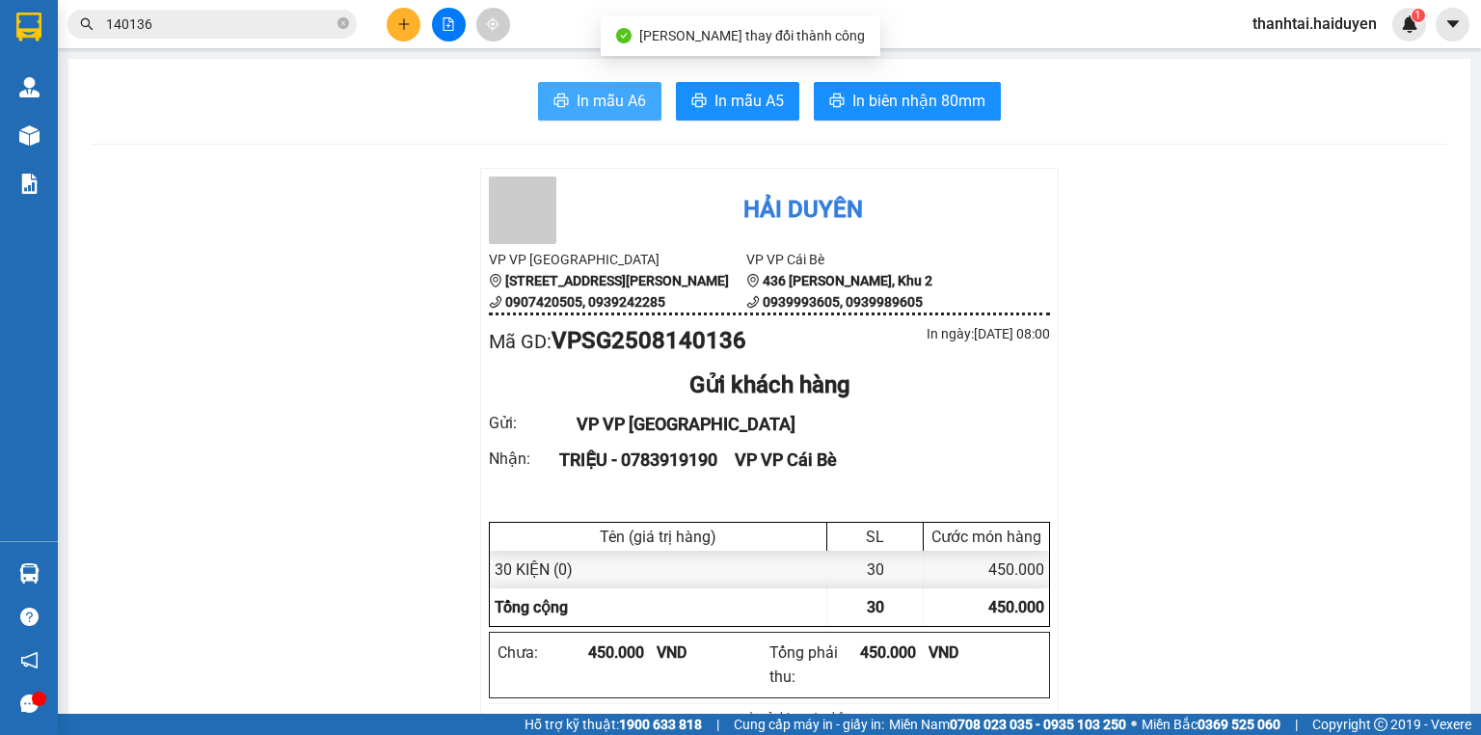
click at [636, 116] on button "In mẫu A6" at bounding box center [599, 101] width 123 height 39
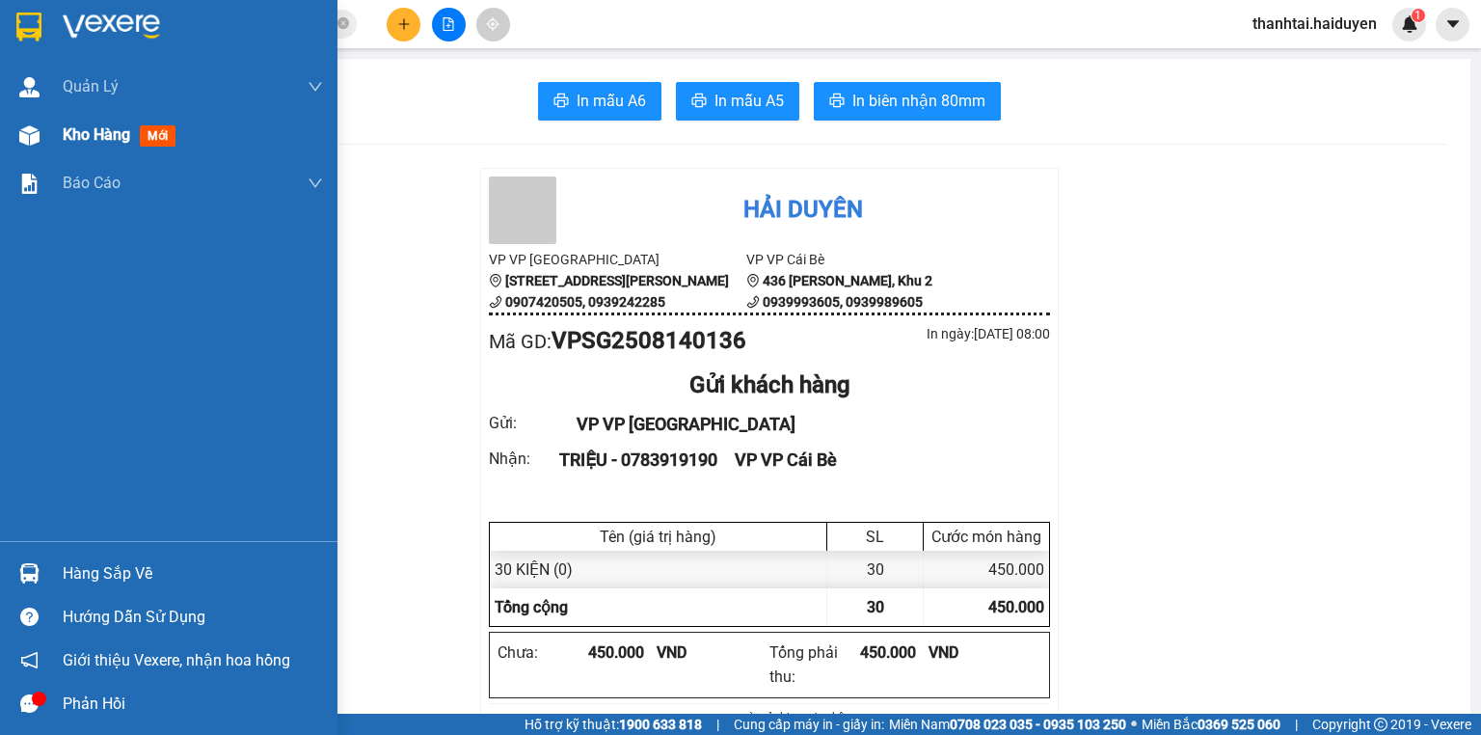
click at [77, 127] on span "Kho hàng" at bounding box center [96, 134] width 67 height 18
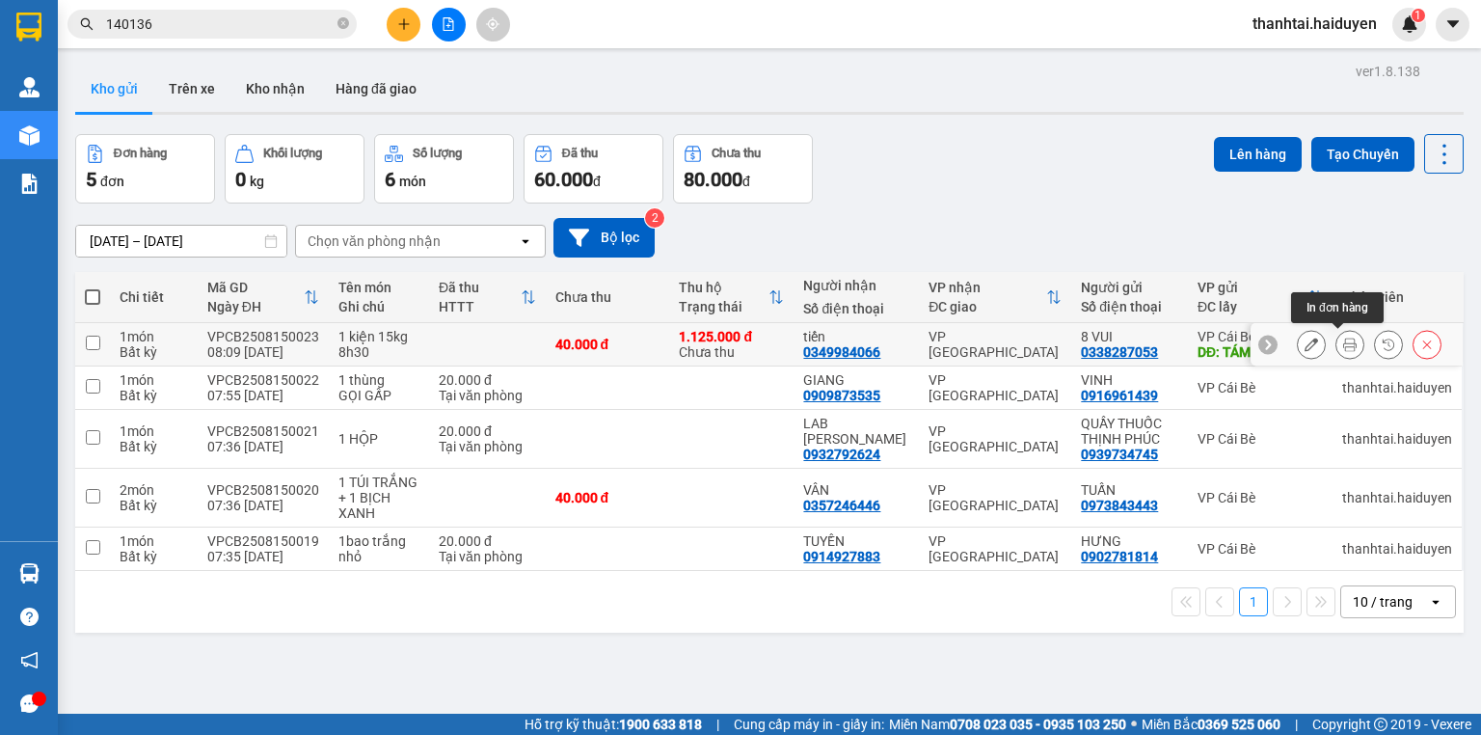
click at [1343, 340] on icon at bounding box center [1349, 343] width 13 height 13
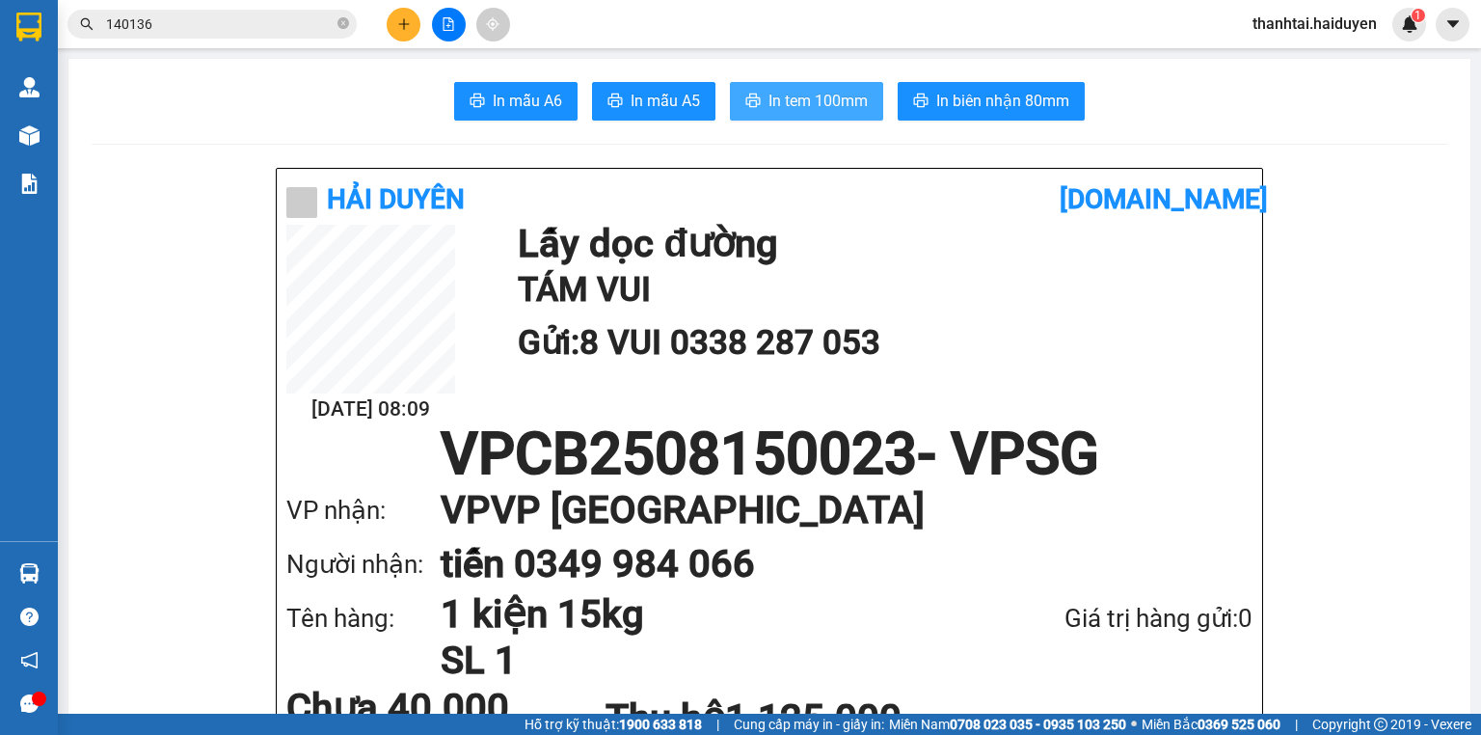
click at [845, 99] on span "In tem 100mm" at bounding box center [817, 101] width 99 height 24
drag, startPoint x: 806, startPoint y: 78, endPoint x: 412, endPoint y: 20, distance: 398.6
click at [412, 20] on button at bounding box center [404, 25] width 34 height 34
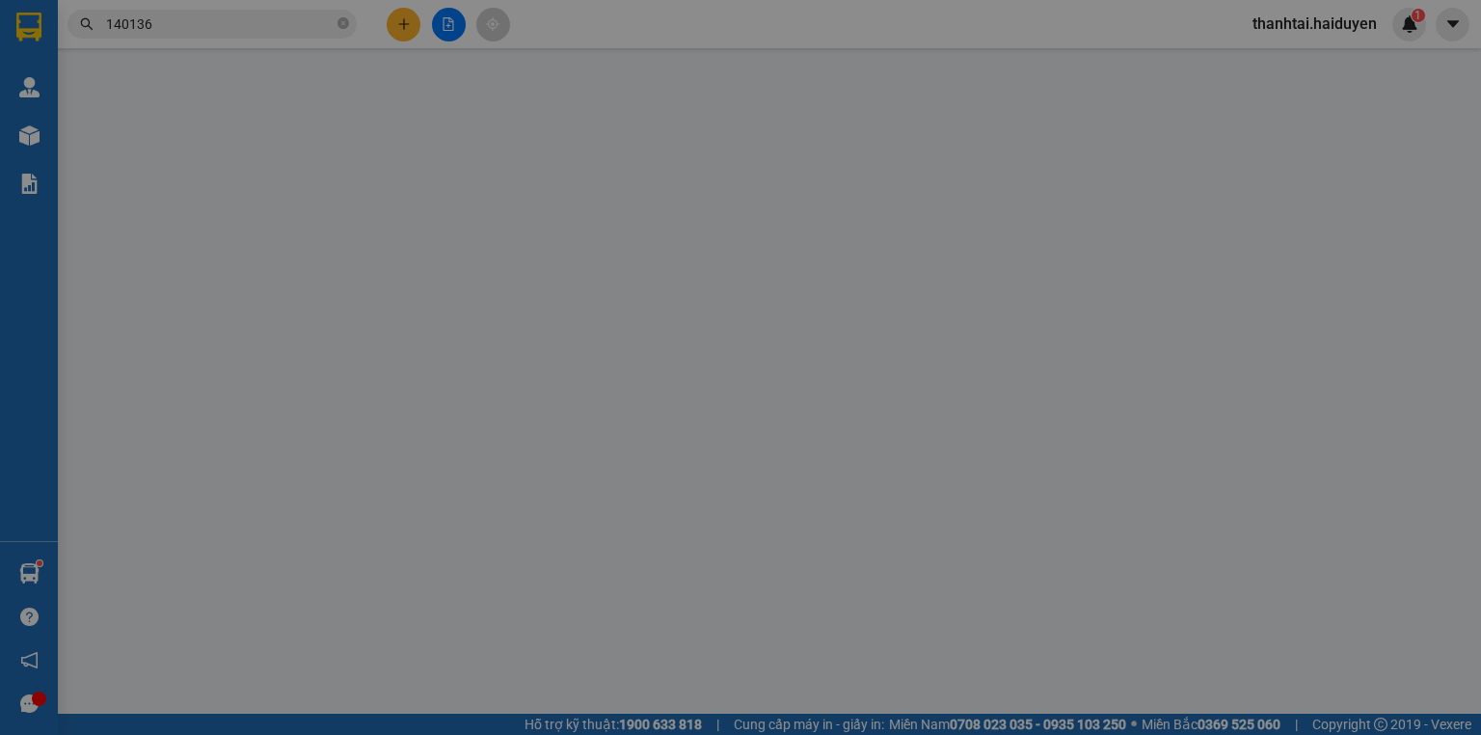
click at [412, 21] on div "Yêu cầu xuất hóa đơn điện tử" at bounding box center [319, 31] width 203 height 21
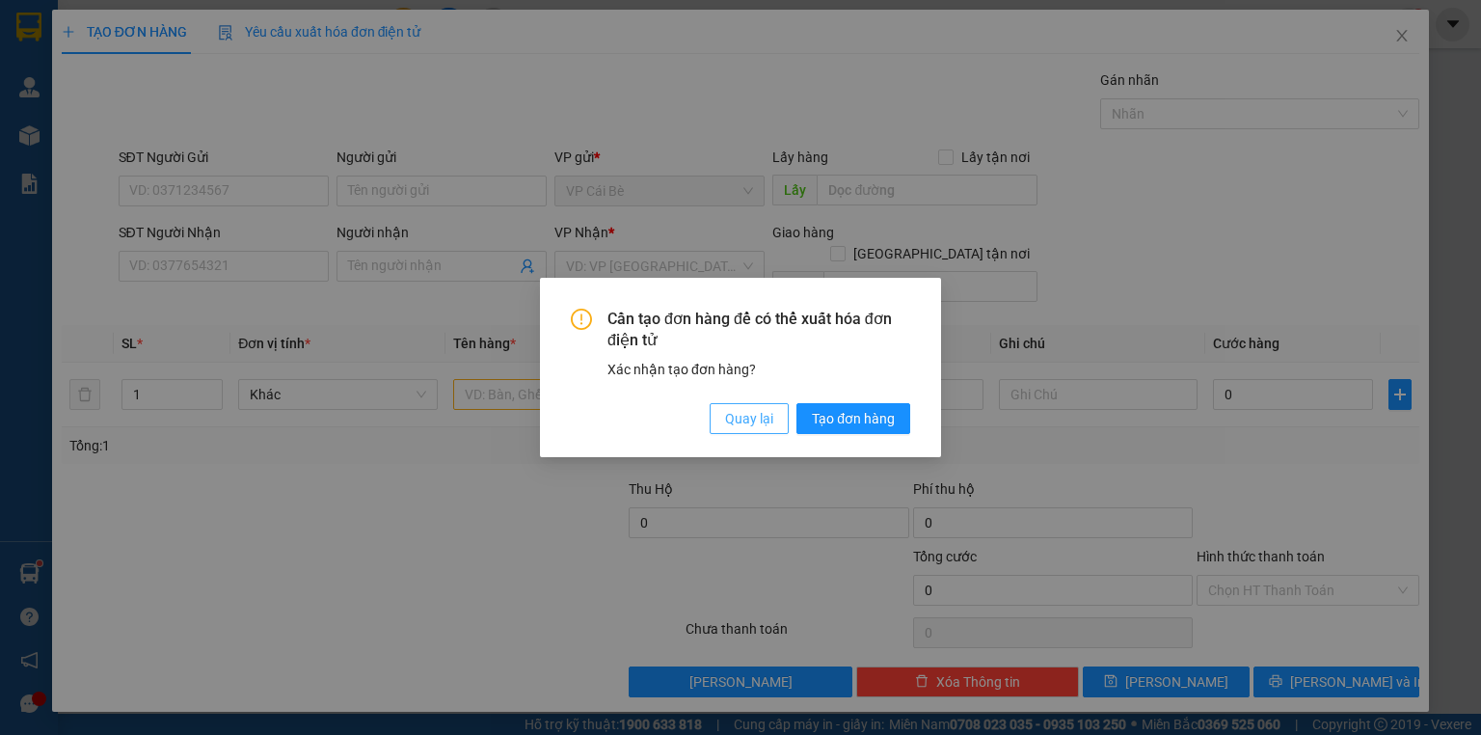
click at [751, 419] on span "Quay lại" at bounding box center [749, 418] width 48 height 21
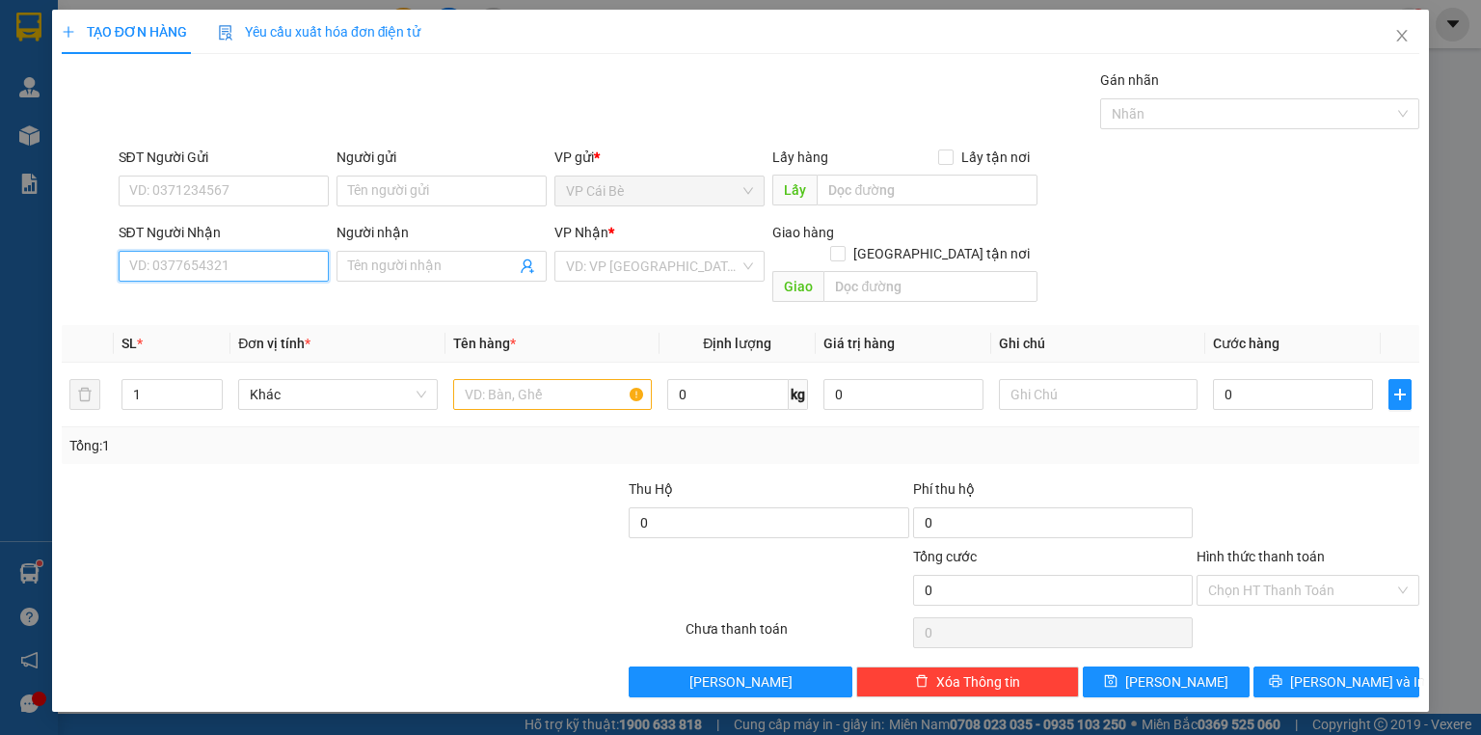
click at [200, 257] on input "SĐT Người Nhận" at bounding box center [224, 266] width 210 height 31
click at [202, 312] on div "0777794552 - hằng" at bounding box center [223, 303] width 187 height 21
type input "0777794552"
type input "hằng"
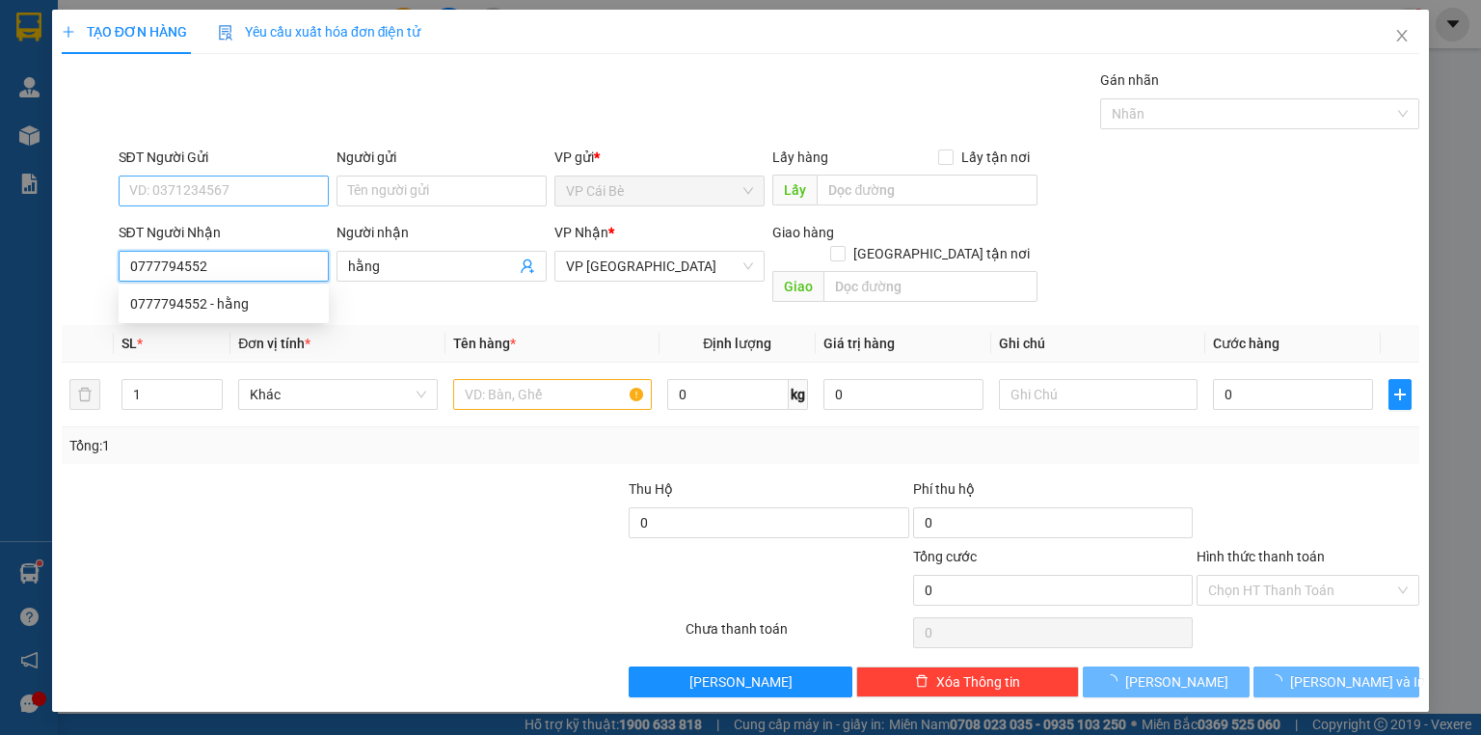
type input "20.000"
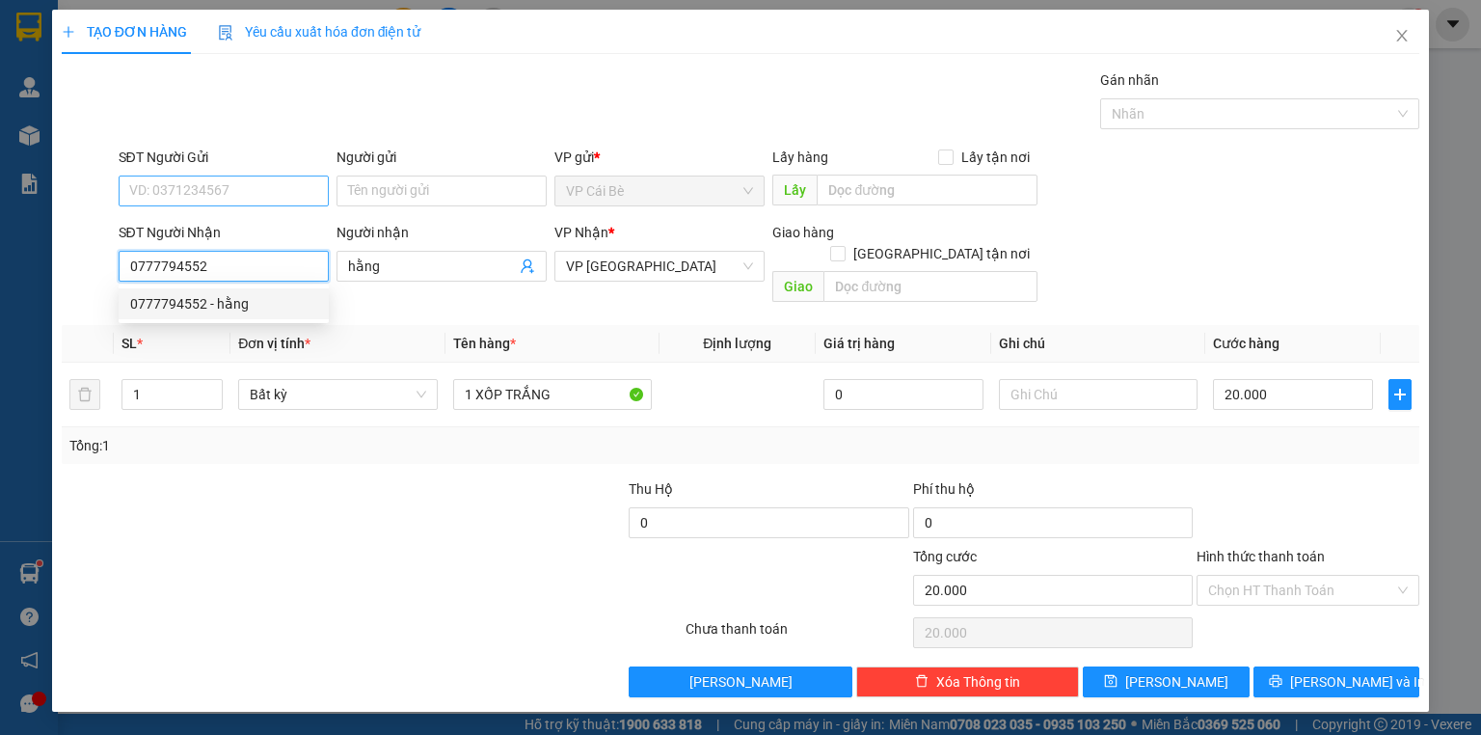
type input "0777794552"
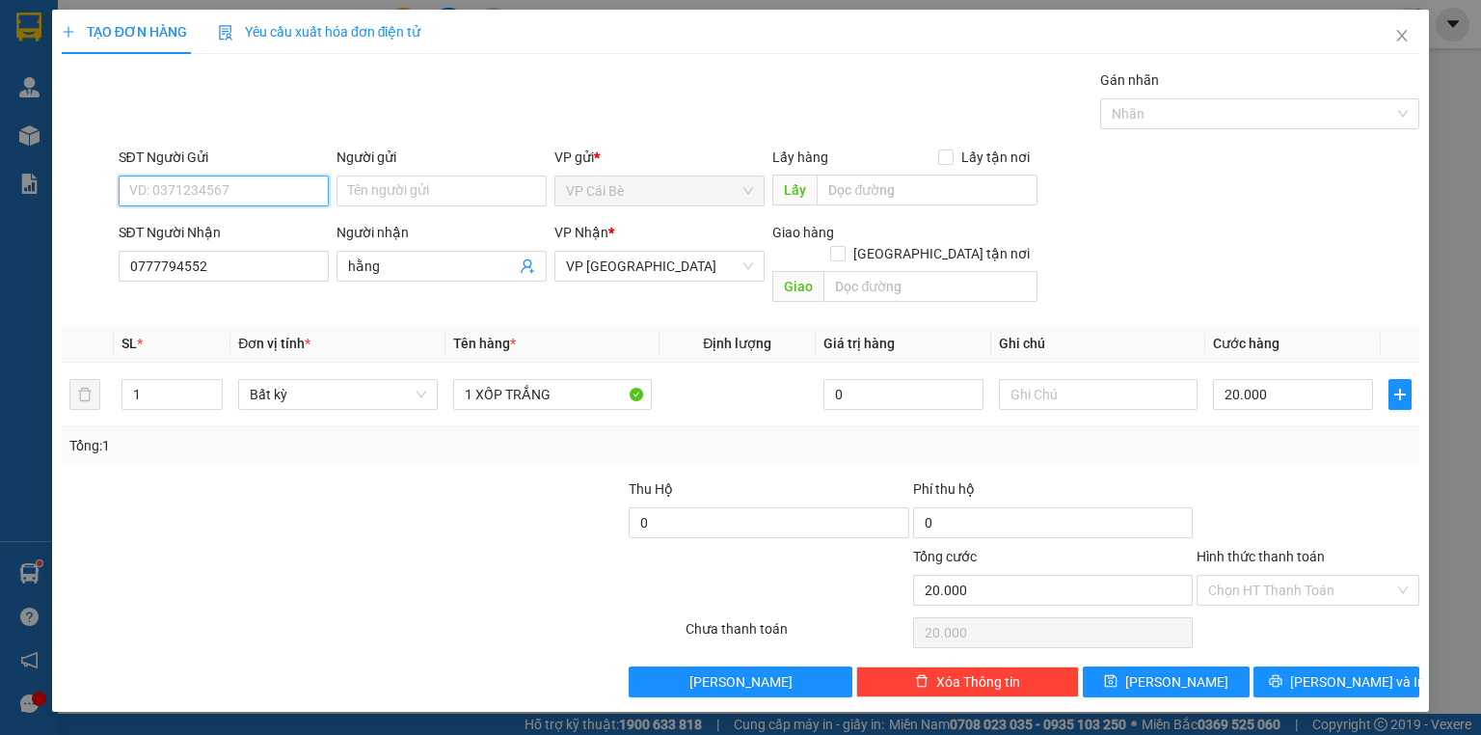
click at [236, 200] on input "SĐT Người Gửi" at bounding box center [224, 190] width 210 height 31
click at [238, 223] on div "0345444764 - THỦY" at bounding box center [223, 228] width 187 height 21
type input "0345444764"
type input "THỦY"
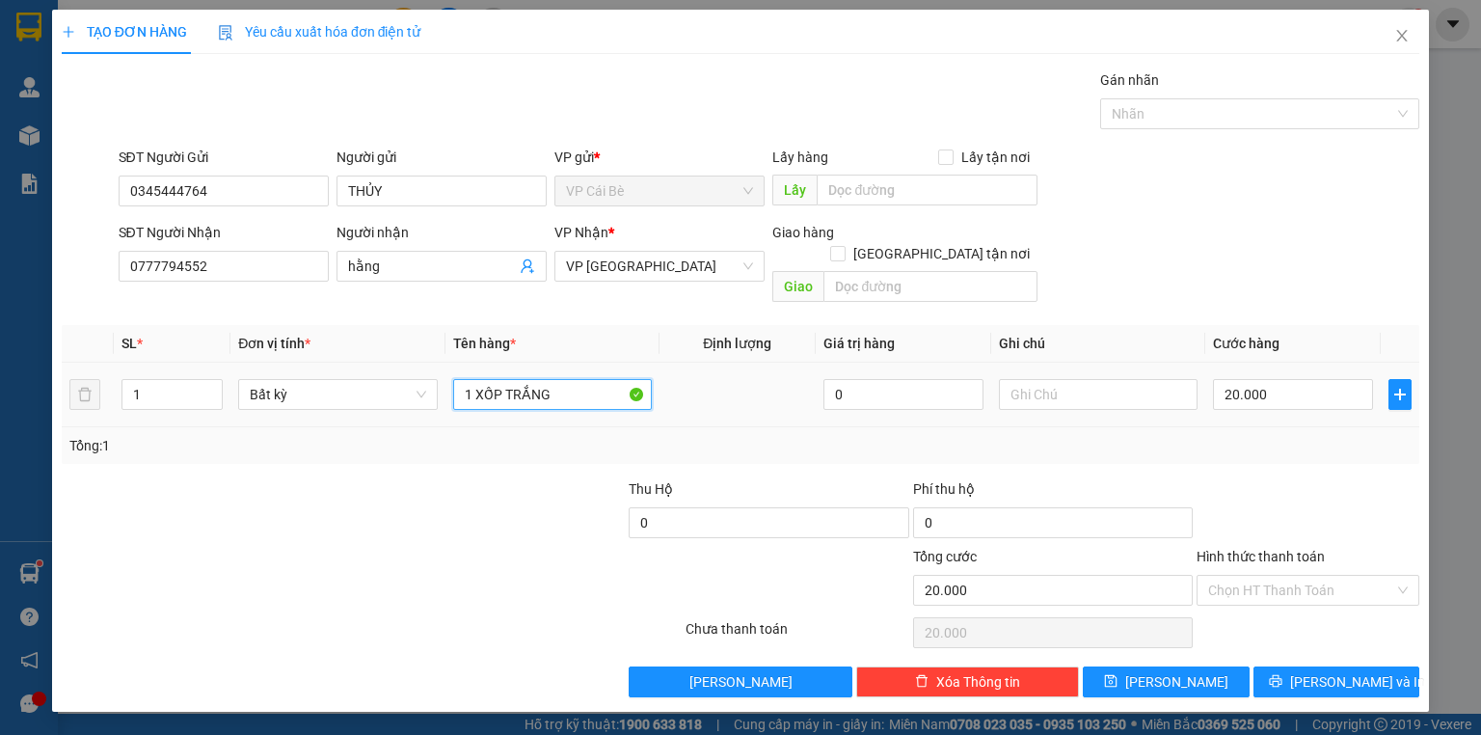
click at [581, 383] on input "1 XỐP TRẮNG" at bounding box center [552, 394] width 199 height 31
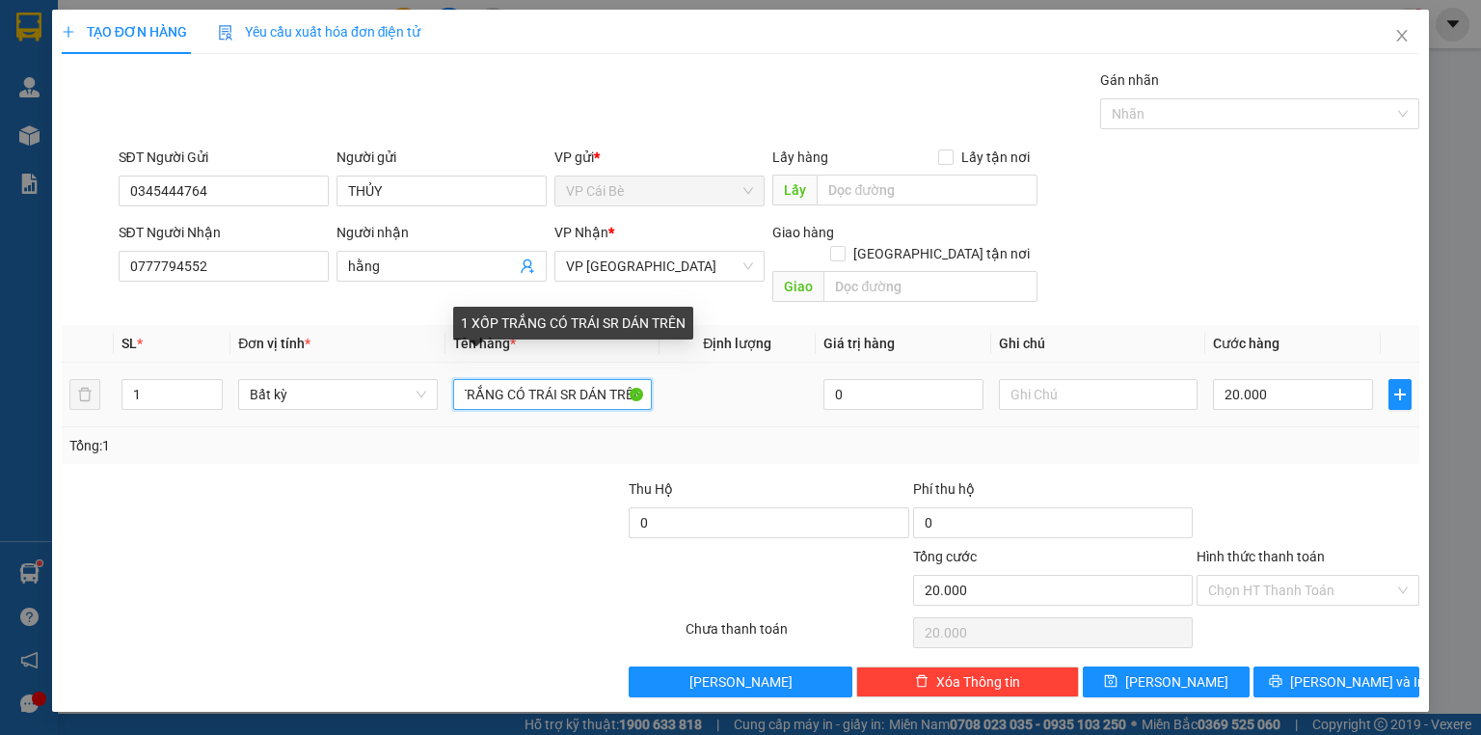
scroll to position [0, 50]
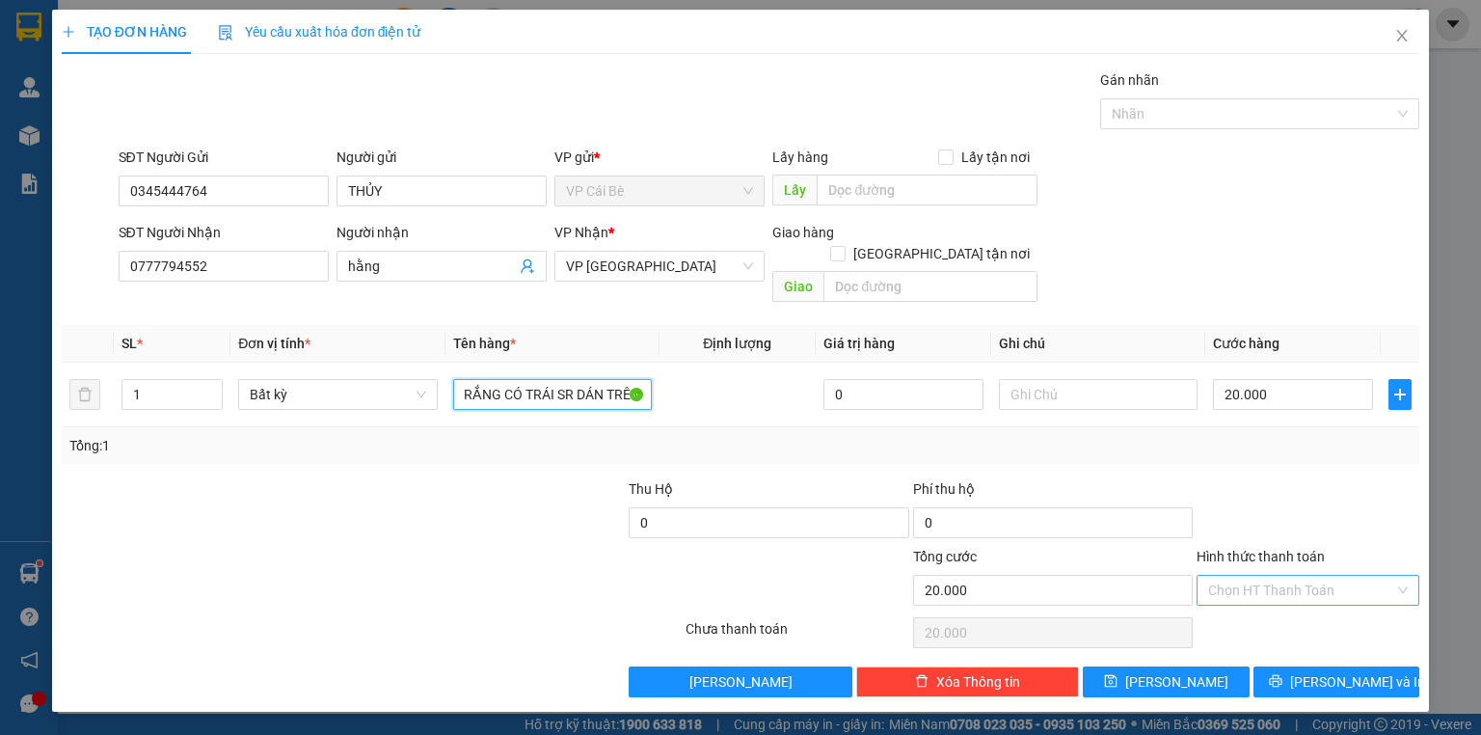
type input "1 XỐP TRẮNG CÓ TRÁI SR DÁN TRÊN"
drag, startPoint x: 1304, startPoint y: 570, endPoint x: 1301, endPoint y: 585, distance: 15.7
click at [1304, 576] on input "Hình thức thanh toán" at bounding box center [1301, 590] width 186 height 29
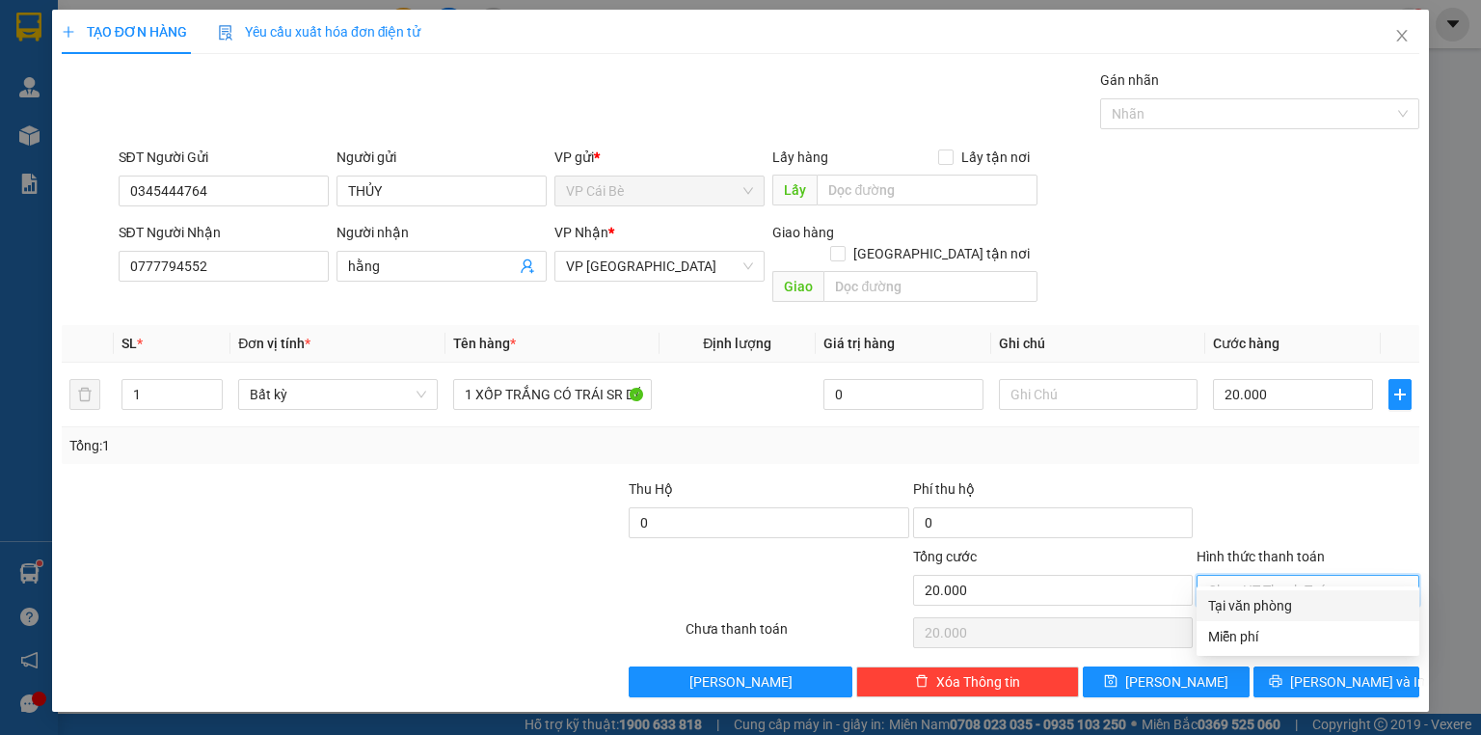
click at [1300, 592] on div "Tại văn phòng" at bounding box center [1308, 605] width 223 height 31
type input "0"
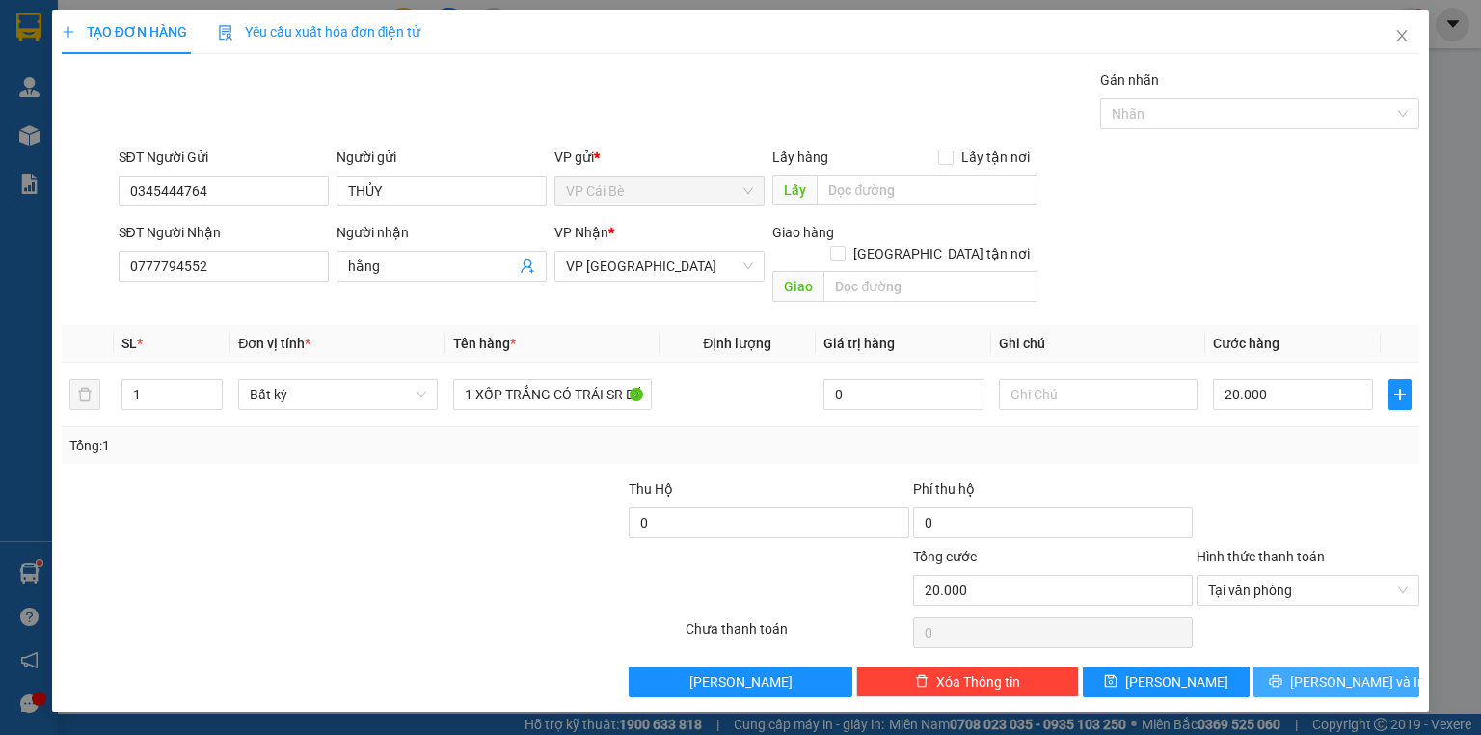
drag, startPoint x: 1332, startPoint y: 640, endPoint x: 1334, endPoint y: 660, distance: 20.3
click at [1333, 643] on div "Transit Pickup Surcharge Ids Transit Deliver Surcharge Ids Transit Deliver Surc…" at bounding box center [741, 383] width 1358 height 628
click at [1334, 671] on span "[PERSON_NAME] và In" at bounding box center [1357, 681] width 135 height 21
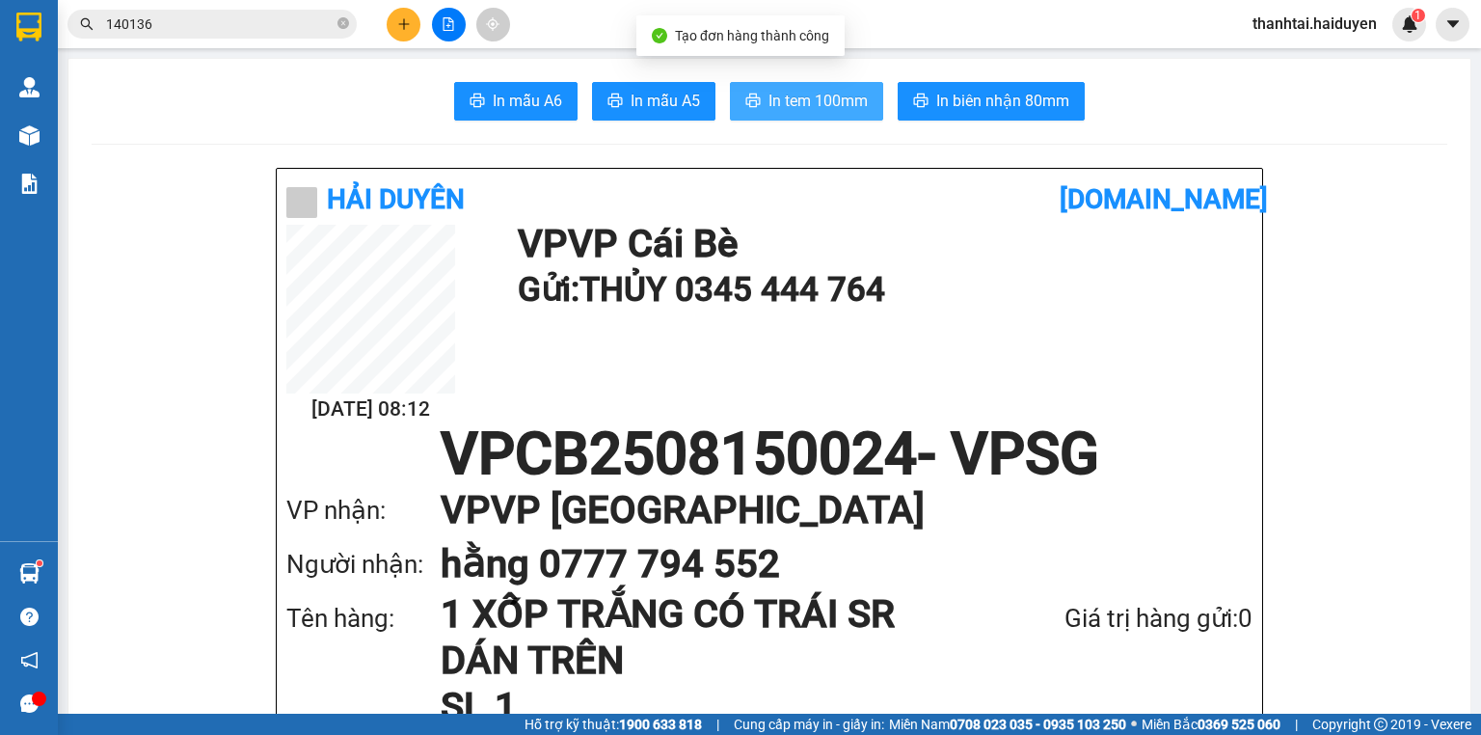
click at [809, 106] on span "In tem 100mm" at bounding box center [817, 101] width 99 height 24
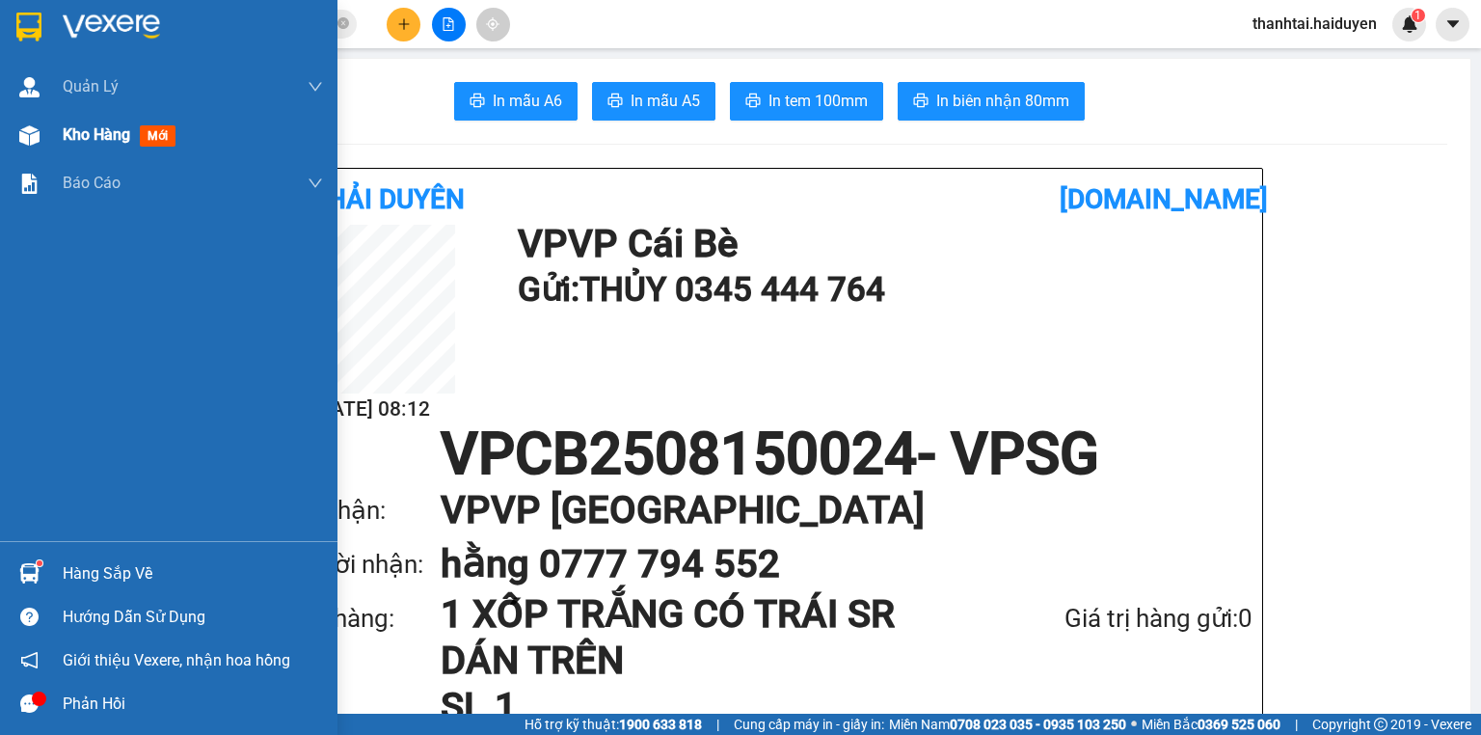
click at [55, 117] on div "Kho hàng mới" at bounding box center [168, 135] width 337 height 48
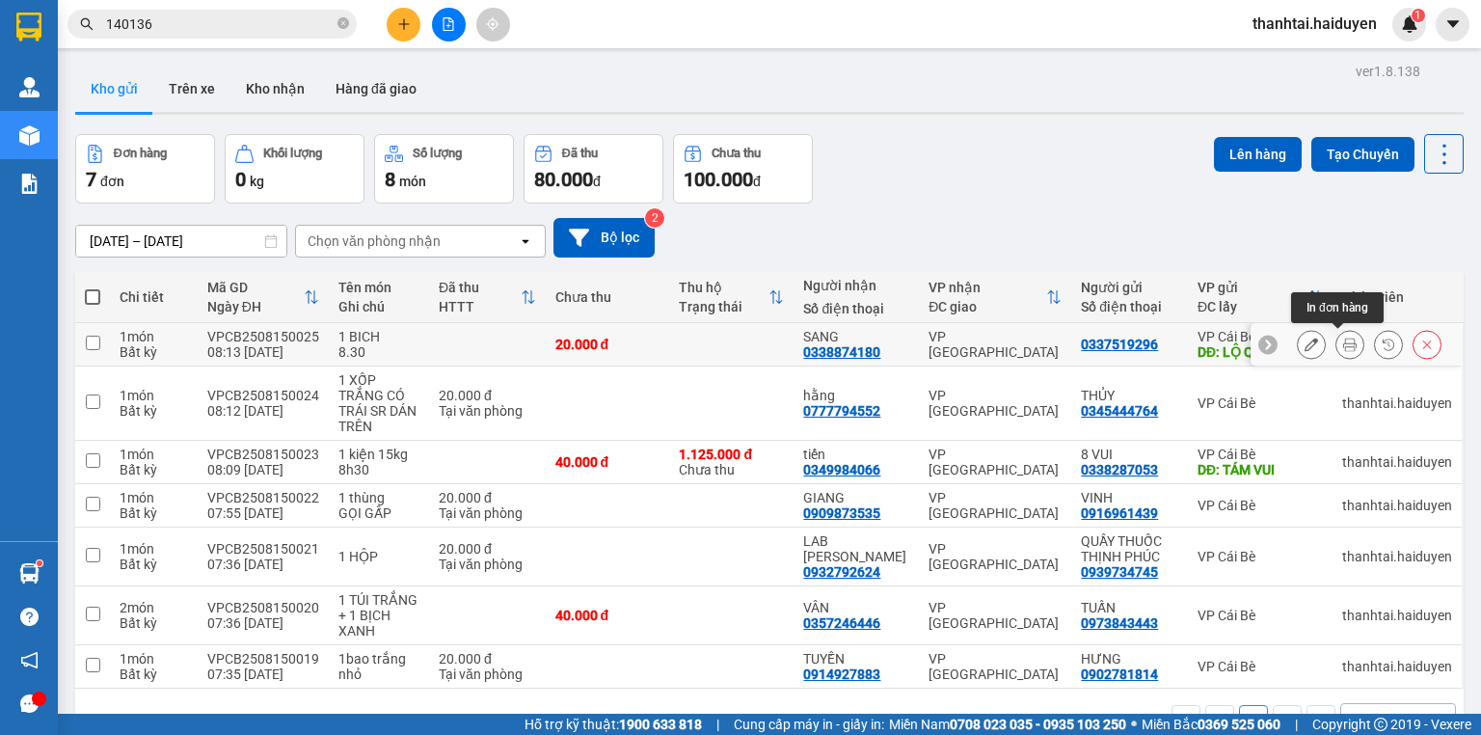
click at [1347, 342] on button at bounding box center [1349, 345] width 27 height 34
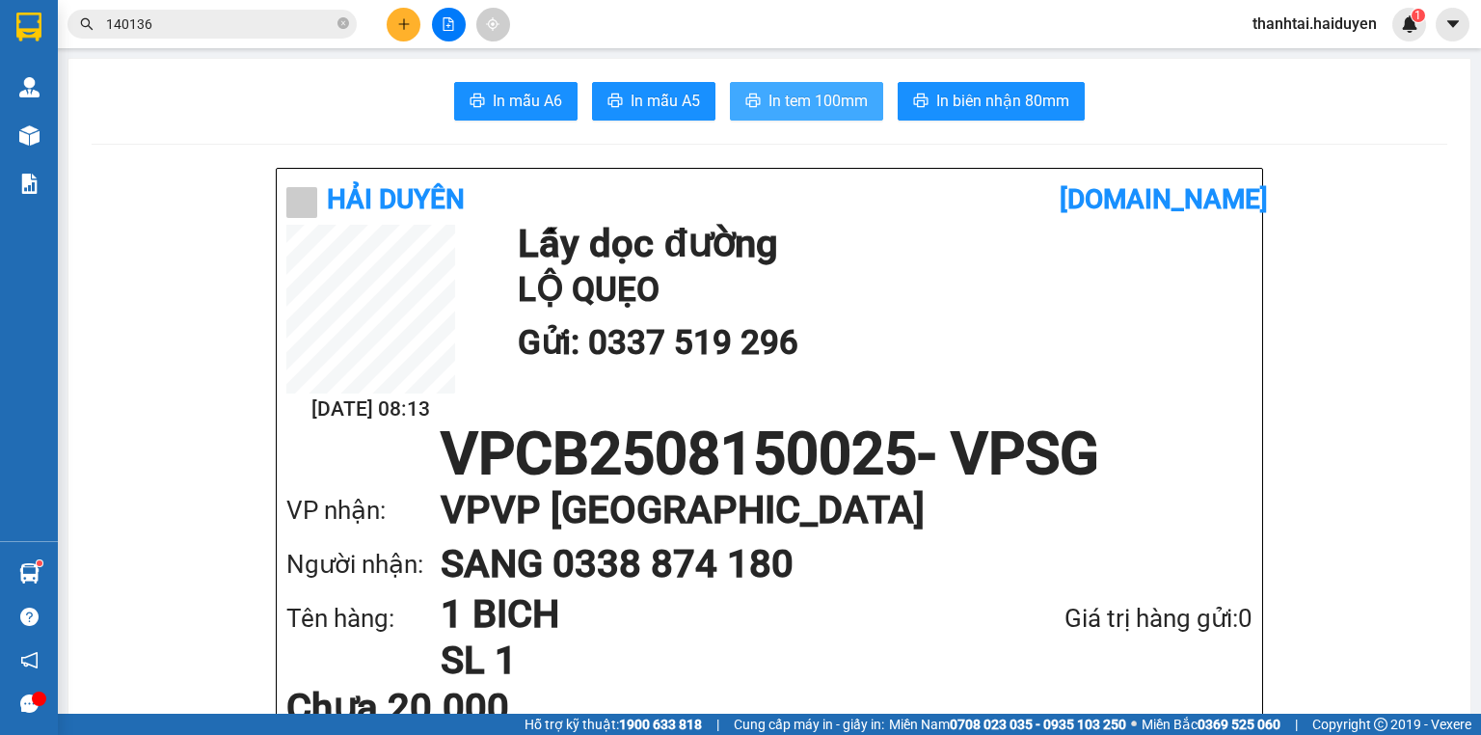
click at [764, 85] on button "In tem 100mm" at bounding box center [806, 101] width 153 height 39
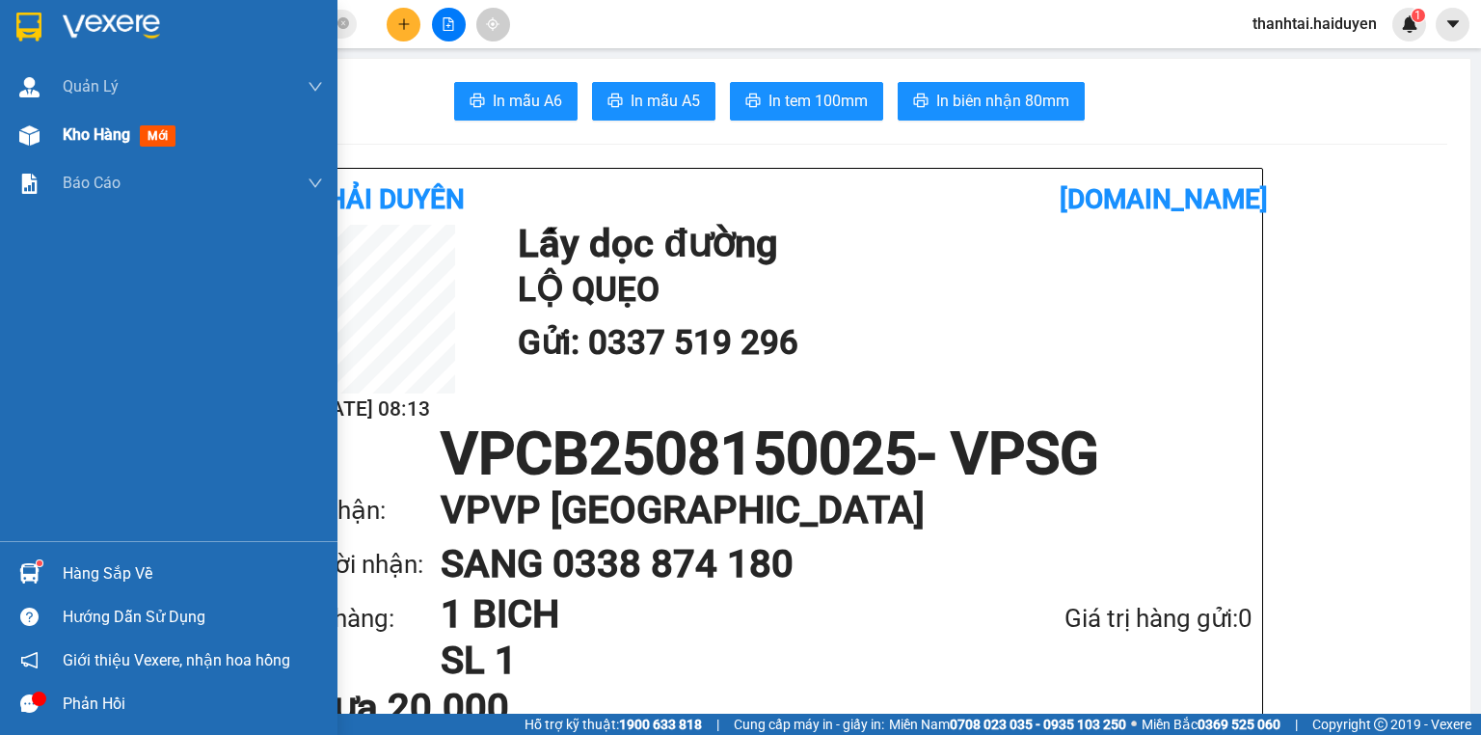
click at [46, 133] on div "Kho hàng mới" at bounding box center [168, 135] width 337 height 48
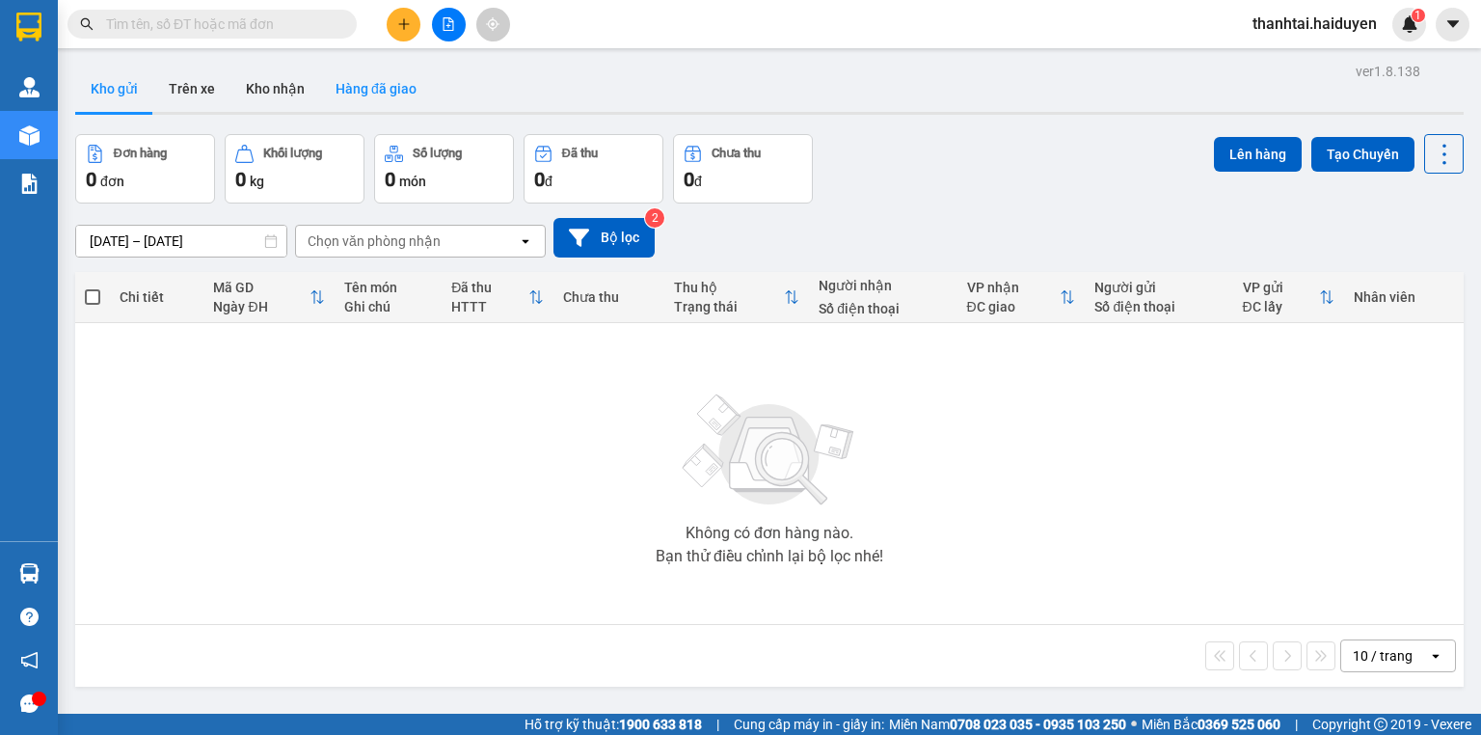
click at [417, 94] on button "Hàng đã giao" at bounding box center [376, 89] width 112 height 46
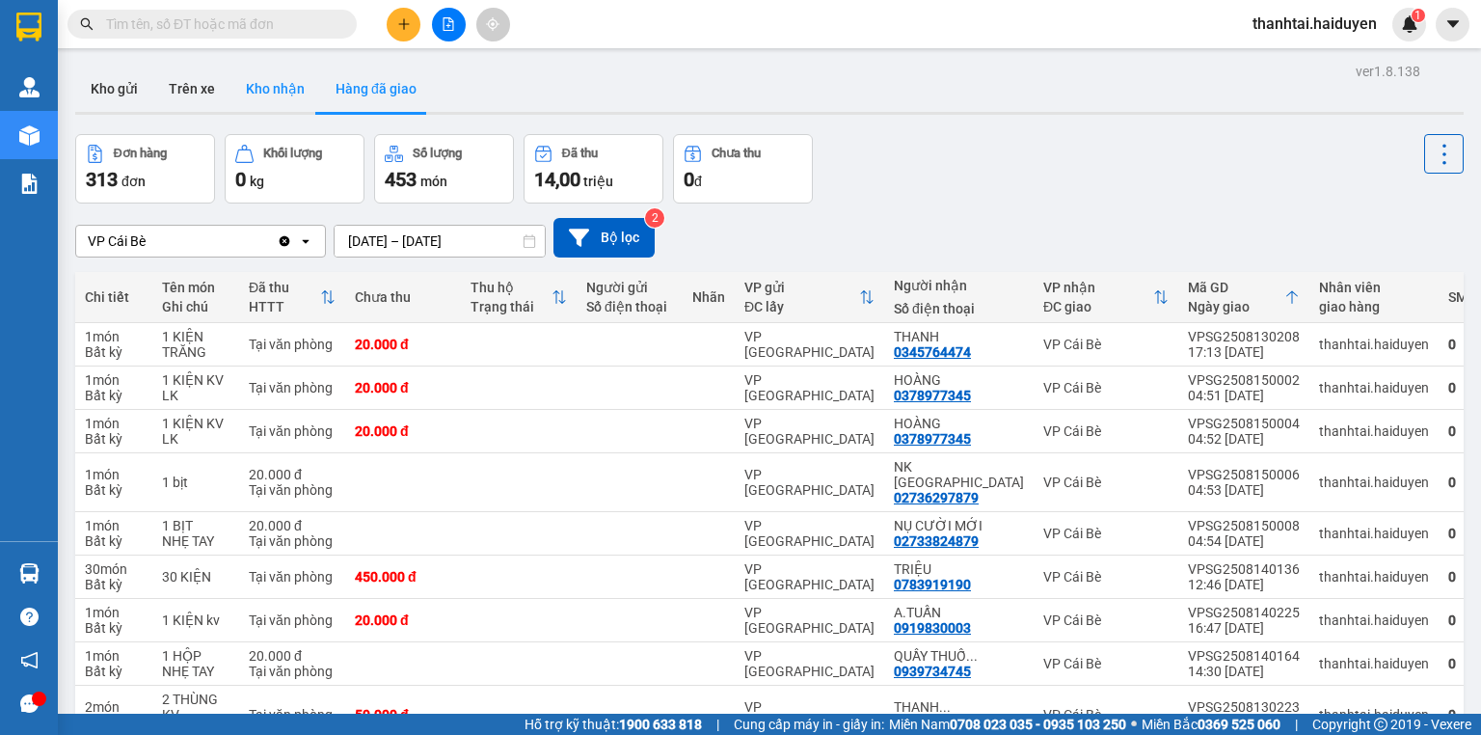
click at [246, 102] on button "Kho nhận" at bounding box center [275, 89] width 90 height 46
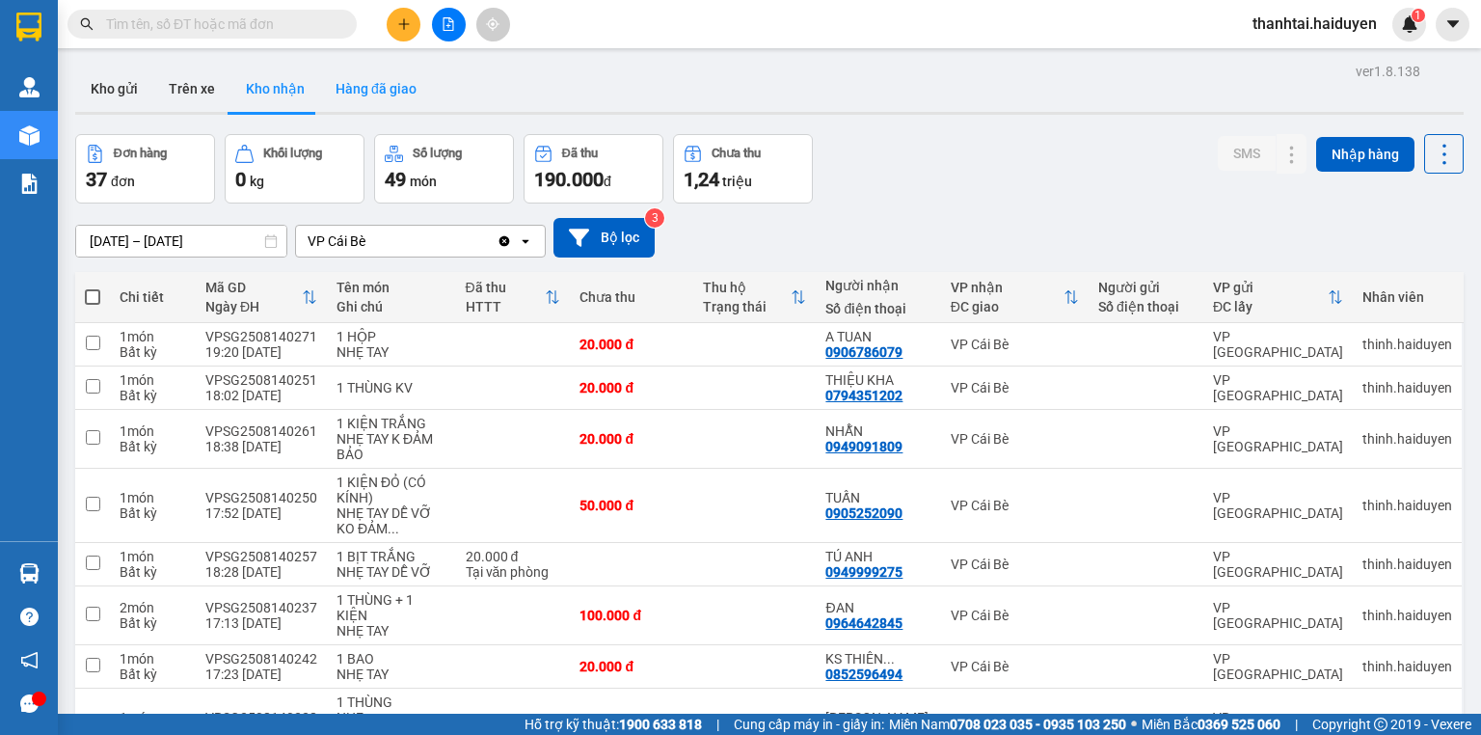
click at [359, 81] on button "Hàng đã giao" at bounding box center [376, 89] width 112 height 46
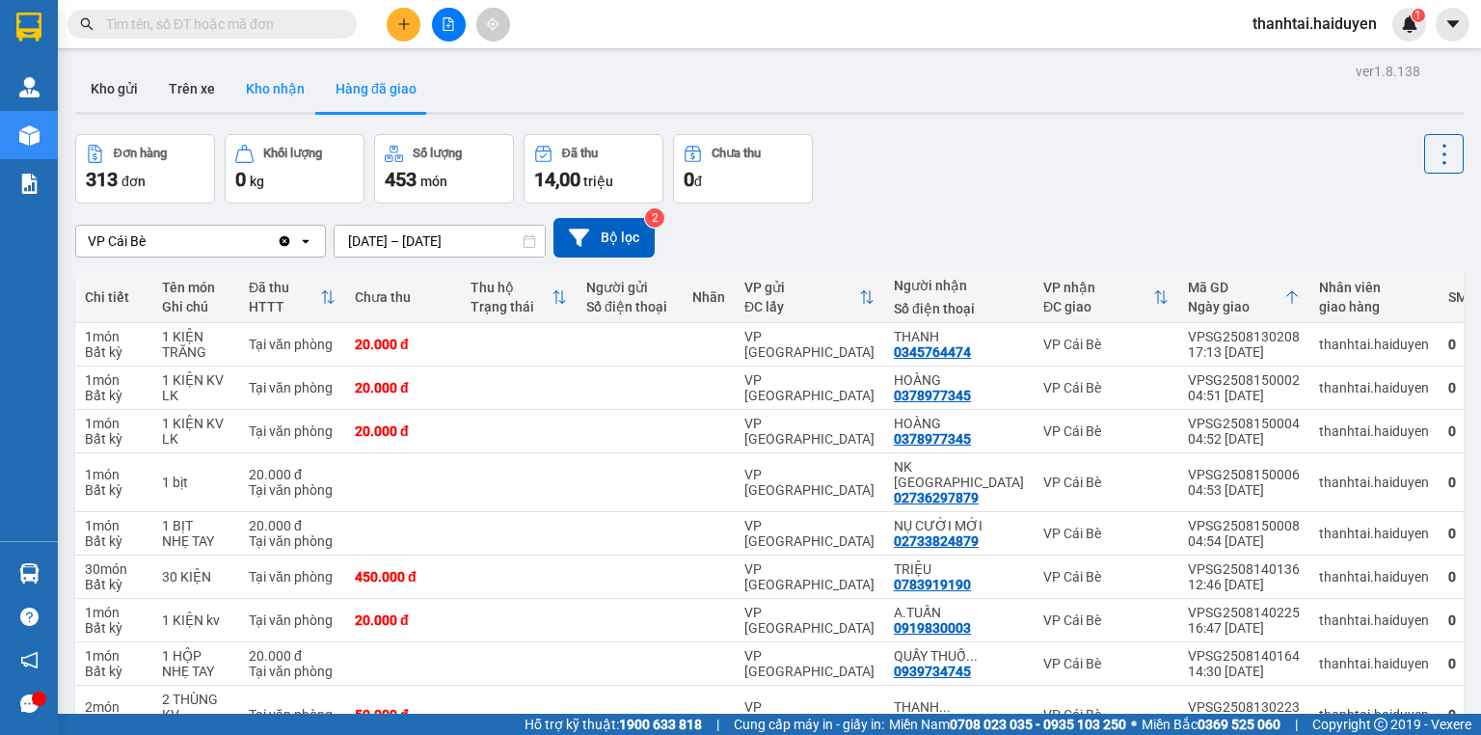
click at [250, 86] on button "Kho nhận" at bounding box center [275, 89] width 90 height 46
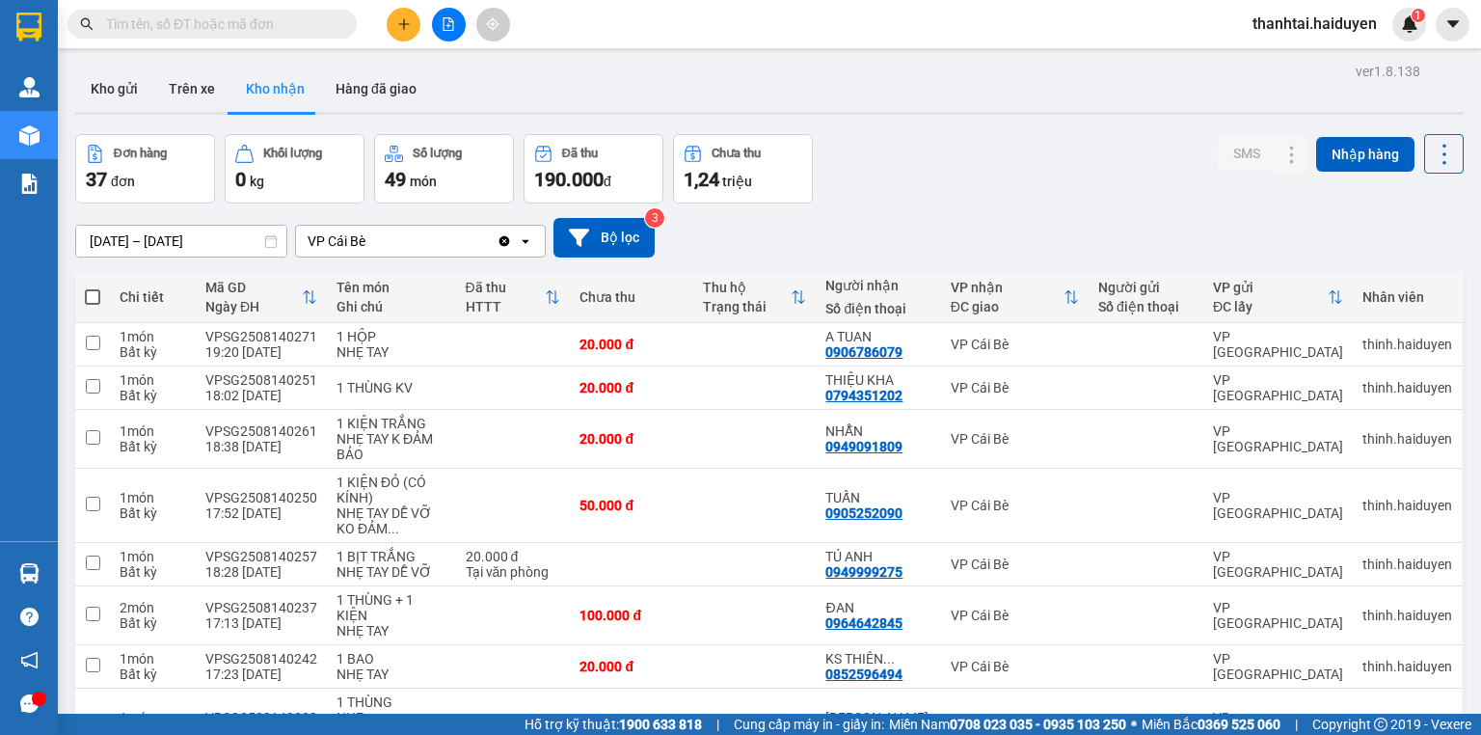
click at [263, 30] on input "text" at bounding box center [220, 23] width 228 height 21
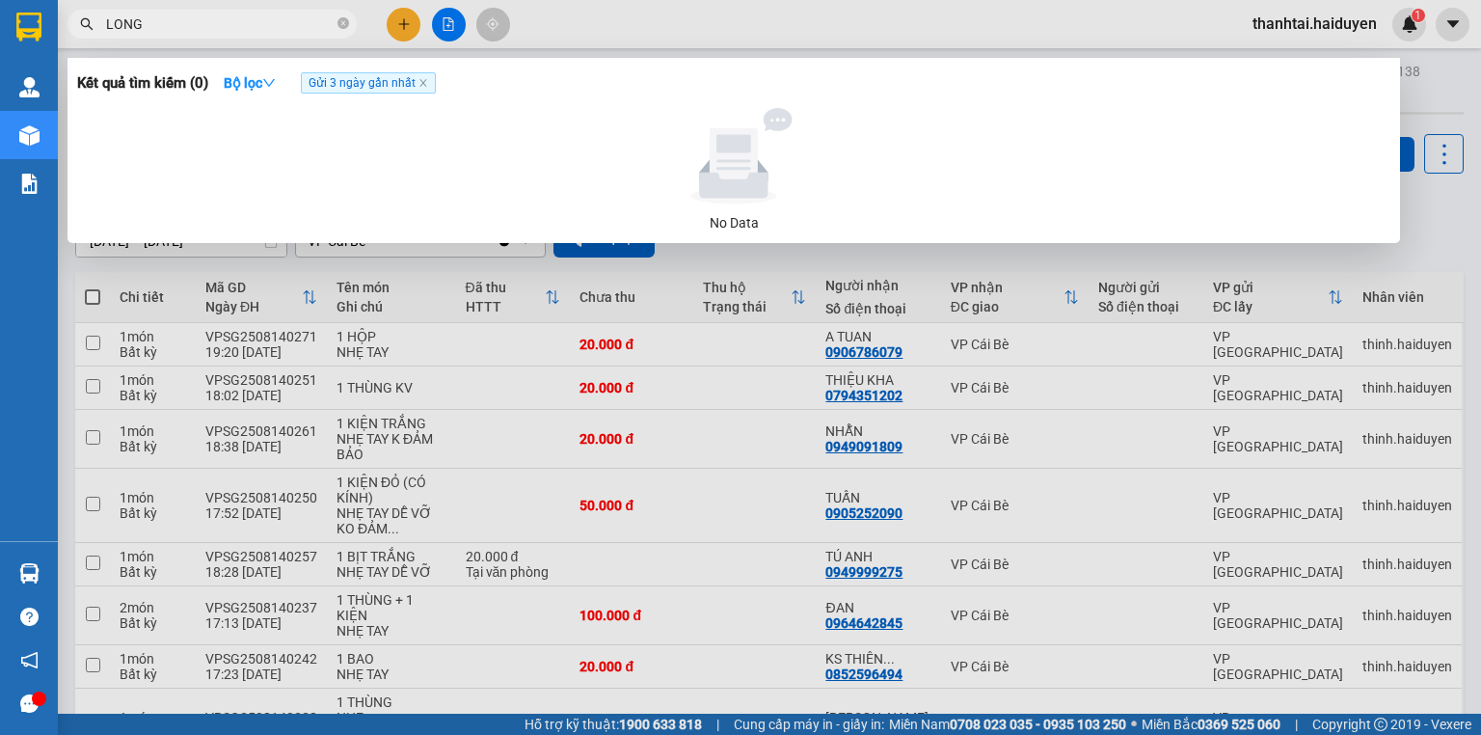
type input "LONG"
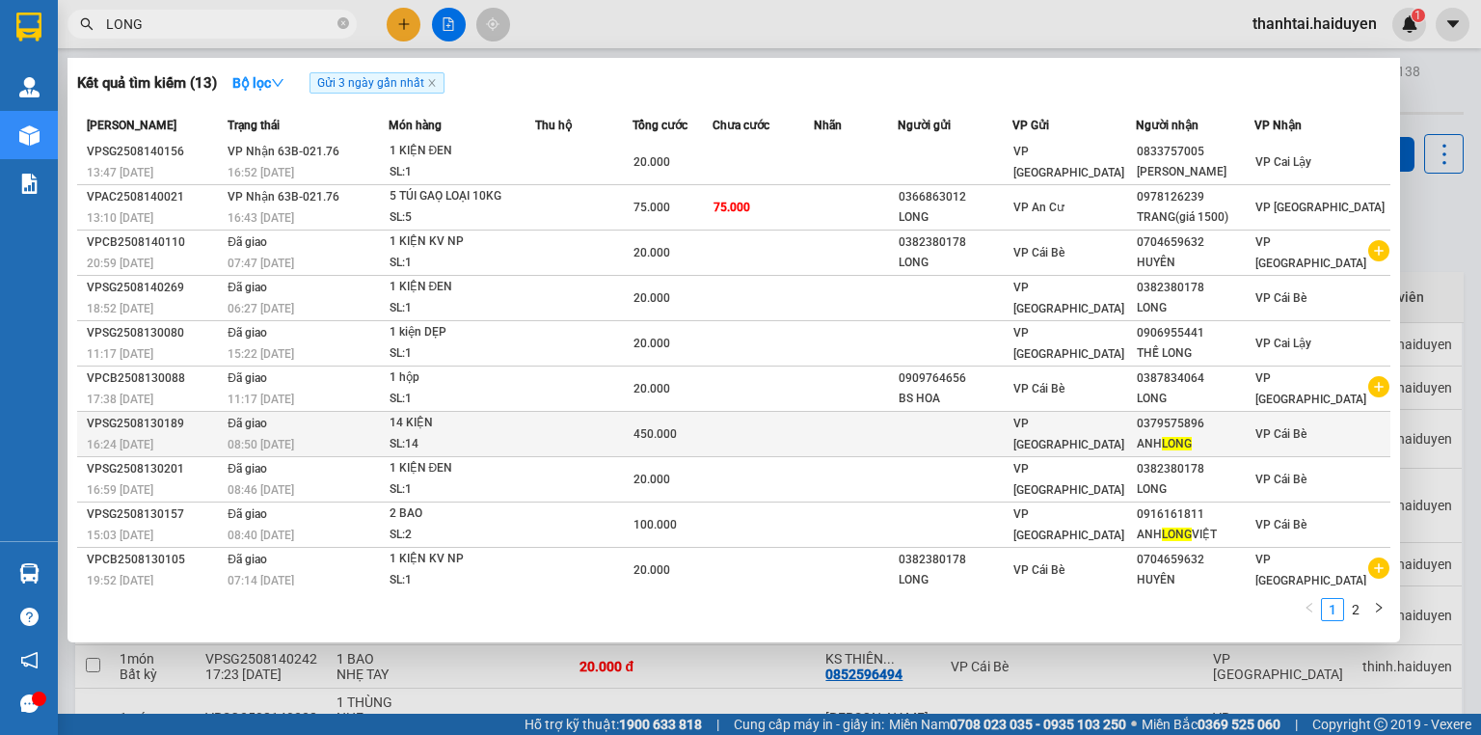
scroll to position [4, 0]
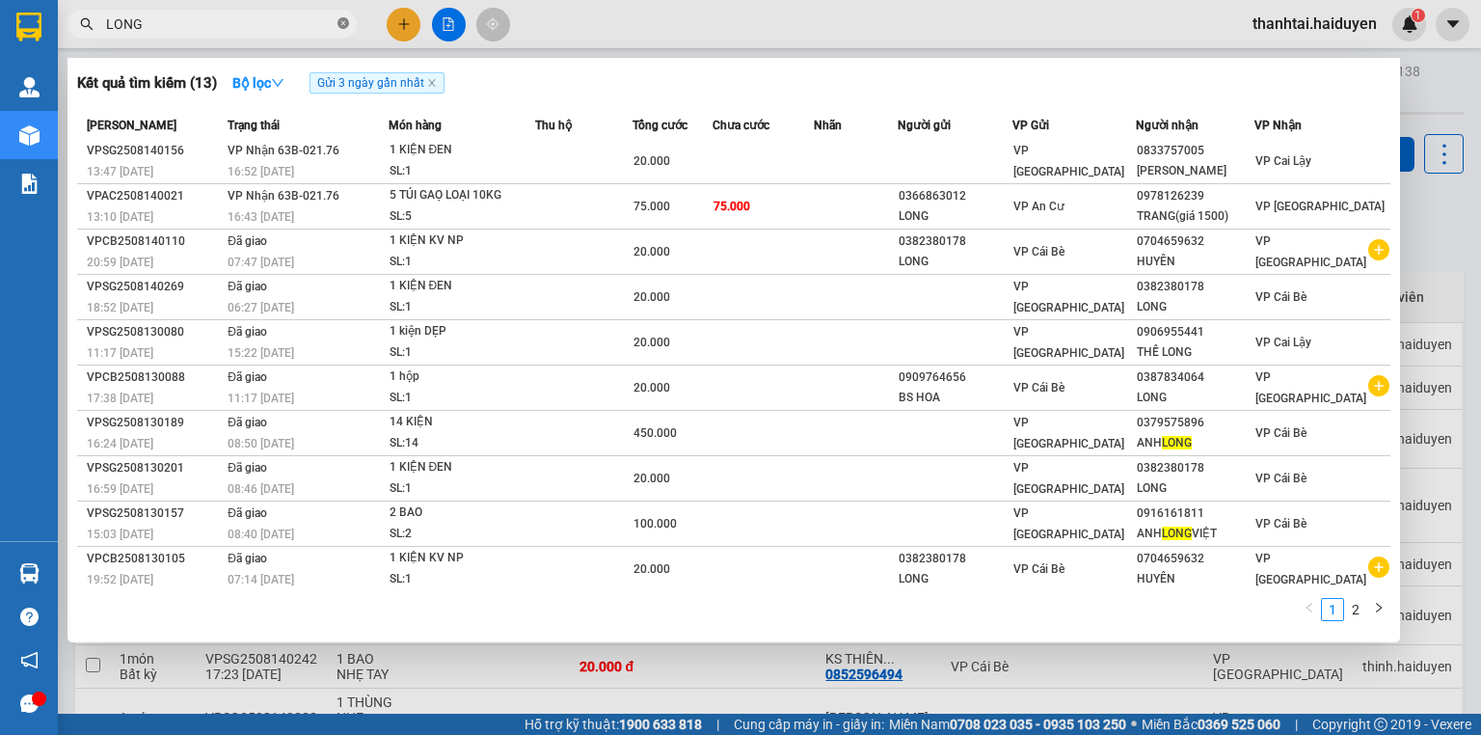
click at [343, 30] on span at bounding box center [343, 24] width 12 height 18
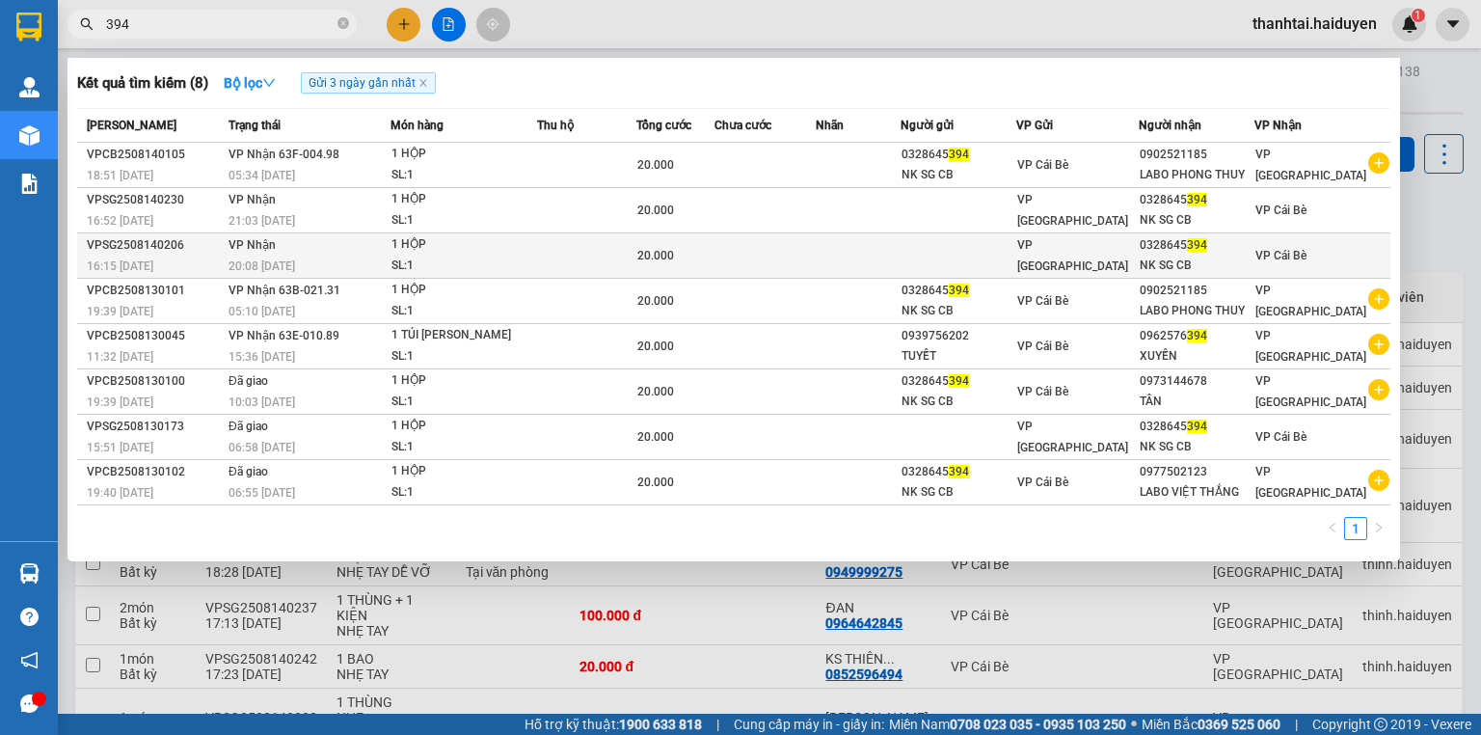
type input "394"
click at [731, 240] on td at bounding box center [764, 255] width 100 height 45
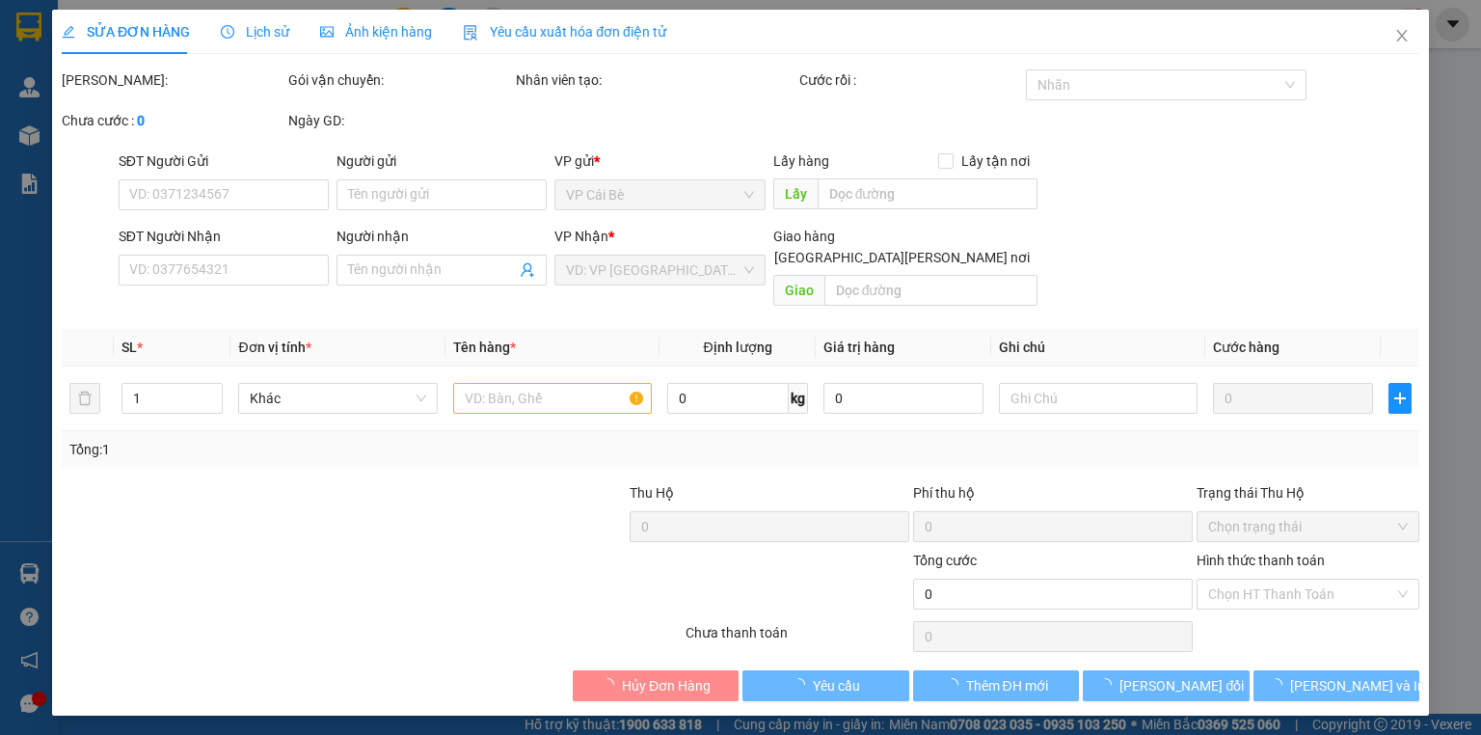
type input "0328645394"
type input "NK SG CB"
type input "20.000"
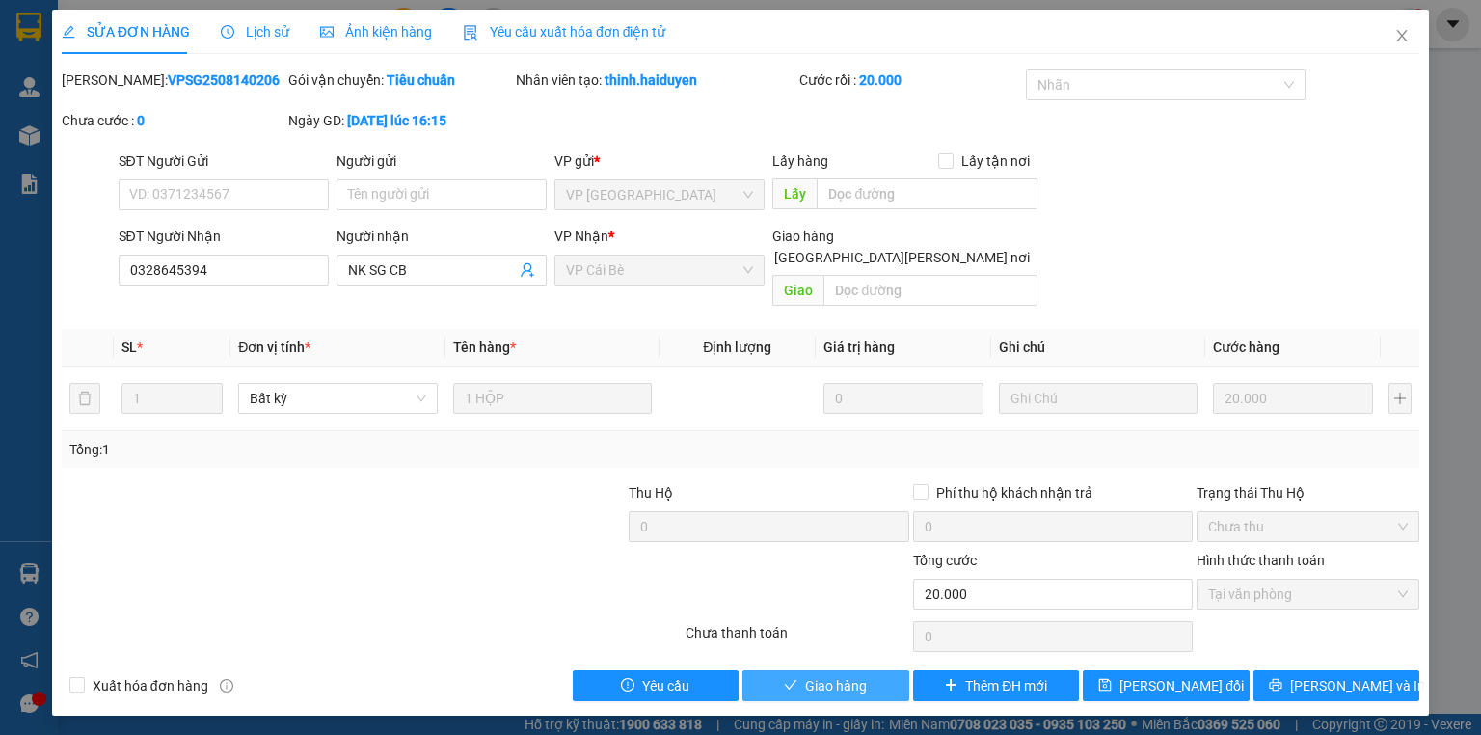
click at [815, 674] on button "Giao hàng" at bounding box center [825, 685] width 167 height 31
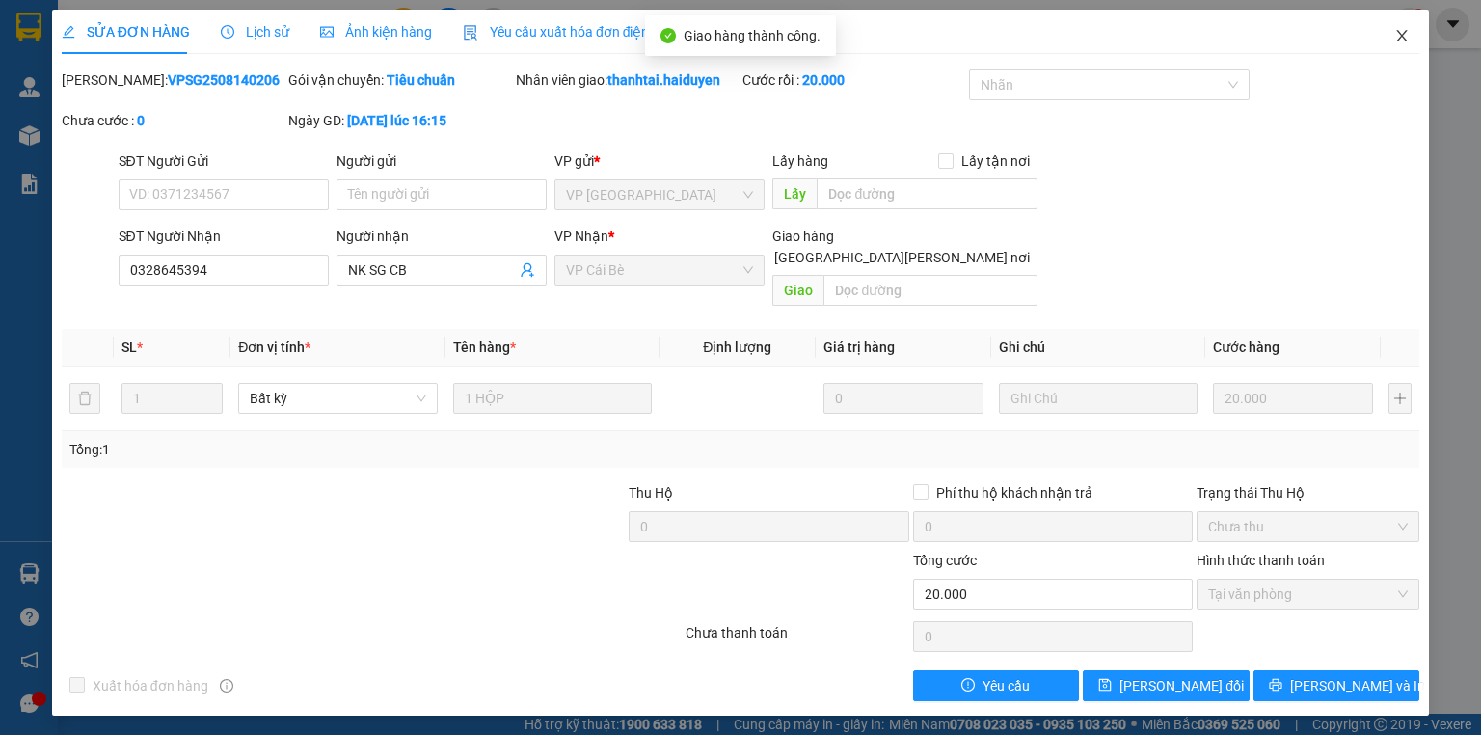
click at [1396, 37] on icon "close" at bounding box center [1401, 35] width 15 height 15
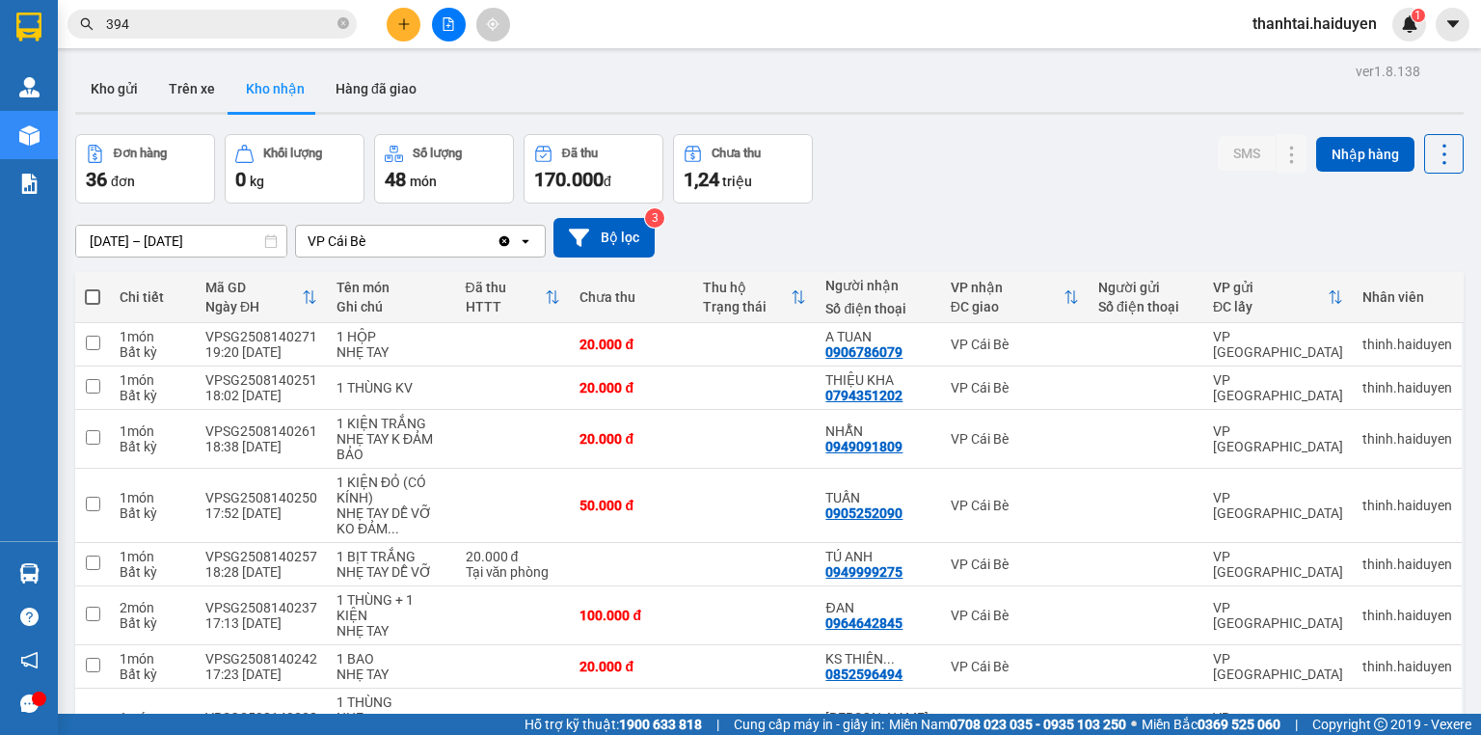
click at [244, 20] on input "394" at bounding box center [220, 23] width 228 height 21
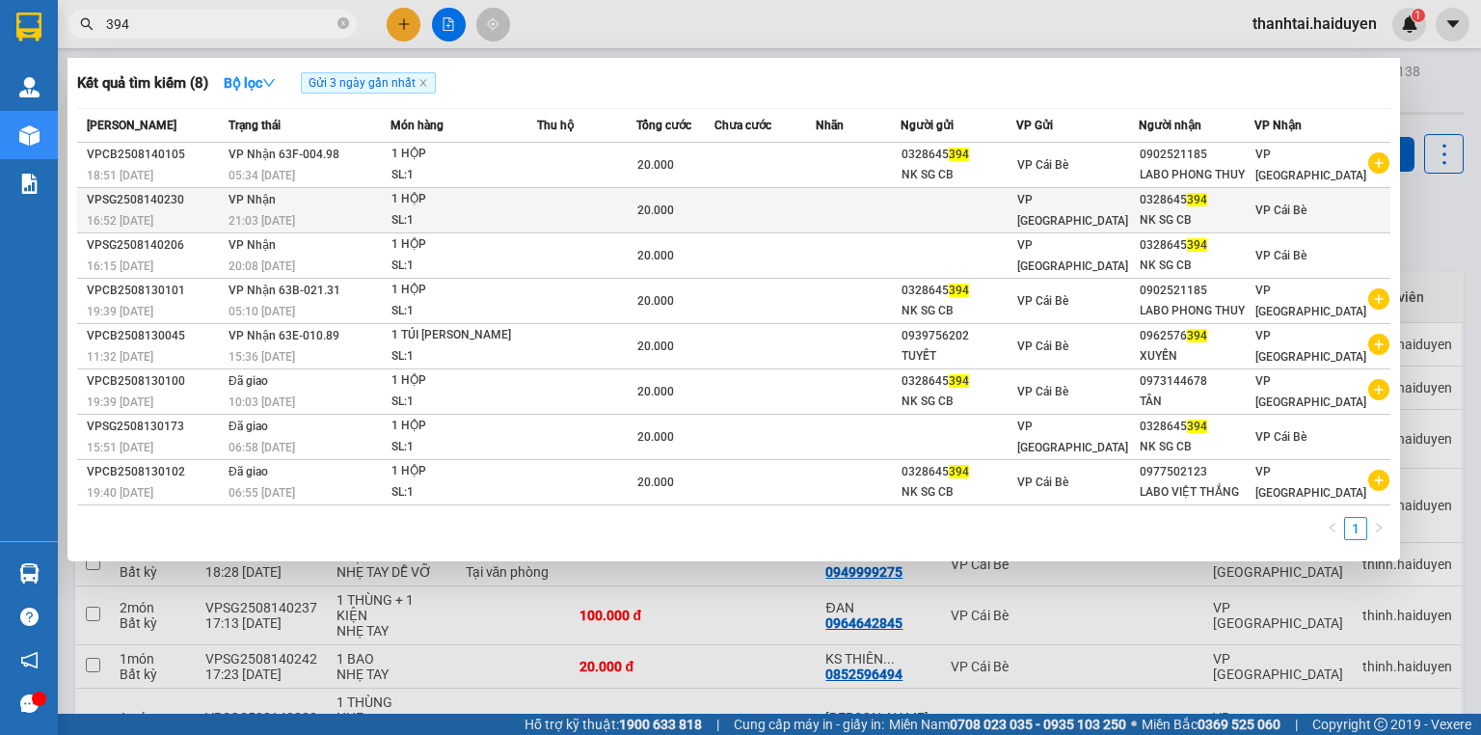
click at [536, 201] on div "1 HỘP" at bounding box center [463, 199] width 145 height 21
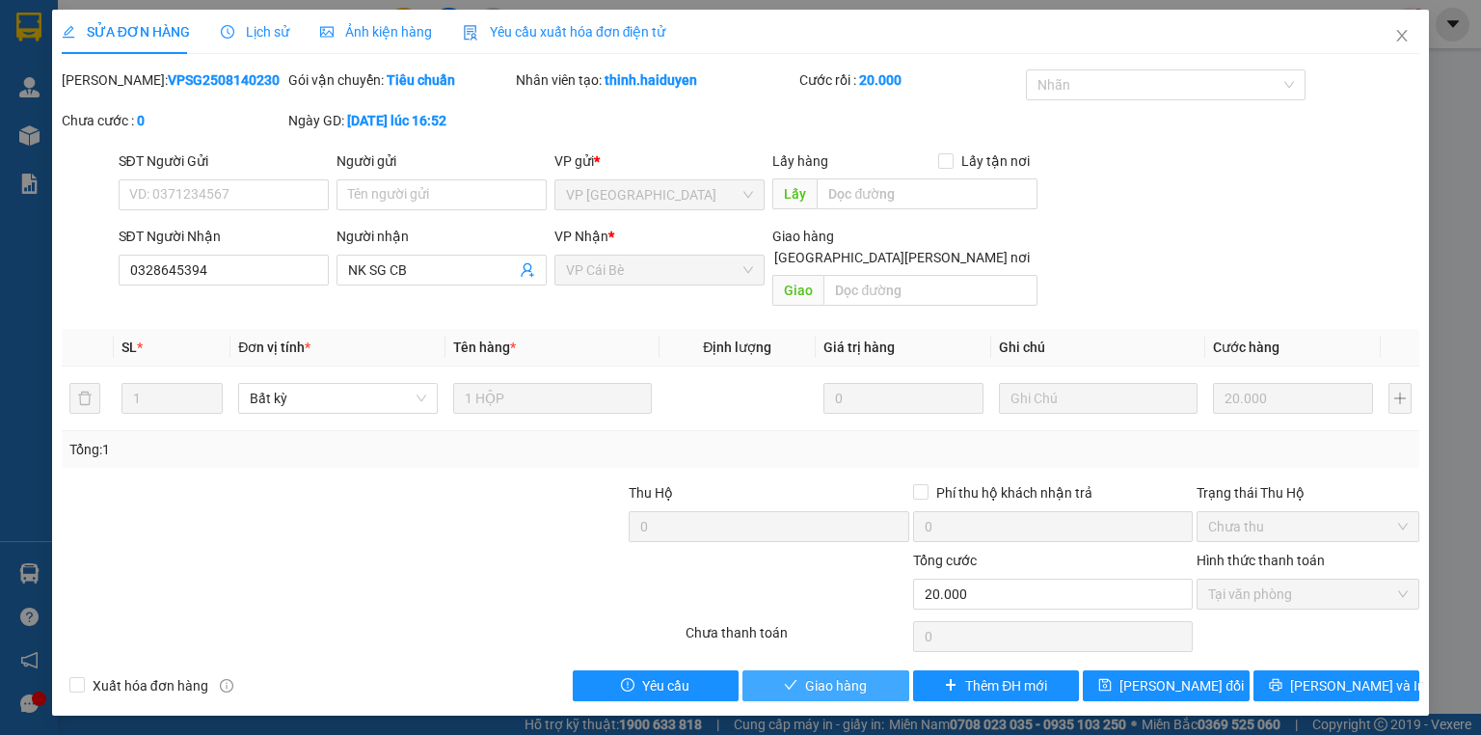
click at [864, 675] on span "Giao hàng" at bounding box center [836, 685] width 62 height 21
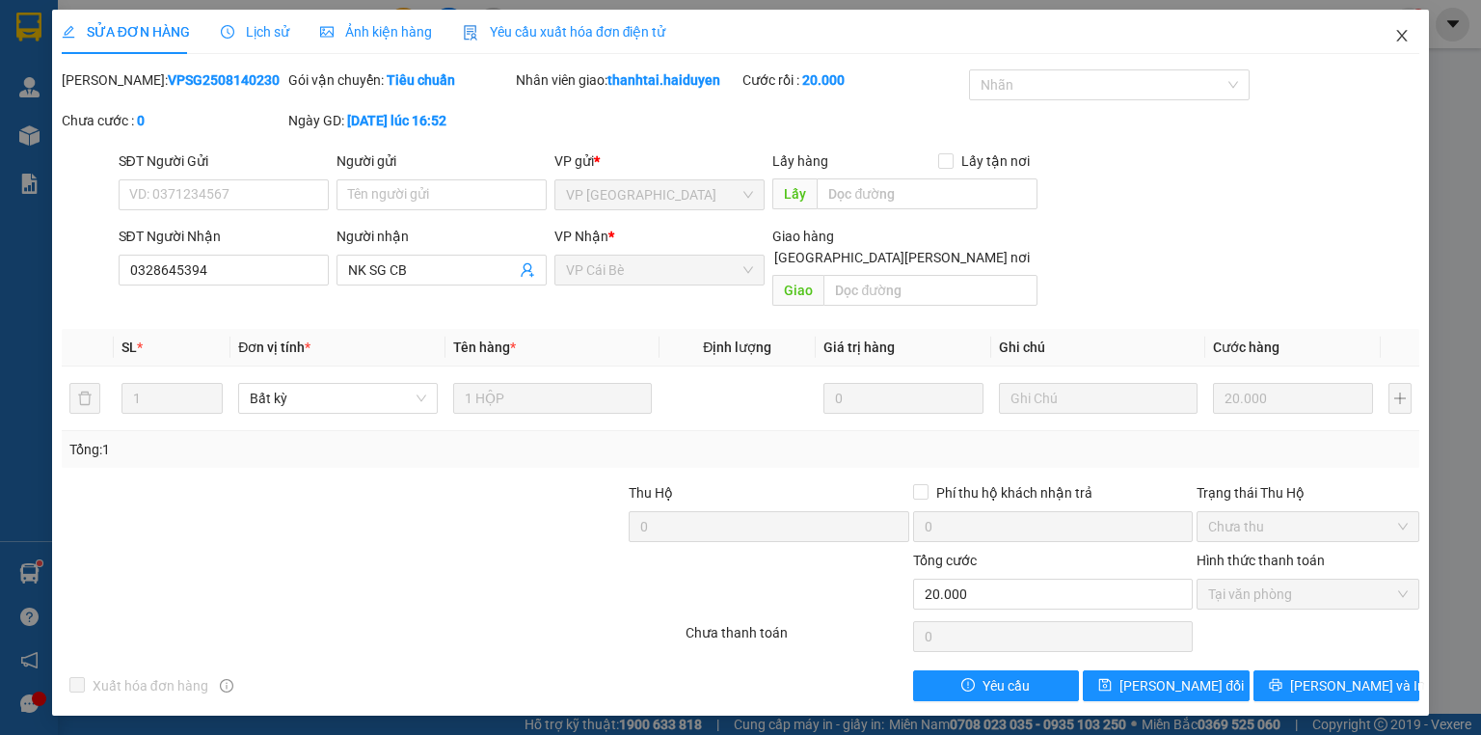
click at [1401, 39] on icon "close" at bounding box center [1401, 35] width 15 height 15
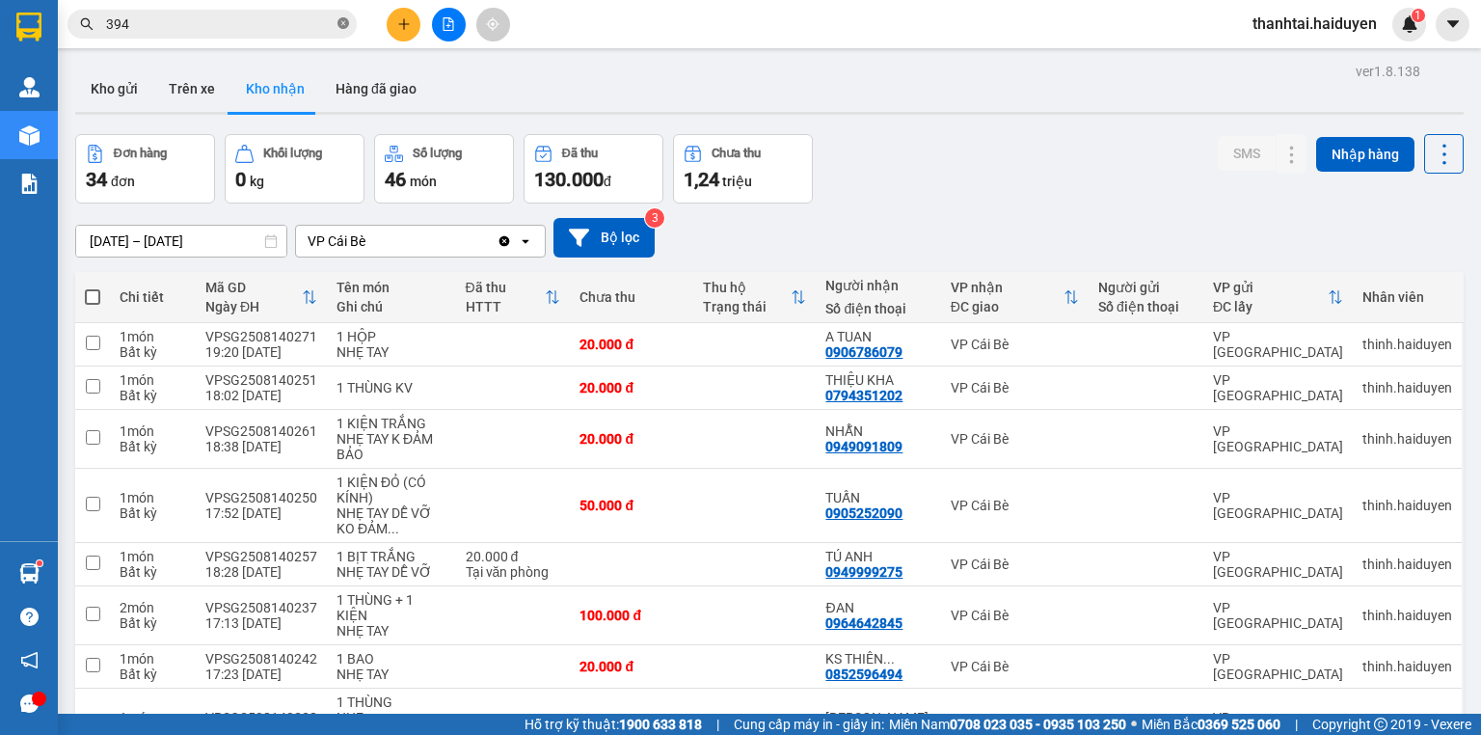
click at [340, 22] on icon "close-circle" at bounding box center [343, 23] width 12 height 12
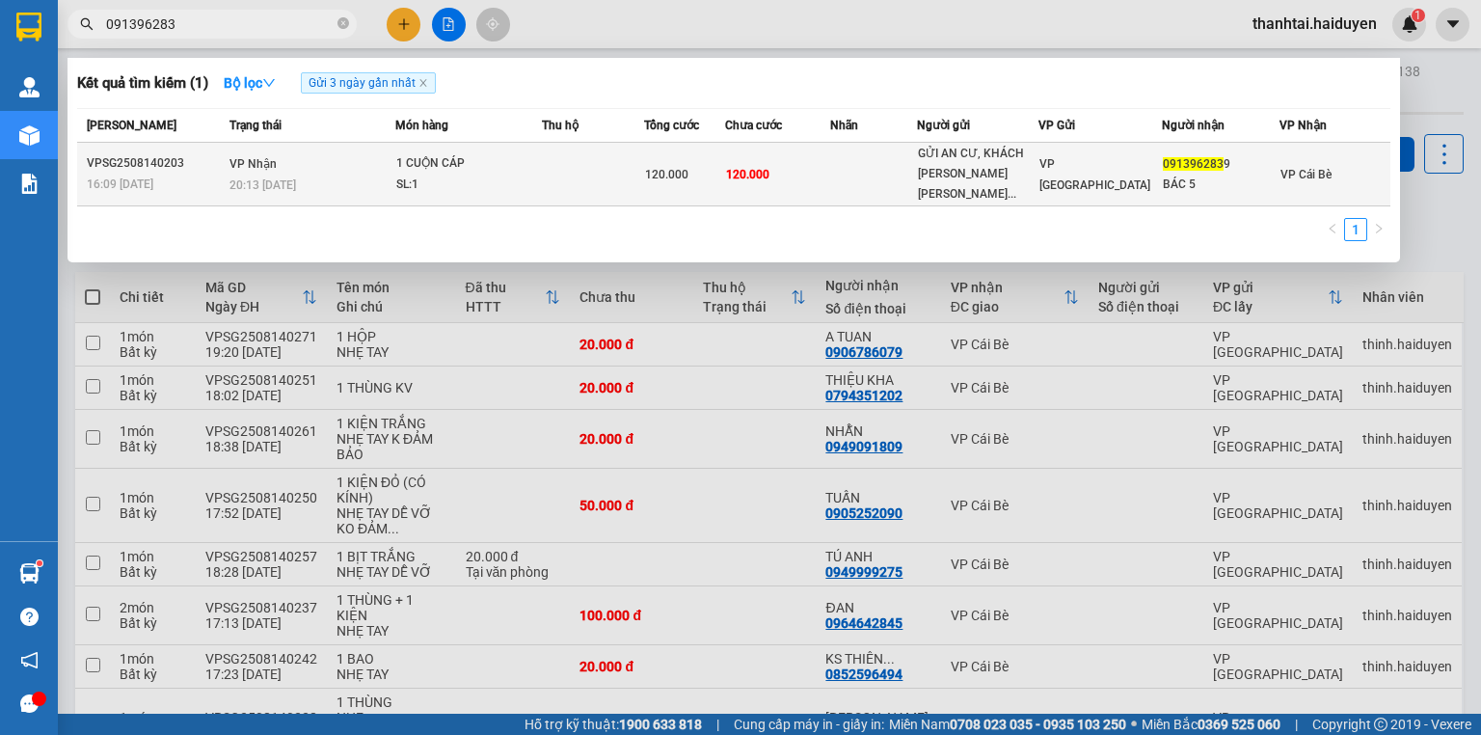
type input "091396283"
click at [972, 170] on div "GỬI AN CƯ, KHÁCH XUỐNG CB NHẬN..." at bounding box center [978, 174] width 120 height 61
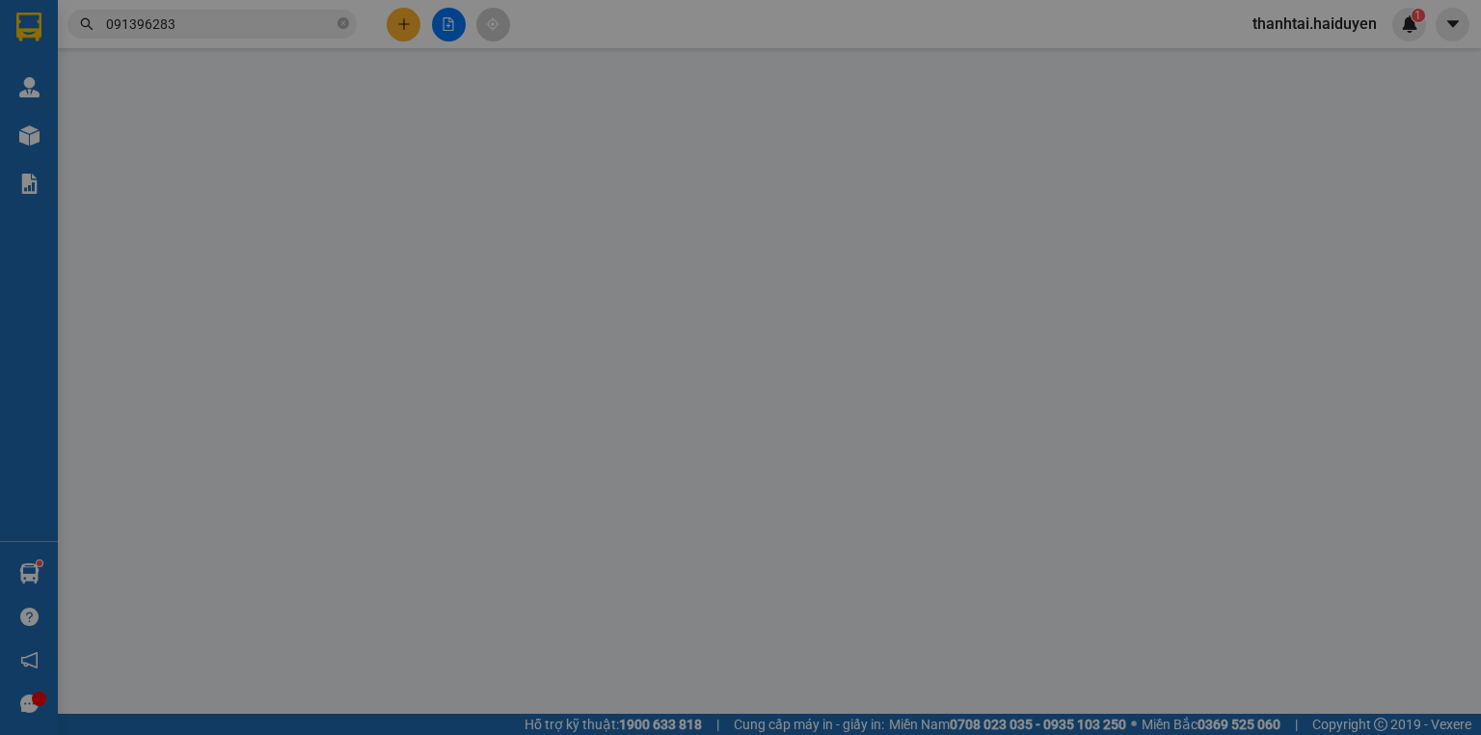
type input "GỬI AN CƯ, KHÁCH XUỐNG CB NHẬN LUÔN NHA"
type input "0913962839"
type input "BÁC 5"
type input "120.000"
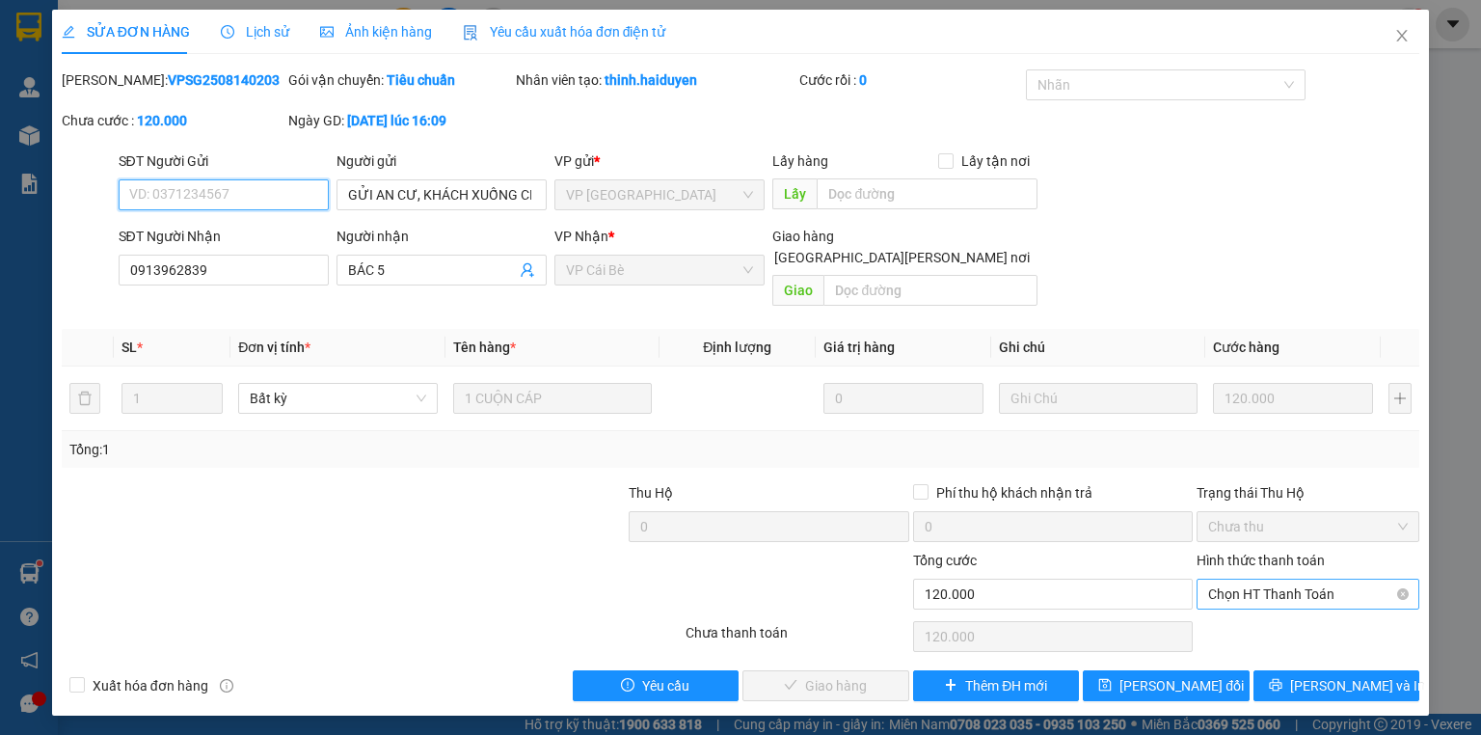
click at [1261, 580] on span "Chọn HT Thanh Toán" at bounding box center [1308, 593] width 200 height 29
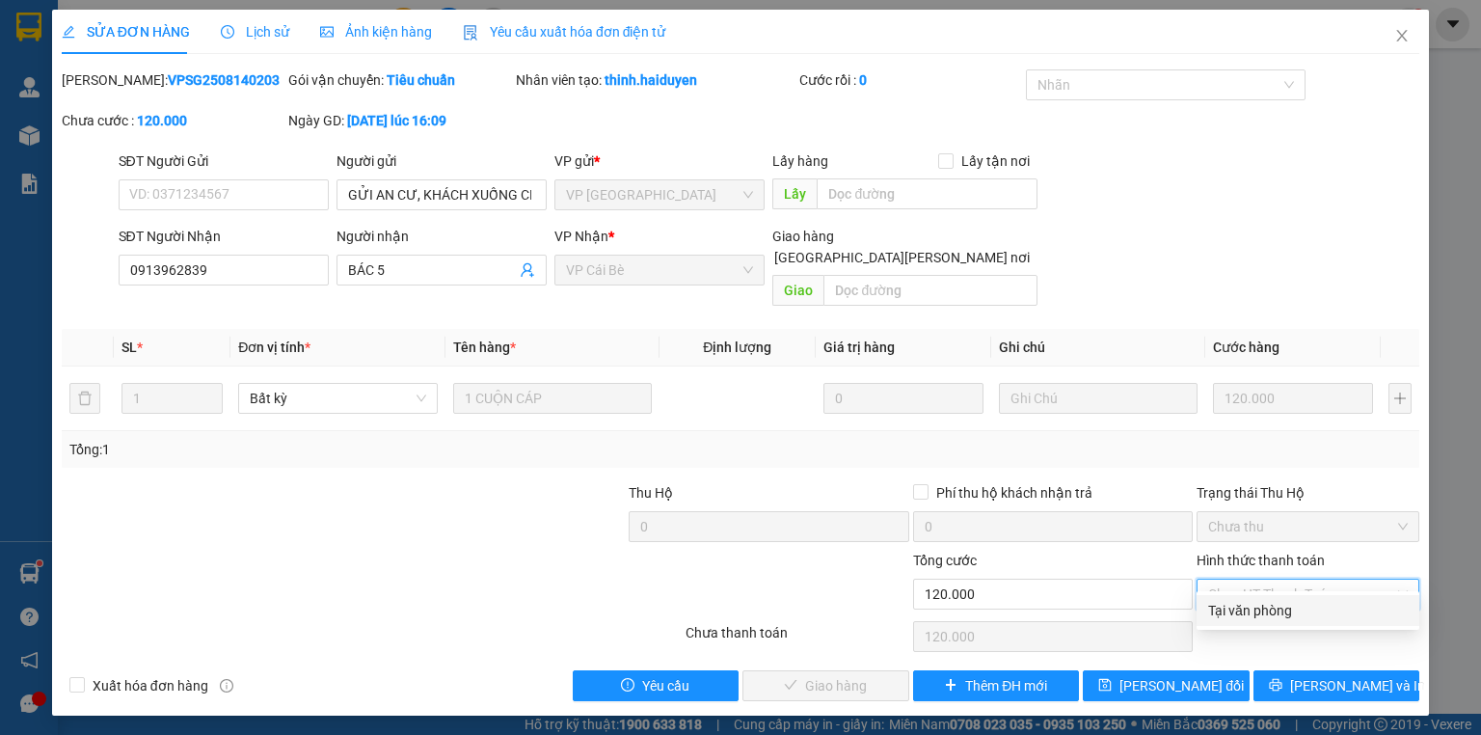
click at [1267, 621] on div "Tại văn phòng" at bounding box center [1308, 610] width 223 height 31
type input "0"
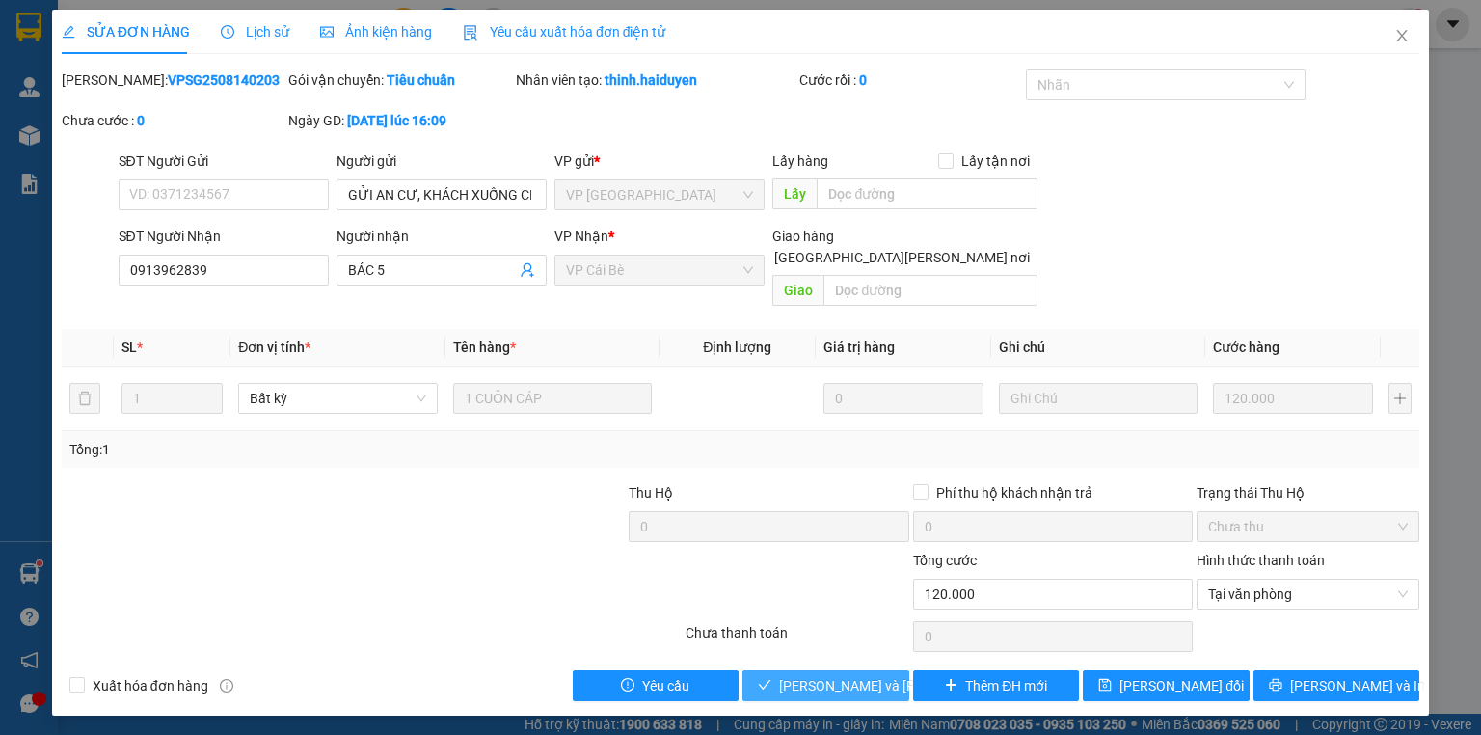
click at [835, 675] on span "Lưu và Giao hàng" at bounding box center [909, 685] width 260 height 21
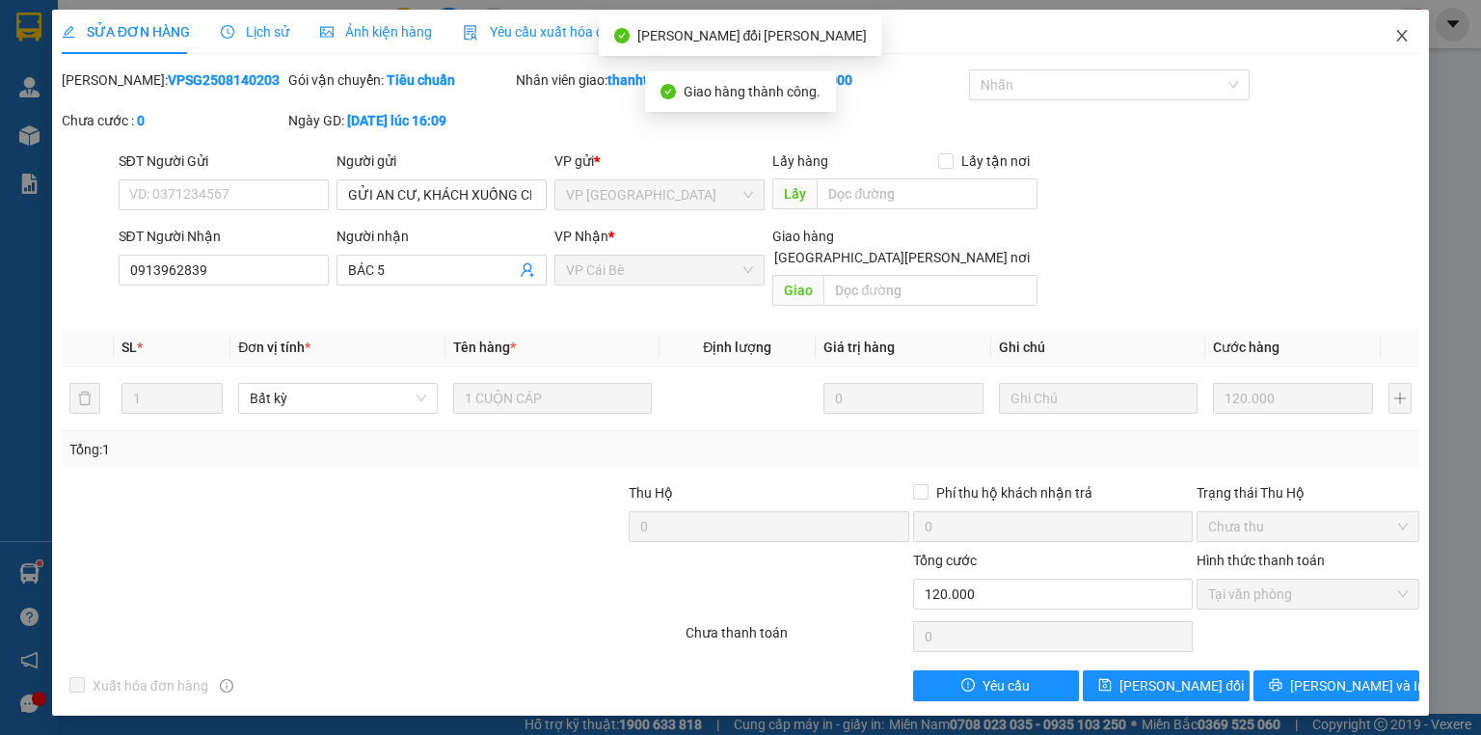
drag, startPoint x: 1402, startPoint y: 38, endPoint x: 339, endPoint y: 40, distance: 1062.5
click at [1401, 37] on icon "close" at bounding box center [1402, 36] width 11 height 12
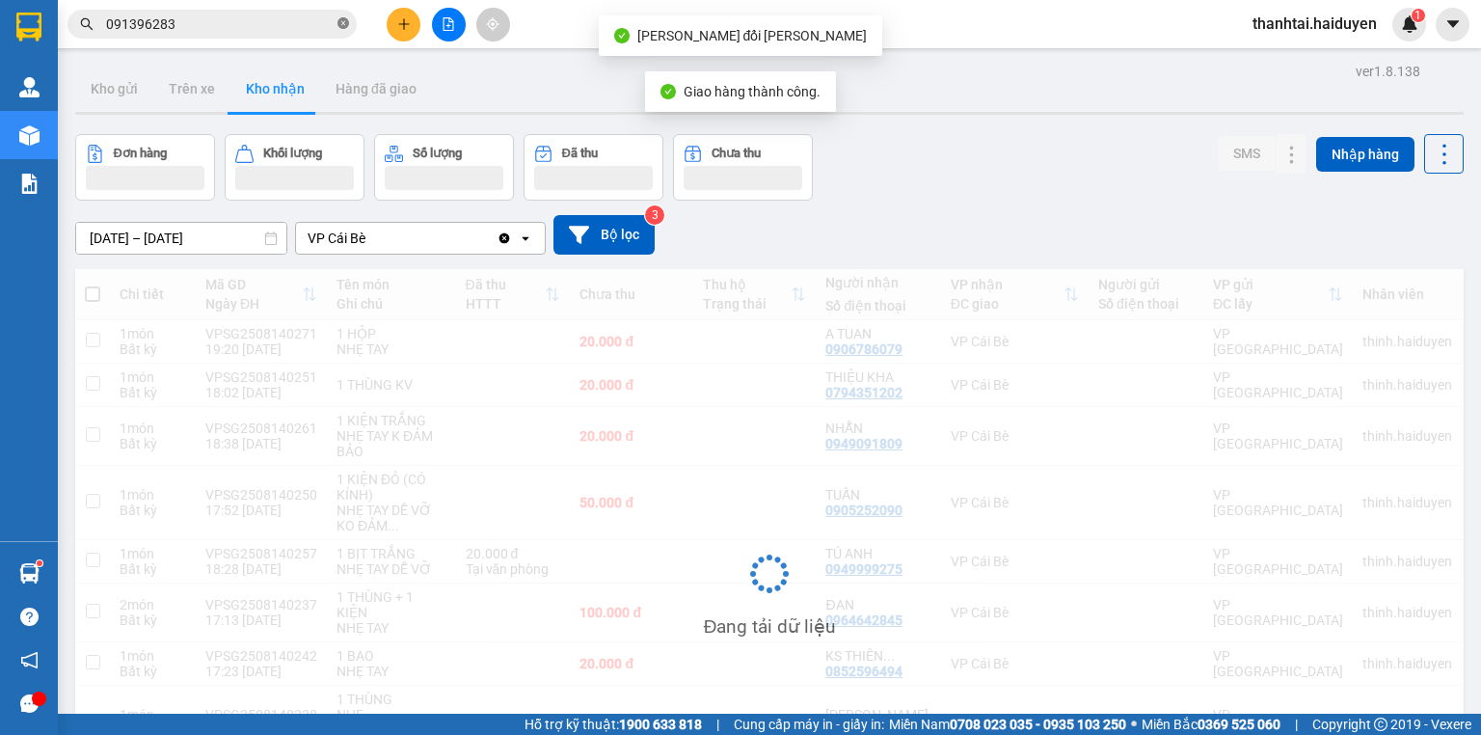
drag, startPoint x: 332, startPoint y: 14, endPoint x: 341, endPoint y: 16, distance: 9.8
click at [341, 15] on span "091396283" at bounding box center [211, 24] width 289 height 29
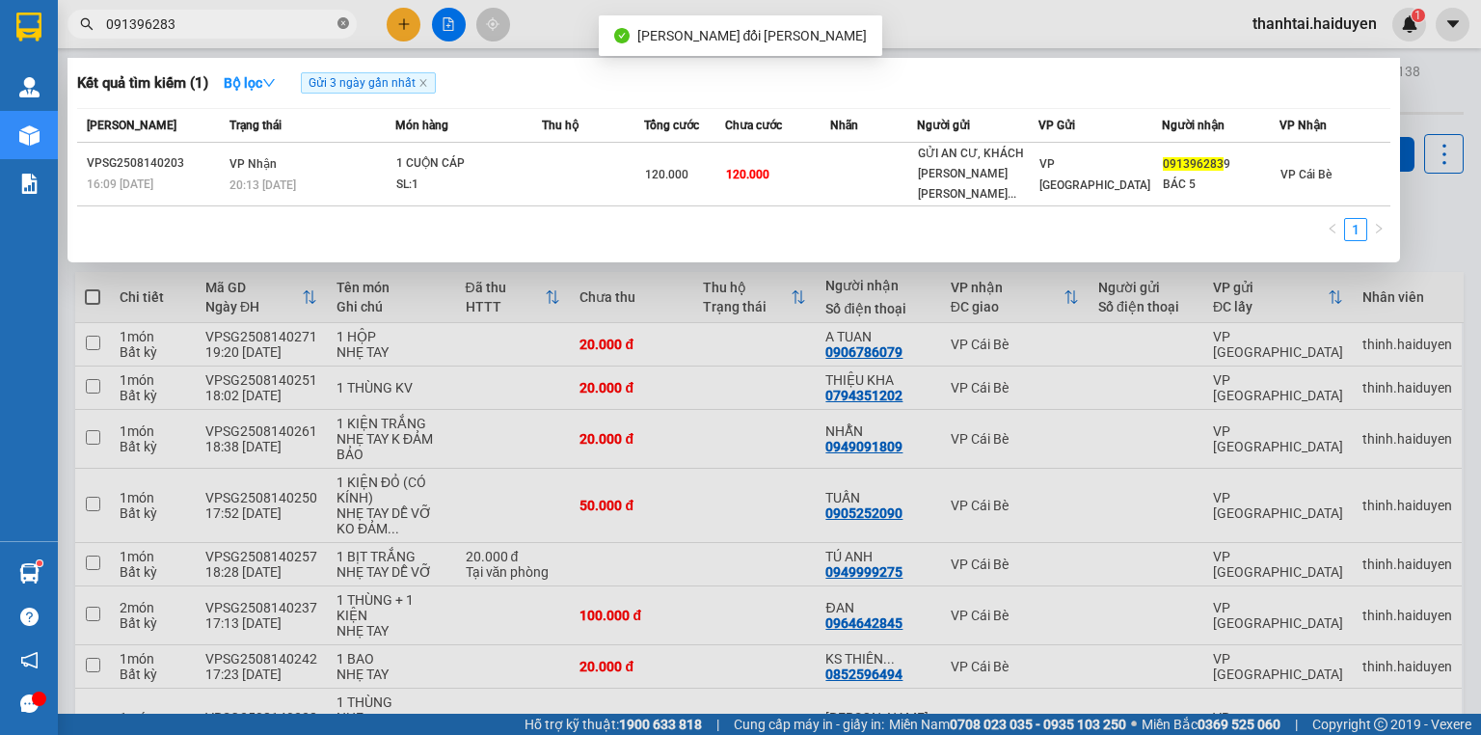
click at [341, 23] on icon "close-circle" at bounding box center [343, 23] width 12 height 12
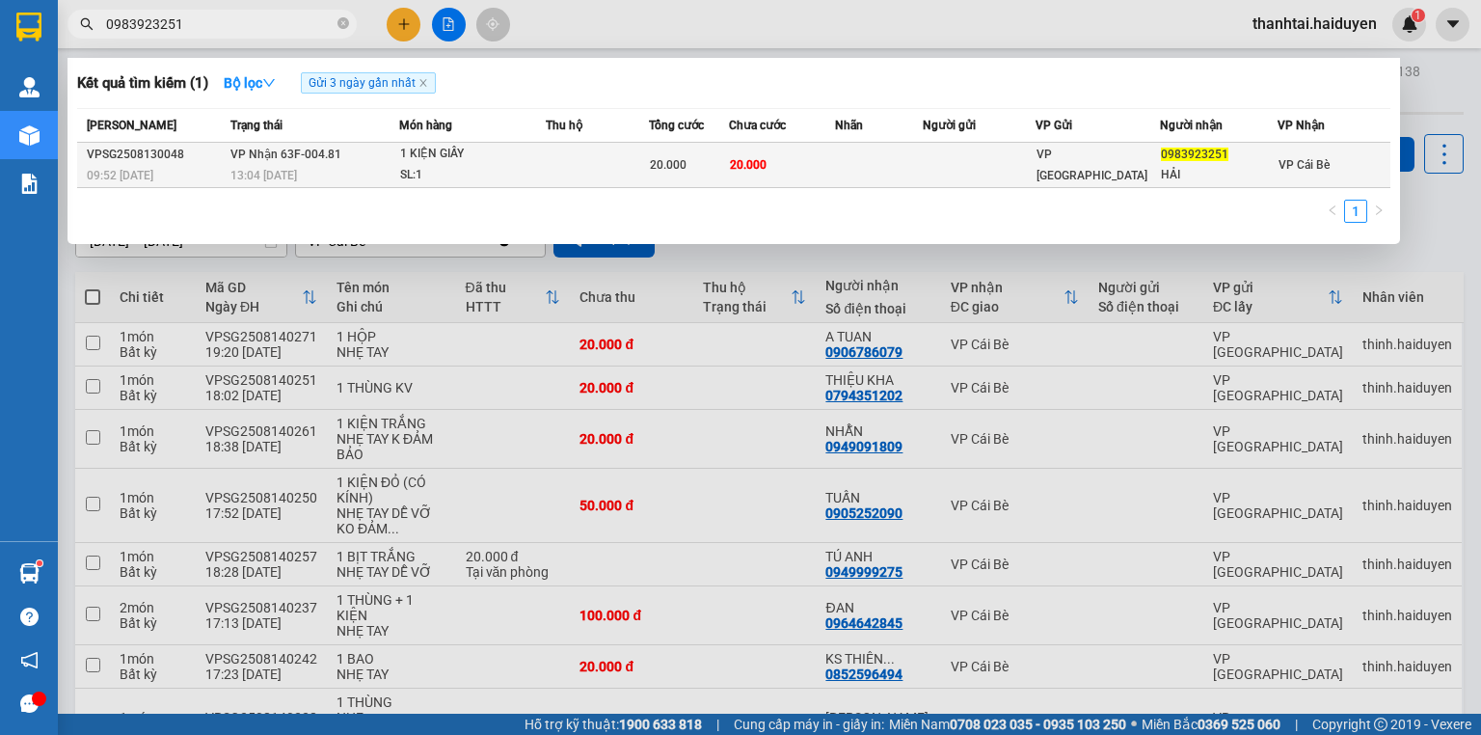
type input "0983923251"
click at [505, 149] on div "1 KIỆN GIẤY" at bounding box center [472, 154] width 145 height 21
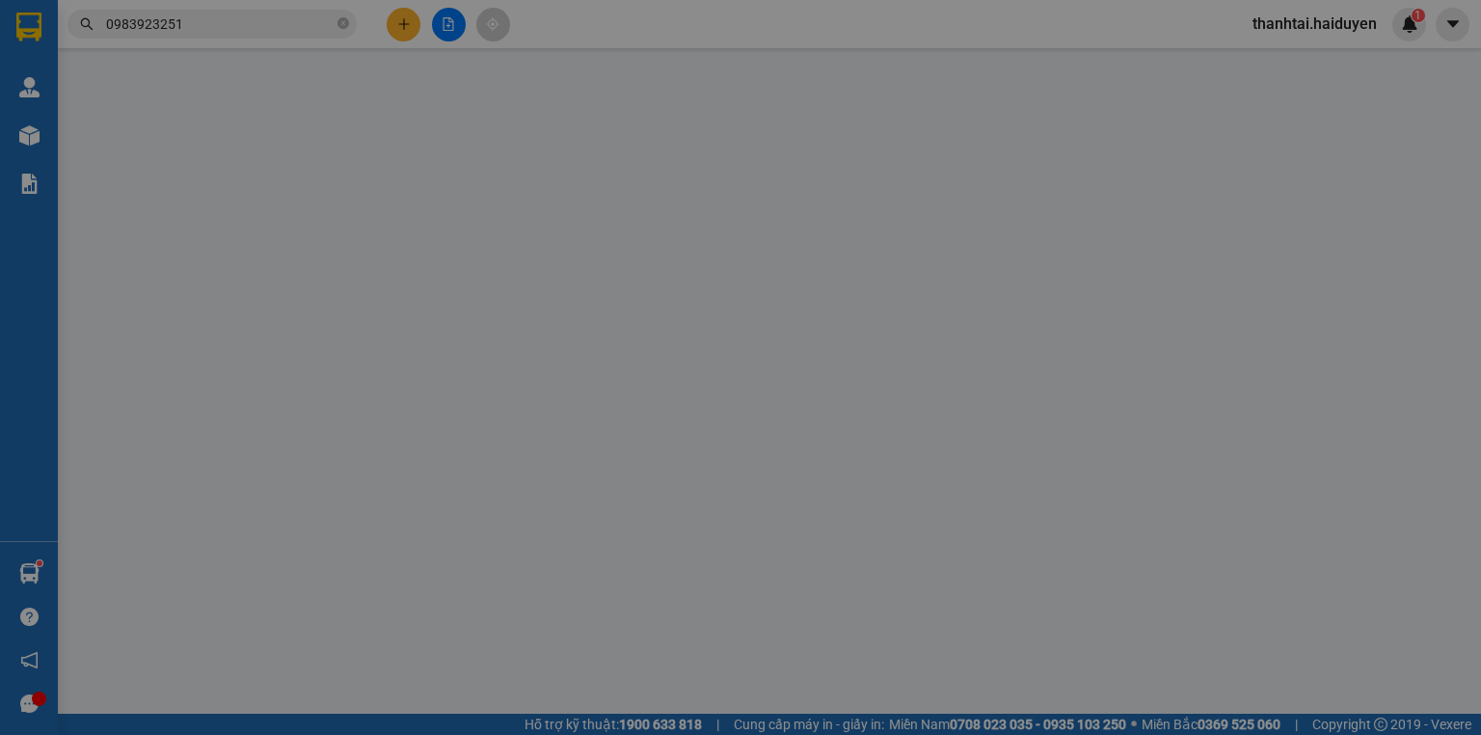
type input "0983923251"
type input "HẢI"
type input "20.000"
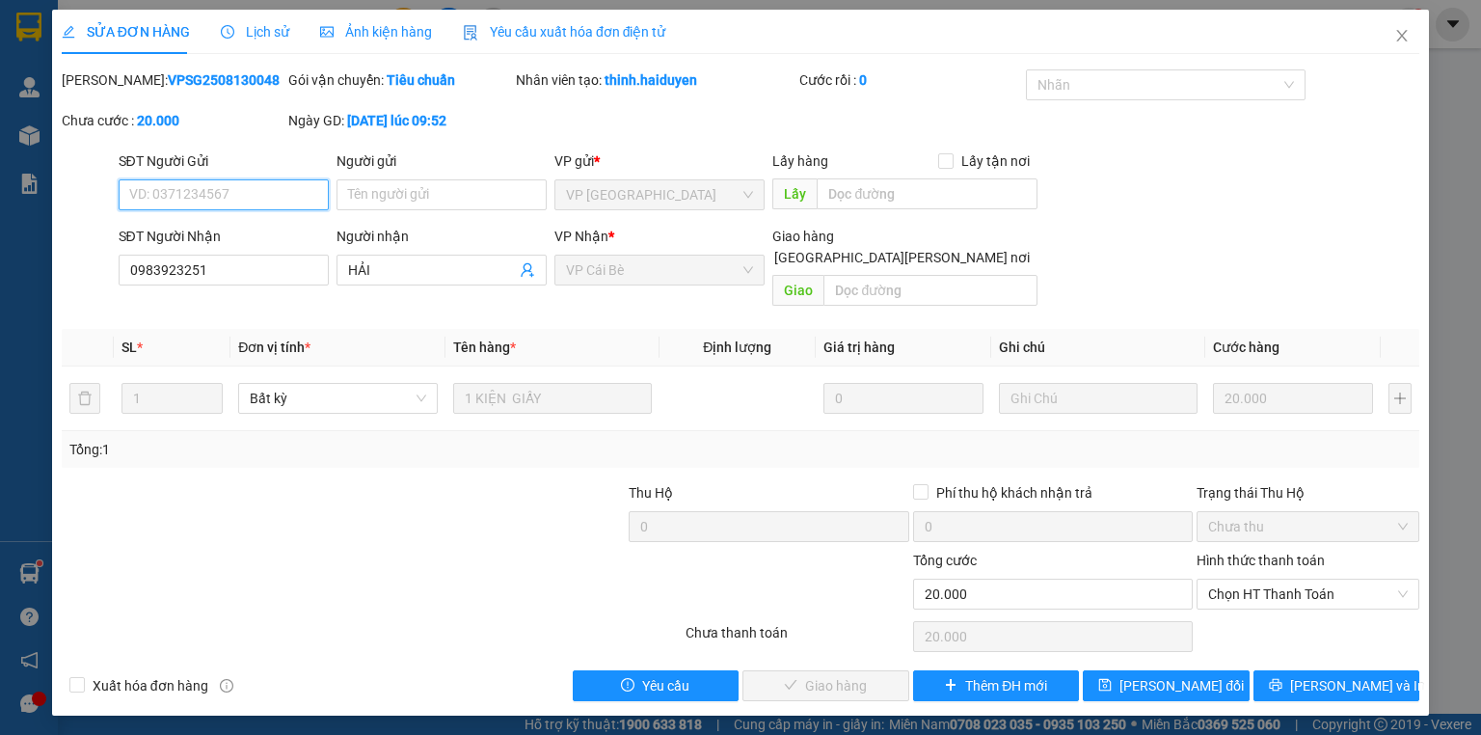
drag, startPoint x: 1277, startPoint y: 563, endPoint x: 1266, endPoint y: 588, distance: 27.2
click at [1274, 579] on span "Chọn HT Thanh Toán" at bounding box center [1308, 593] width 200 height 29
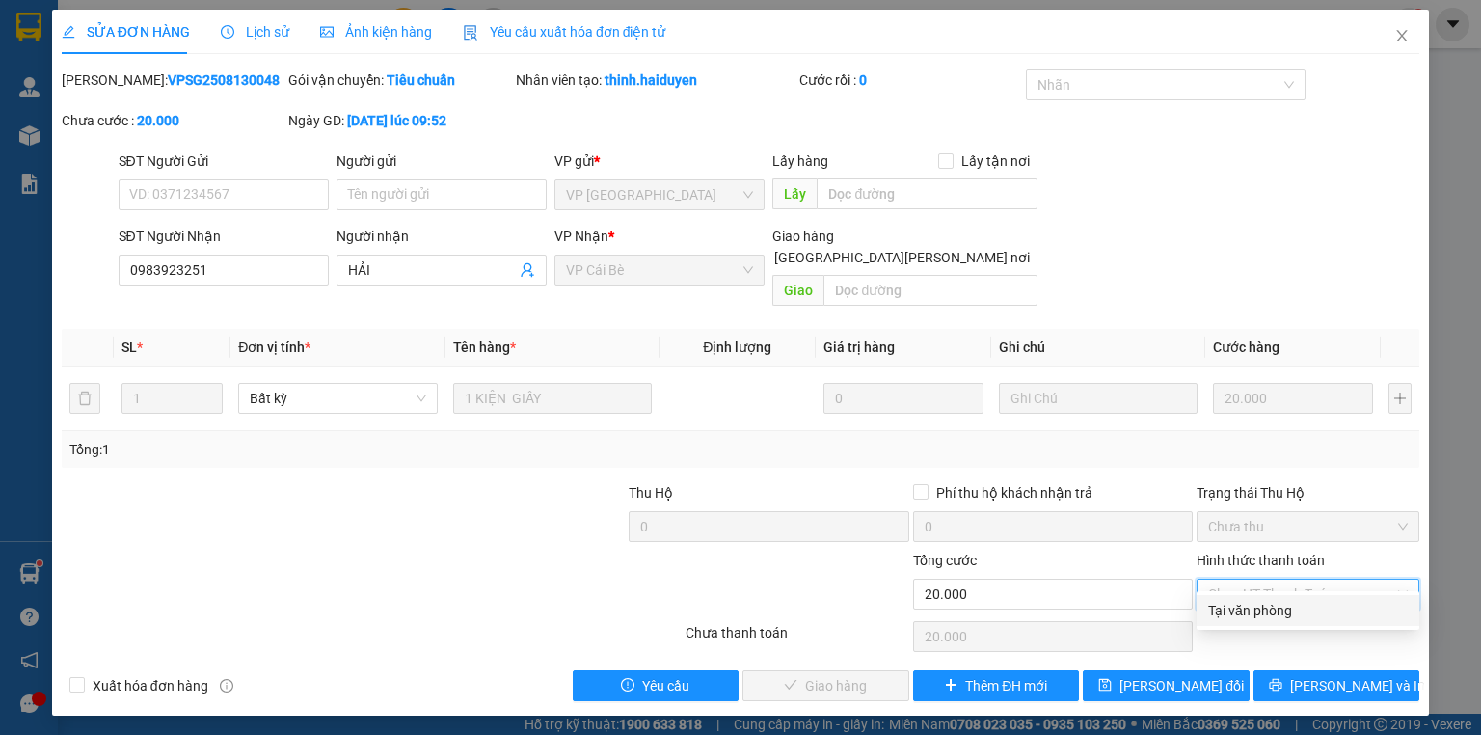
drag, startPoint x: 1261, startPoint y: 597, endPoint x: 1215, endPoint y: 600, distance: 46.4
click at [1261, 597] on div "Tại văn phòng" at bounding box center [1308, 610] width 223 height 31
type input "0"
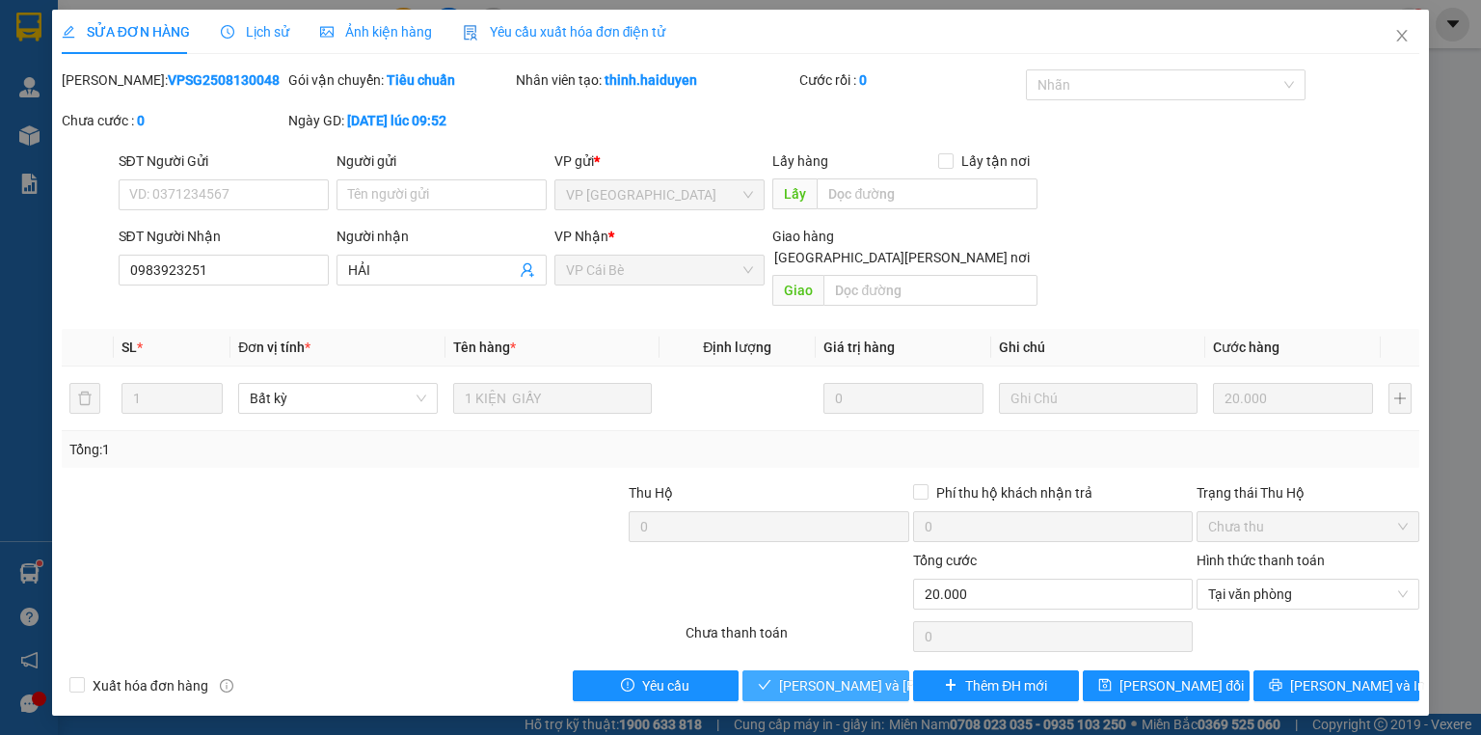
click at [819, 675] on span "Lưu và Giao hàng" at bounding box center [909, 685] width 260 height 21
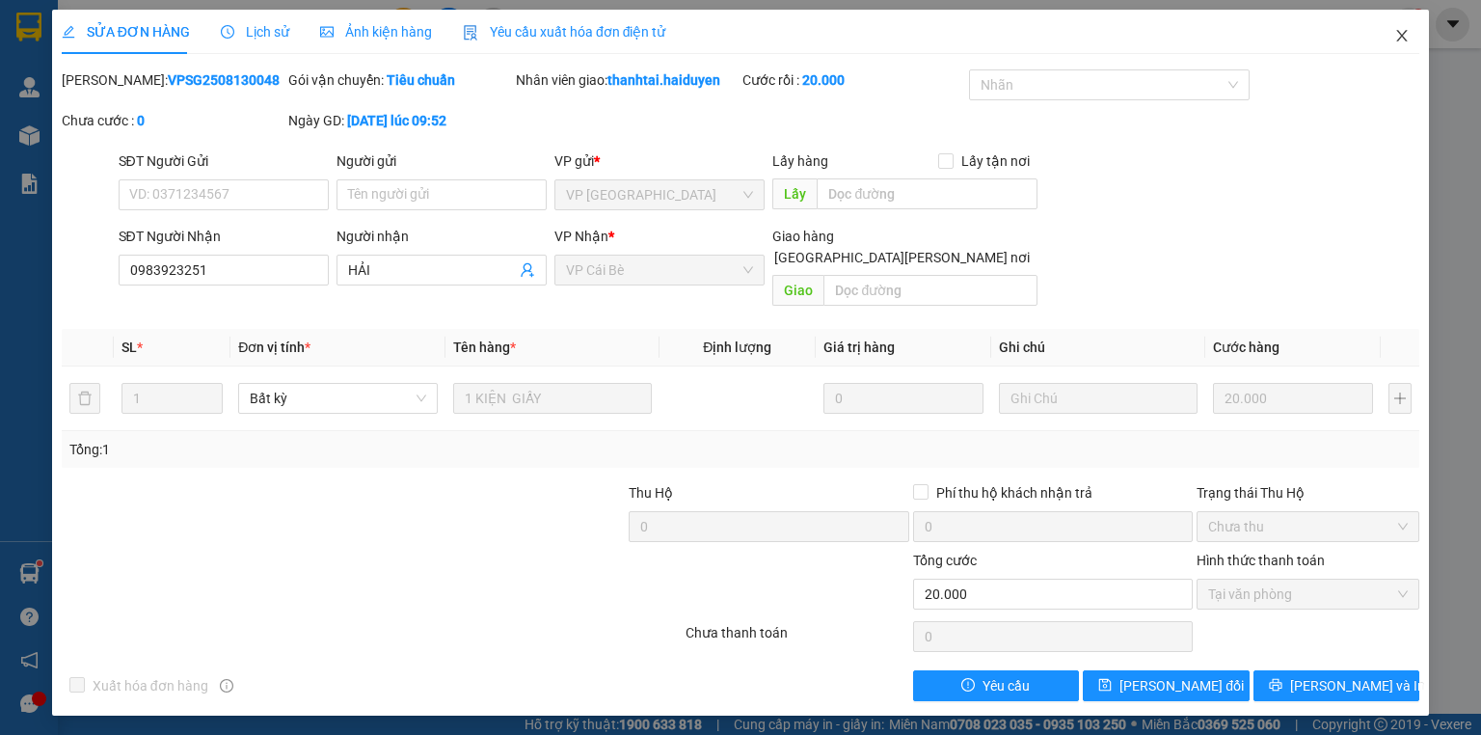
click at [1385, 35] on span "Close" at bounding box center [1402, 37] width 54 height 54
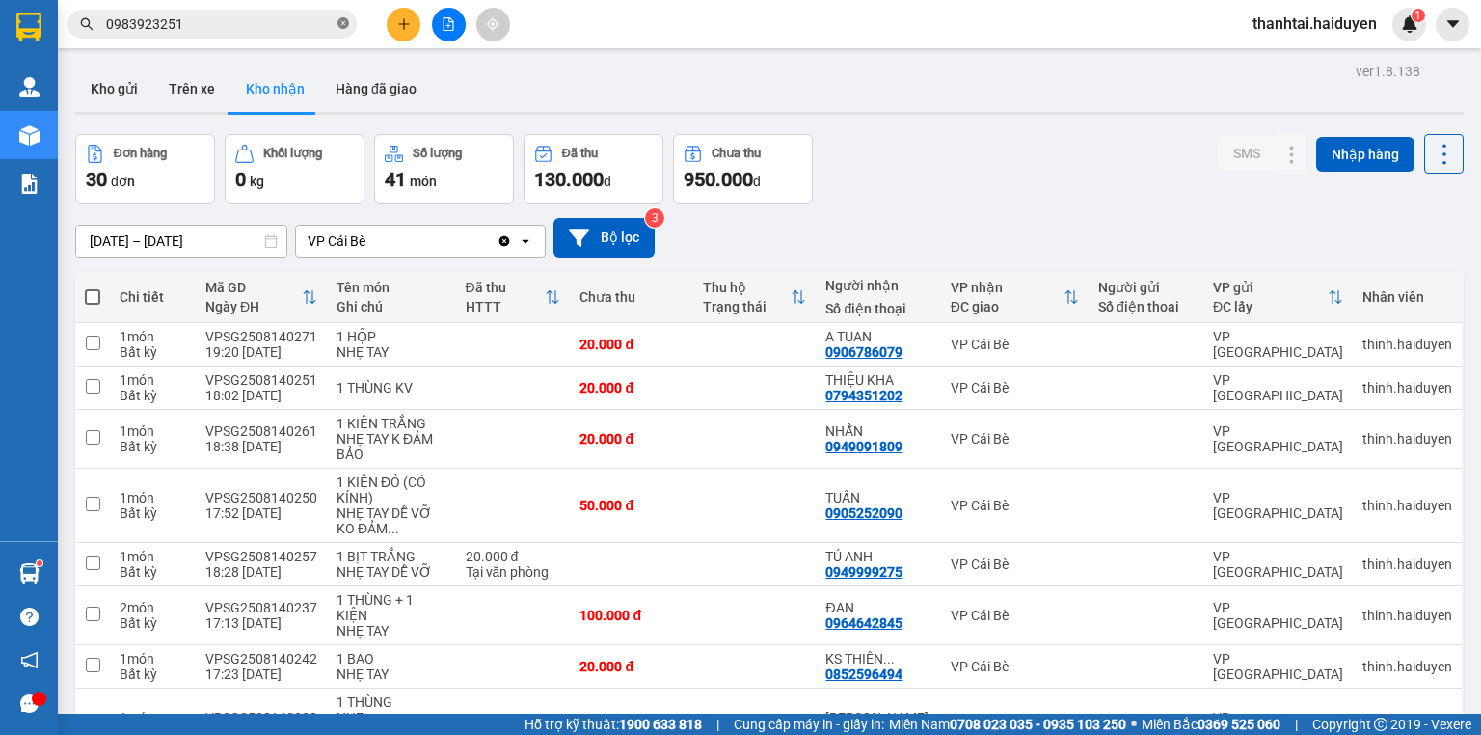
click at [342, 21] on icon "close-circle" at bounding box center [343, 23] width 12 height 12
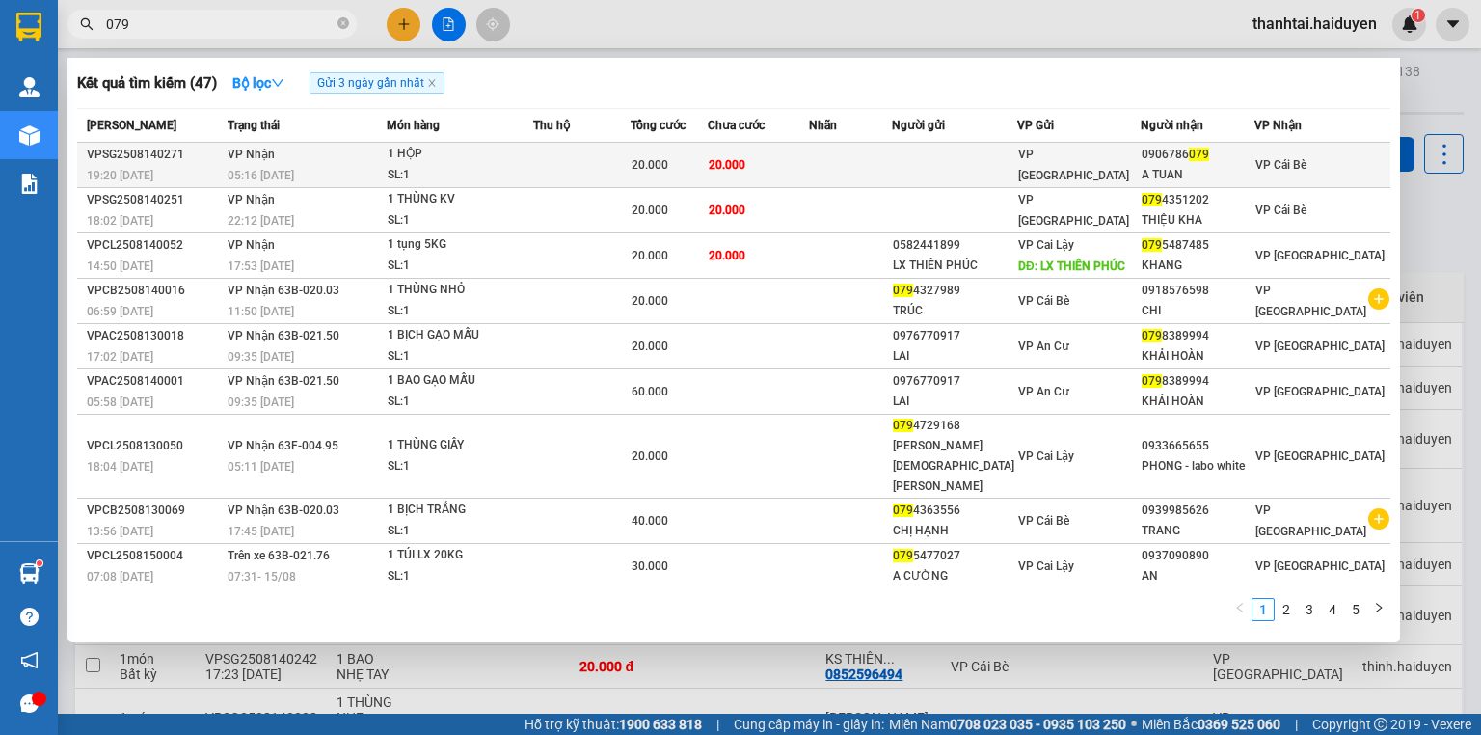
type input "079"
click at [783, 163] on td "20.000" at bounding box center [758, 165] width 101 height 45
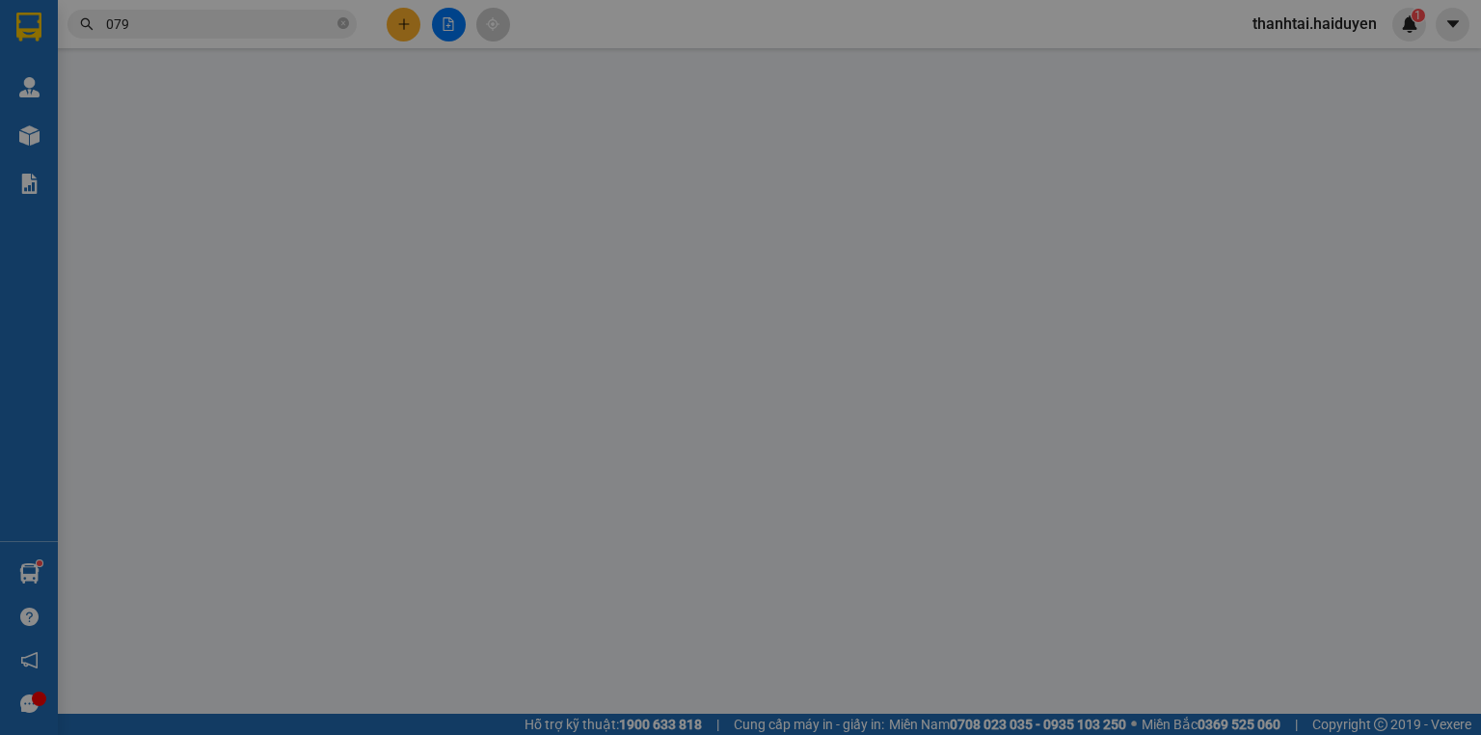
type input "0906786079"
type input "A TUAN"
type input "20.000"
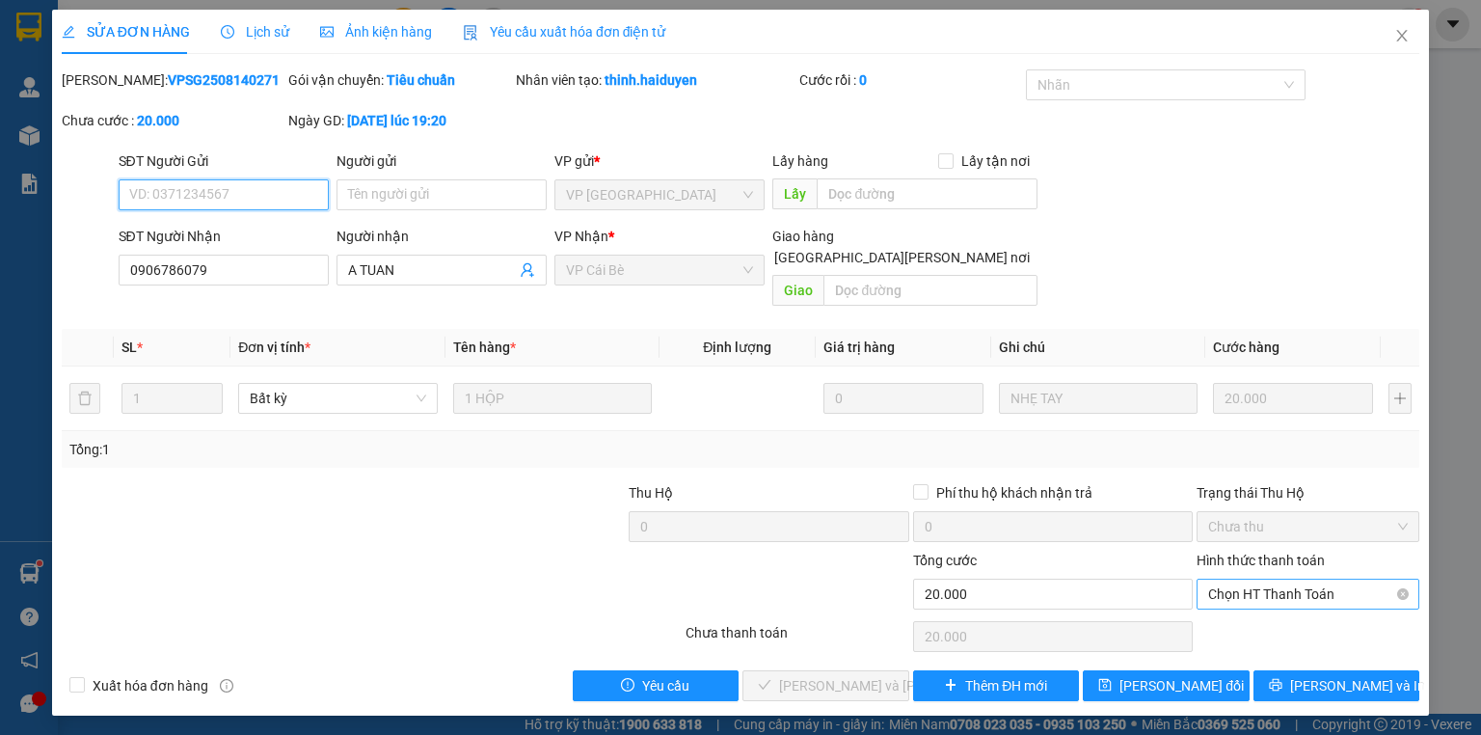
click at [1313, 584] on span "Chọn HT Thanh Toán" at bounding box center [1308, 593] width 200 height 29
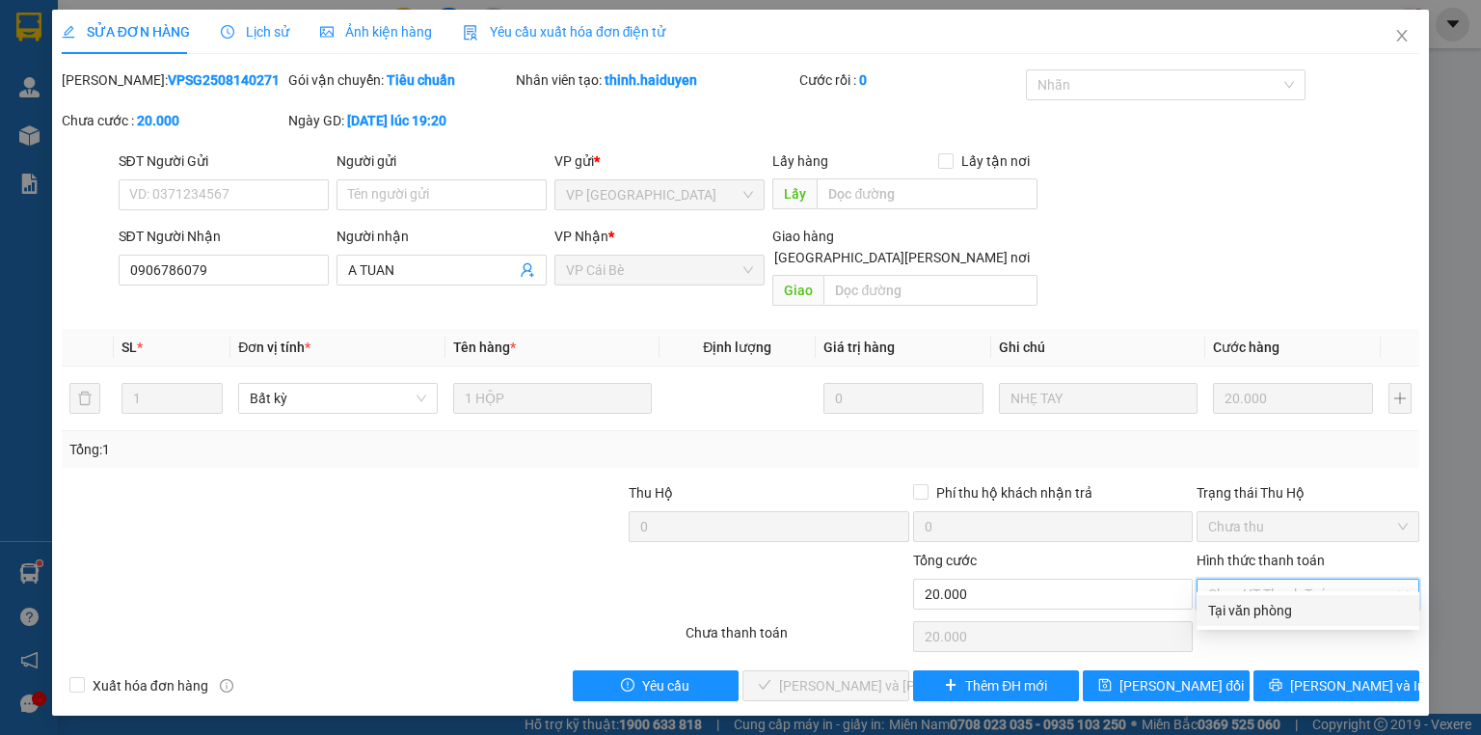
click at [1292, 617] on div "Tại văn phòng" at bounding box center [1308, 610] width 200 height 21
type input "0"
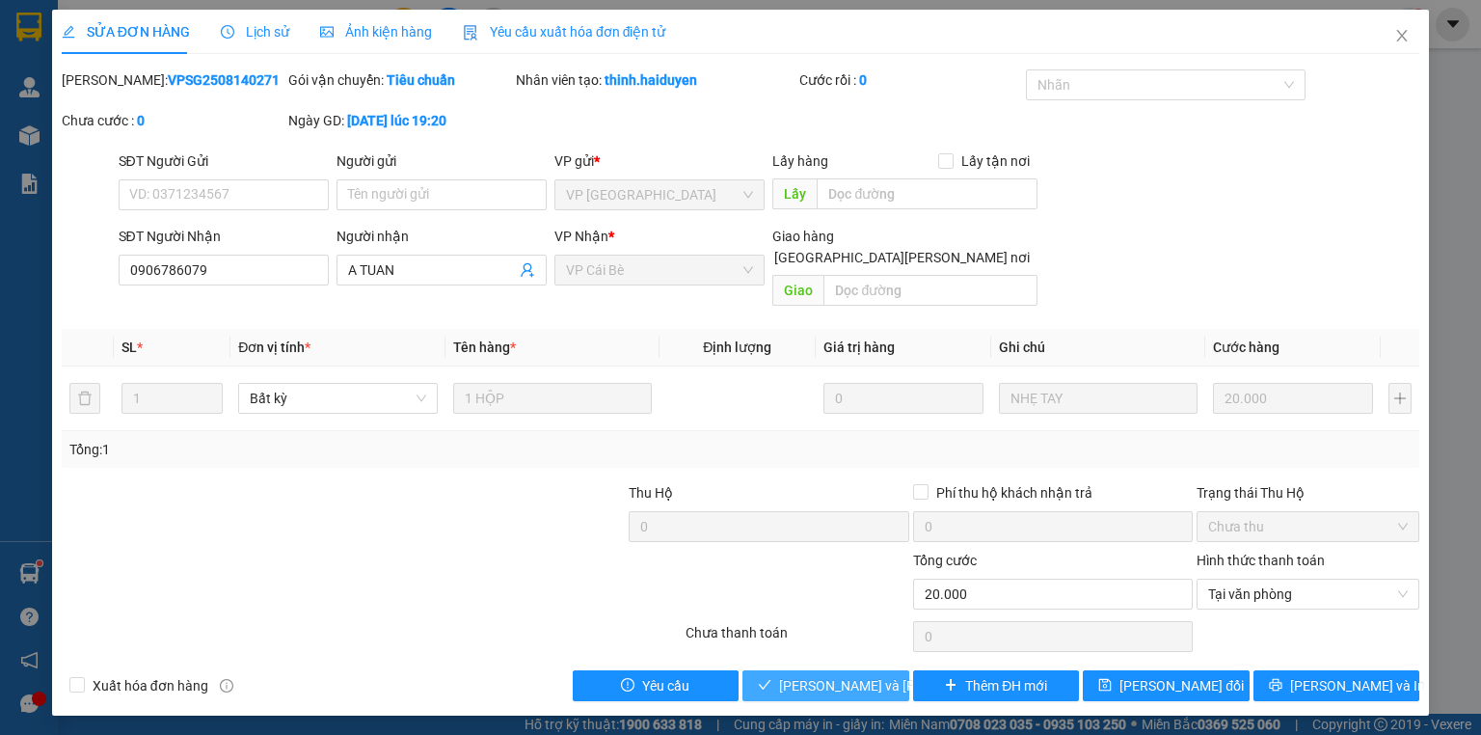
drag, startPoint x: 821, startPoint y: 665, endPoint x: 825, endPoint y: 654, distance: 12.2
click at [824, 675] on span "Lưu và Giao hàng" at bounding box center [909, 685] width 260 height 21
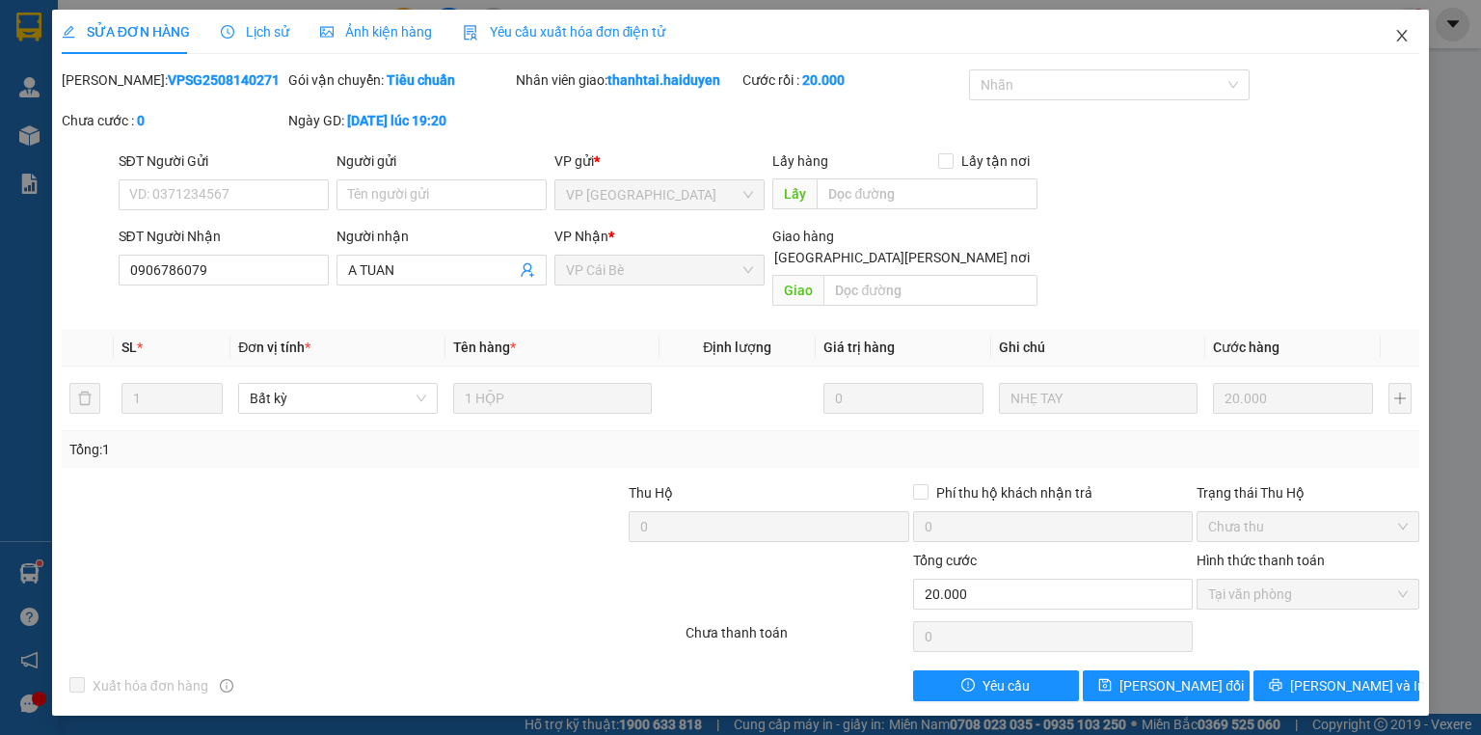
drag, startPoint x: 1395, startPoint y: 34, endPoint x: 157, endPoint y: 11, distance: 1238.2
click at [1395, 33] on icon "close" at bounding box center [1401, 35] width 15 height 15
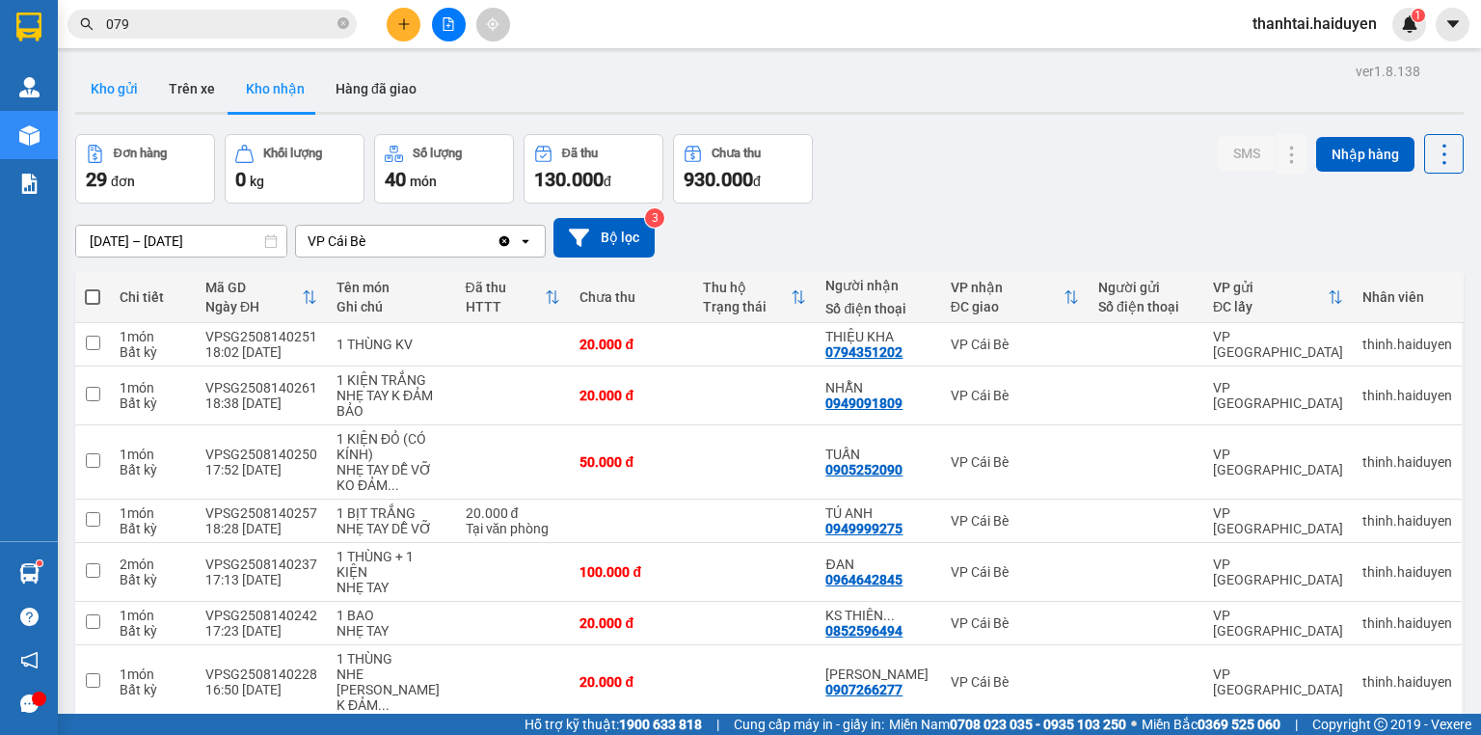
click at [104, 78] on button "Kho gửi" at bounding box center [114, 89] width 78 height 46
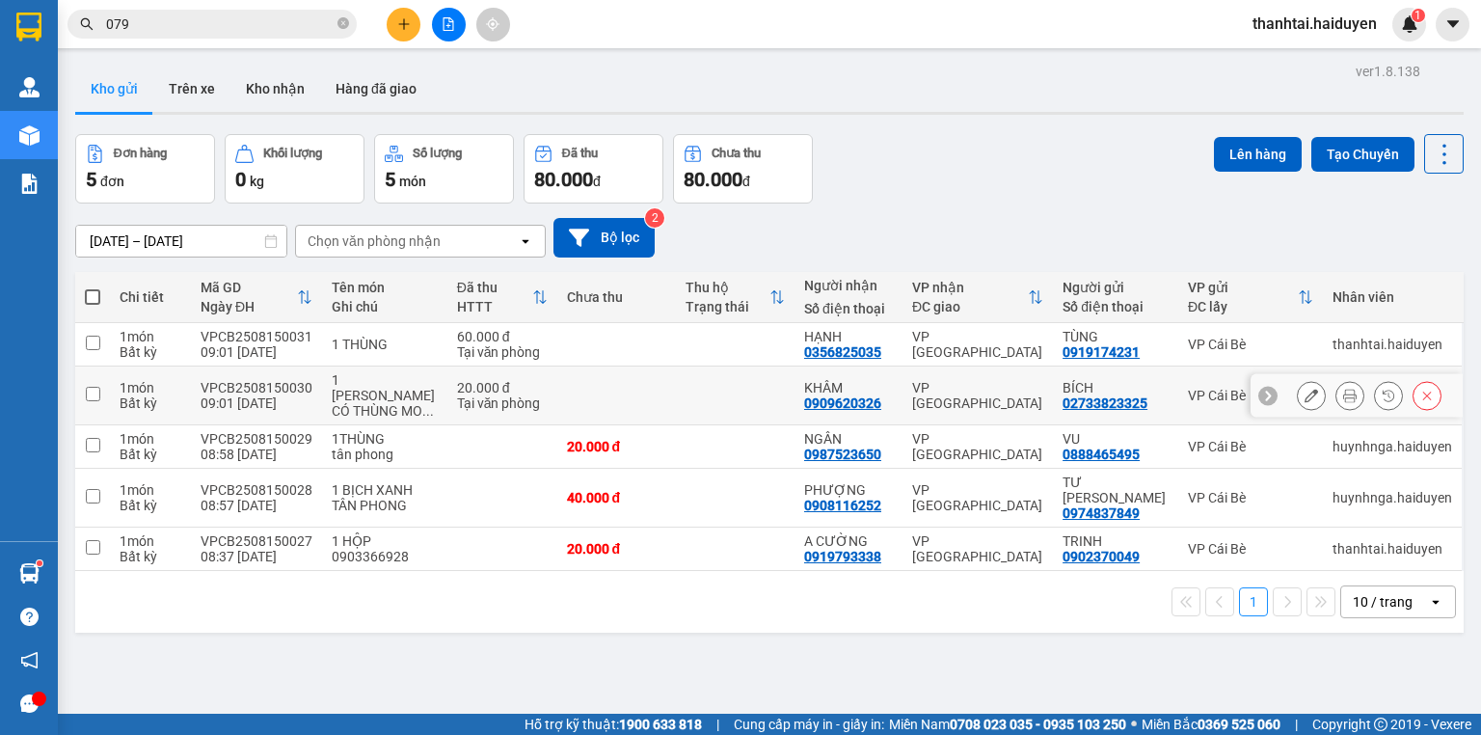
click at [1343, 393] on icon at bounding box center [1349, 395] width 13 height 13
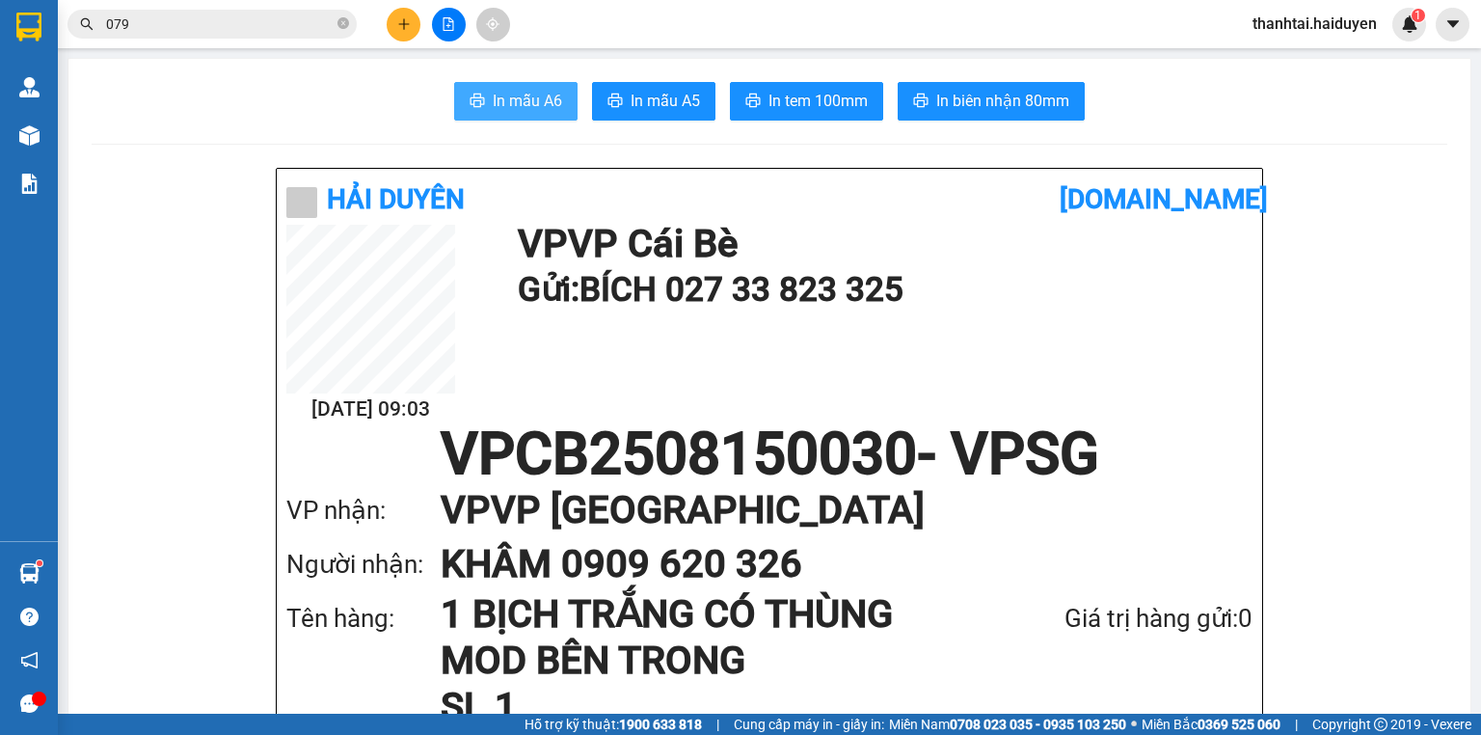
click at [505, 89] on span "In mẫu A6" at bounding box center [527, 101] width 69 height 24
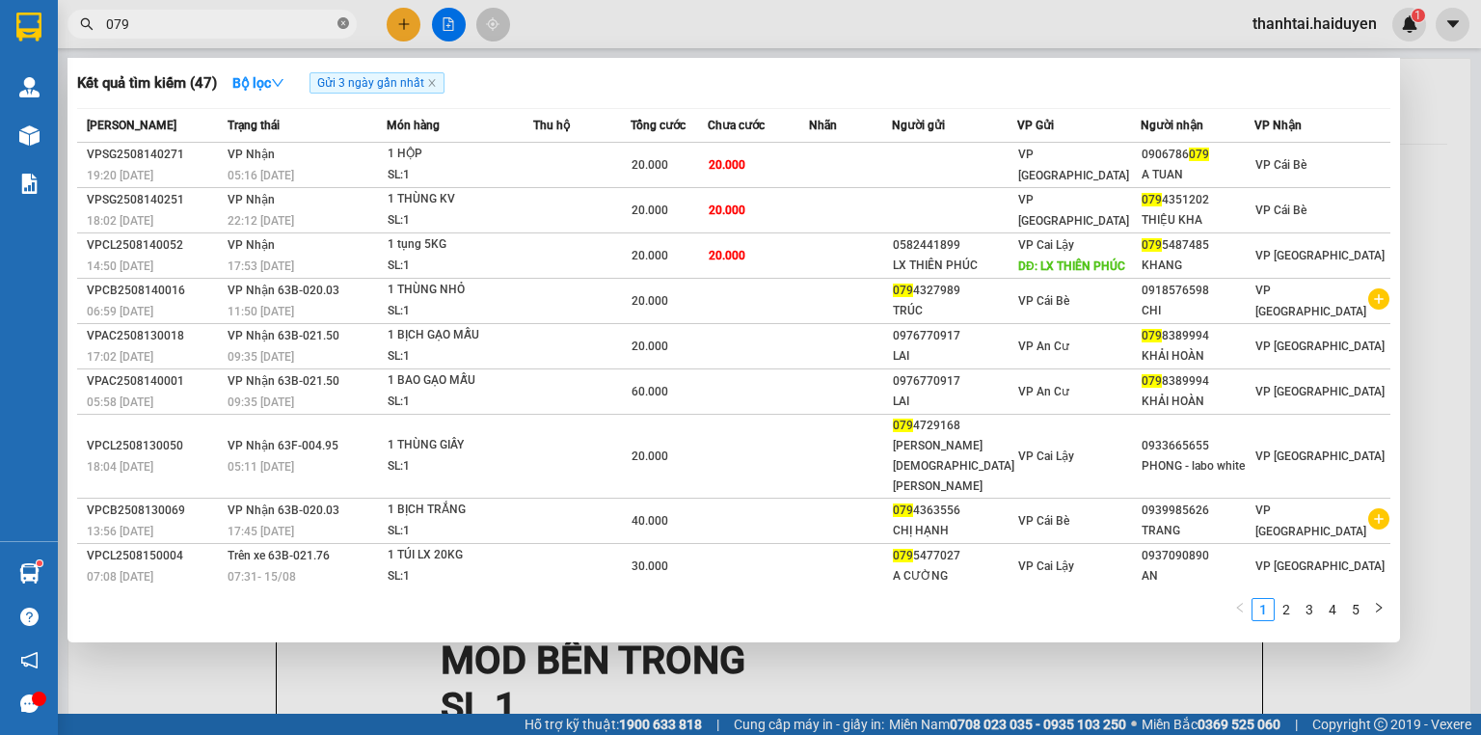
click at [343, 23] on icon "close-circle" at bounding box center [343, 23] width 12 height 12
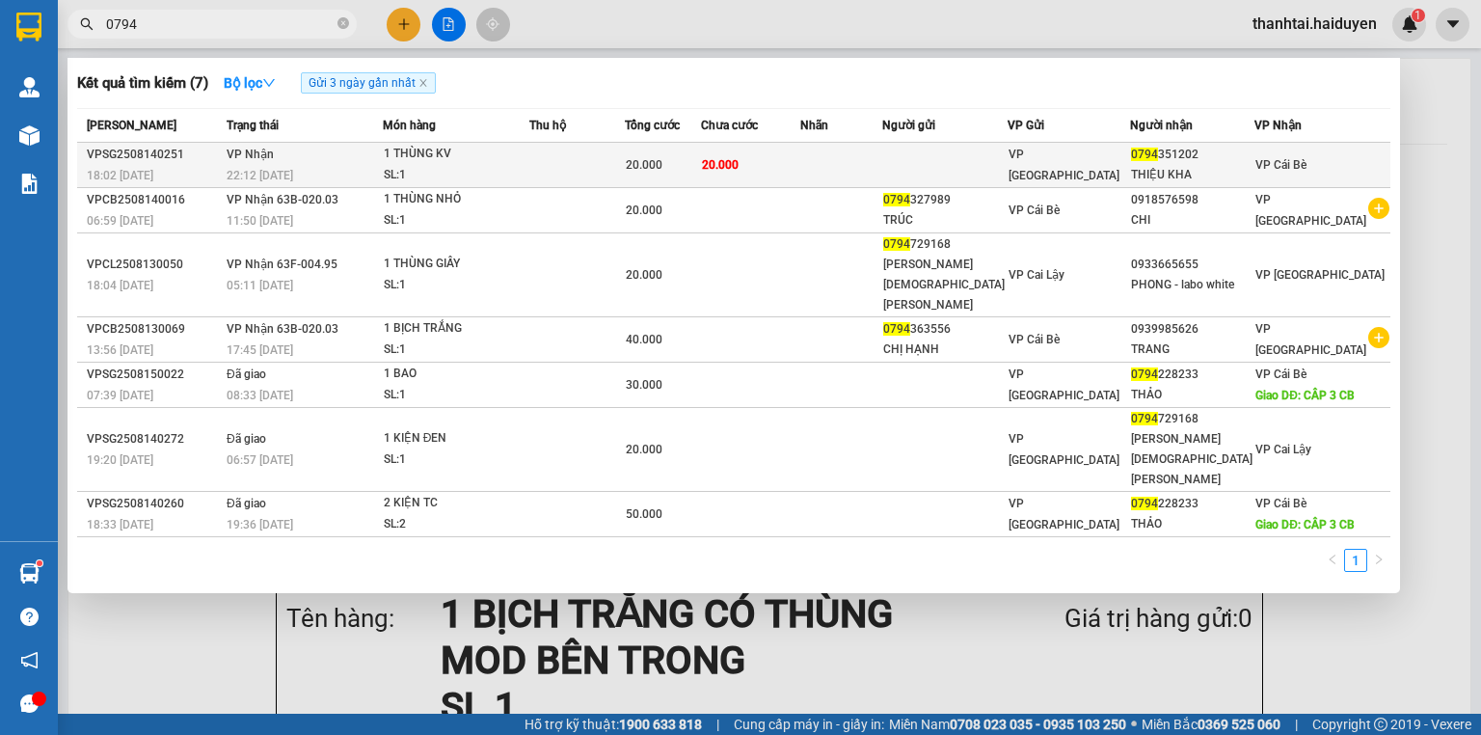
type input "0794"
click at [1054, 165] on span "VP [GEOGRAPHIC_DATA]" at bounding box center [1064, 165] width 111 height 35
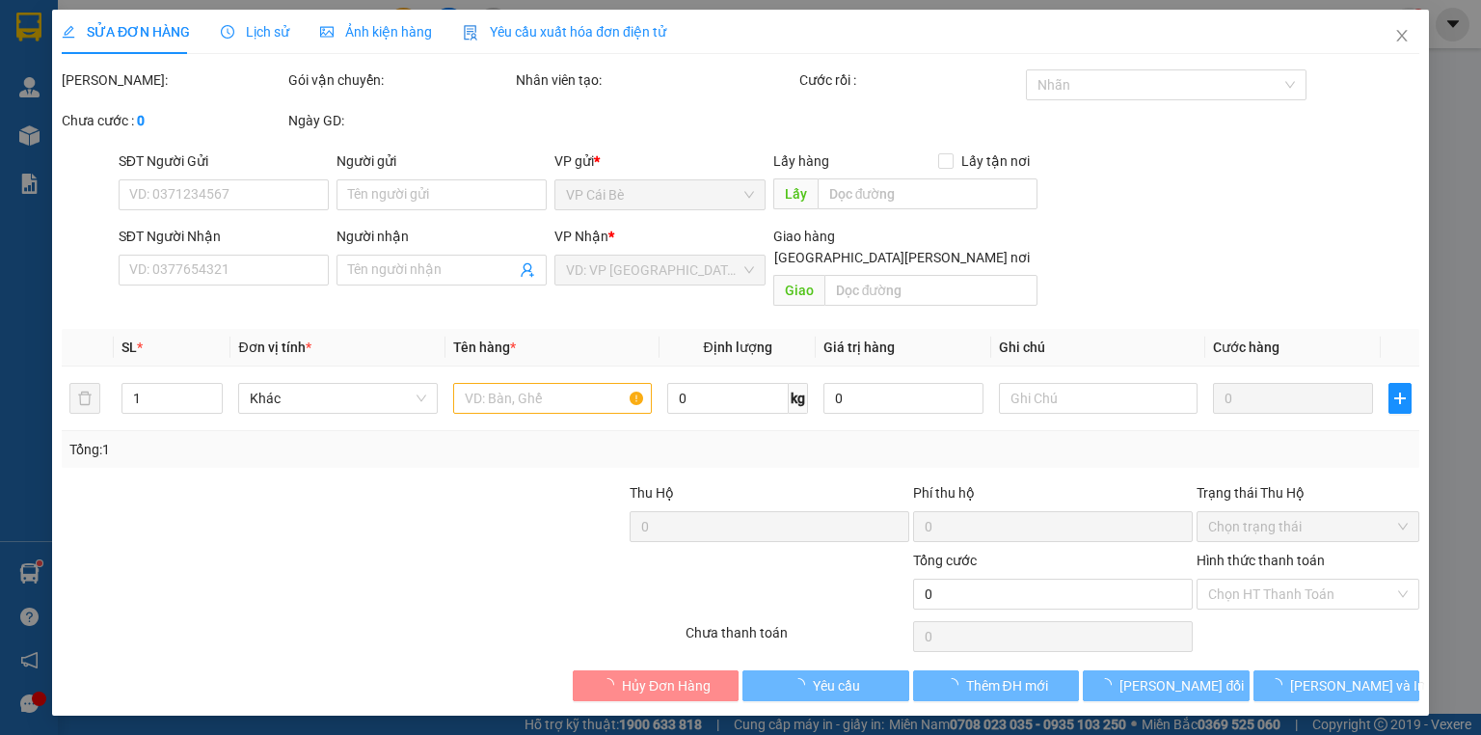
type input "0794351202"
type input "THIỆU KHA"
type input "20.000"
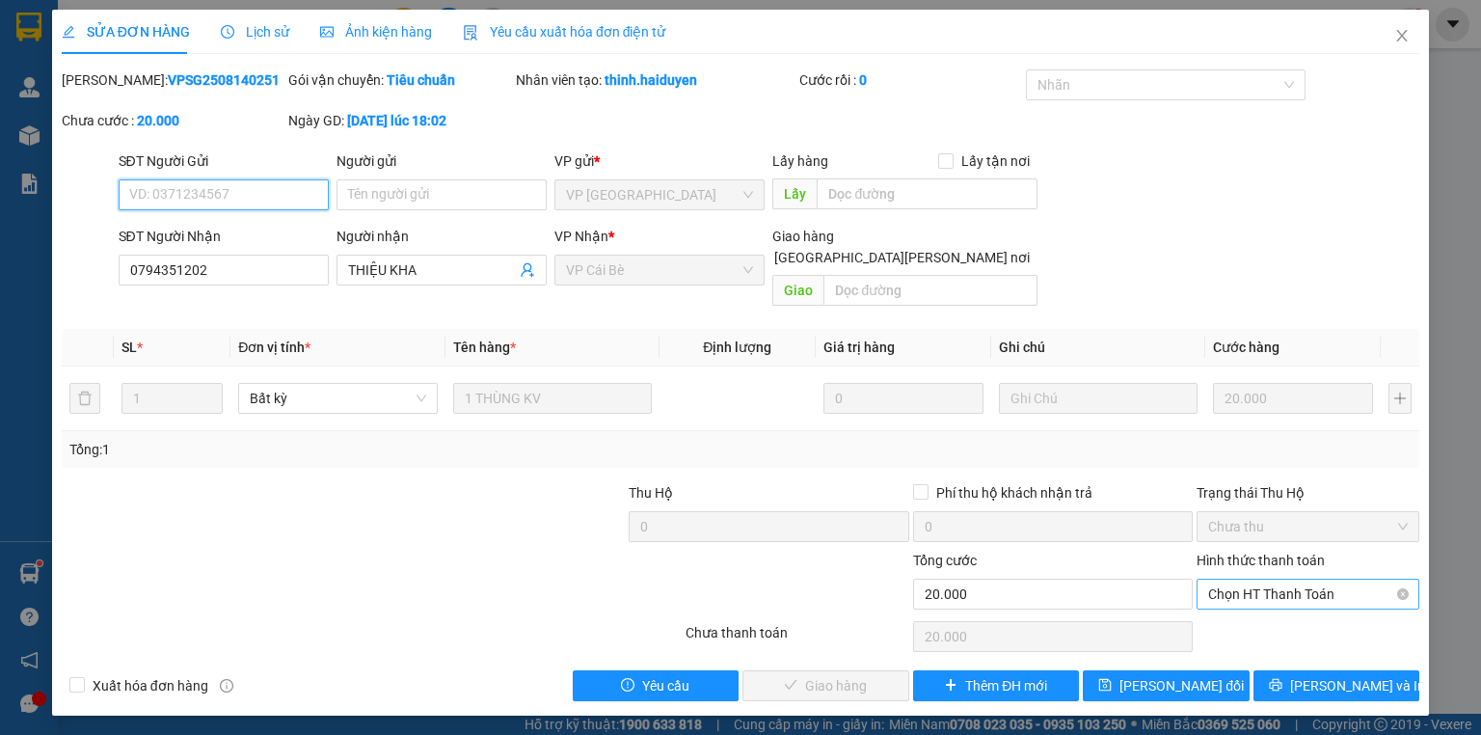
click at [1255, 586] on div "Chọn HT Thanh Toán" at bounding box center [1308, 594] width 223 height 31
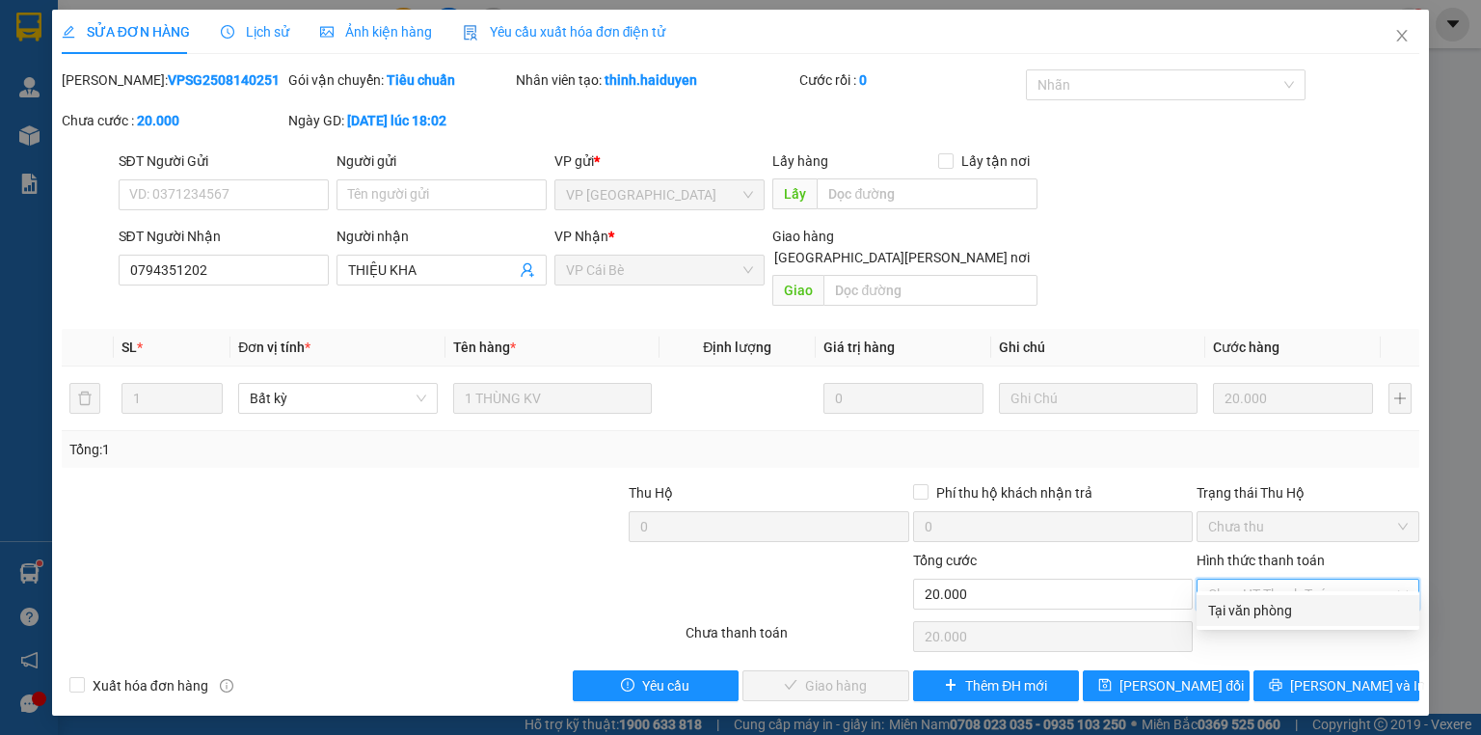
click at [1238, 620] on div "Tại văn phòng" at bounding box center [1308, 610] width 200 height 21
type input "0"
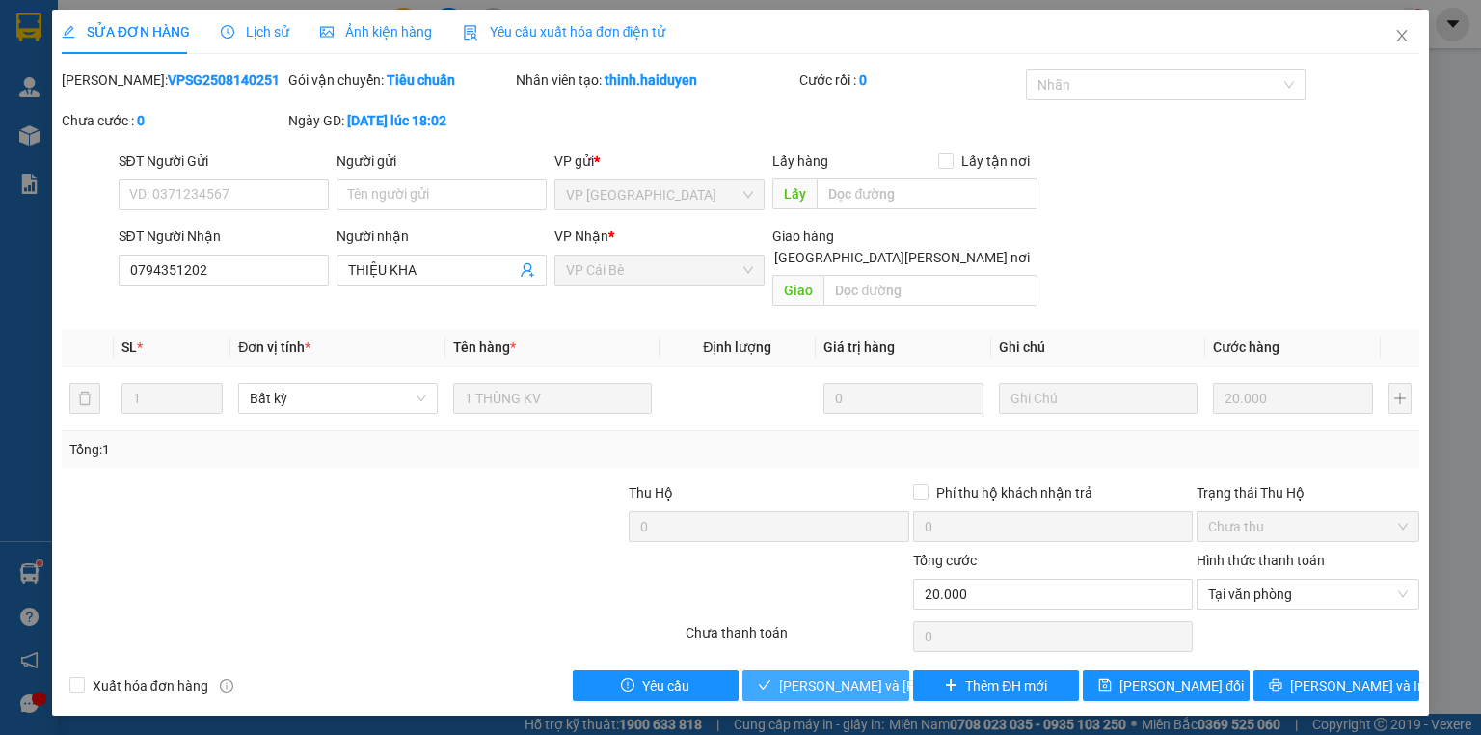
click at [881, 675] on span "Lưu và Giao hàng" at bounding box center [909, 685] width 260 height 21
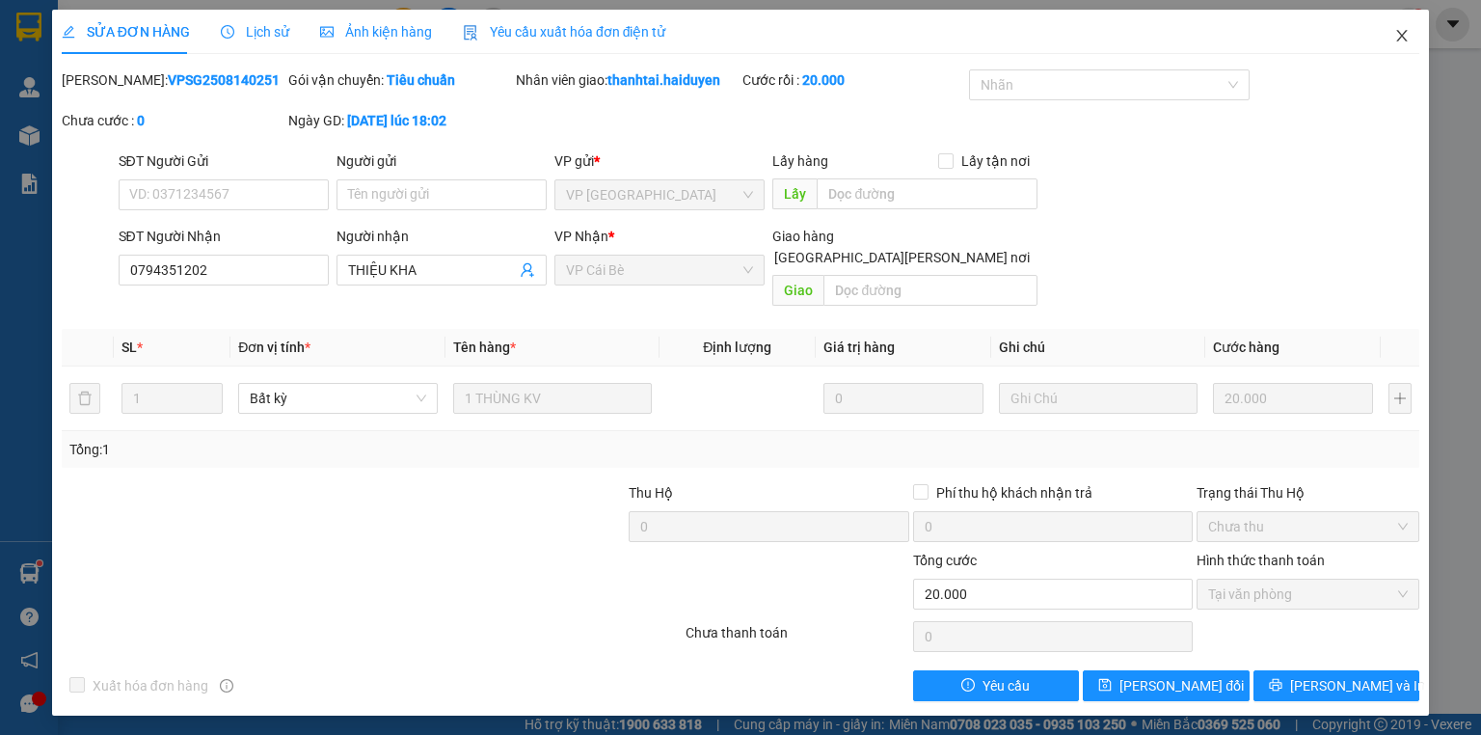
click at [1400, 36] on icon "close" at bounding box center [1401, 35] width 15 height 15
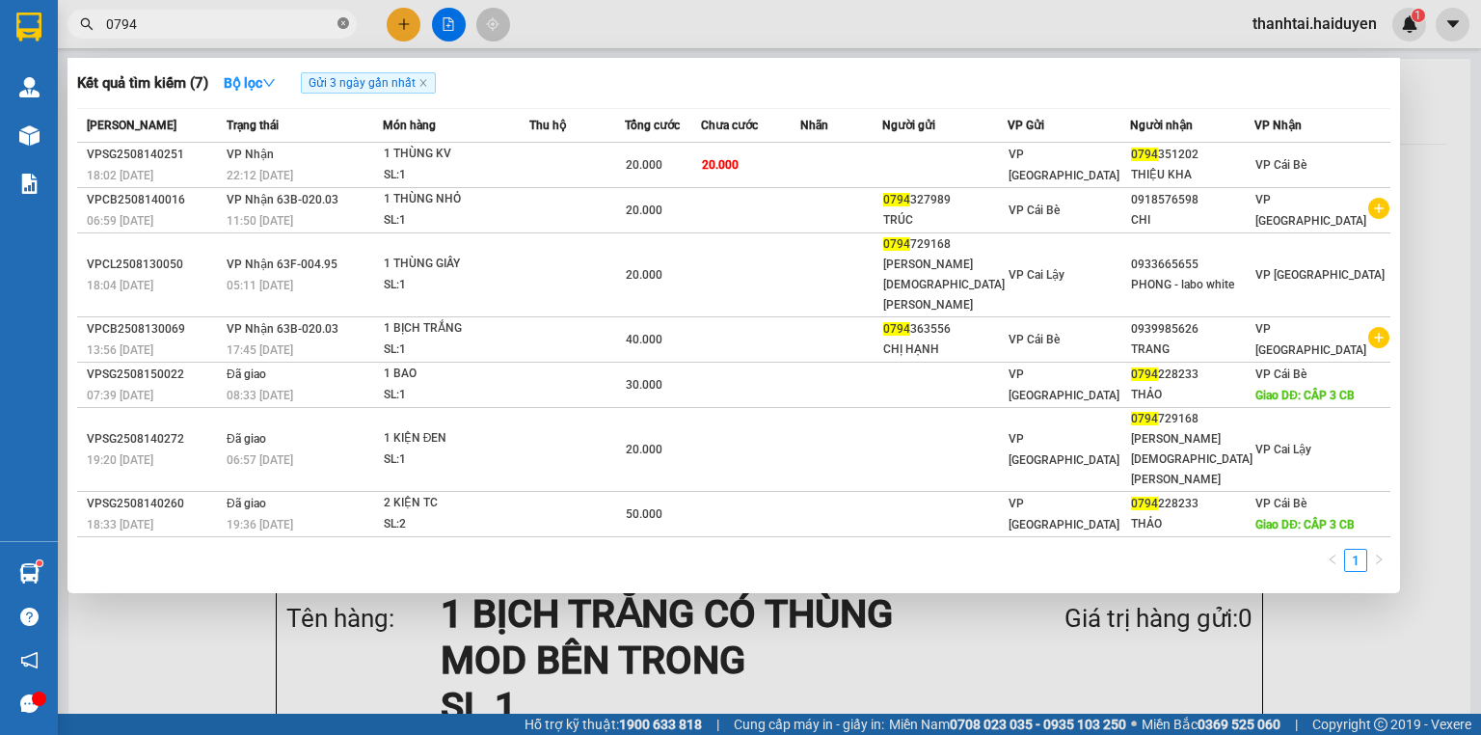
click at [343, 18] on icon "close-circle" at bounding box center [343, 23] width 12 height 12
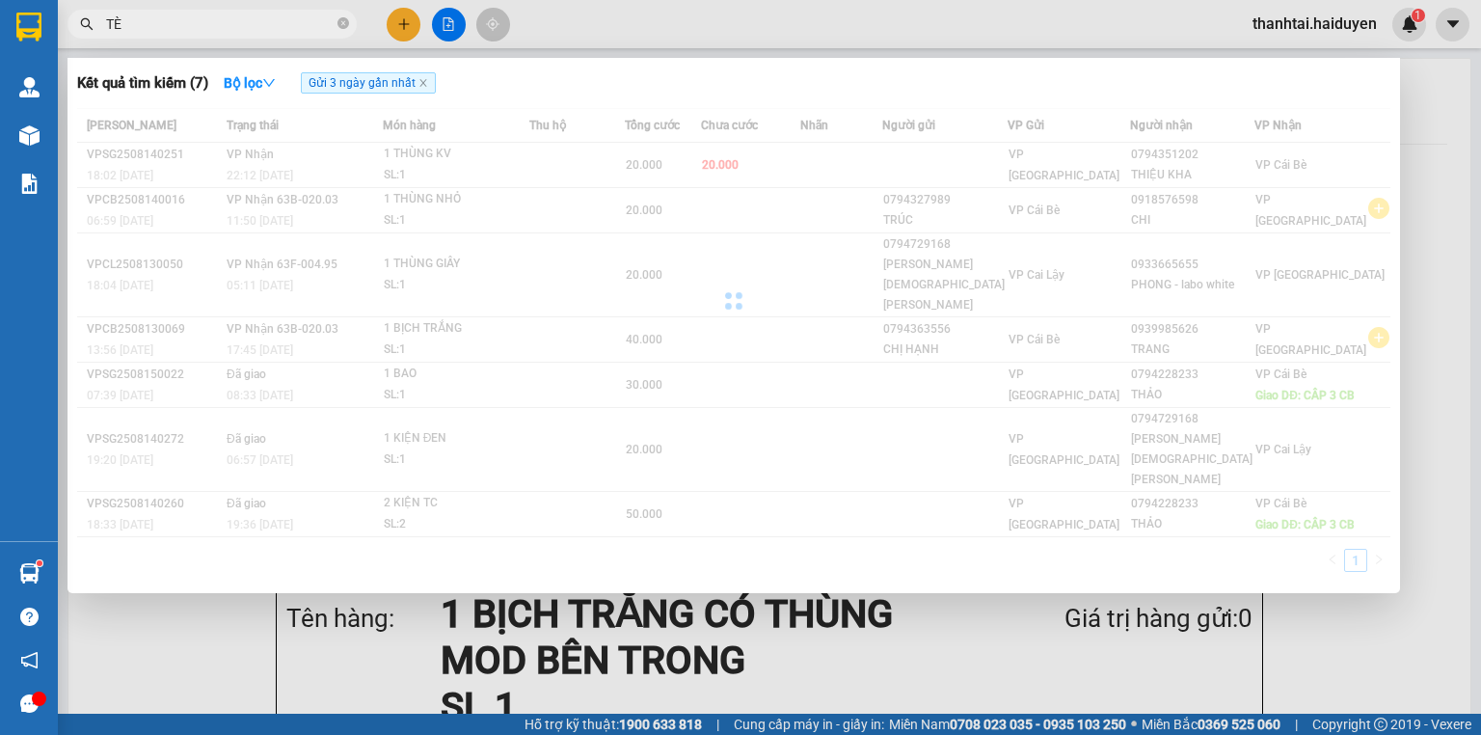
type input "TÈO"
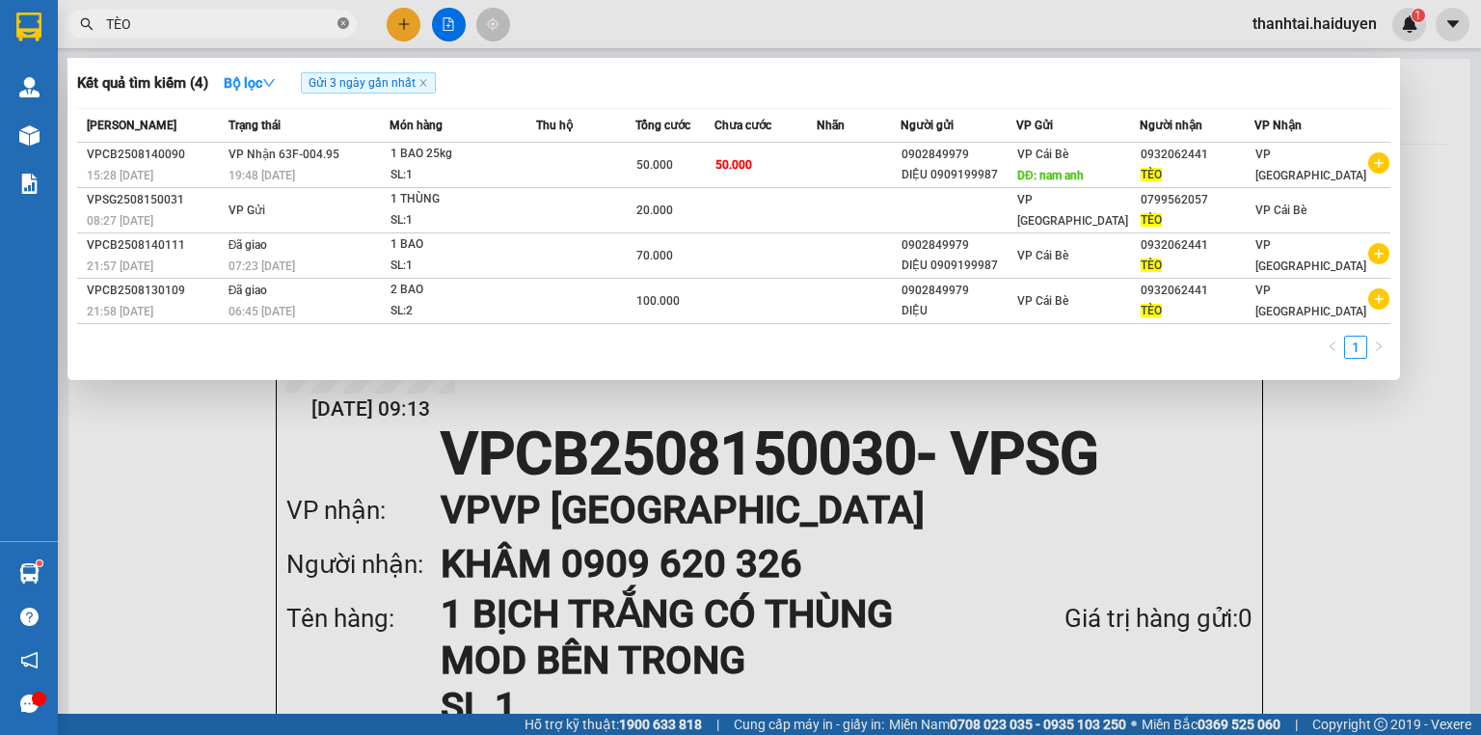
click at [340, 27] on icon "close-circle" at bounding box center [343, 23] width 12 height 12
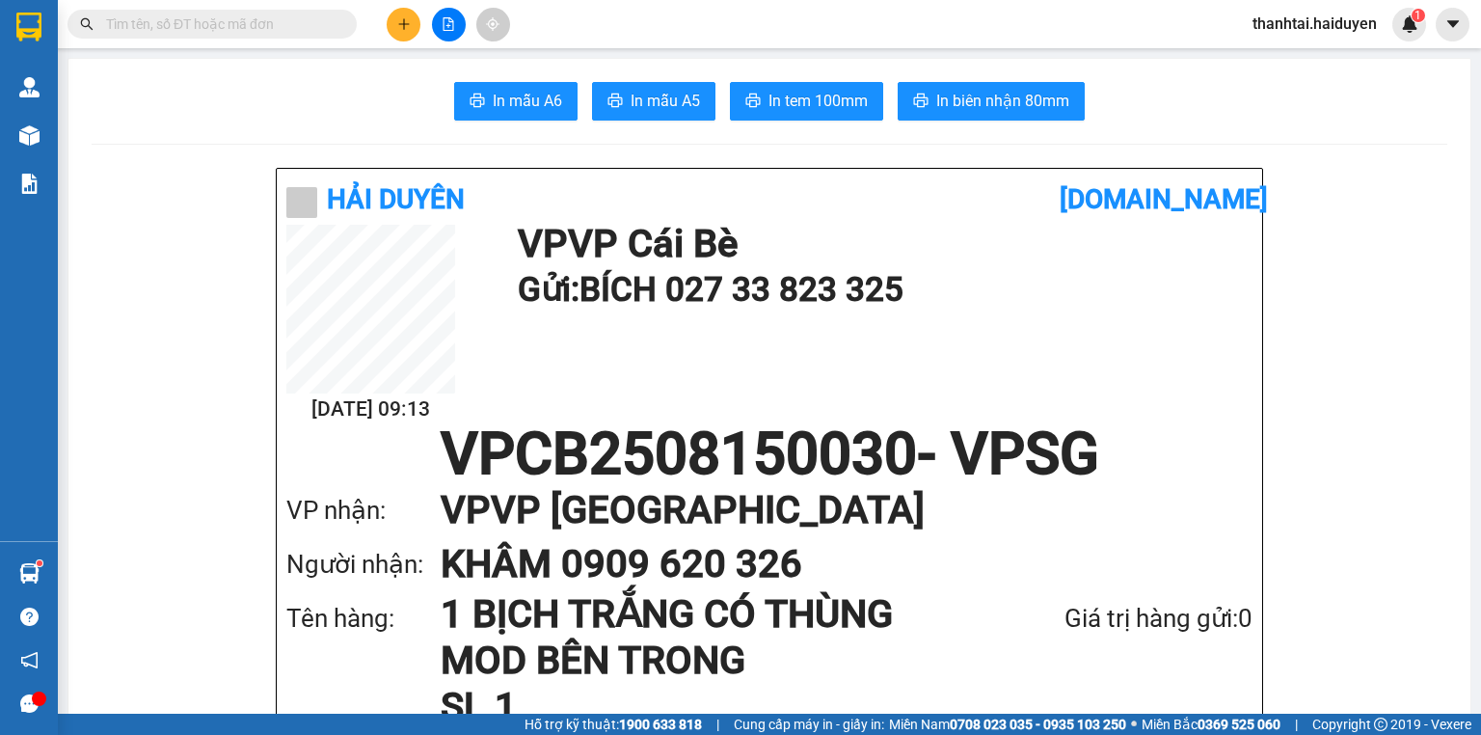
click at [397, 28] on icon "plus" at bounding box center [403, 23] width 13 height 13
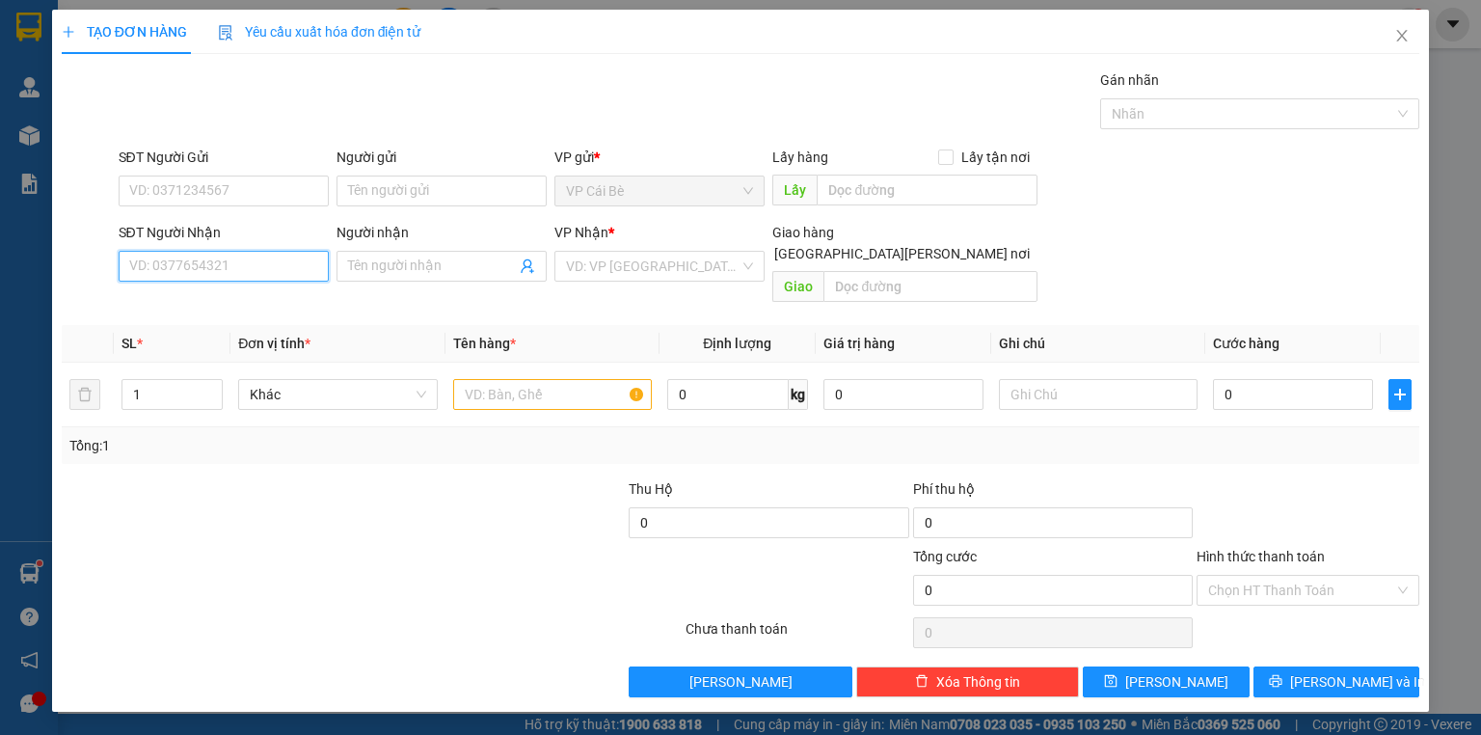
click at [213, 257] on input "SĐT Người Nhận" at bounding box center [224, 266] width 210 height 31
click at [260, 298] on div "0932062441 - TÈO" at bounding box center [223, 303] width 187 height 21
type input "0932062441"
type input "TÈO"
type input "70.000"
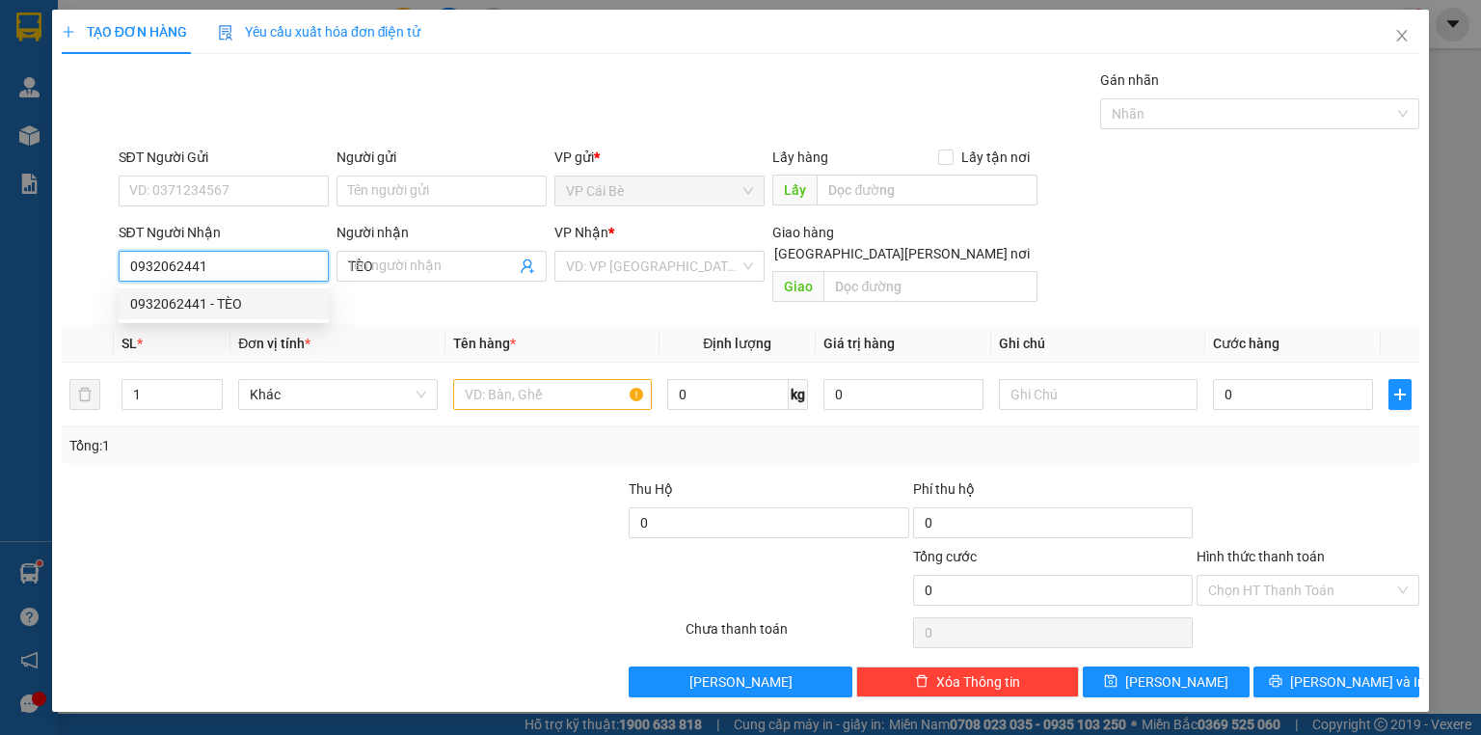
type input "70.000"
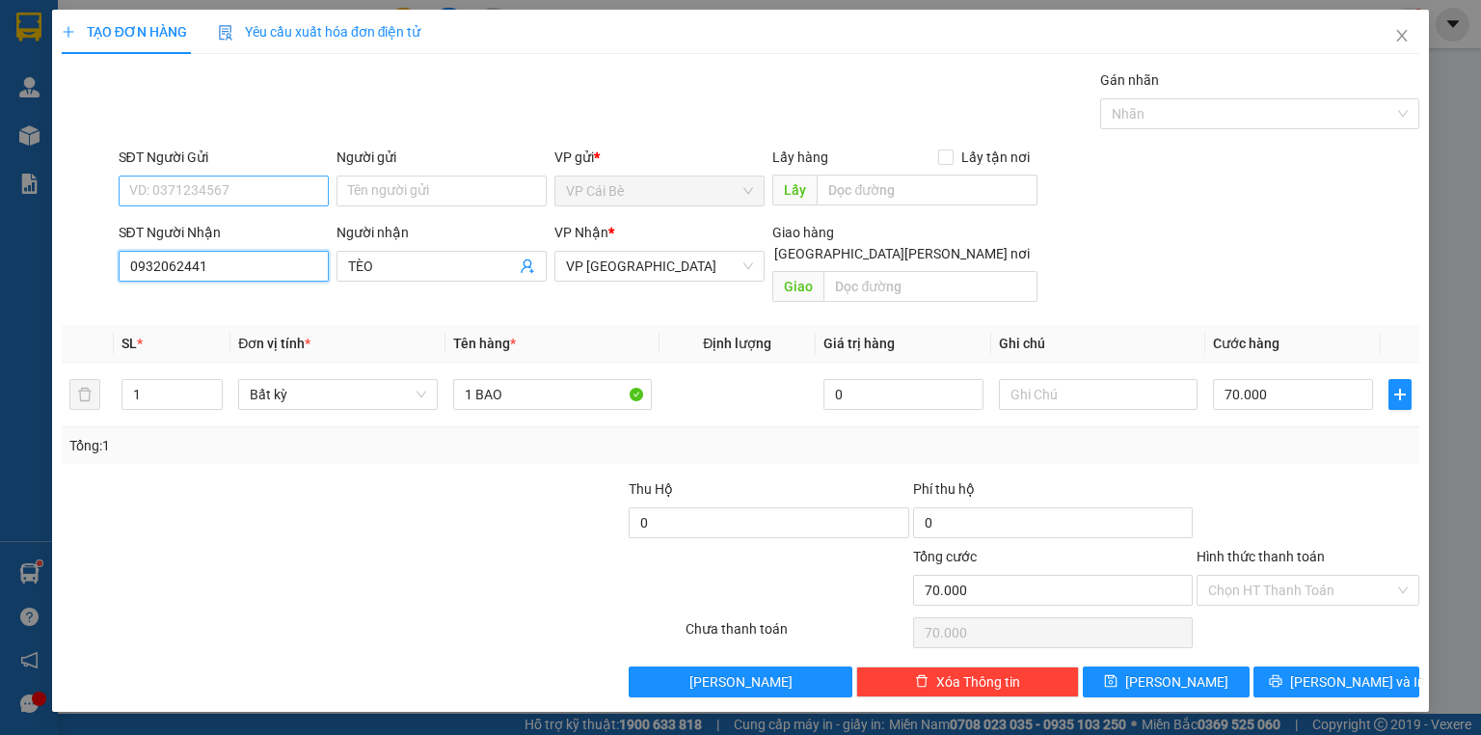
type input "0932062441"
click at [274, 184] on input "SĐT Người Gửi" at bounding box center [224, 190] width 210 height 31
click at [245, 230] on div "0902849979 - DIỆU 0909199987" at bounding box center [228, 228] width 197 height 21
type input "0902849979"
type input "DIỆU 0909199987"
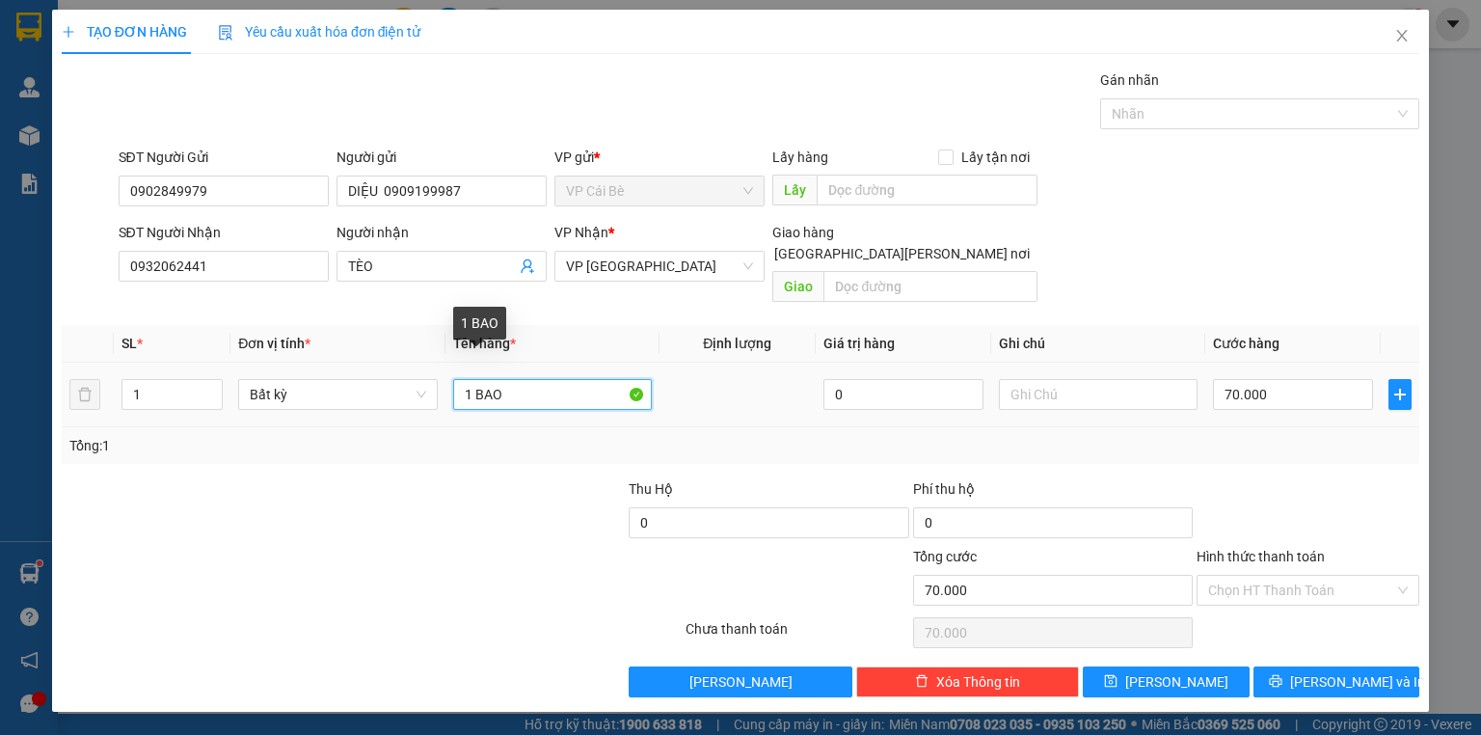
click at [523, 379] on input "1 BAO" at bounding box center [552, 394] width 199 height 31
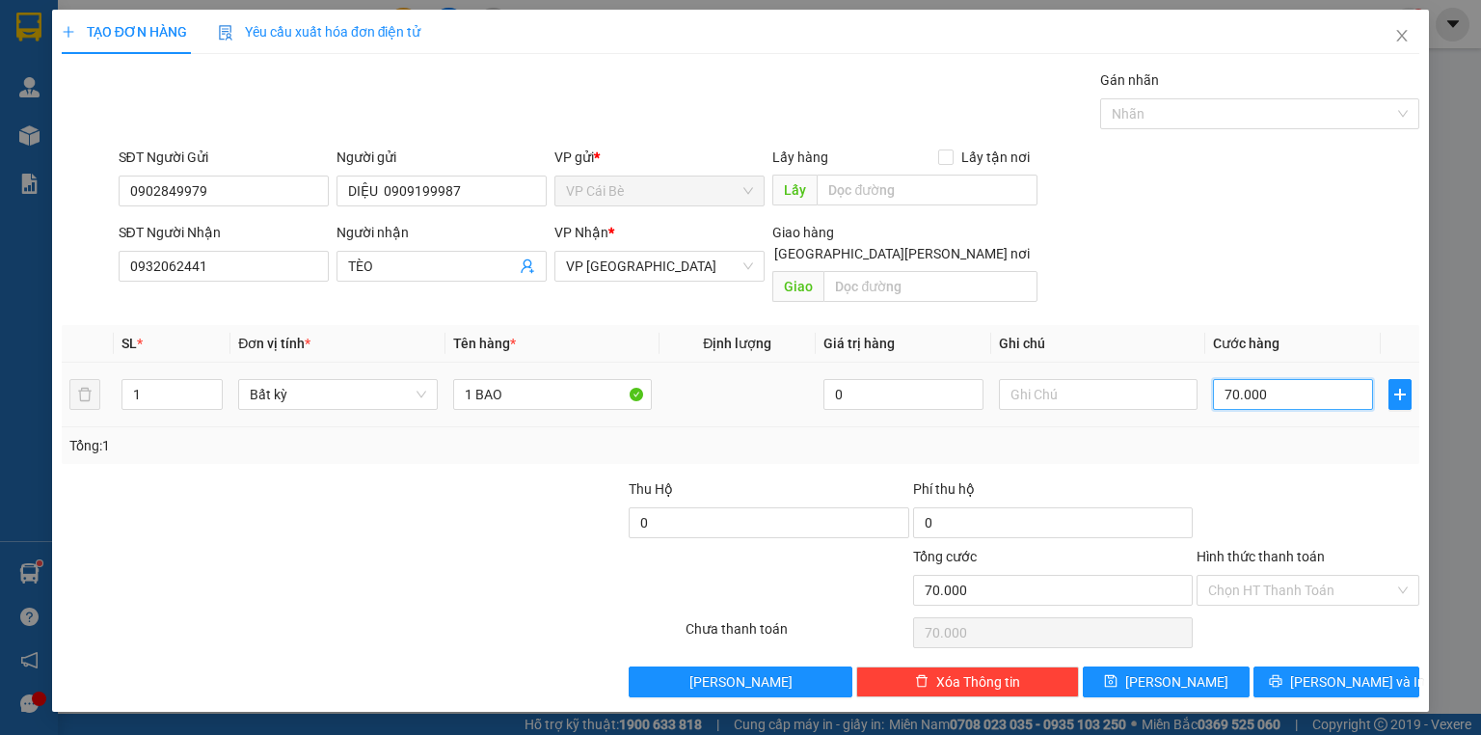
click at [1321, 382] on input "70.000" at bounding box center [1293, 394] width 160 height 31
type input "4"
type input "40"
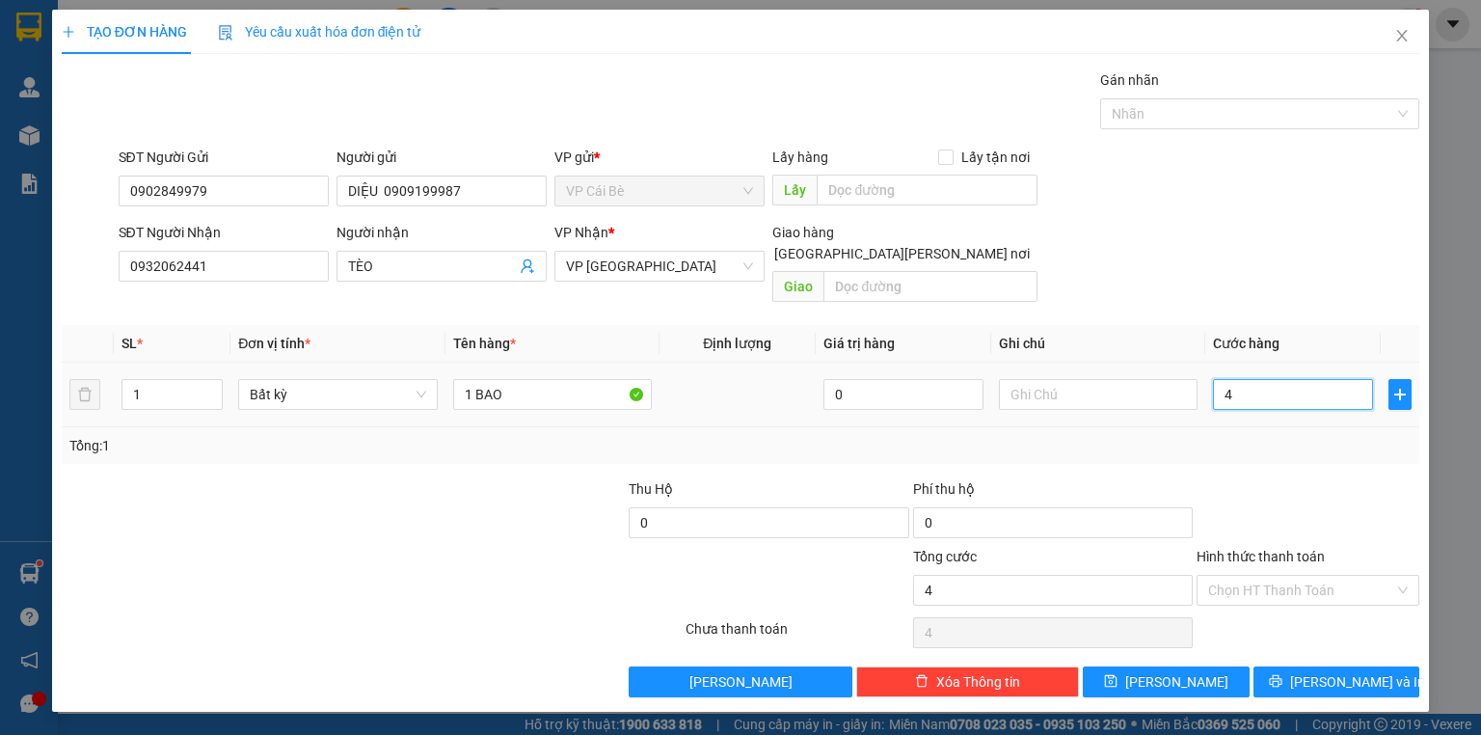
type input "40"
type input "40.000"
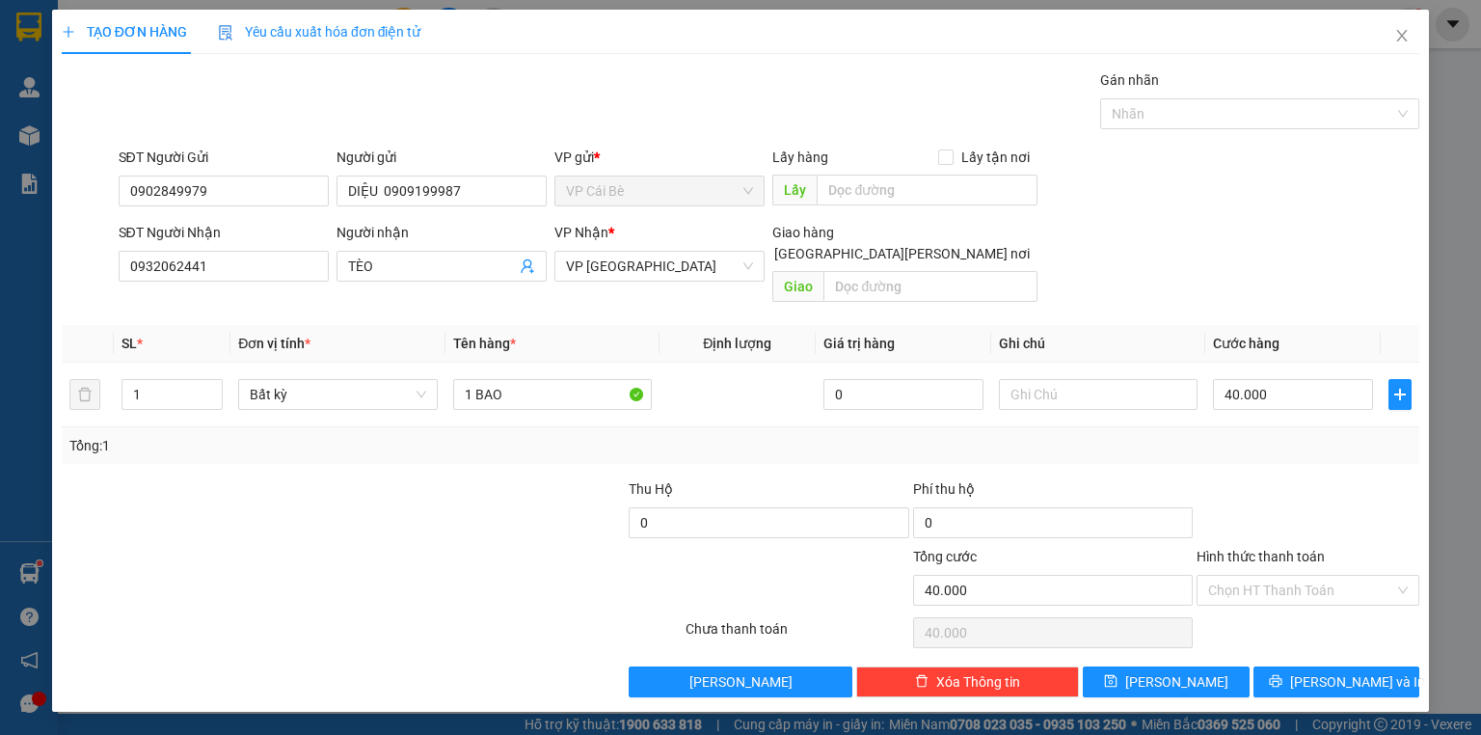
click at [1327, 451] on div "Transit Pickup Surcharge Ids Transit Deliver Surcharge Ids Transit Deliver Surc…" at bounding box center [741, 383] width 1358 height 628
drag, startPoint x: 1323, startPoint y: 657, endPoint x: 1293, endPoint y: 639, distance: 34.6
click at [1323, 671] on span "[PERSON_NAME] và In" at bounding box center [1357, 681] width 135 height 21
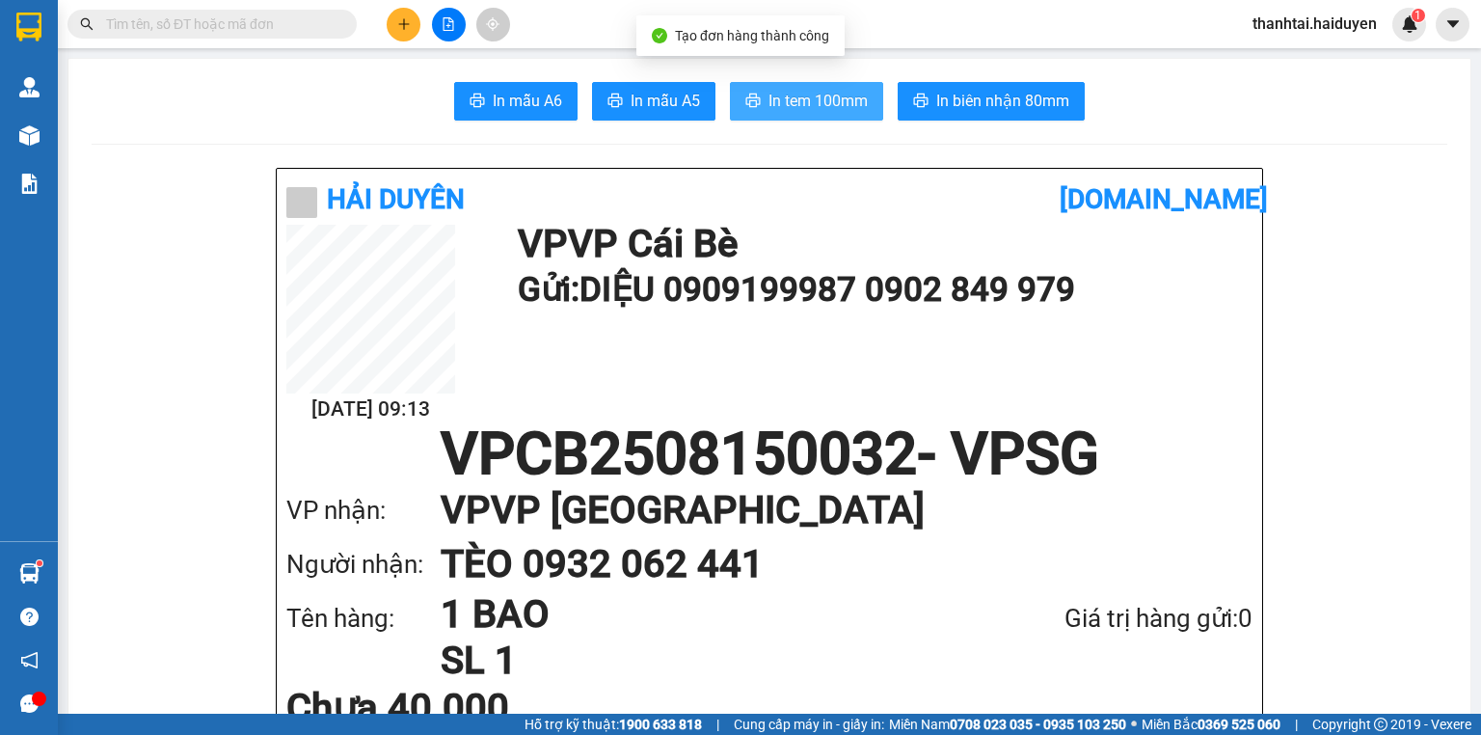
click at [821, 92] on span "In tem 100mm" at bounding box center [817, 101] width 99 height 24
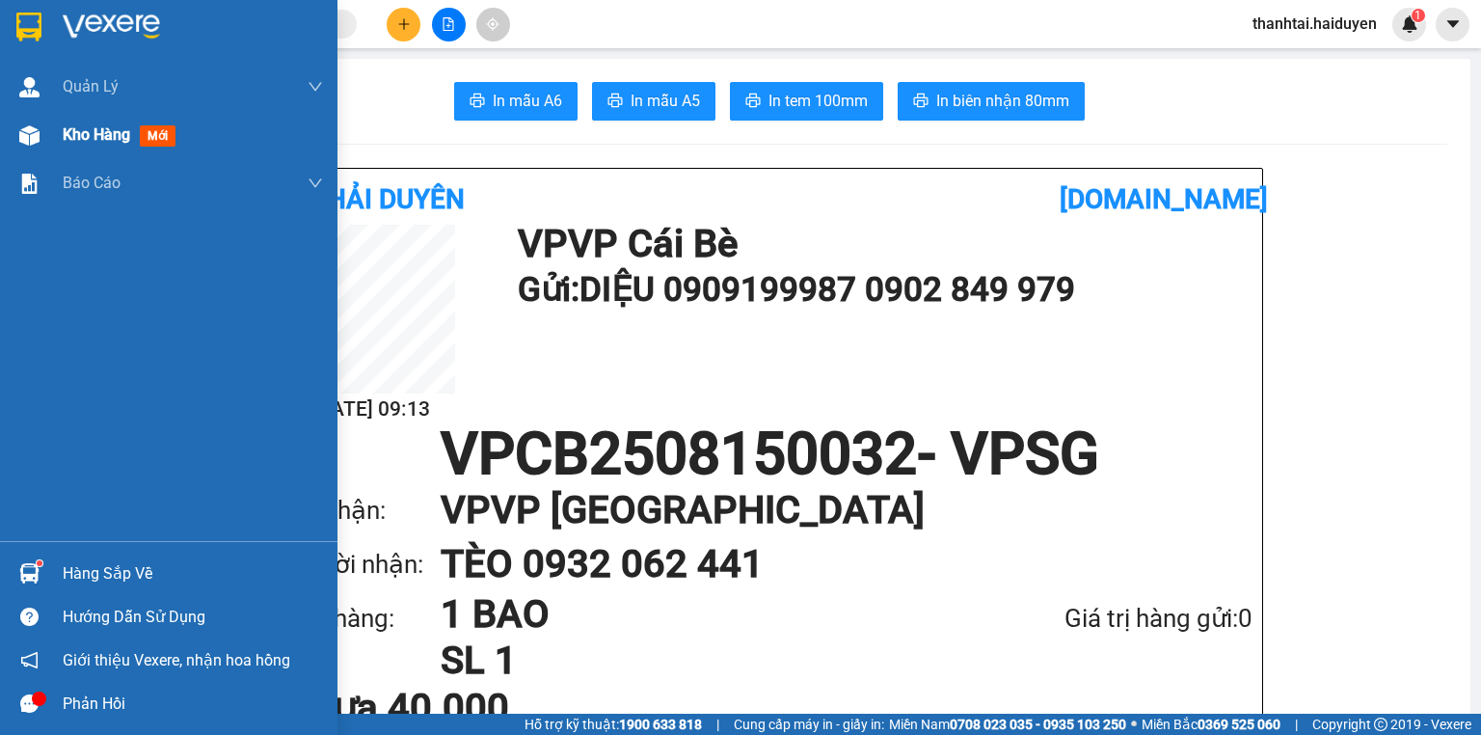
click at [105, 147] on div "Kho hàng mới" at bounding box center [123, 134] width 121 height 24
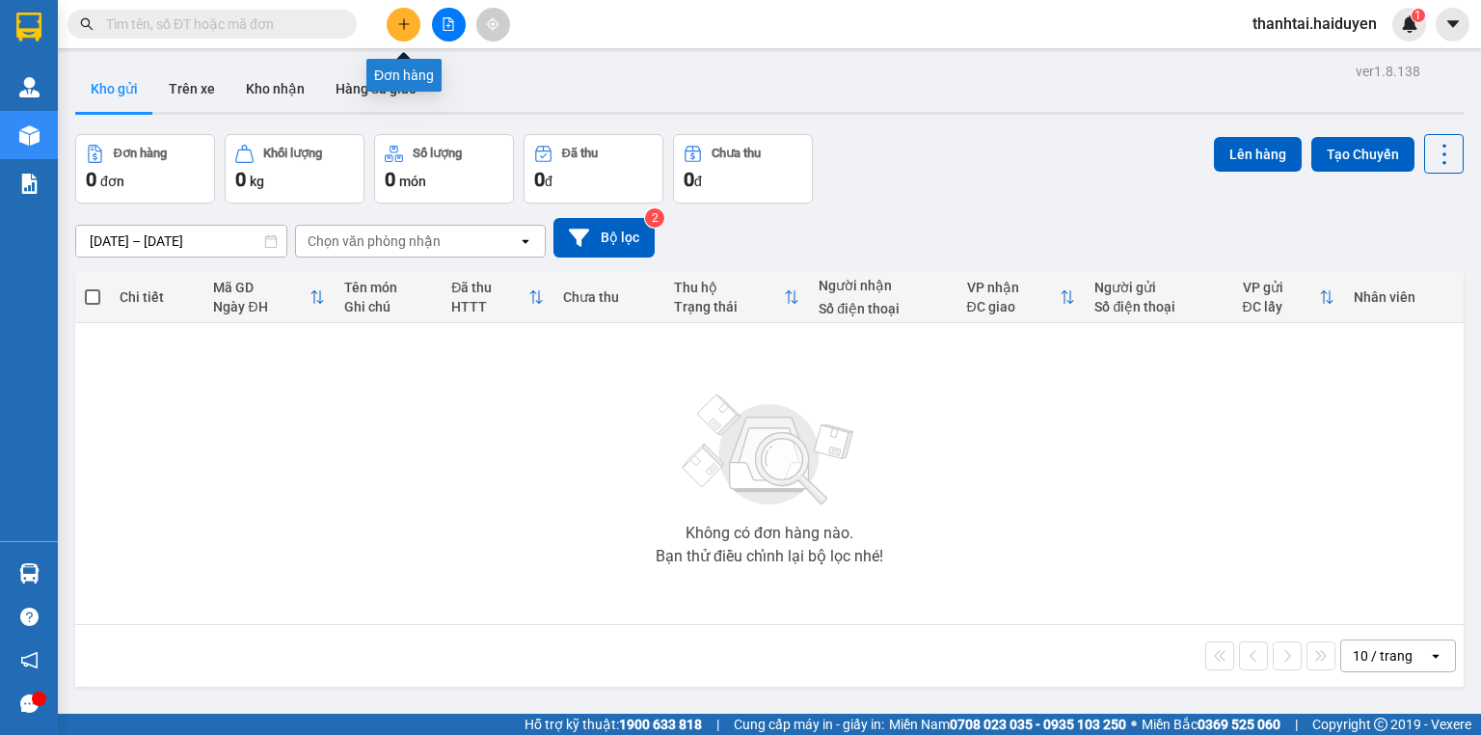
click at [403, 26] on icon "plus" at bounding box center [403, 23] width 1 height 11
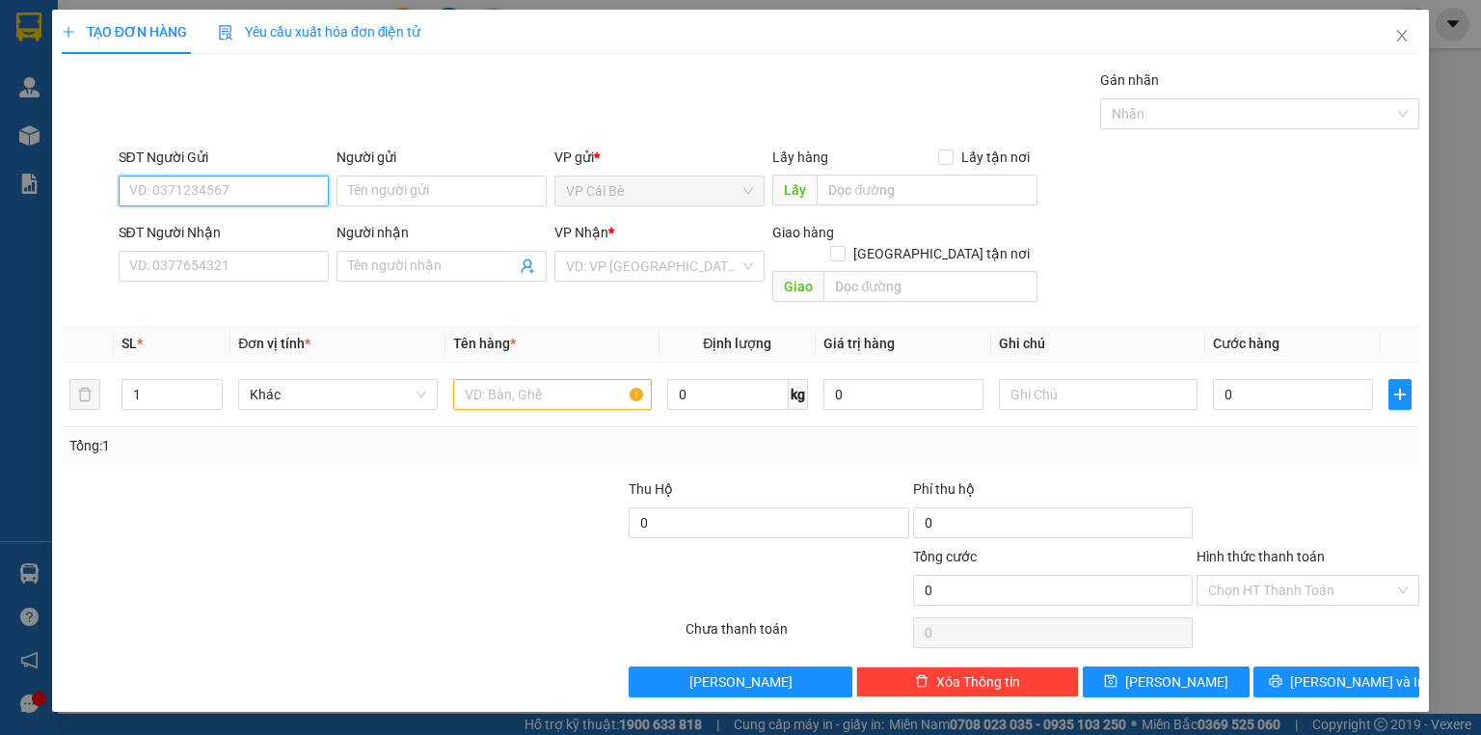
click at [289, 193] on input "SĐT Người Gửi" at bounding box center [224, 190] width 210 height 31
click at [273, 234] on div "0912796165 - TRANG 1/5KG" at bounding box center [223, 228] width 187 height 21
type input "0912796165"
type input "TRANG 1/5KG"
type input "0937332366"
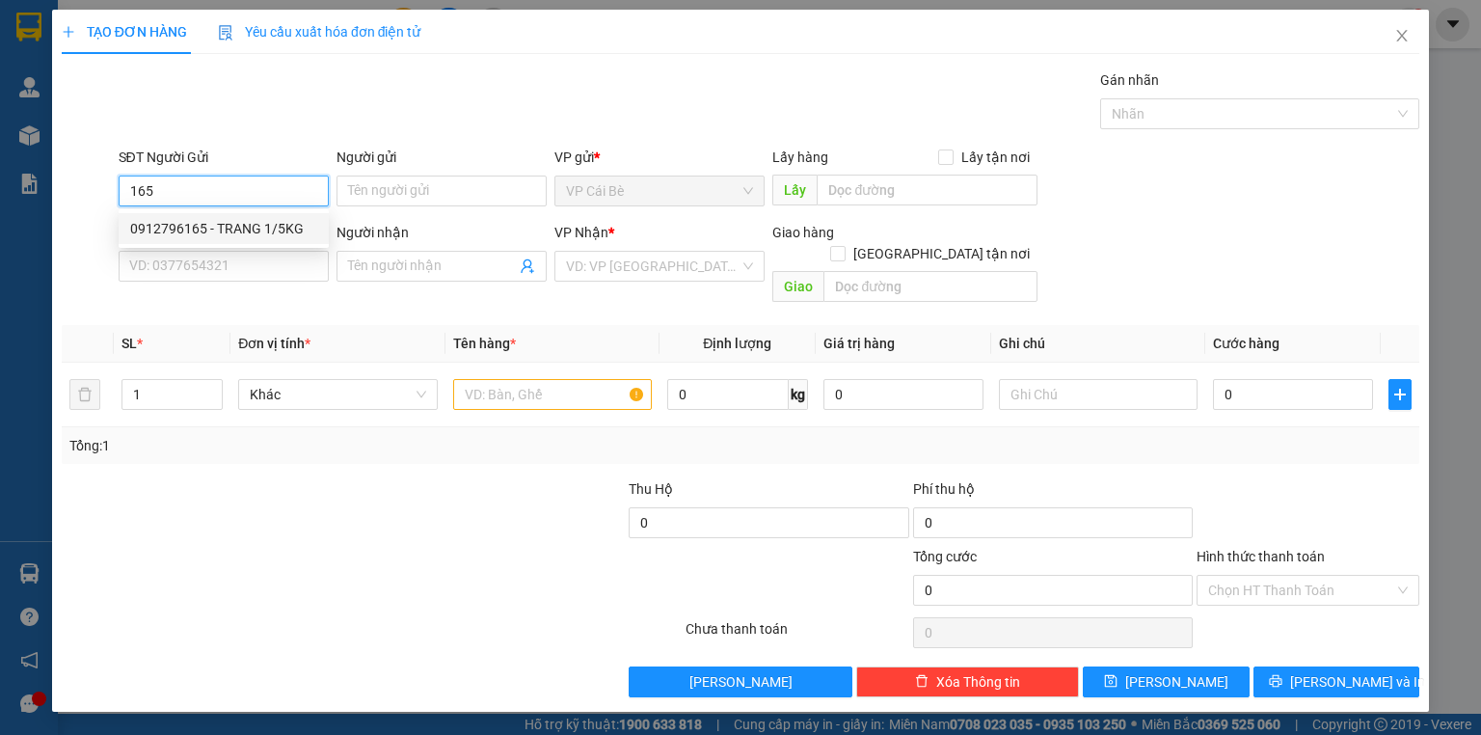
type input "KHƯƠNG"
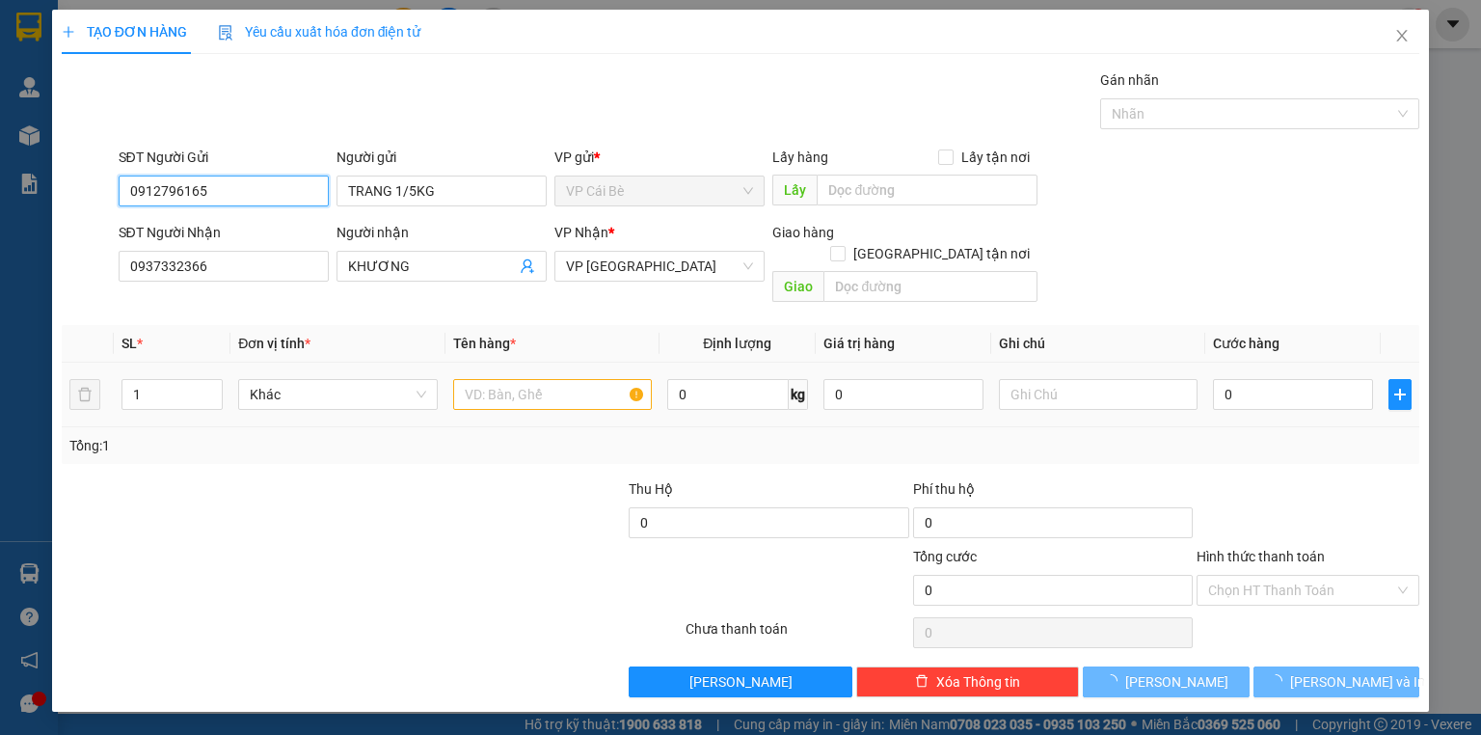
type input "200.000"
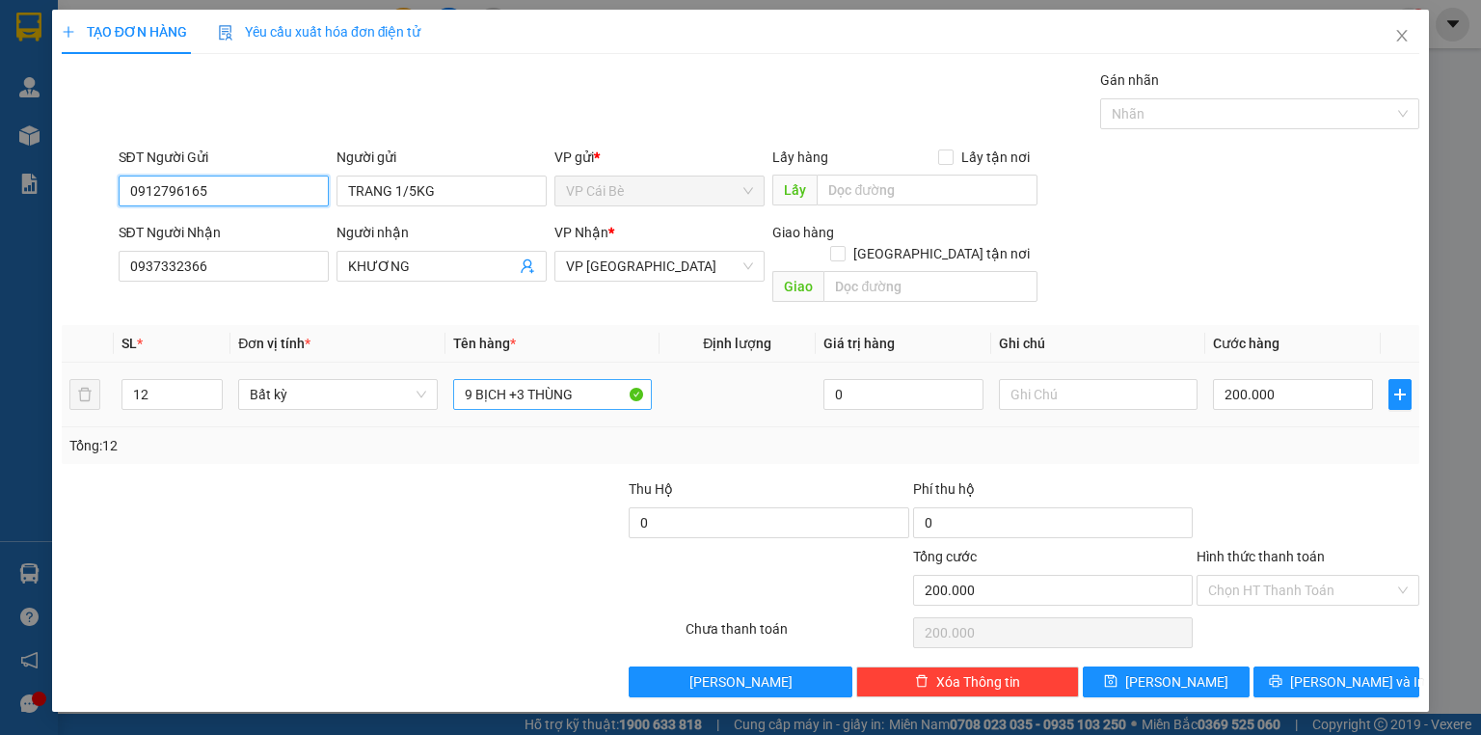
type input "0912796165"
drag, startPoint x: 590, startPoint y: 378, endPoint x: 410, endPoint y: 386, distance: 180.5
click at [410, 386] on tr "12 Bất kỳ 9 BỊCH +3 THÙNG 0 200.000" at bounding box center [741, 395] width 1358 height 65
type input "2 THÙNG + 7 BỊCH"
click at [96, 383] on tr "12 Bất kỳ 2 THÙNG + 7 BỊCH 0 200.000" at bounding box center [741, 395] width 1358 height 65
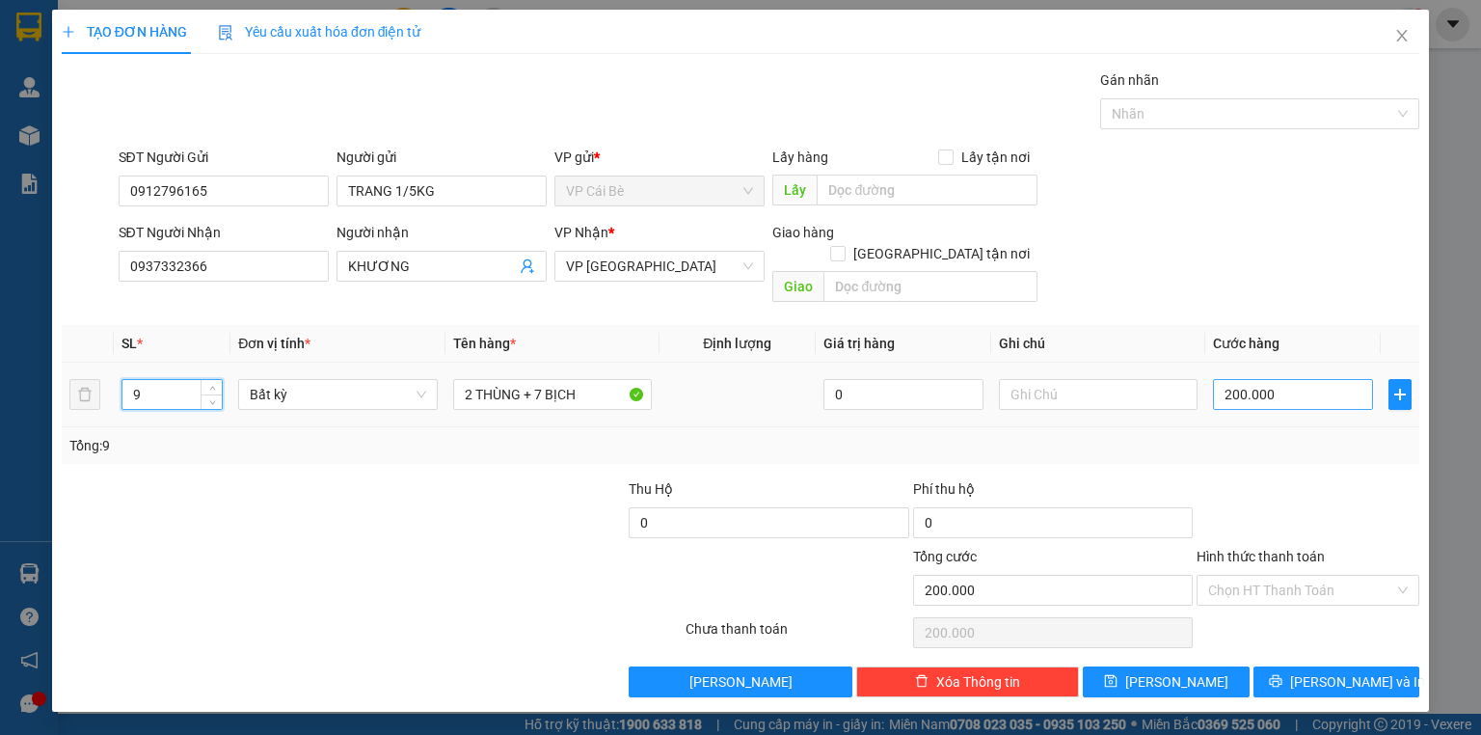
type input "9"
click at [1343, 396] on td "200.000" at bounding box center [1292, 395] width 175 height 65
type input "0"
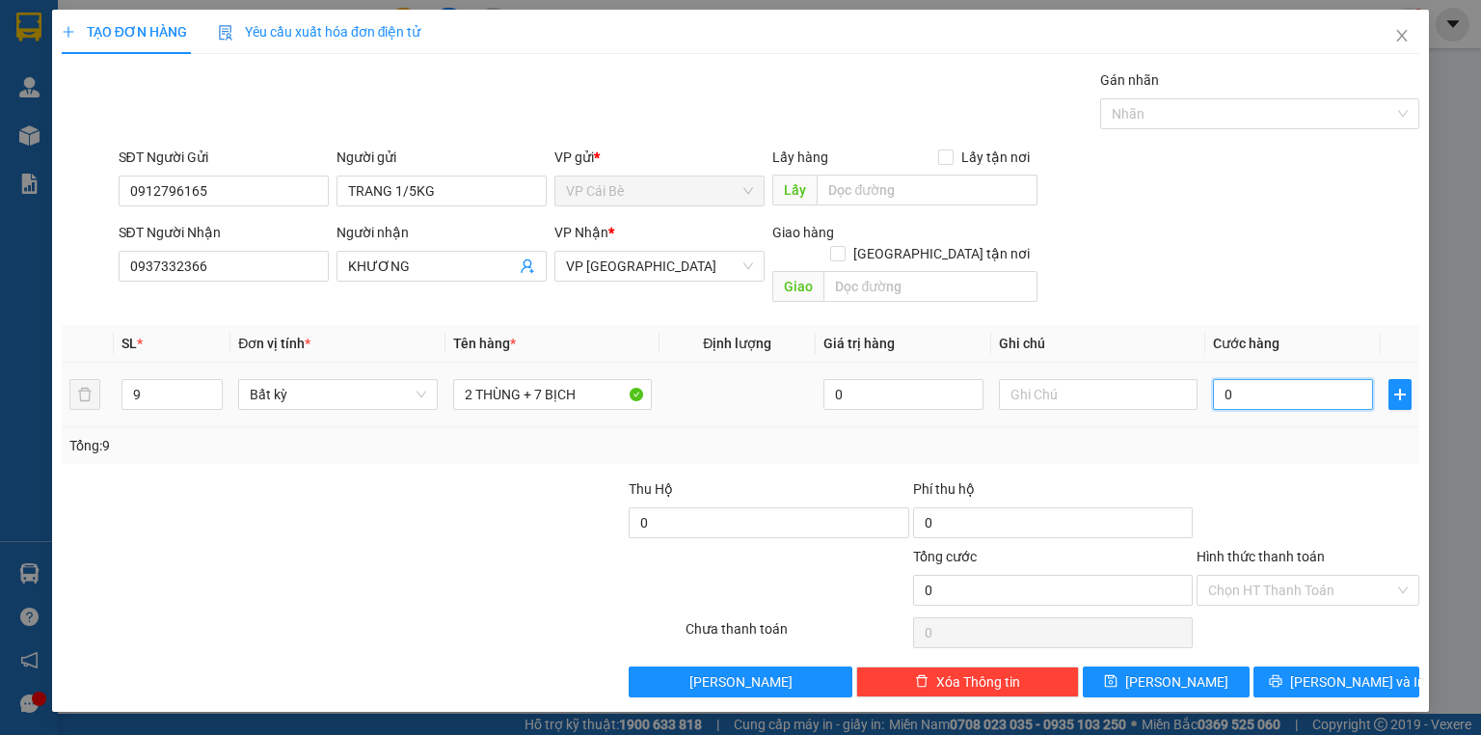
click at [1296, 379] on input "0" at bounding box center [1293, 394] width 160 height 31
drag, startPoint x: 1253, startPoint y: 453, endPoint x: 1269, endPoint y: 401, distance: 54.3
click at [1254, 453] on div "Transit Pickup Surcharge Ids Transit Deliver Surcharge Ids Transit Deliver Surc…" at bounding box center [741, 383] width 1358 height 628
click at [1277, 379] on input "0" at bounding box center [1293, 394] width 160 height 31
type input "1"
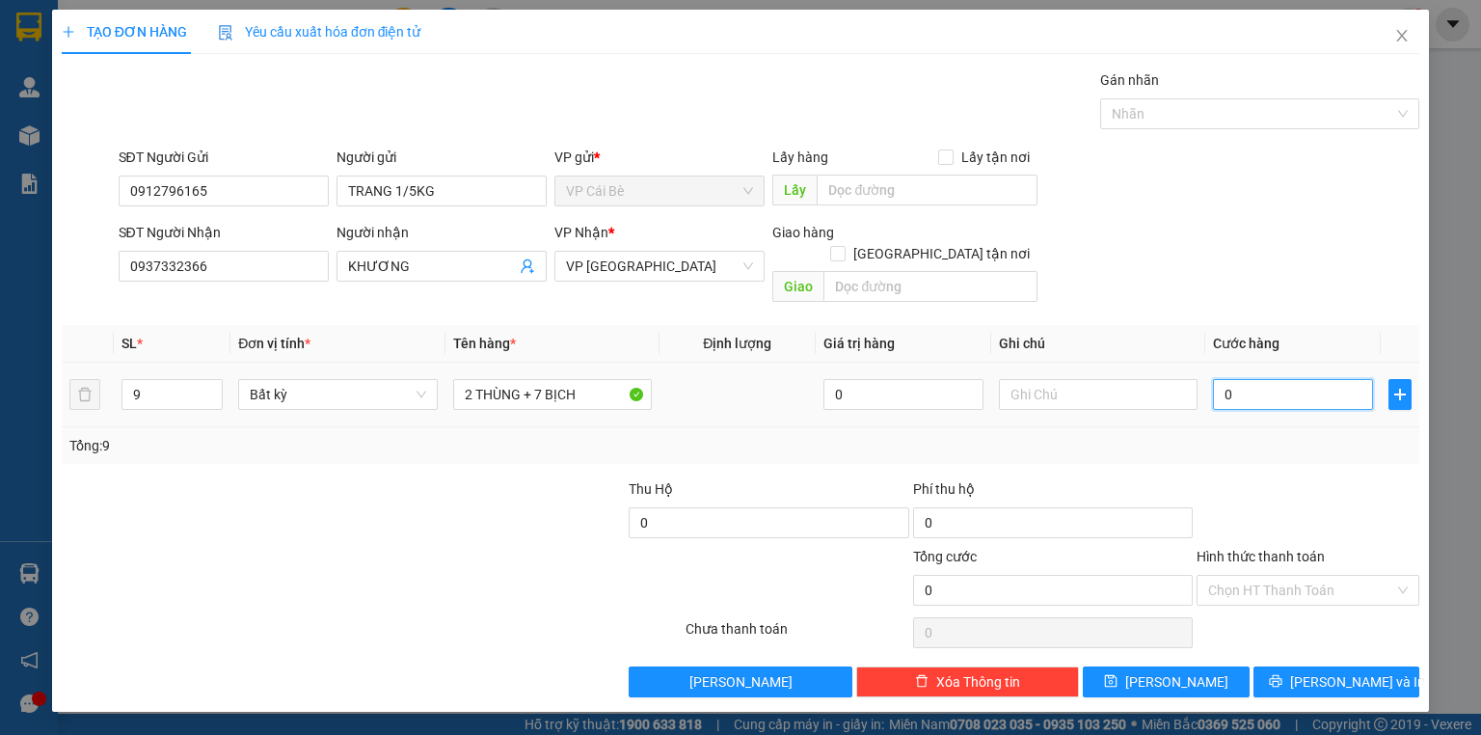
type input "1"
type input "15"
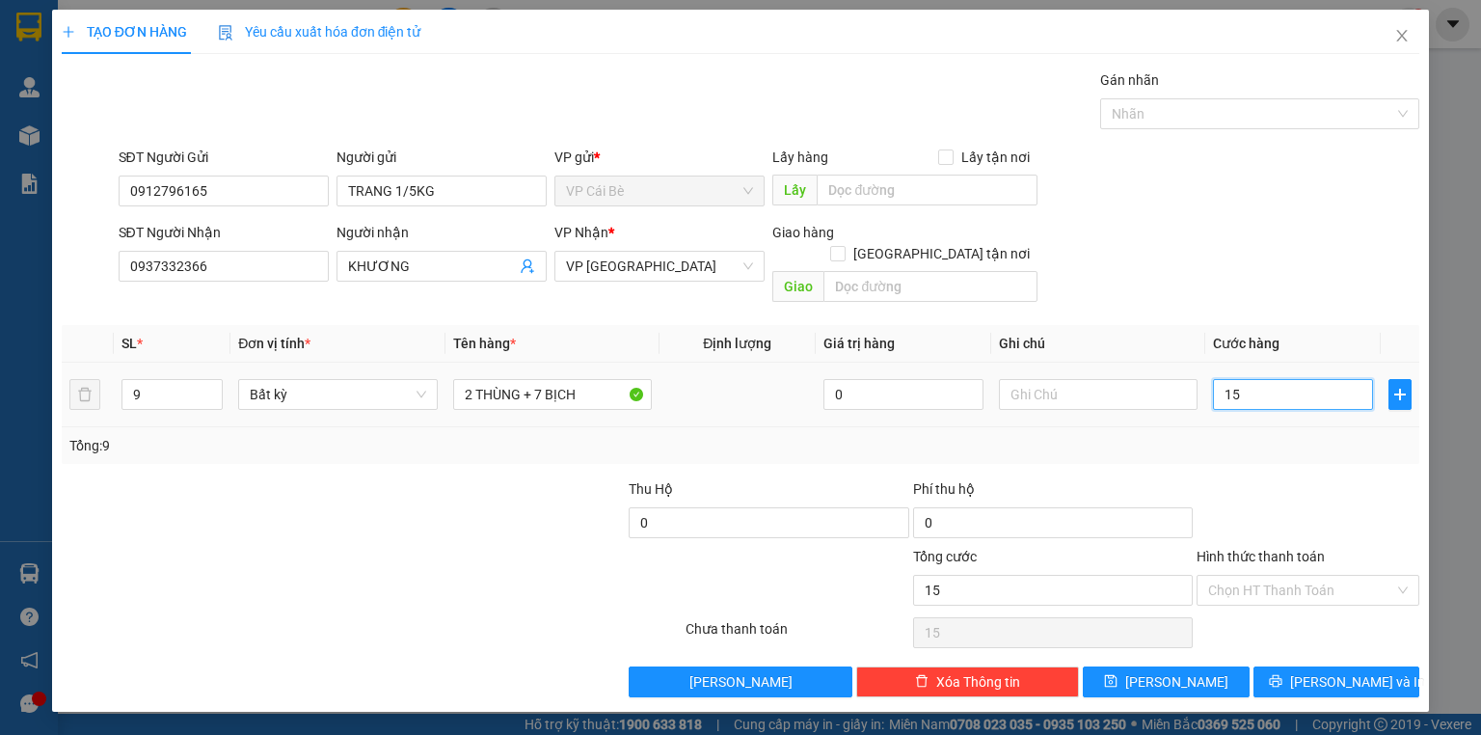
type input "150"
type input "150.000"
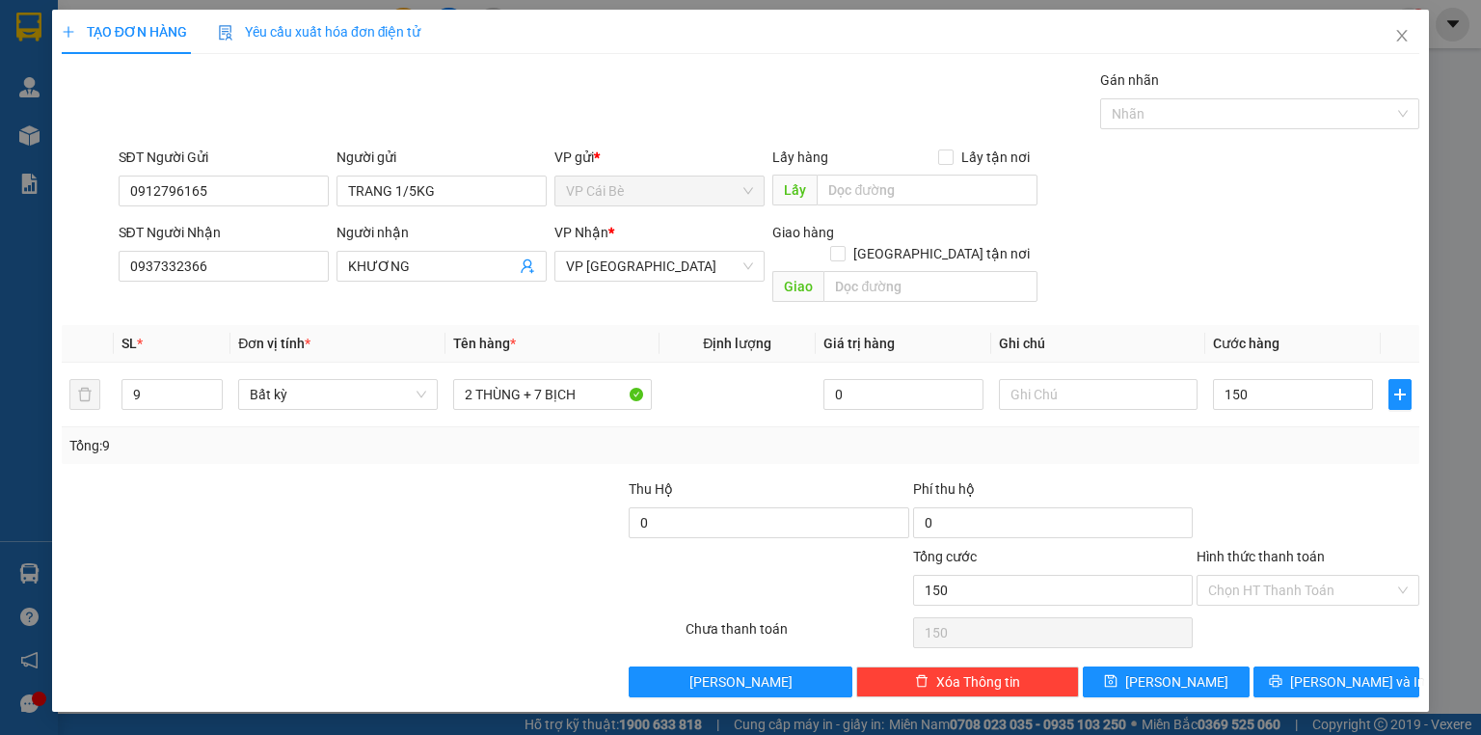
type input "150.000"
drag, startPoint x: 1290, startPoint y: 432, endPoint x: 1306, endPoint y: 545, distance: 113.9
click at [1292, 436] on div "Tổng: 9" at bounding box center [741, 445] width 1358 height 37
click at [1306, 576] on input "Hình thức thanh toán" at bounding box center [1301, 590] width 186 height 29
click at [1307, 613] on div "Tại văn phòng" at bounding box center [1308, 605] width 200 height 21
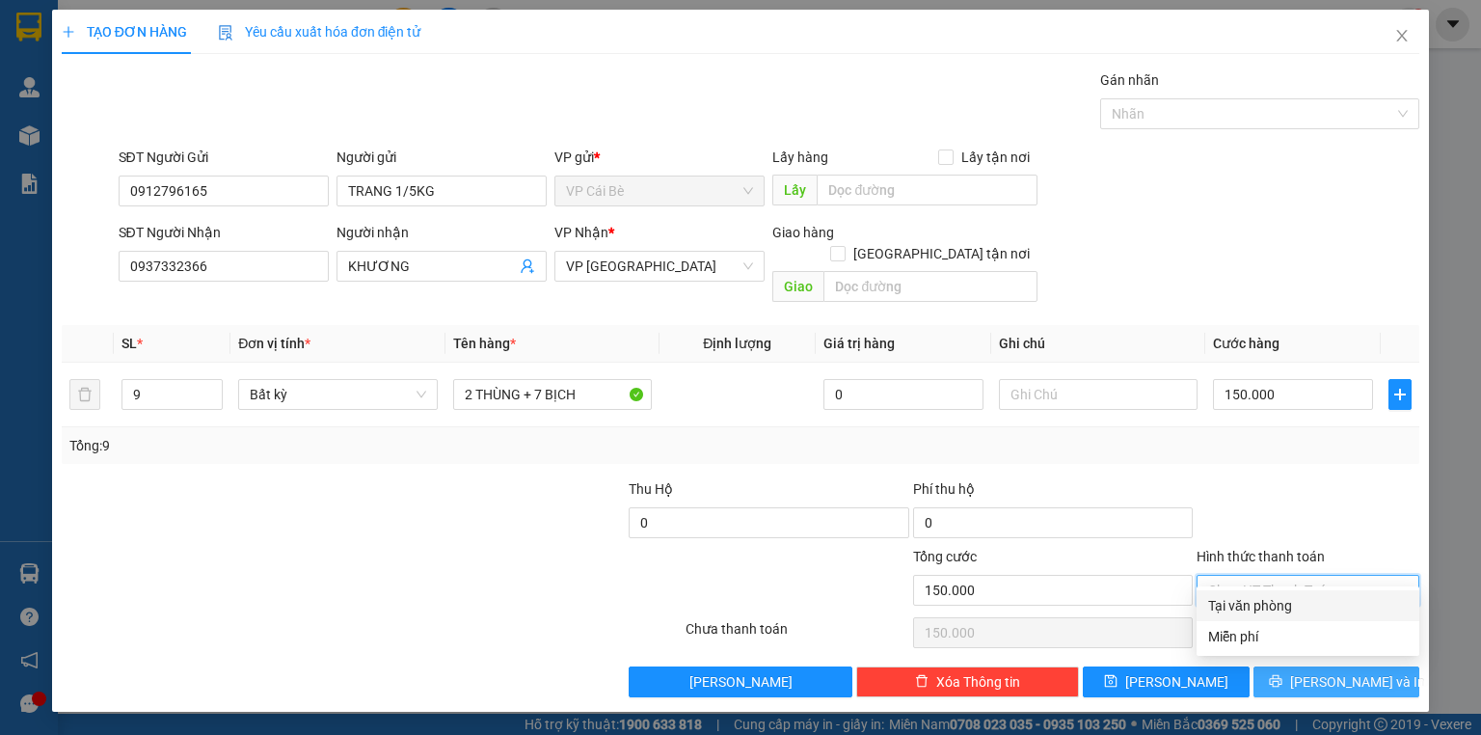
type input "0"
click at [1324, 671] on span "[PERSON_NAME] và In" at bounding box center [1357, 681] width 135 height 21
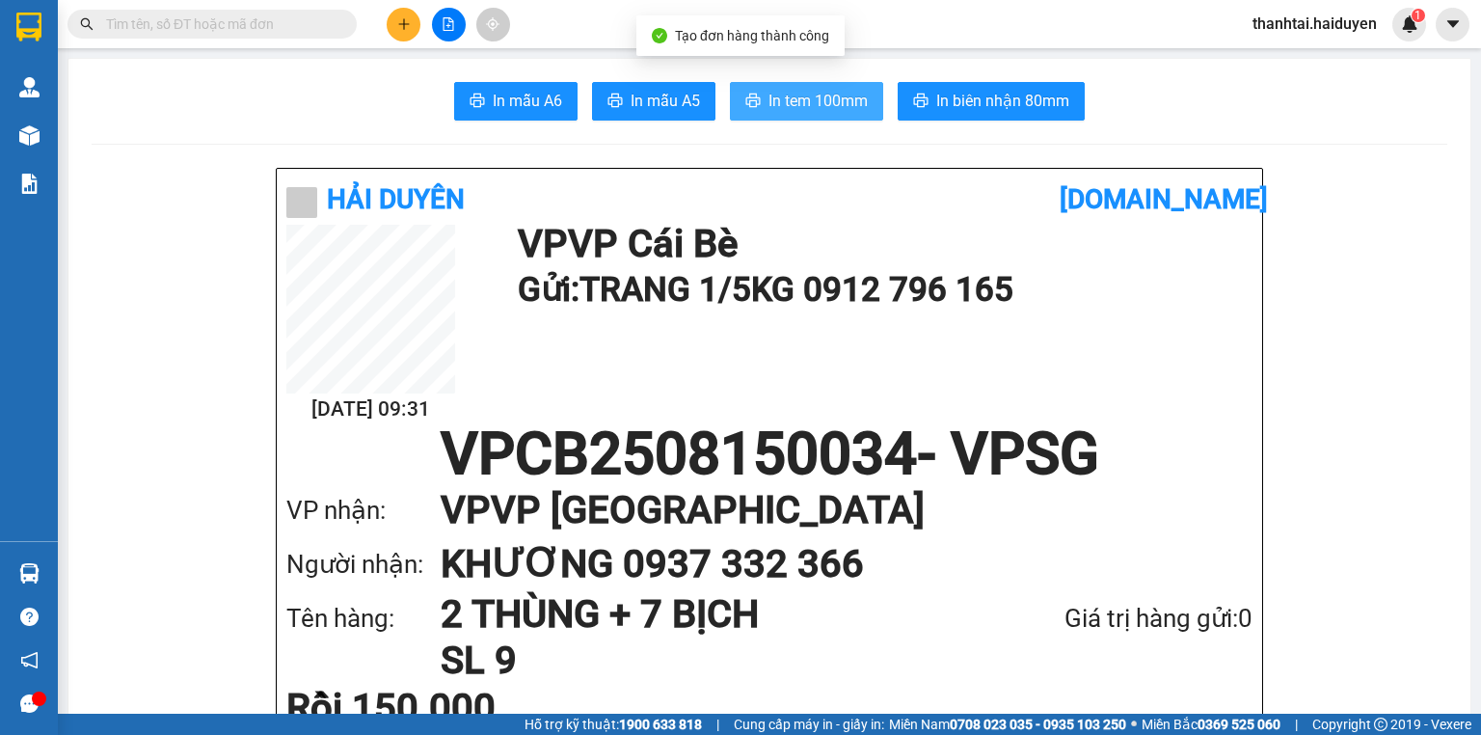
click at [795, 93] on span "In tem 100mm" at bounding box center [817, 101] width 99 height 24
click at [798, 108] on span "In tem 100mm" at bounding box center [817, 101] width 99 height 24
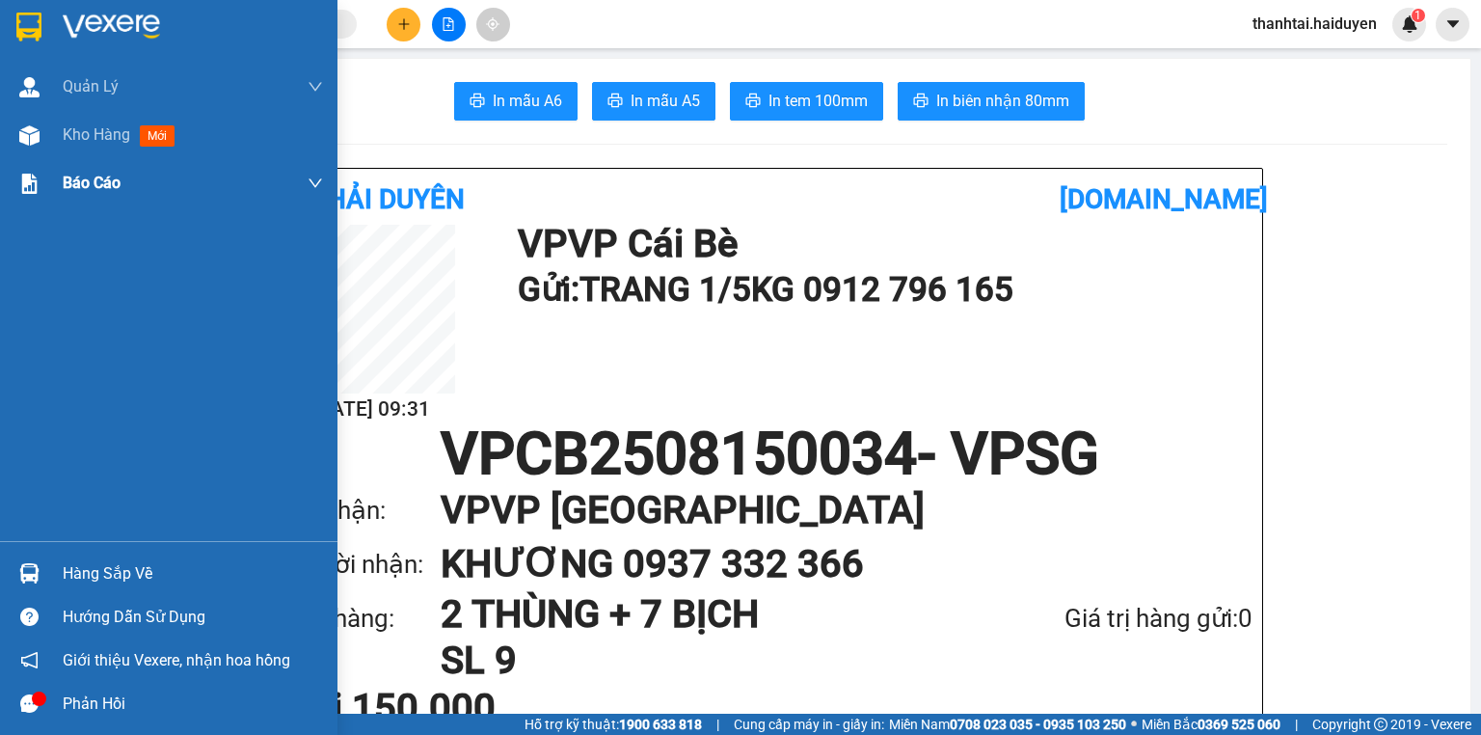
click at [62, 146] on div "Kho hàng mới" at bounding box center [168, 135] width 337 height 48
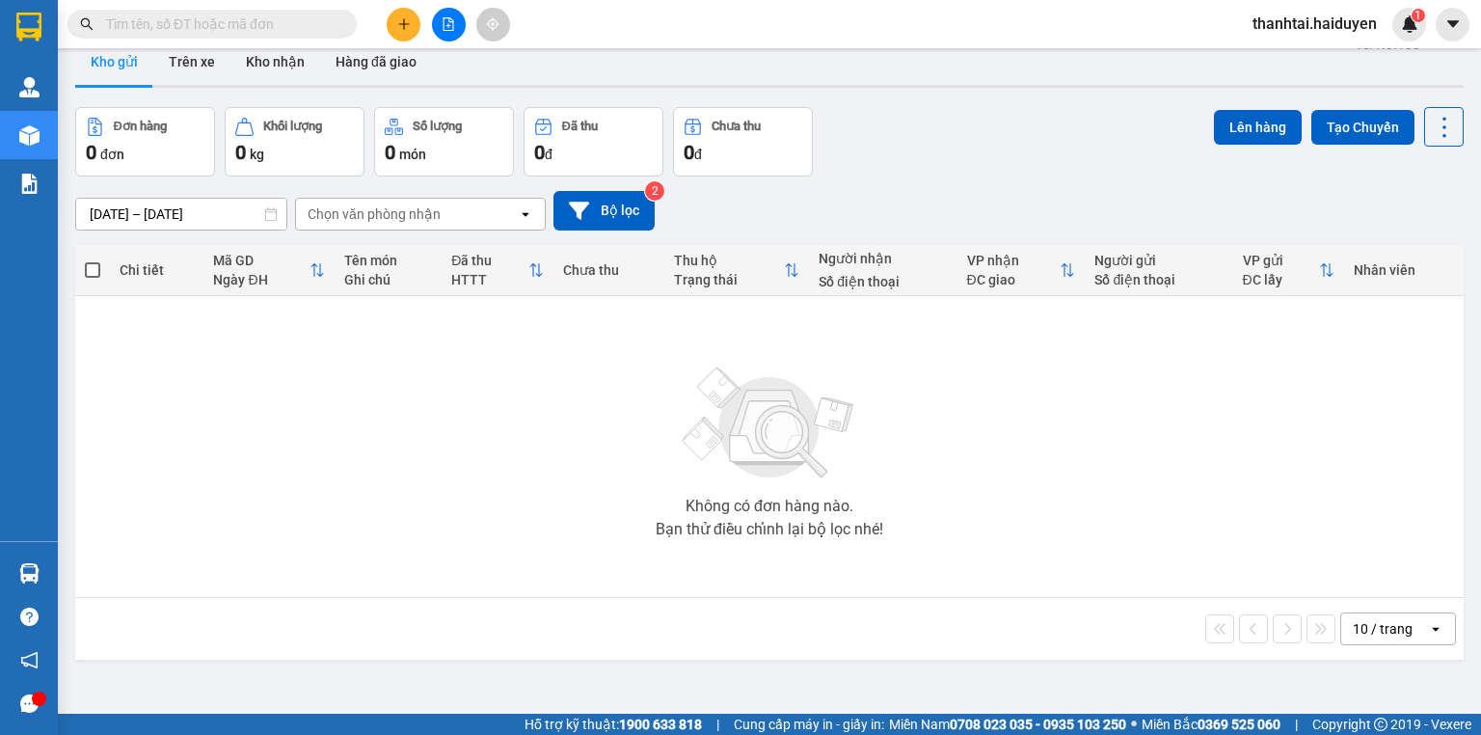
scroll to position [77, 0]
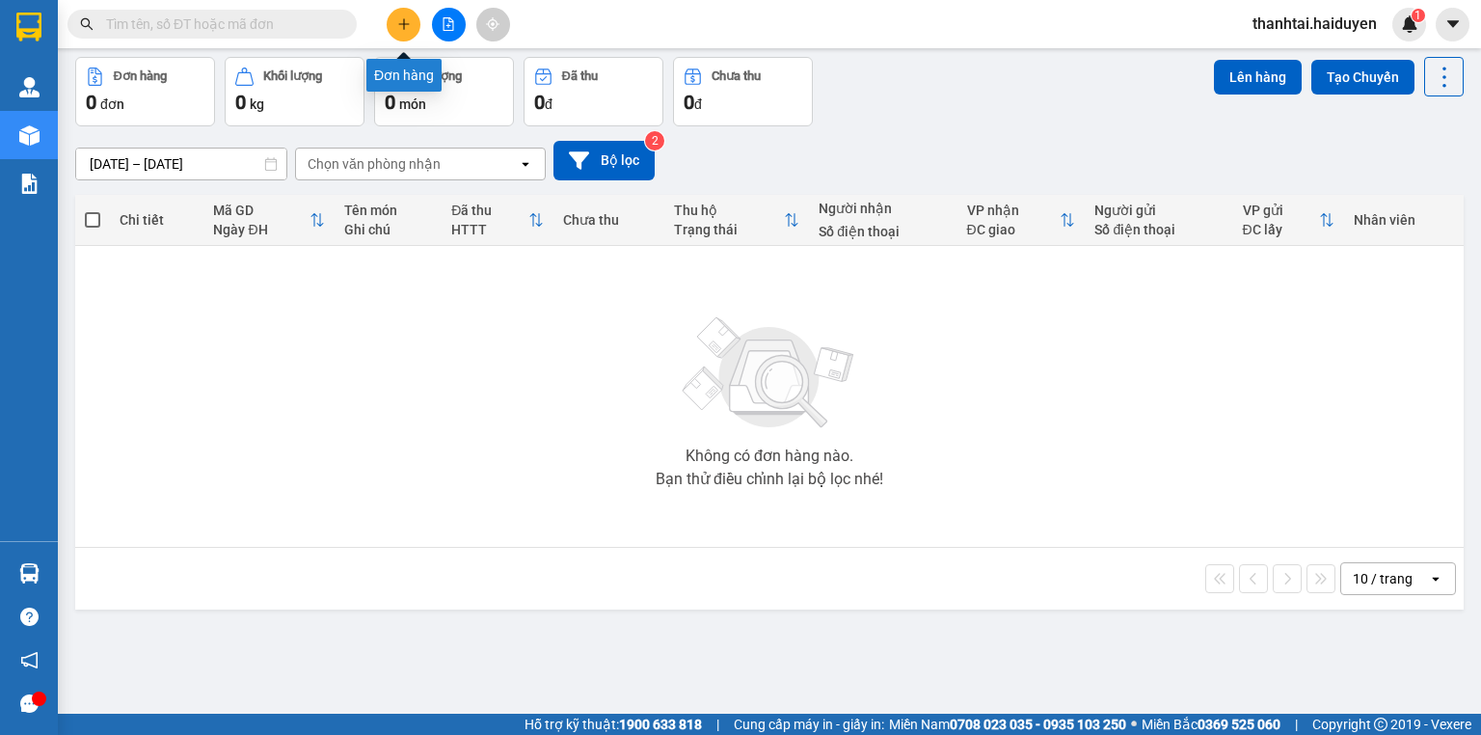
click at [408, 18] on icon "plus" at bounding box center [403, 23] width 13 height 13
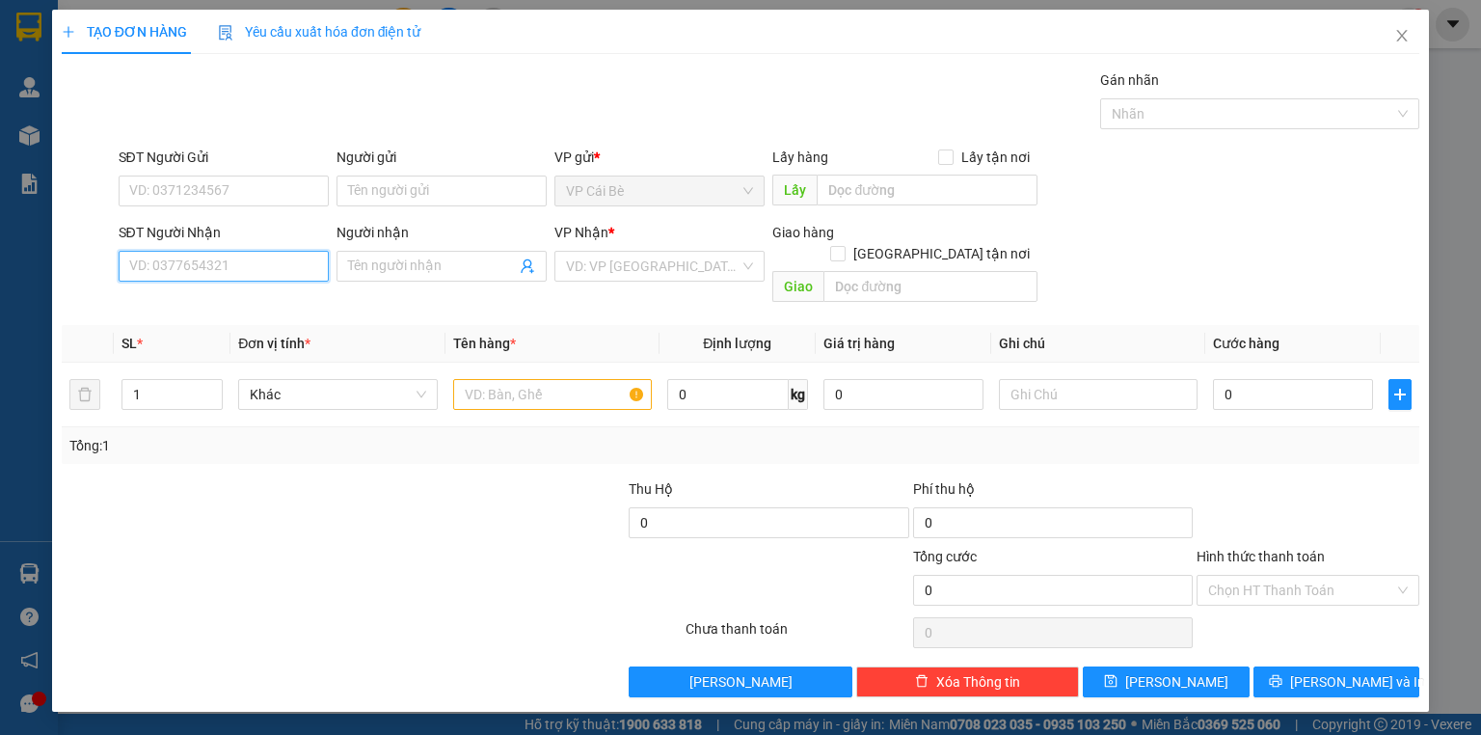
click at [256, 276] on input "SĐT Người Nhận" at bounding box center [224, 266] width 210 height 31
click at [243, 308] on div "0777409469 - BẰNG" at bounding box center [223, 303] width 187 height 21
type input "0777409469"
type input "BẰNG"
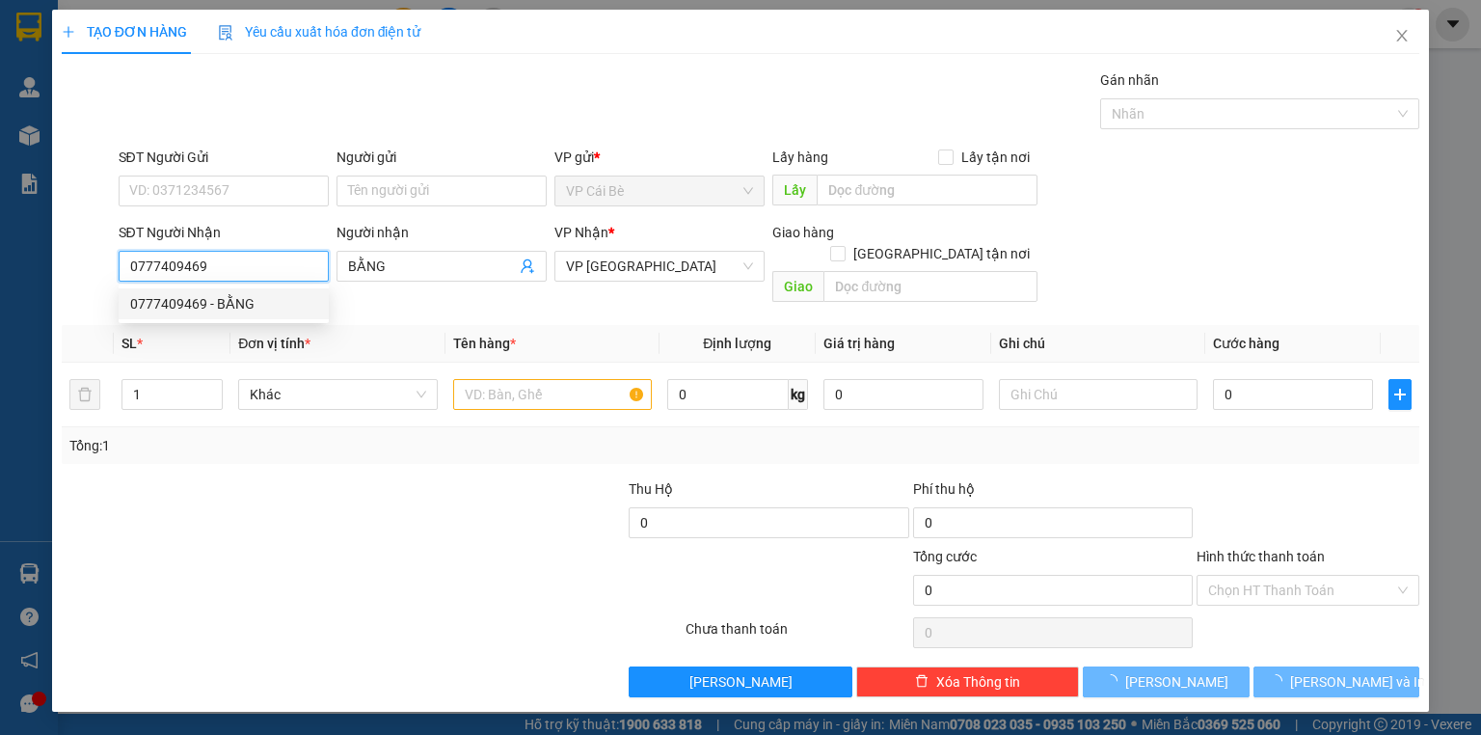
type input "20.000"
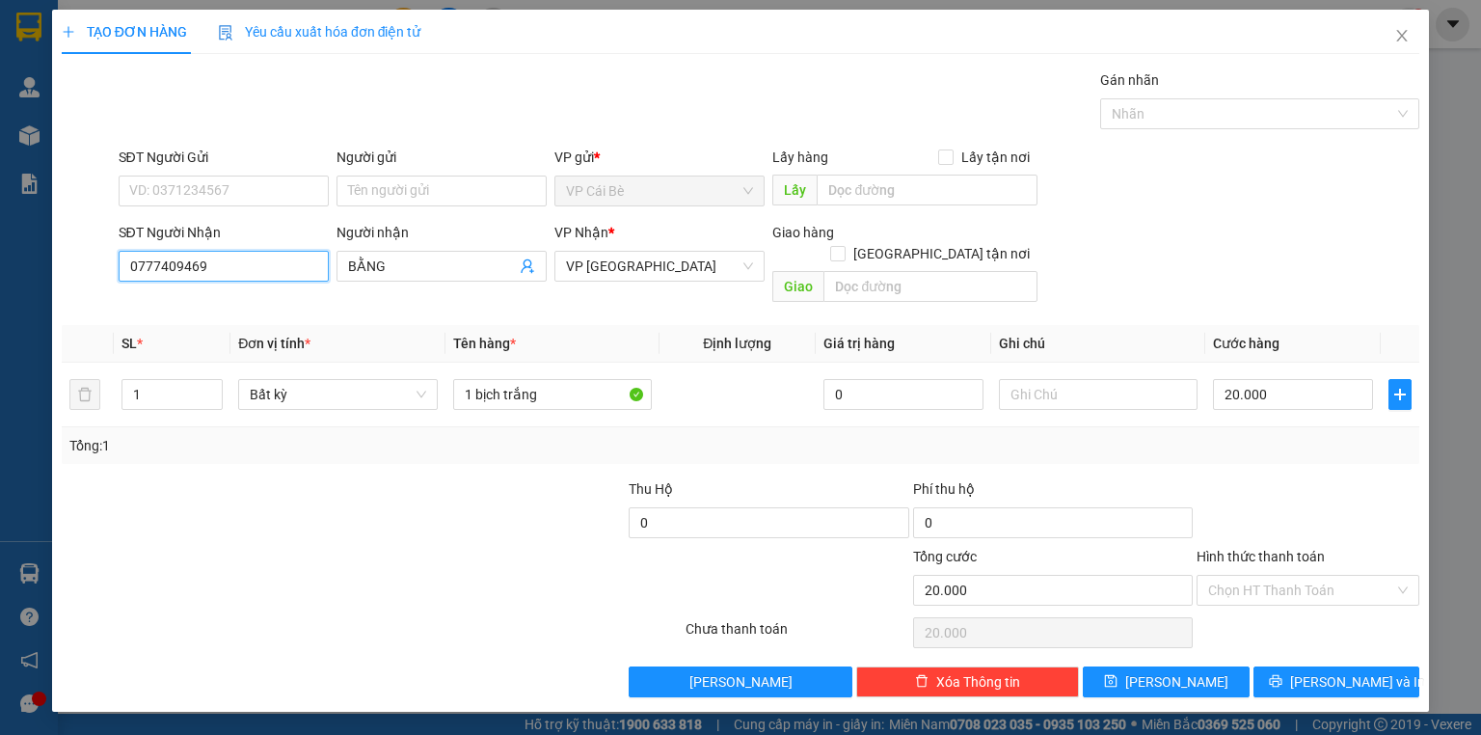
type input "0777409469"
click at [208, 174] on div "SĐT Người Gửi" at bounding box center [224, 161] width 210 height 29
click at [209, 176] on input "SĐT Người Gửi" at bounding box center [224, 190] width 210 height 31
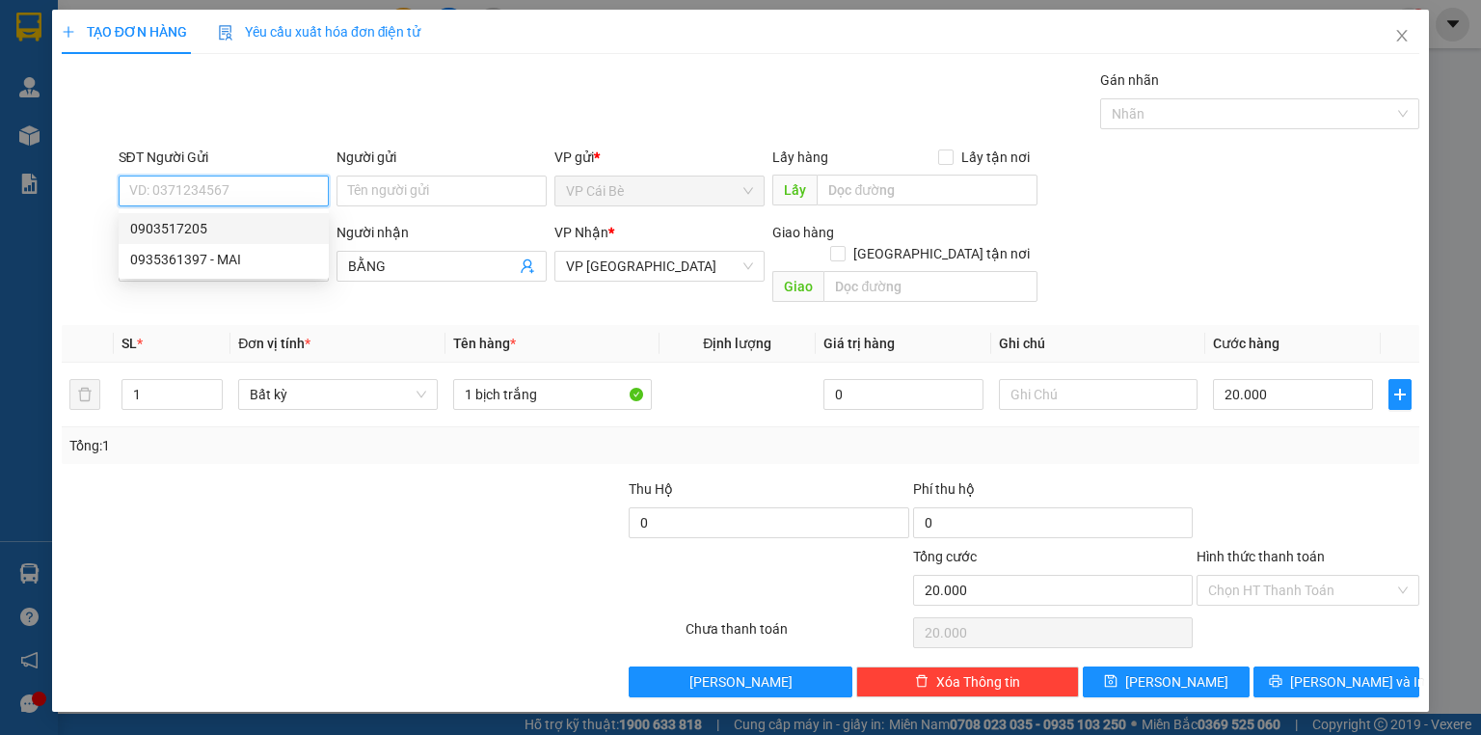
click at [232, 228] on div "0903517205" at bounding box center [223, 228] width 187 height 21
type input "0903517205"
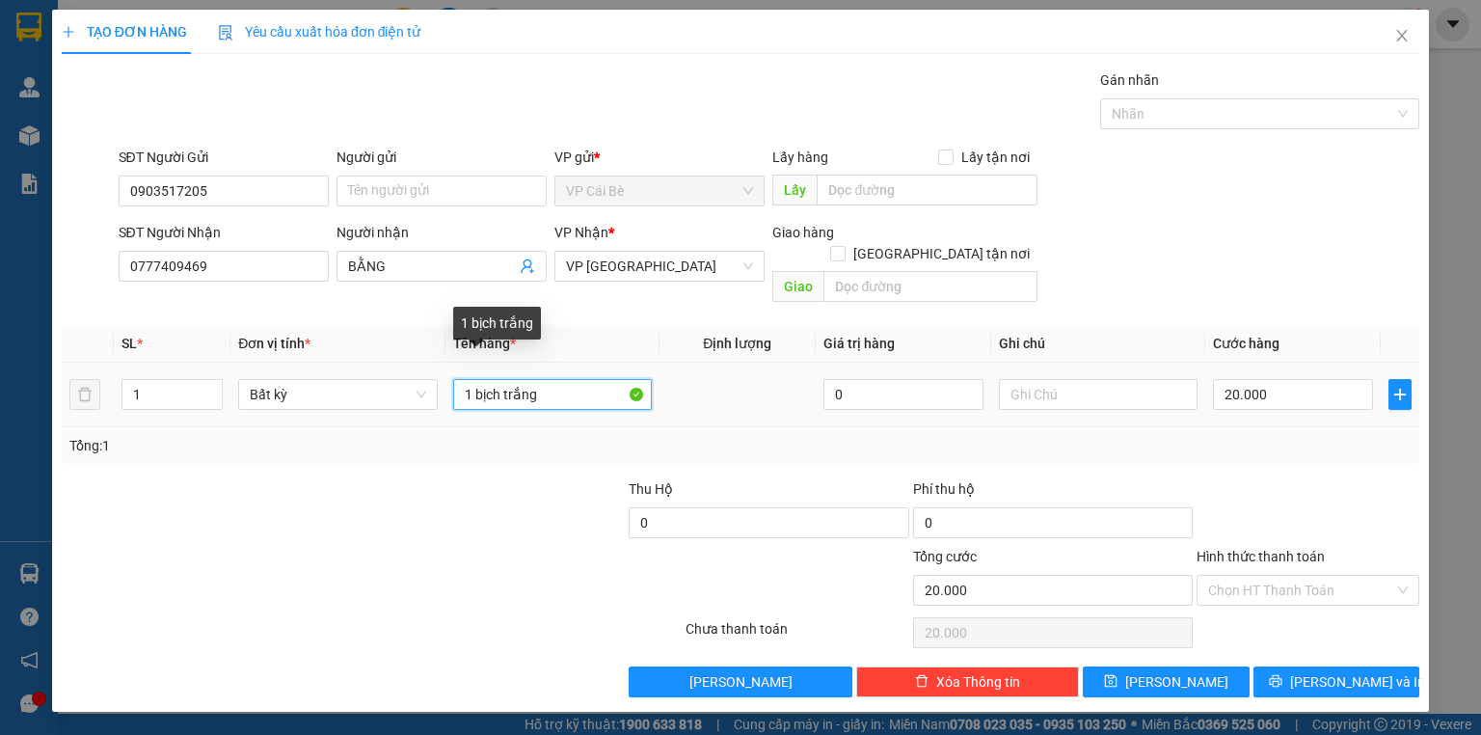
click at [565, 386] on input "1 bịch trắng" at bounding box center [552, 394] width 199 height 31
click at [1290, 452] on div "Transit Pickup Surcharge Ids Transit Deliver Surcharge Ids Transit Deliver Surc…" at bounding box center [741, 383] width 1358 height 628
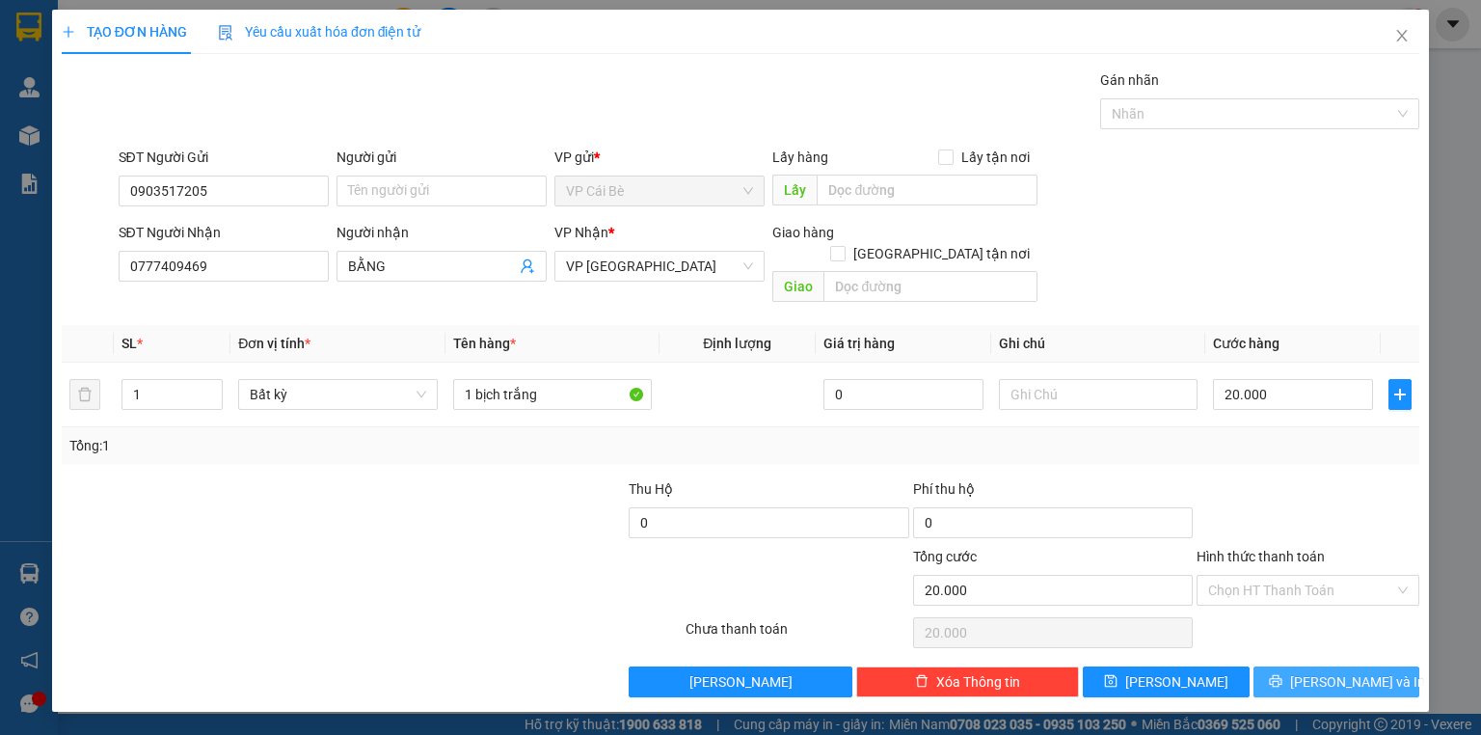
click at [1321, 671] on span "[PERSON_NAME] và In" at bounding box center [1357, 681] width 135 height 21
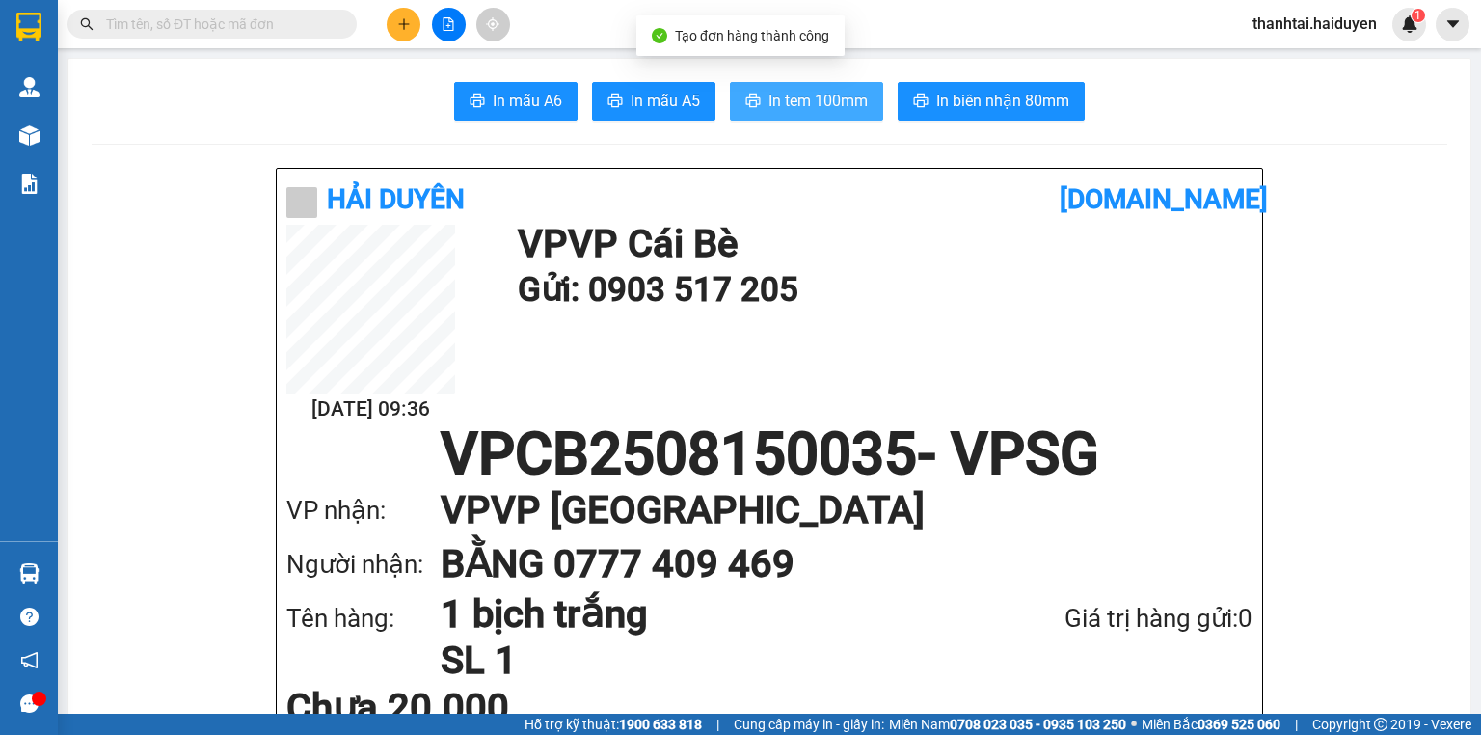
click at [775, 101] on span "In tem 100mm" at bounding box center [817, 101] width 99 height 24
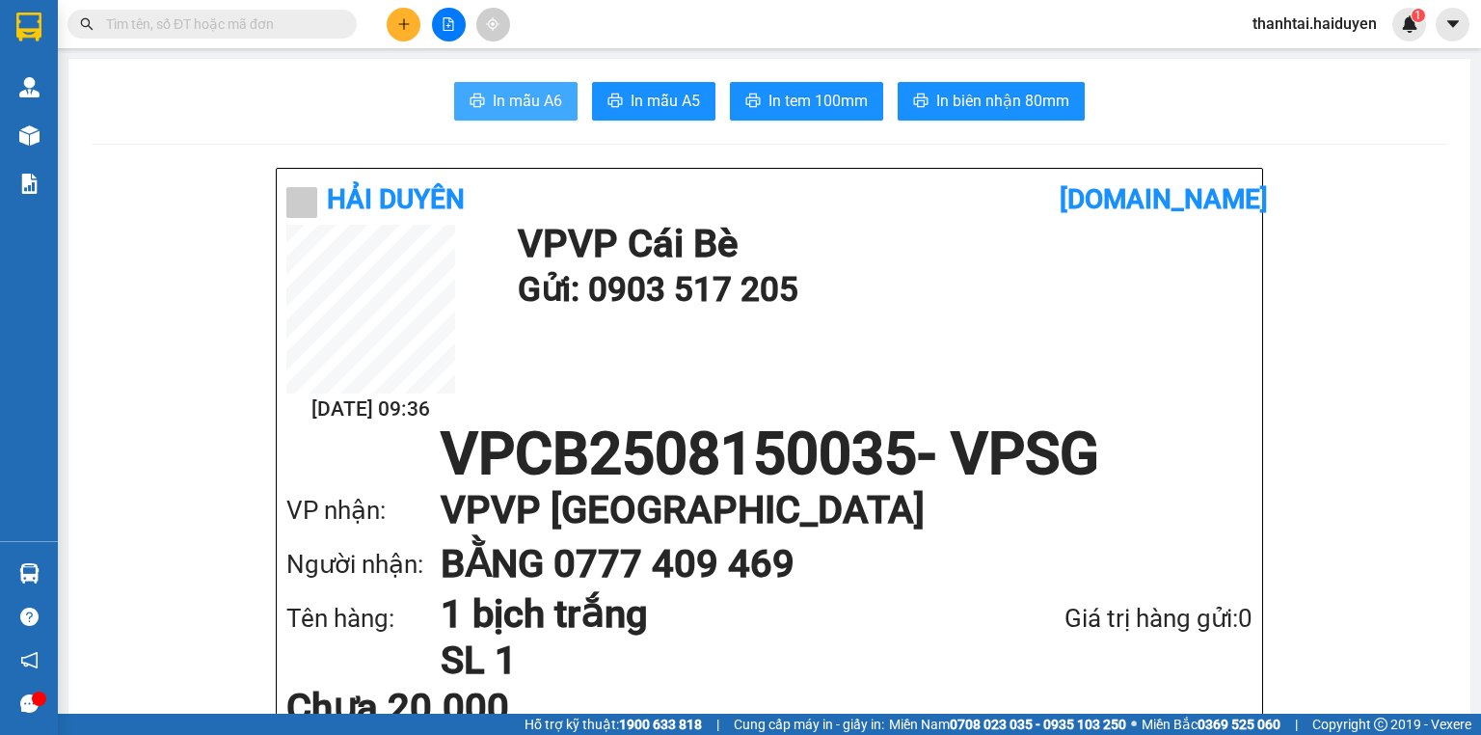
click at [472, 93] on icon "printer" at bounding box center [477, 100] width 15 height 15
click at [398, 35] on button at bounding box center [404, 25] width 34 height 34
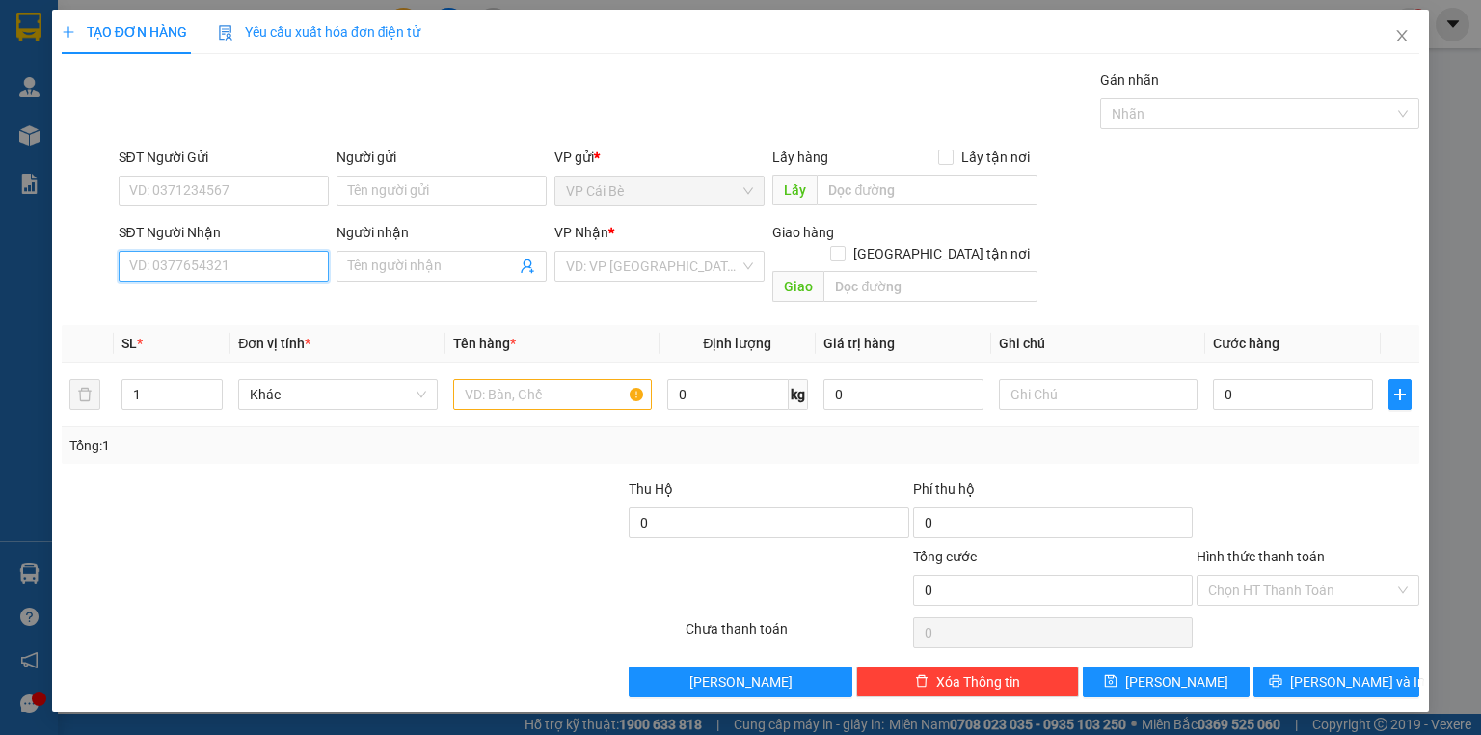
click at [260, 269] on input "SĐT Người Nhận" at bounding box center [224, 266] width 210 height 31
type input "0982032127"
click at [292, 297] on div "0982032127 - KHANG" at bounding box center [223, 303] width 187 height 21
type input "KHANG"
type input "40.000"
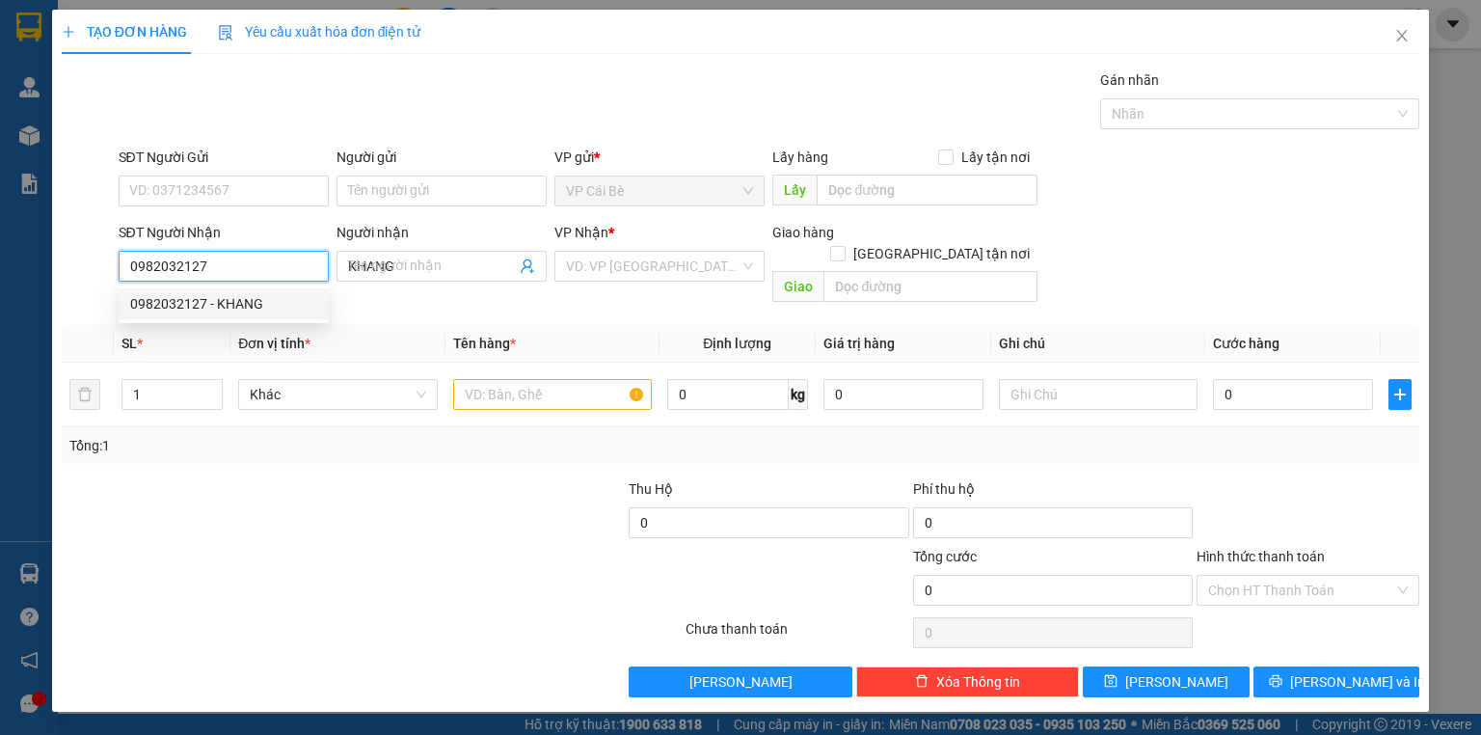
type input "40.000"
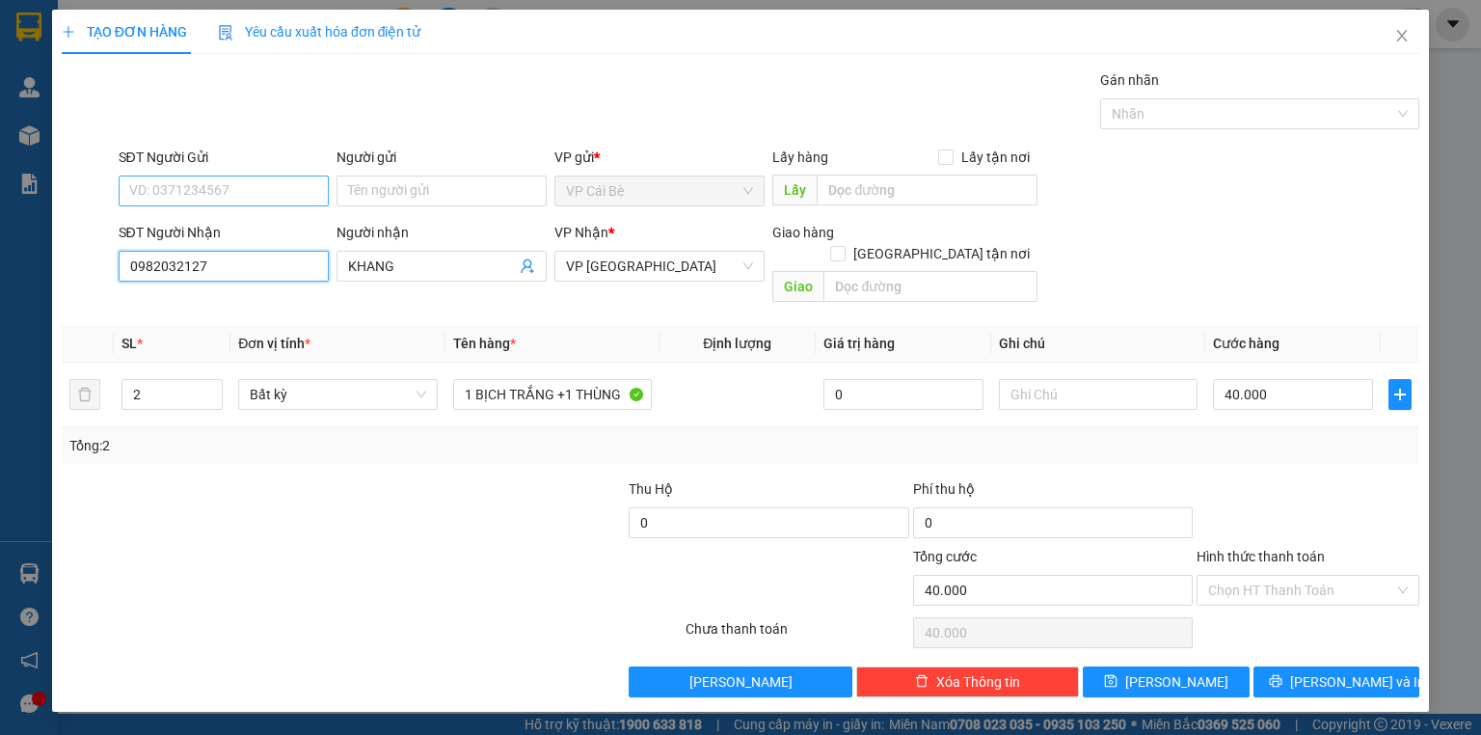
type input "0982032127"
click at [256, 175] on input "SĐT Người Gửi" at bounding box center [224, 190] width 210 height 31
click at [255, 262] on div "0939683807 - CHI" at bounding box center [223, 259] width 187 height 21
type input "0939683807"
type input "CHI"
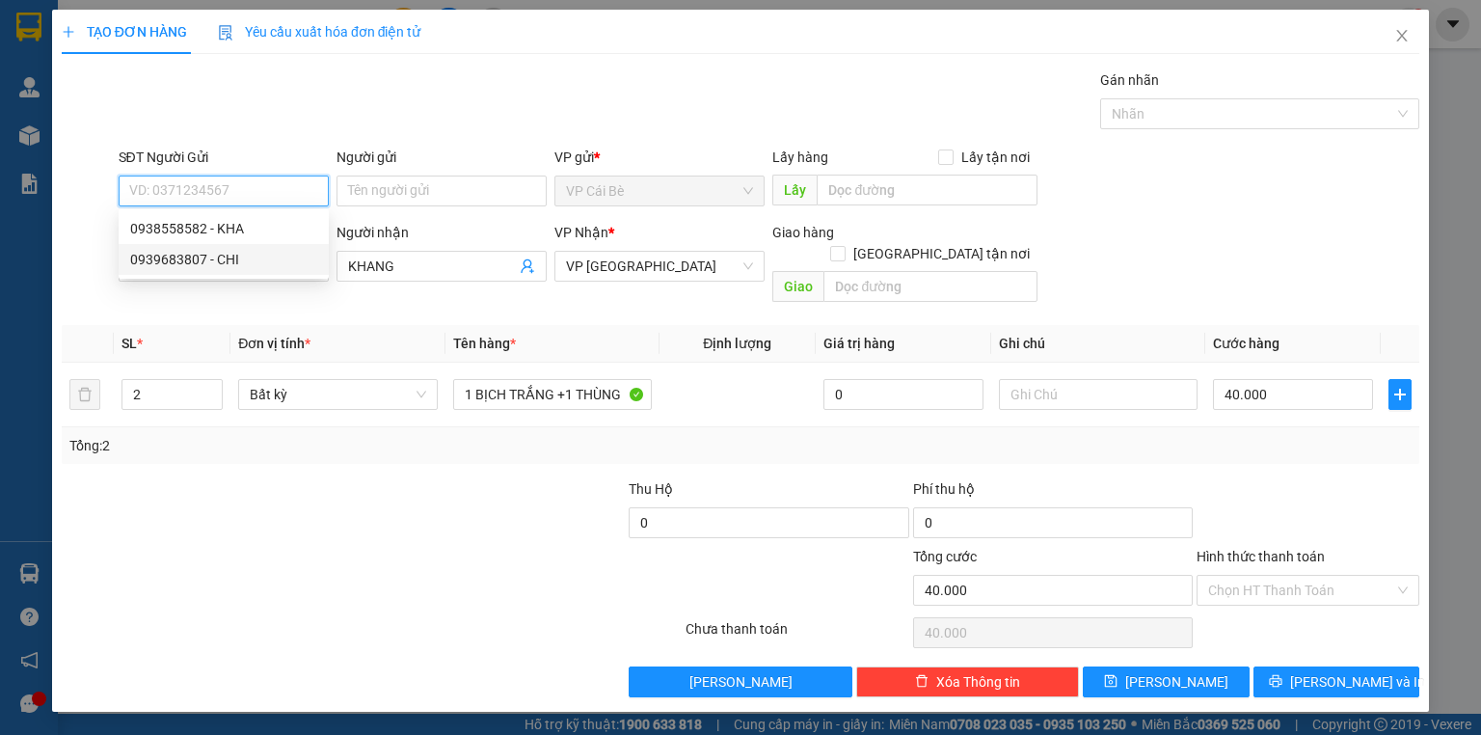
type input "LX [PERSON_NAME]"
type input "20.000"
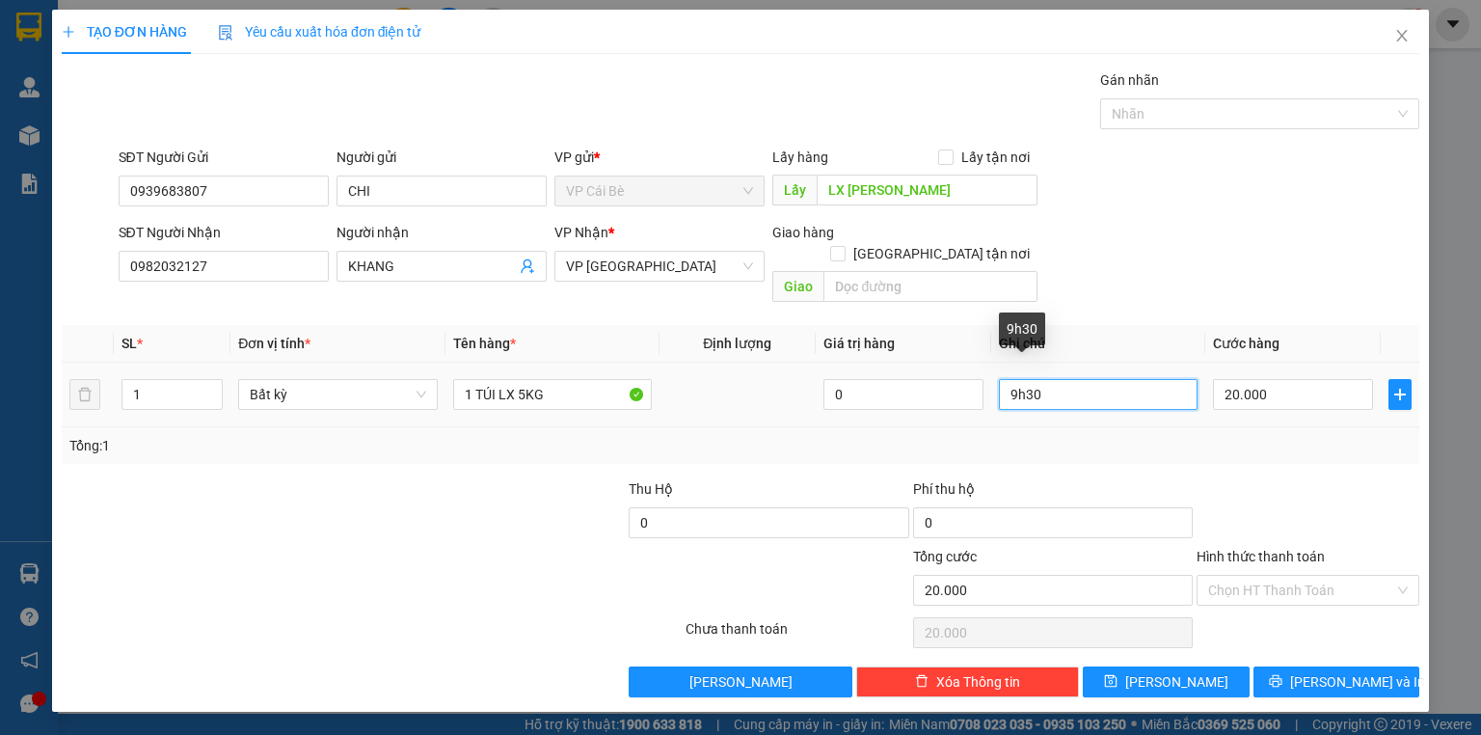
click at [1075, 382] on input "9h30" at bounding box center [1098, 394] width 199 height 31
click at [1014, 380] on input "9h30" at bounding box center [1098, 394] width 199 height 31
type input "10.30"
click at [1198, 444] on div "Transit Pickup Surcharge Ids Transit Deliver Surcharge Ids Transit Deliver Surc…" at bounding box center [741, 383] width 1358 height 628
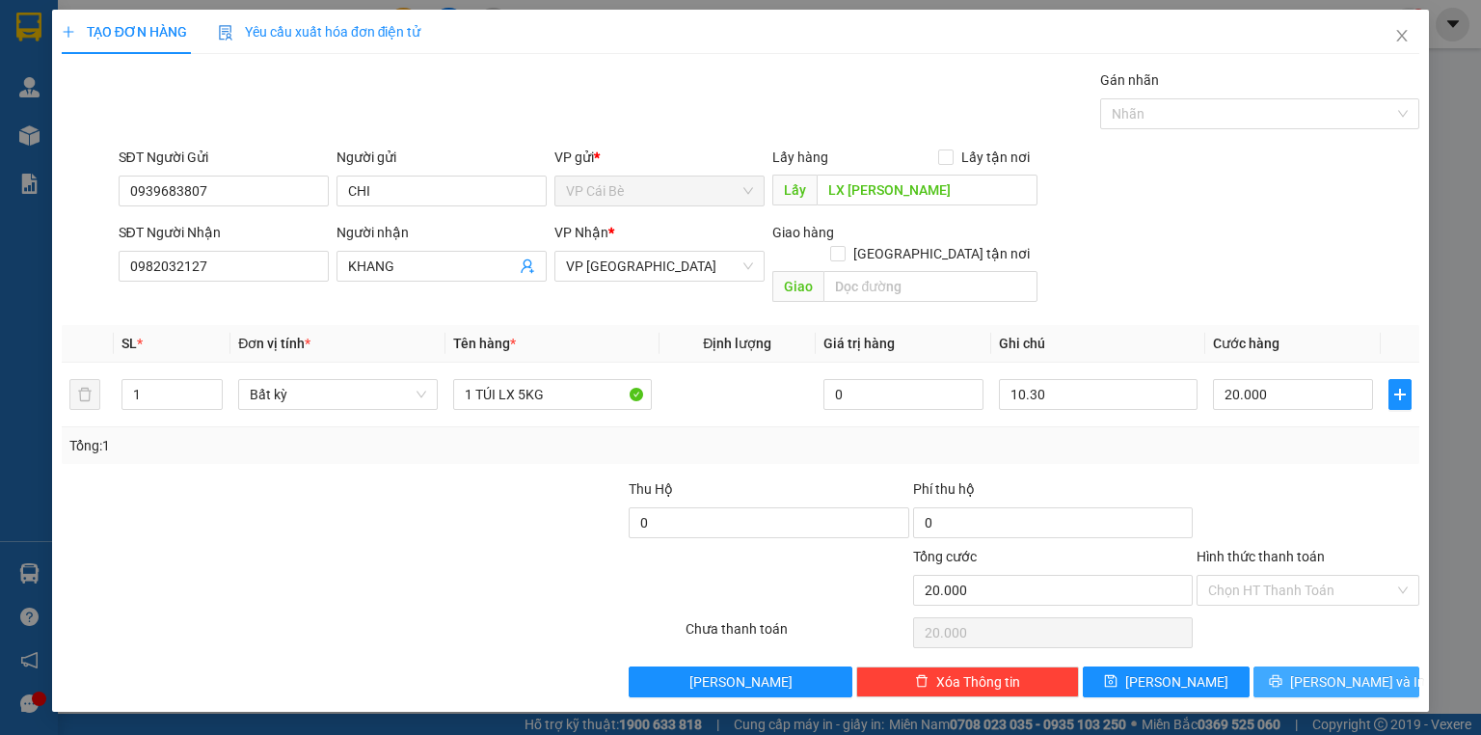
click at [1361, 671] on span "[PERSON_NAME] và In" at bounding box center [1357, 681] width 135 height 21
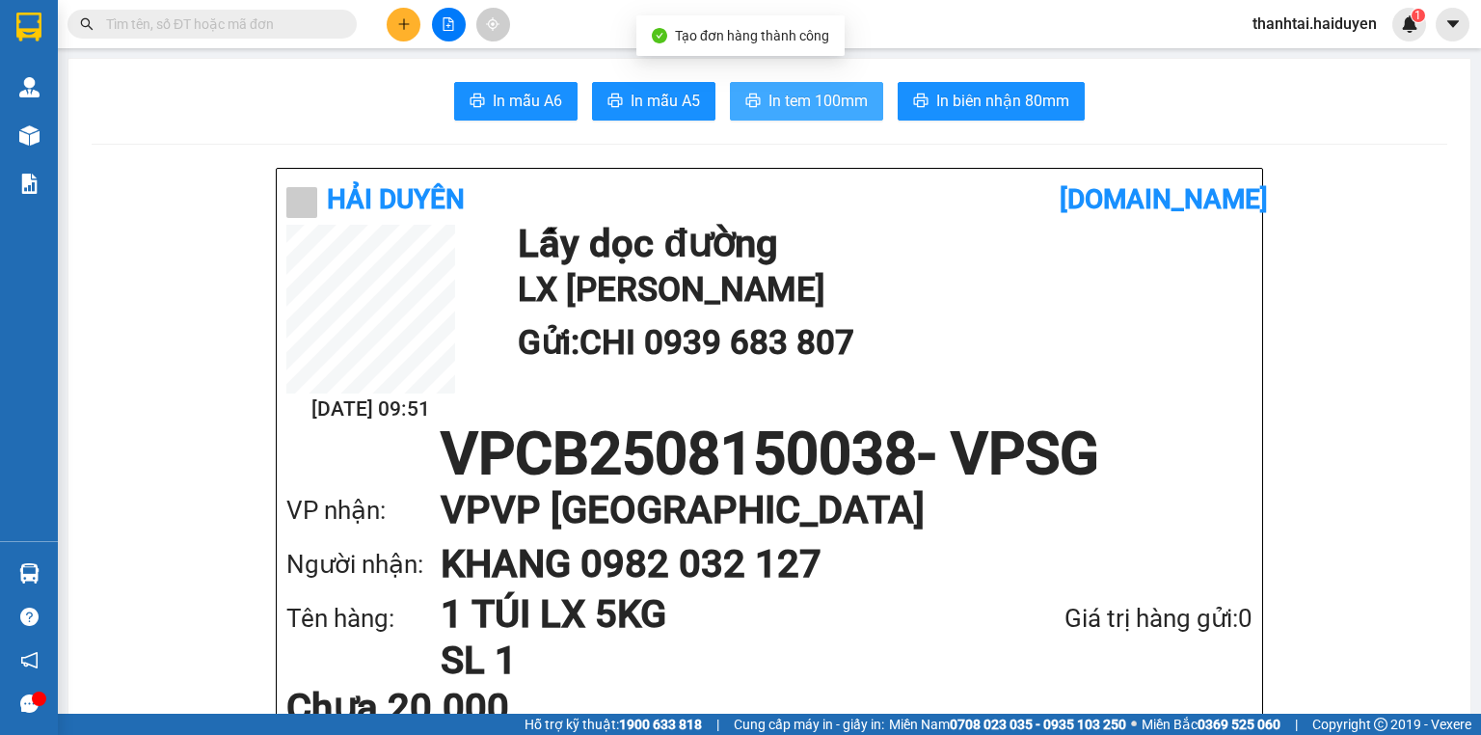
click at [815, 111] on span "In tem 100mm" at bounding box center [817, 101] width 99 height 24
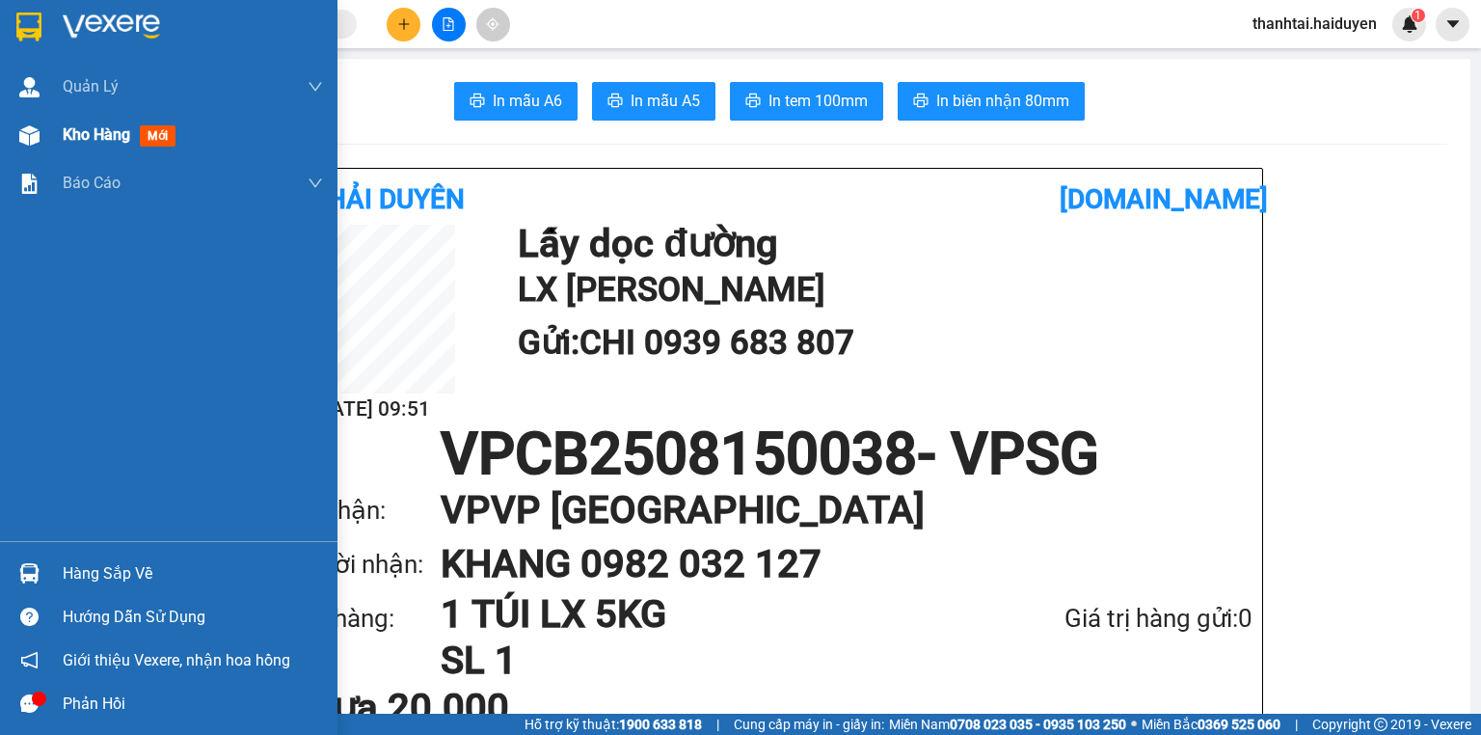
click at [125, 132] on span "Kho hàng" at bounding box center [96, 134] width 67 height 18
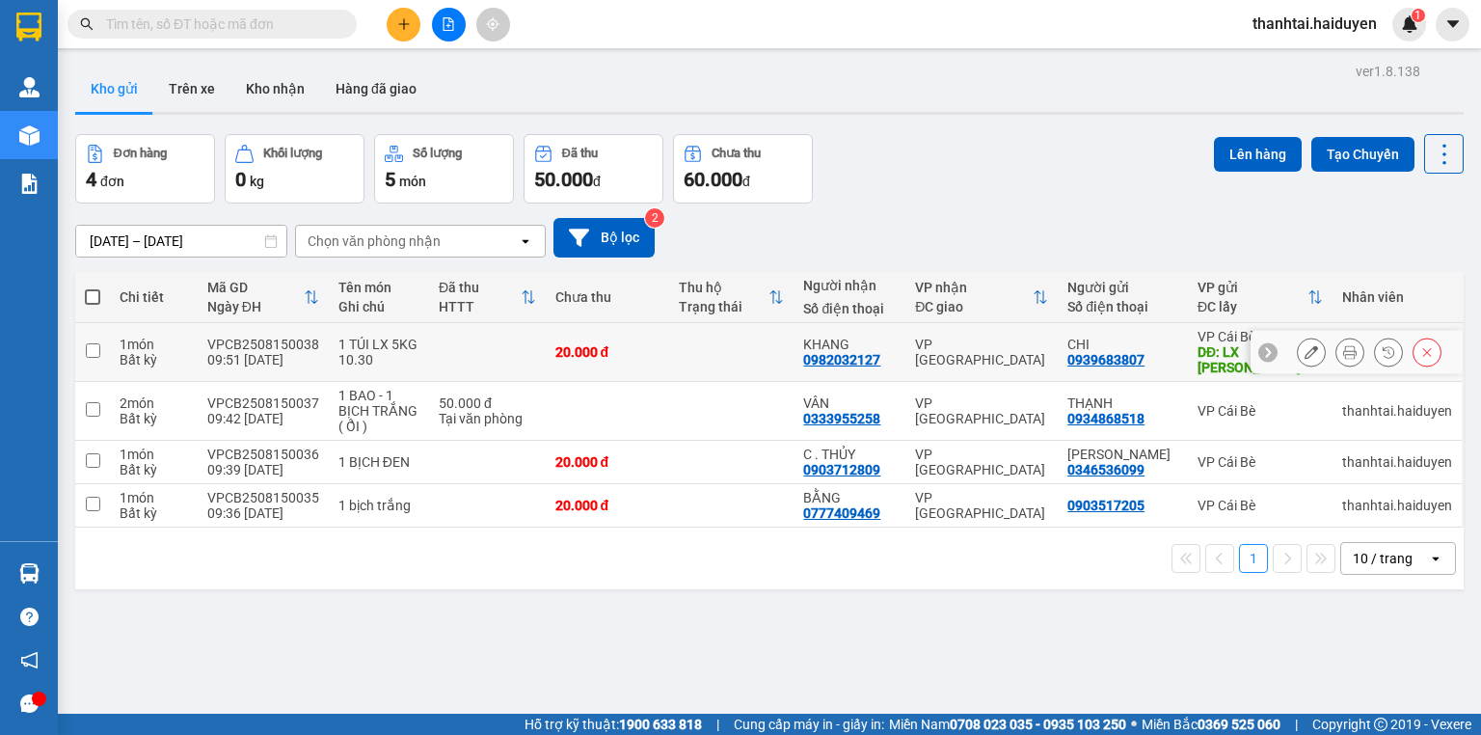
click at [1228, 344] on div "DĐ: LX [PERSON_NAME]" at bounding box center [1260, 359] width 125 height 31
checkbox input "true"
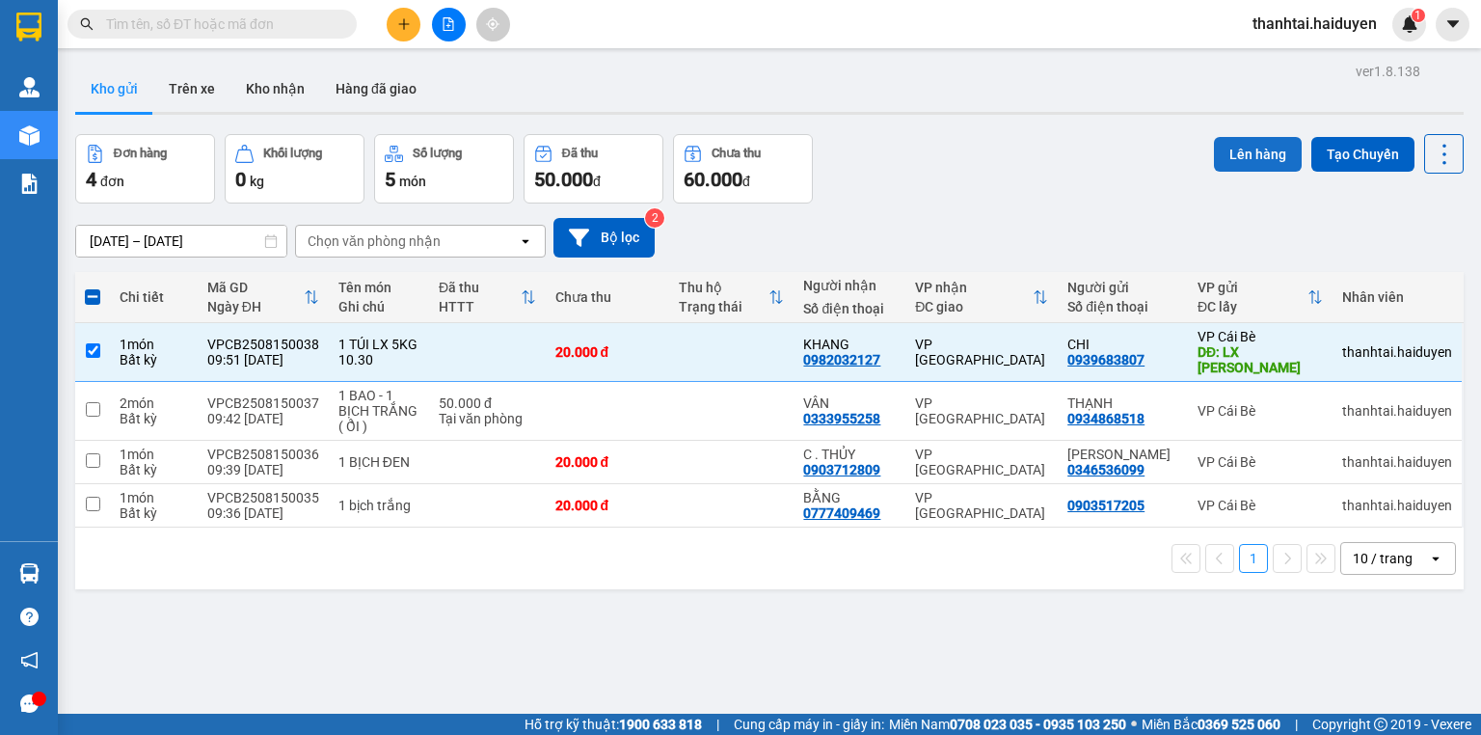
click at [1269, 147] on button "Lên hàng" at bounding box center [1258, 154] width 88 height 35
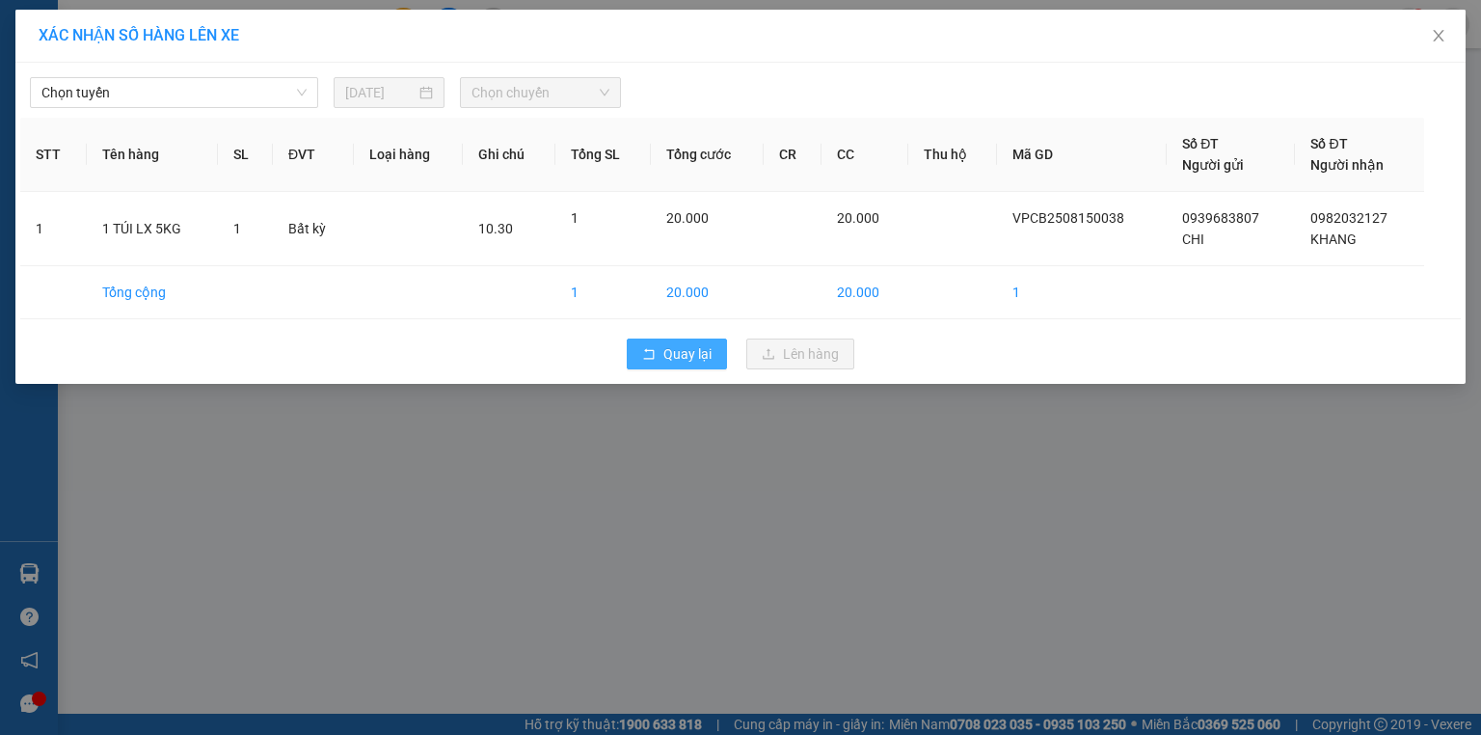
click at [683, 359] on span "Quay lại" at bounding box center [687, 353] width 48 height 21
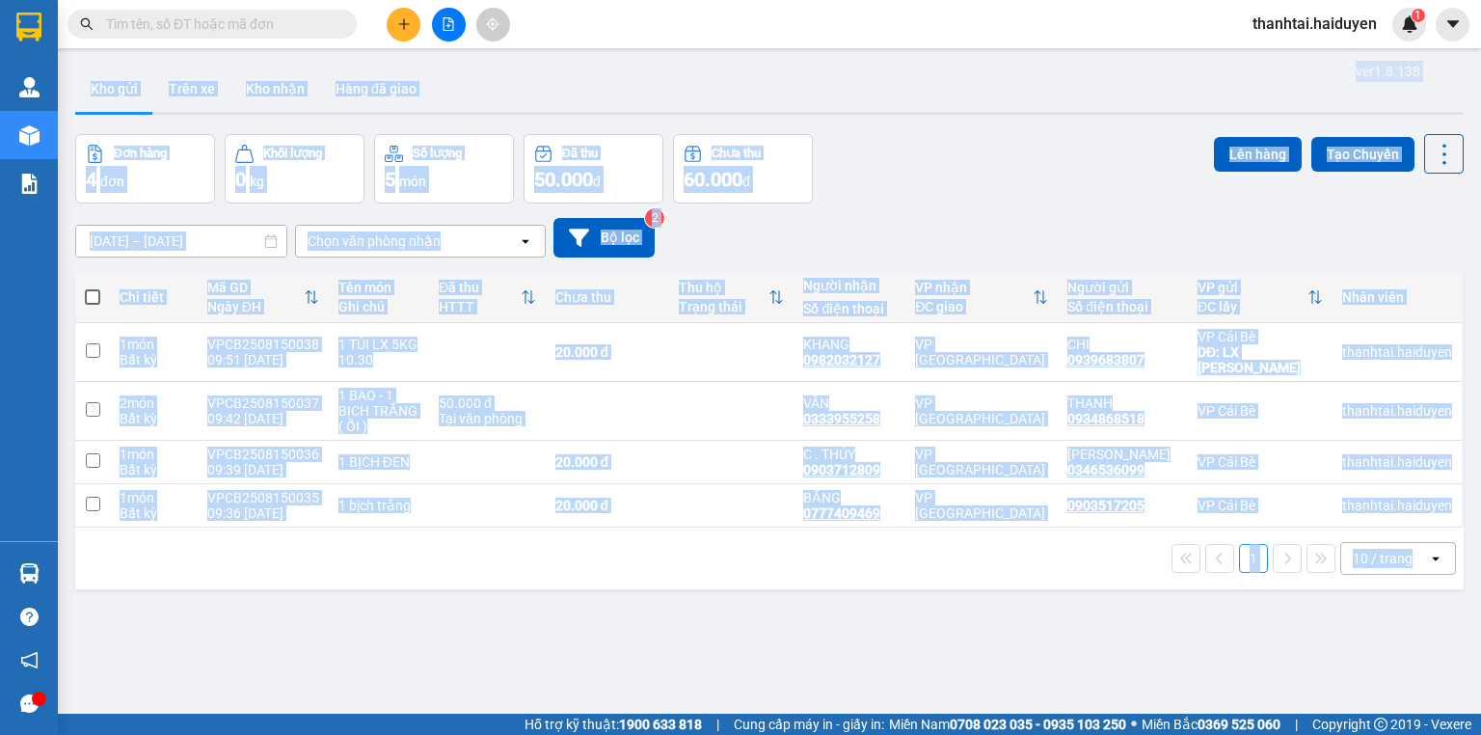
click at [801, 624] on div "ver 1.8.138 Kho gửi Trên xe Kho nhận Hàng đã giao Đơn hàng 4 đơn Khối lượng 0 k…" at bounding box center [769, 425] width 1404 height 735
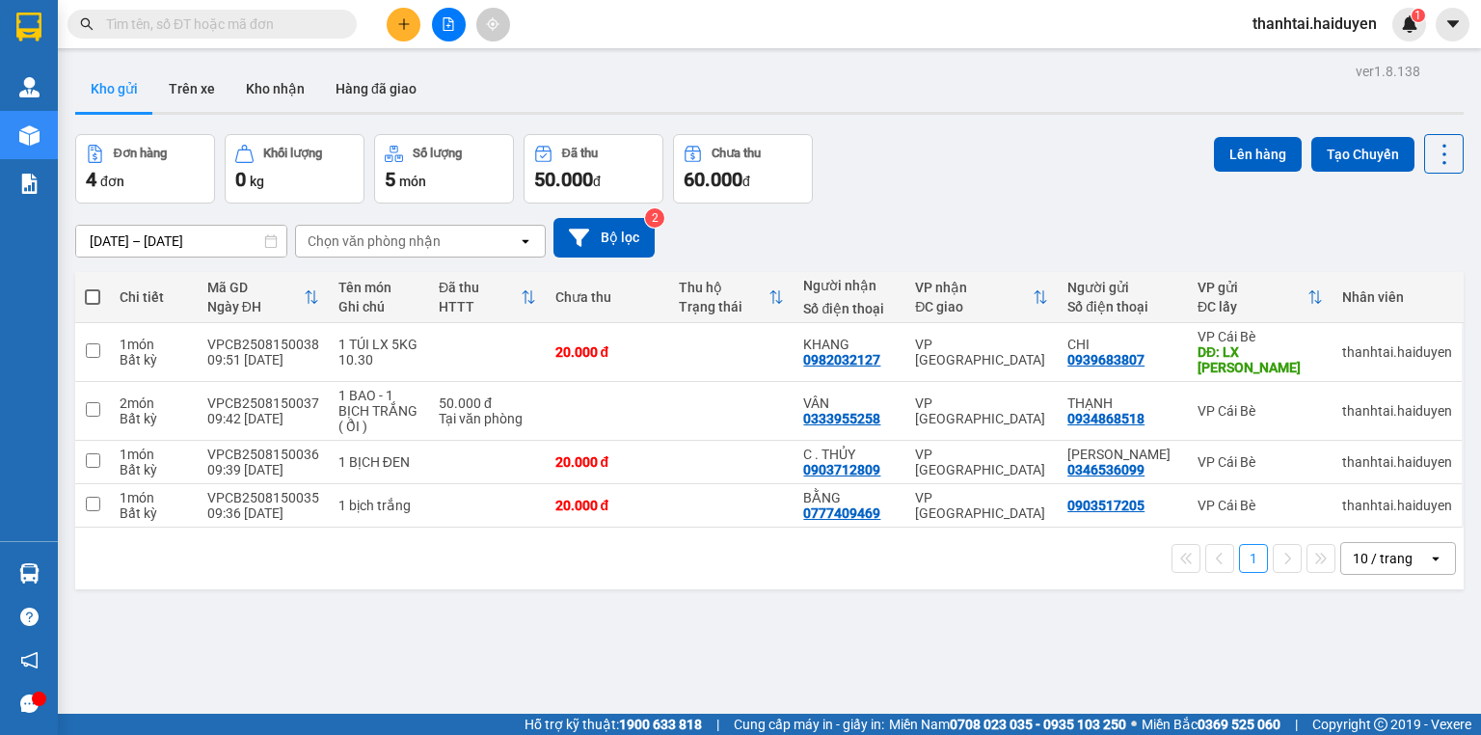
click at [316, 26] on input "text" at bounding box center [220, 23] width 228 height 21
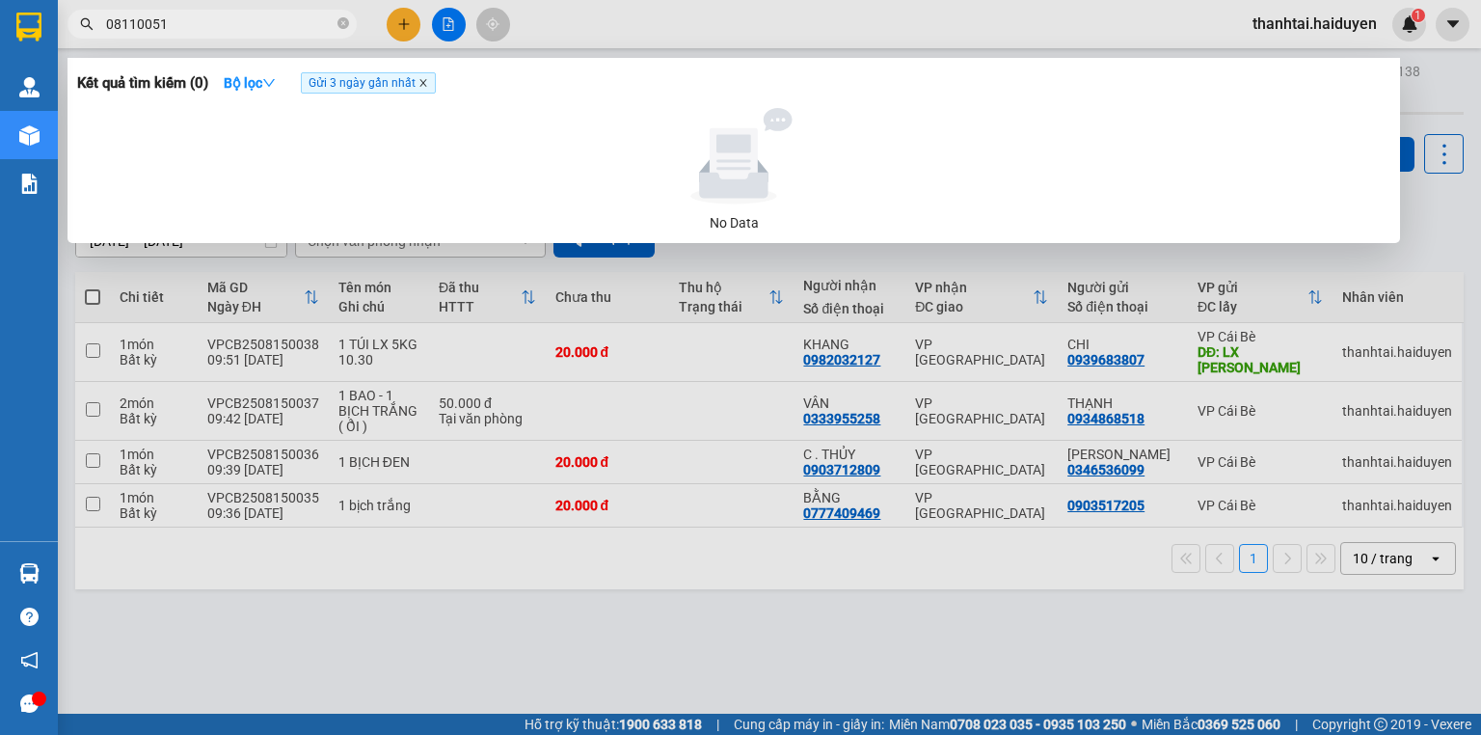
click at [423, 80] on icon "close" at bounding box center [423, 83] width 10 height 10
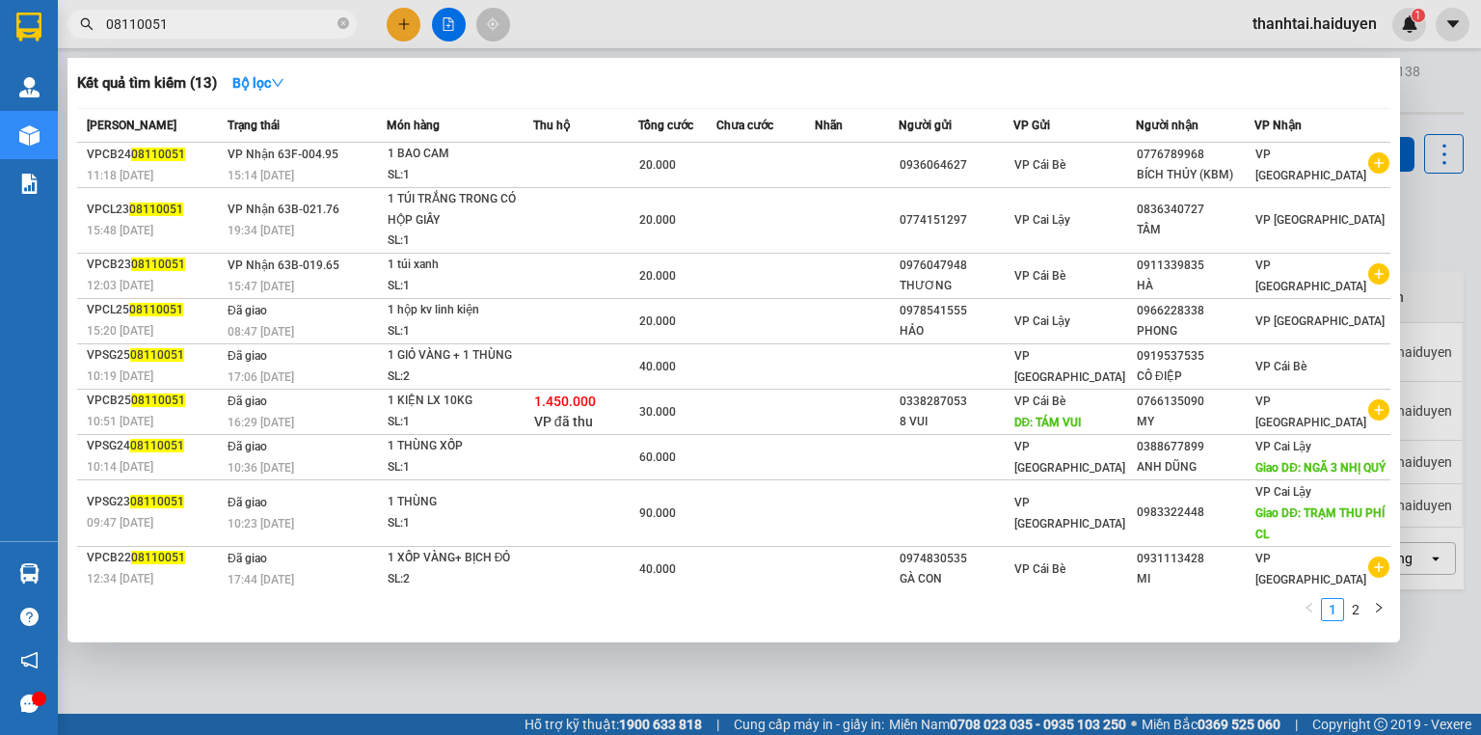
click at [195, 21] on input "08110051" at bounding box center [220, 23] width 228 height 21
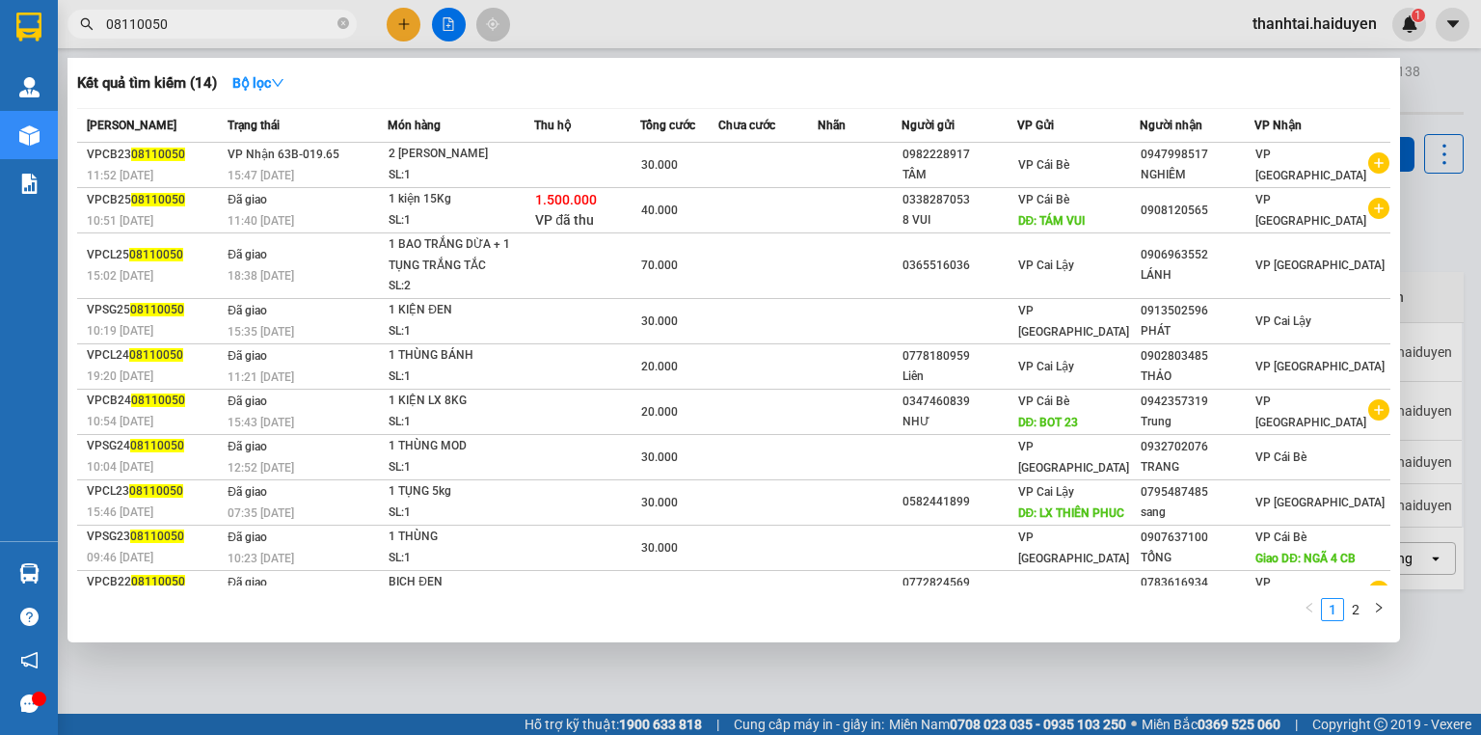
type input "08110050"
click at [409, 13] on div at bounding box center [740, 367] width 1481 height 735
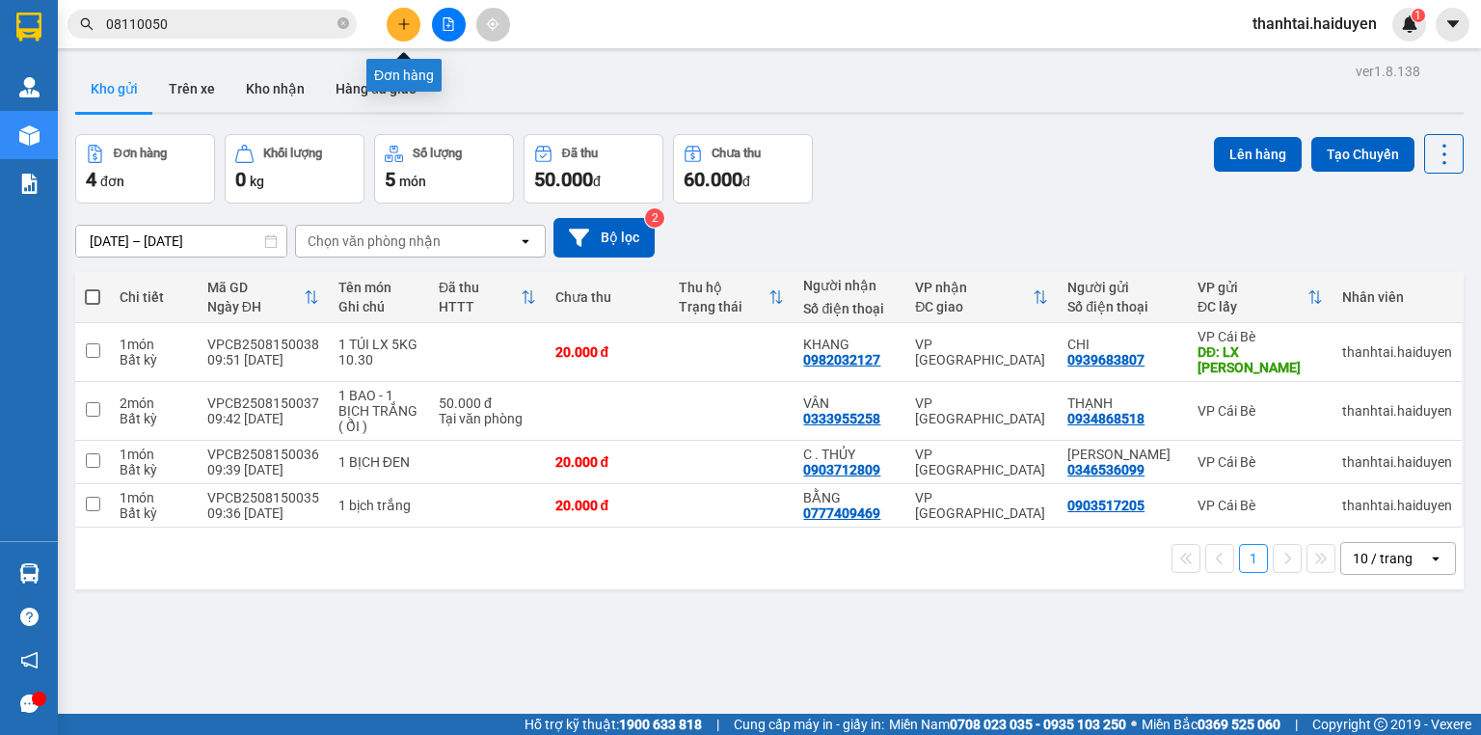
click at [403, 23] on icon "plus" at bounding box center [403, 23] width 1 height 11
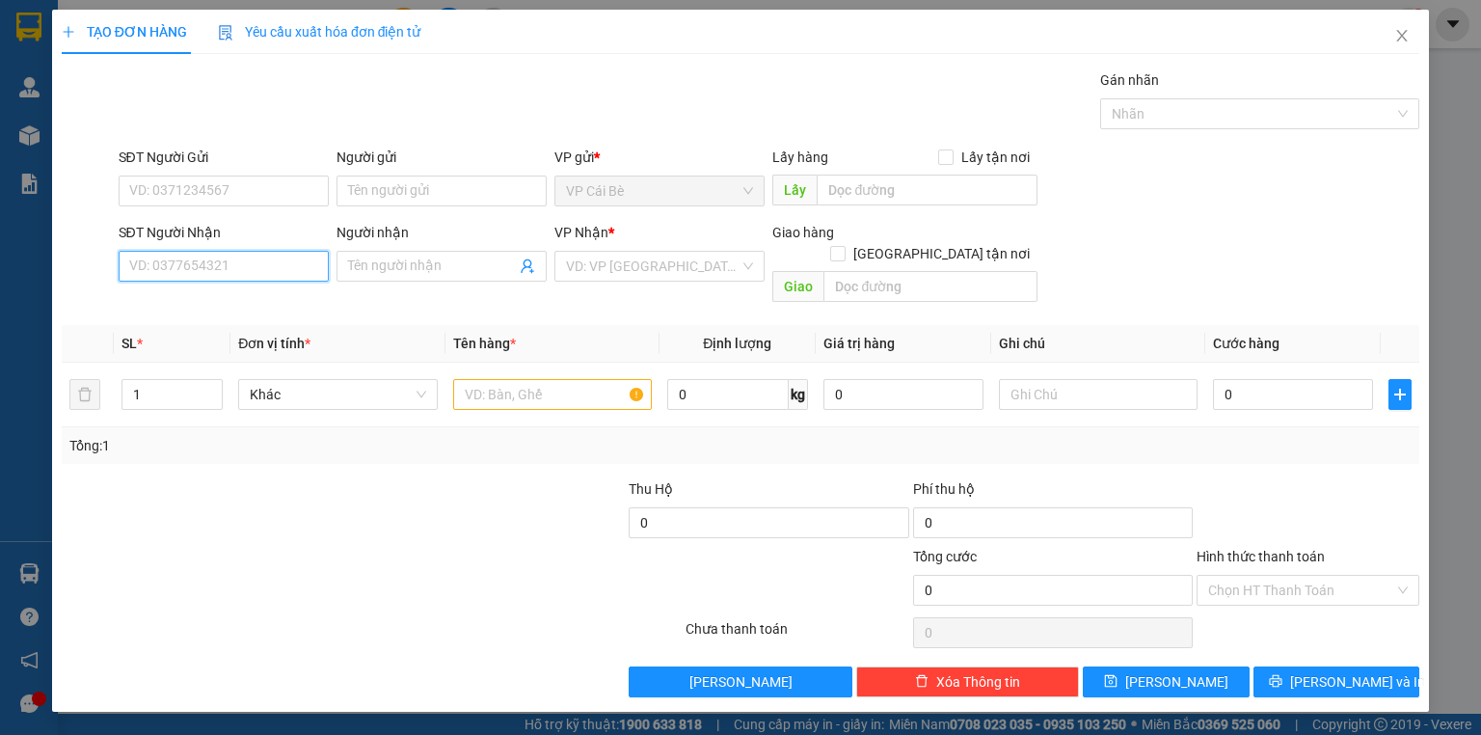
click at [204, 268] on input "SĐT Người Nhận" at bounding box center [224, 266] width 210 height 31
click at [220, 260] on input "SĐT Người Nhận" at bounding box center [224, 266] width 210 height 31
type input "0938753699"
click at [307, 290] on div "0938753699 - NHÃ" at bounding box center [224, 303] width 210 height 31
type input "NHÃ"
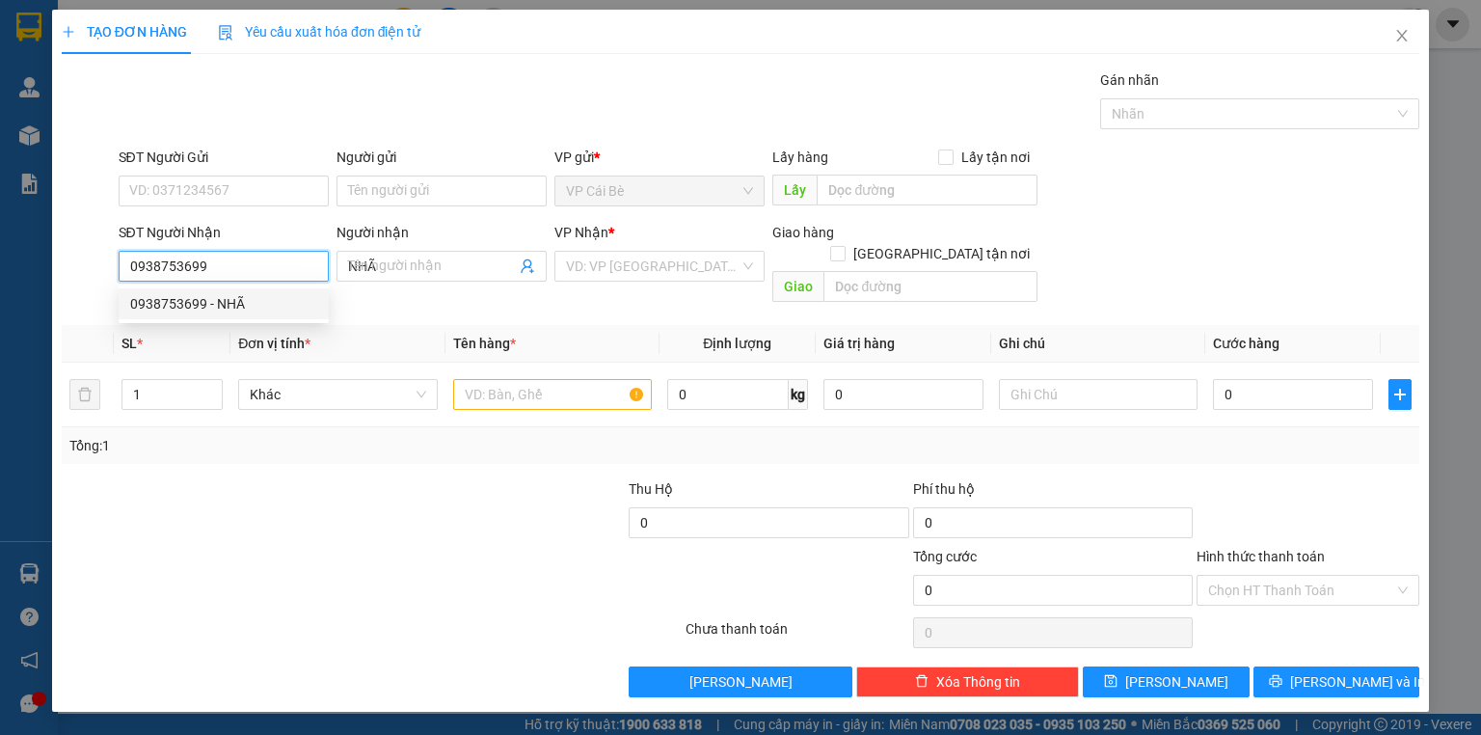
type input "40.000"
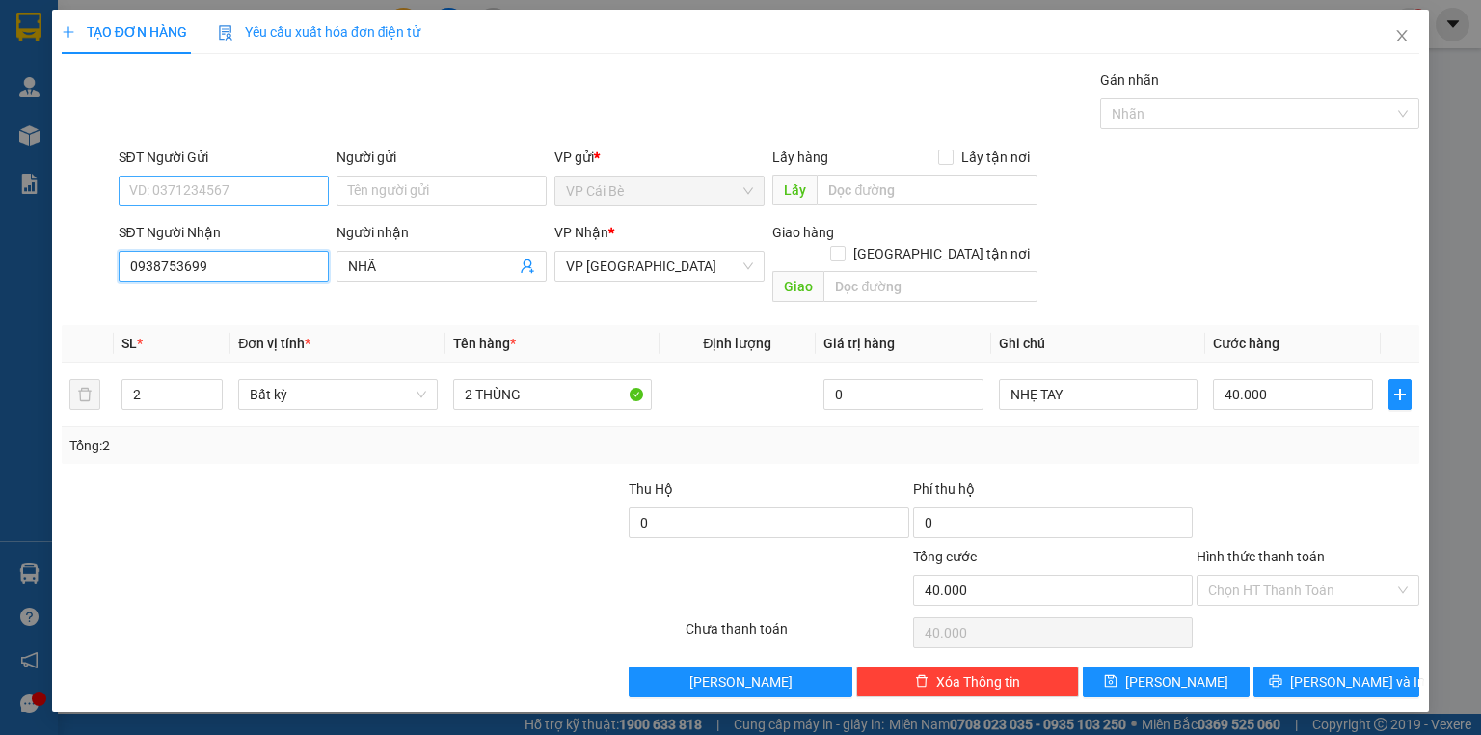
type input "0938753699"
click at [270, 187] on input "SĐT Người Gửi" at bounding box center [224, 190] width 210 height 31
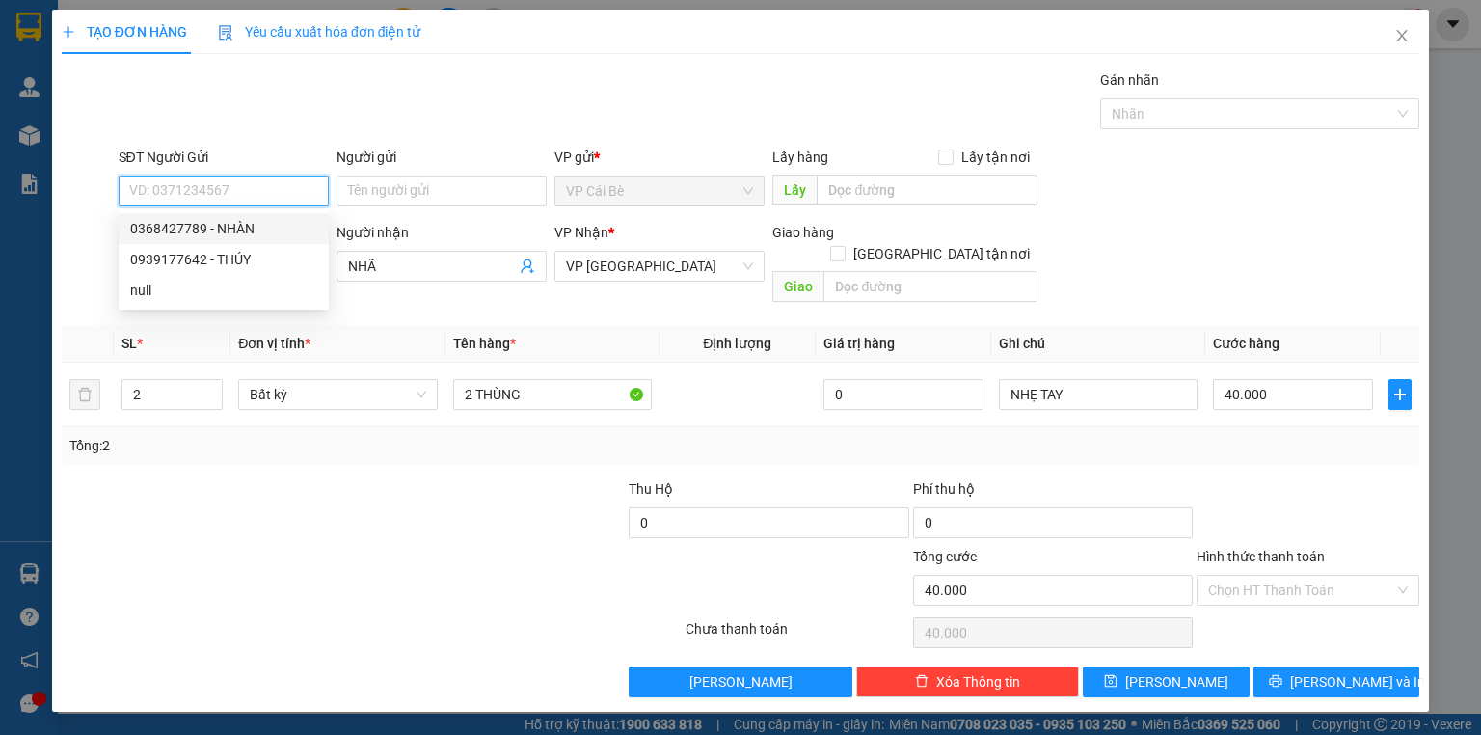
click at [276, 216] on div "0368427789 - NHÀN" at bounding box center [224, 228] width 210 height 31
type input "0368427789"
type input "NHÀN"
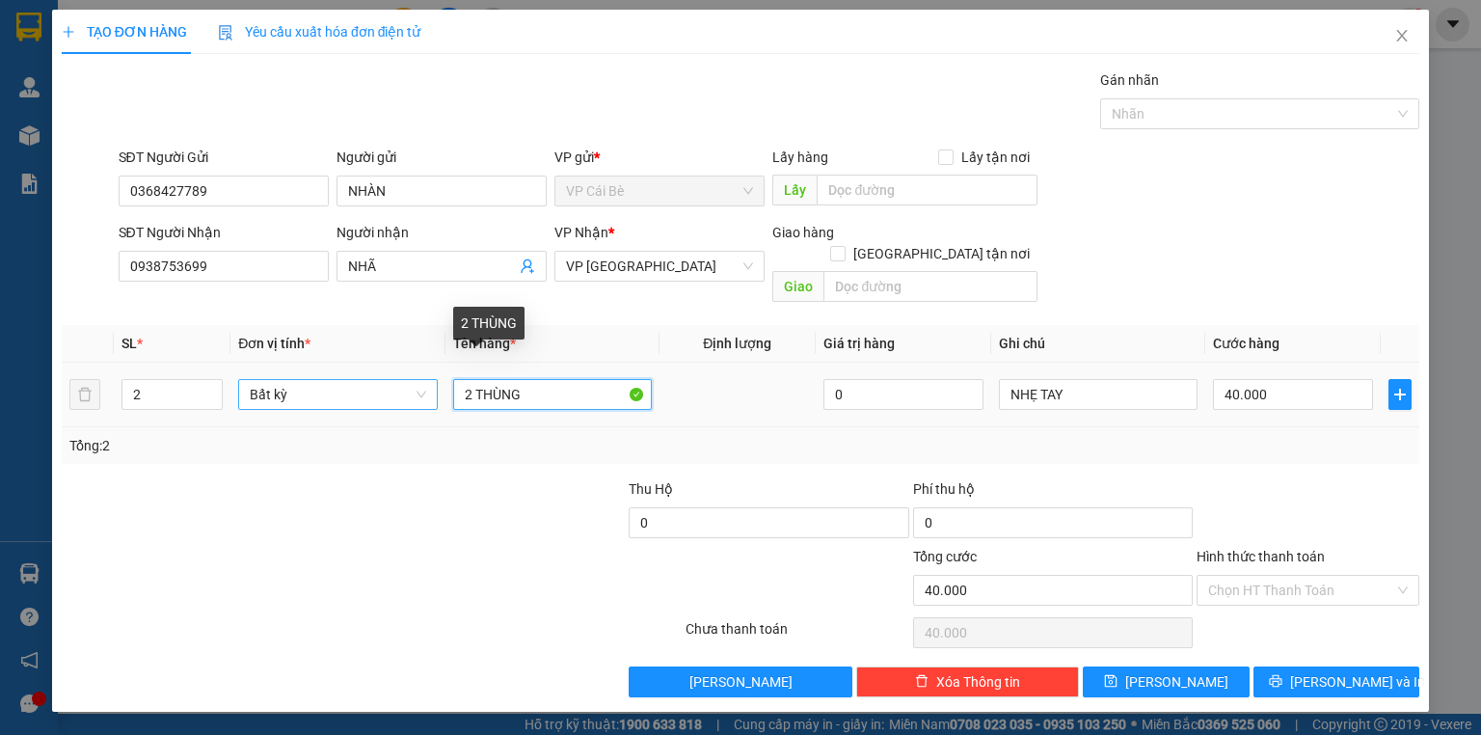
drag, startPoint x: 537, startPoint y: 376, endPoint x: 350, endPoint y: 368, distance: 187.2
click at [350, 368] on tr "2 Bất kỳ 2 THÙNG 0 NHẸ TAY 40.000" at bounding box center [741, 395] width 1358 height 65
type input "1 BỊCH XANH YẾN NHẸ TAY"
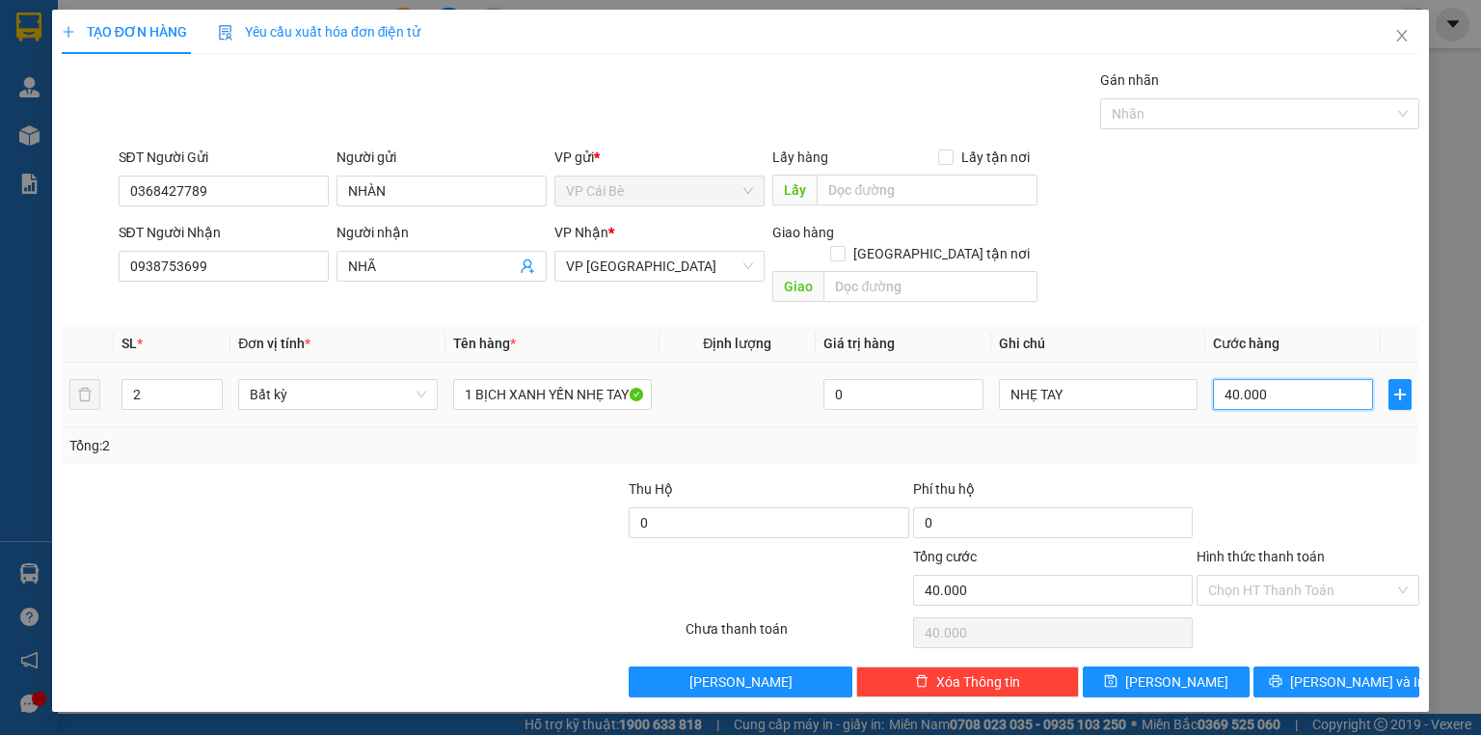
click at [1288, 379] on input "40.000" at bounding box center [1293, 394] width 160 height 31
type input "2"
type input "20"
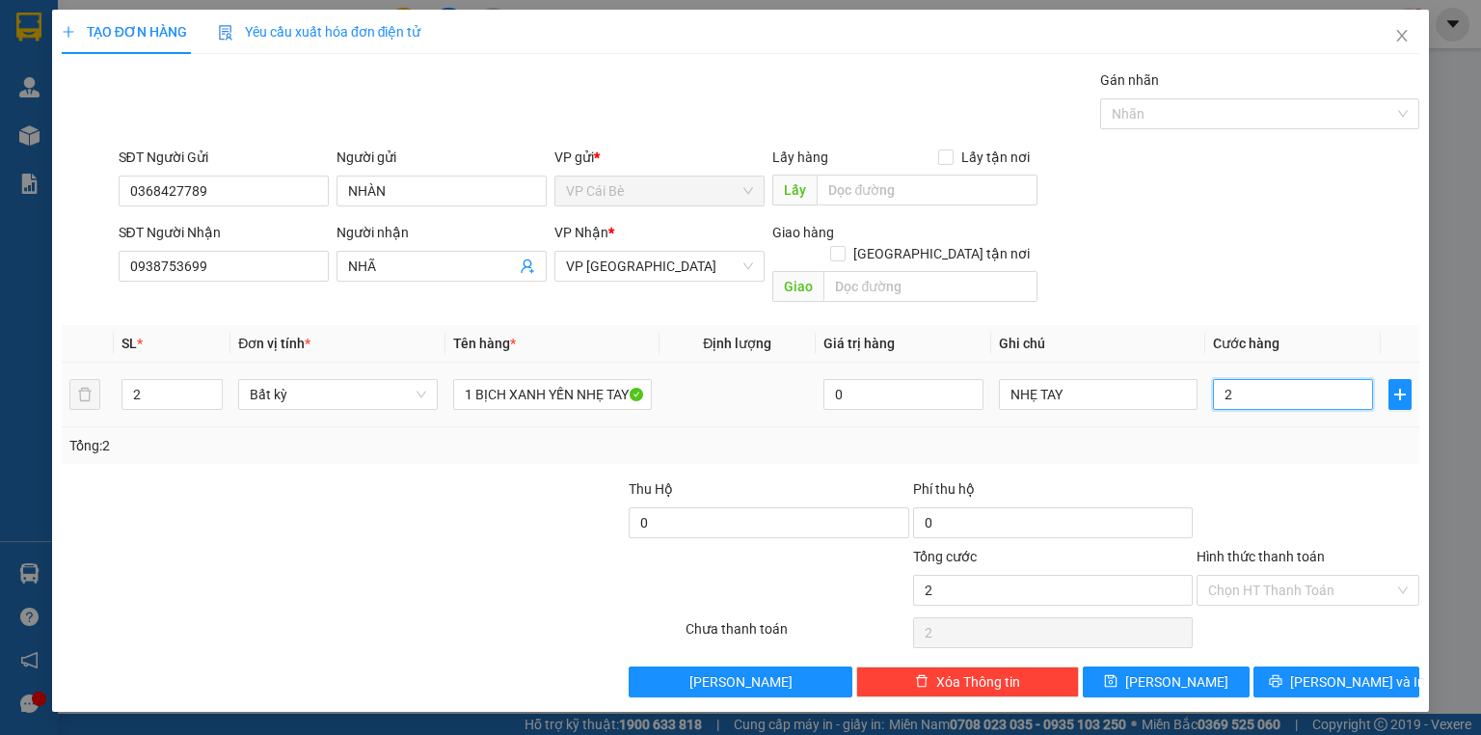
type input "20"
type input "20.000"
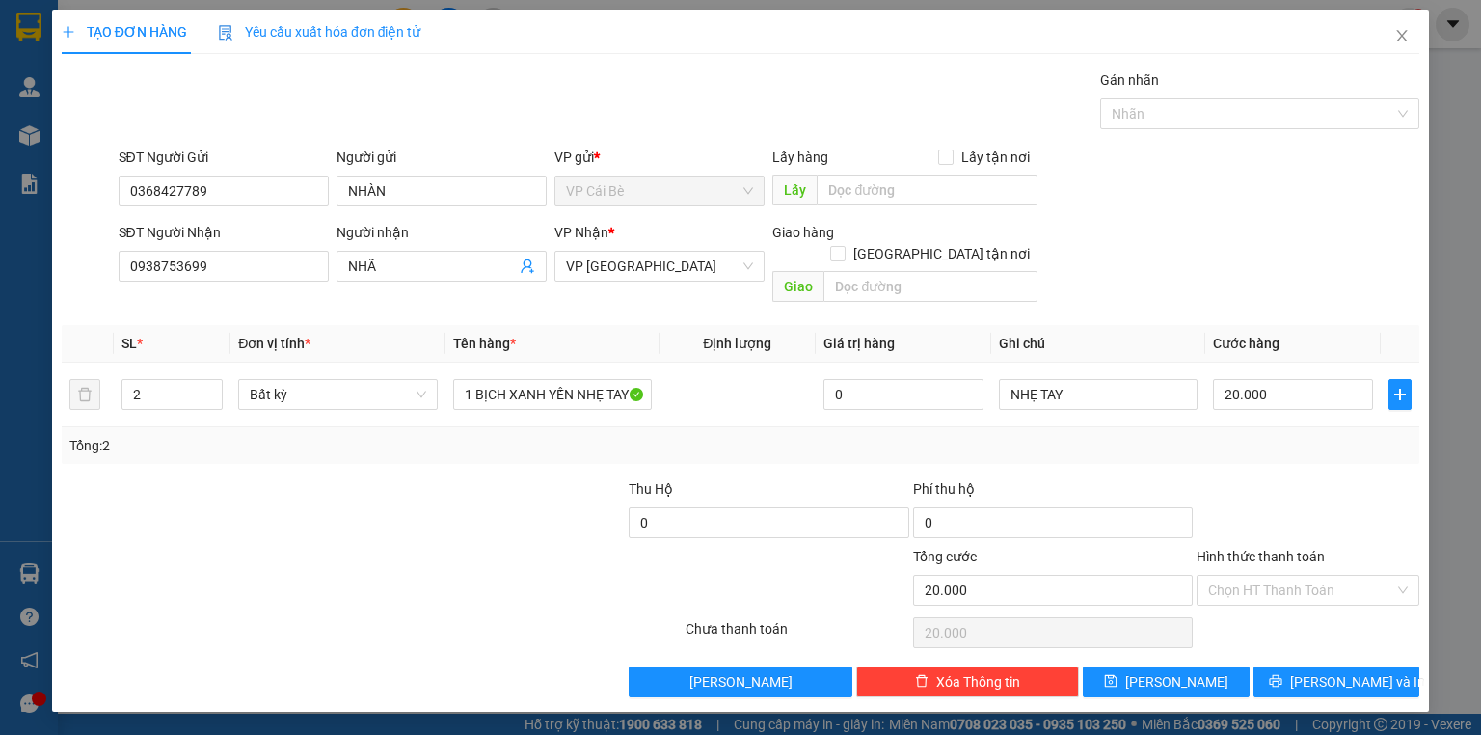
click at [1317, 504] on div at bounding box center [1308, 511] width 227 height 67
drag, startPoint x: 1311, startPoint y: 562, endPoint x: 1306, endPoint y: 594, distance: 32.3
click at [1311, 576] on input "Hình thức thanh toán" at bounding box center [1301, 590] width 186 height 29
click at [1304, 595] on div "Tại văn phòng" at bounding box center [1308, 605] width 200 height 21
type input "0"
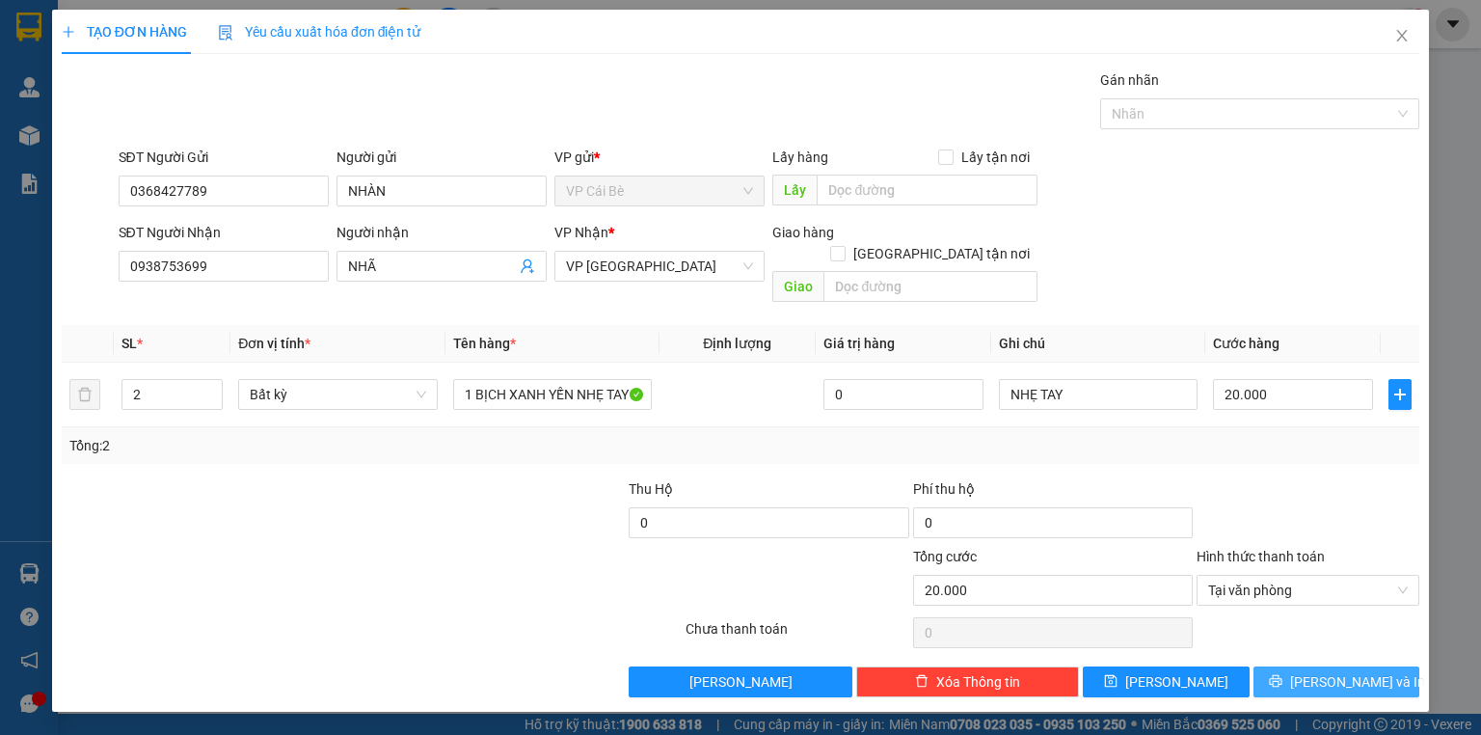
click at [1326, 671] on span "[PERSON_NAME] và In" at bounding box center [1357, 681] width 135 height 21
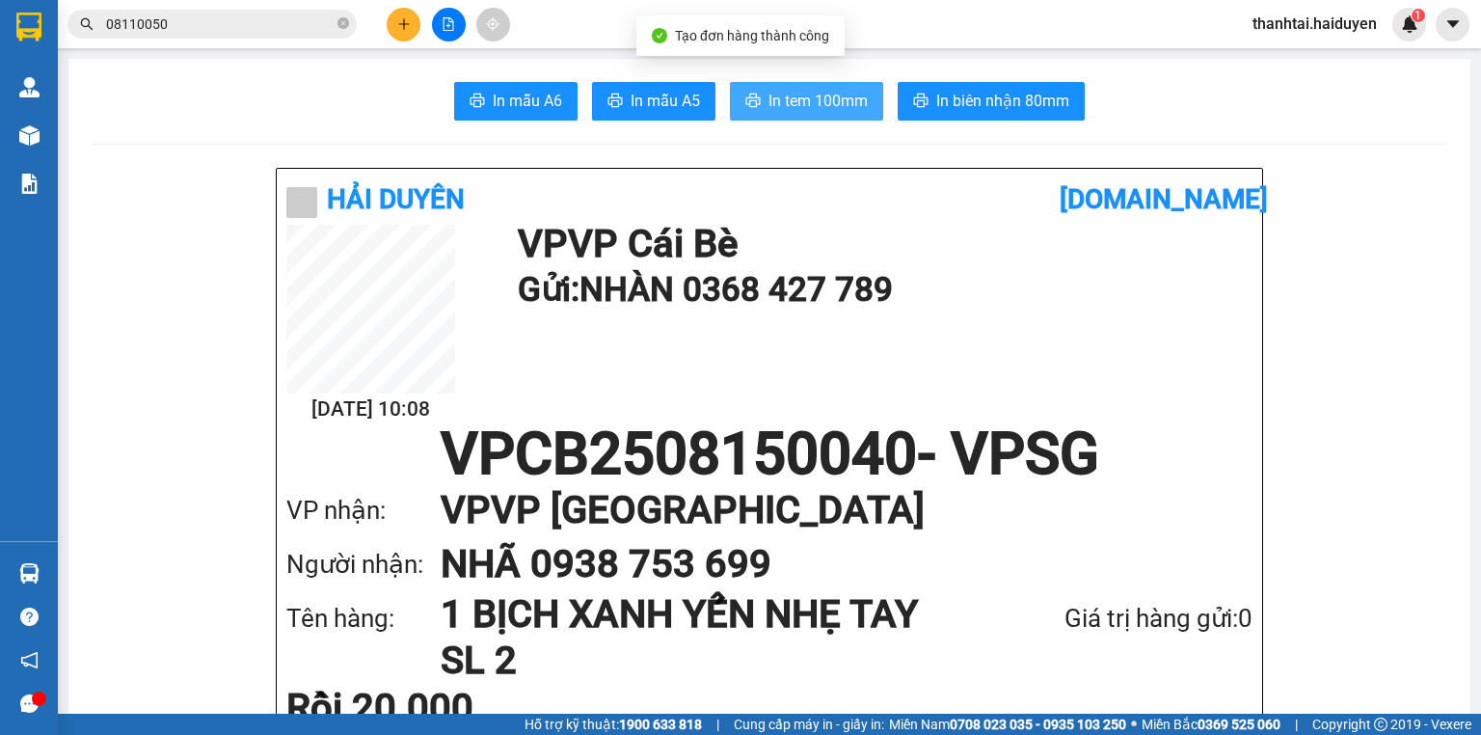
click at [814, 109] on span "In tem 100mm" at bounding box center [817, 101] width 99 height 24
click at [353, 19] on span "08110050" at bounding box center [211, 24] width 289 height 29
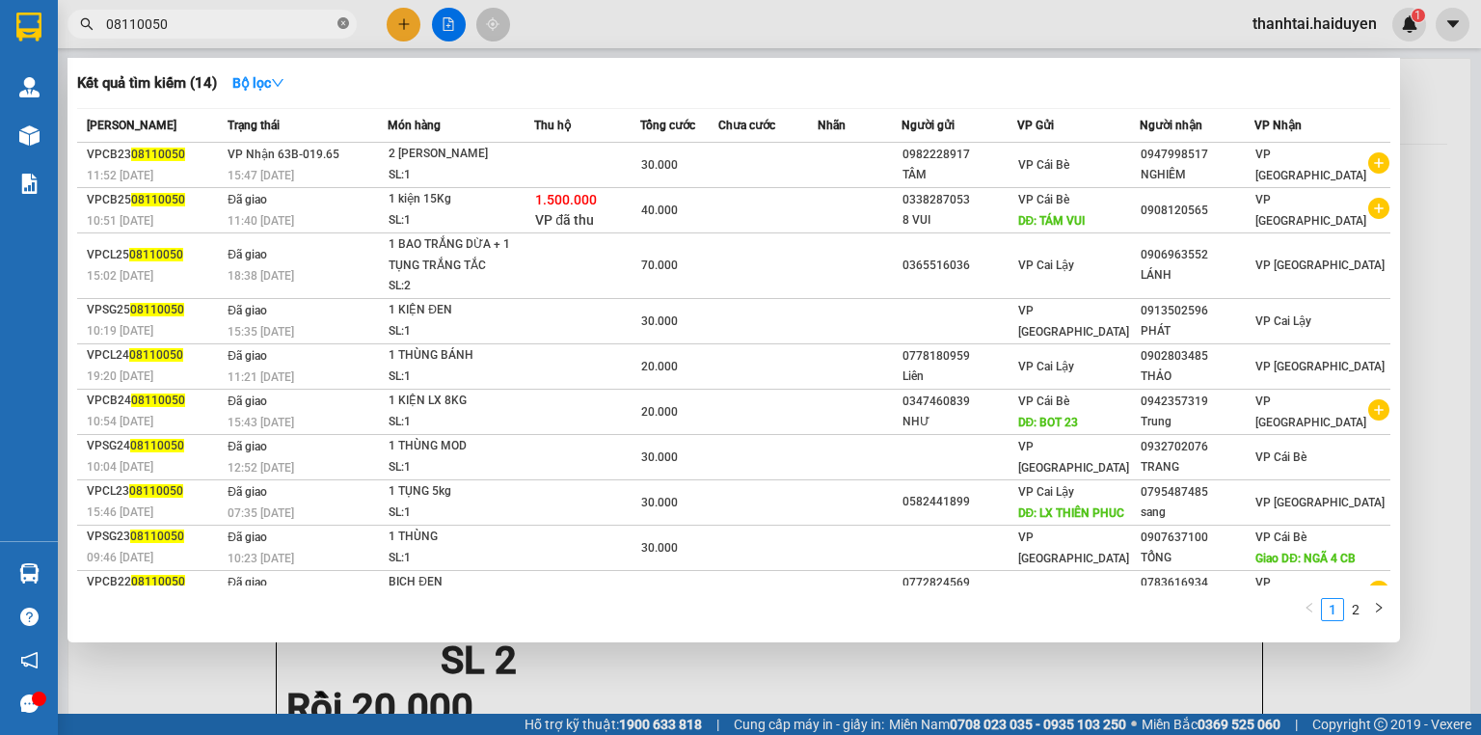
click at [348, 19] on icon "close-circle" at bounding box center [343, 23] width 12 height 12
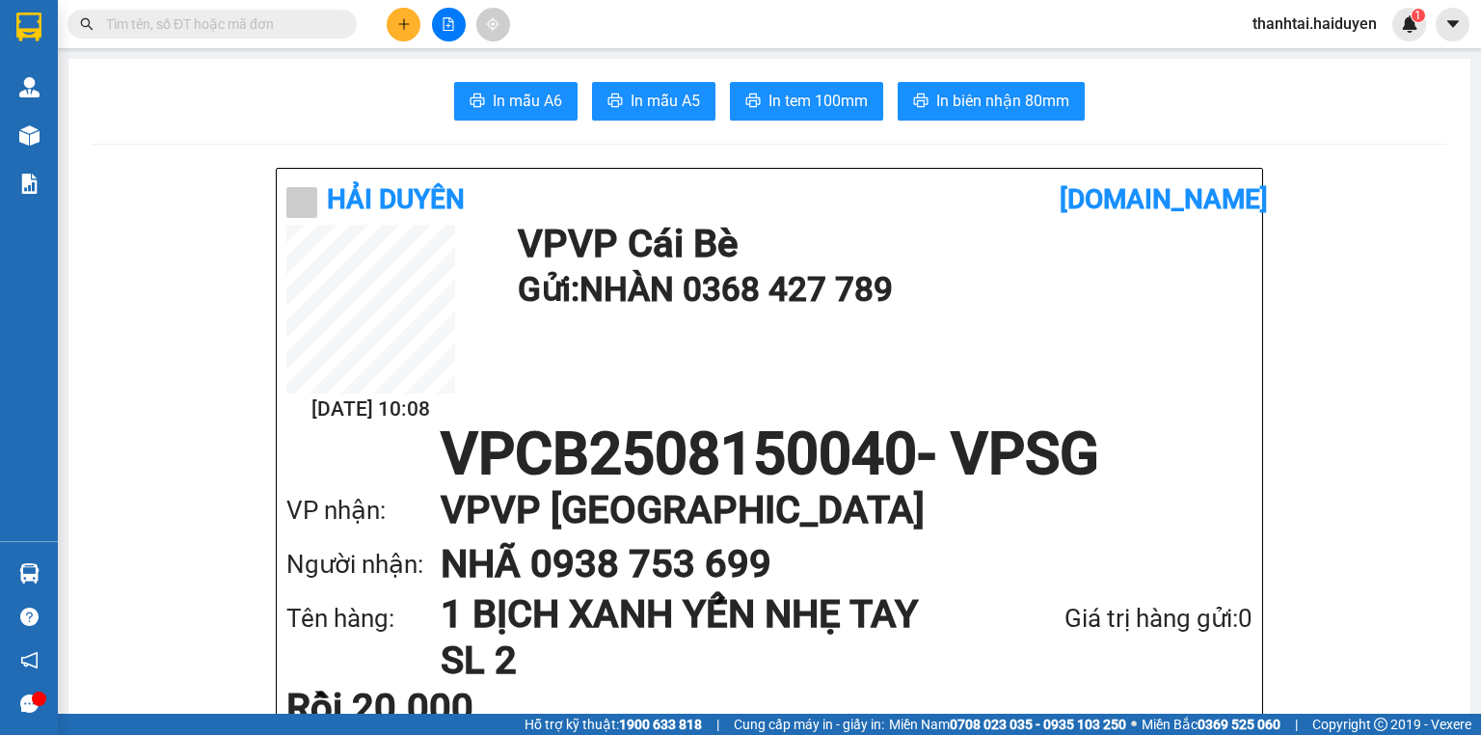
click at [298, 31] on input "text" at bounding box center [220, 23] width 228 height 21
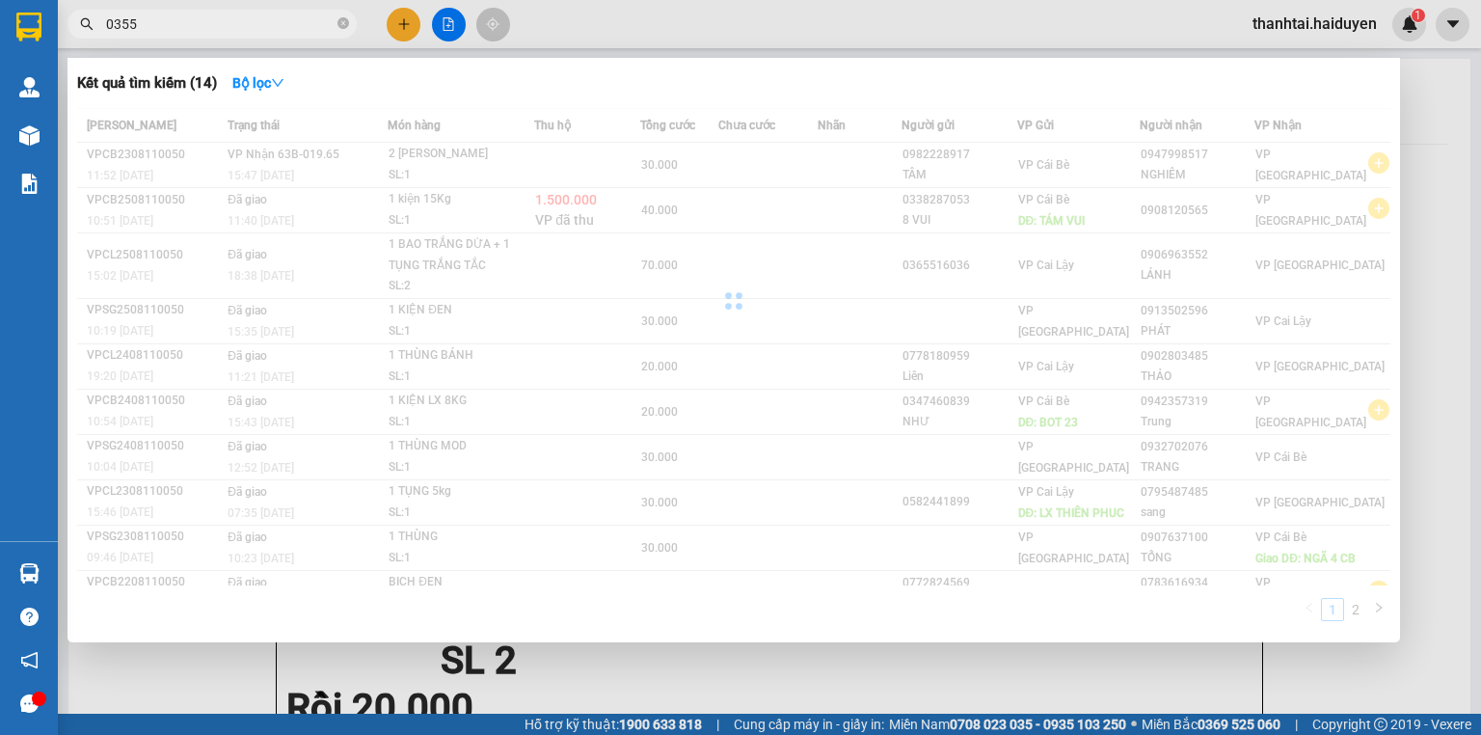
type input "0355"
click at [400, 29] on div at bounding box center [740, 367] width 1481 height 735
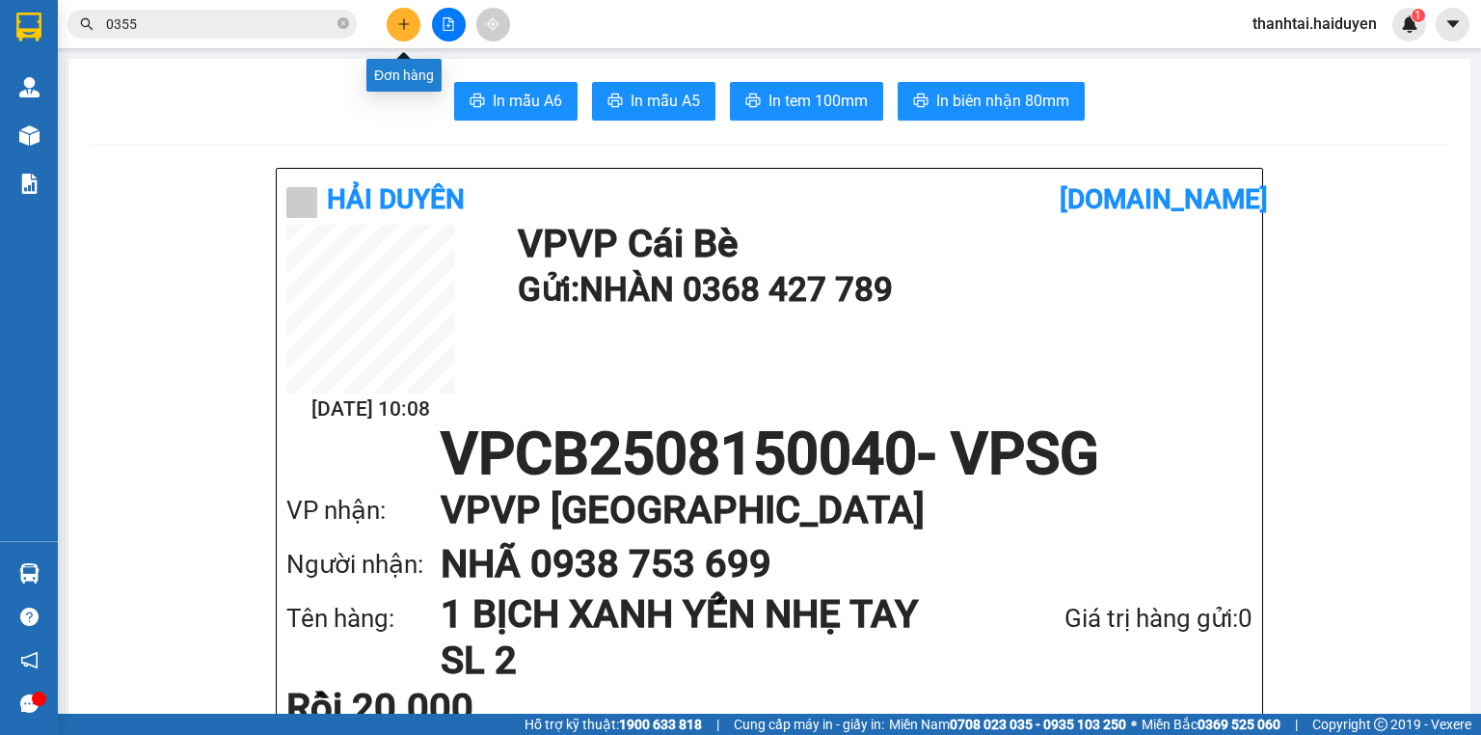
click at [399, 29] on icon "plus" at bounding box center [403, 23] width 13 height 13
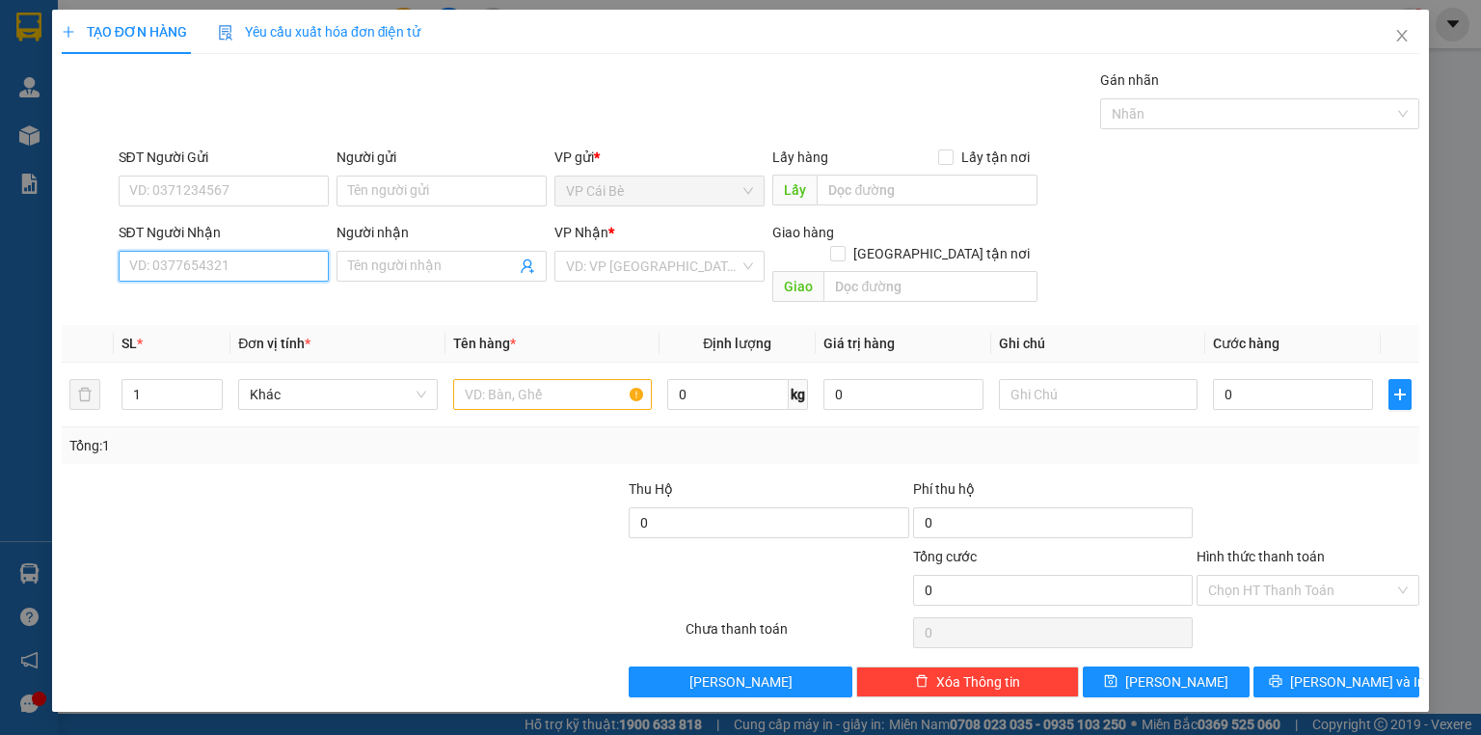
click at [238, 263] on input "SĐT Người Nhận" at bounding box center [224, 266] width 210 height 31
type input "0355901004"
click at [379, 278] on span at bounding box center [441, 266] width 210 height 31
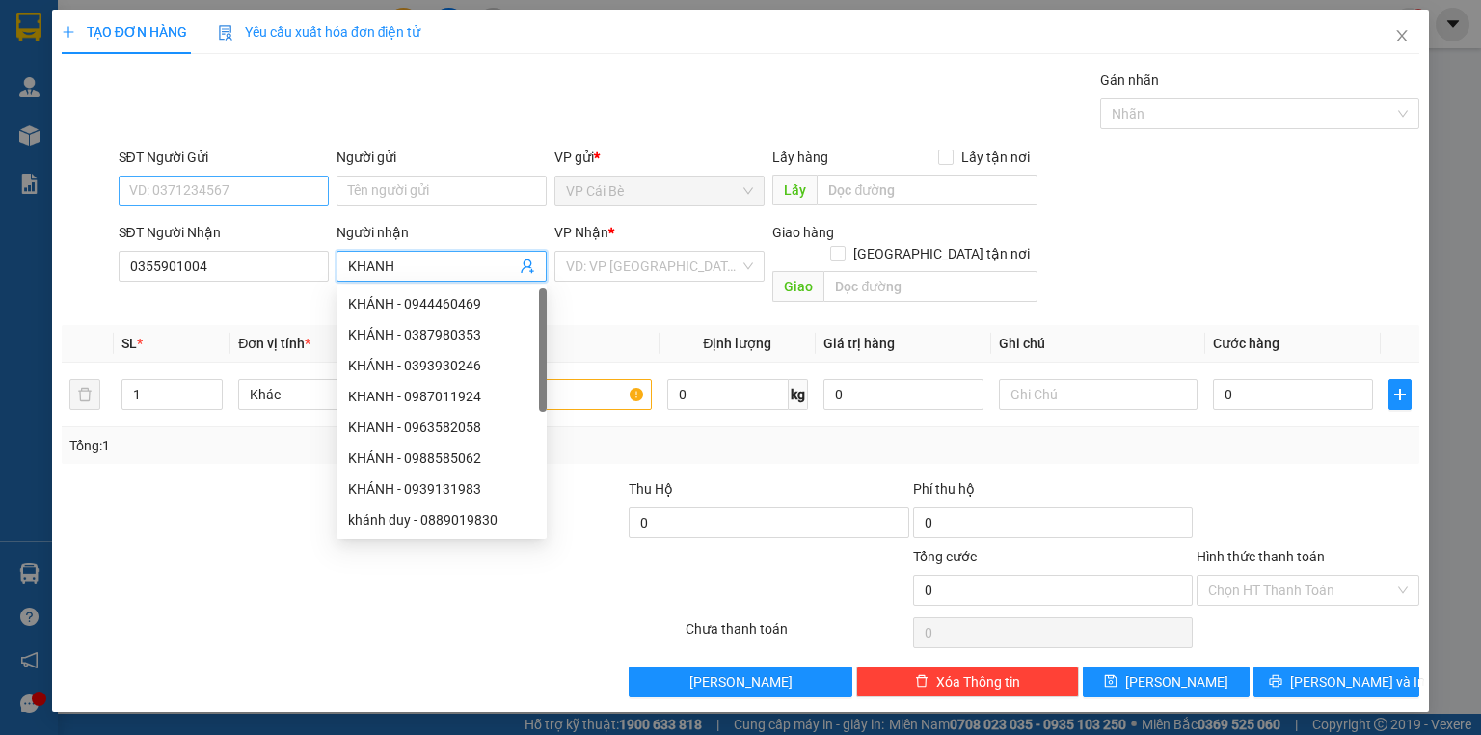
type input "KHANH"
click at [250, 195] on input "SĐT Người Gửi" at bounding box center [224, 190] width 210 height 31
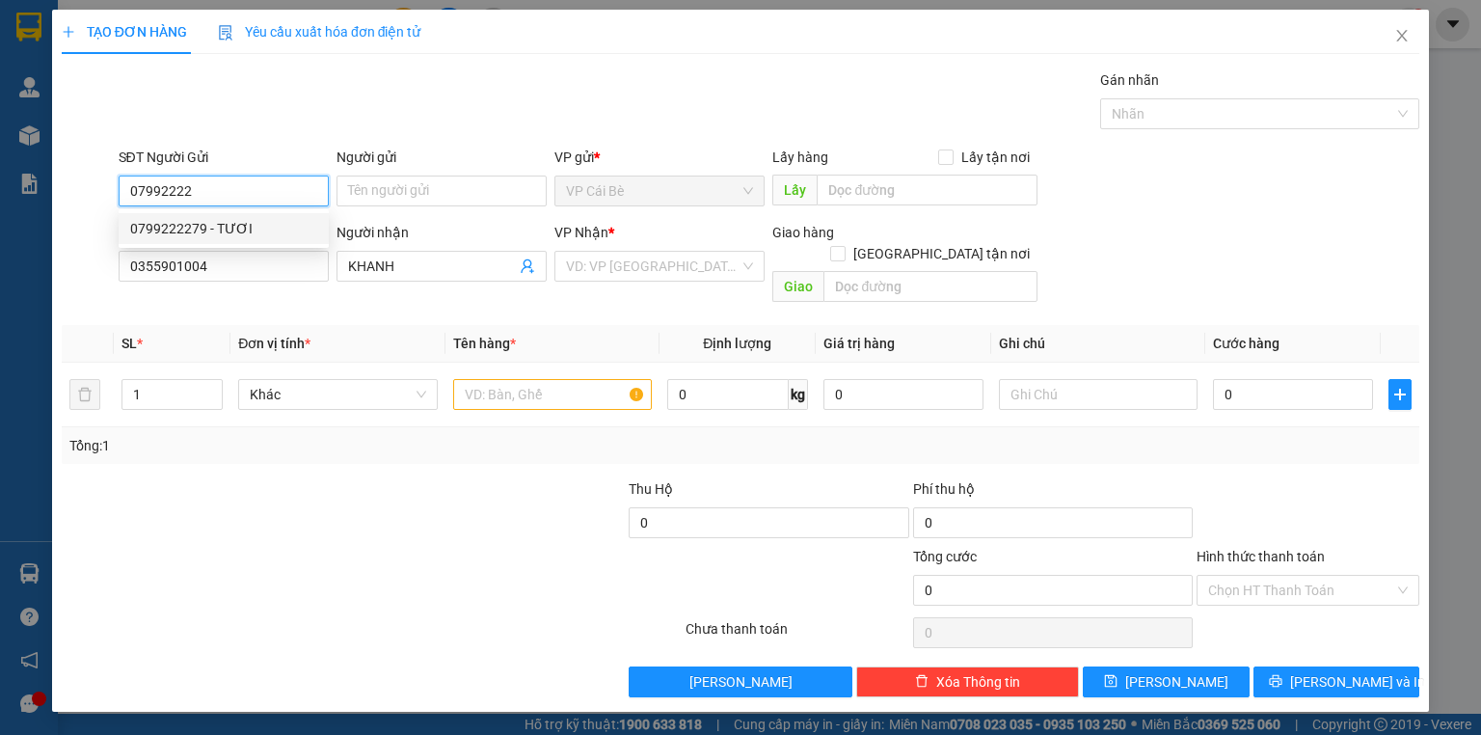
click at [289, 228] on div "0799222279 - TƯƠI" at bounding box center [223, 228] width 187 height 21
type input "0799222279"
type input "TƯƠI"
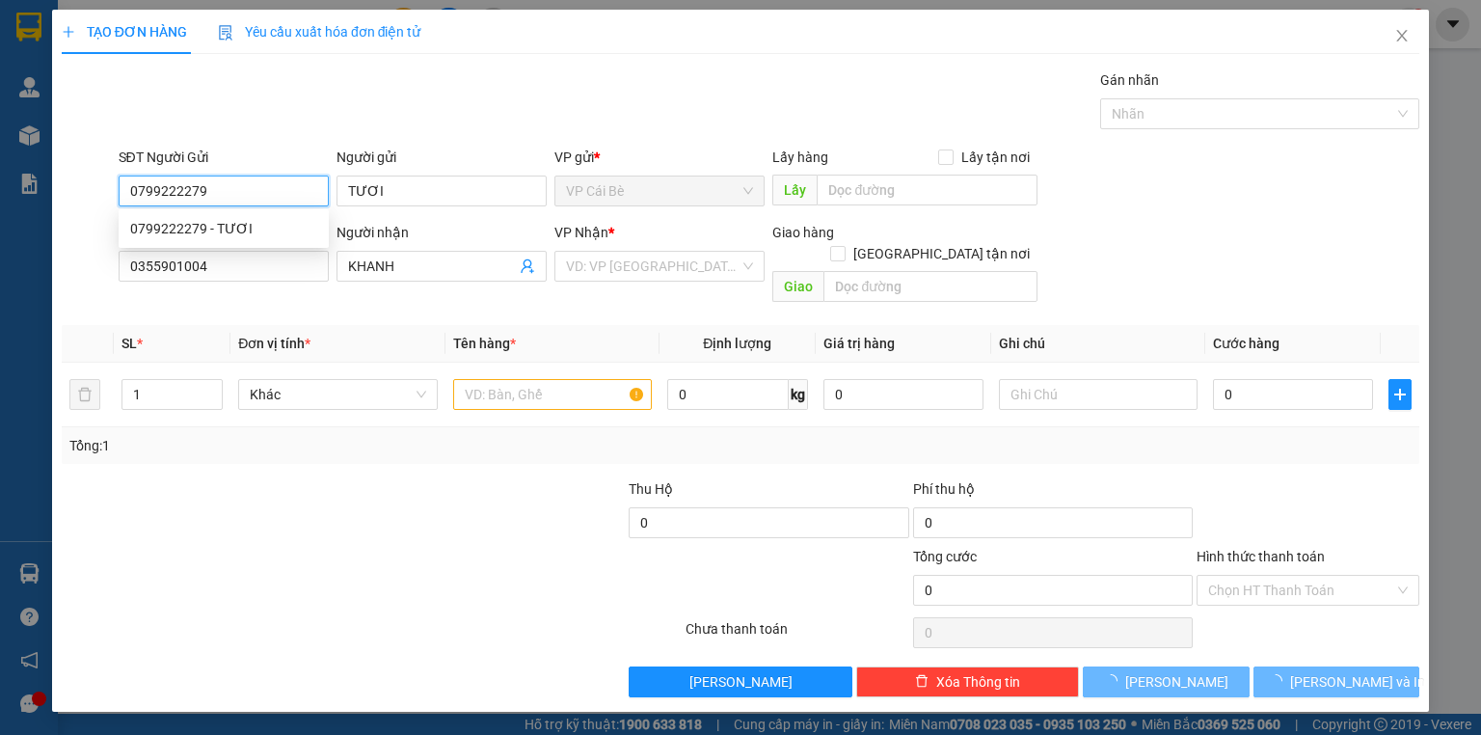
type input "40.000"
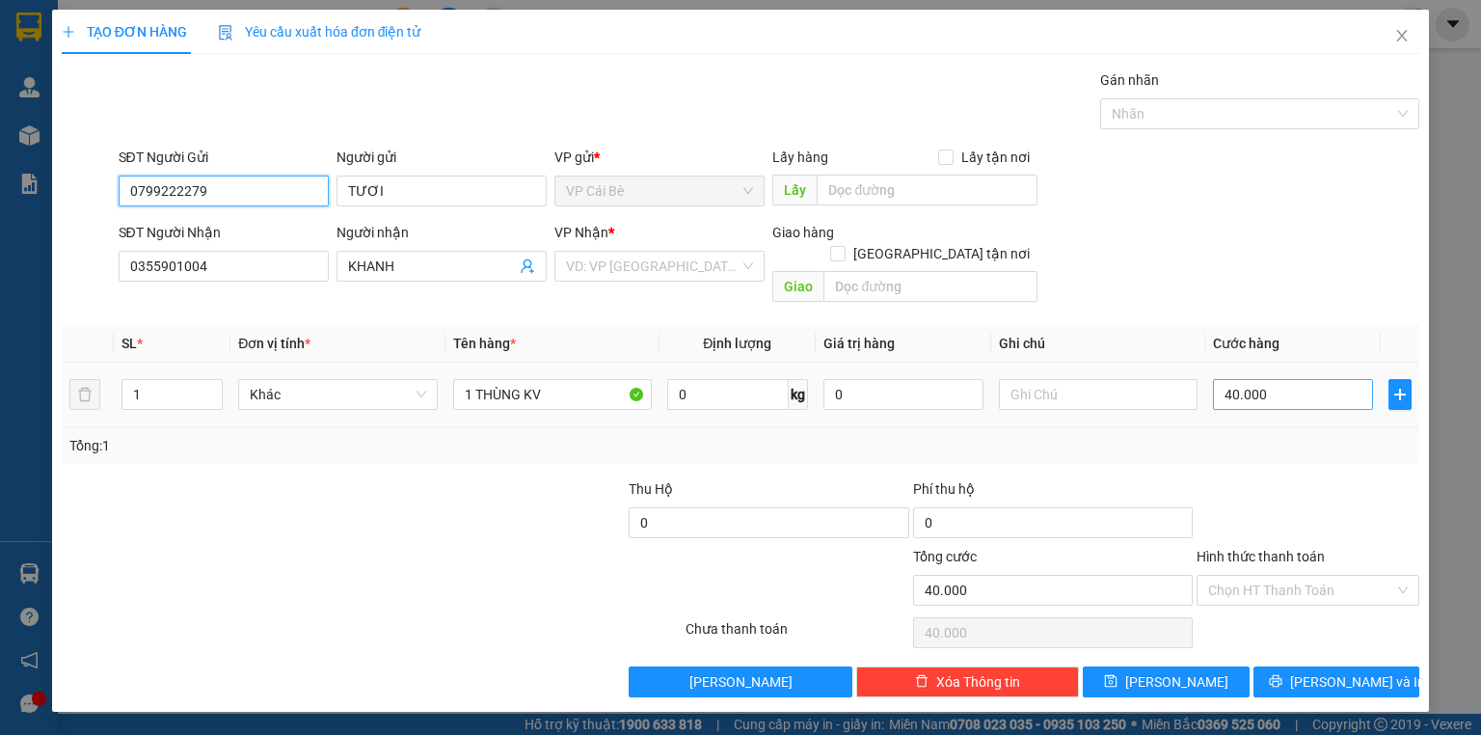
type input "0799222279"
click at [1308, 379] on input "40.000" at bounding box center [1293, 394] width 160 height 31
type input "2"
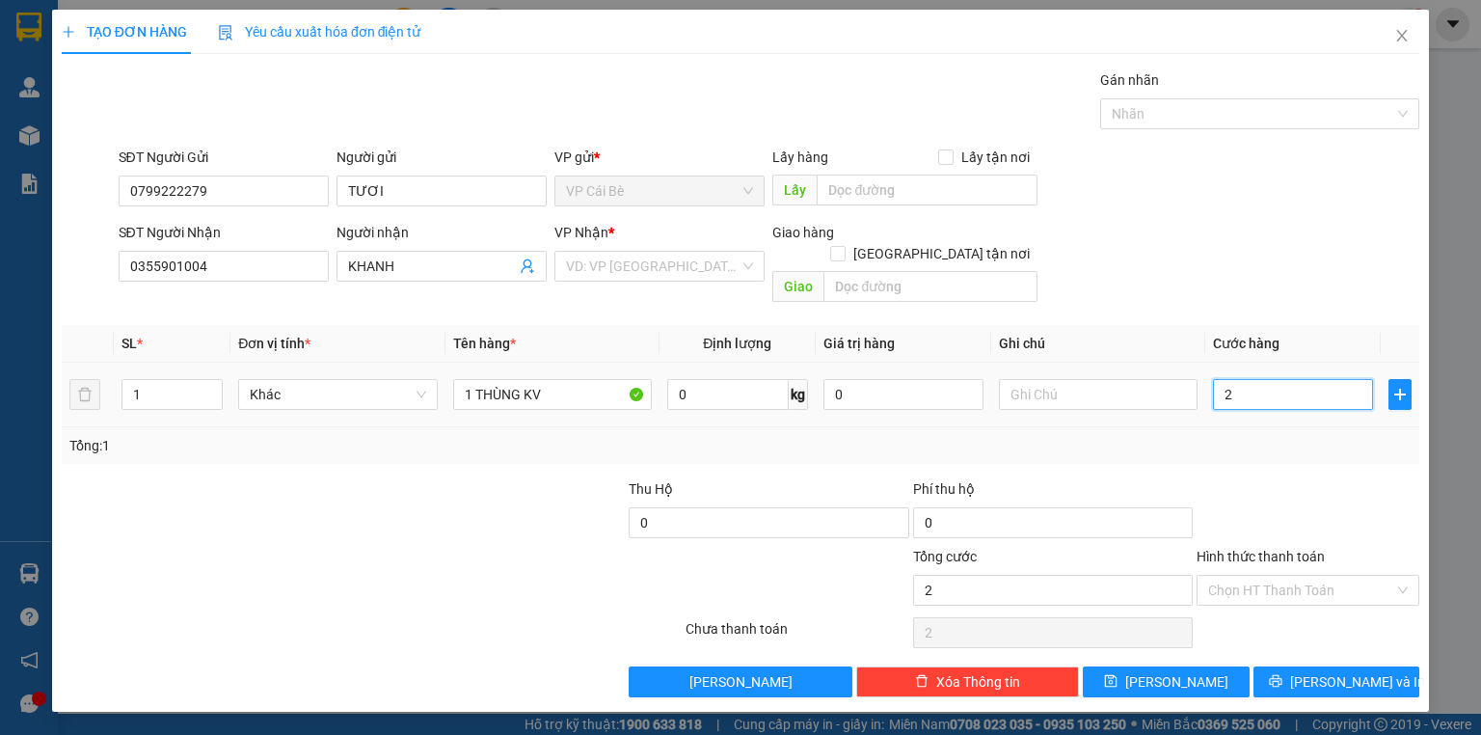
type input "20"
type input "20.000"
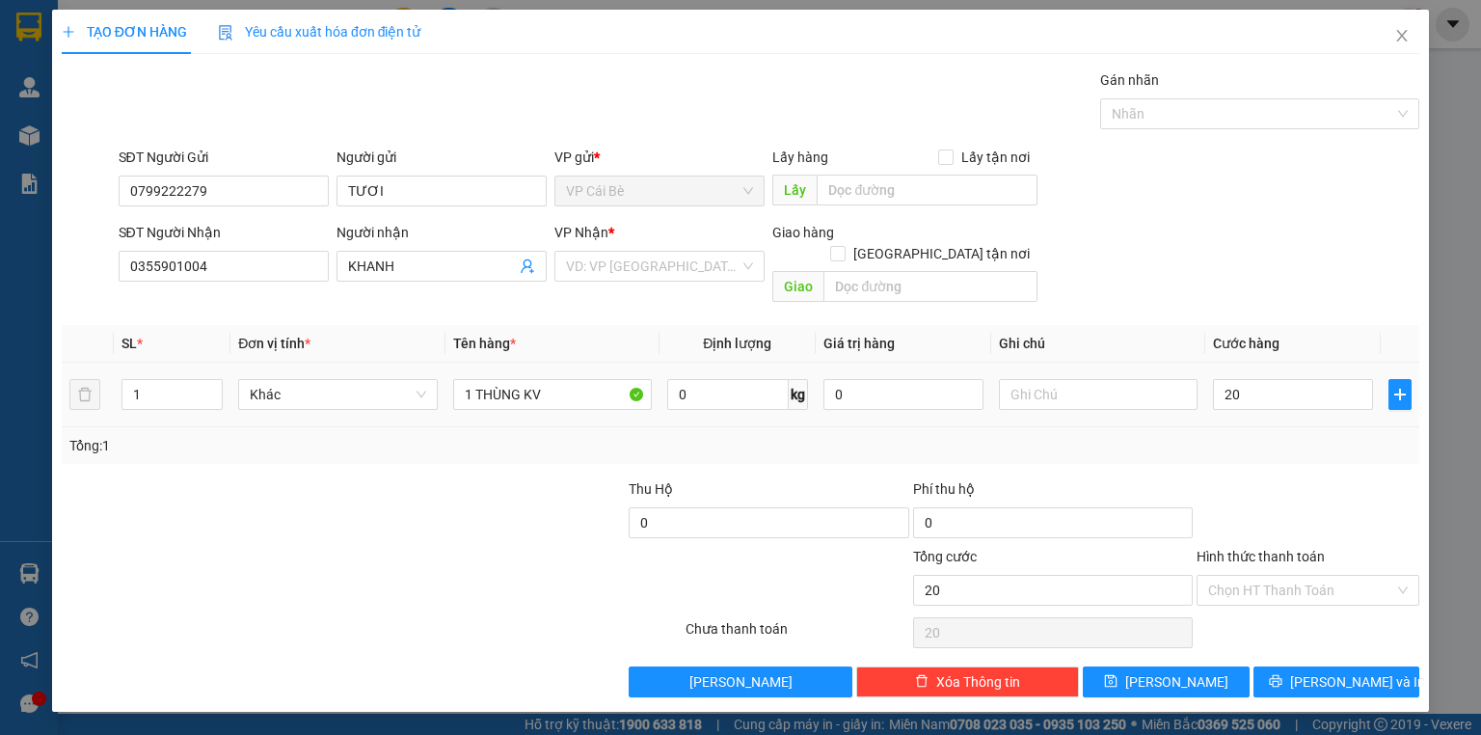
type input "20.000"
click at [1286, 513] on div at bounding box center [1308, 511] width 227 height 67
click at [1294, 551] on div "Hình thức thanh toán" at bounding box center [1308, 560] width 223 height 29
drag, startPoint x: 1294, startPoint y: 566, endPoint x: 1289, endPoint y: 617, distance: 51.3
click at [1294, 576] on input "Hình thức thanh toán" at bounding box center [1301, 590] width 186 height 29
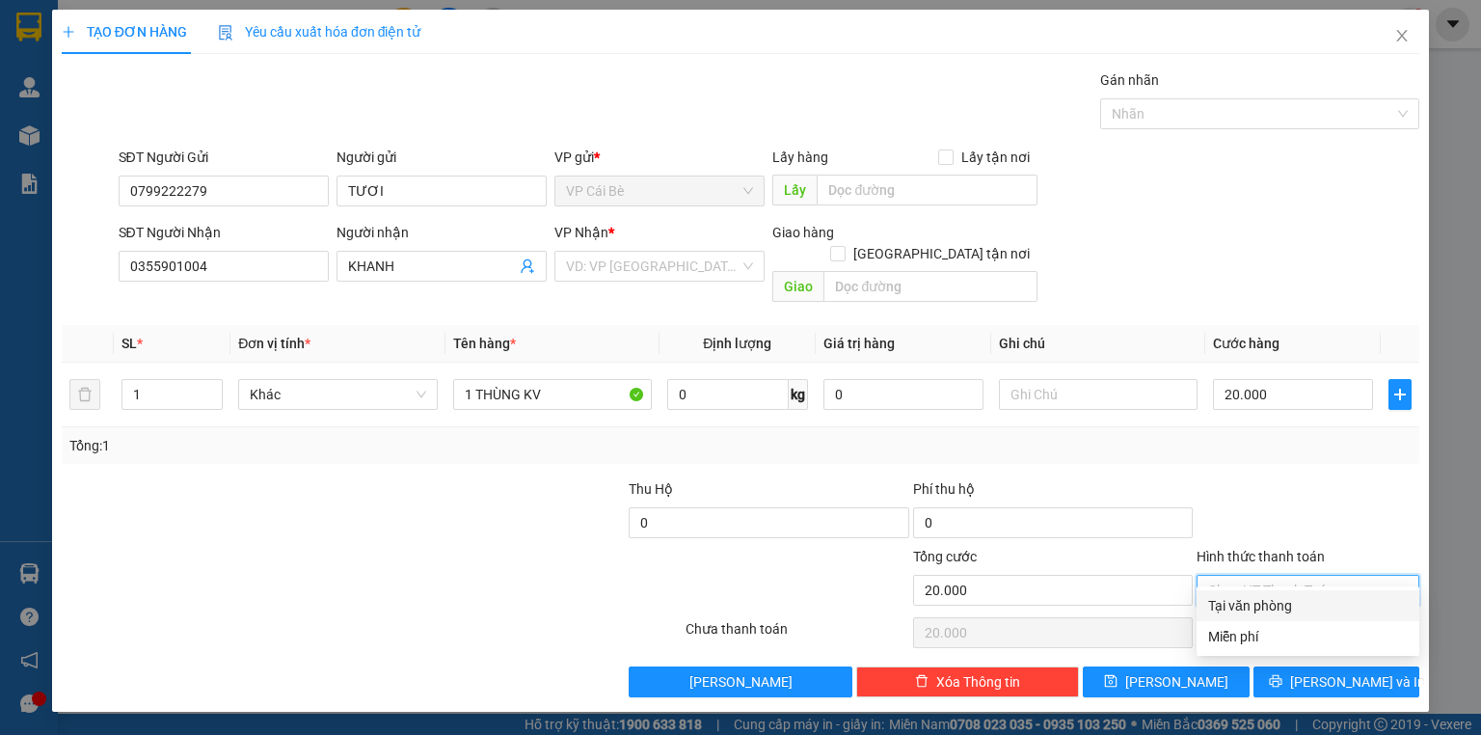
drag, startPoint x: 1288, startPoint y: 617, endPoint x: 1307, endPoint y: 650, distance: 38.0
click at [1288, 617] on div "Tại văn phòng" at bounding box center [1308, 605] width 223 height 31
type input "0"
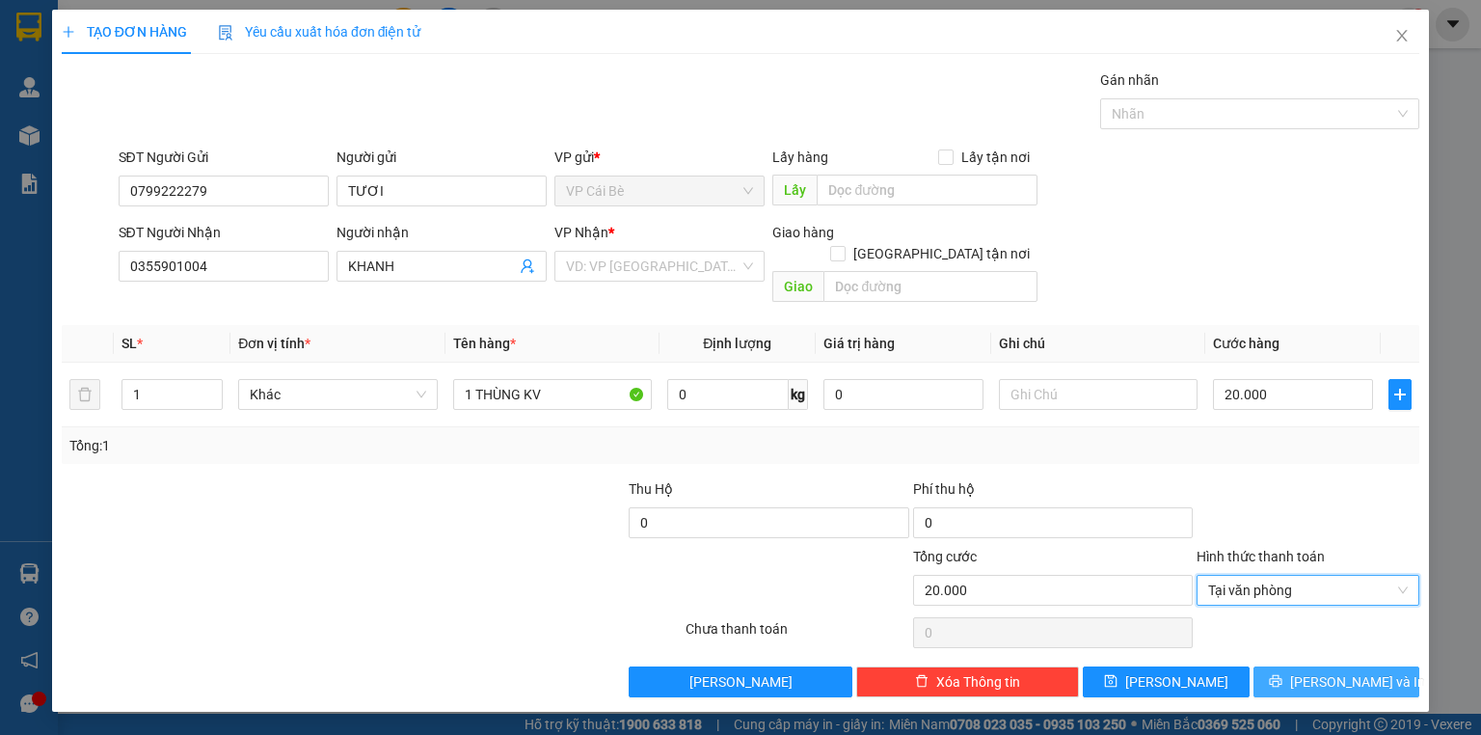
click at [1282, 674] on icon "printer" at bounding box center [1275, 680] width 13 height 13
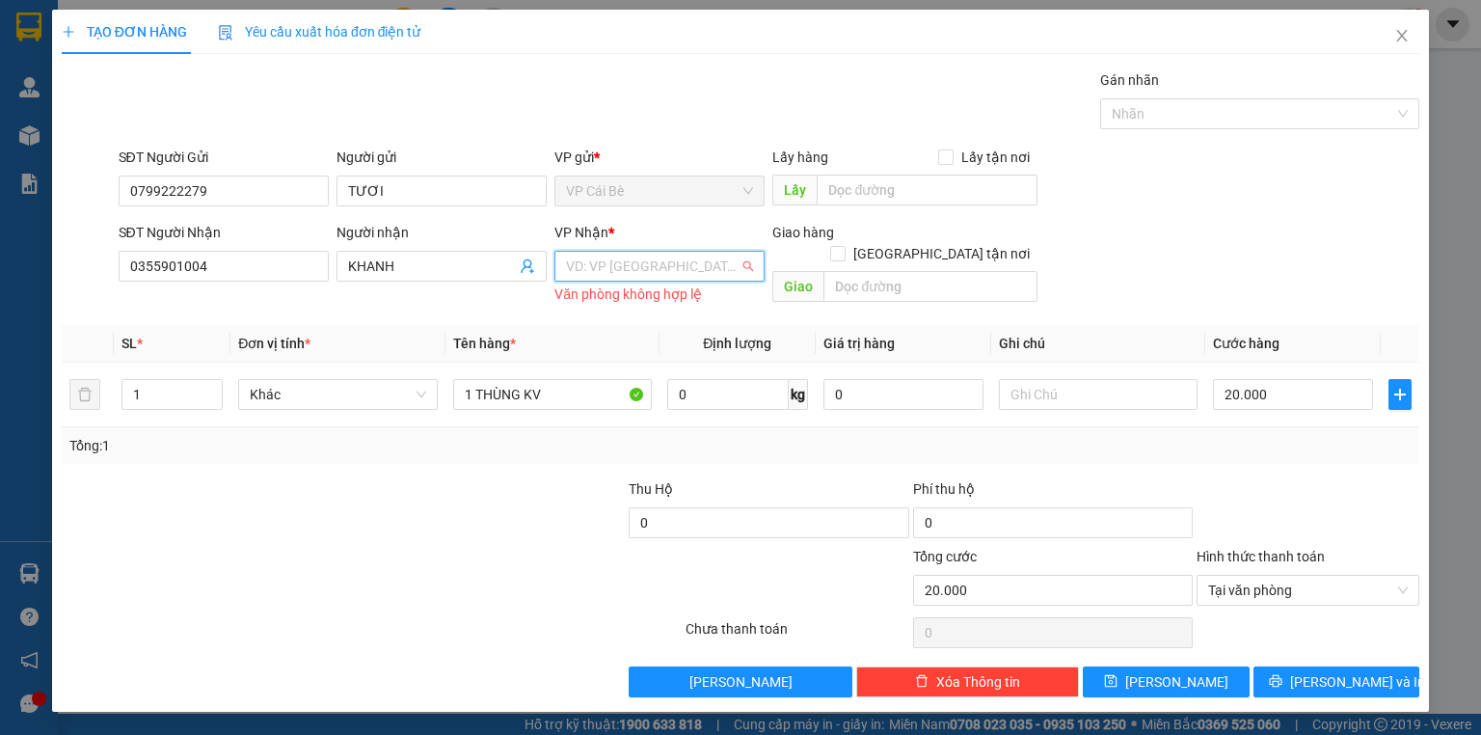
click at [696, 270] on input "search" at bounding box center [653, 266] width 174 height 29
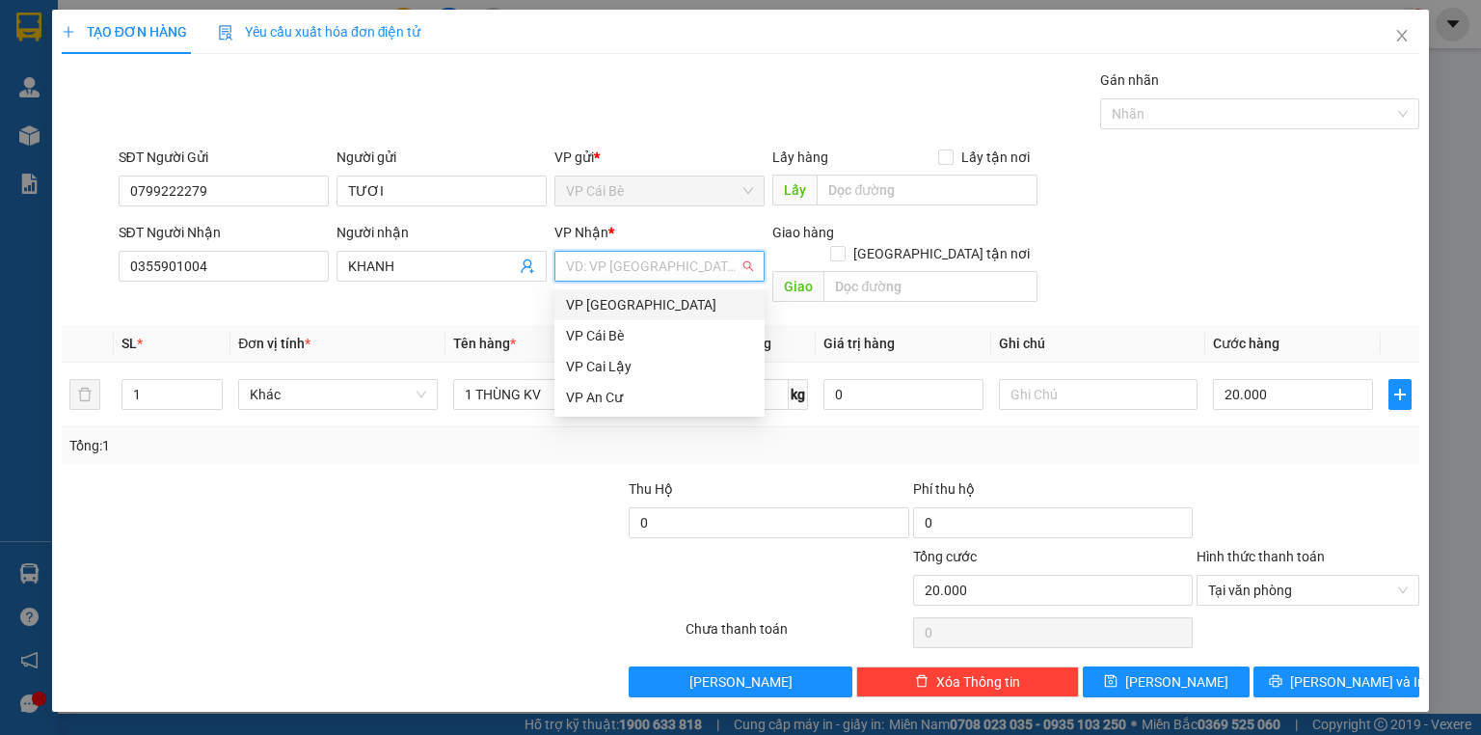
click at [660, 309] on div "VP [GEOGRAPHIC_DATA]" at bounding box center [659, 304] width 187 height 21
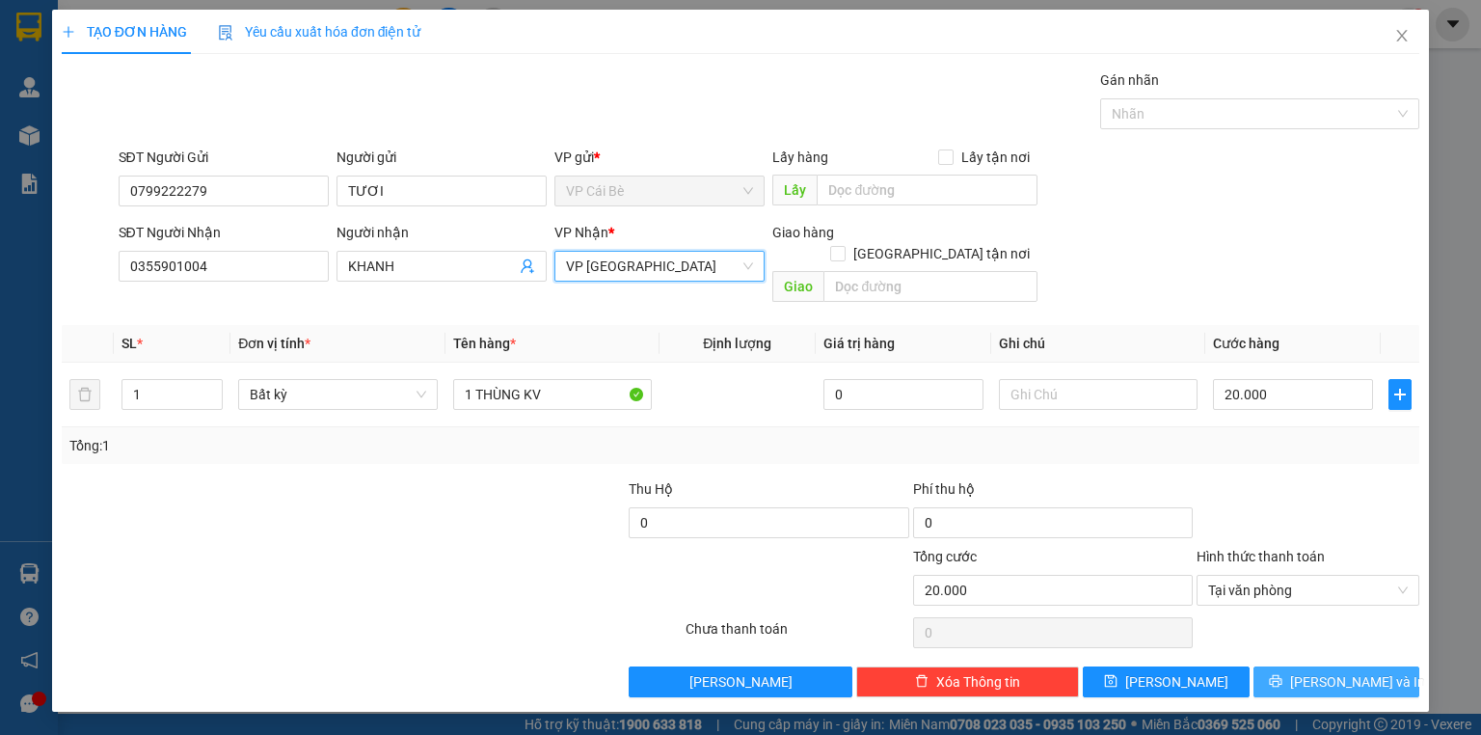
click at [1330, 666] on button "[PERSON_NAME] và In" at bounding box center [1336, 681] width 167 height 31
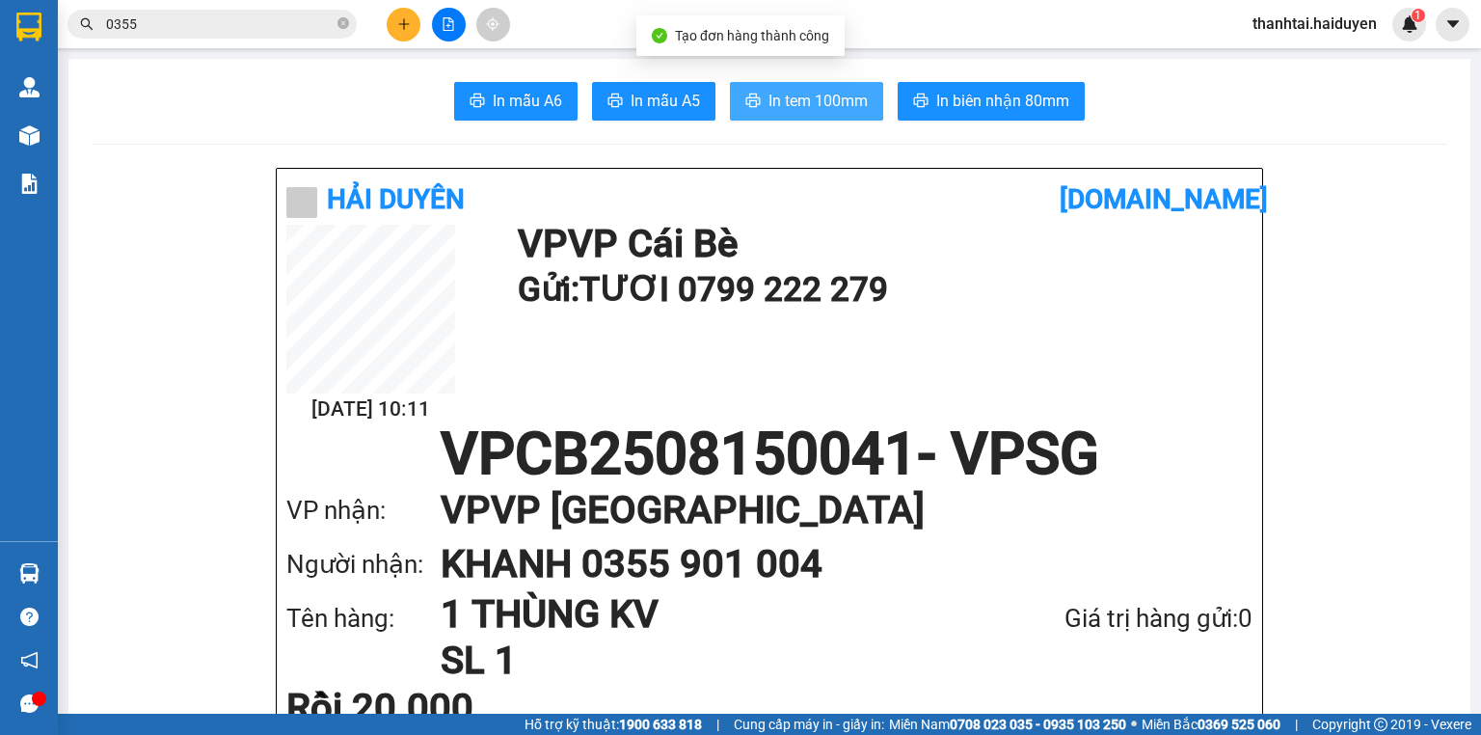
click at [806, 88] on button "In tem 100mm" at bounding box center [806, 101] width 153 height 39
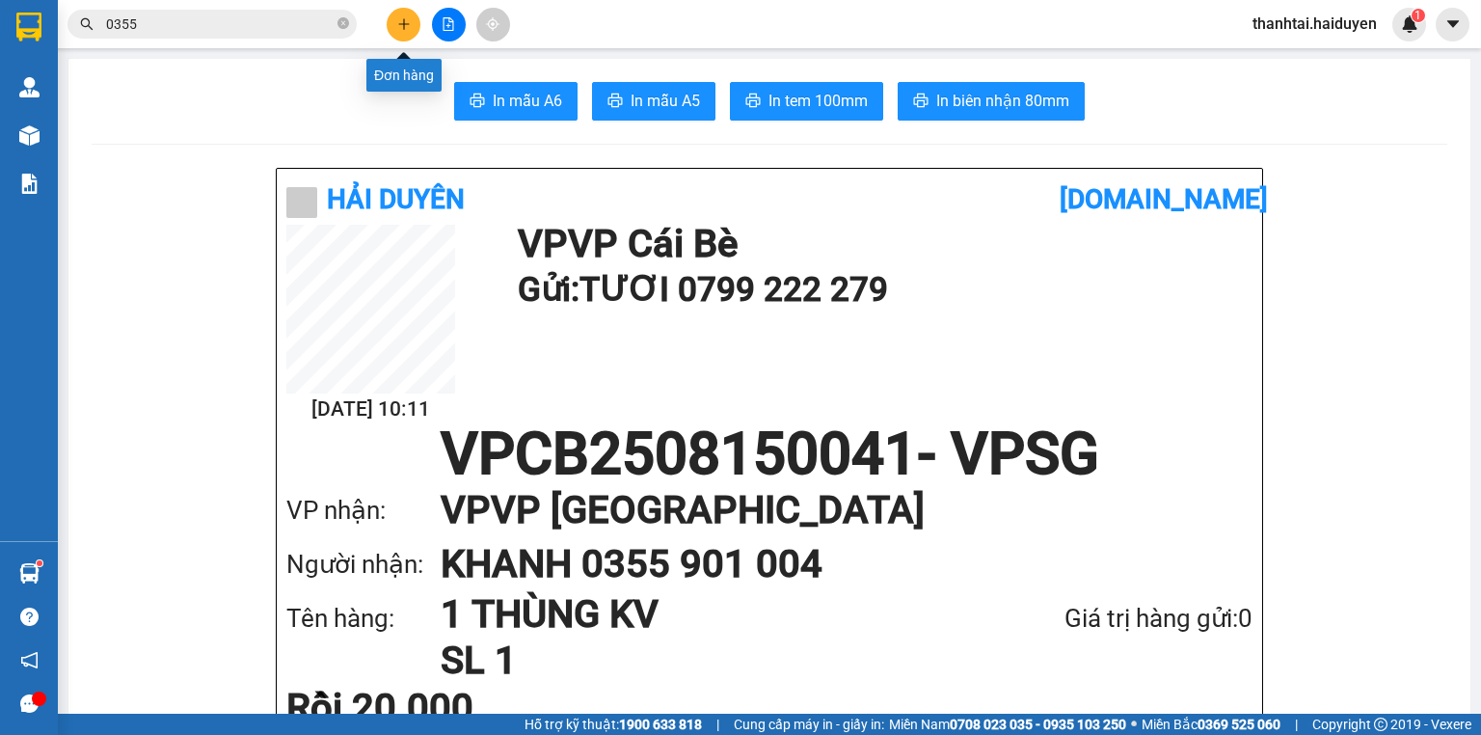
click at [395, 22] on button at bounding box center [404, 25] width 34 height 34
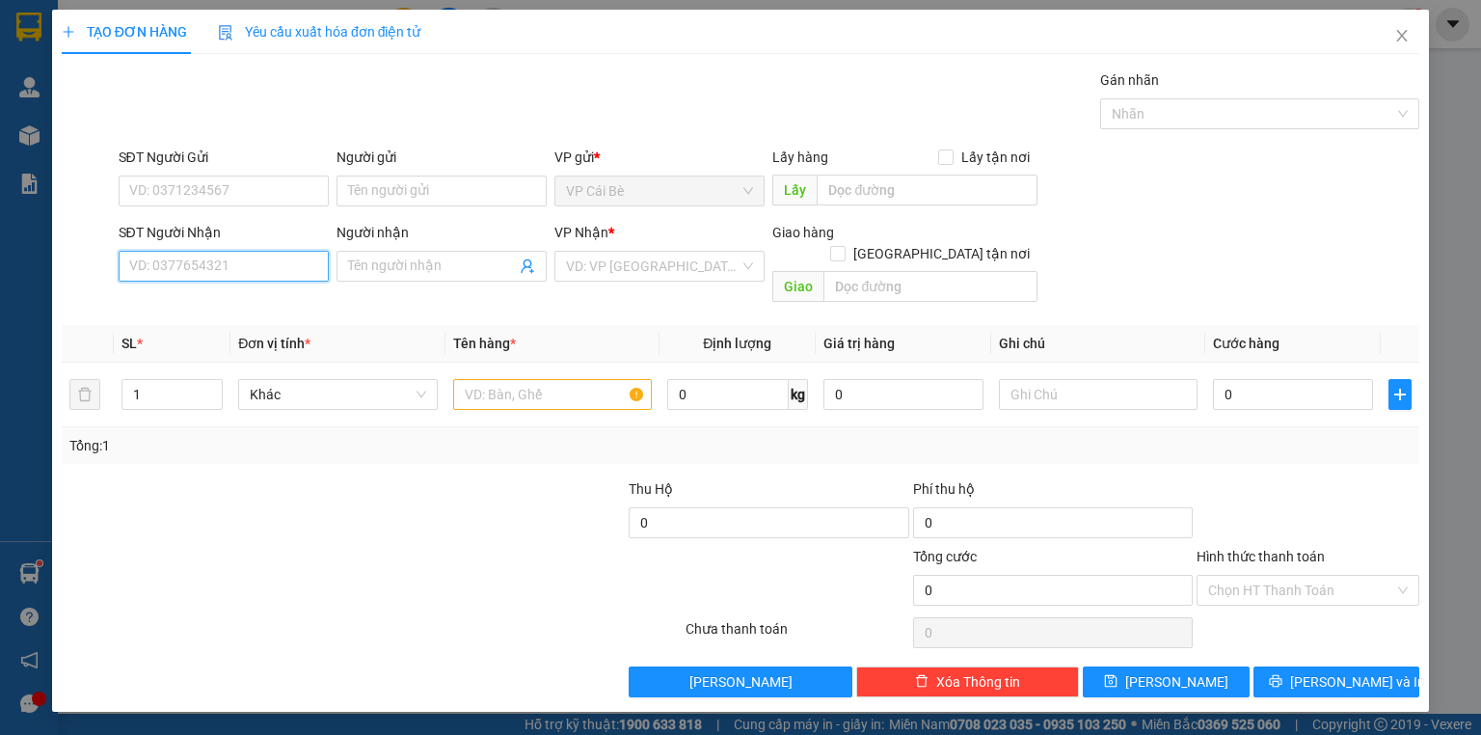
click at [279, 268] on input "SĐT Người Nhận" at bounding box center [224, 266] width 210 height 31
click at [223, 192] on input "SĐT Người Gửi" at bounding box center [224, 190] width 210 height 31
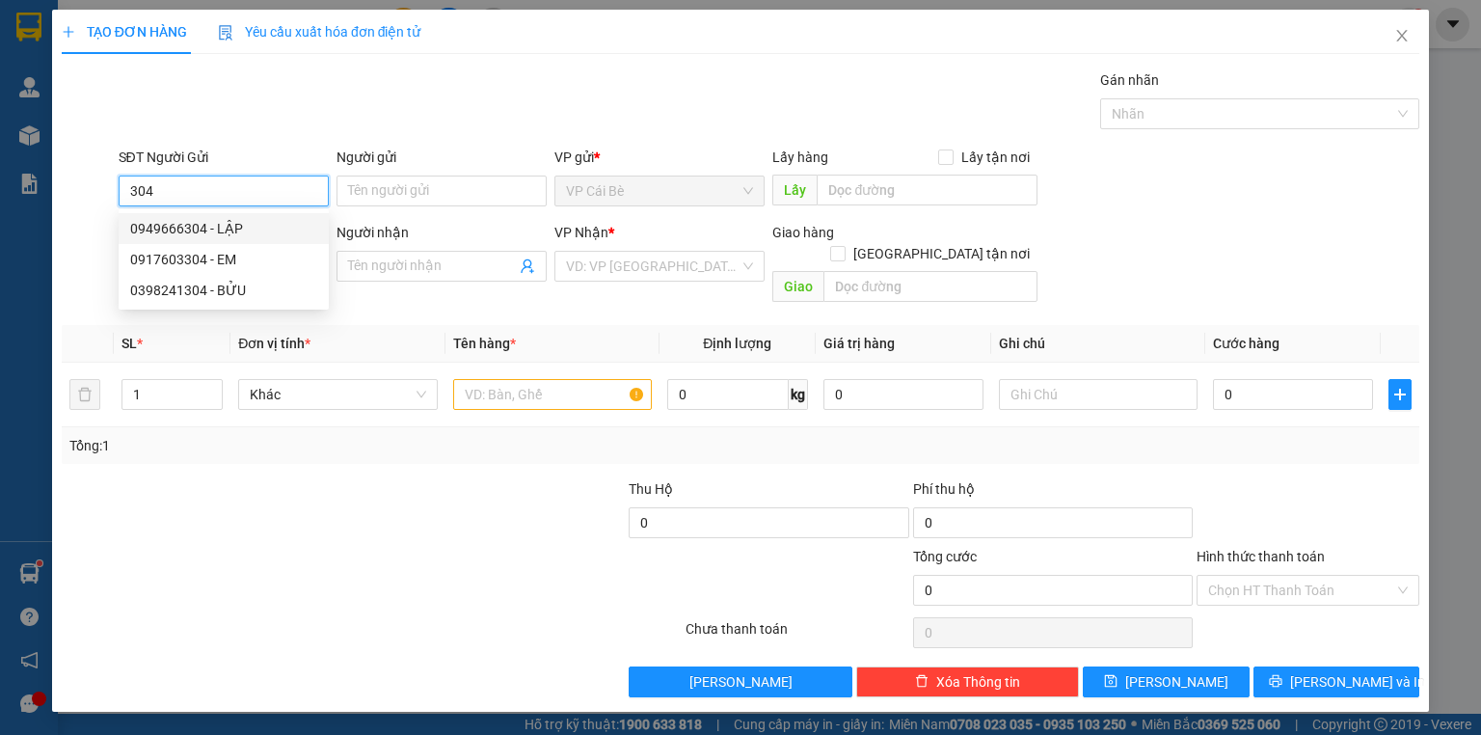
click at [266, 226] on div "0949666304 - LẬP" at bounding box center [223, 228] width 187 height 21
type input "0949666304"
type input "LẬP"
type input "0907291432"
type input "HƯNG"
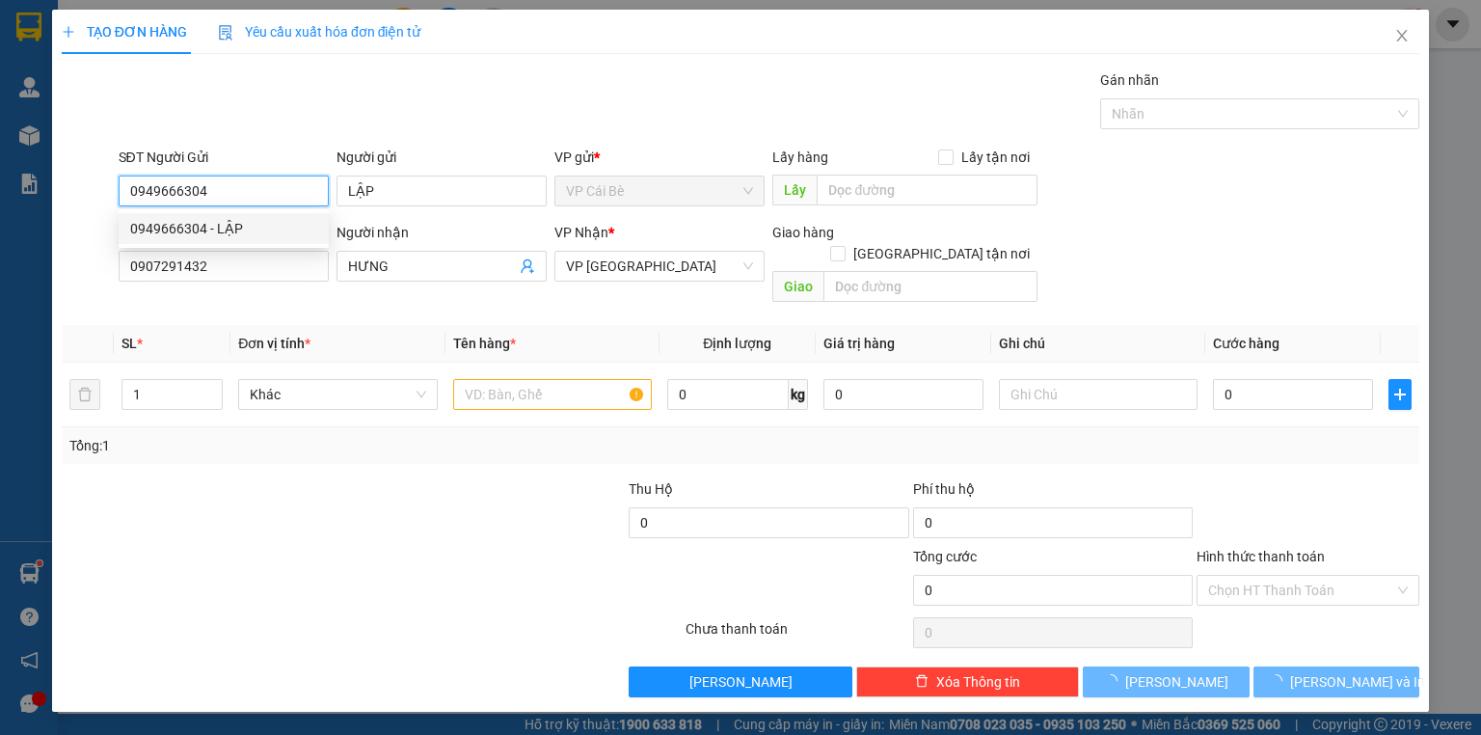
type input "20.000"
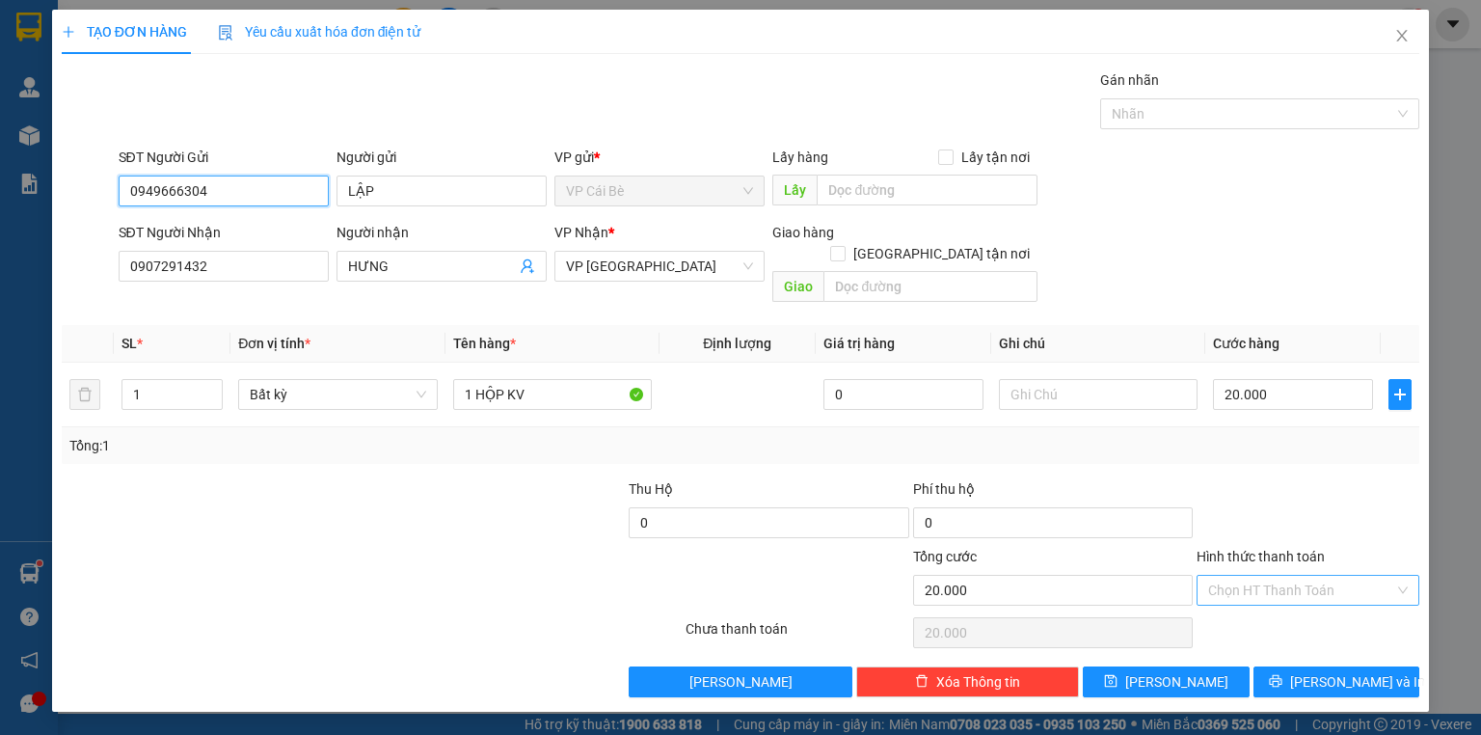
type input "0949666304"
click at [1332, 576] on input "Hình thức thanh toán" at bounding box center [1301, 590] width 186 height 29
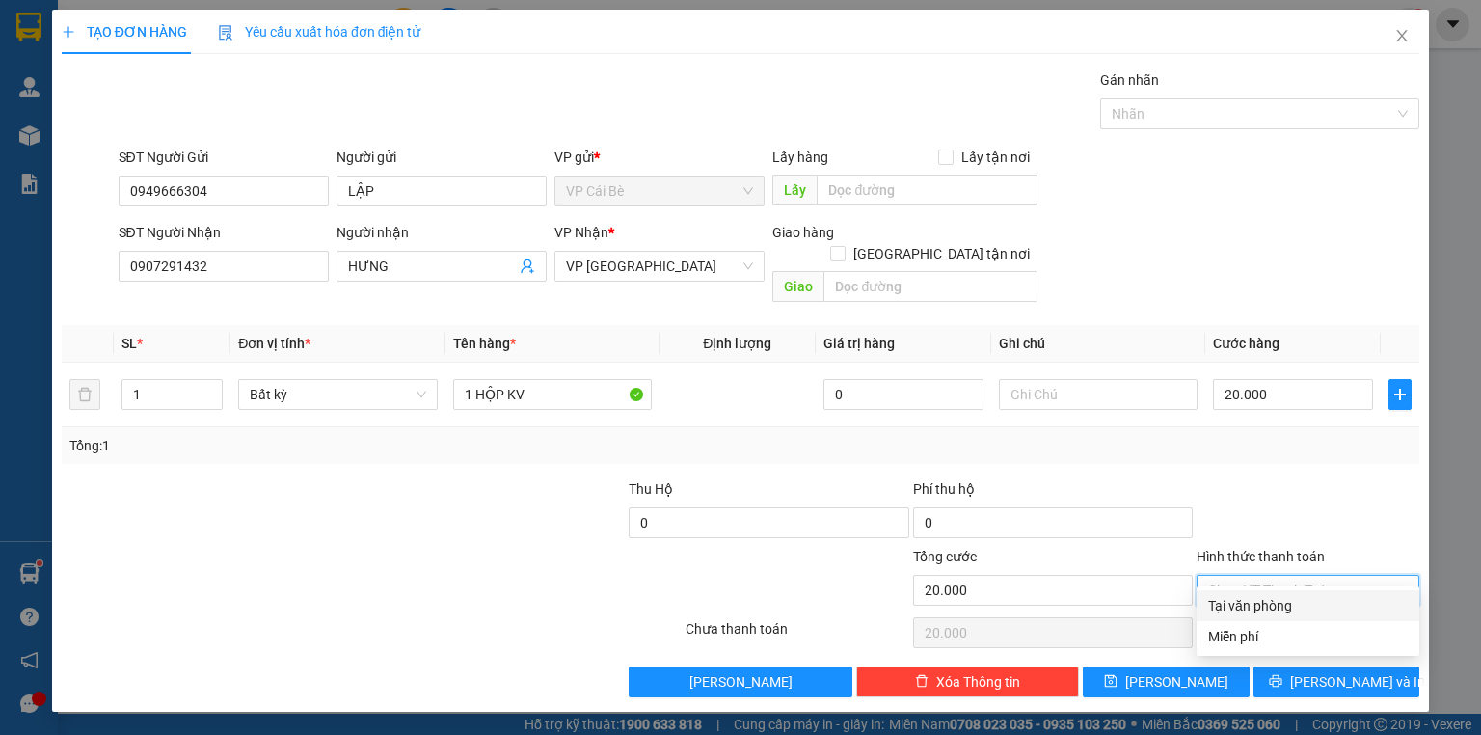
click at [1335, 606] on div "Tại văn phòng" at bounding box center [1308, 605] width 200 height 21
type input "0"
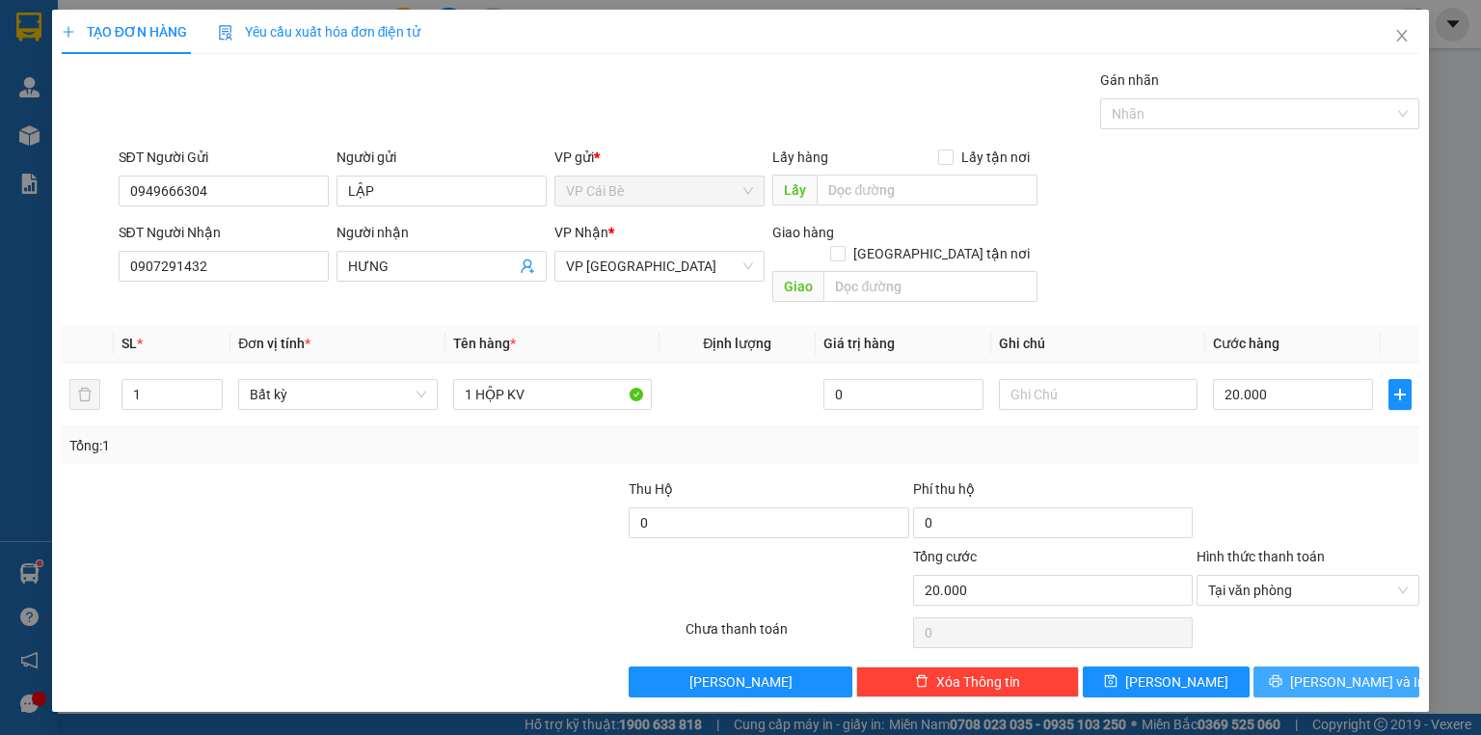
drag, startPoint x: 1337, startPoint y: 655, endPoint x: 1255, endPoint y: 606, distance: 95.6
click at [1331, 671] on span "[PERSON_NAME] và In" at bounding box center [1357, 681] width 135 height 21
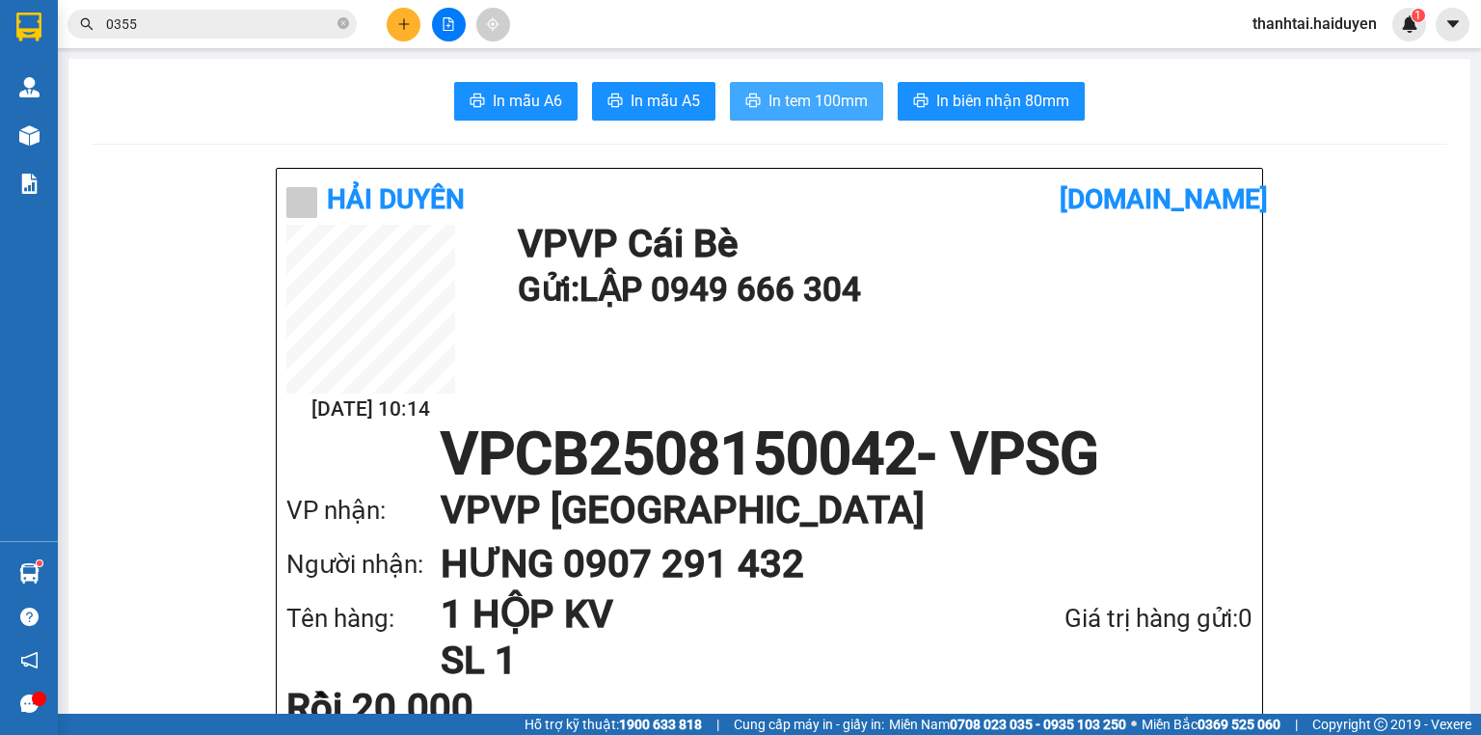
click at [783, 91] on span "In tem 100mm" at bounding box center [817, 101] width 99 height 24
click at [409, 13] on button at bounding box center [404, 25] width 34 height 34
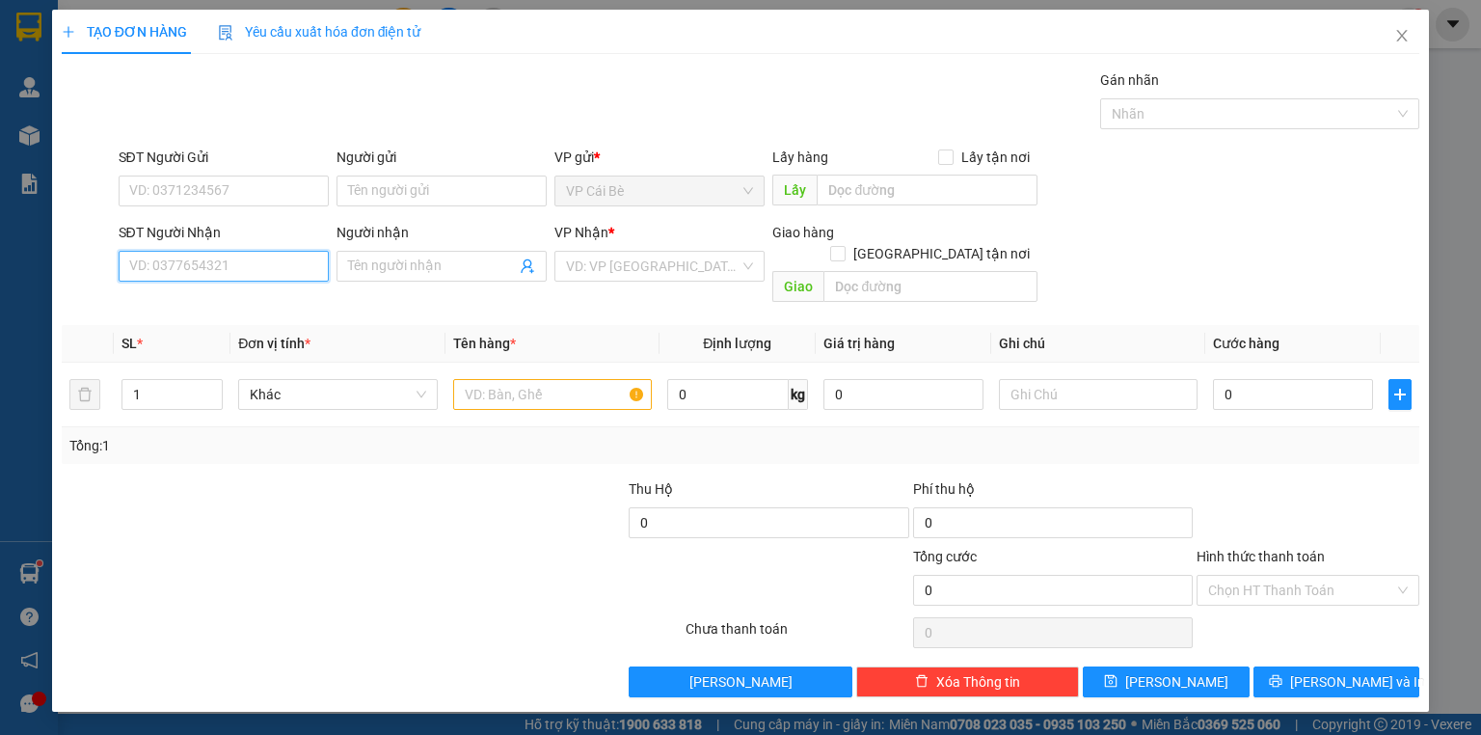
drag, startPoint x: 304, startPoint y: 259, endPoint x: 278, endPoint y: 242, distance: 31.3
click at [301, 259] on input "SĐT Người Nhận" at bounding box center [224, 266] width 210 height 31
click at [292, 297] on div "0368089893" at bounding box center [223, 303] width 187 height 21
type input "0368089893"
type input "1.410.000"
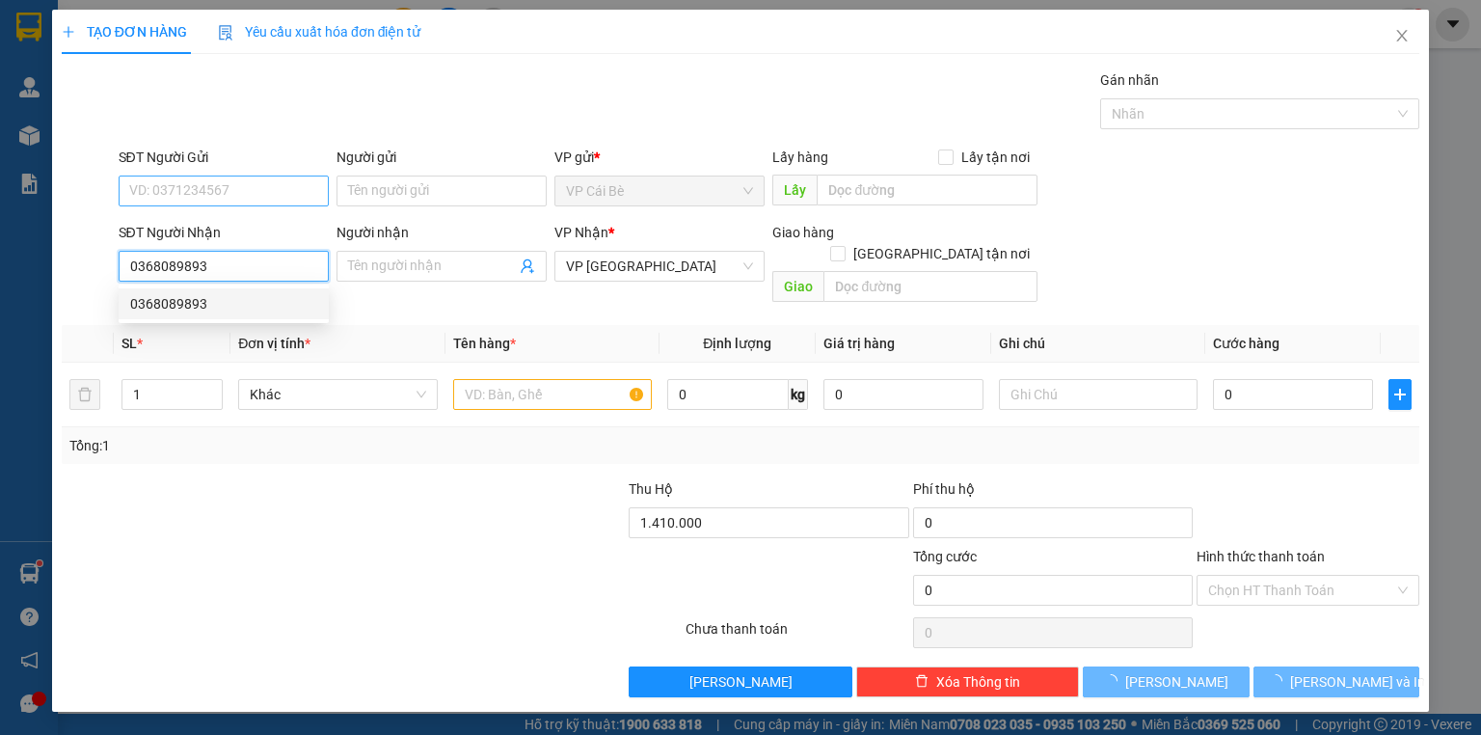
type input "40.000"
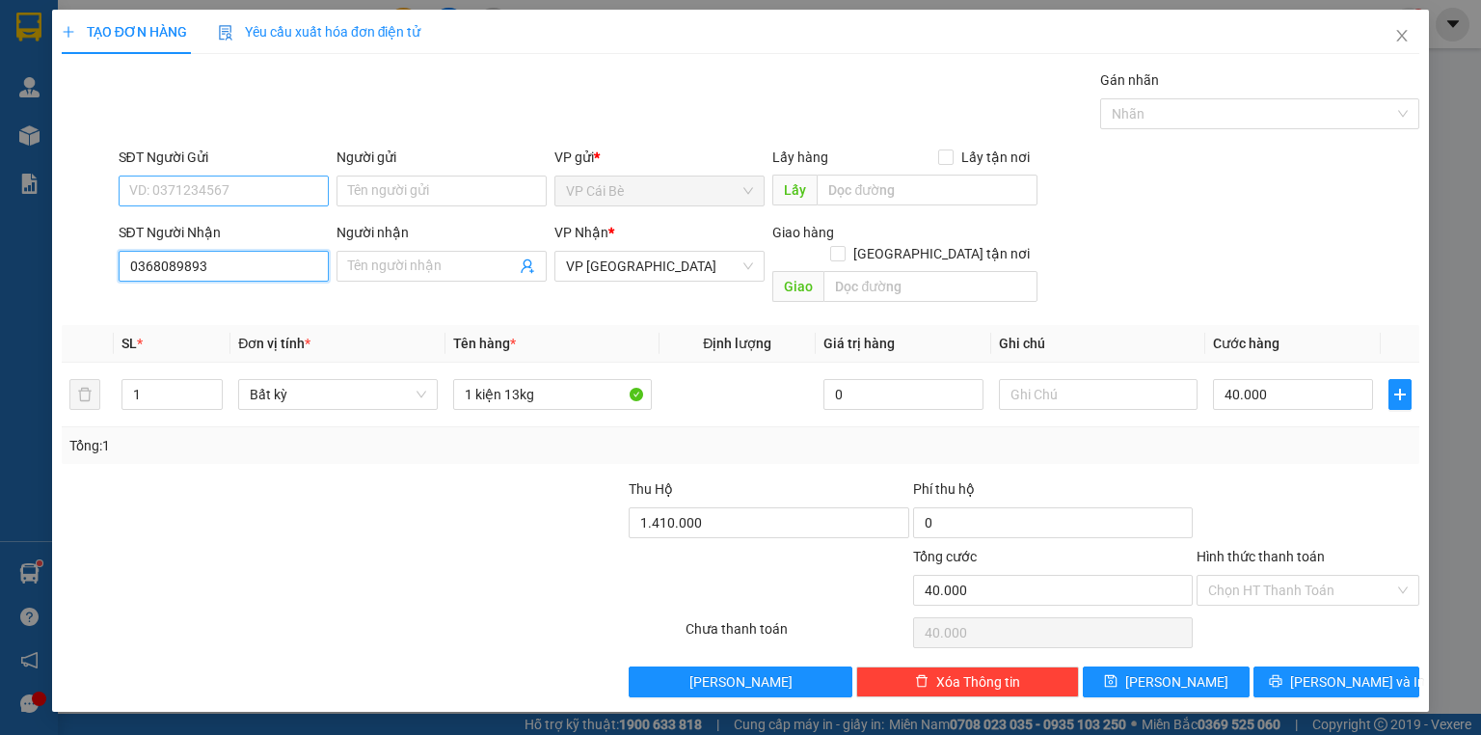
type input "0368089893"
click at [287, 201] on input "SĐT Người Gửi" at bounding box center [224, 190] width 210 height 31
click at [276, 220] on div "0384135643 - THẢO VY" at bounding box center [223, 228] width 187 height 21
type input "0384135643"
type input "THẢO VY"
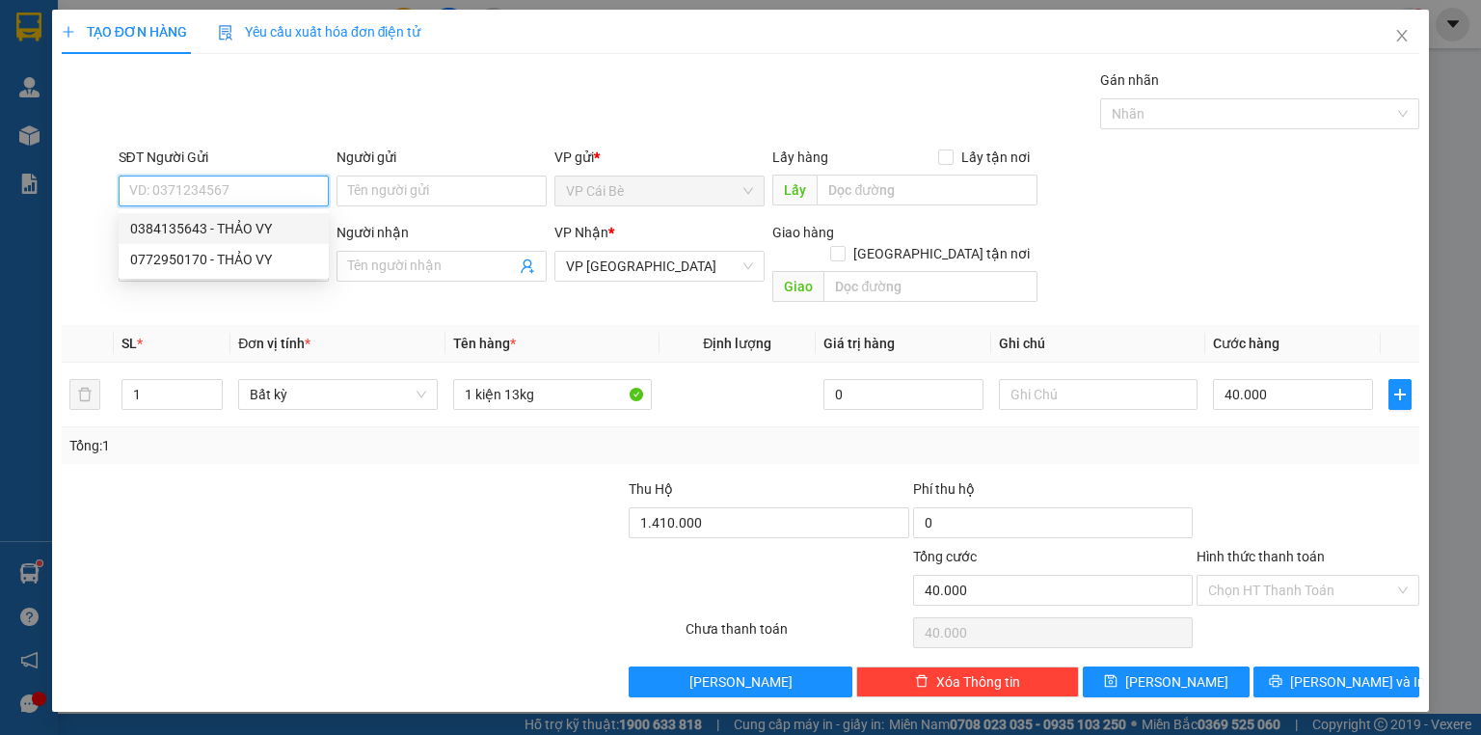
type input "BÊN ĐÂY CẦU BÀ TỒN LX THẢO VY"
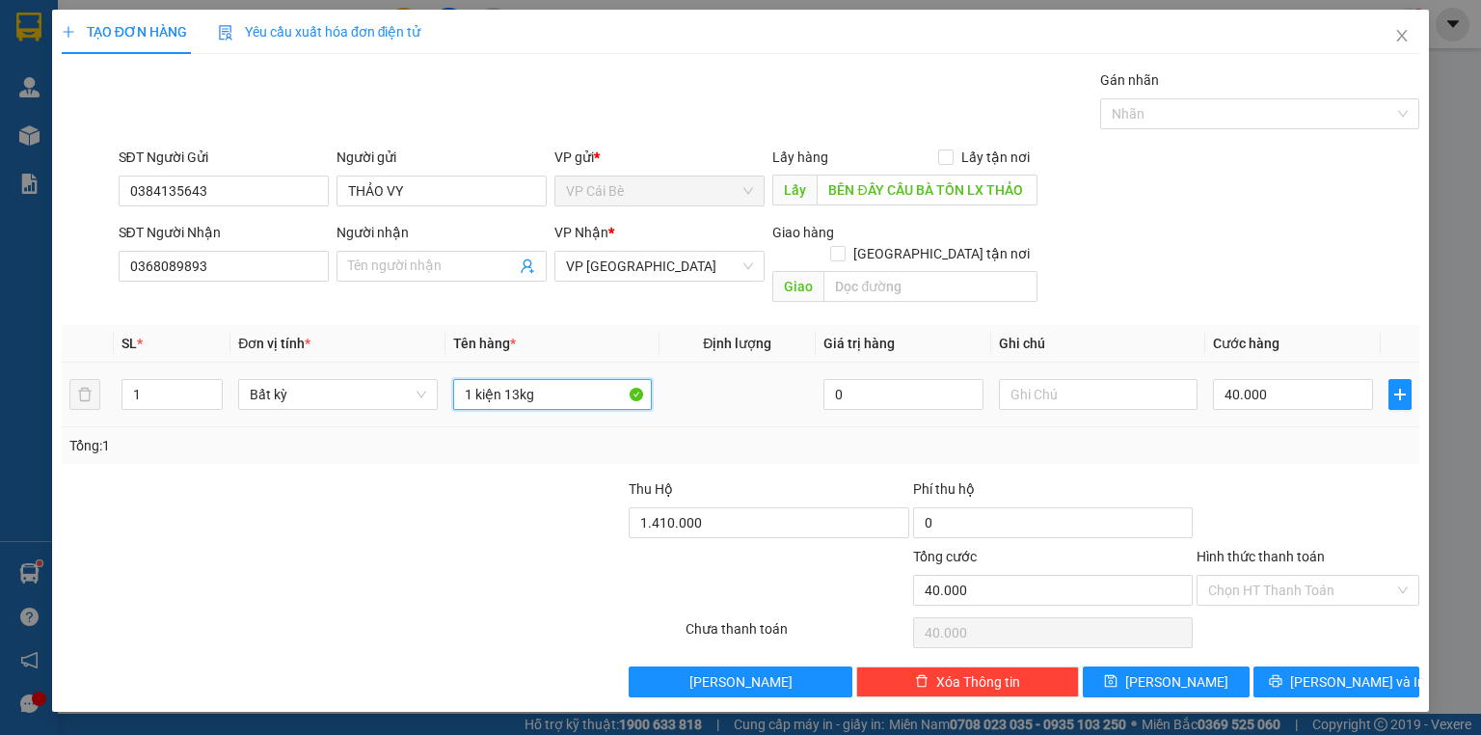
click at [516, 379] on input "1 kiện 13kg" at bounding box center [552, 394] width 199 height 31
type input "1 kiện 10kg"
click at [730, 507] on input "1.410.000" at bounding box center [769, 522] width 280 height 31
type input "1.180.000"
click at [834, 437] on div "Tổng: 1" at bounding box center [741, 445] width 1358 height 37
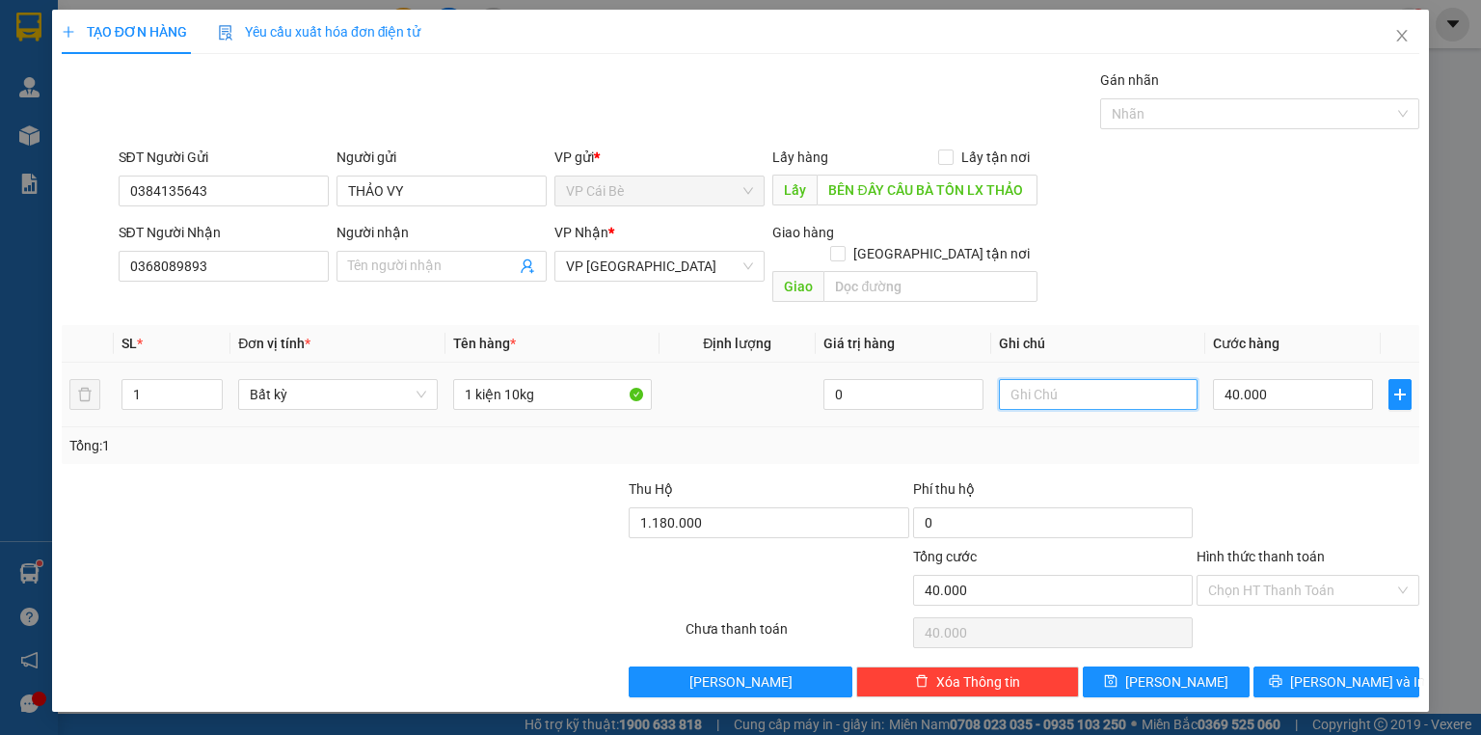
click at [1117, 379] on input "text" at bounding box center [1098, 394] width 199 height 31
type input "11.30"
click at [1296, 379] on input "40.000" at bounding box center [1293, 394] width 160 height 31
type input "3"
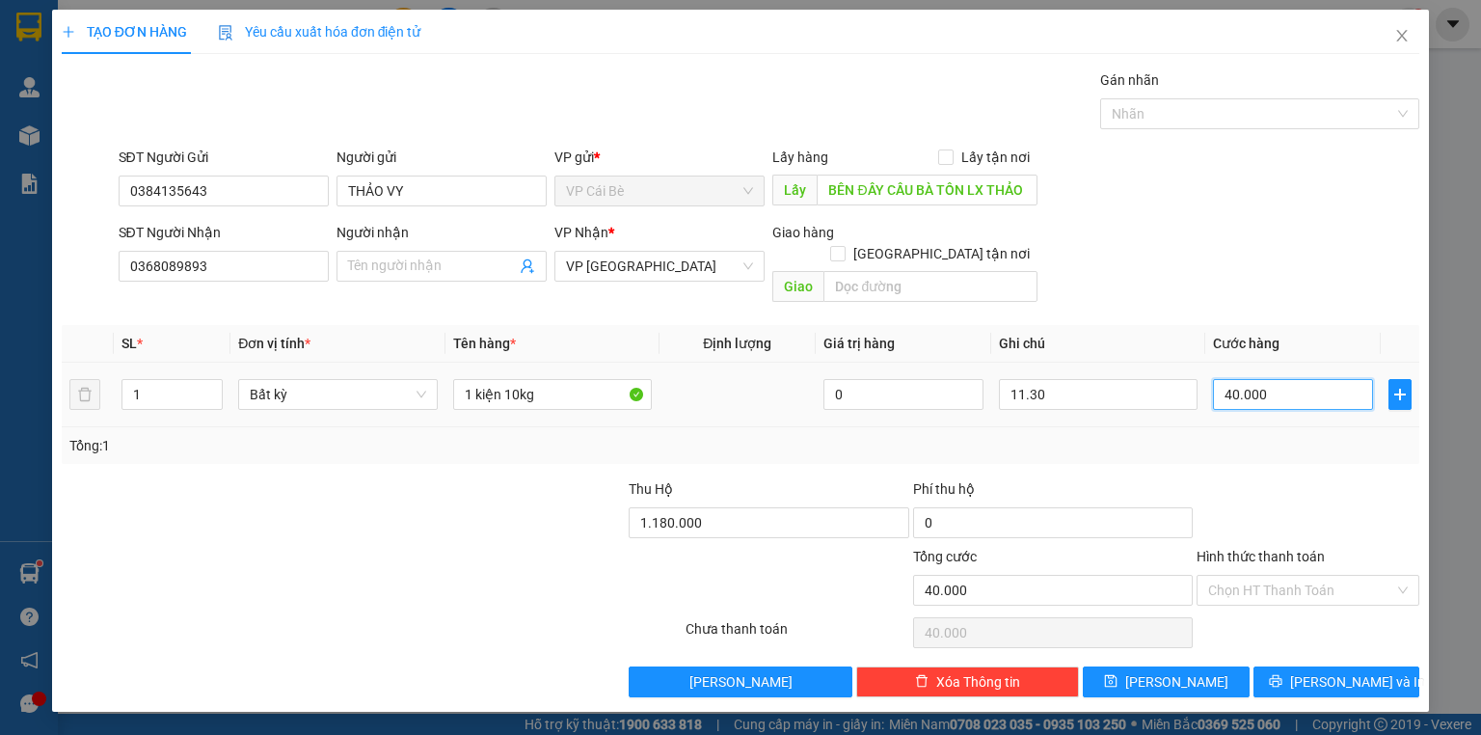
type input "3"
type input "30"
type input "30.000"
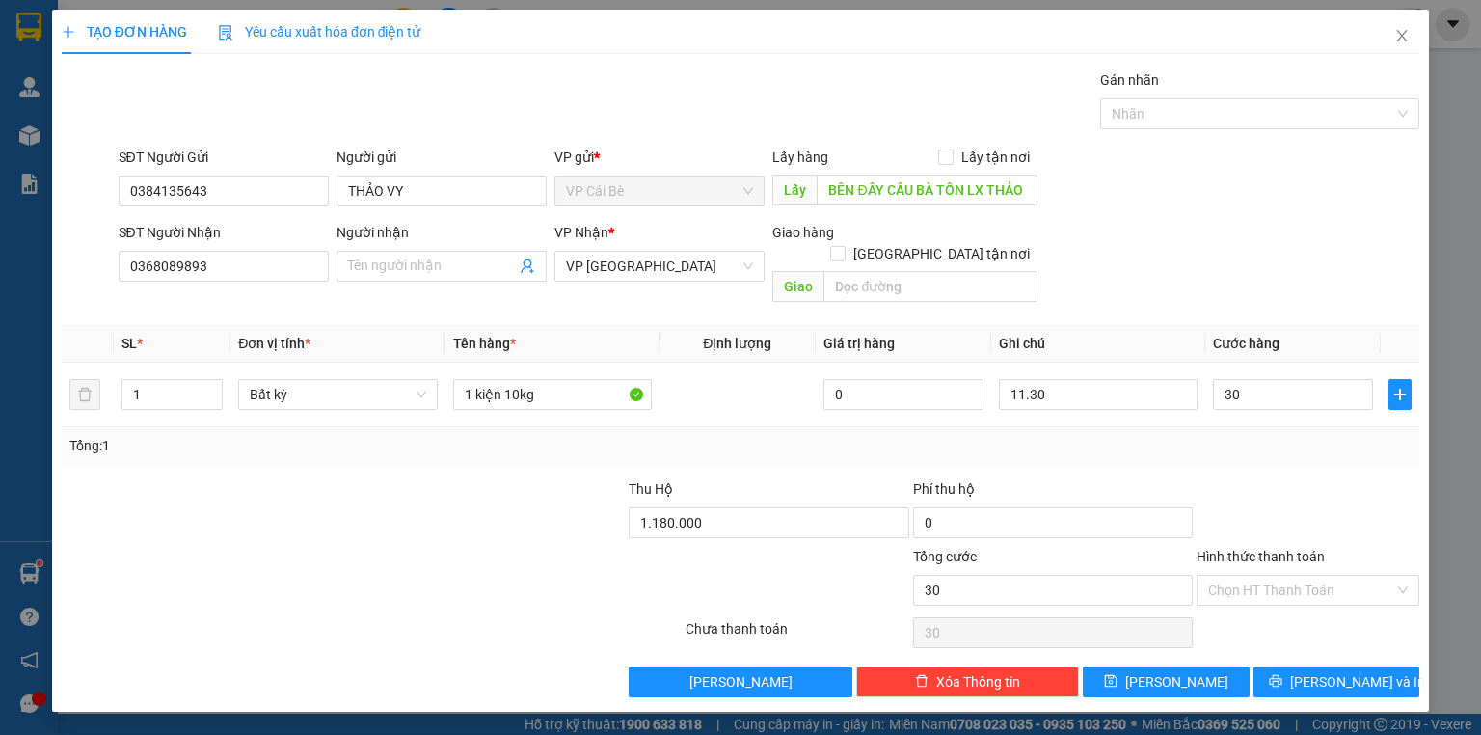
type input "30.000"
click at [1328, 498] on div at bounding box center [1308, 511] width 227 height 67
click at [1337, 671] on span "[PERSON_NAME] và In" at bounding box center [1357, 681] width 135 height 21
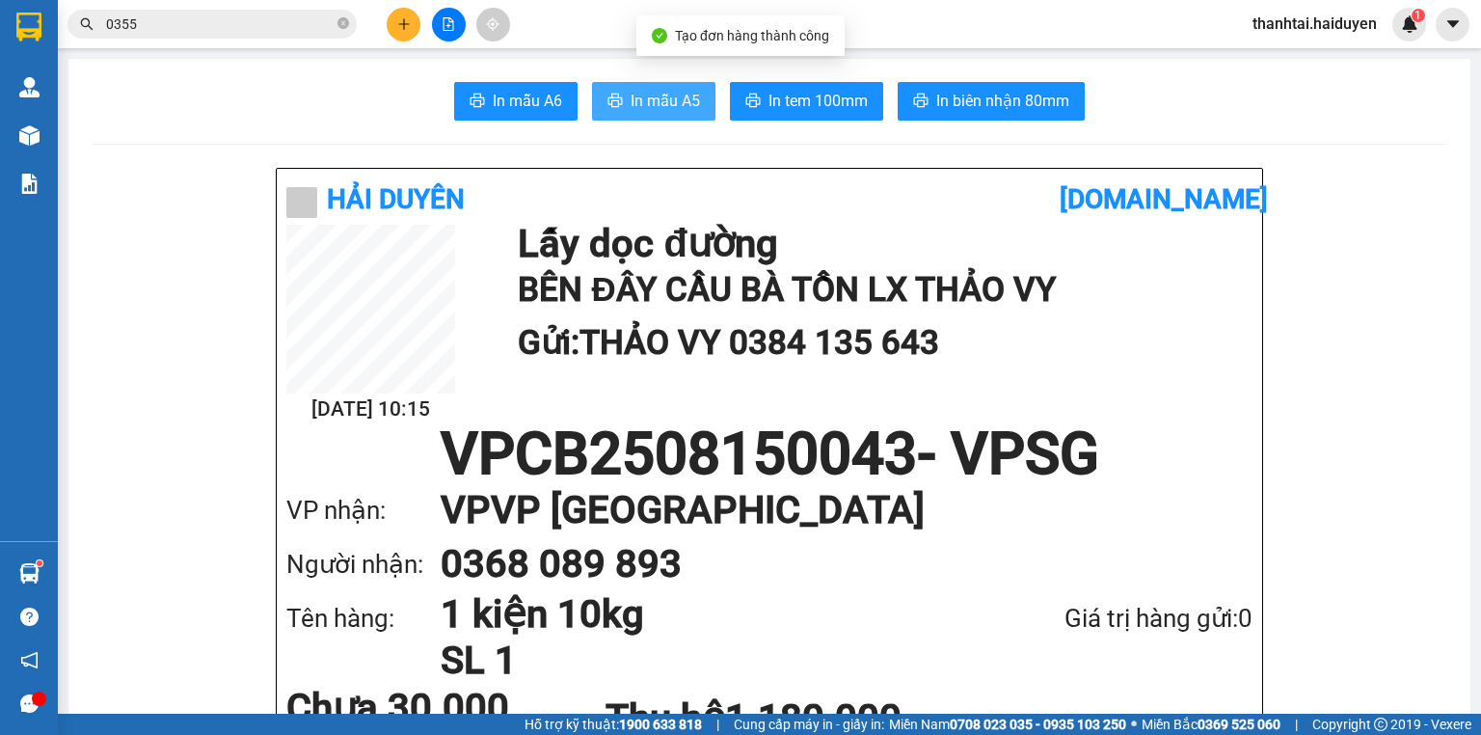
click at [624, 95] on button "In mẫu A5" at bounding box center [653, 101] width 123 height 39
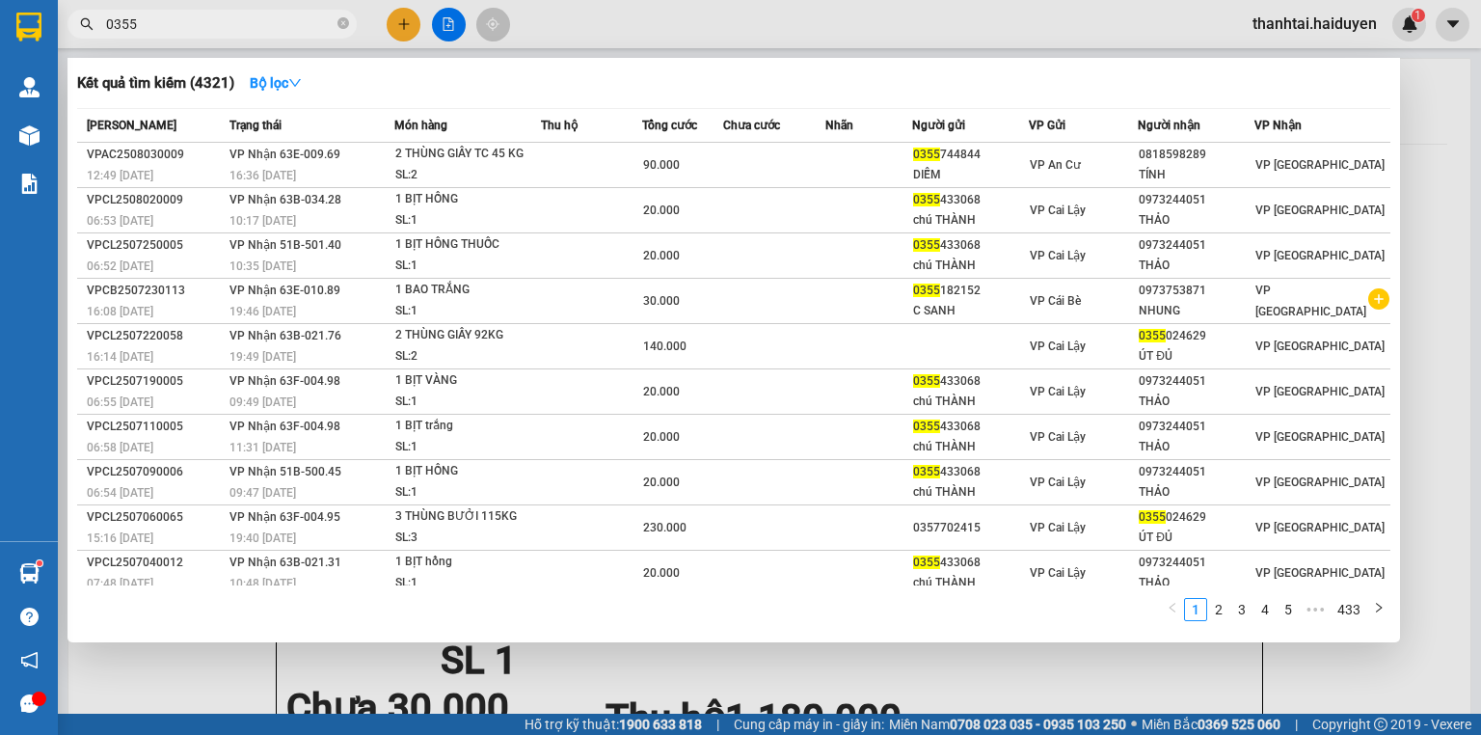
click at [345, 29] on span at bounding box center [343, 24] width 12 height 18
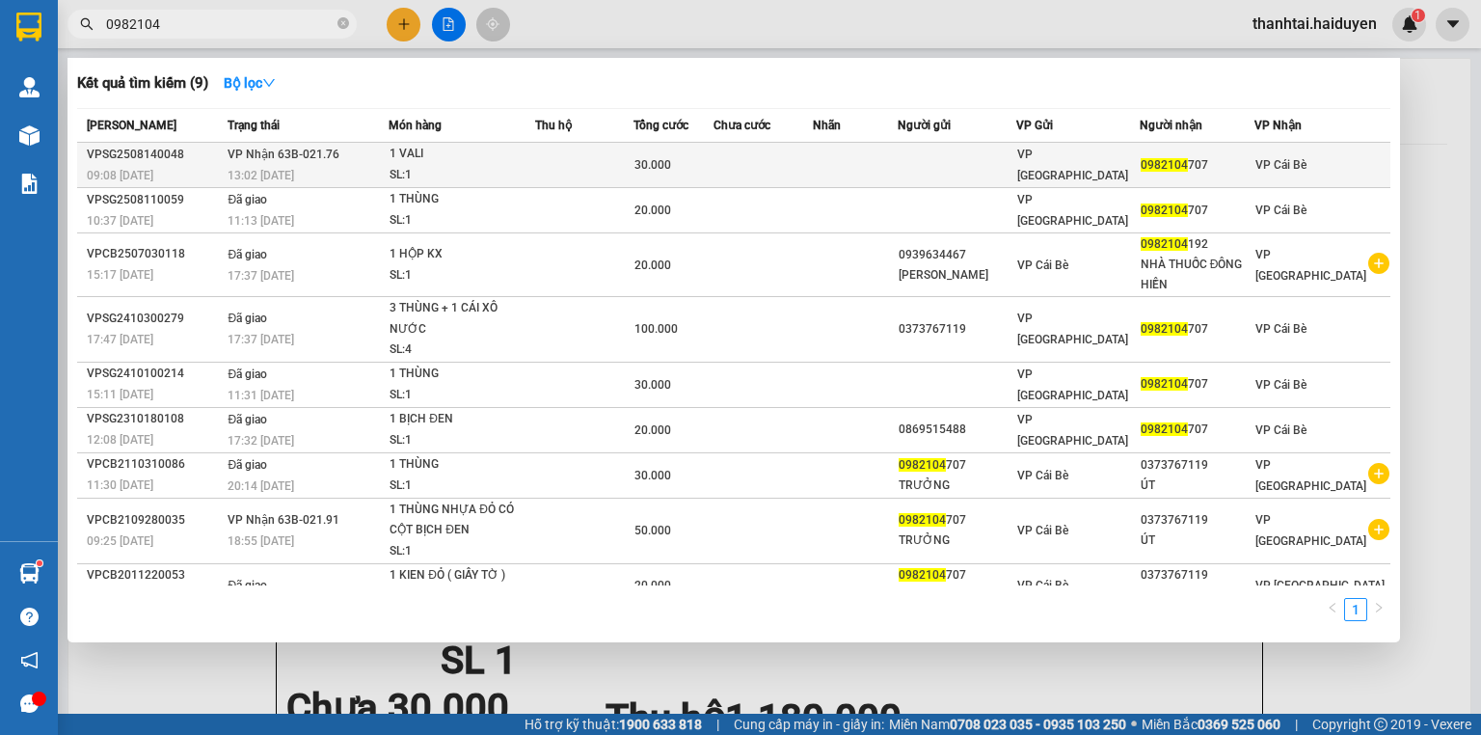
type input "0982104"
click at [376, 165] on div "13:02 - 14/08" at bounding box center [308, 175] width 160 height 21
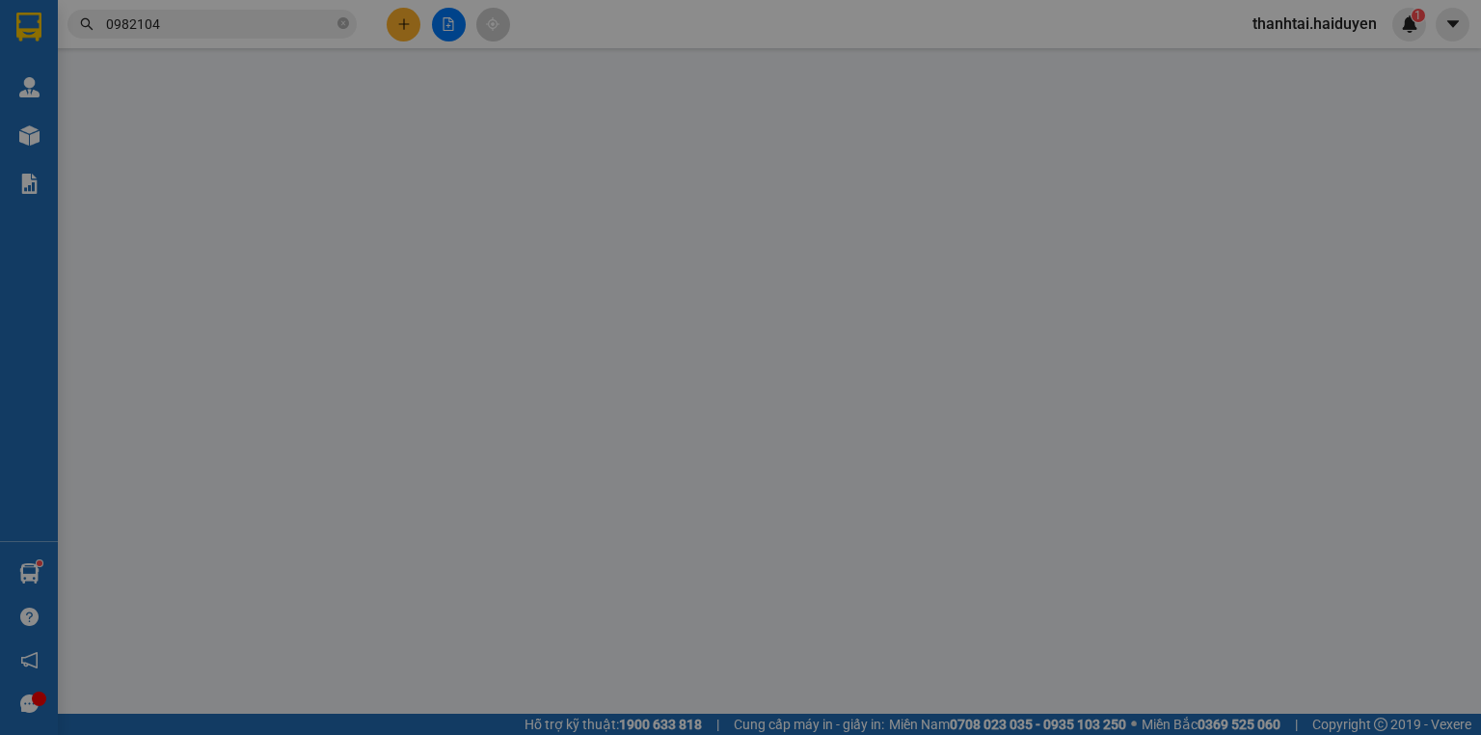
type input "0982104707"
type input "30.000"
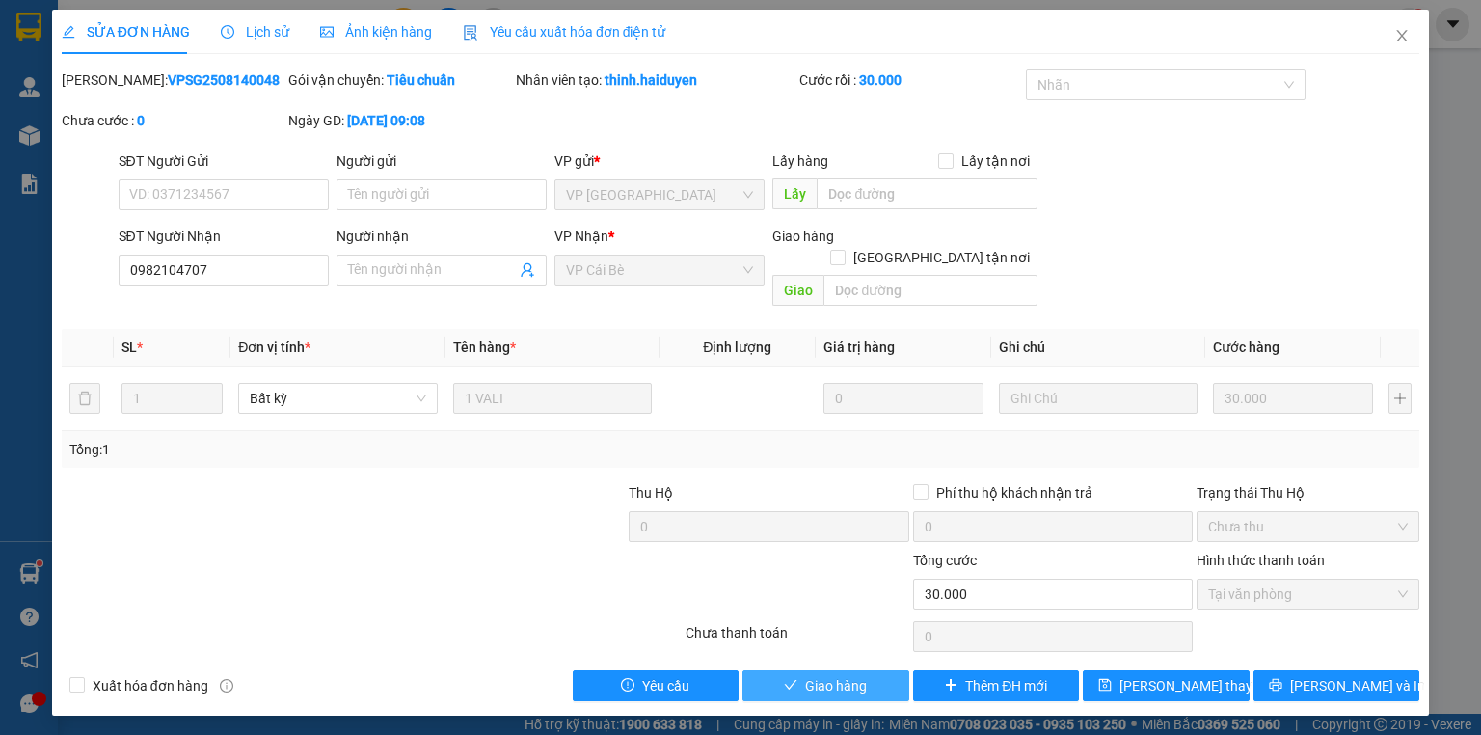
click at [846, 675] on span "Giao hàng" at bounding box center [836, 685] width 62 height 21
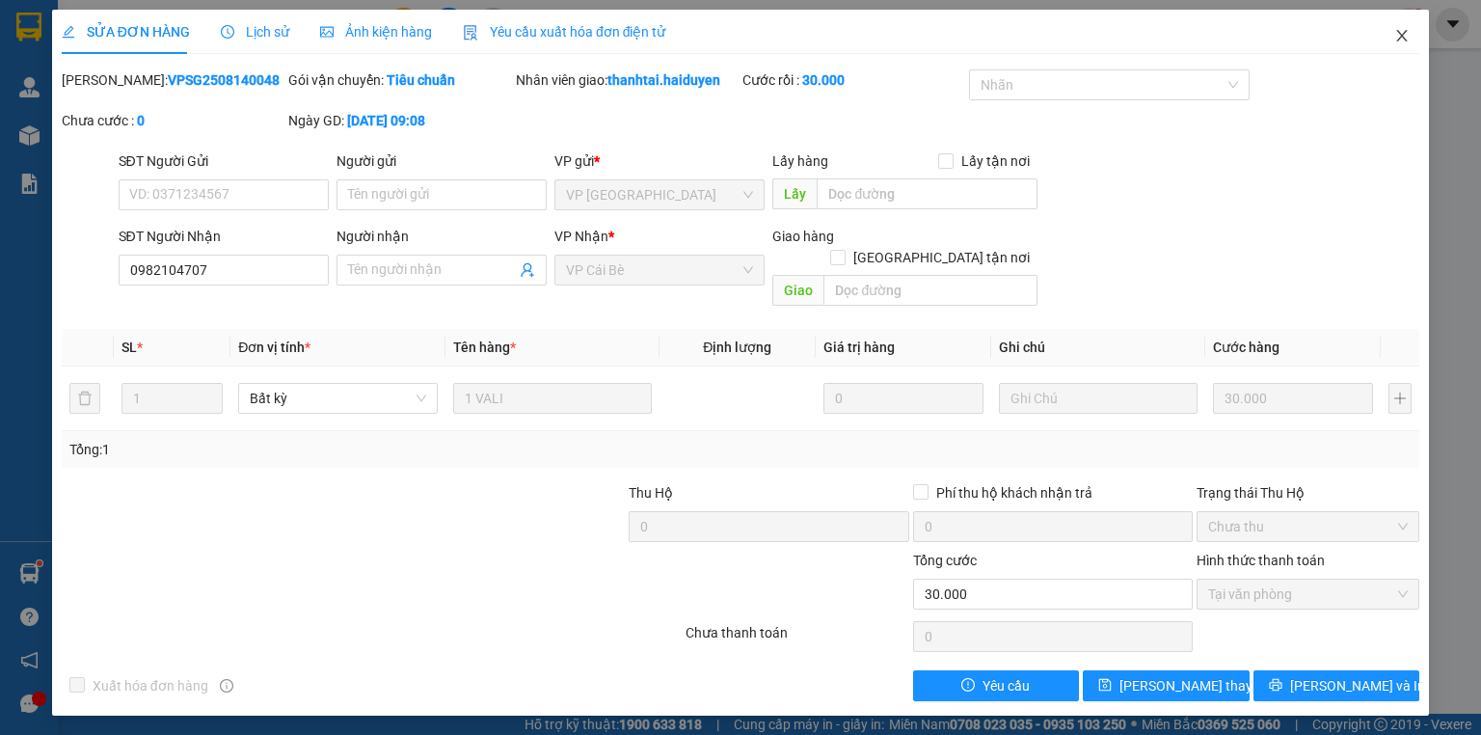
click at [1399, 39] on icon "close" at bounding box center [1401, 35] width 15 height 15
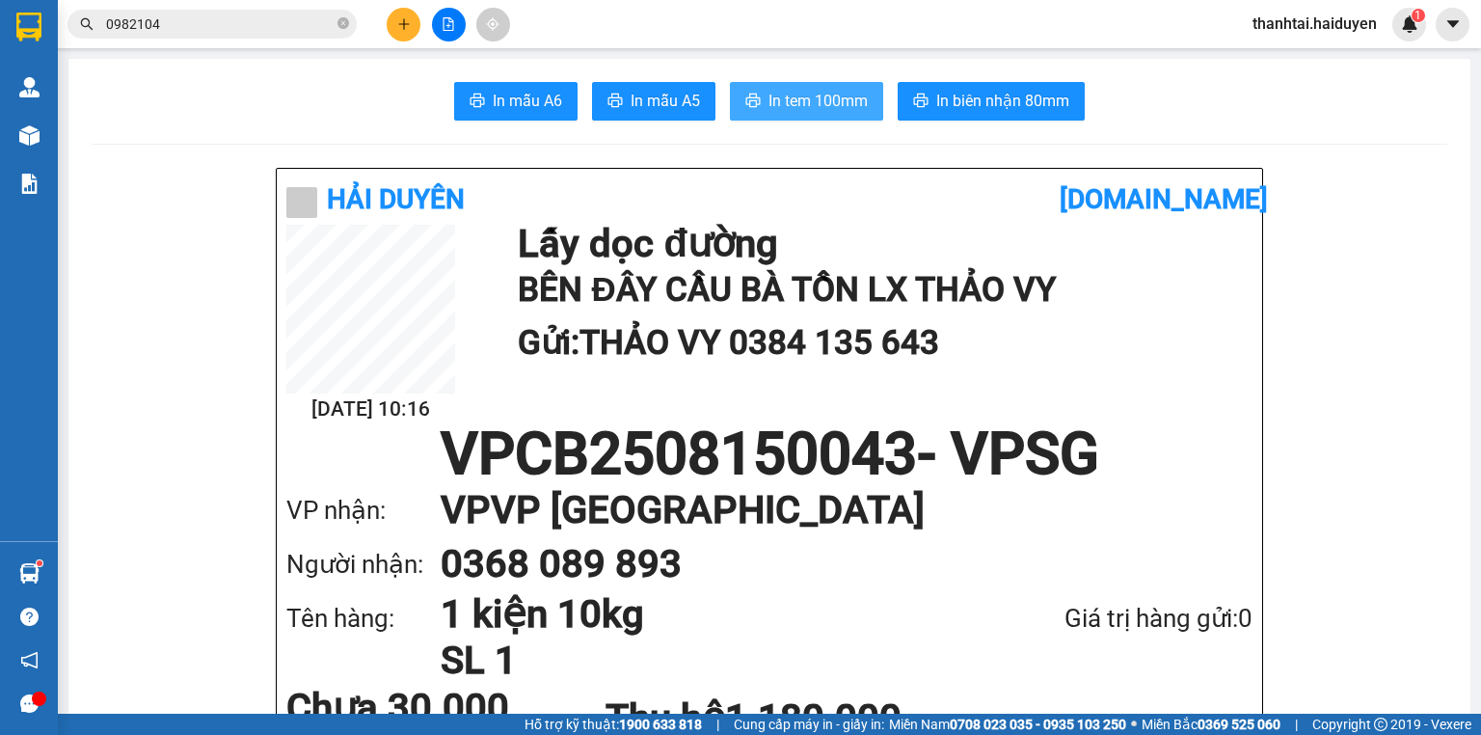
click at [759, 103] on button "In tem 100mm" at bounding box center [806, 101] width 153 height 39
click at [848, 99] on span "In tem 100mm" at bounding box center [817, 101] width 99 height 24
click at [393, 34] on button at bounding box center [404, 25] width 34 height 34
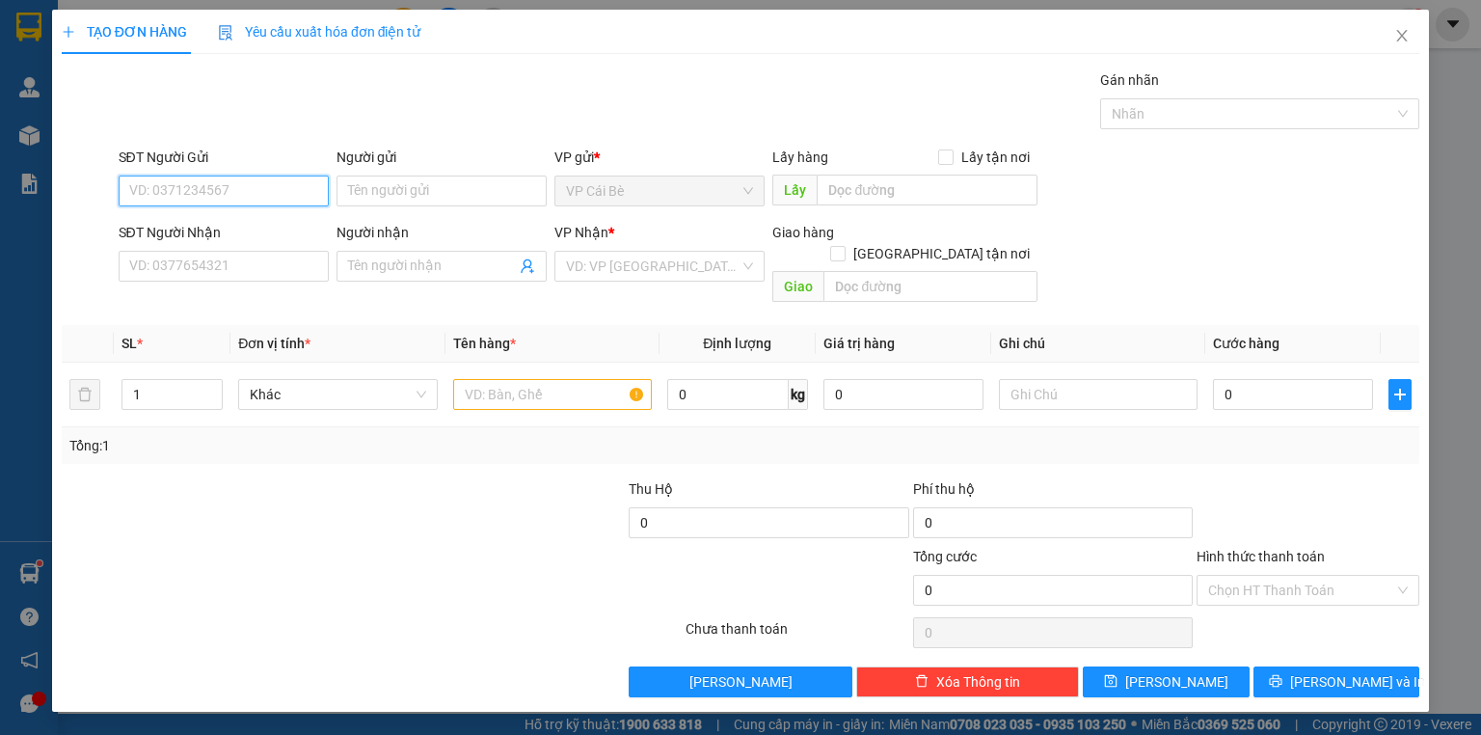
click at [189, 192] on input "SĐT Người Gửi" at bounding box center [224, 190] width 210 height 31
type input "0908951213"
click at [262, 235] on div "0908951213 - ANH THƠ KBM," at bounding box center [223, 228] width 187 height 21
type input "ANH THƠ KBM,"
type input "0932335360"
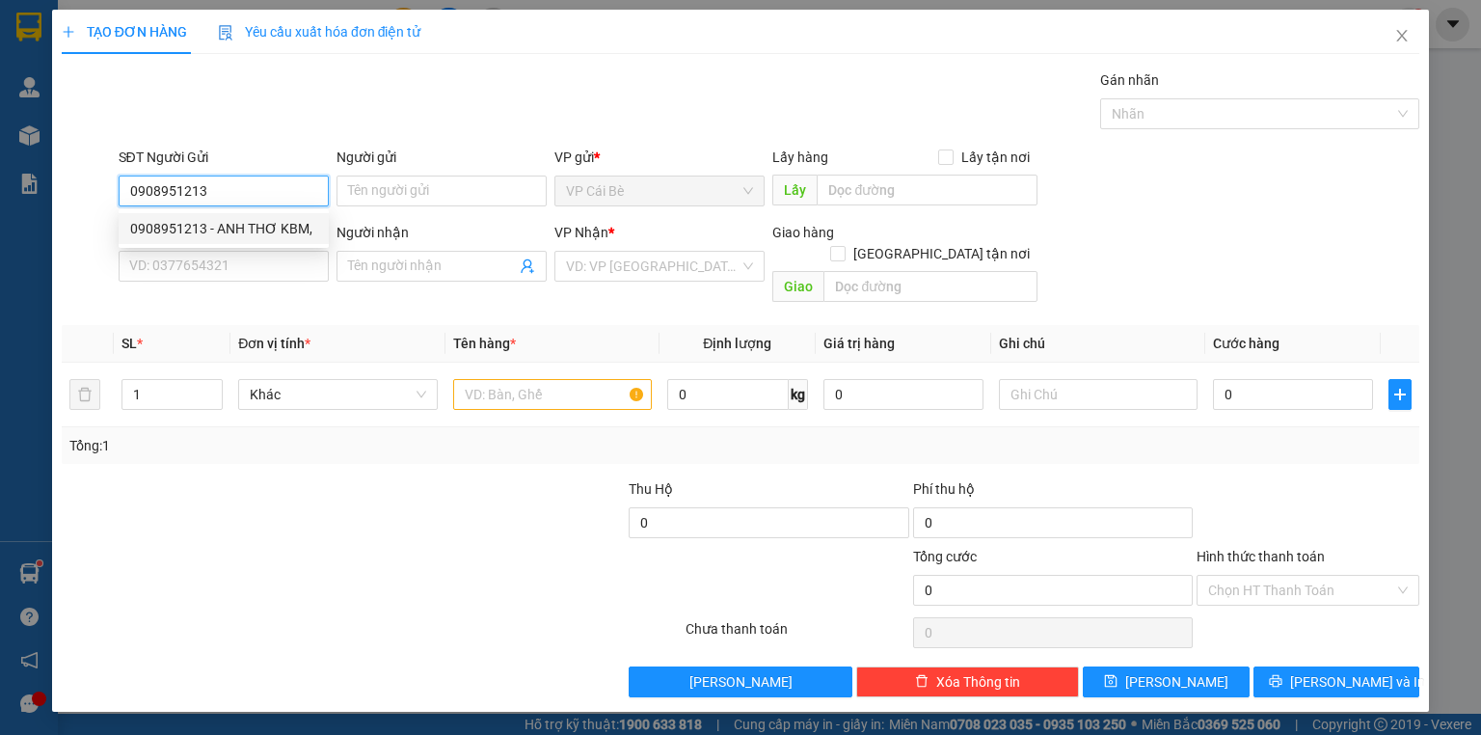
type input "tung KBM"
type input "20.000"
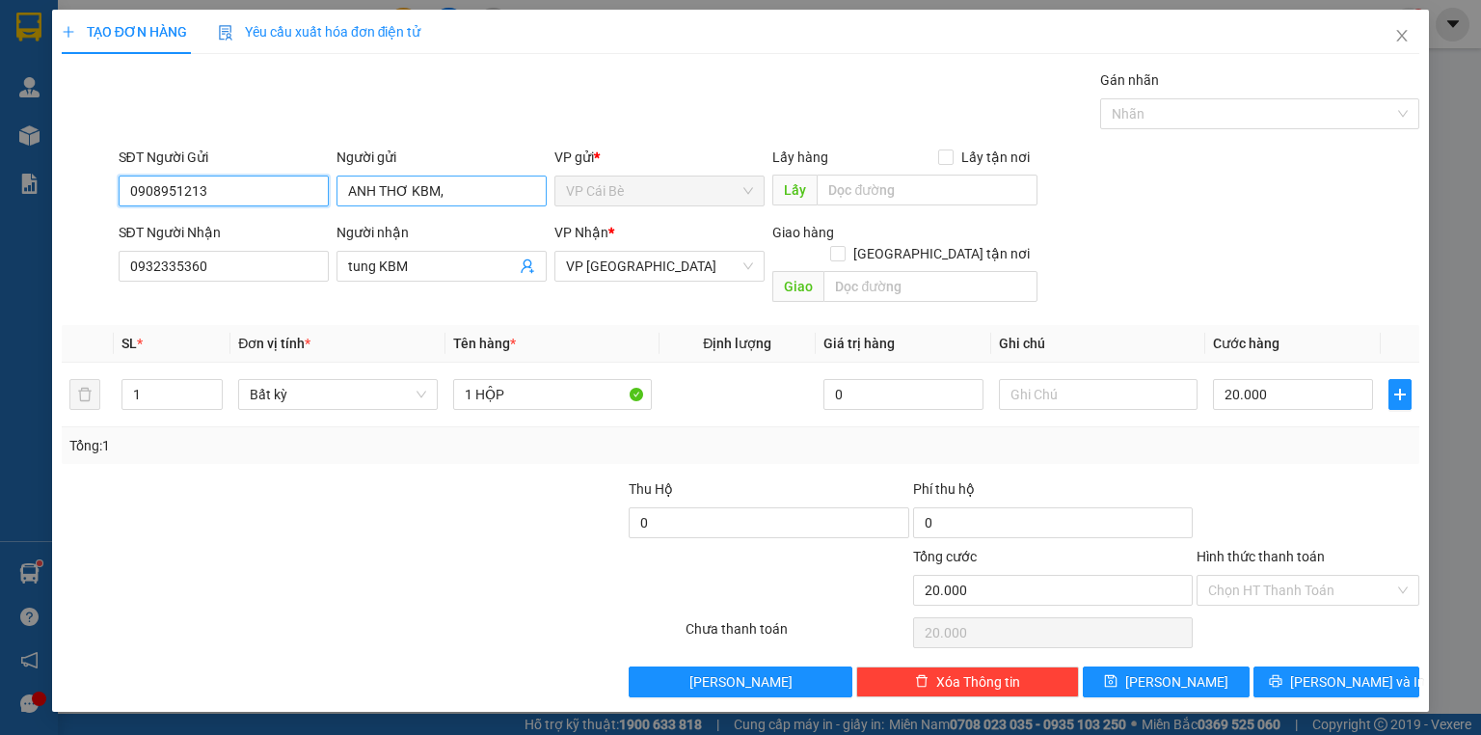
type input "0908951213"
drag, startPoint x: 409, startPoint y: 193, endPoint x: 500, endPoint y: 194, distance: 91.6
click at [501, 194] on input "ANH THƠ KBM," at bounding box center [441, 190] width 210 height 31
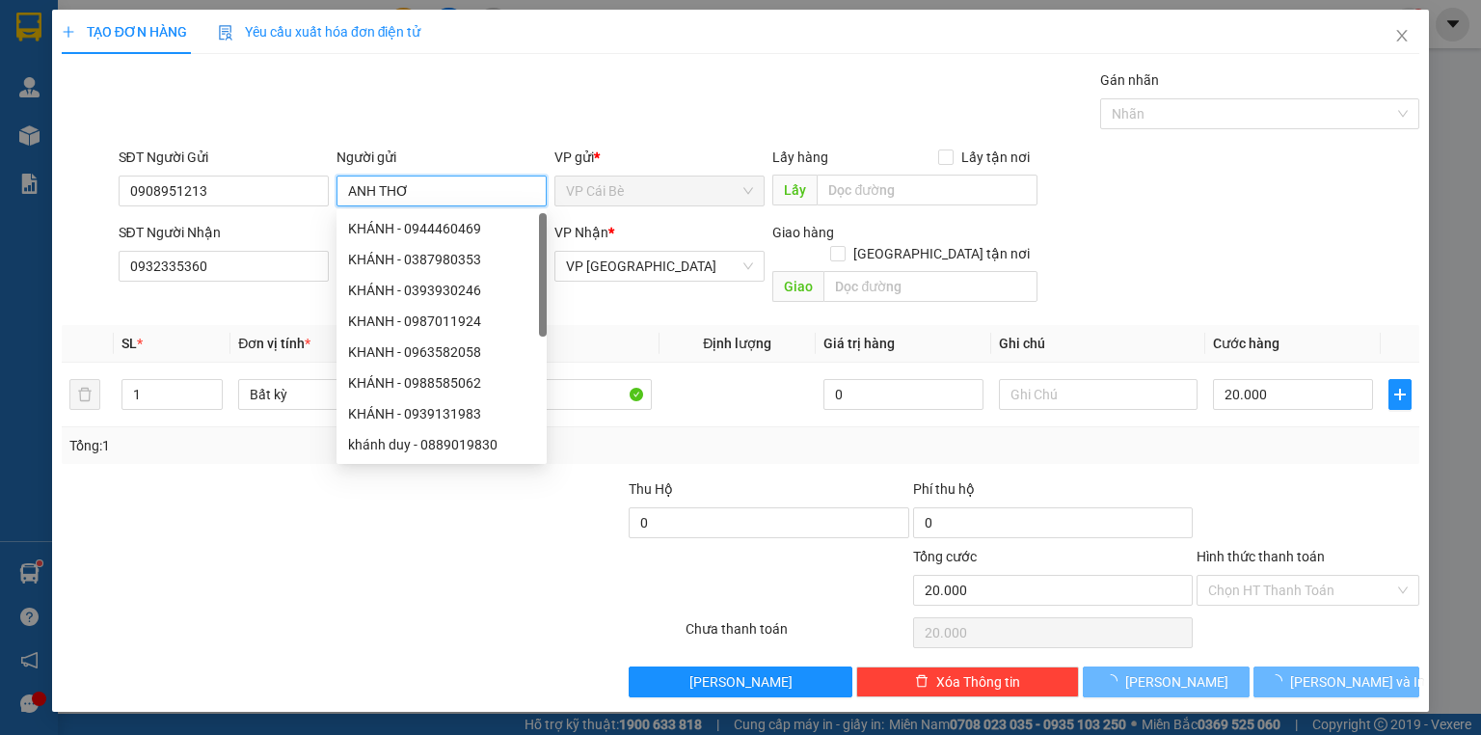
type input "ANH THƠ"
click at [531, 108] on div "Gói vận chuyển * Tiêu chuẩn Gán nhãn Nhãn" at bounding box center [769, 102] width 1309 height 67
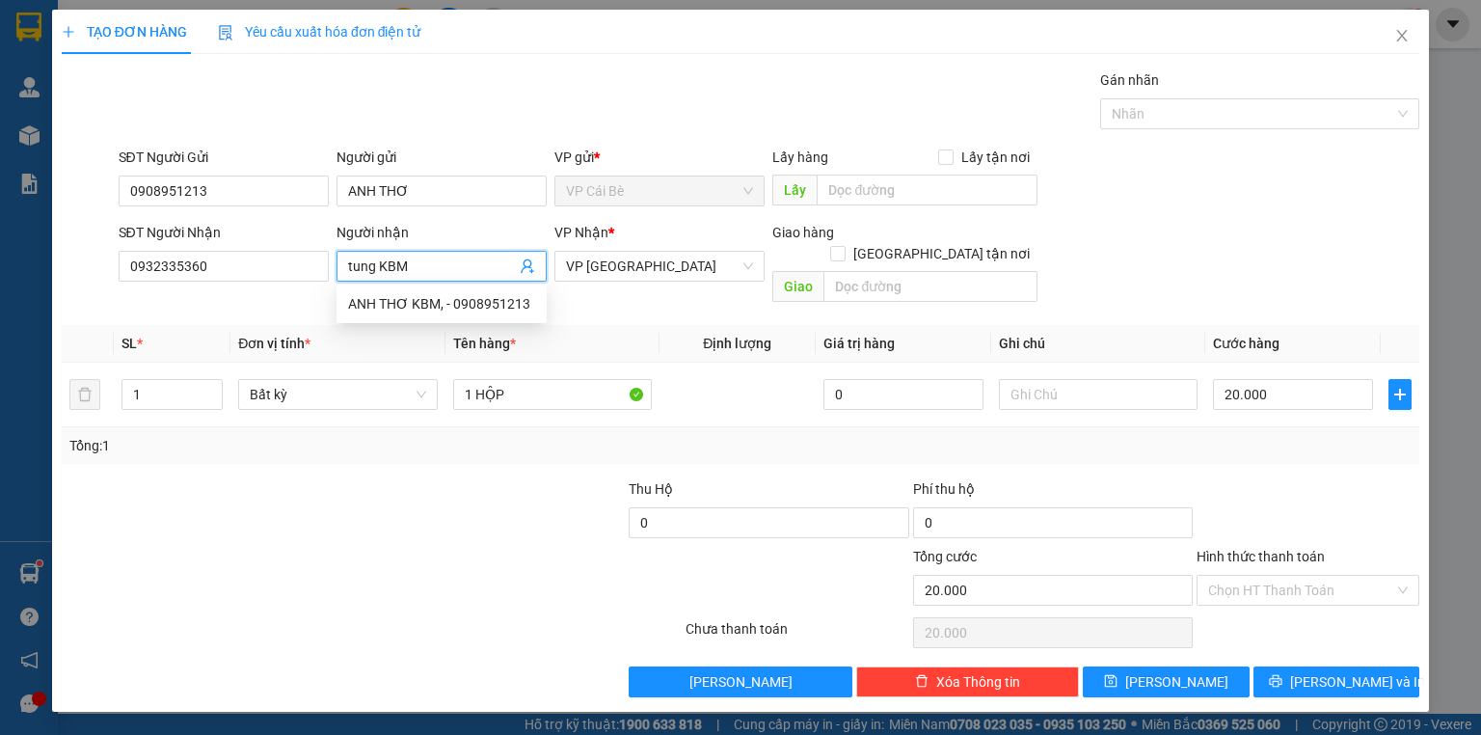
drag, startPoint x: 413, startPoint y: 266, endPoint x: 283, endPoint y: 283, distance: 130.4
click at [283, 284] on div "SĐT Người Nhận 0932335360 Người nhận tung KBM VP Nhận * VP Sài Gòn Giao hàng Gi…" at bounding box center [769, 266] width 1309 height 89
type input "TÙNG"
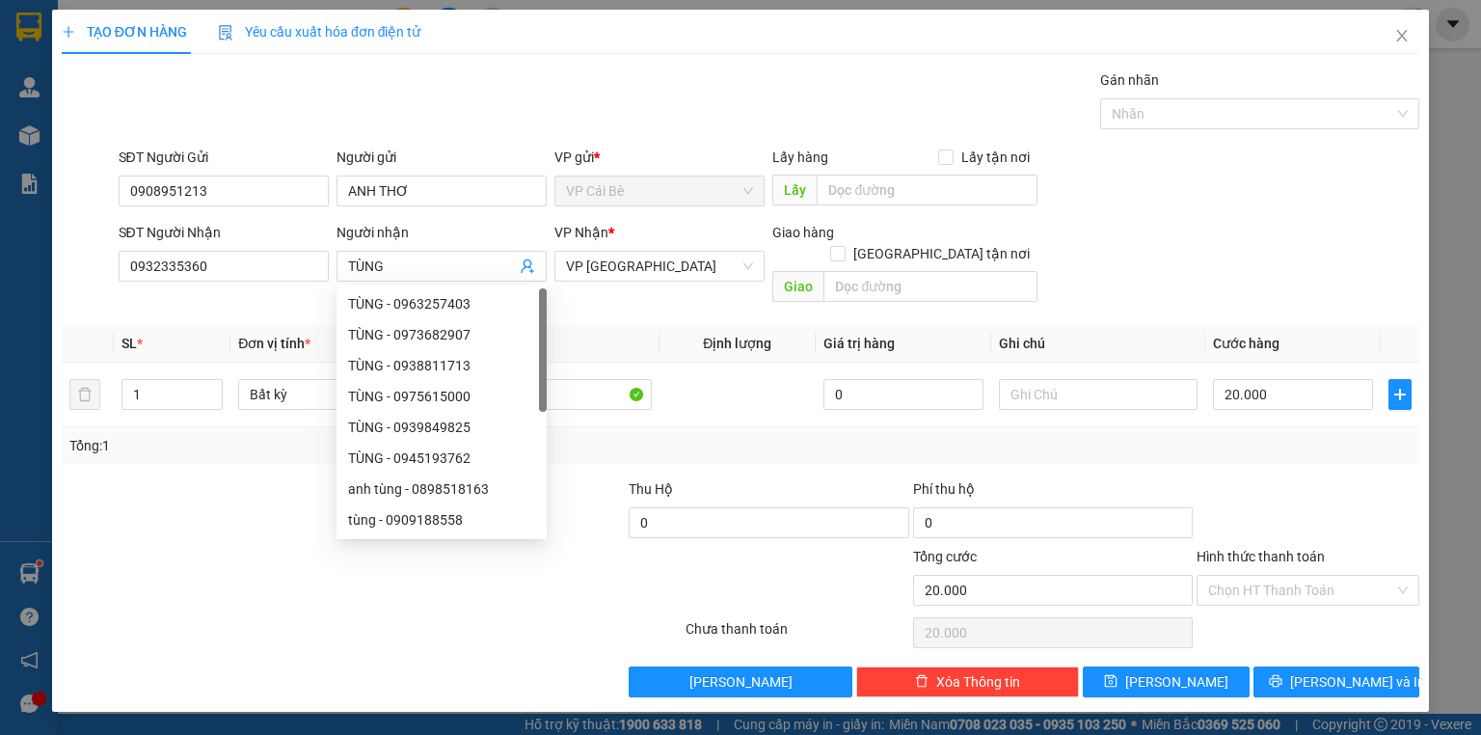
click at [467, 119] on div "Gói vận chuyển * Tiêu chuẩn Gán nhãn Nhãn" at bounding box center [769, 102] width 1309 height 67
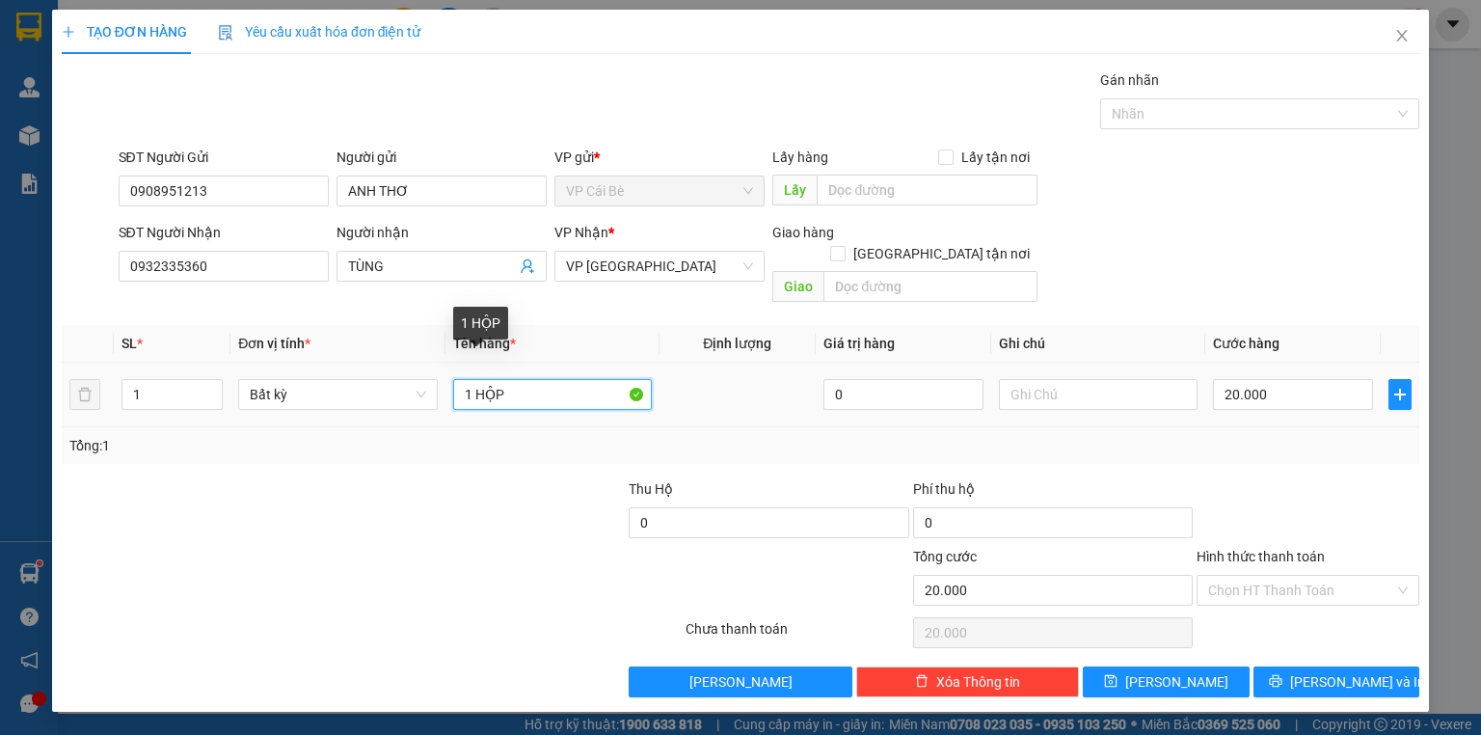
click at [552, 379] on input "1 HỘP" at bounding box center [552, 394] width 199 height 31
type input "1 PB 5TR500"
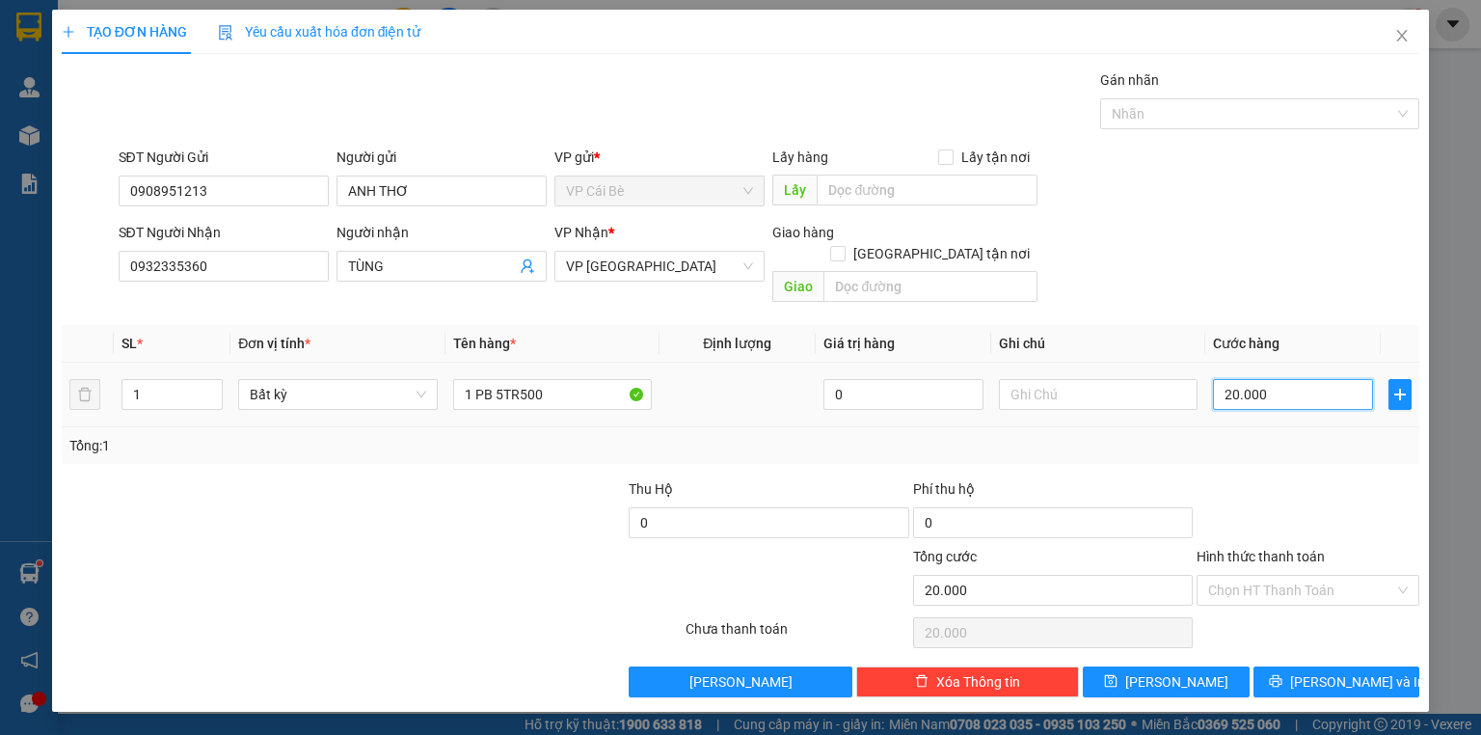
click at [1279, 379] on input "20.000" at bounding box center [1293, 394] width 160 height 31
type input "4"
type input "40"
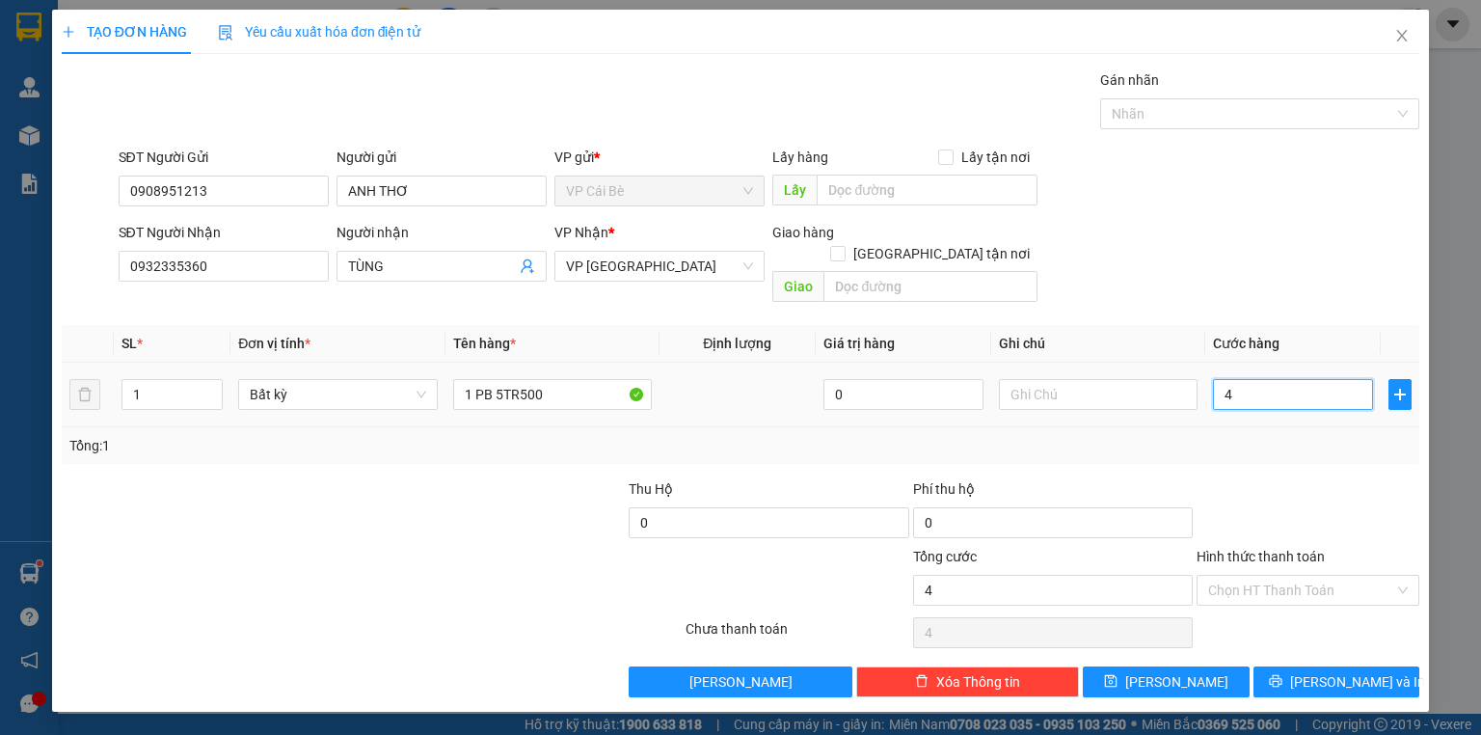
type input "40"
type input "40.000"
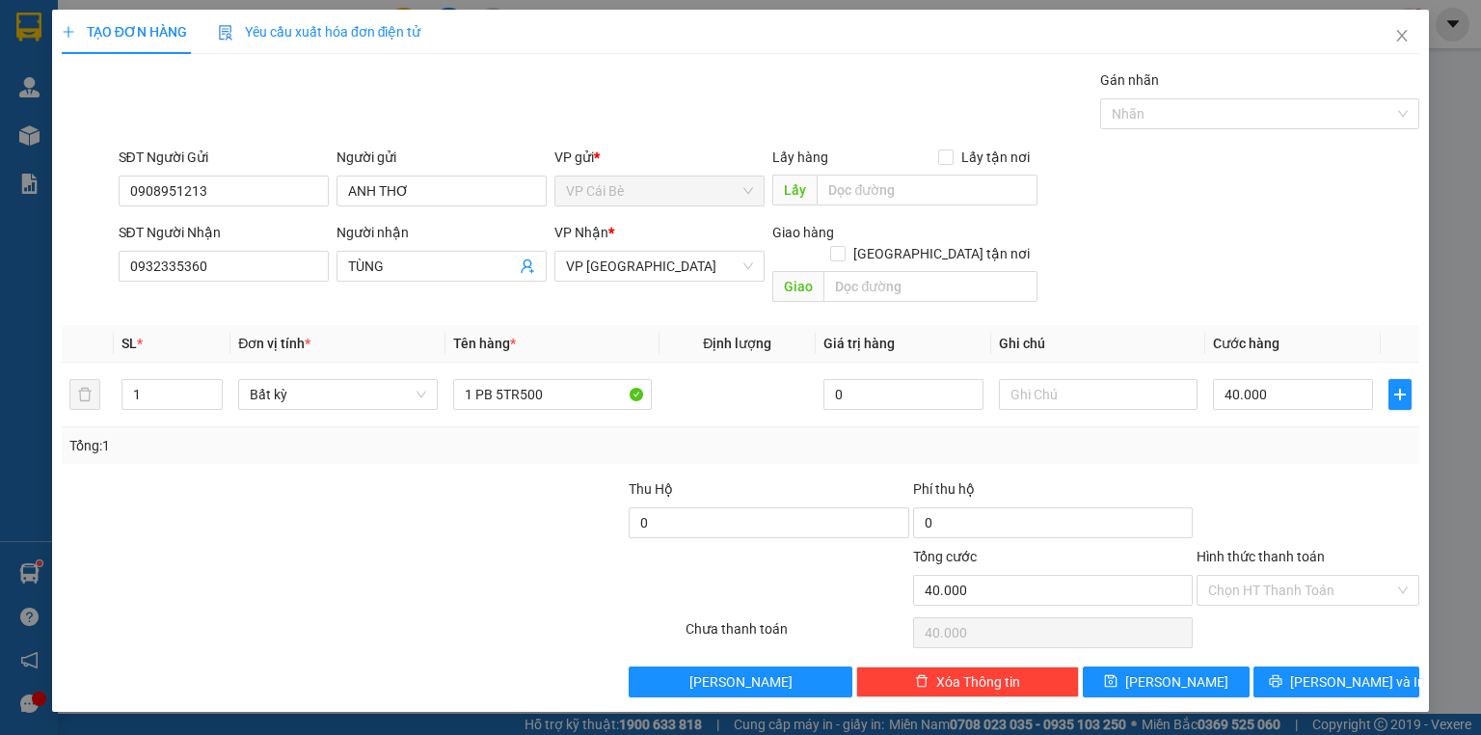
drag, startPoint x: 1325, startPoint y: 476, endPoint x: 1226, endPoint y: 430, distance: 108.7
click at [1323, 478] on div at bounding box center [1308, 511] width 227 height 67
click at [1273, 577] on input "Hình thức thanh toán" at bounding box center [1301, 590] width 186 height 29
click at [1283, 588] on div "Transit Pickup Surcharge Ids Transit Deliver Surcharge Ids Transit Deliver Surc…" at bounding box center [741, 383] width 1358 height 628
click at [1292, 576] on input "Hình thức thanh toán" at bounding box center [1301, 590] width 186 height 29
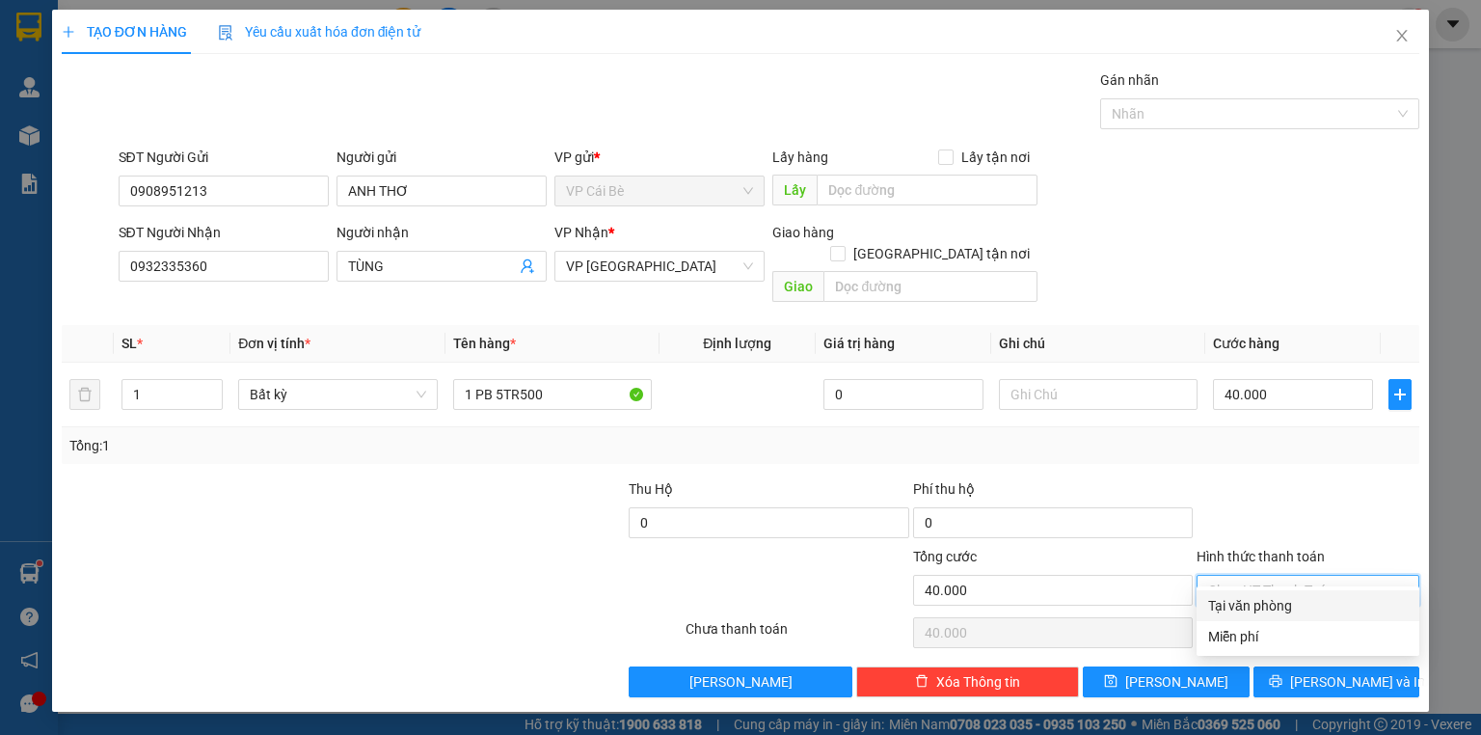
click at [1293, 595] on div "Tại văn phòng" at bounding box center [1308, 605] width 200 height 21
type input "40.000"
click at [1357, 671] on span "[PERSON_NAME] và In" at bounding box center [1357, 681] width 135 height 21
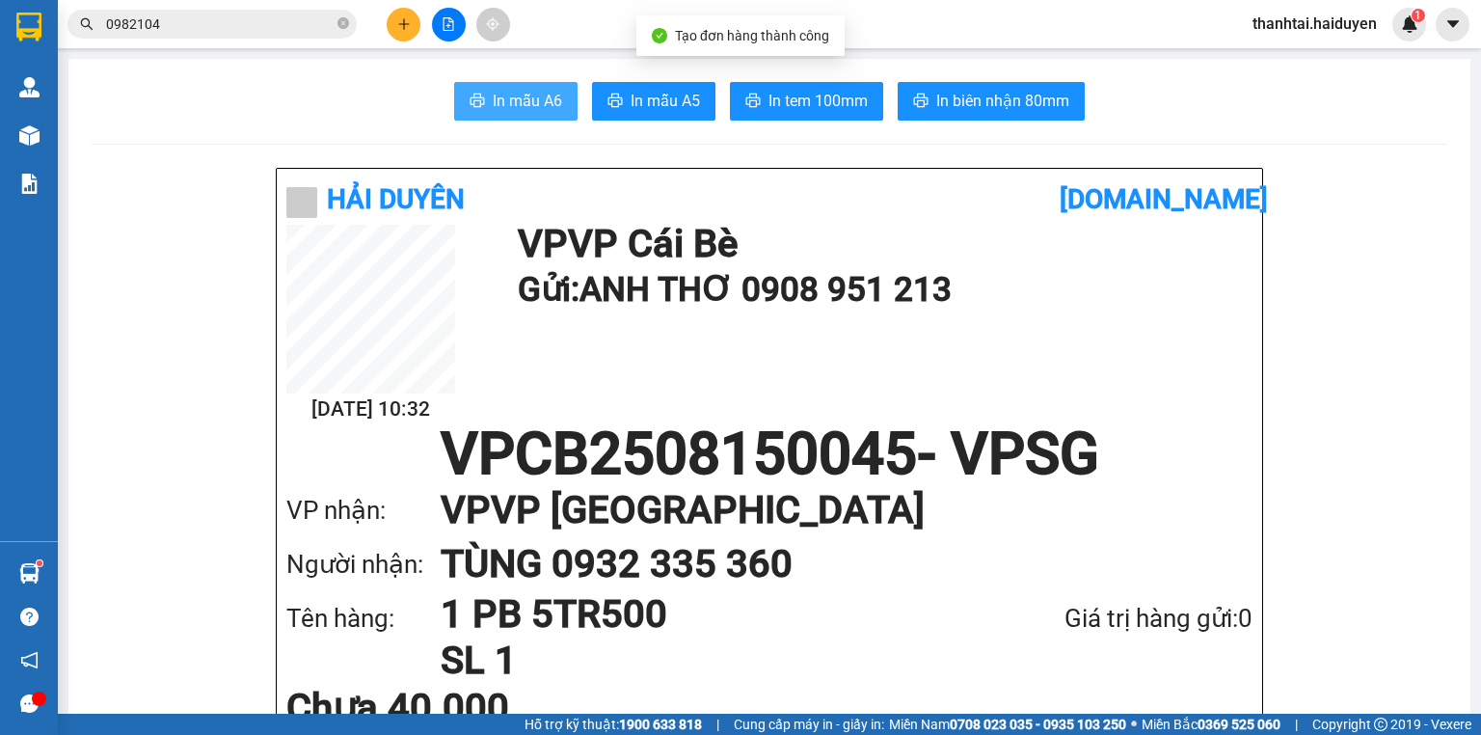
click at [494, 93] on span "In mẫu A6" at bounding box center [527, 101] width 69 height 24
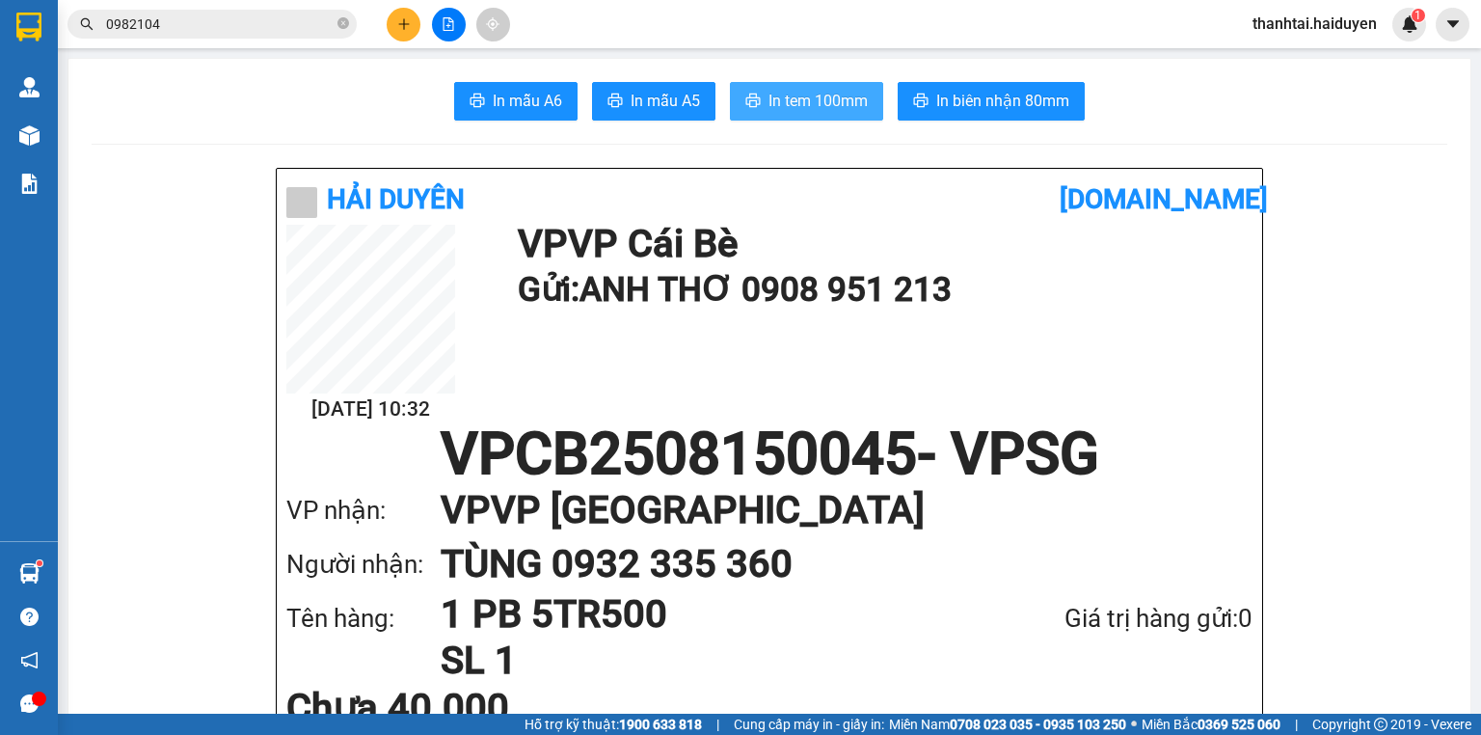
click at [802, 108] on span "In tem 100mm" at bounding box center [817, 101] width 99 height 24
click at [344, 23] on icon "close-circle" at bounding box center [343, 23] width 12 height 12
click at [399, 27] on icon "plus" at bounding box center [403, 23] width 13 height 13
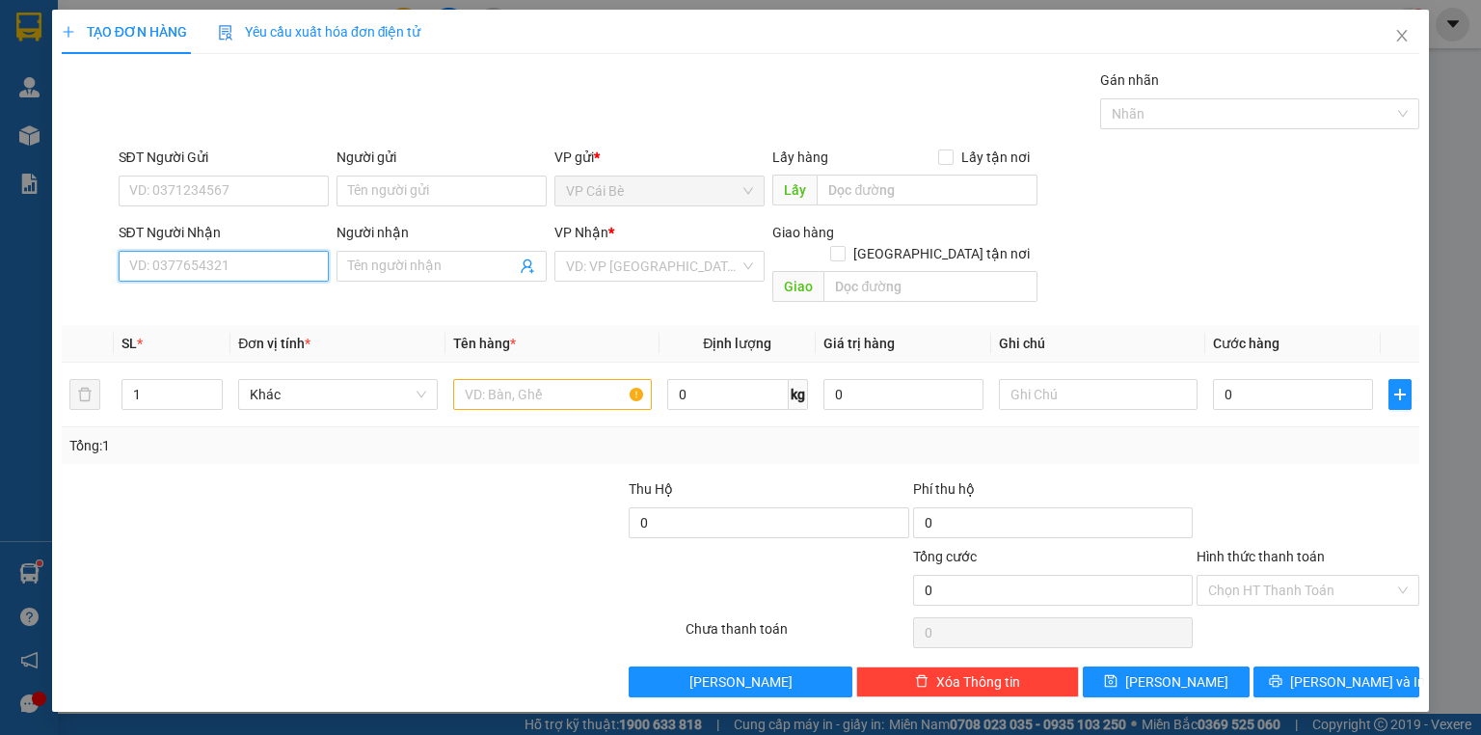
click at [235, 257] on input "SĐT Người Nhận" at bounding box center [224, 266] width 210 height 31
type input "0903701861"
click at [204, 310] on div "0903701861 - THẦY HUỆ" at bounding box center [223, 303] width 187 height 21
type input "THẦY HUỆ"
type input "20.000"
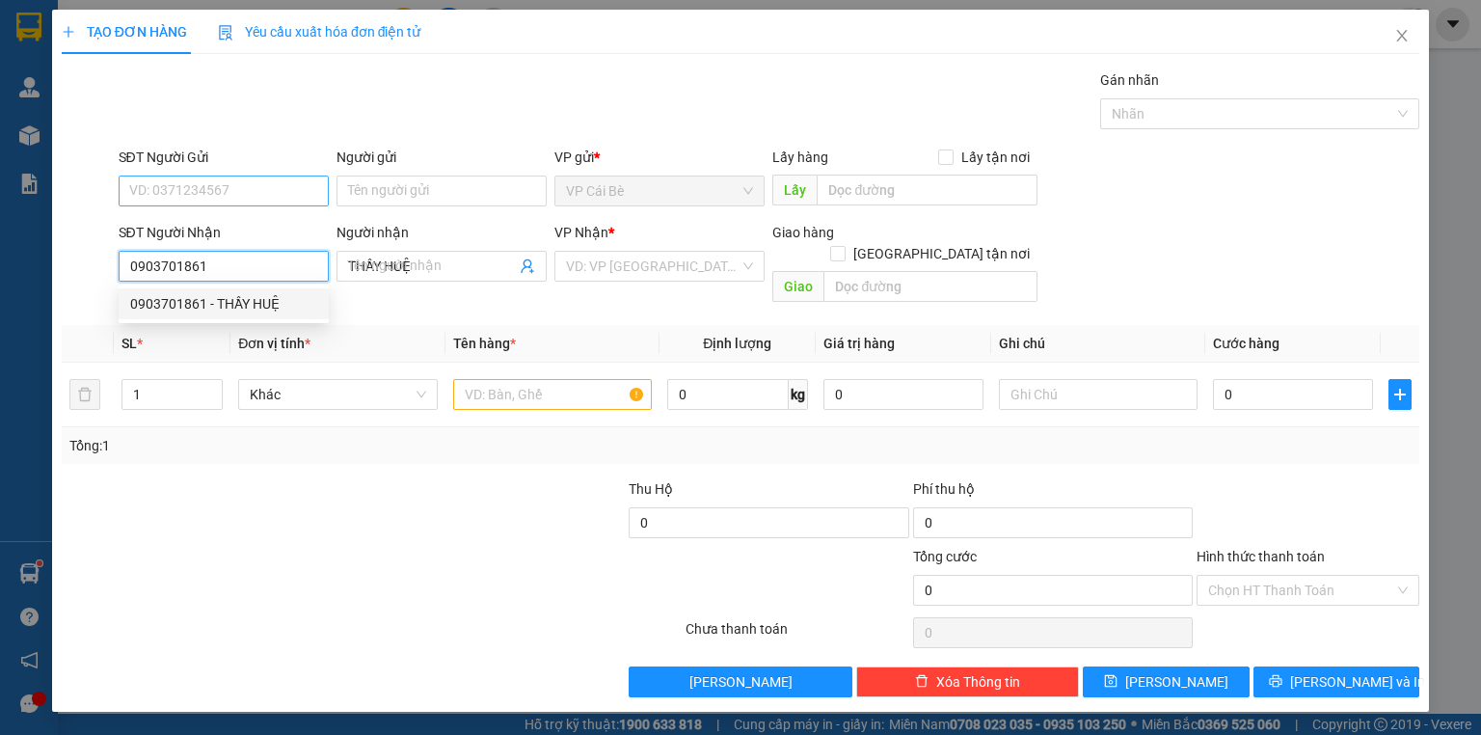
type input "20.000"
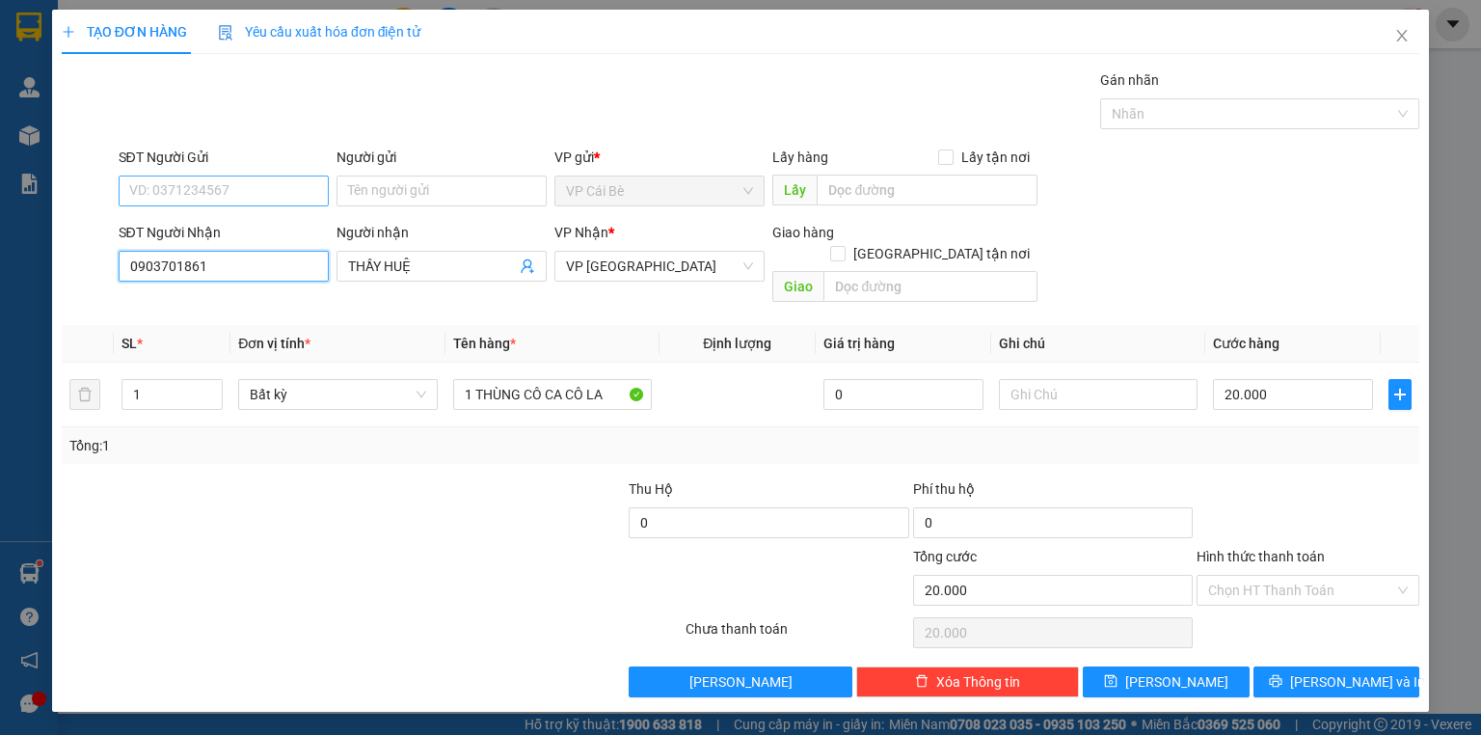
type input "0903701861"
click at [256, 185] on input "SĐT Người Gửi" at bounding box center [224, 190] width 210 height 31
click at [256, 221] on div "0949448062 - PHƯỢNG" at bounding box center [223, 228] width 187 height 21
type input "0949448062"
type input "PHƯỢNG"
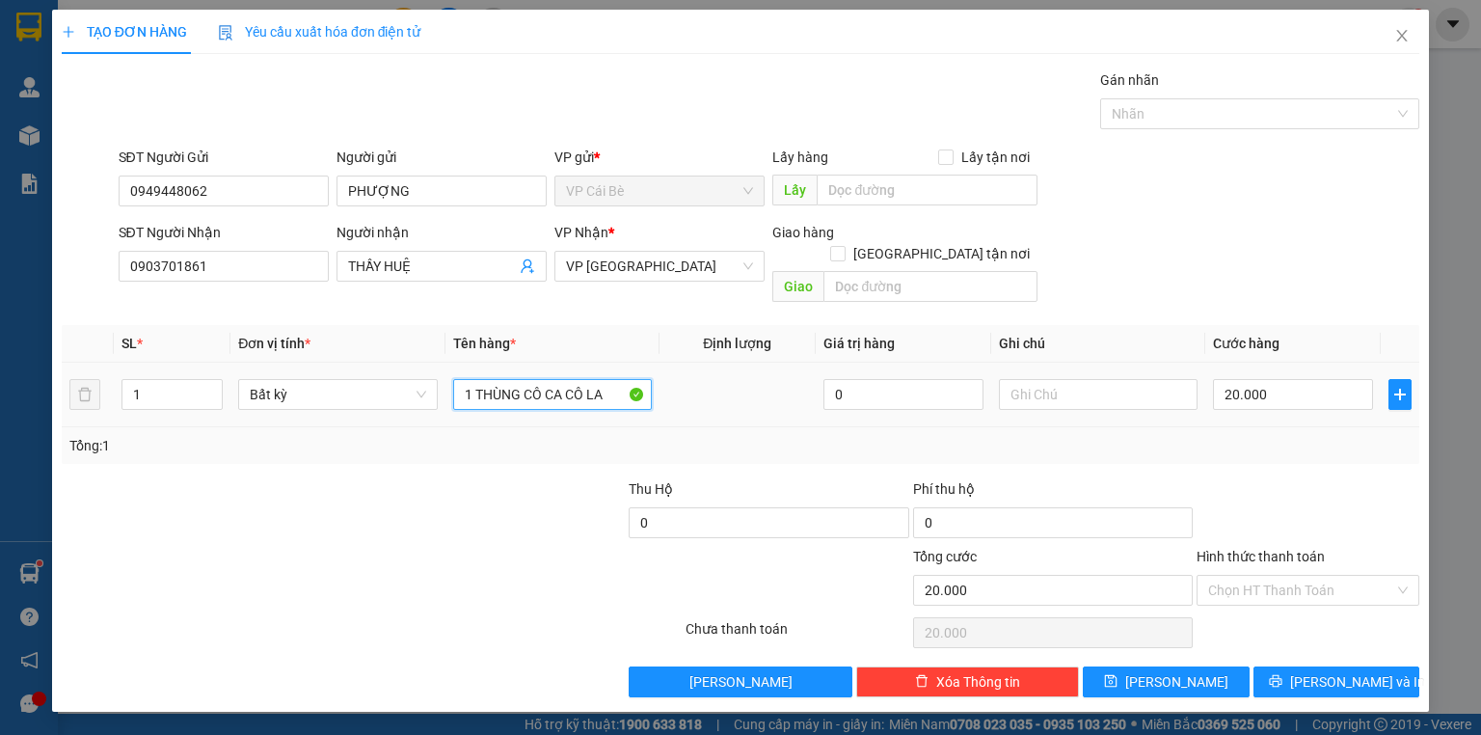
drag, startPoint x: 476, startPoint y: 384, endPoint x: 679, endPoint y: 403, distance: 203.4
click at [679, 402] on tr "1 Bất kỳ 1 THÙNG CÔ CA CÔ LA 0 20.000" at bounding box center [741, 395] width 1358 height 65
click at [548, 386] on input "1 THÙNG CÔ CA CÔ LA" at bounding box center [552, 394] width 199 height 31
drag, startPoint x: 607, startPoint y: 374, endPoint x: 529, endPoint y: 386, distance: 79.0
click at [529, 386] on input "1 THÙNG CÔ CA CÔ LA" at bounding box center [552, 394] width 199 height 31
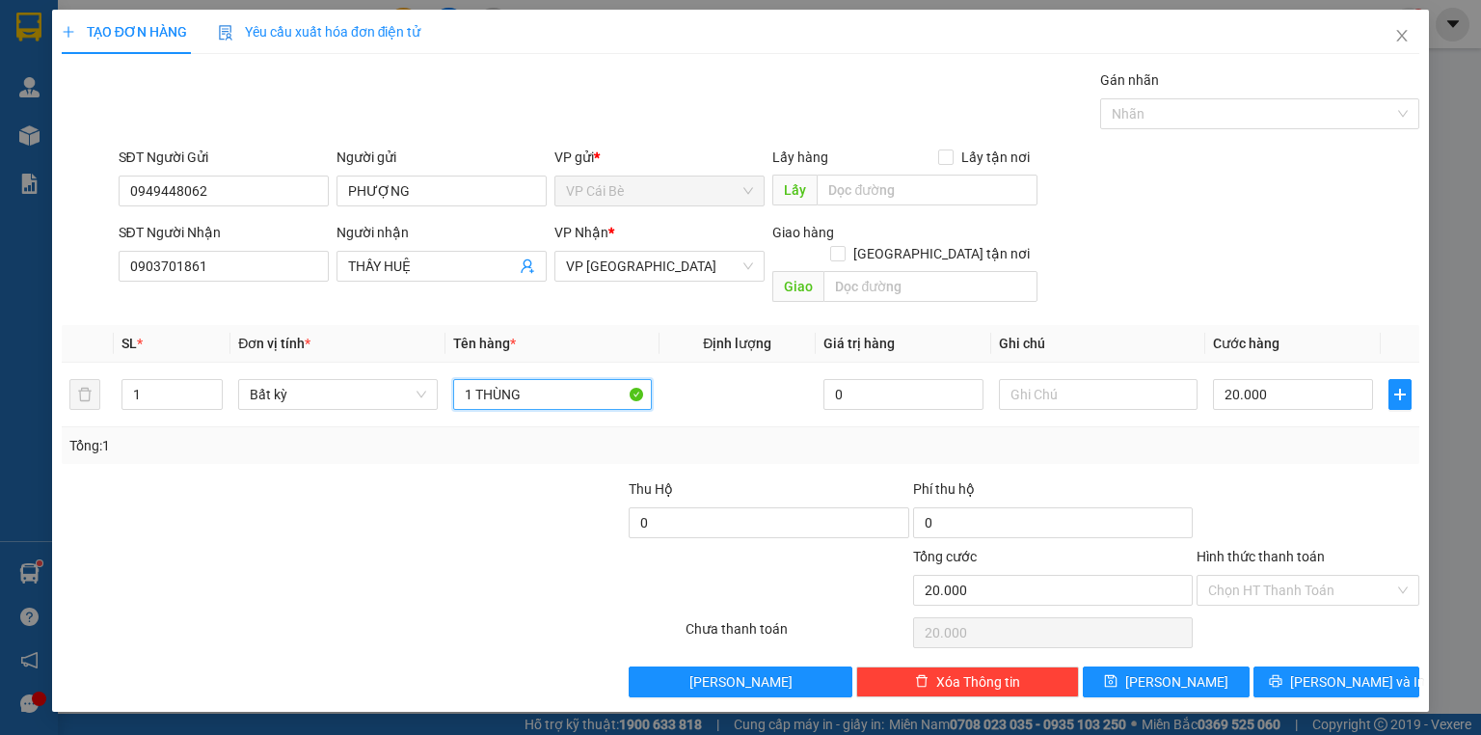
type input "1 THÙNG"
click at [467, 514] on div at bounding box center [484, 511] width 283 height 67
click at [1327, 381] on input "20.000" at bounding box center [1293, 394] width 160 height 31
click at [1340, 478] on div at bounding box center [1308, 511] width 227 height 67
click at [1318, 576] on input "Hình thức thanh toán" at bounding box center [1301, 590] width 186 height 29
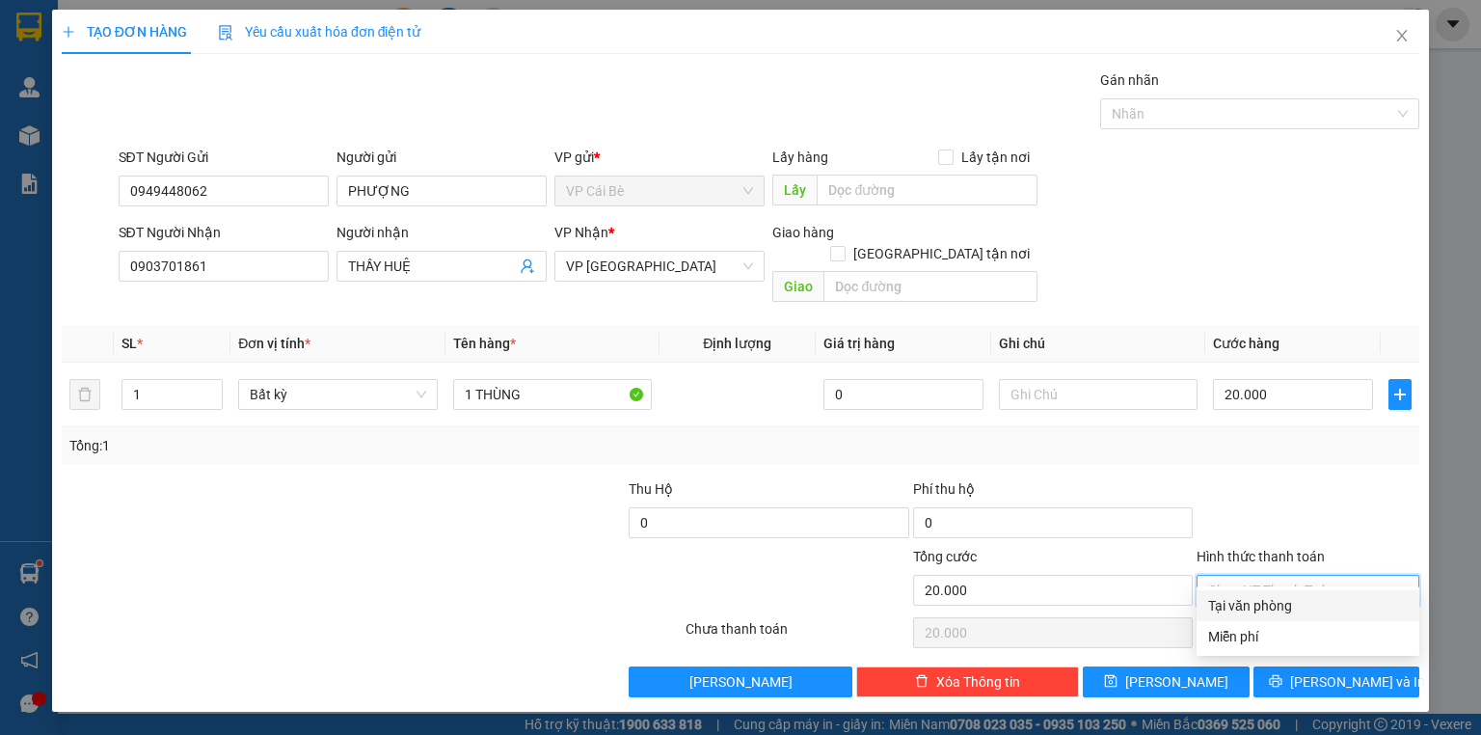
click at [1309, 600] on div "Tại văn phòng" at bounding box center [1308, 605] width 200 height 21
type input "0"
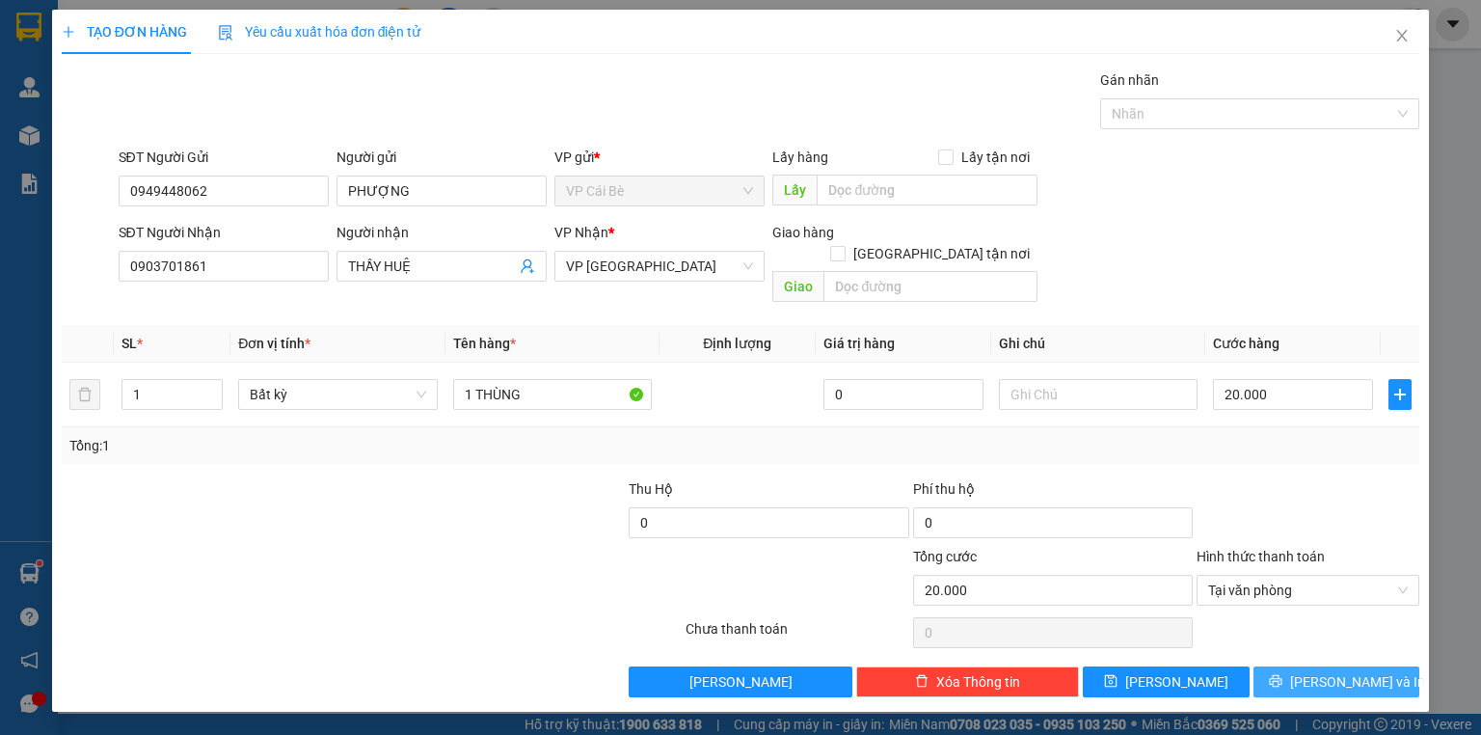
click at [1320, 671] on span "[PERSON_NAME] và In" at bounding box center [1357, 681] width 135 height 21
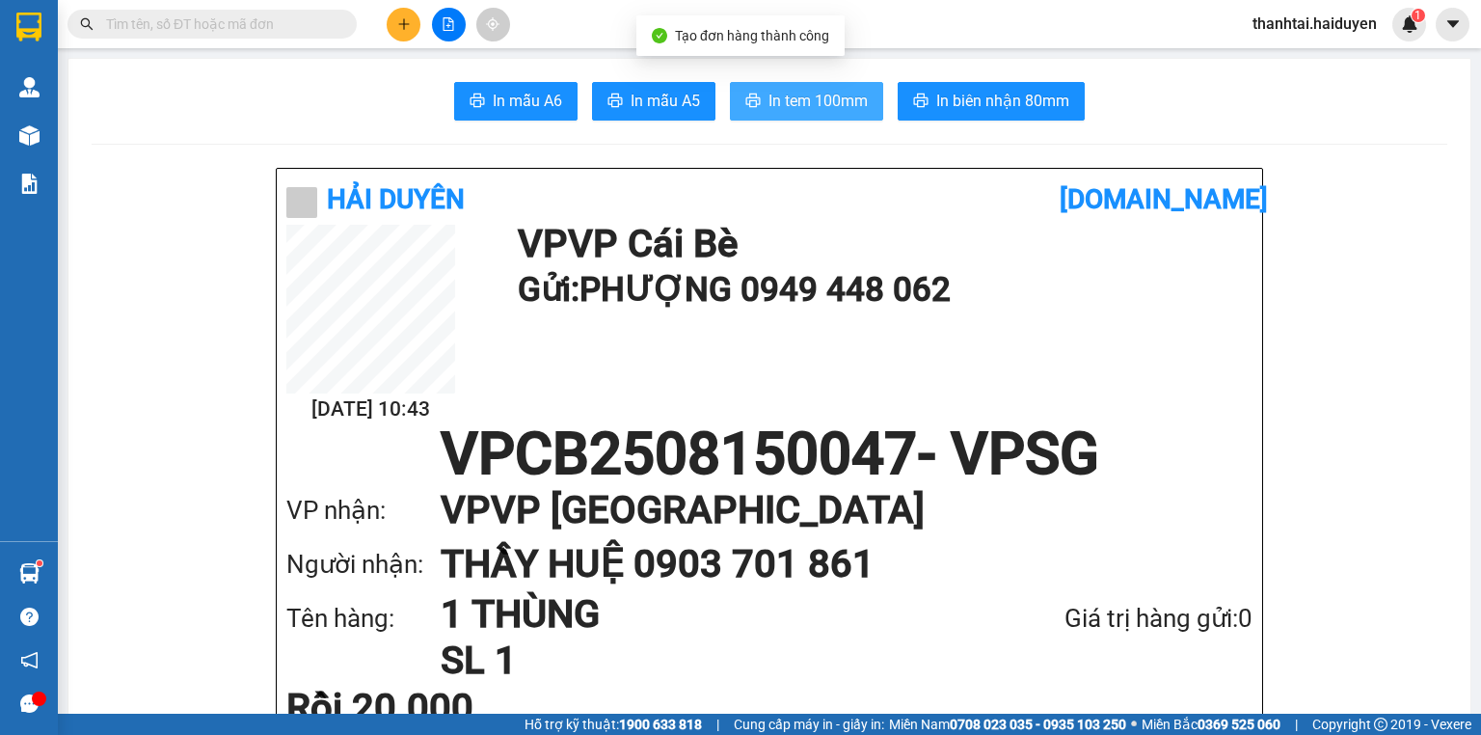
click at [833, 112] on span "In tem 100mm" at bounding box center [817, 101] width 99 height 24
click at [825, 100] on span "In tem 100mm" at bounding box center [817, 101] width 99 height 24
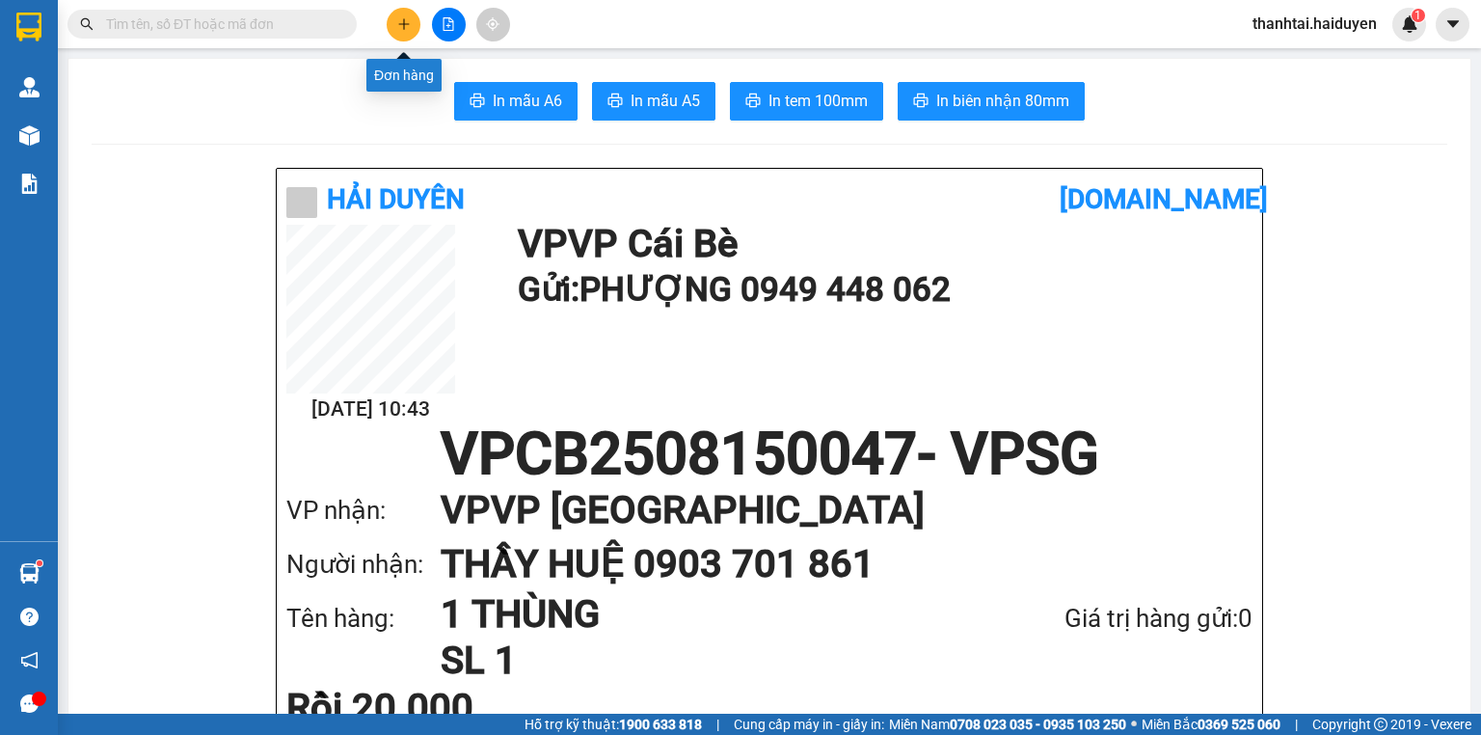
click at [409, 19] on icon "plus" at bounding box center [403, 23] width 13 height 13
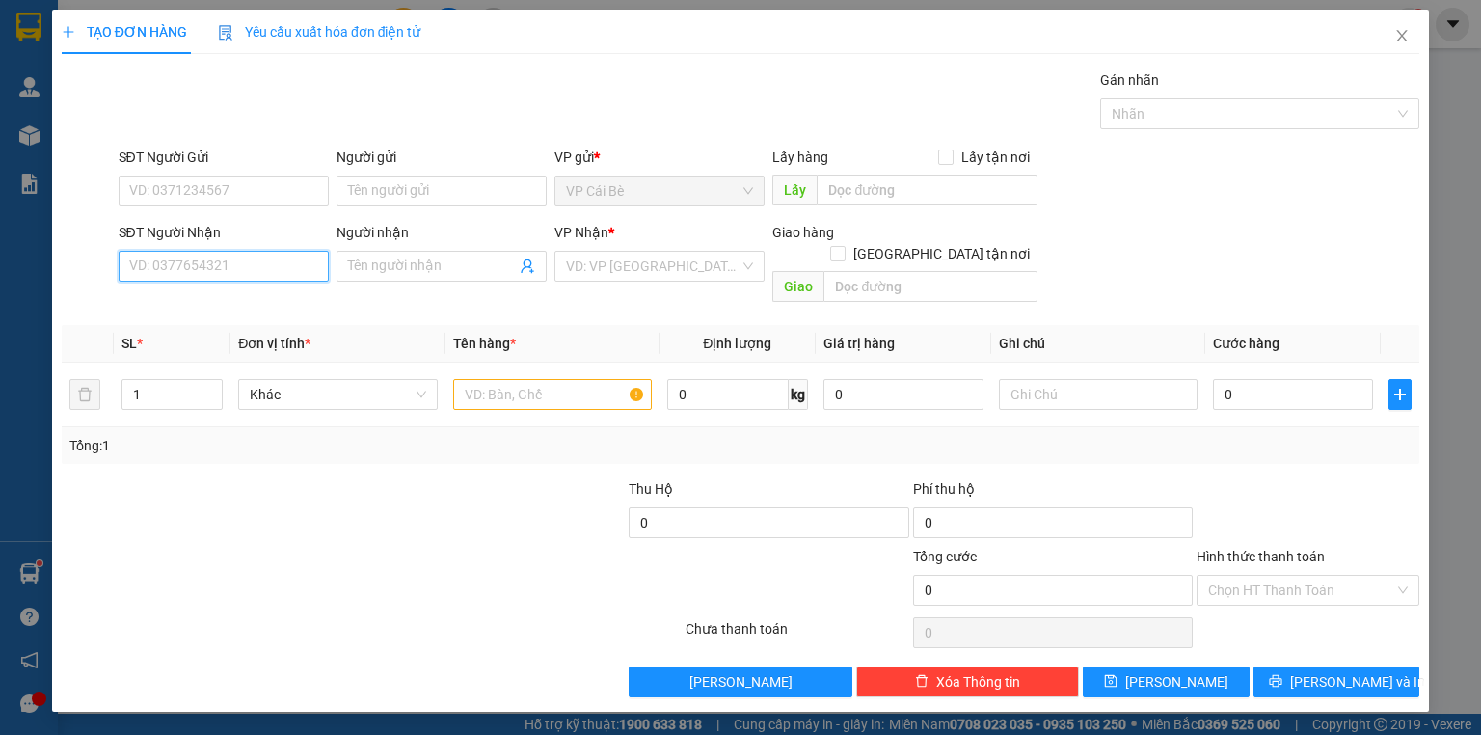
click at [285, 266] on input "SĐT Người Nhận" at bounding box center [224, 266] width 210 height 31
click at [192, 268] on input "0975337994" at bounding box center [224, 266] width 210 height 31
click at [179, 274] on input "0975337944" at bounding box center [224, 266] width 210 height 31
type input "0975337944"
click at [370, 274] on input "Người nhận" at bounding box center [432, 266] width 168 height 21
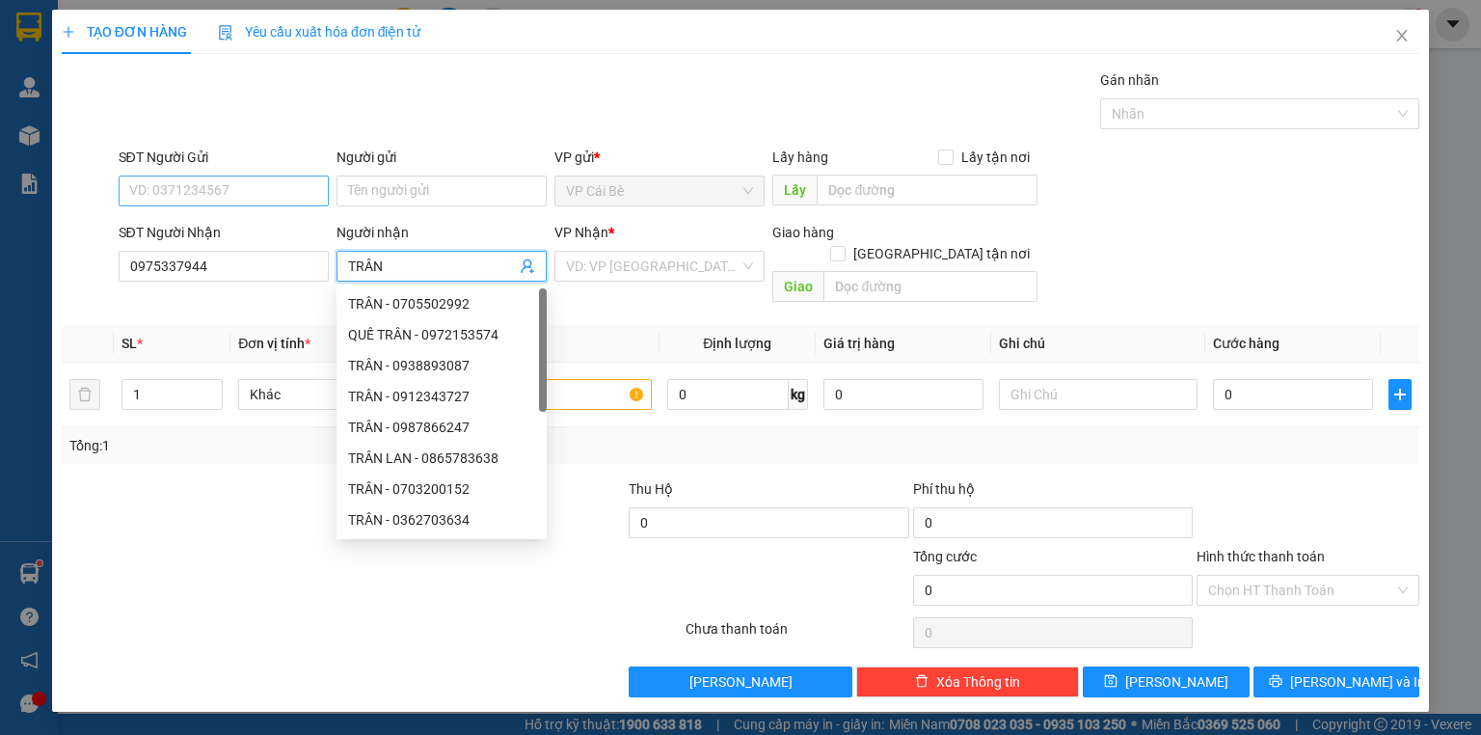
type input "TRÂN"
click at [309, 193] on input "SĐT Người Gửi" at bounding box center [224, 190] width 210 height 31
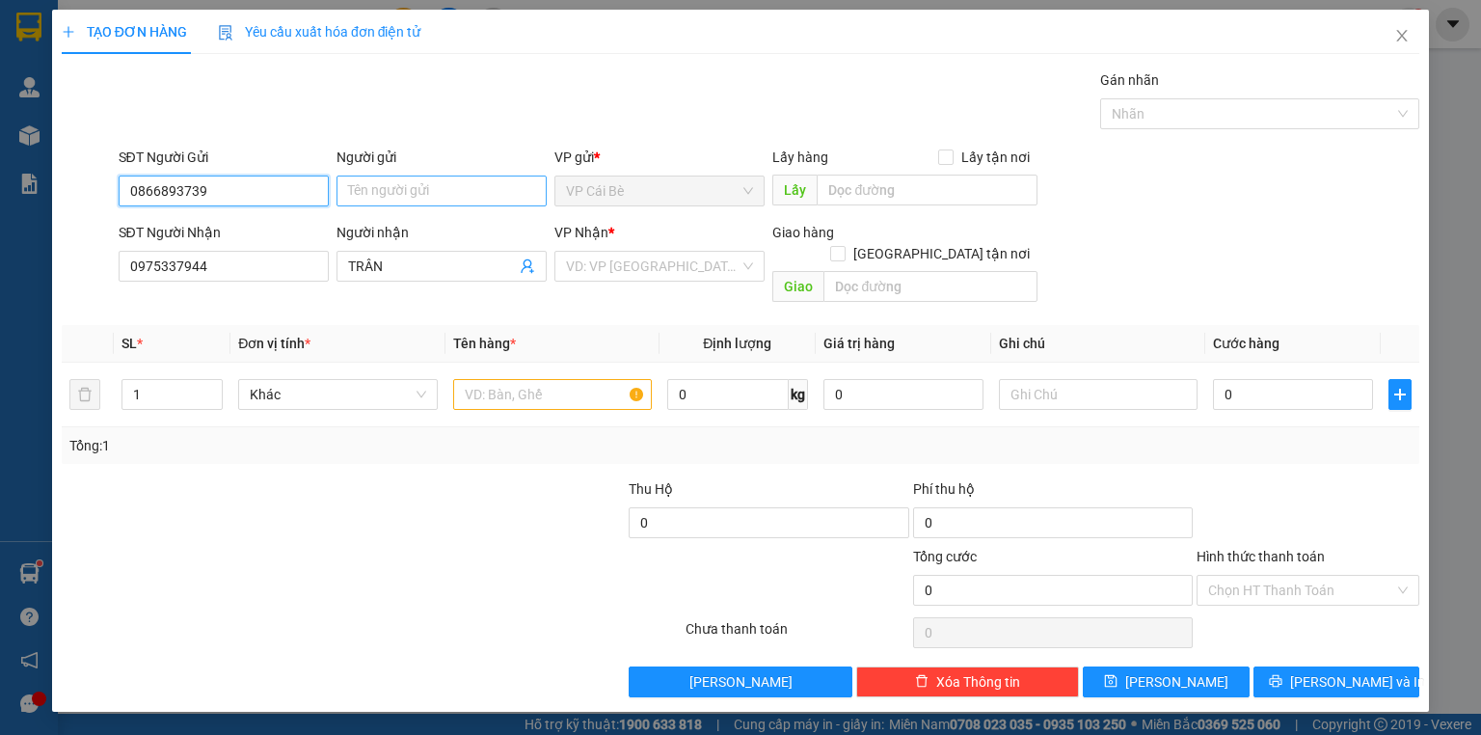
type input "0866893739"
click at [397, 185] on input "Người gửi" at bounding box center [441, 190] width 210 height 31
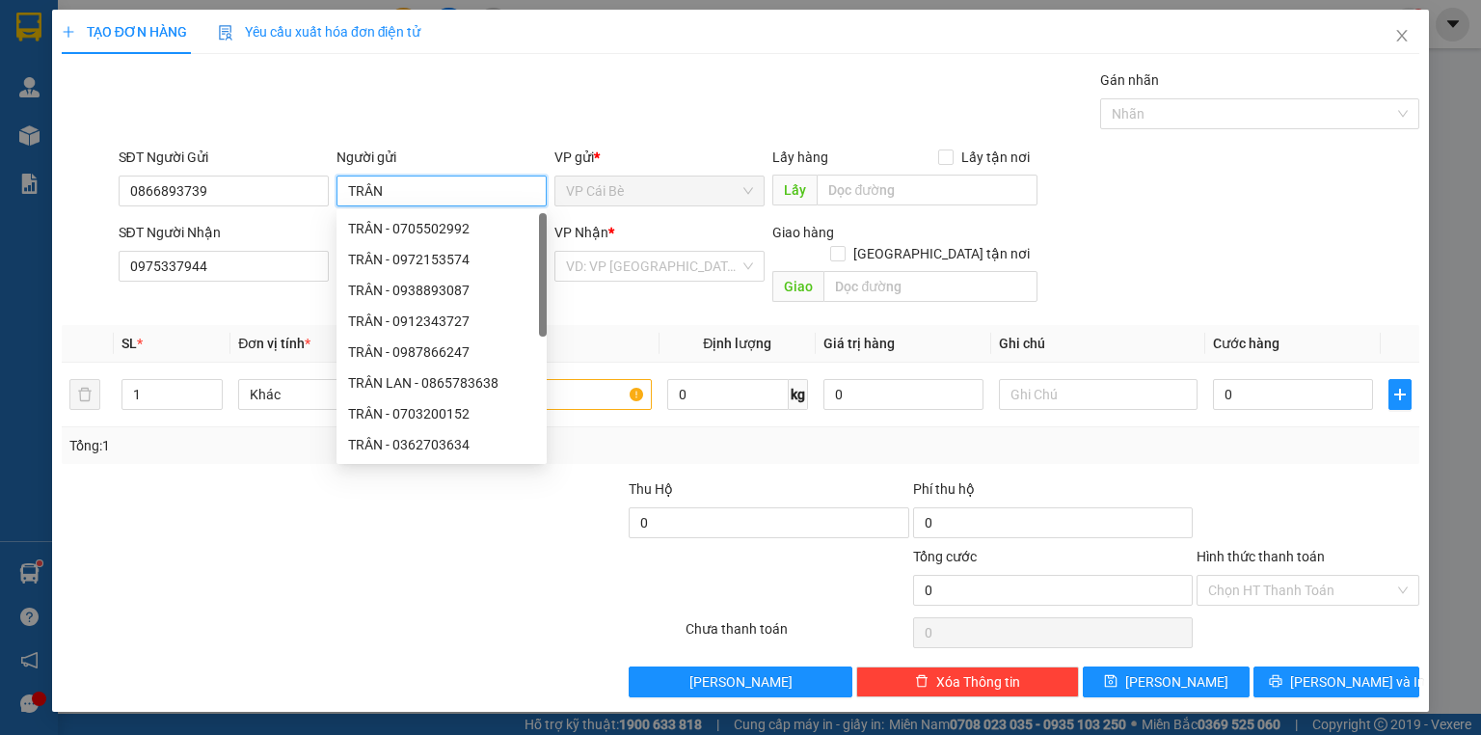
type input "TRÂN"
click at [556, 106] on div "Gói vận chuyển * Tiêu chuẩn Gán nhãn Nhãn" at bounding box center [769, 102] width 1309 height 67
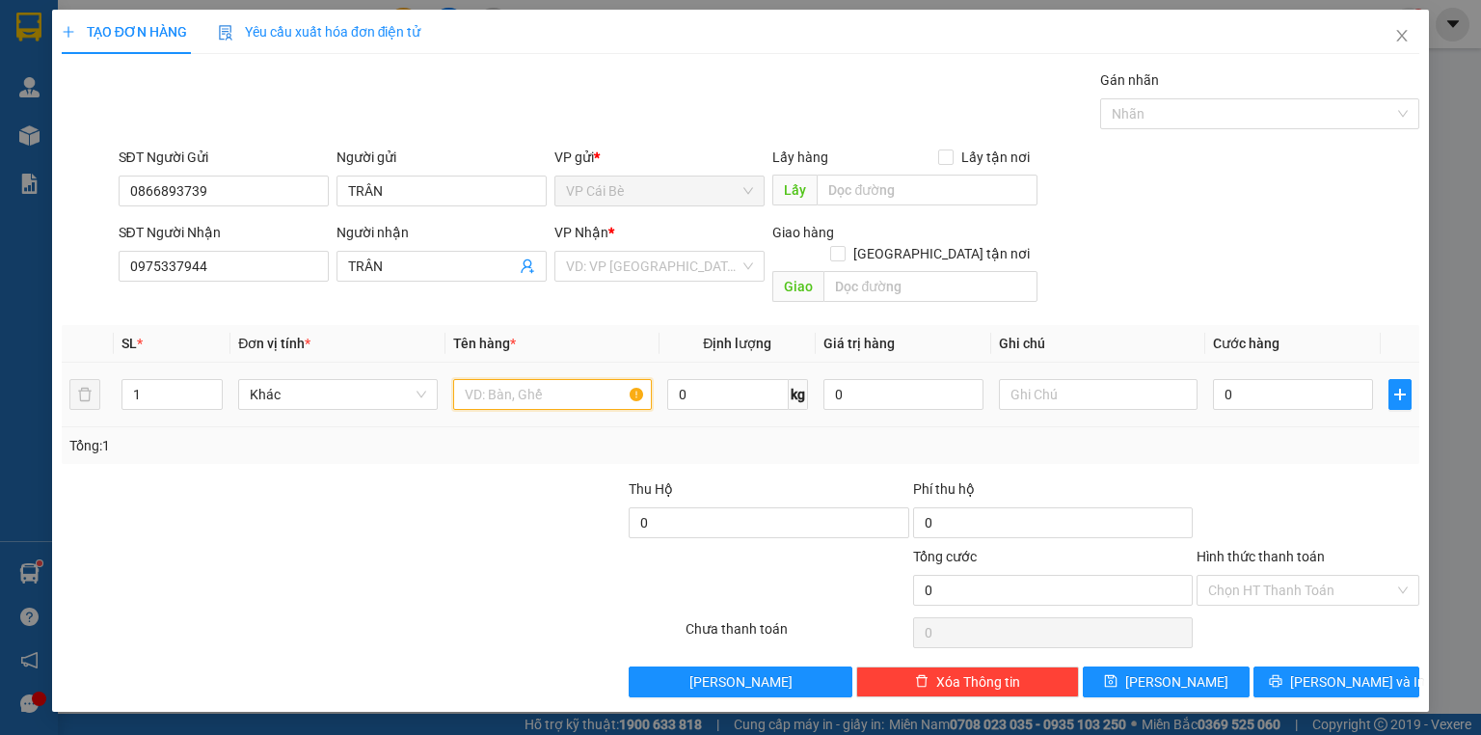
click at [548, 382] on input "text" at bounding box center [552, 394] width 199 height 31
type input "1 HS"
click at [629, 256] on input "search" at bounding box center [653, 266] width 174 height 29
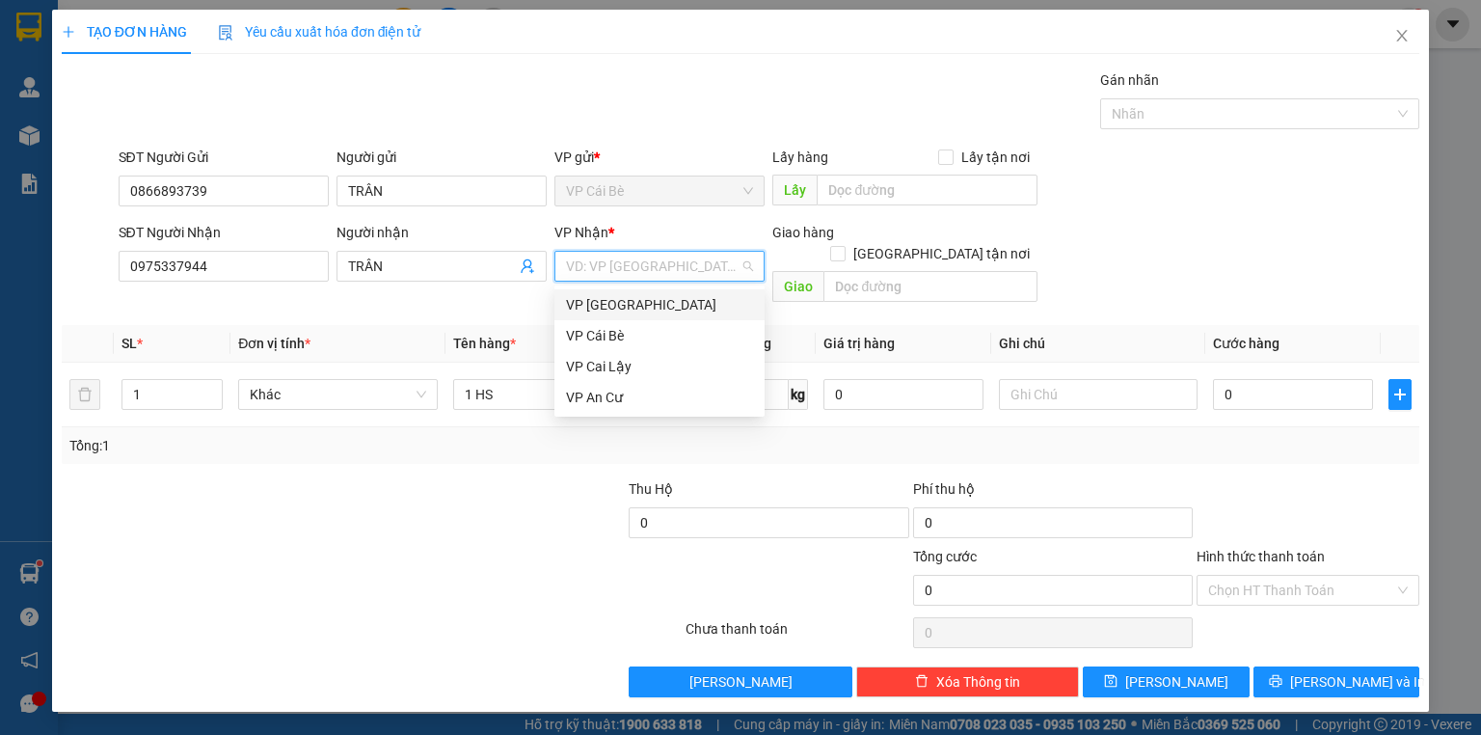
click at [633, 291] on div "VP [GEOGRAPHIC_DATA]" at bounding box center [659, 304] width 210 height 31
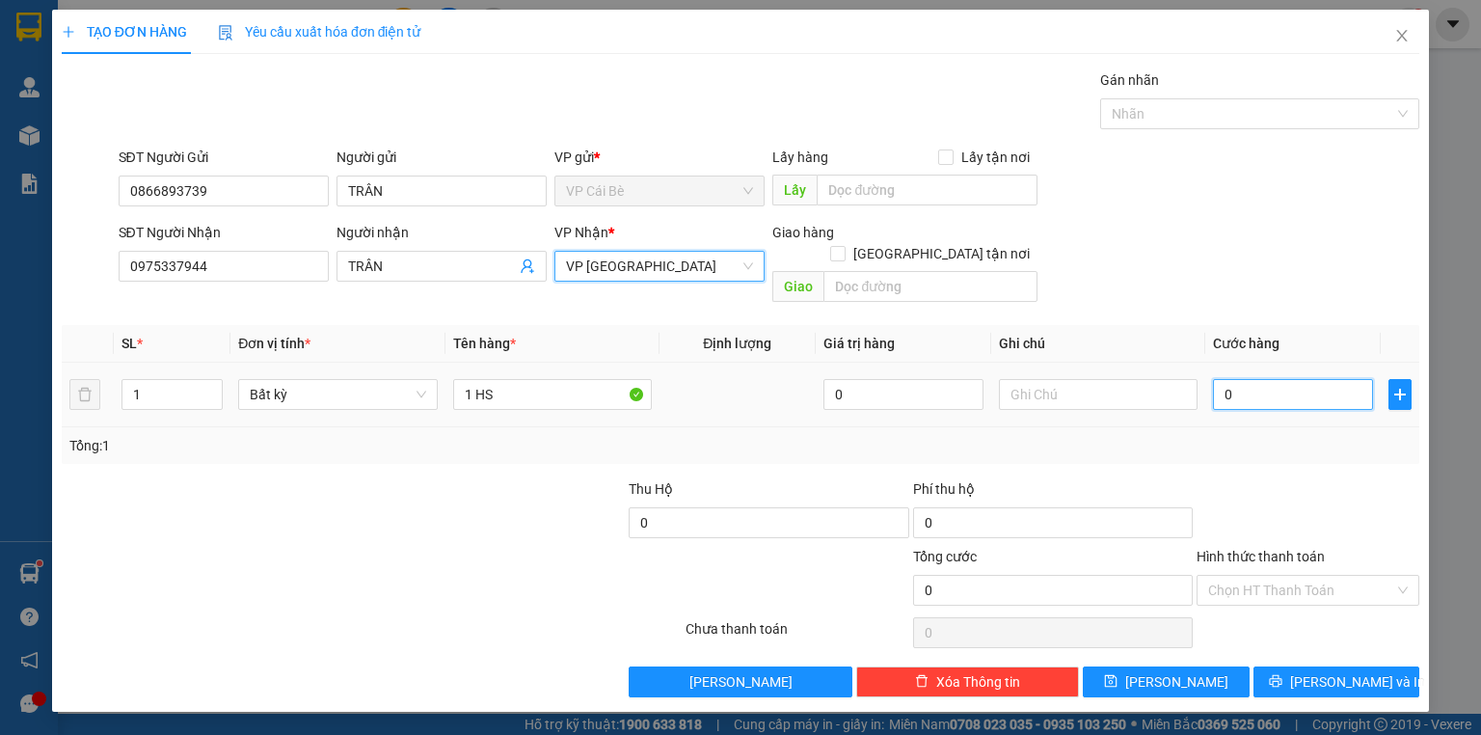
drag, startPoint x: 1296, startPoint y: 386, endPoint x: 1284, endPoint y: 386, distance: 11.6
click at [1296, 386] on input "0" at bounding box center [1293, 394] width 160 height 31
type input "2"
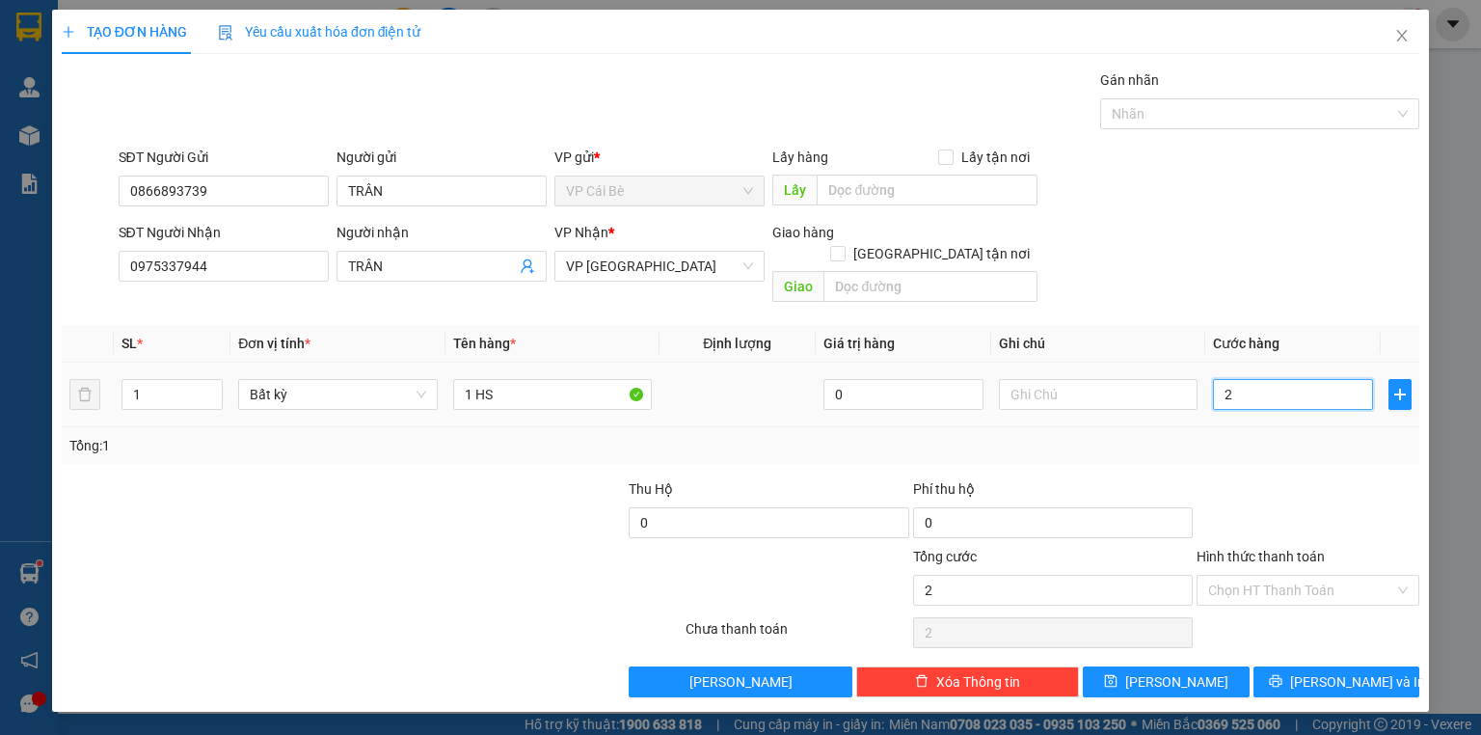
type input "20"
type input "20.000"
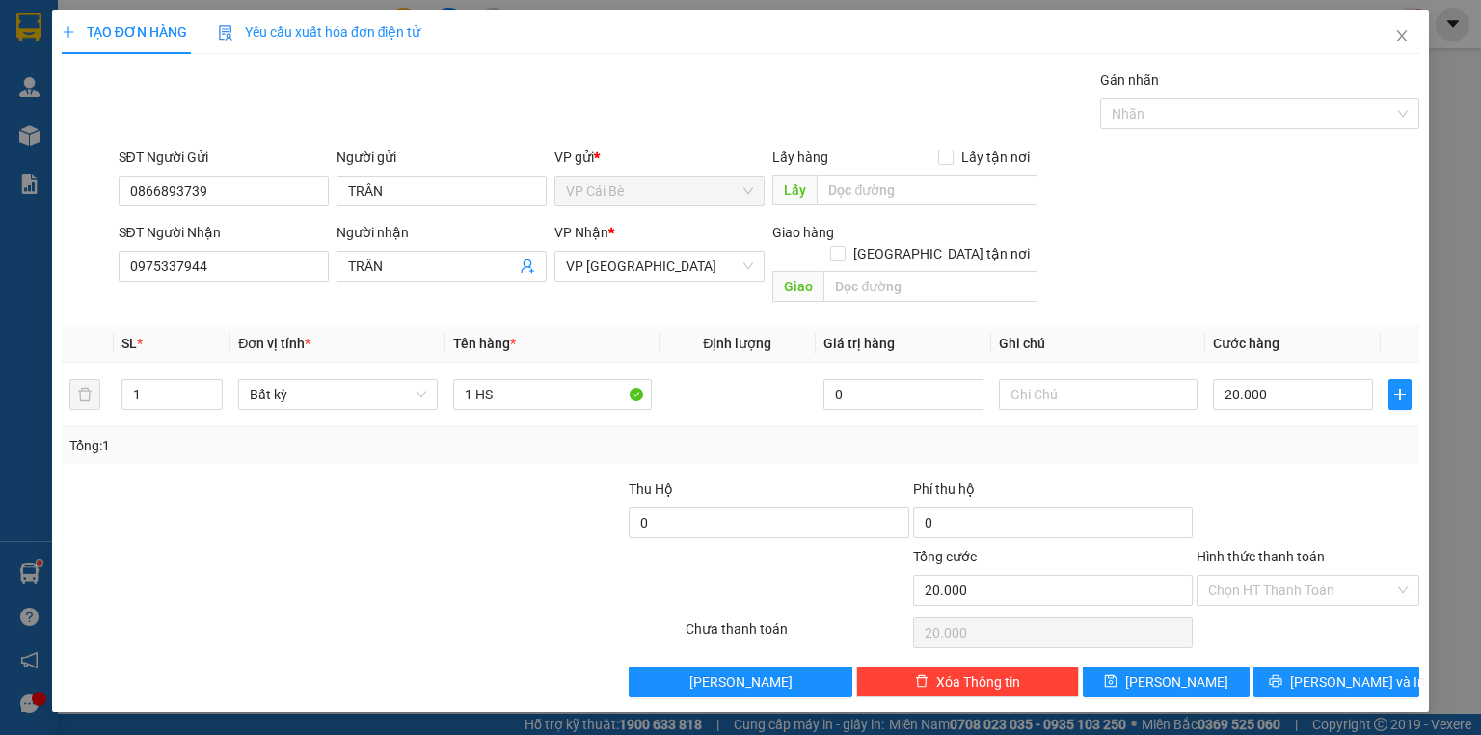
click at [1287, 435] on div "Tổng: 1" at bounding box center [740, 445] width 1342 height 21
click at [1300, 576] on input "Hình thức thanh toán" at bounding box center [1301, 590] width 186 height 29
click at [1312, 602] on div "Tại văn phòng" at bounding box center [1308, 605] width 200 height 21
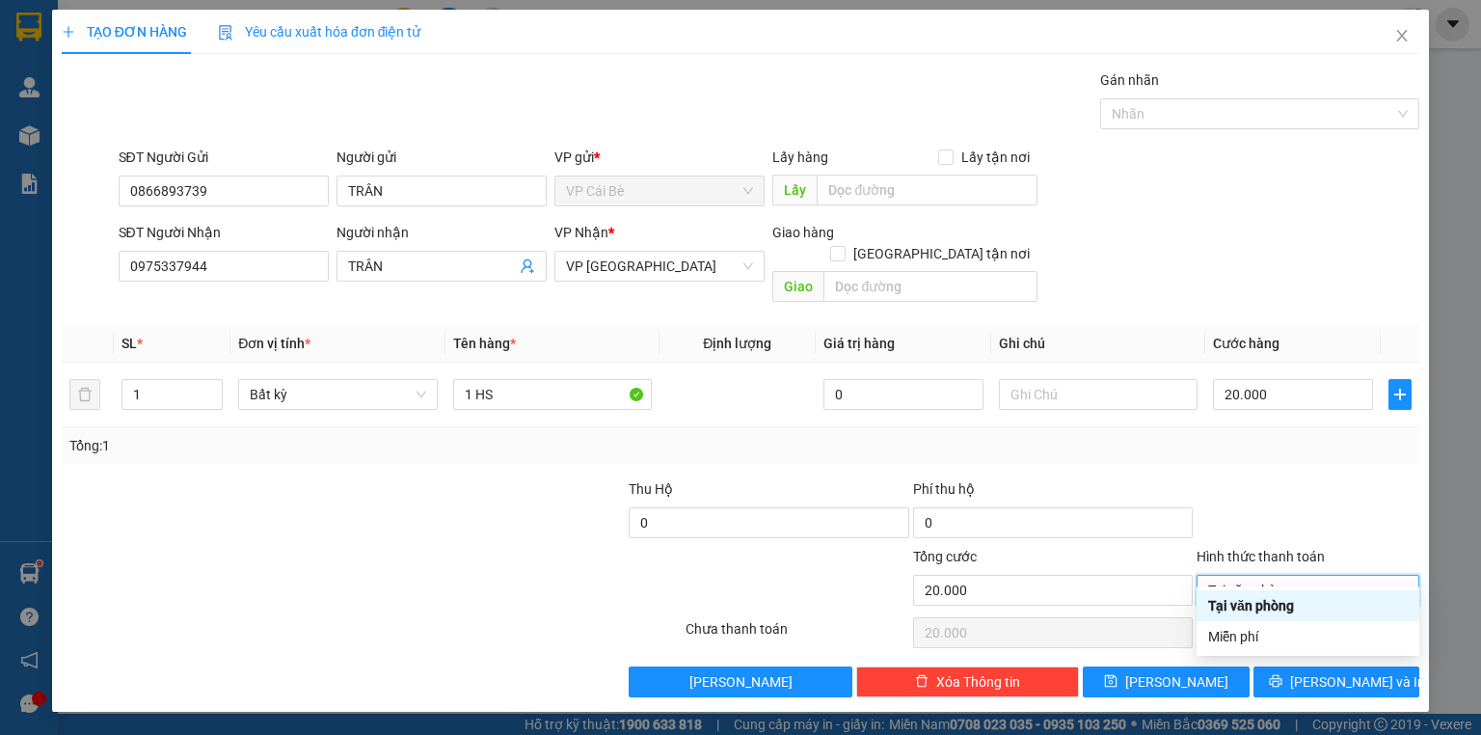
type input "0"
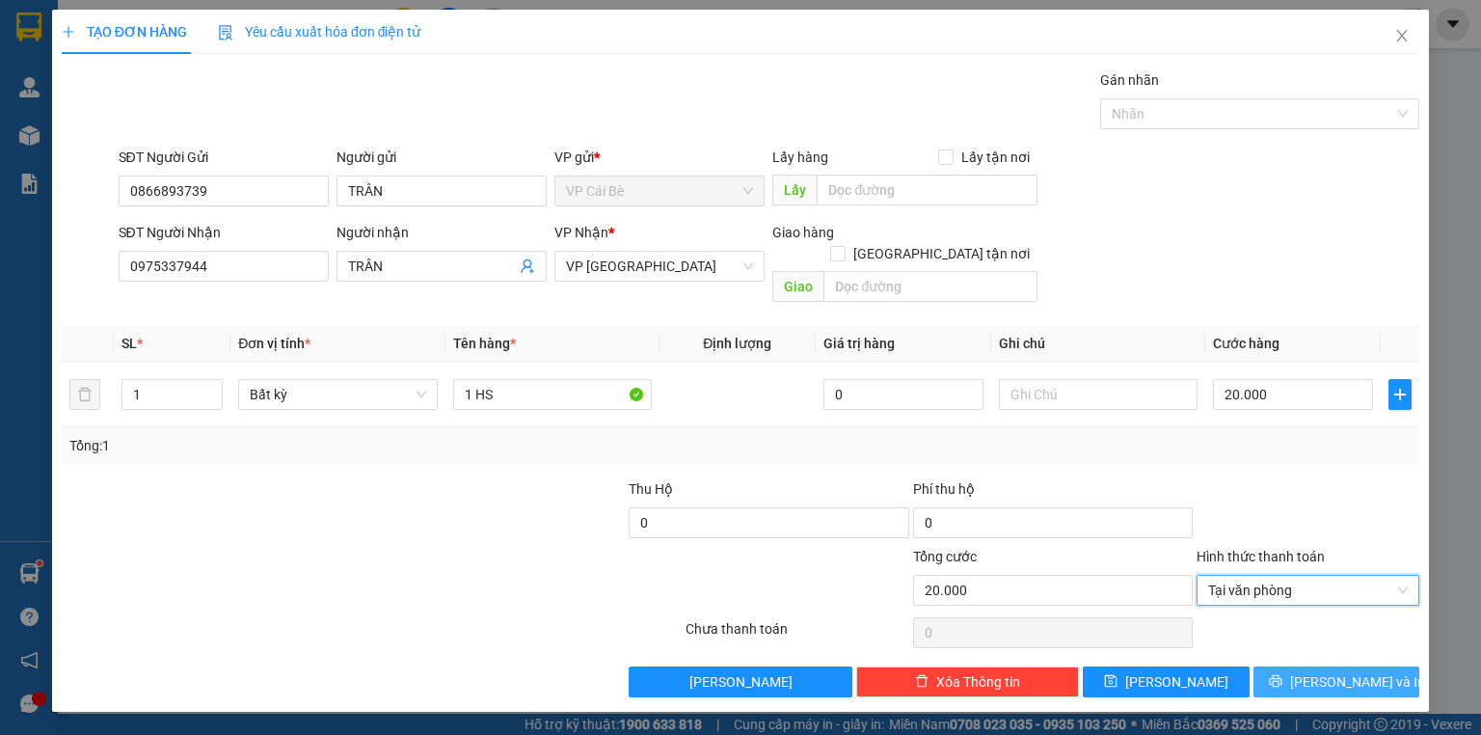
click at [1334, 669] on button "[PERSON_NAME] và In" at bounding box center [1336, 681] width 167 height 31
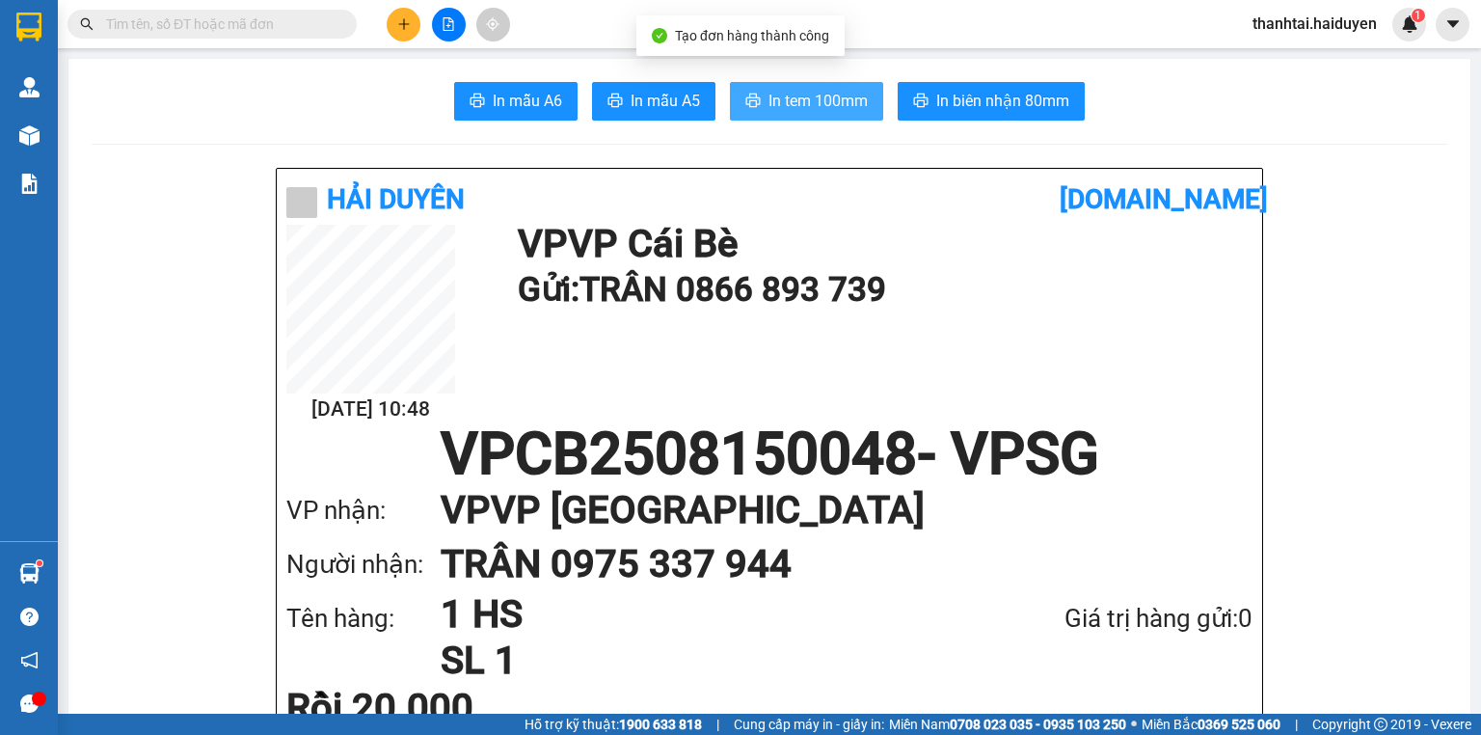
click at [760, 85] on button "In tem 100mm" at bounding box center [806, 101] width 153 height 39
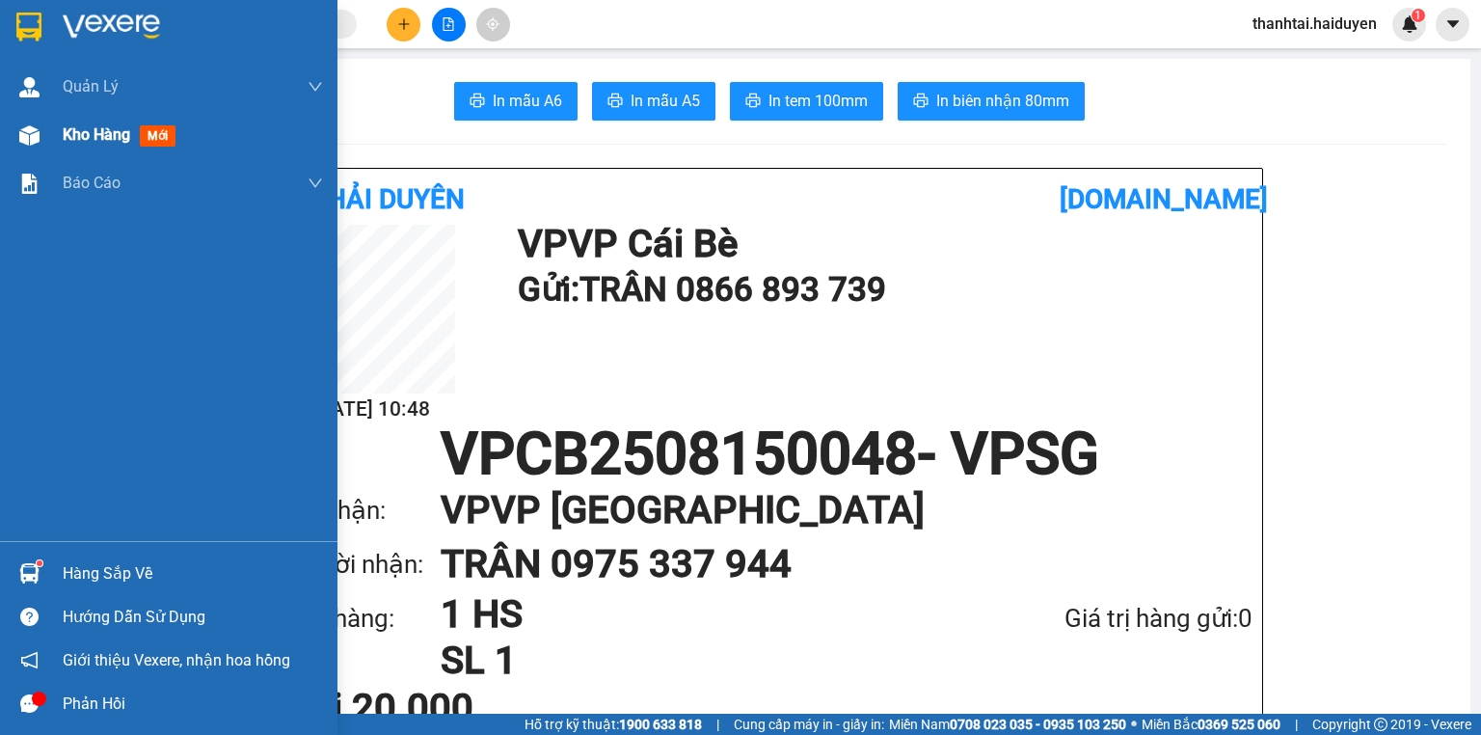
click at [89, 130] on span "Kho hàng" at bounding box center [96, 134] width 67 height 18
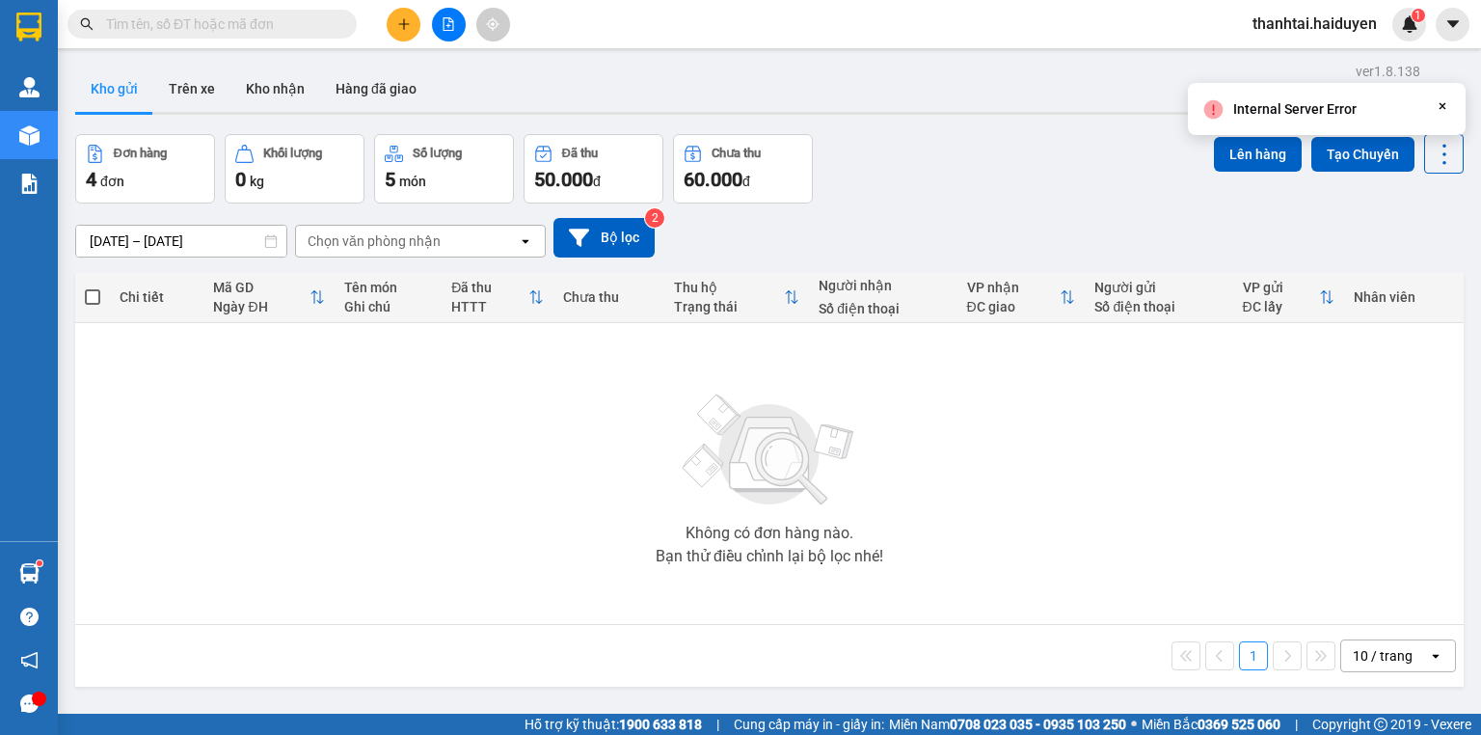
click at [1446, 108] on icon "Close" at bounding box center [1442, 105] width 15 height 15
click at [889, 171] on div "Đơn hàng 4 đơn Khối lượng 0 kg Số lượng 5 món Đã thu 50.000 đ Chưa thu 60.000 đ…" at bounding box center [769, 168] width 1388 height 69
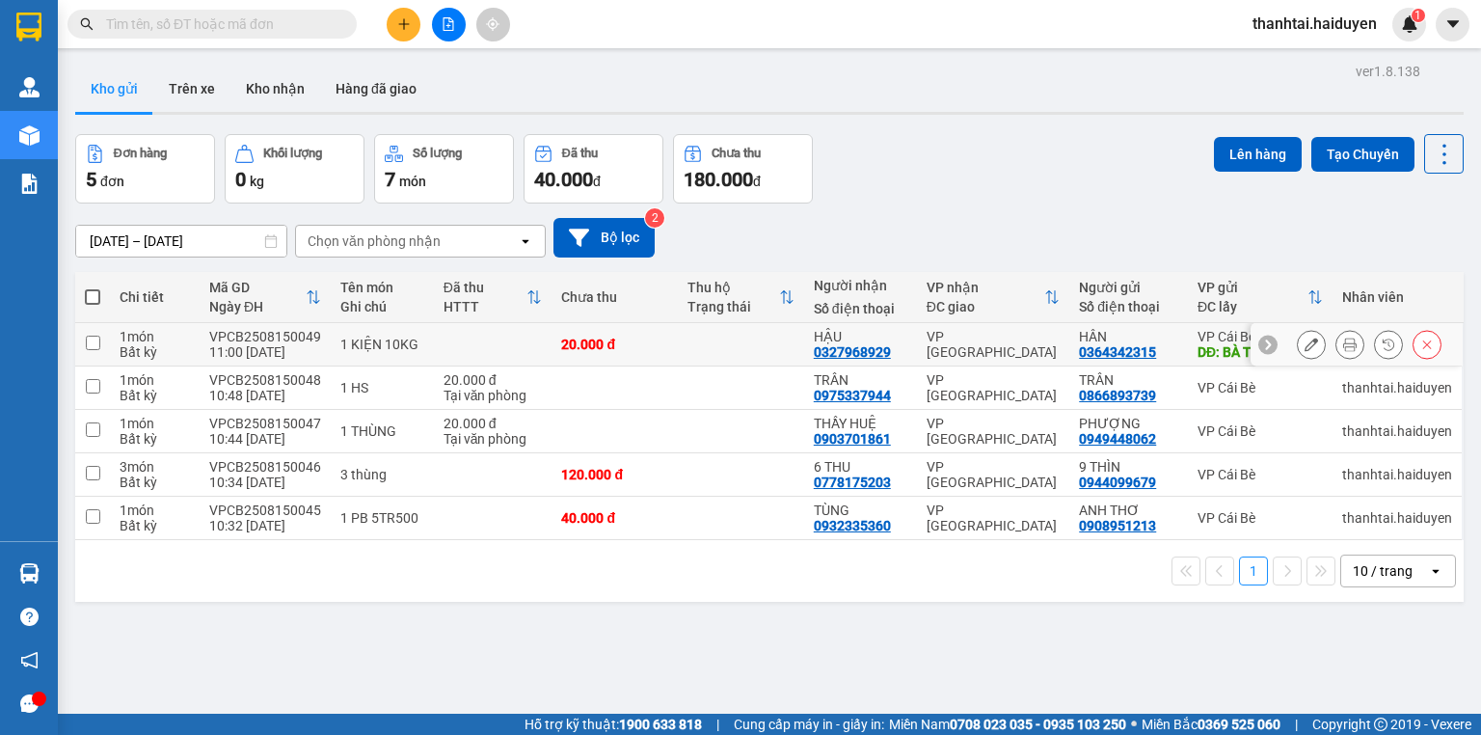
click at [1343, 339] on icon at bounding box center [1349, 343] width 13 height 13
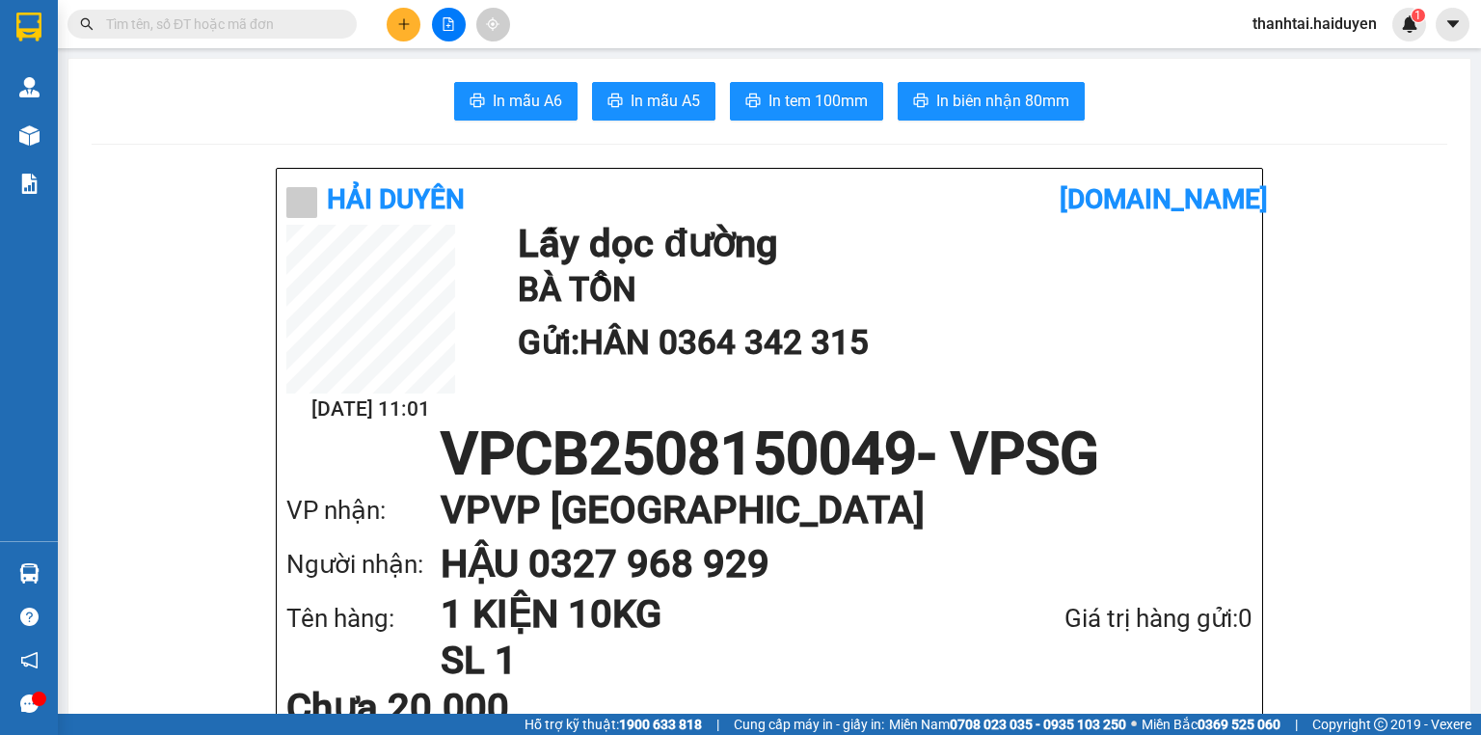
click at [815, 106] on span "In tem 100mm" at bounding box center [817, 101] width 99 height 24
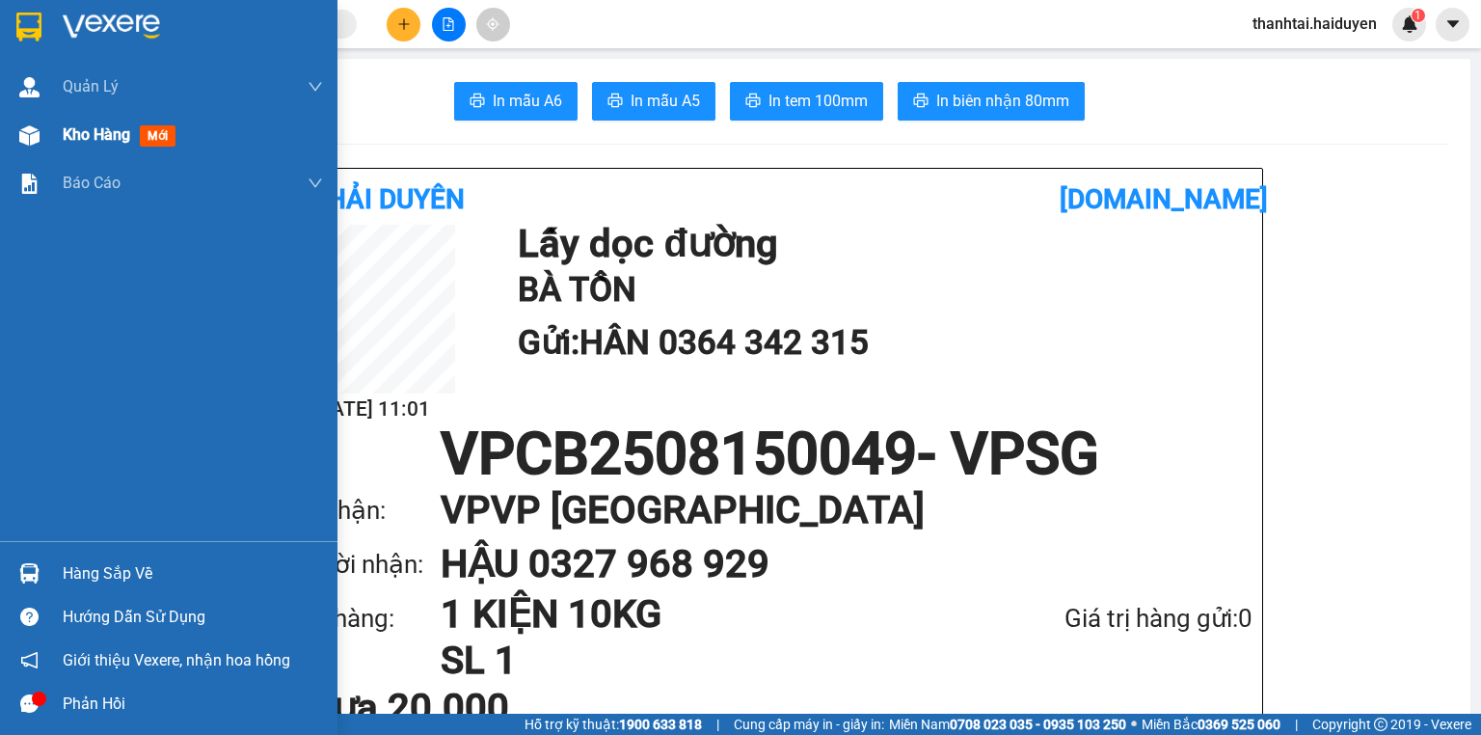
click at [37, 145] on img at bounding box center [29, 135] width 20 height 20
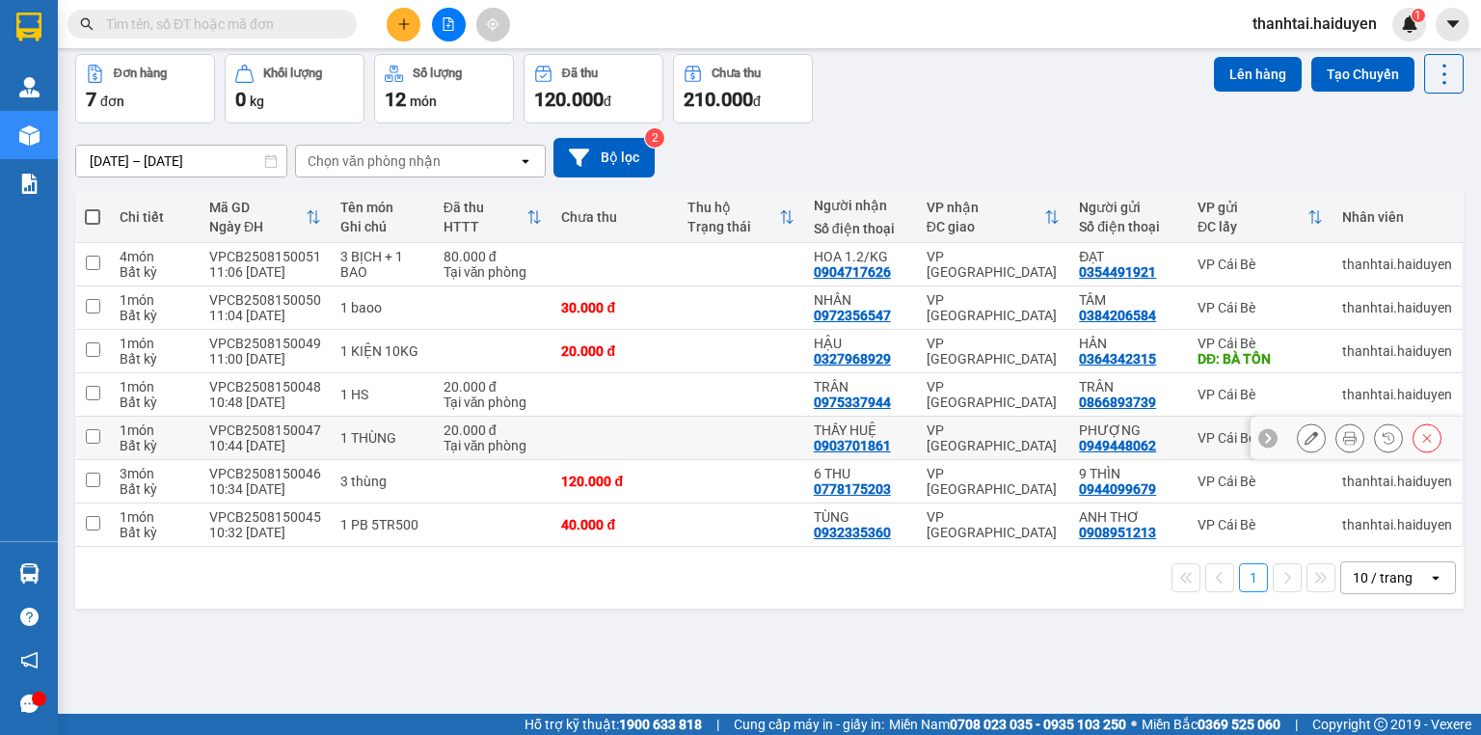
scroll to position [89, 0]
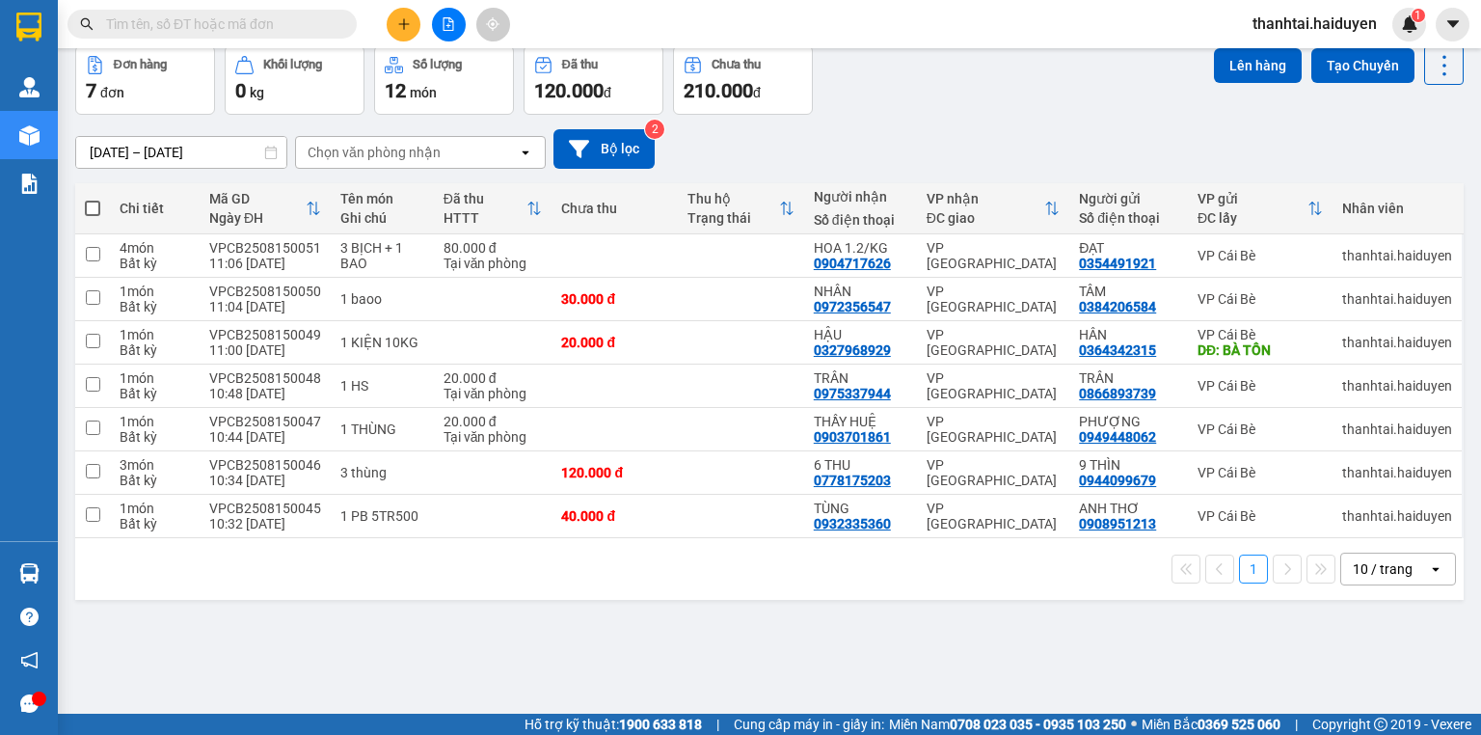
click at [405, 20] on icon "plus" at bounding box center [403, 23] width 13 height 13
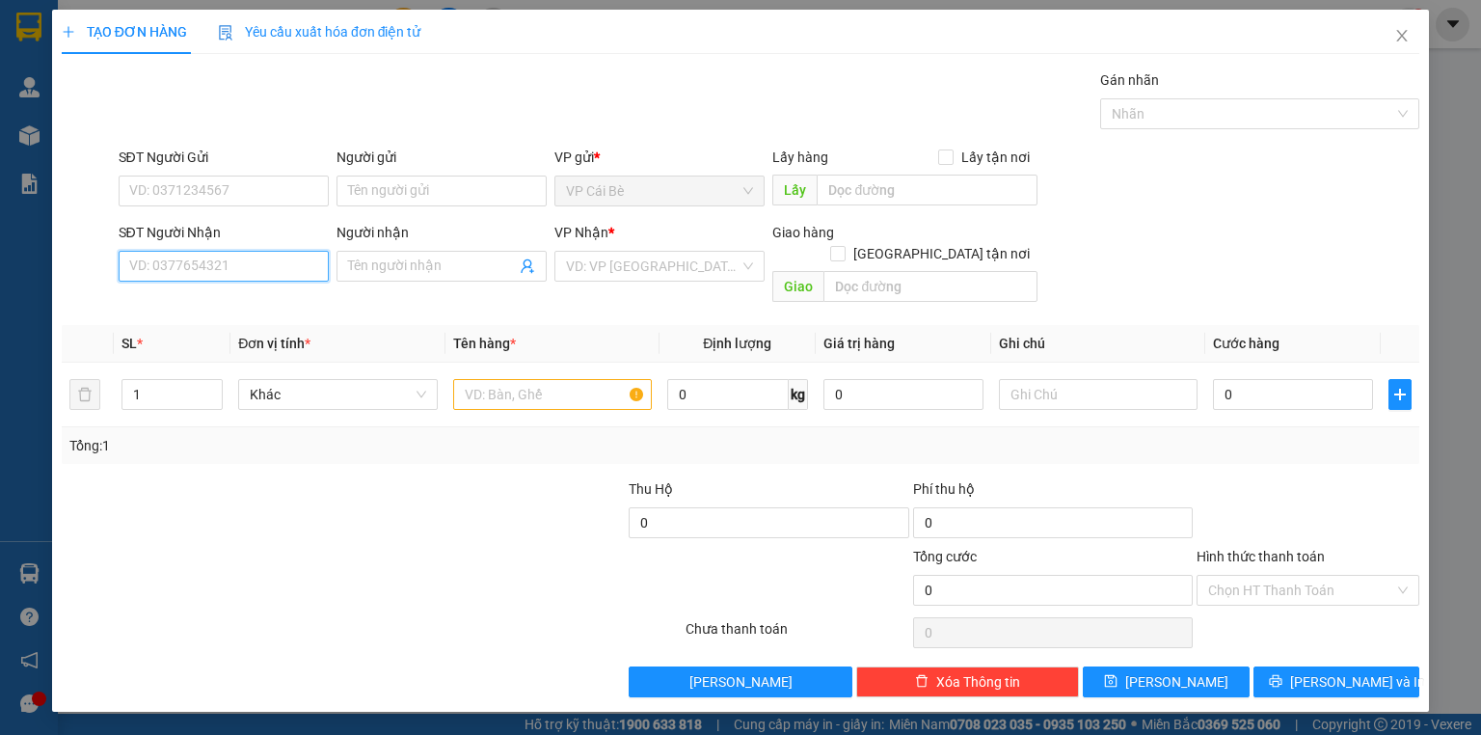
click at [296, 271] on input "SĐT Người Nhận" at bounding box center [224, 266] width 210 height 31
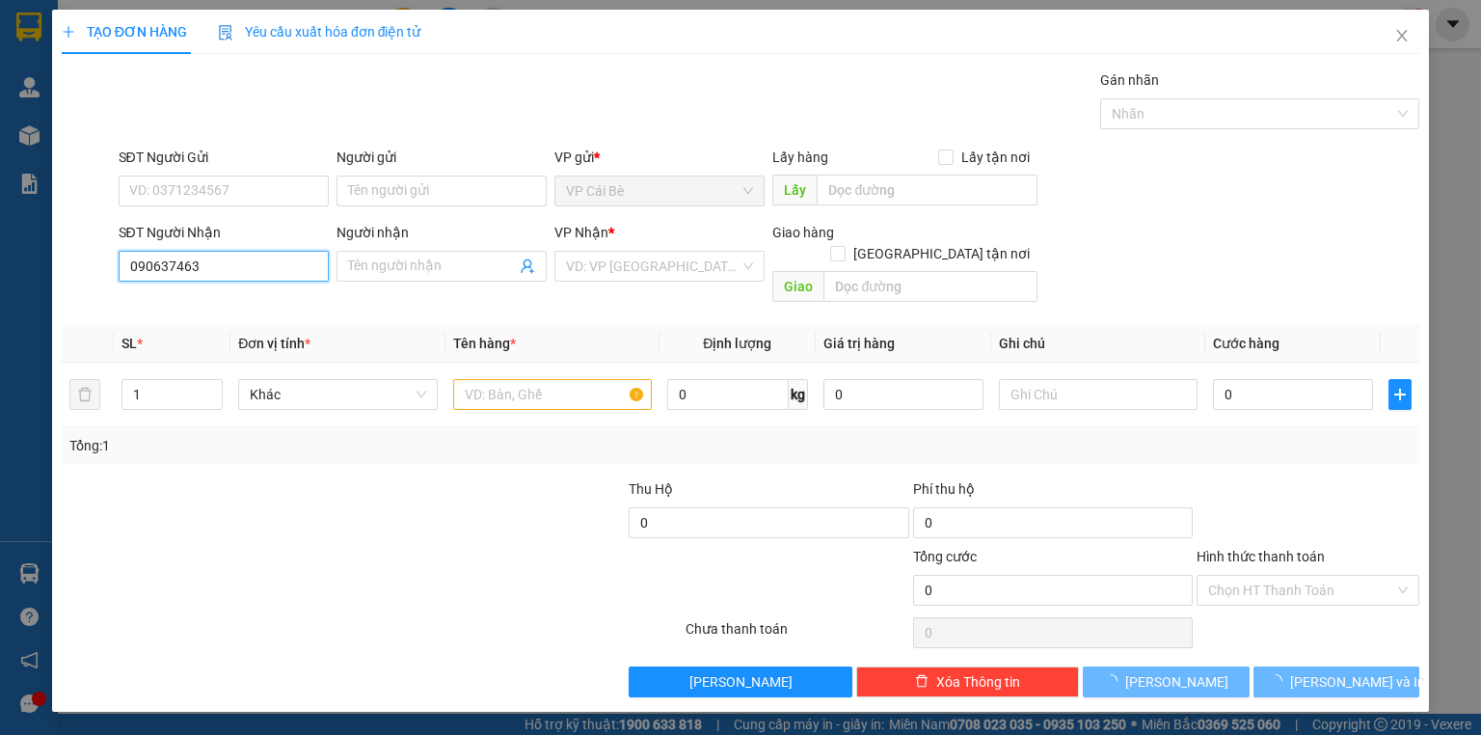
type input "0906374632"
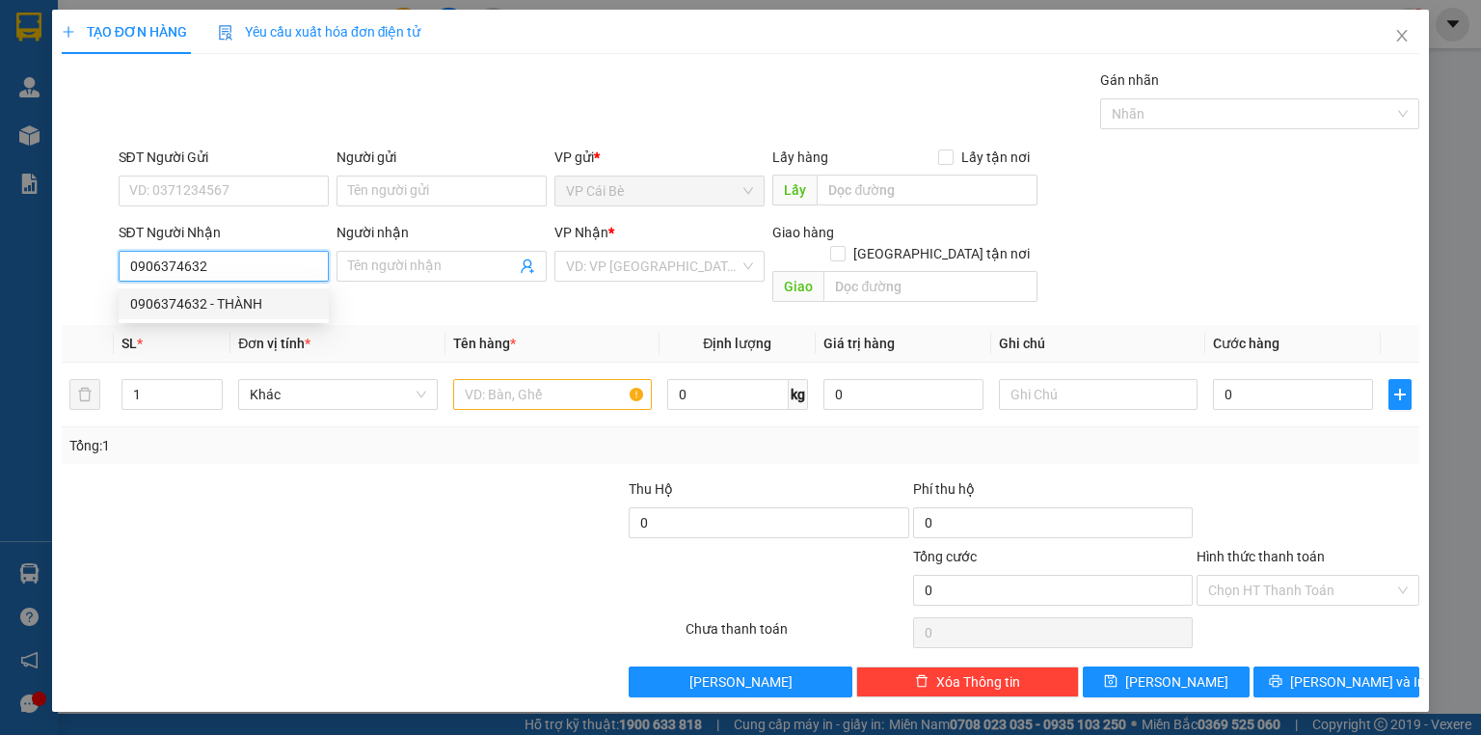
click at [283, 299] on div "0906374632 - THÀNH" at bounding box center [223, 303] width 187 height 21
type input "THÀNH"
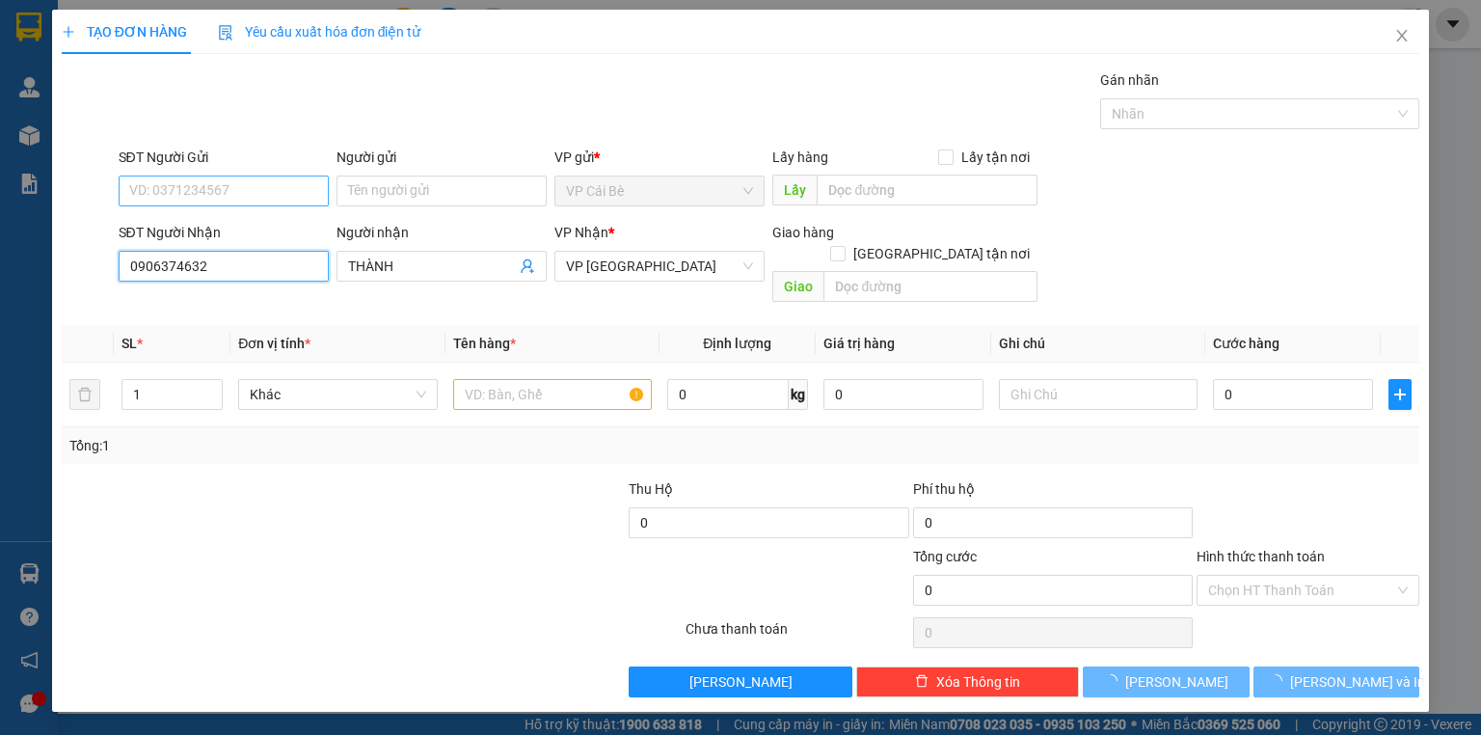
type input "0906374632"
click at [283, 184] on input "SĐT Người Gửi" at bounding box center [224, 190] width 210 height 31
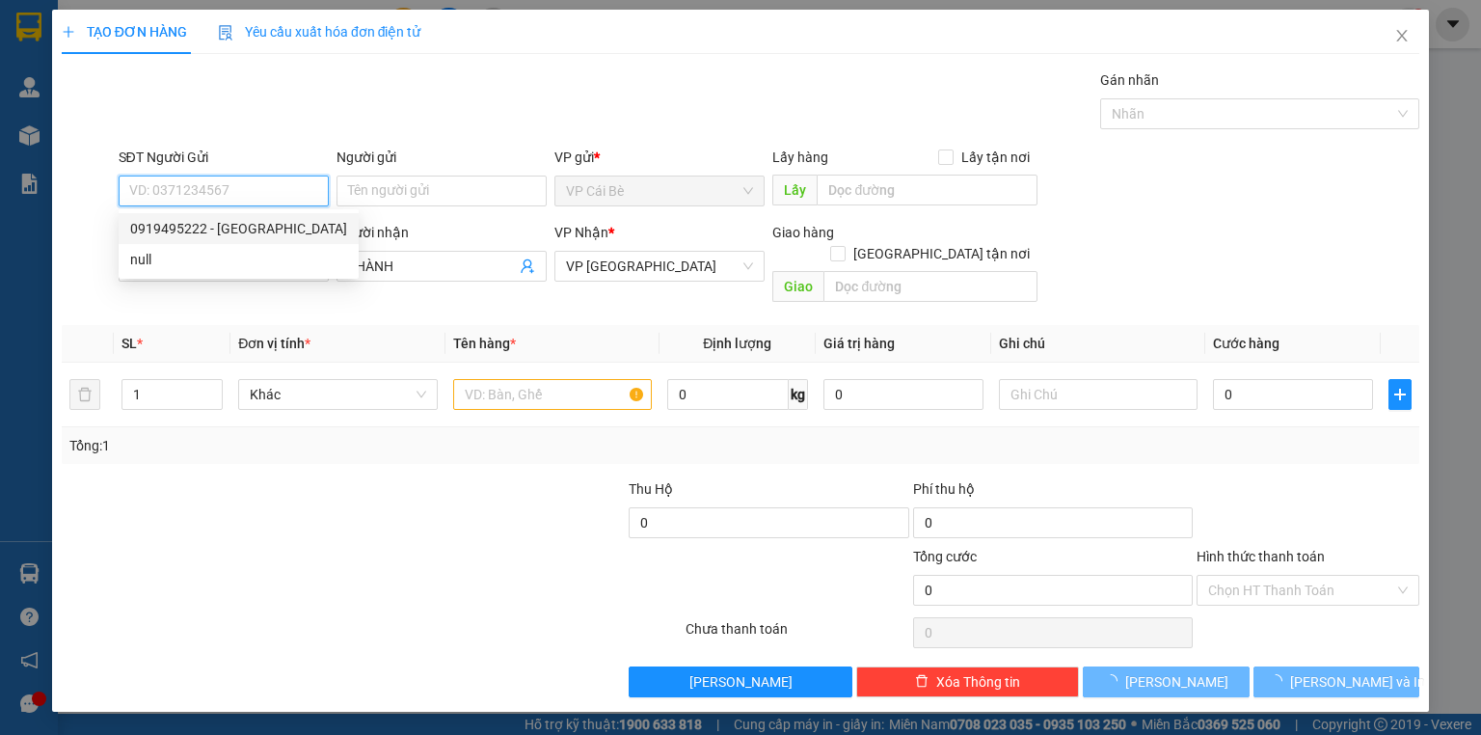
click at [261, 216] on div "0919495222 - THANH XUÂN" at bounding box center [239, 228] width 240 height 31
type input "0919495222"
type input "[PERSON_NAME]"
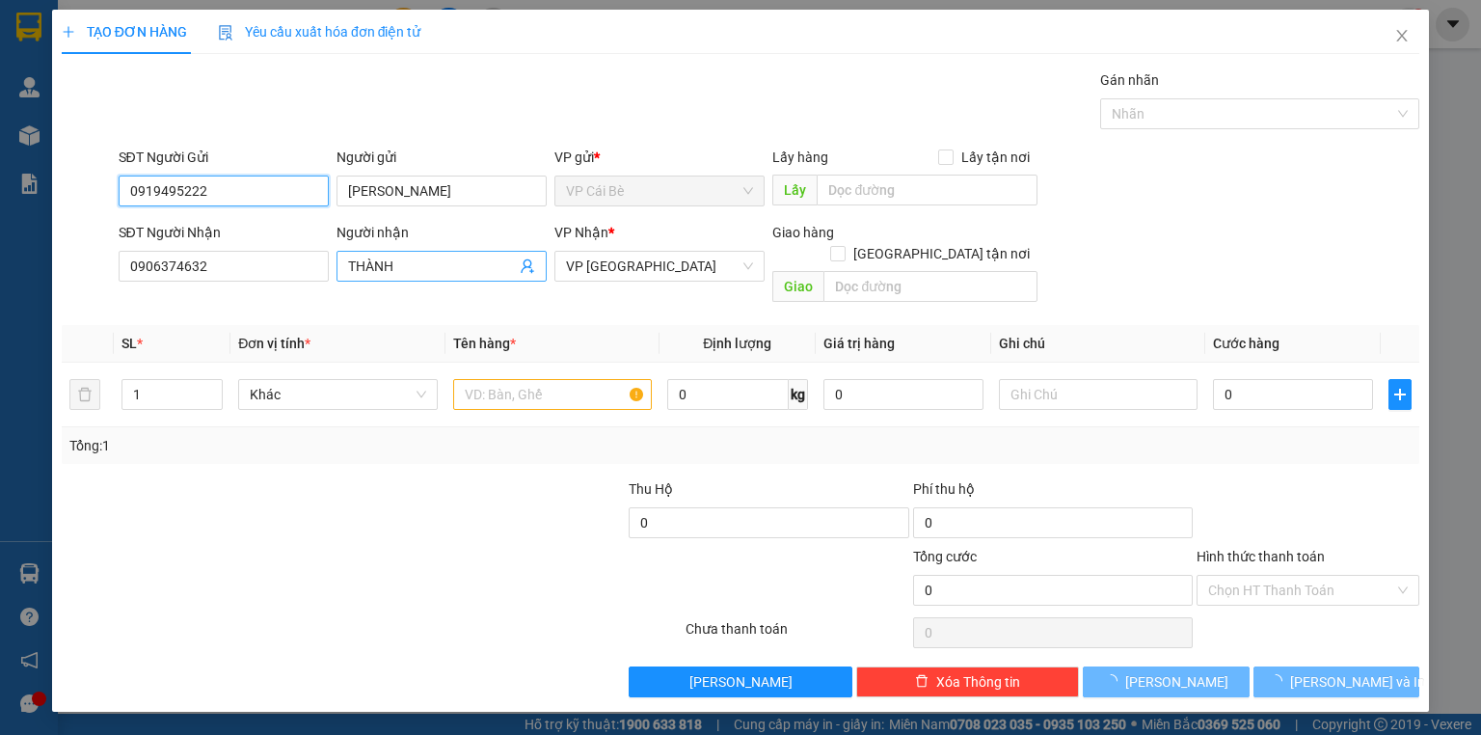
type input "60.000"
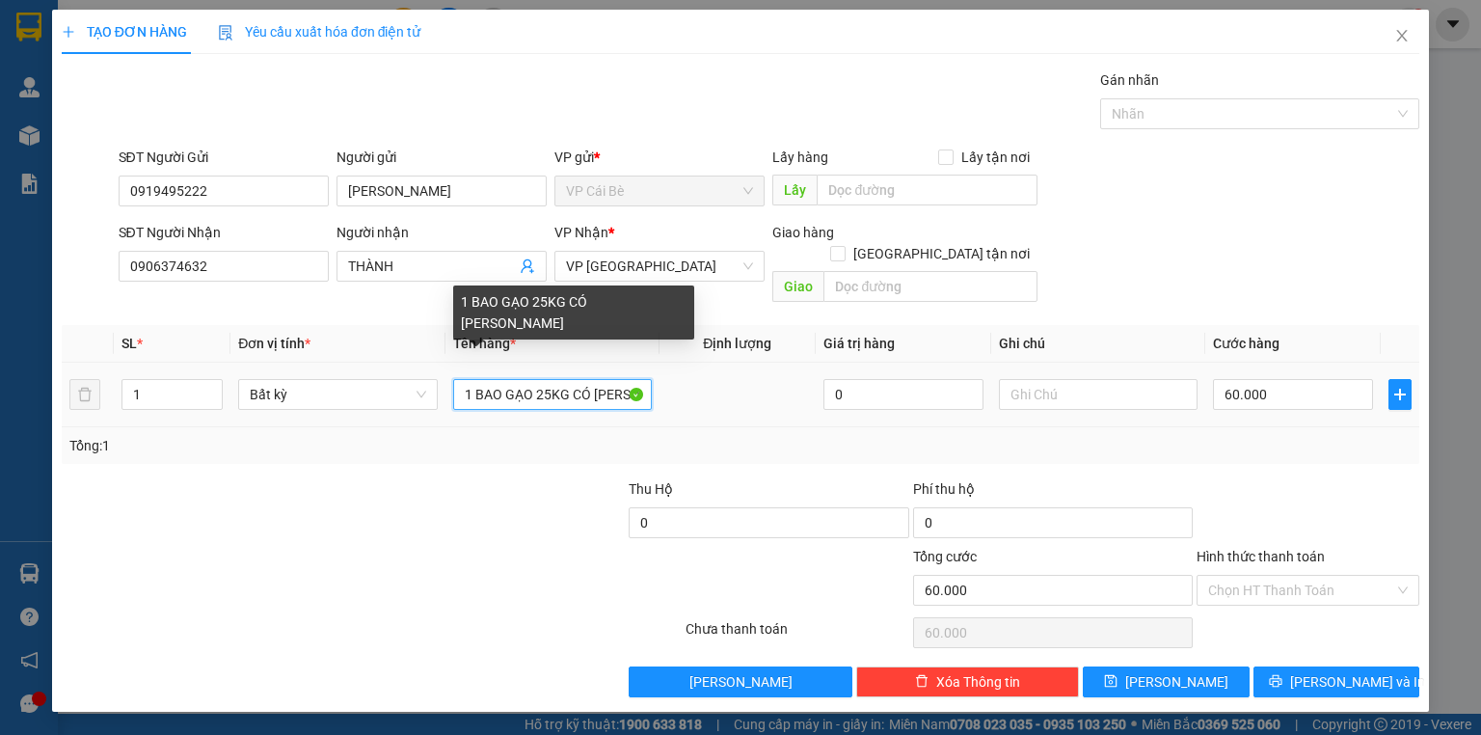
scroll to position [0, 67]
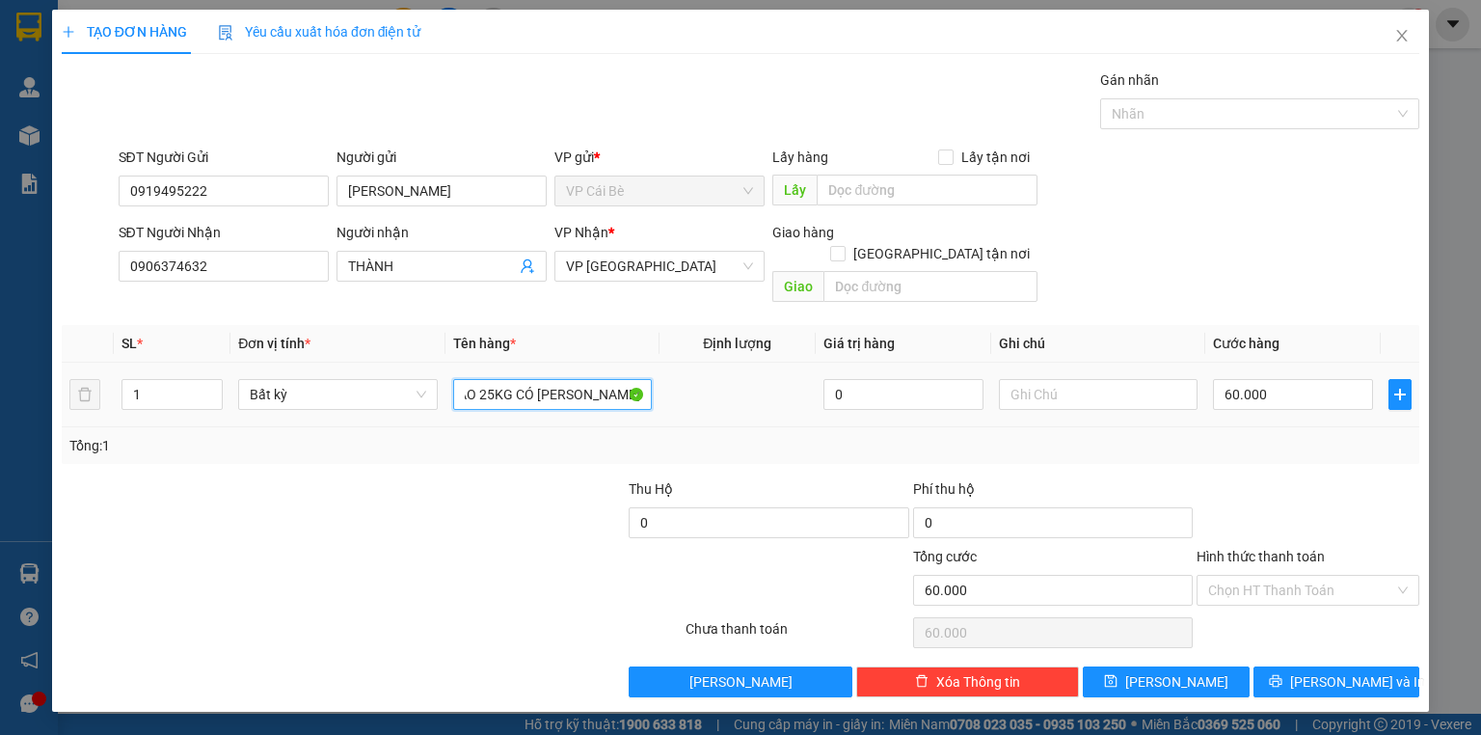
drag, startPoint x: 474, startPoint y: 375, endPoint x: 679, endPoint y: 390, distance: 204.9
click at [679, 390] on tr "1 Bất kỳ 1 BAO GẠO 25KG CÓ KIÊN DÁN CHUNG 0 60.000" at bounding box center [741, 395] width 1358 height 65
type input "1 THÙNG XỐP VÀNG"
drag, startPoint x: 1289, startPoint y: 380, endPoint x: 1250, endPoint y: 372, distance: 40.3
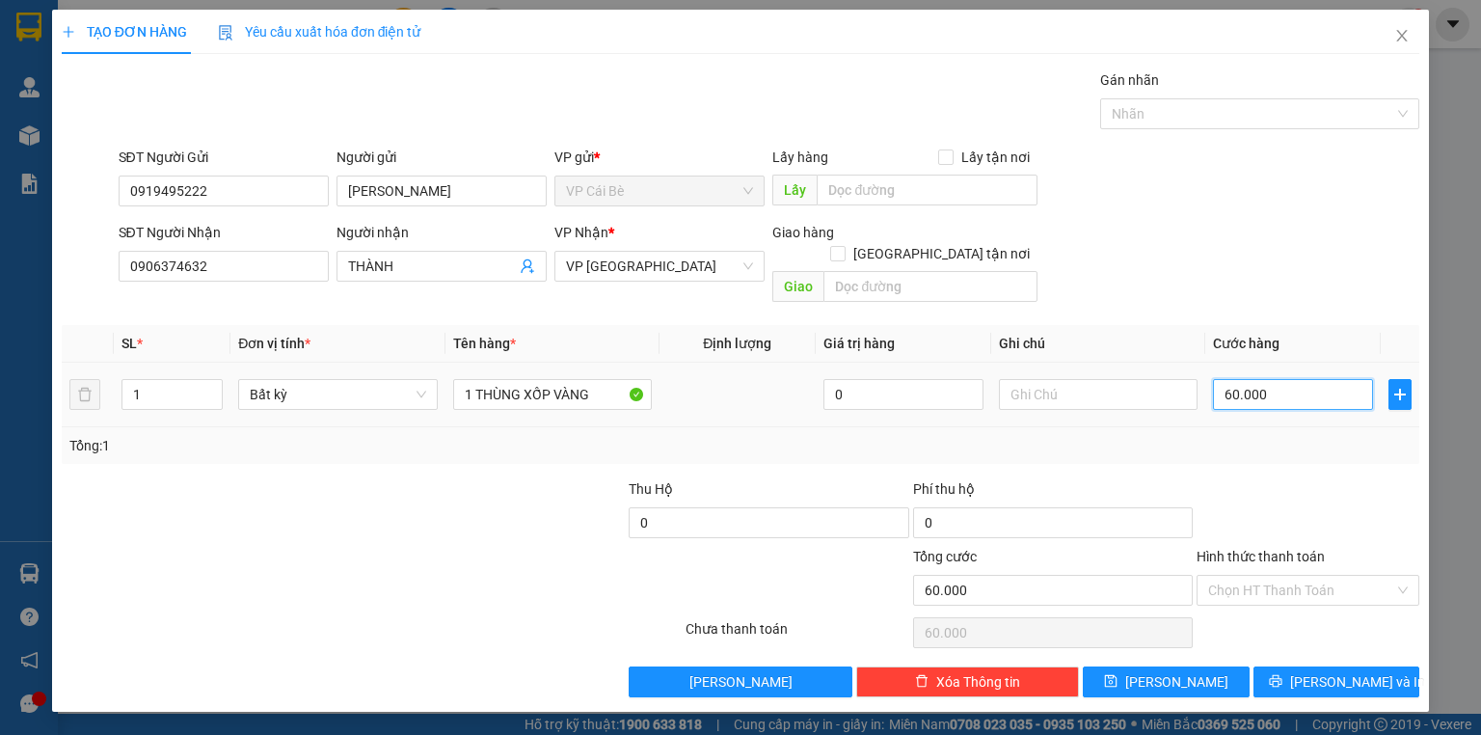
click at [1289, 379] on input "60.000" at bounding box center [1293, 394] width 160 height 31
type input "2"
type input "20"
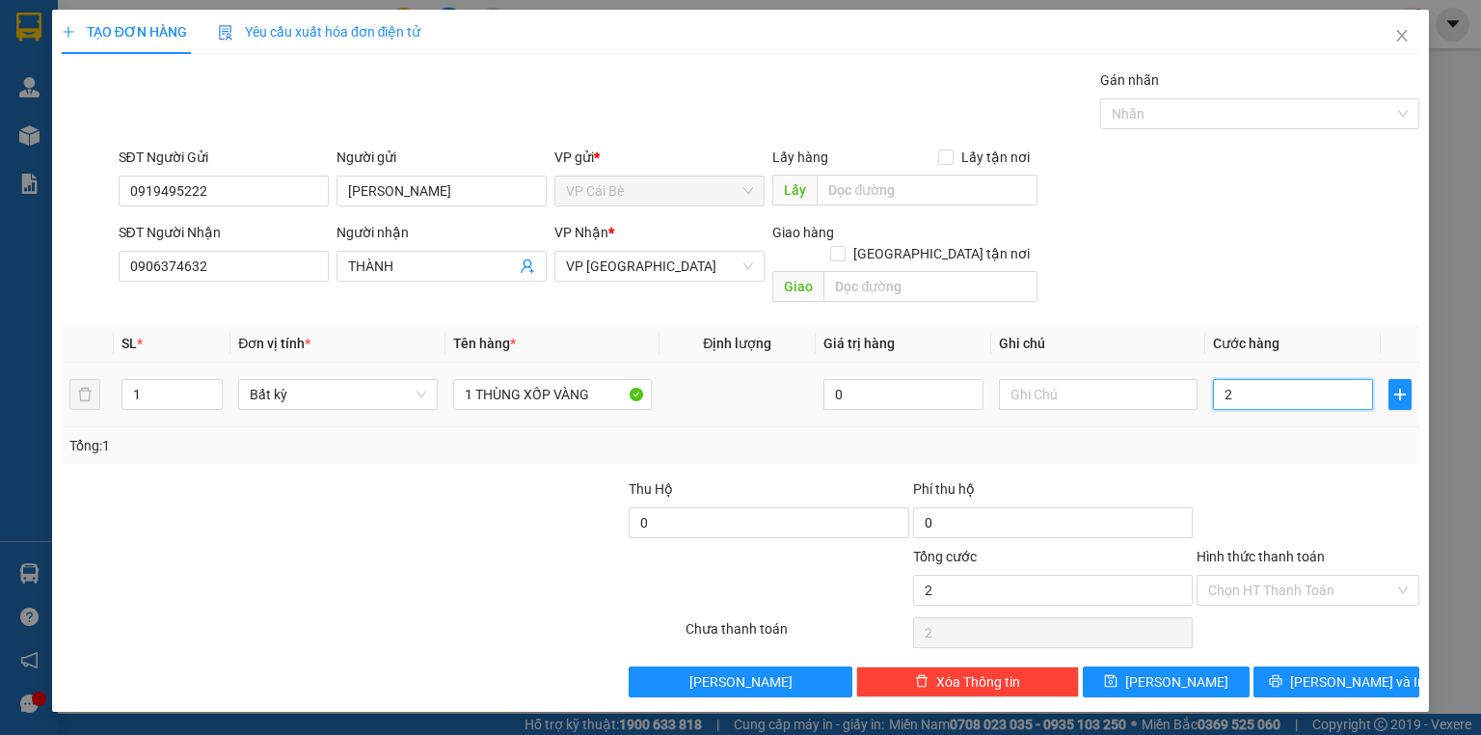
type input "20"
type input "20.000"
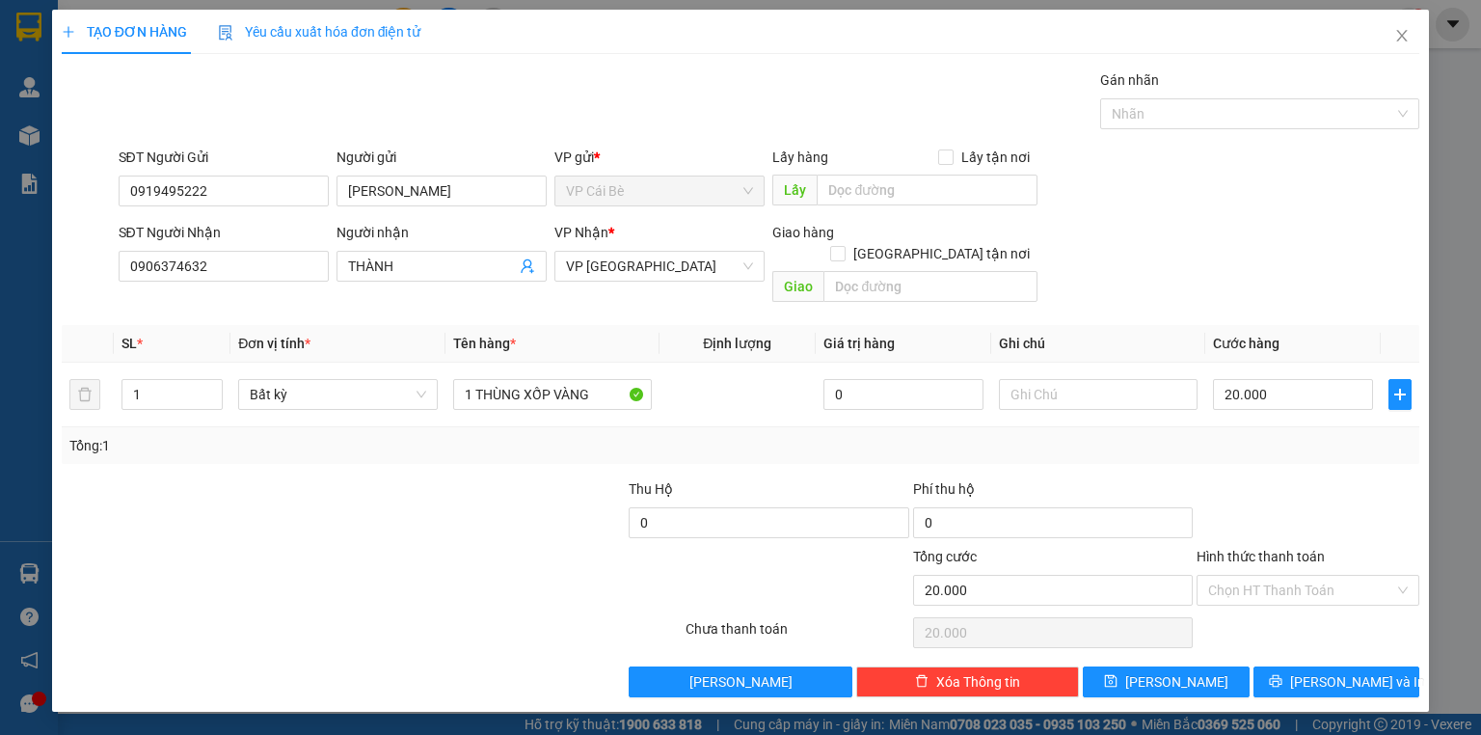
click at [1345, 435] on div "Tổng: 1" at bounding box center [740, 445] width 1342 height 21
click at [1354, 546] on div "Hình thức thanh toán" at bounding box center [1308, 560] width 223 height 29
click at [1353, 576] on input "Hình thức thanh toán" at bounding box center [1301, 590] width 186 height 29
click at [1337, 602] on div "Tại văn phòng" at bounding box center [1308, 605] width 200 height 21
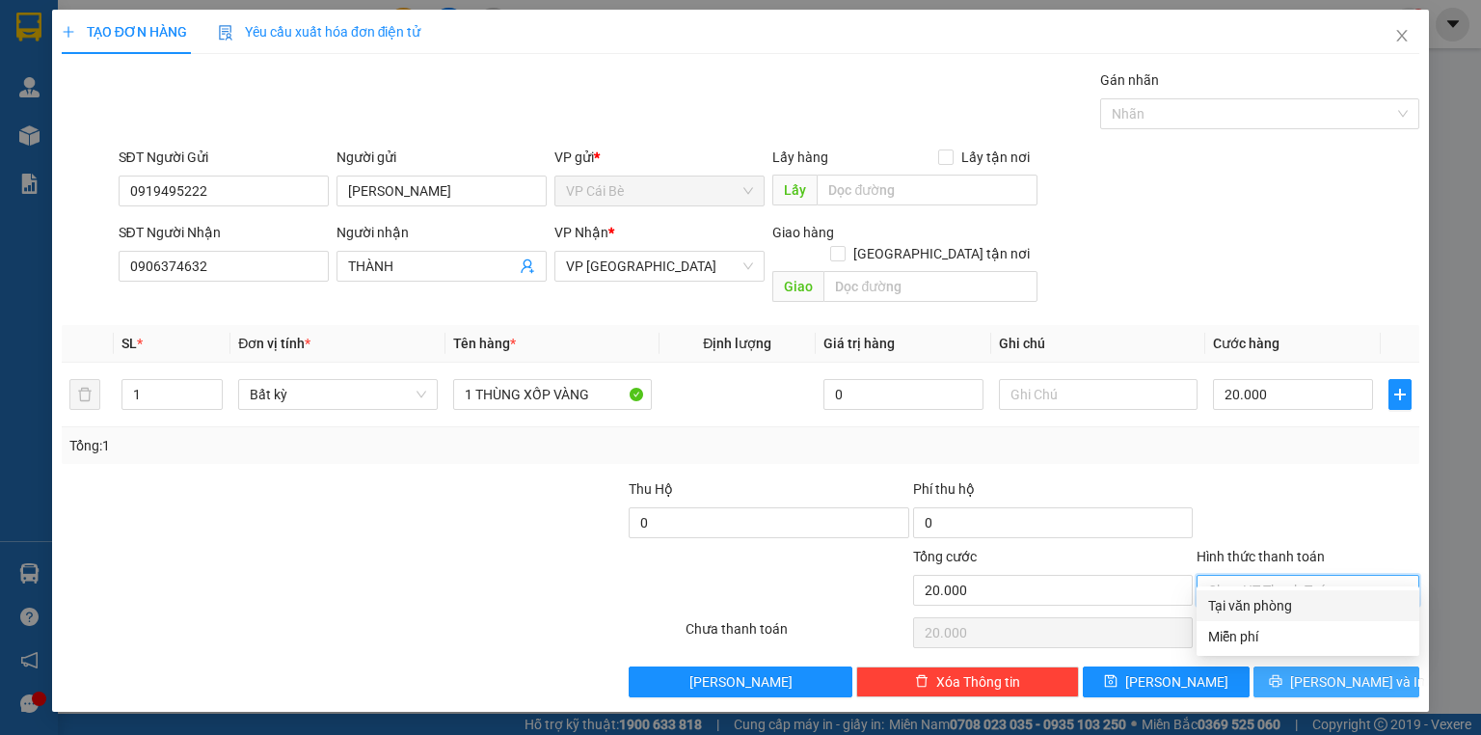
type input "0"
click at [1342, 671] on span "[PERSON_NAME] và In" at bounding box center [1357, 681] width 135 height 21
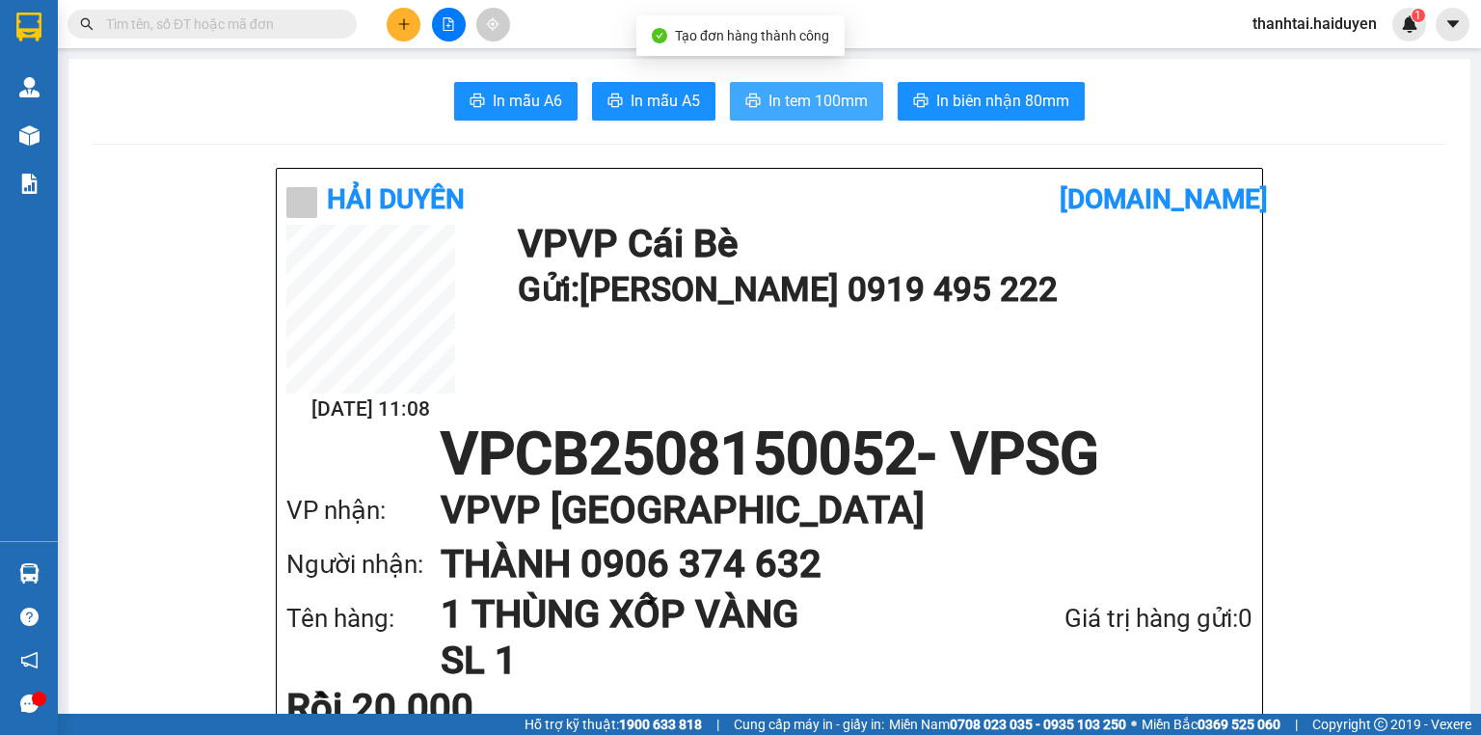
click at [817, 103] on span "In tem 100mm" at bounding box center [817, 101] width 99 height 24
click at [284, 25] on input "text" at bounding box center [220, 23] width 228 height 21
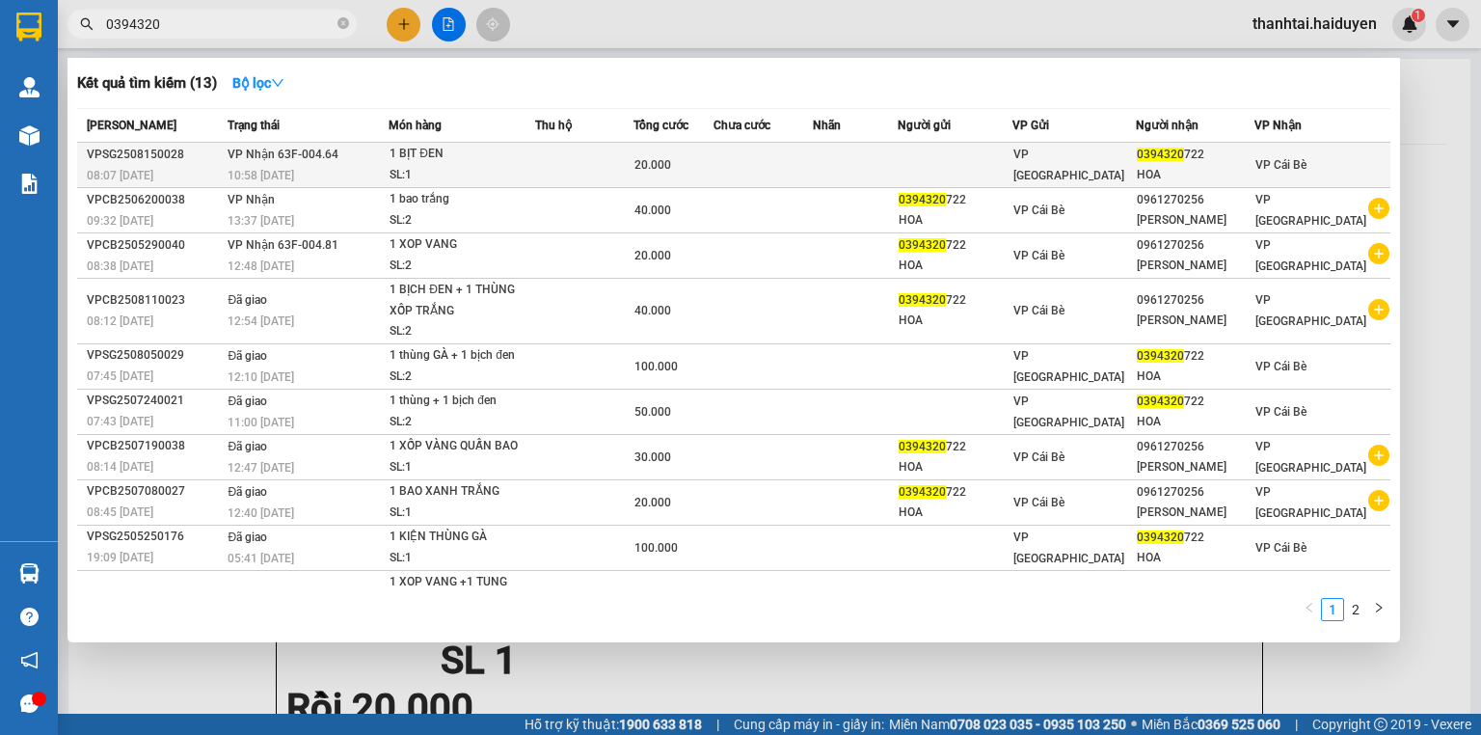
type input "0394320"
click at [965, 173] on td at bounding box center [955, 165] width 115 height 45
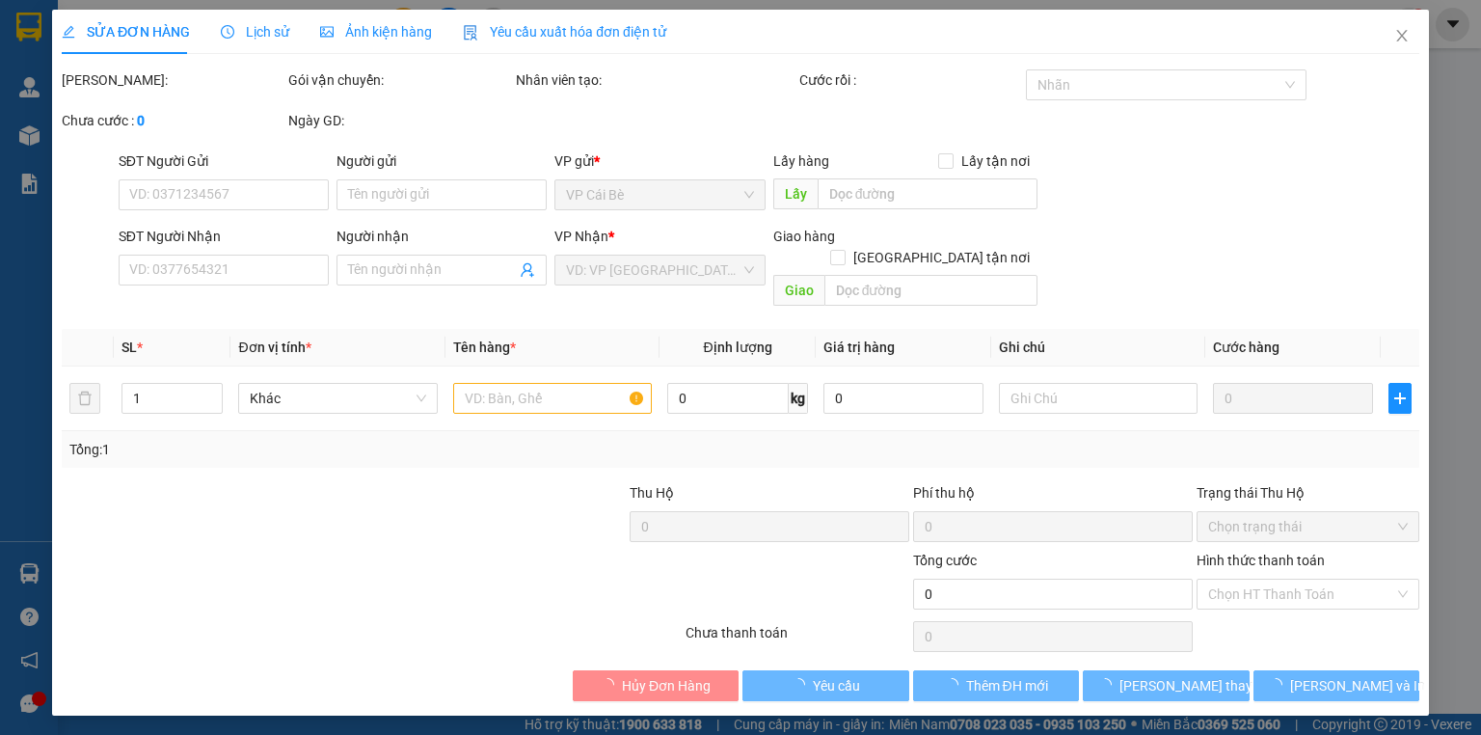
type input "0394320722"
type input "HOA"
type input "20.000"
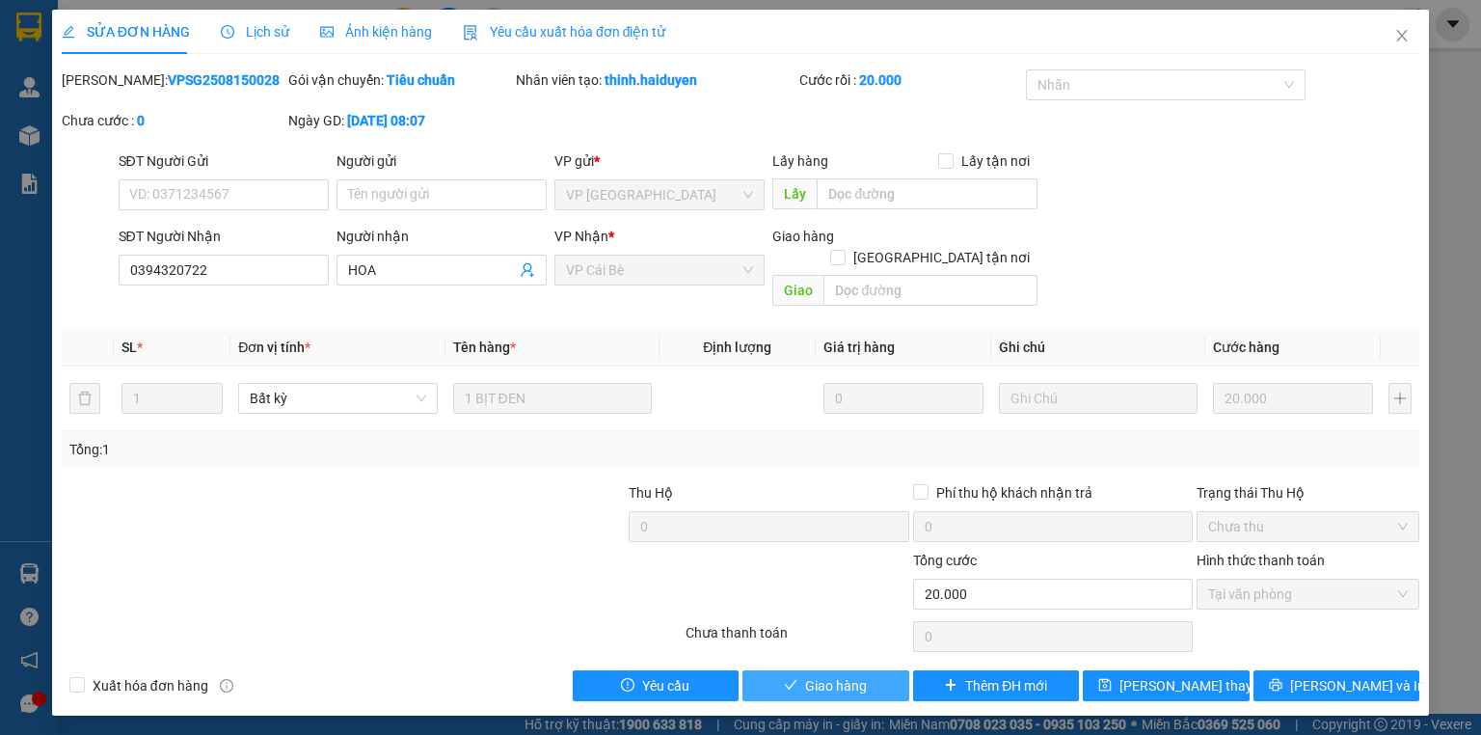
click at [841, 675] on span "Giao hàng" at bounding box center [836, 685] width 62 height 21
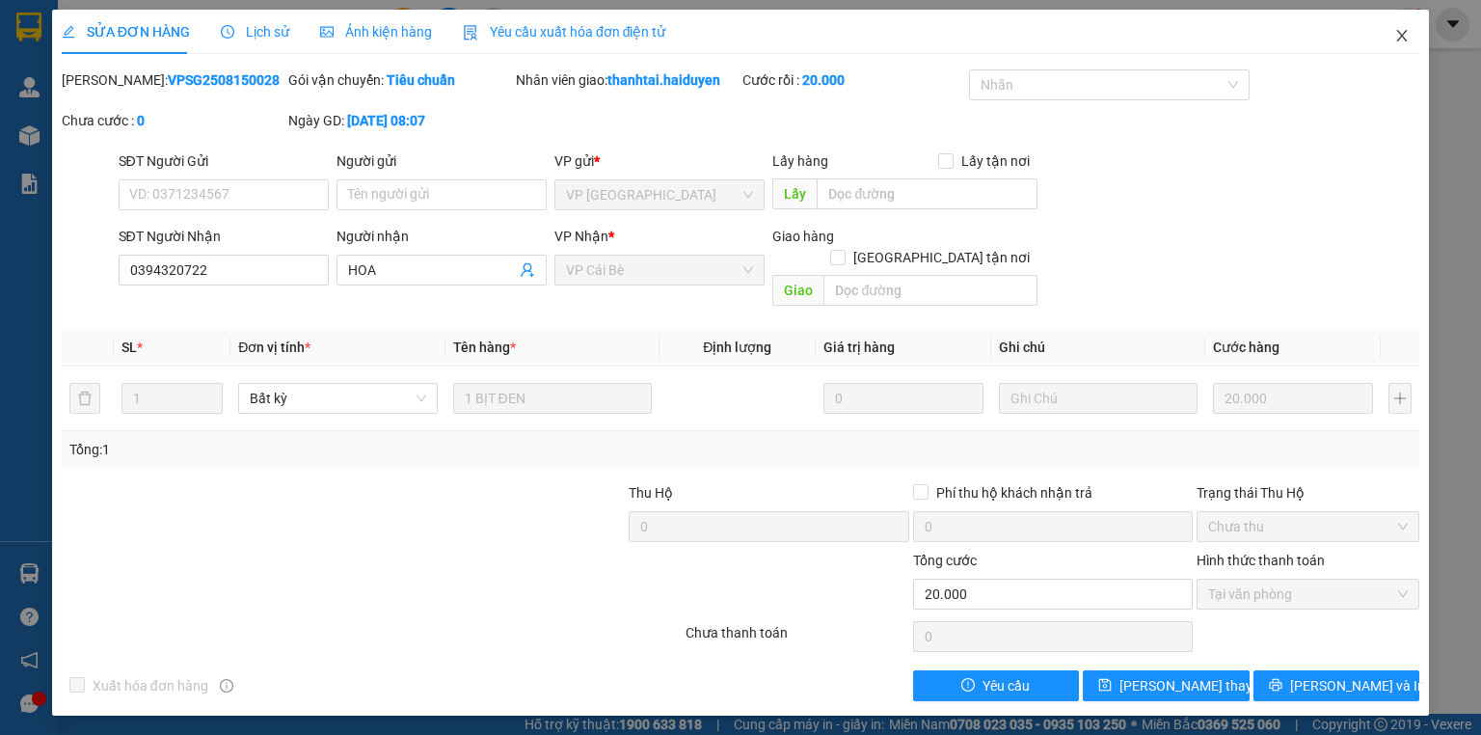
click at [1400, 34] on icon "close" at bounding box center [1401, 35] width 15 height 15
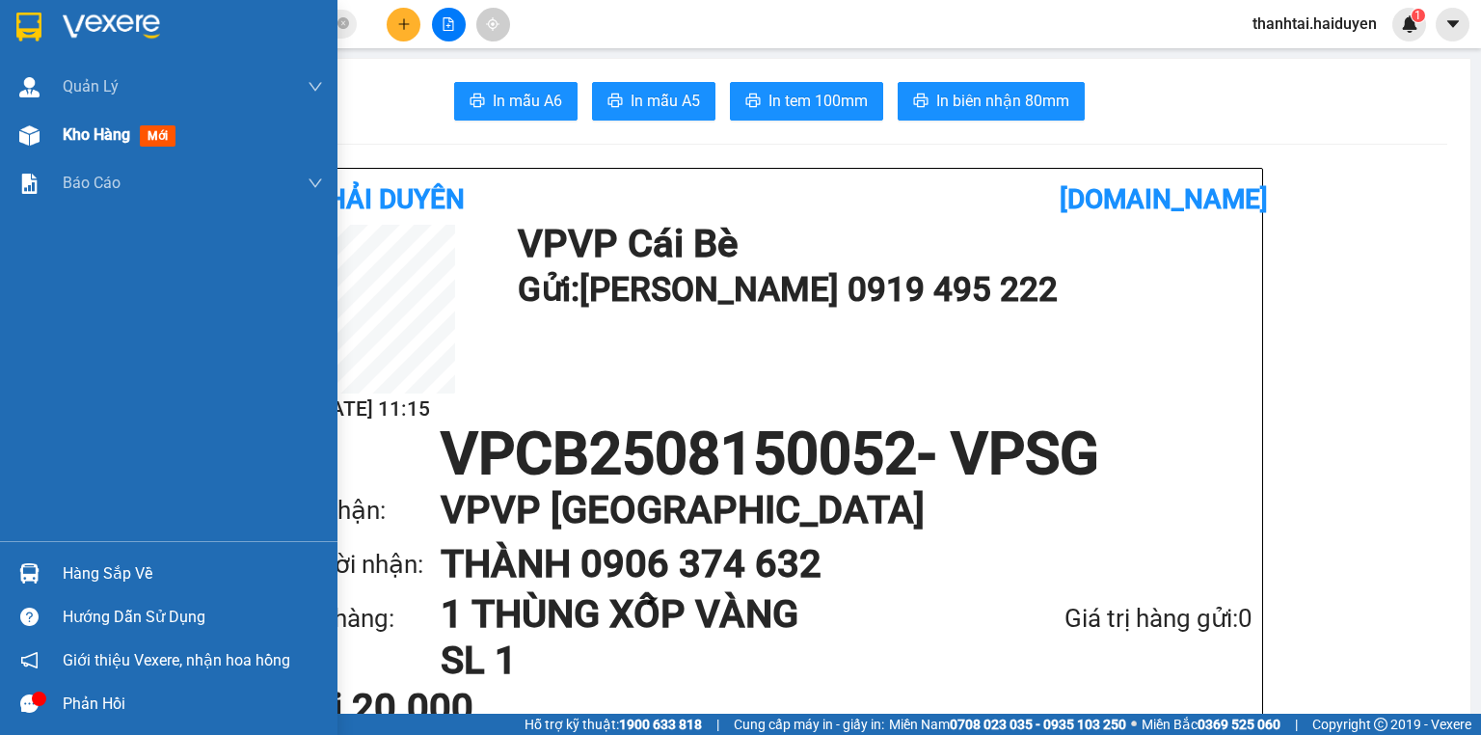
click at [46, 139] on div "Kho hàng mới" at bounding box center [168, 135] width 337 height 48
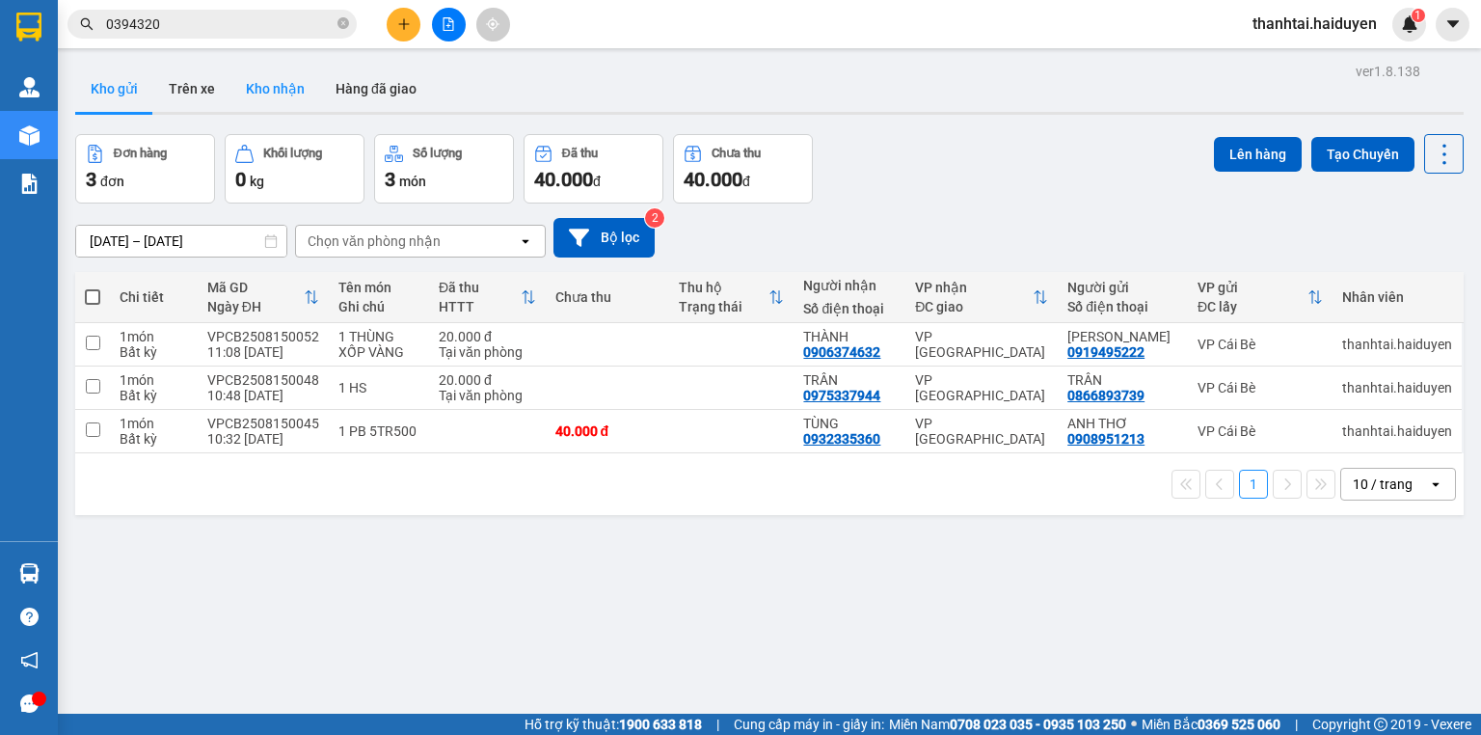
click at [251, 88] on button "Kho nhận" at bounding box center [275, 89] width 90 height 46
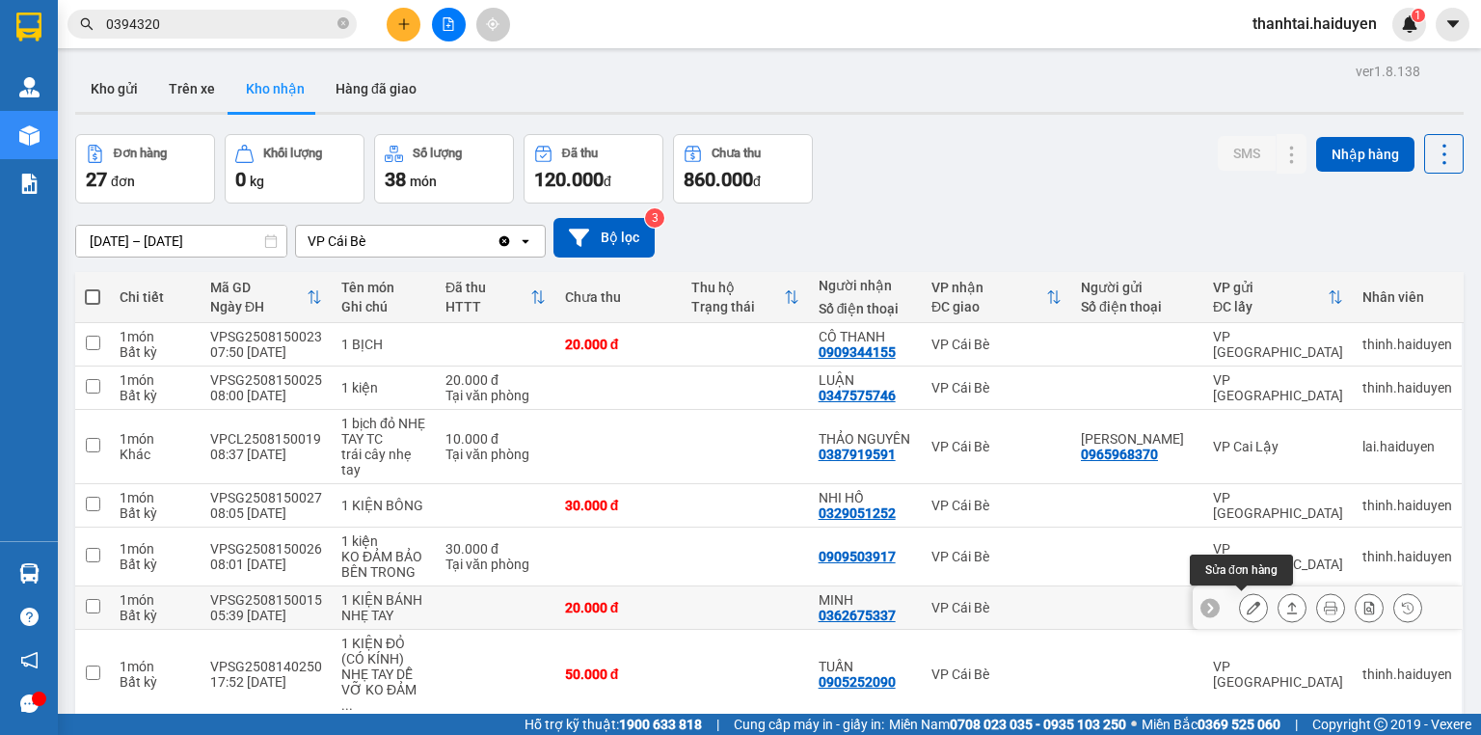
click at [1247, 605] on icon at bounding box center [1253, 607] width 13 height 13
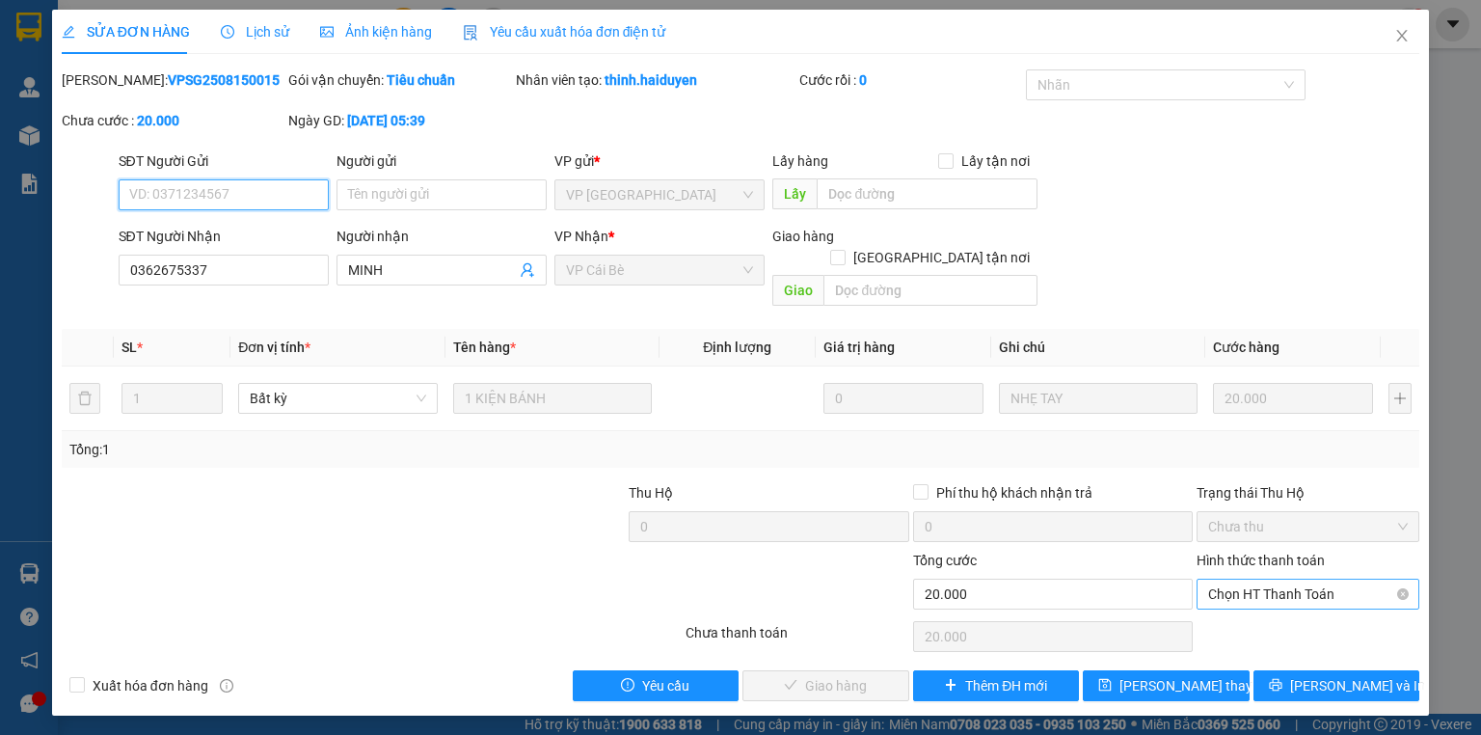
click at [1302, 581] on span "Chọn HT Thanh Toán" at bounding box center [1308, 593] width 200 height 29
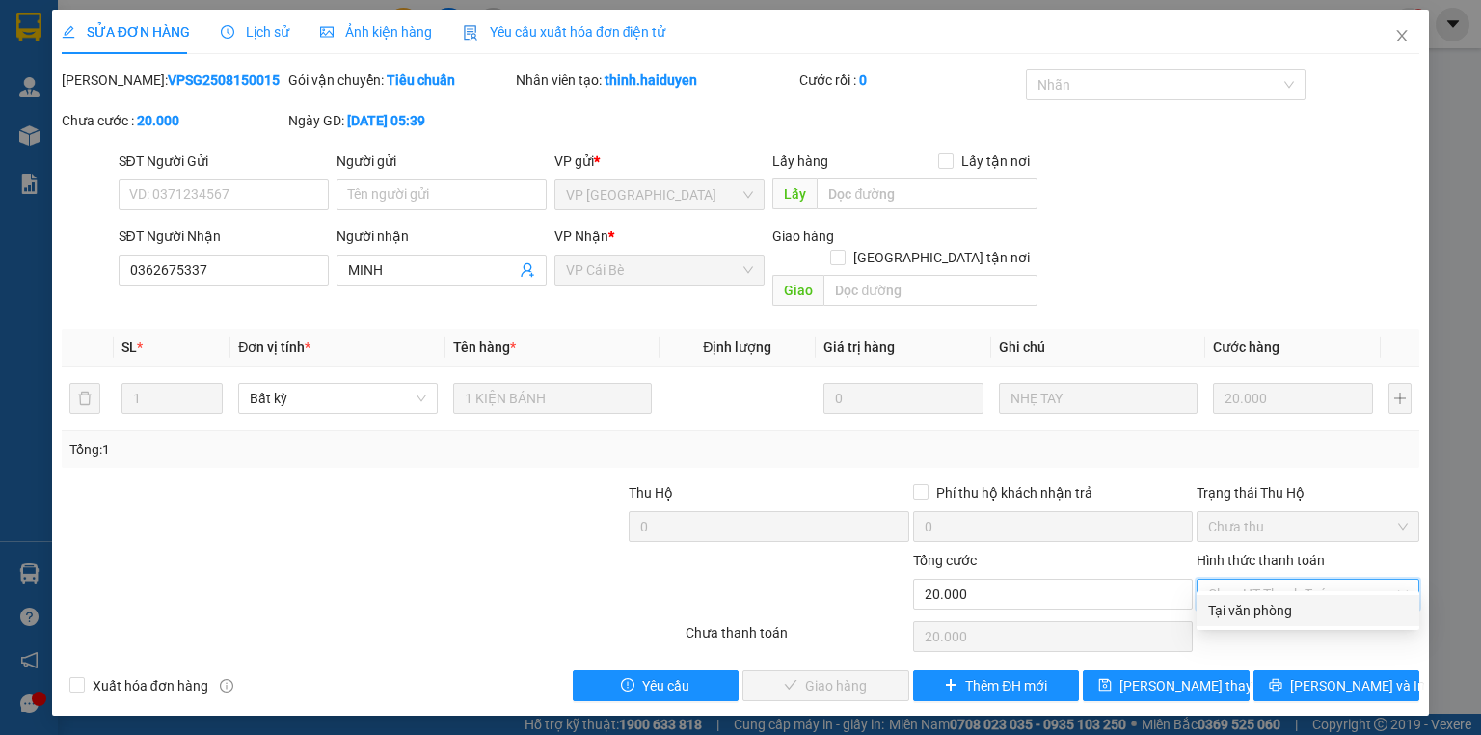
click at [1281, 608] on div "Tại văn phòng" at bounding box center [1308, 610] width 200 height 21
type input "0"
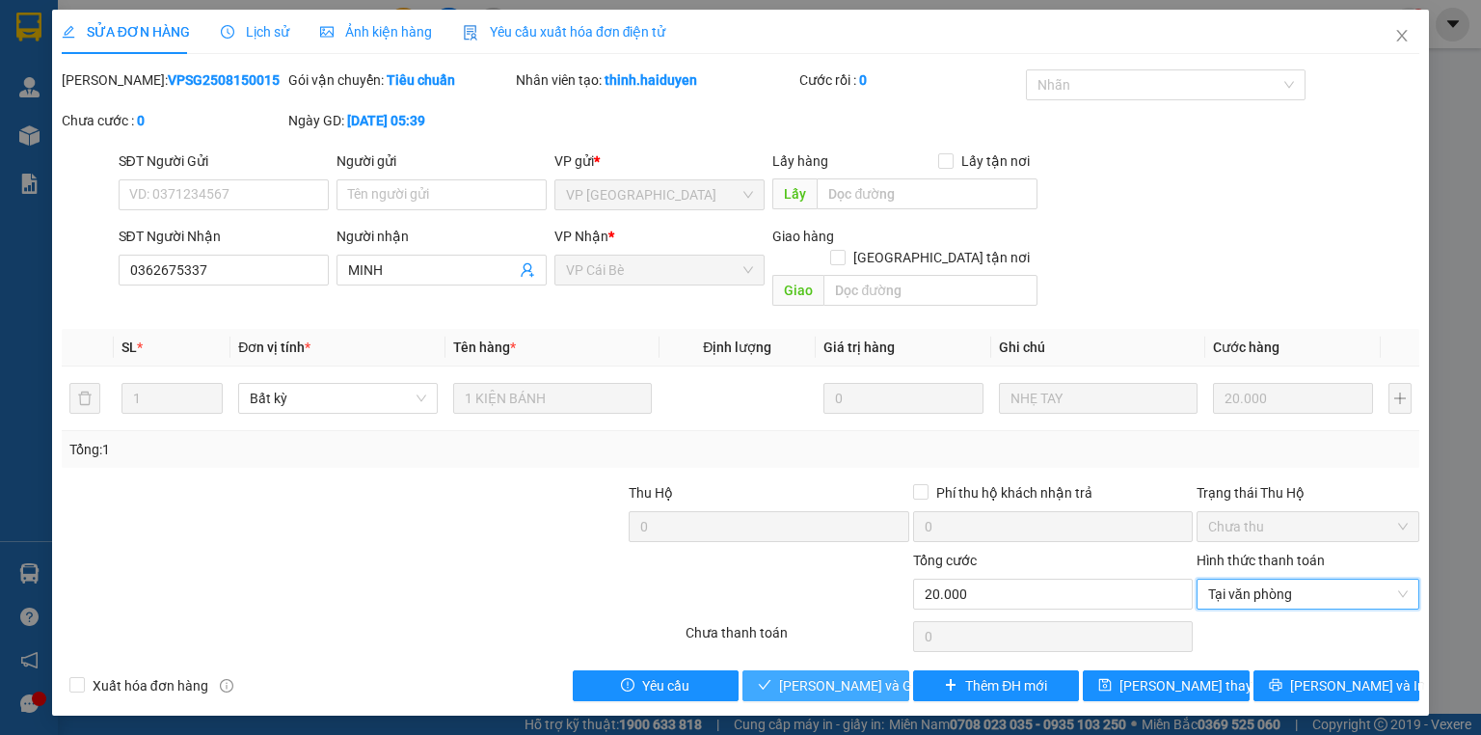
click at [883, 675] on span "Lưu và Giao hàng" at bounding box center [871, 685] width 185 height 21
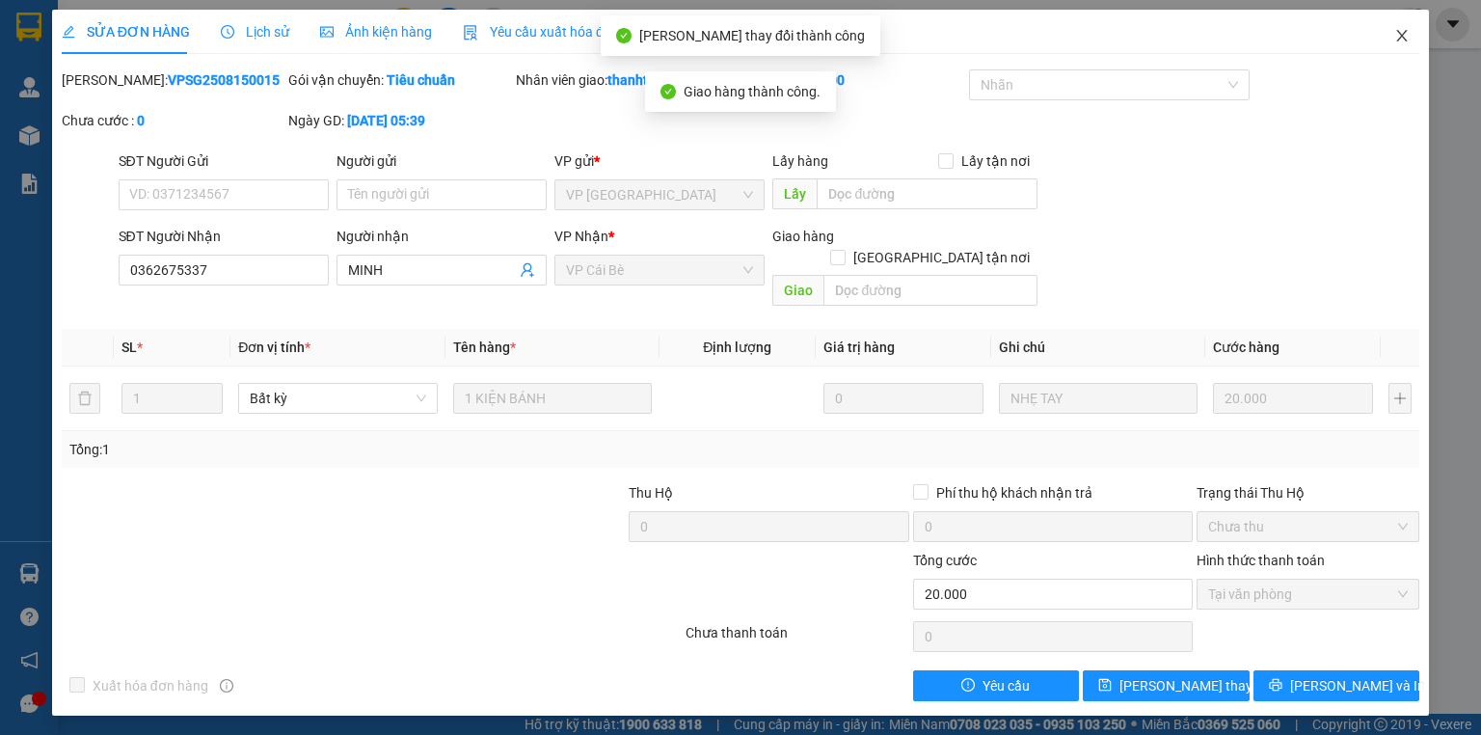
click at [1400, 27] on span "Close" at bounding box center [1402, 37] width 54 height 54
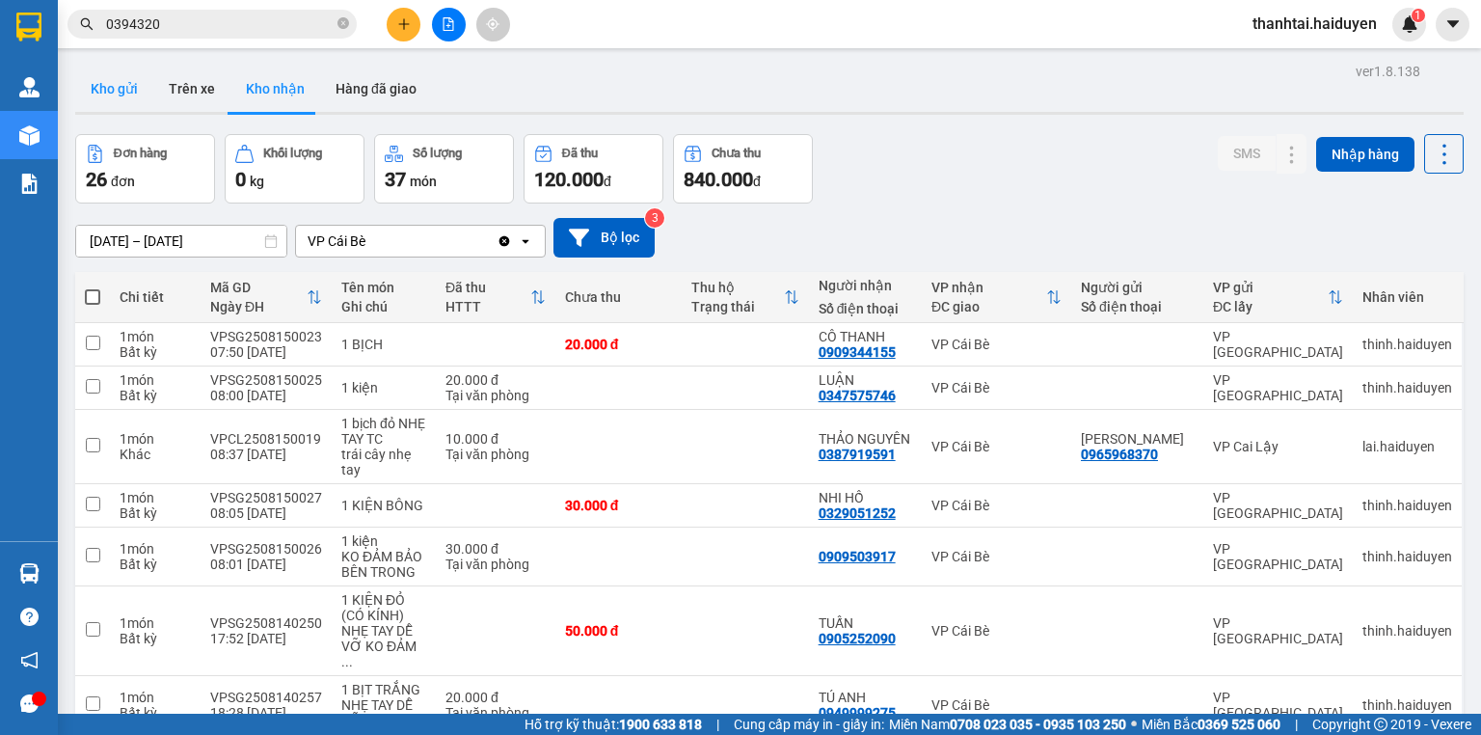
click at [111, 99] on button "Kho gửi" at bounding box center [114, 89] width 78 height 46
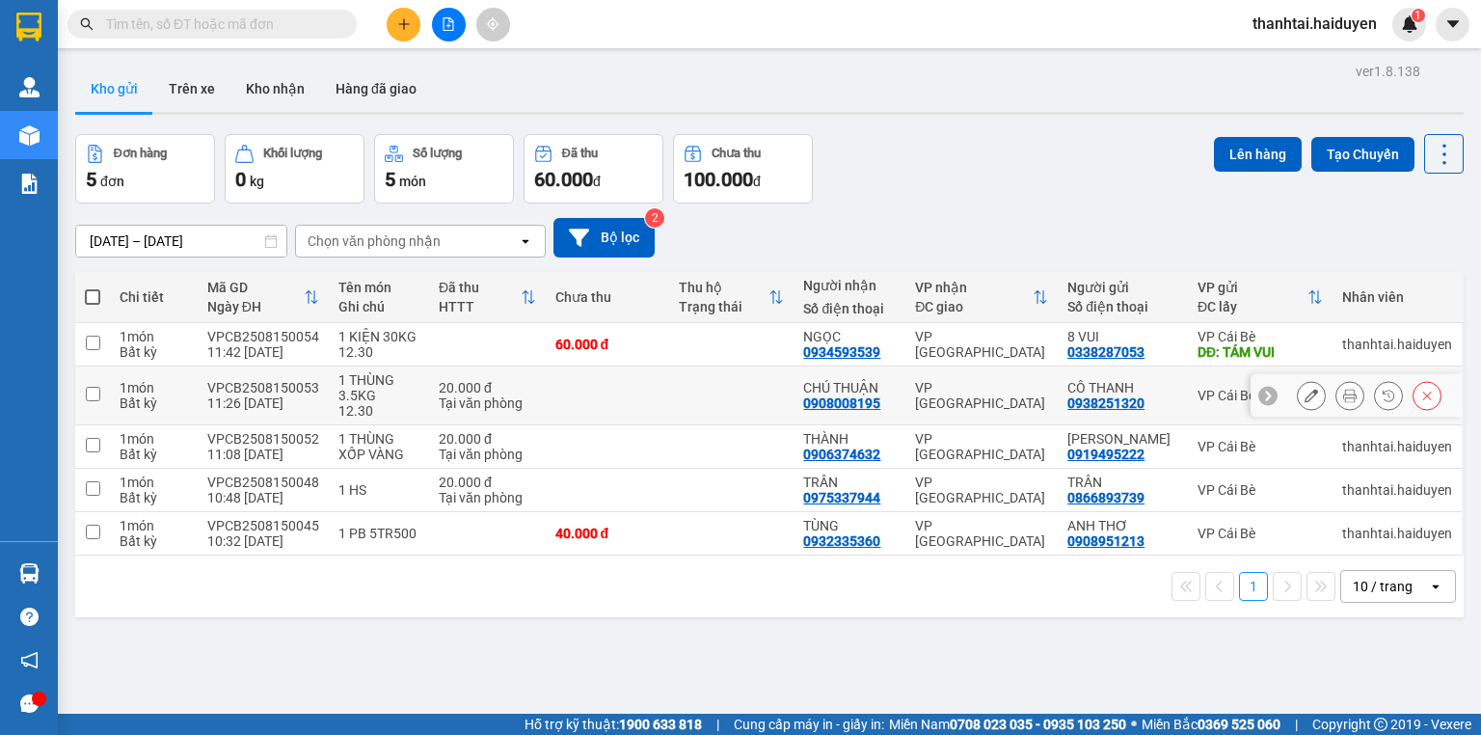
click at [1305, 395] on icon at bounding box center [1311, 395] width 13 height 13
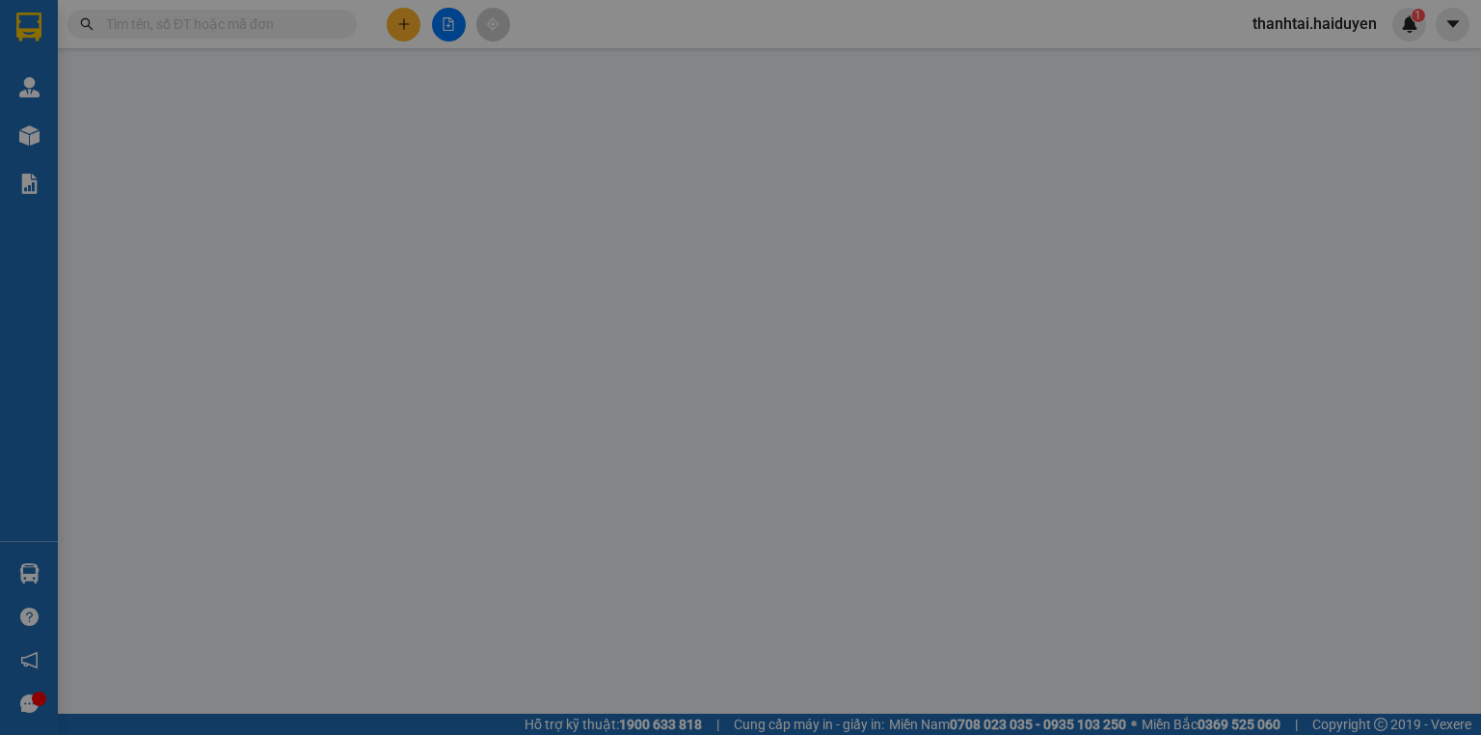
type input "0938251320"
type input "CÔ THANH"
type input "0908008195"
type input "CHÚ THUẬN"
type input "20.000"
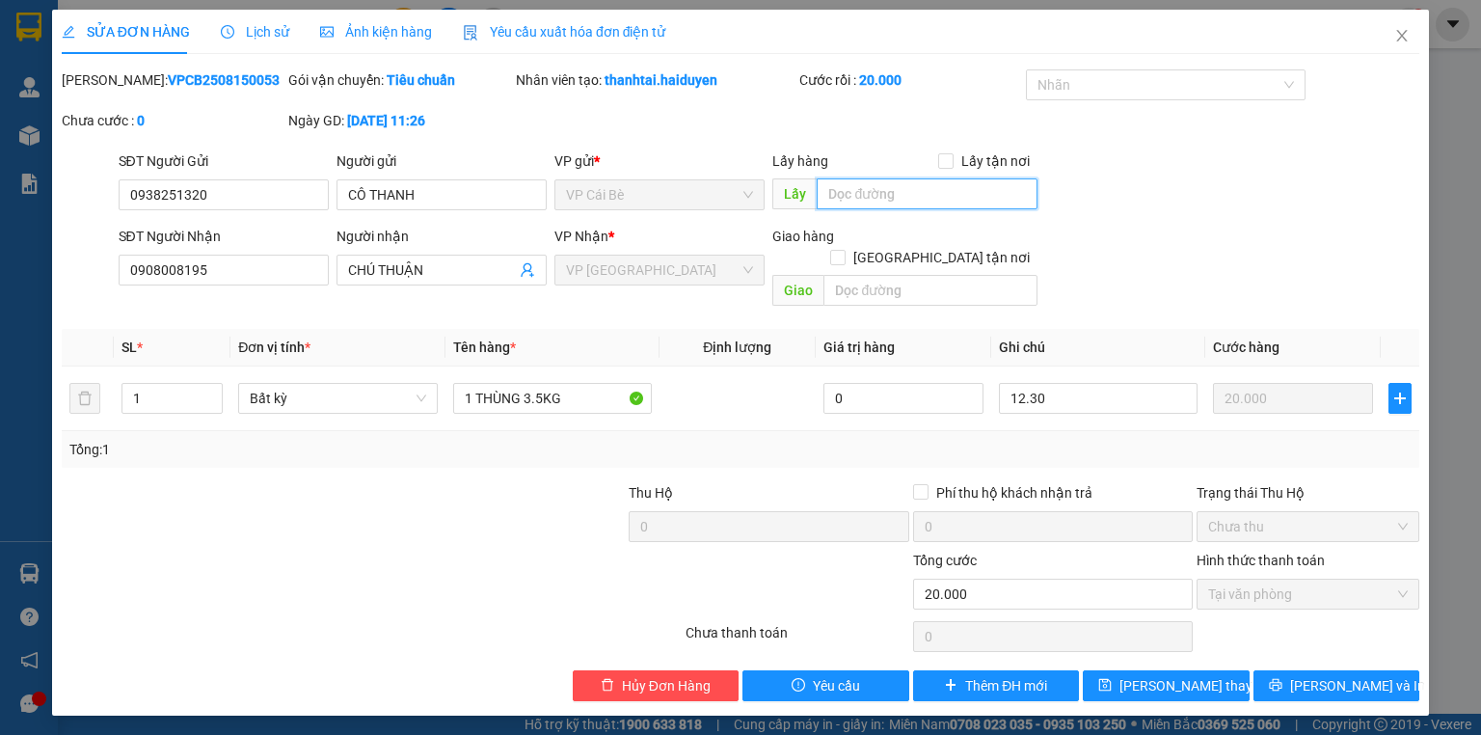
click at [897, 201] on input "text" at bounding box center [927, 193] width 221 height 31
type input "AN LẠC VIÊN"
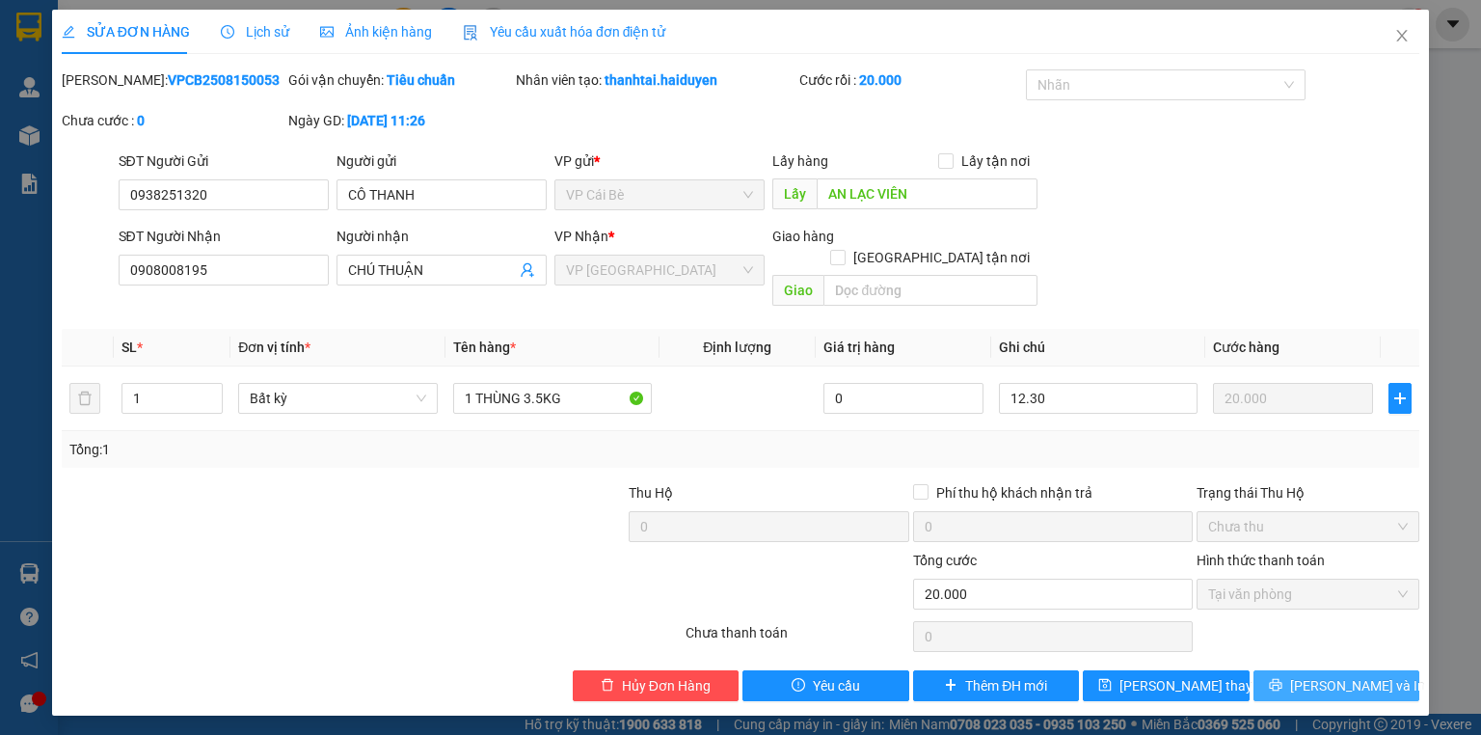
click at [1282, 678] on icon "printer" at bounding box center [1275, 684] width 13 height 13
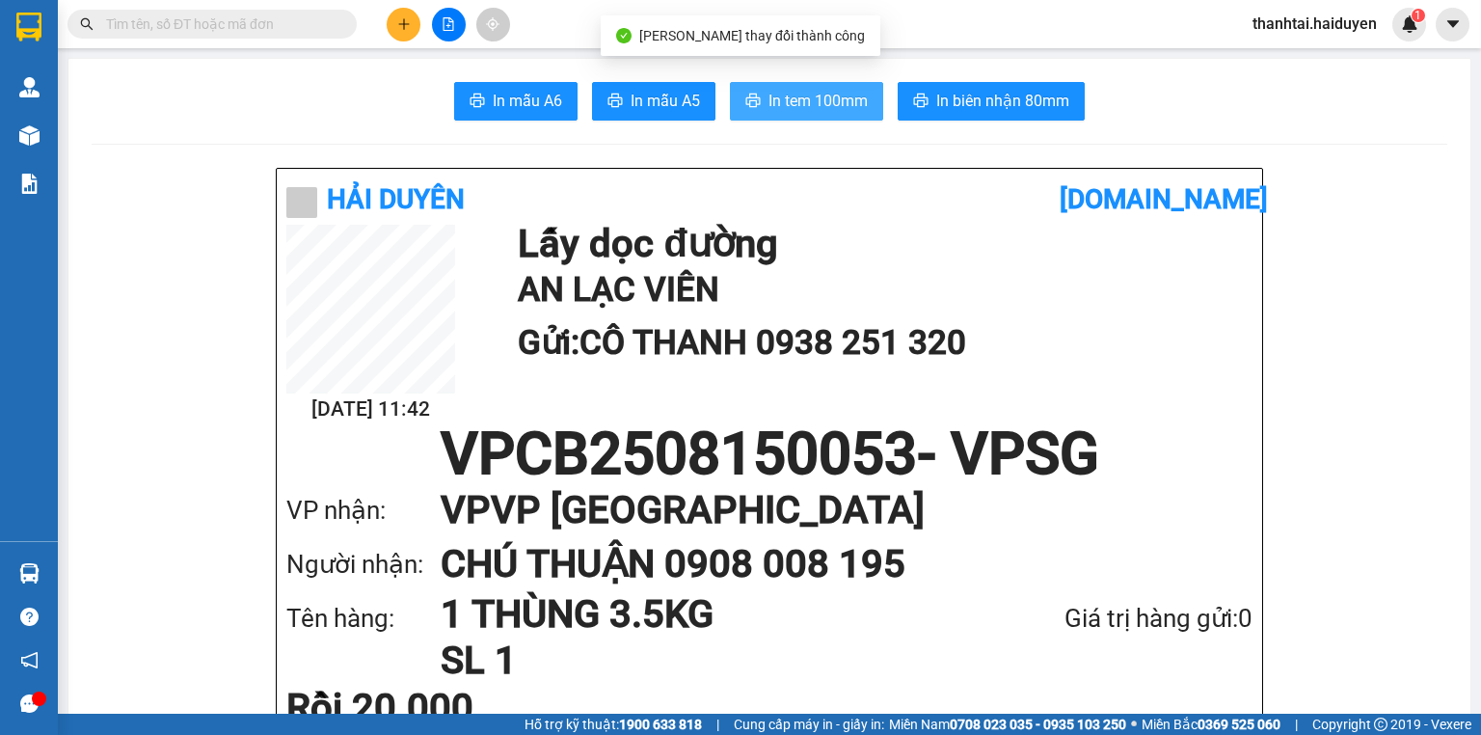
click at [835, 105] on span "In tem 100mm" at bounding box center [817, 101] width 99 height 24
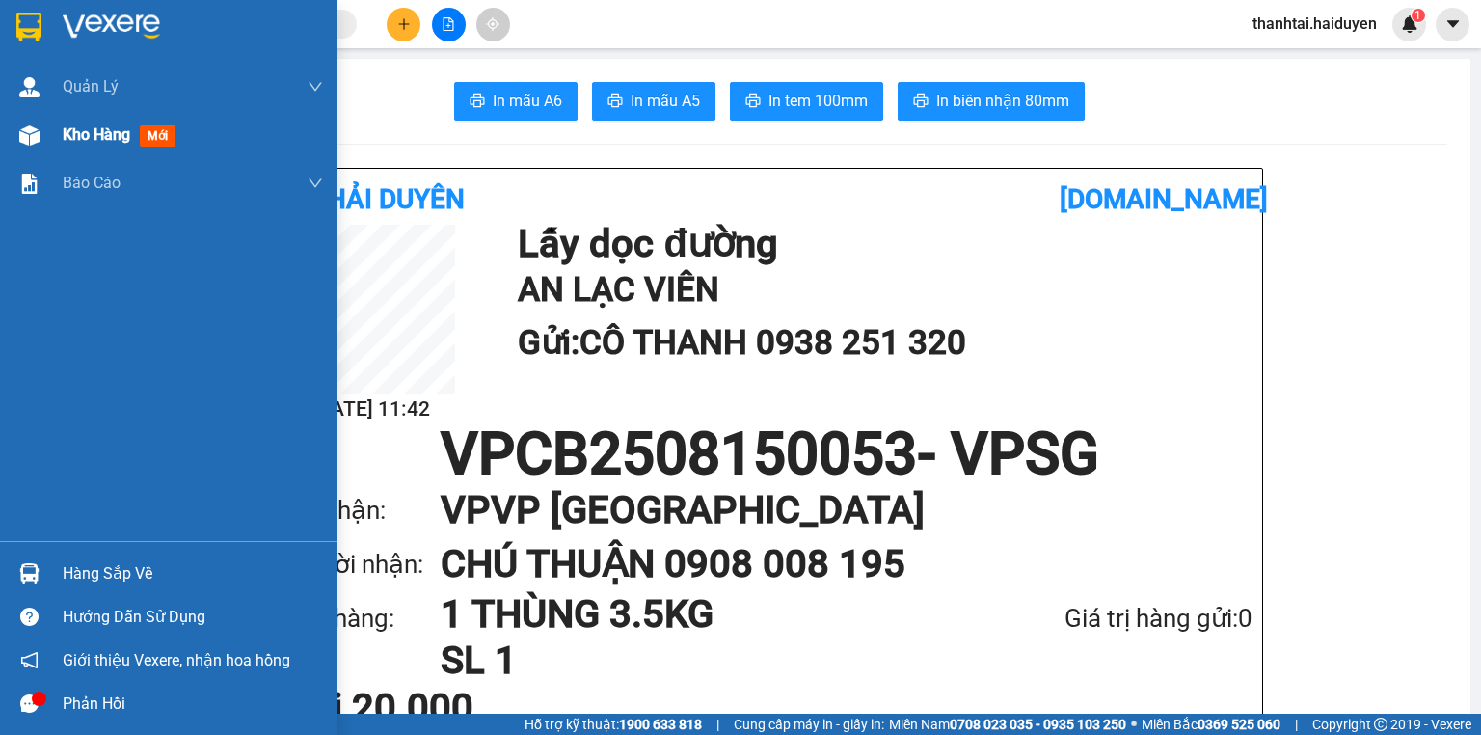
click at [42, 139] on div at bounding box center [30, 136] width 34 height 34
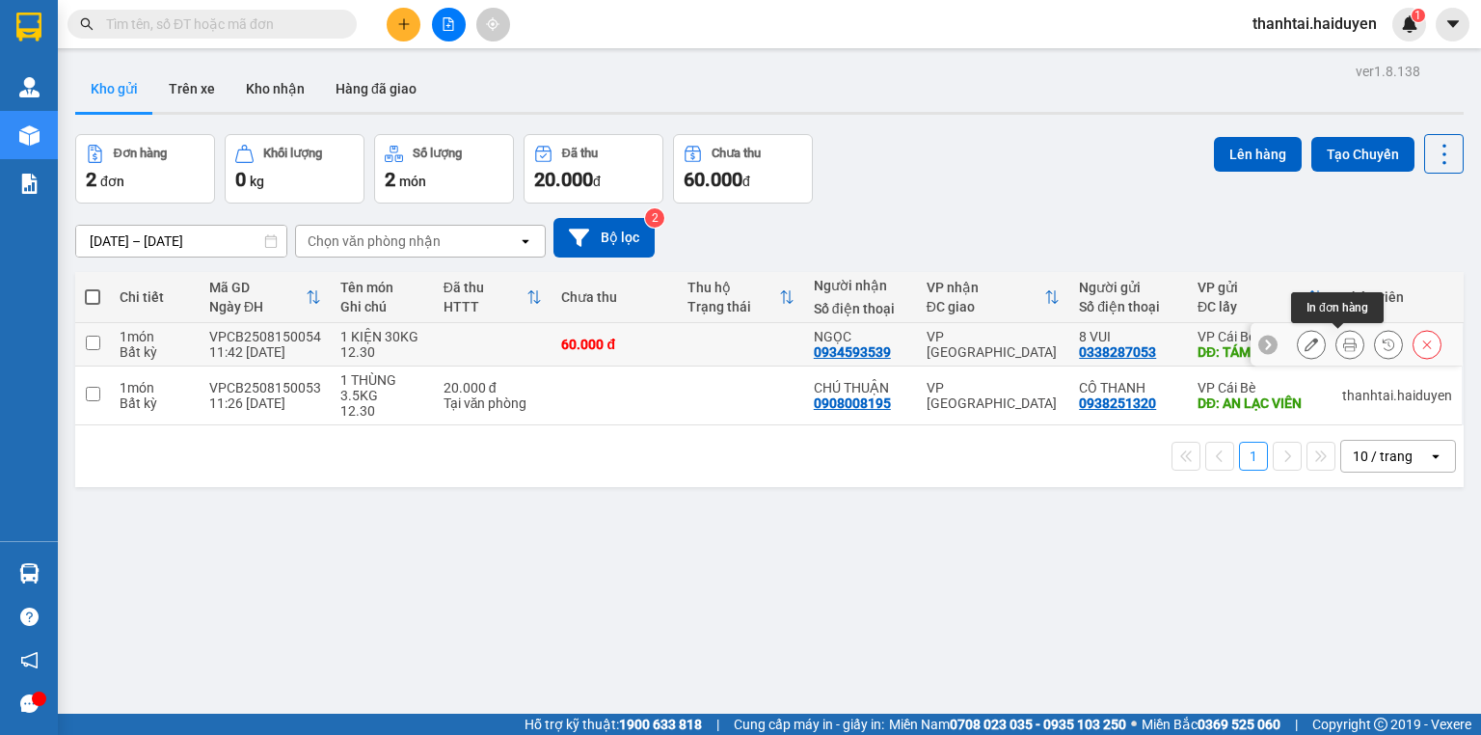
click at [1343, 342] on icon at bounding box center [1349, 343] width 13 height 13
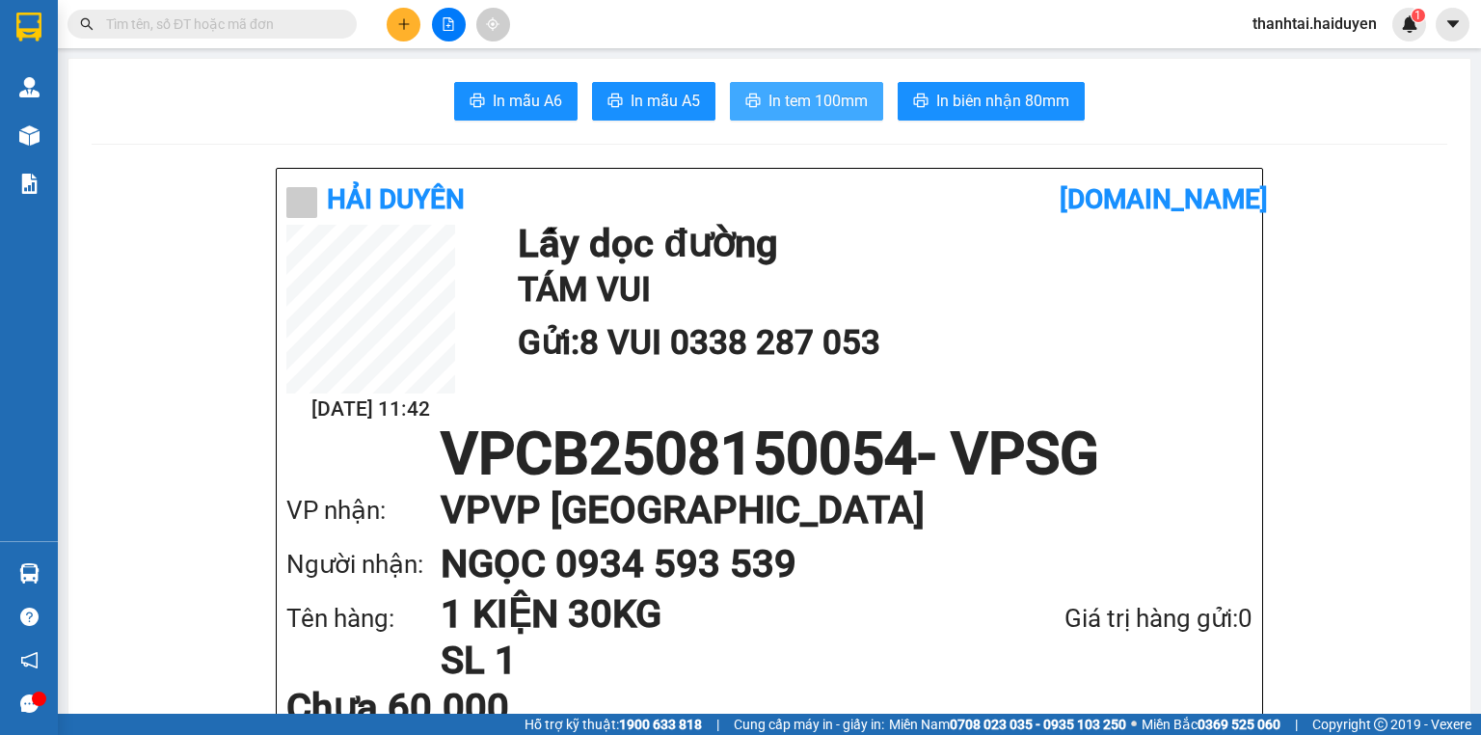
click at [810, 84] on button "In tem 100mm" at bounding box center [806, 101] width 153 height 39
